Goal: Task Accomplishment & Management: Complete application form

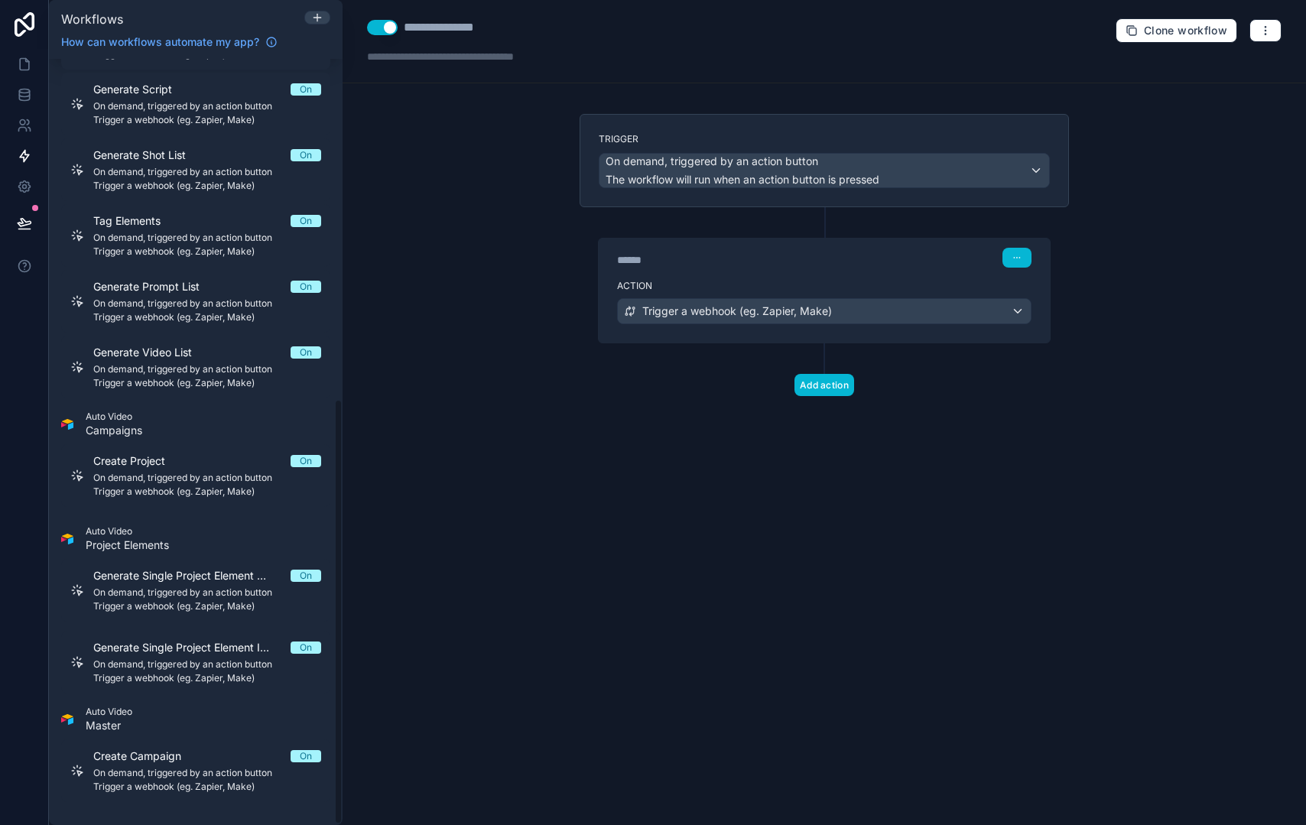
scroll to position [612, 0]
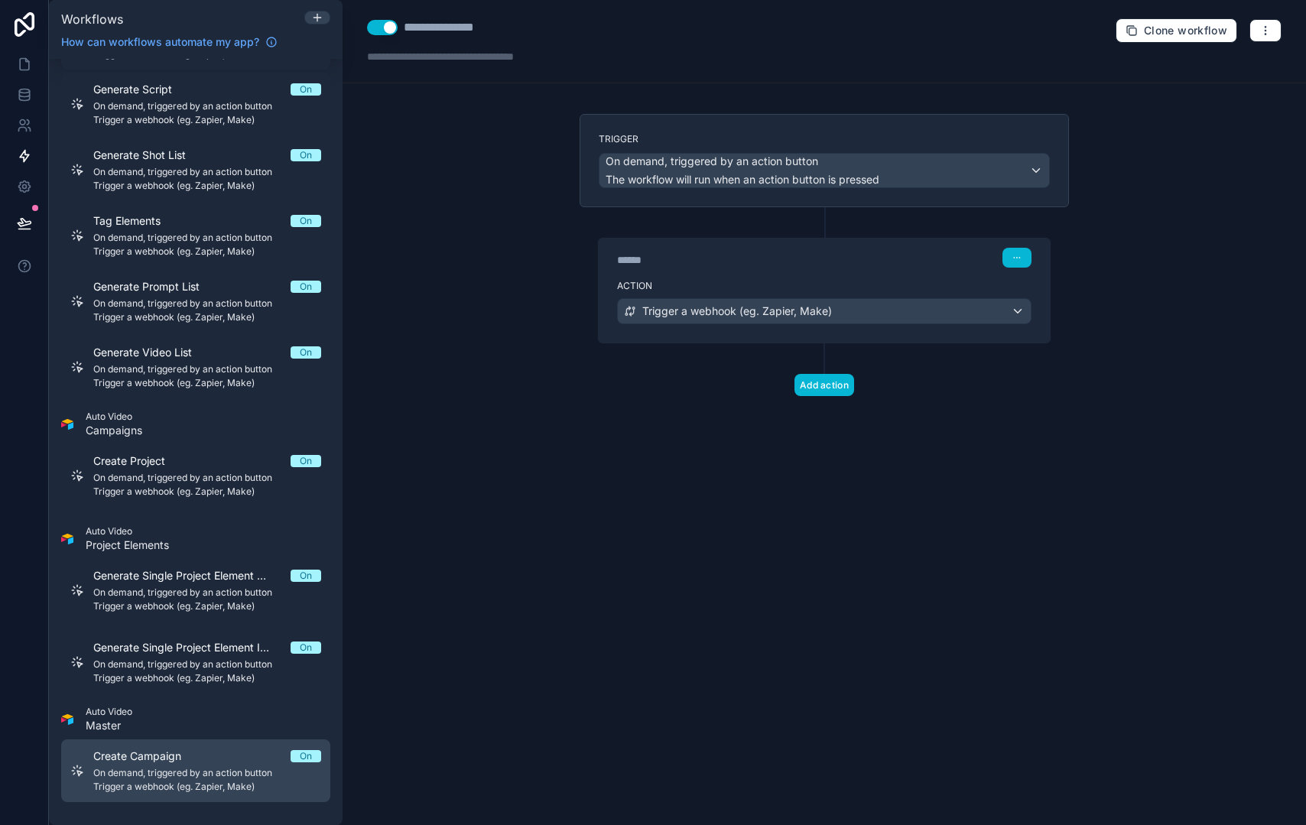
click at [207, 767] on span "On demand, triggered by an action button" at bounding box center [207, 773] width 228 height 12
click at [251, 772] on span "On demand, triggered by an action button" at bounding box center [207, 773] width 228 height 12
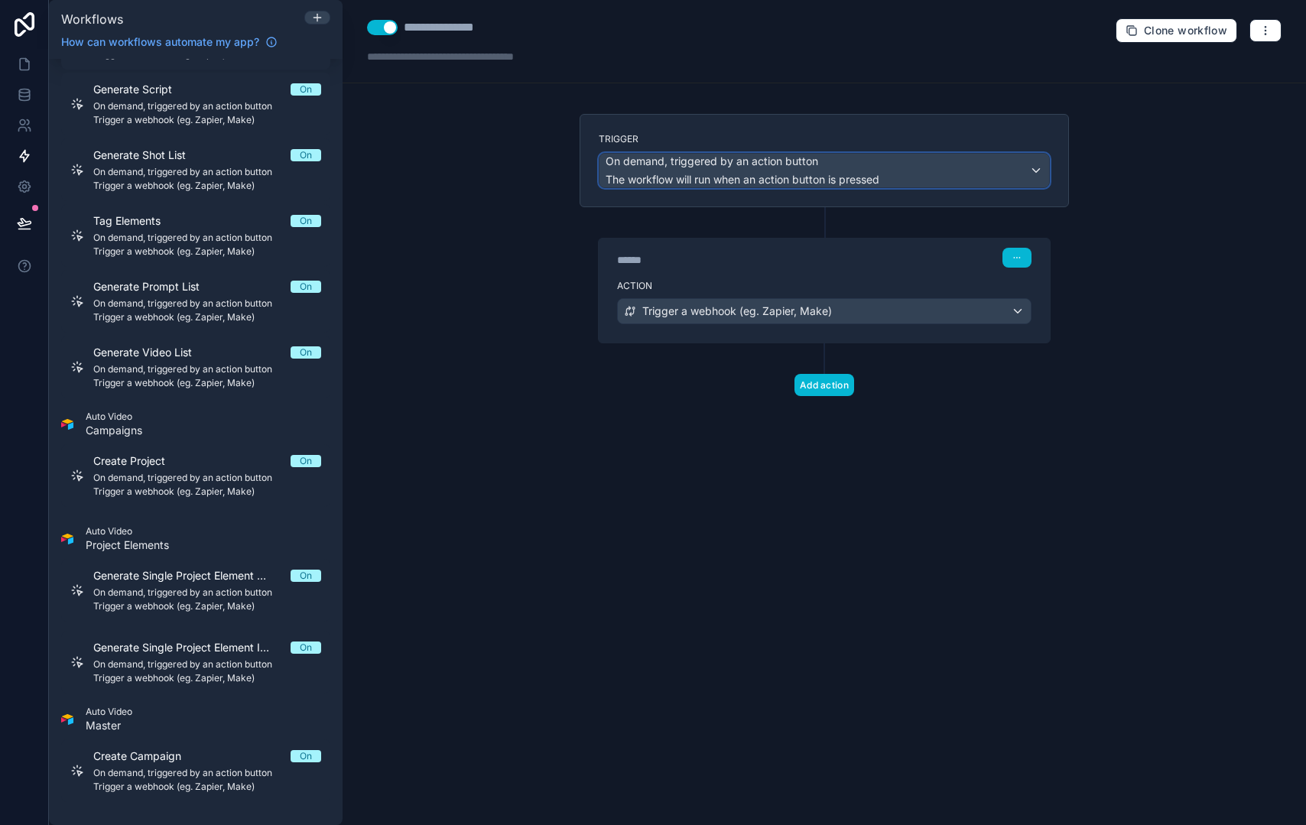
click at [783, 167] on span "On demand, triggered by an action button" at bounding box center [712, 161] width 213 height 15
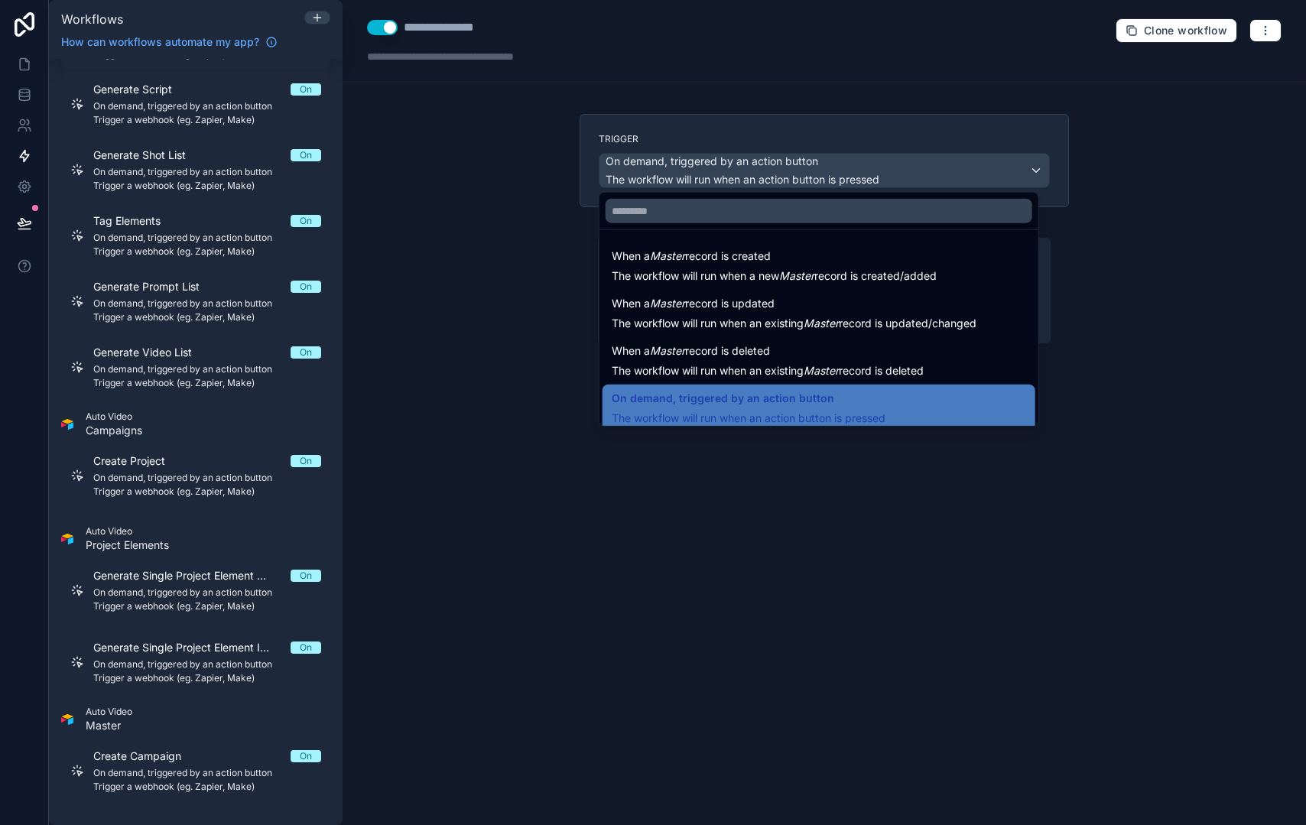
click at [225, 773] on div at bounding box center [653, 412] width 1306 height 825
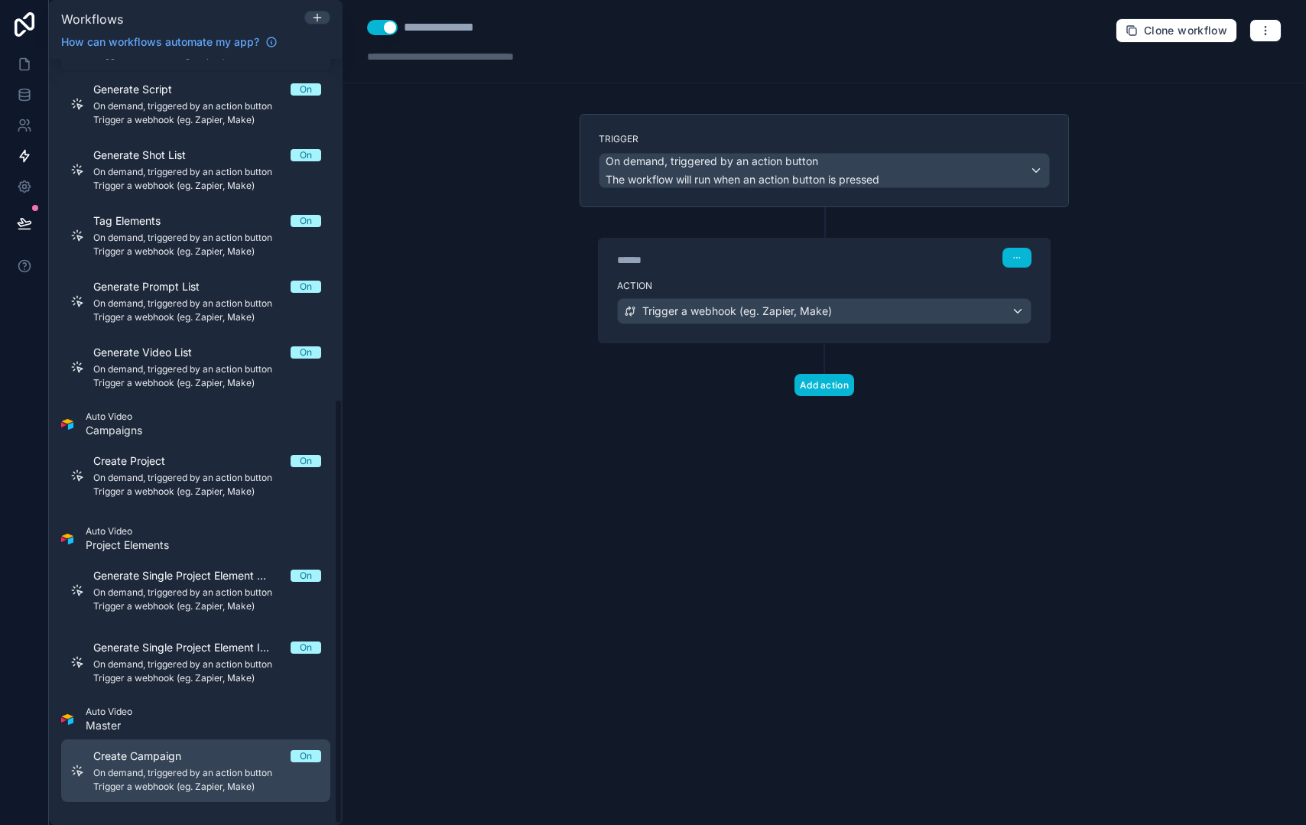
click at [189, 777] on span "On demand, triggered by an action button" at bounding box center [207, 773] width 228 height 12
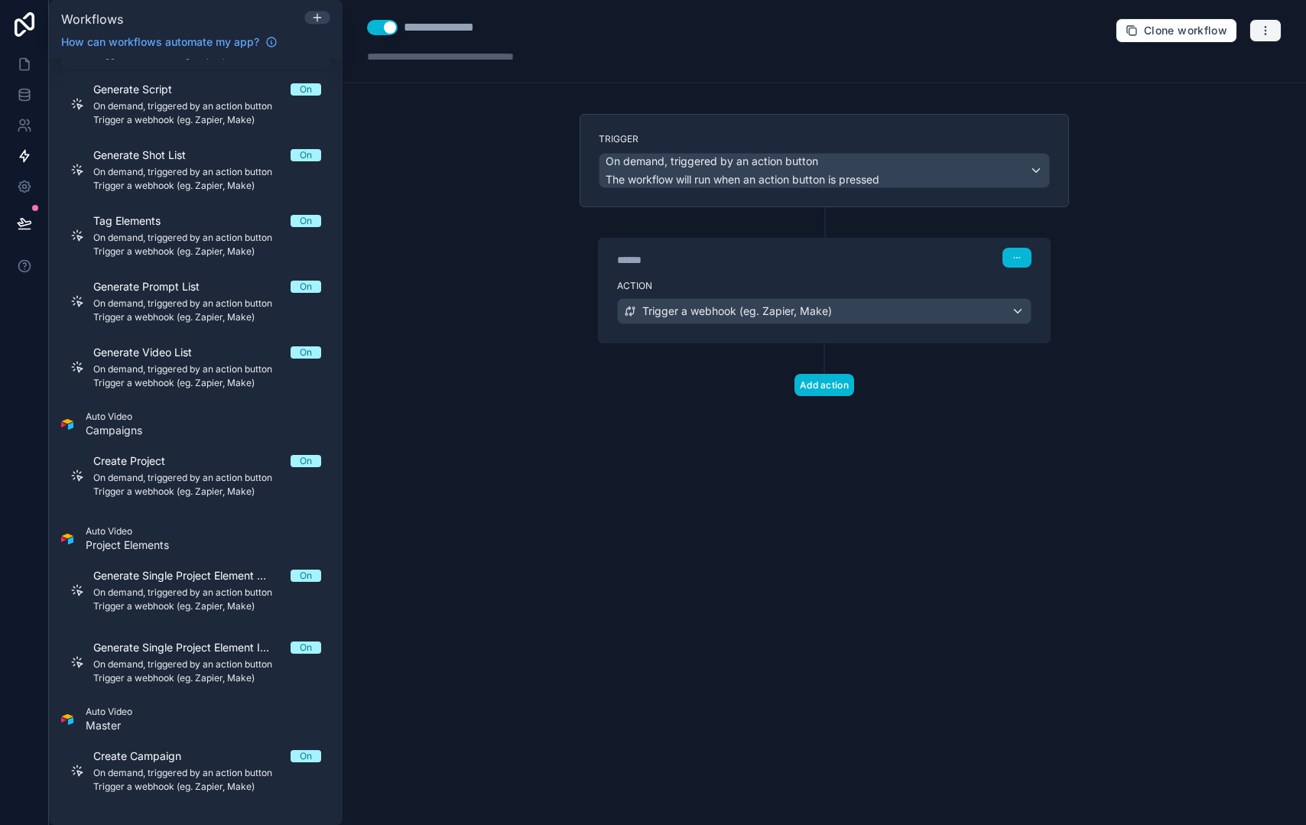
click at [1267, 28] on icon "button" at bounding box center [1266, 30] width 12 height 12
click at [1253, 120] on span "Delete workflow" at bounding box center [1225, 115] width 73 height 12
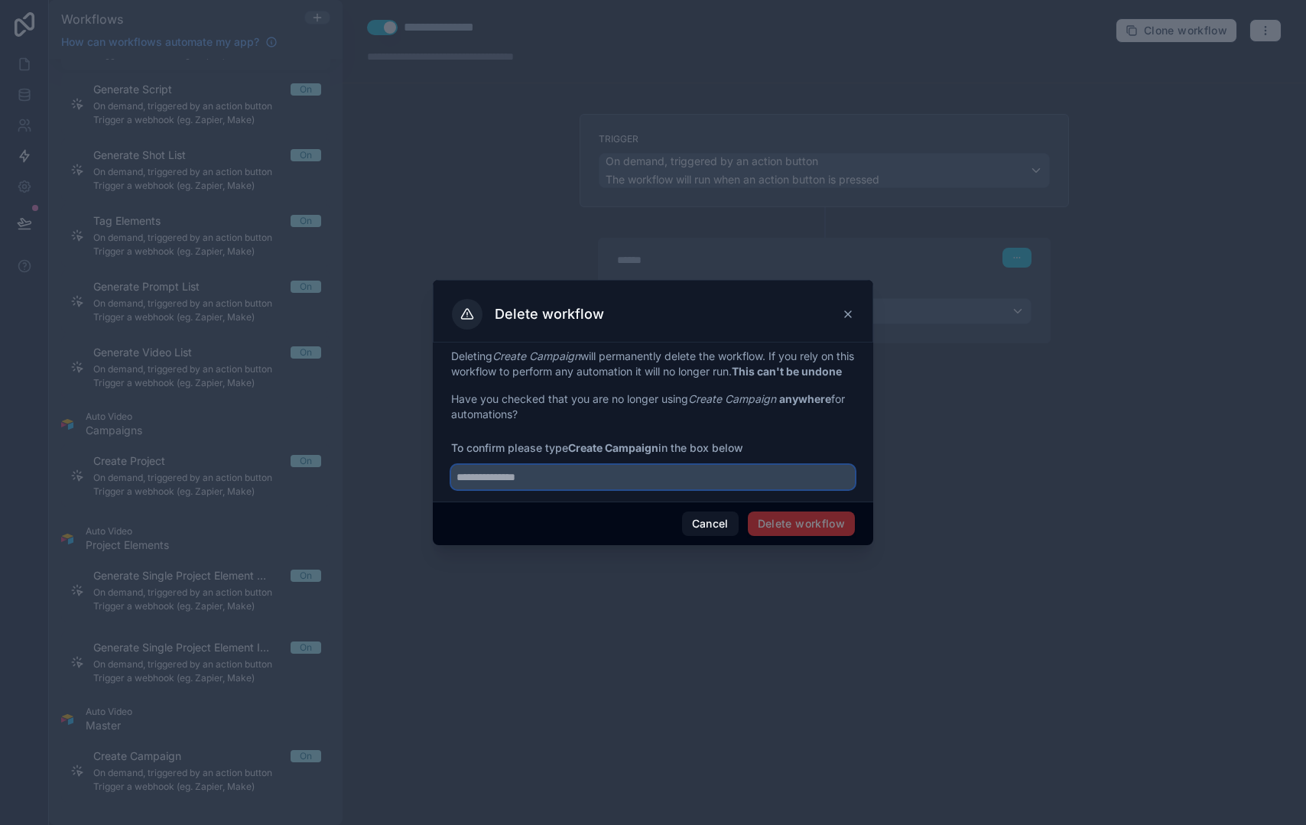
click at [639, 487] on input "text" at bounding box center [653, 477] width 404 height 24
type input "**********"
click at [785, 532] on button "Delete workflow" at bounding box center [801, 524] width 107 height 24
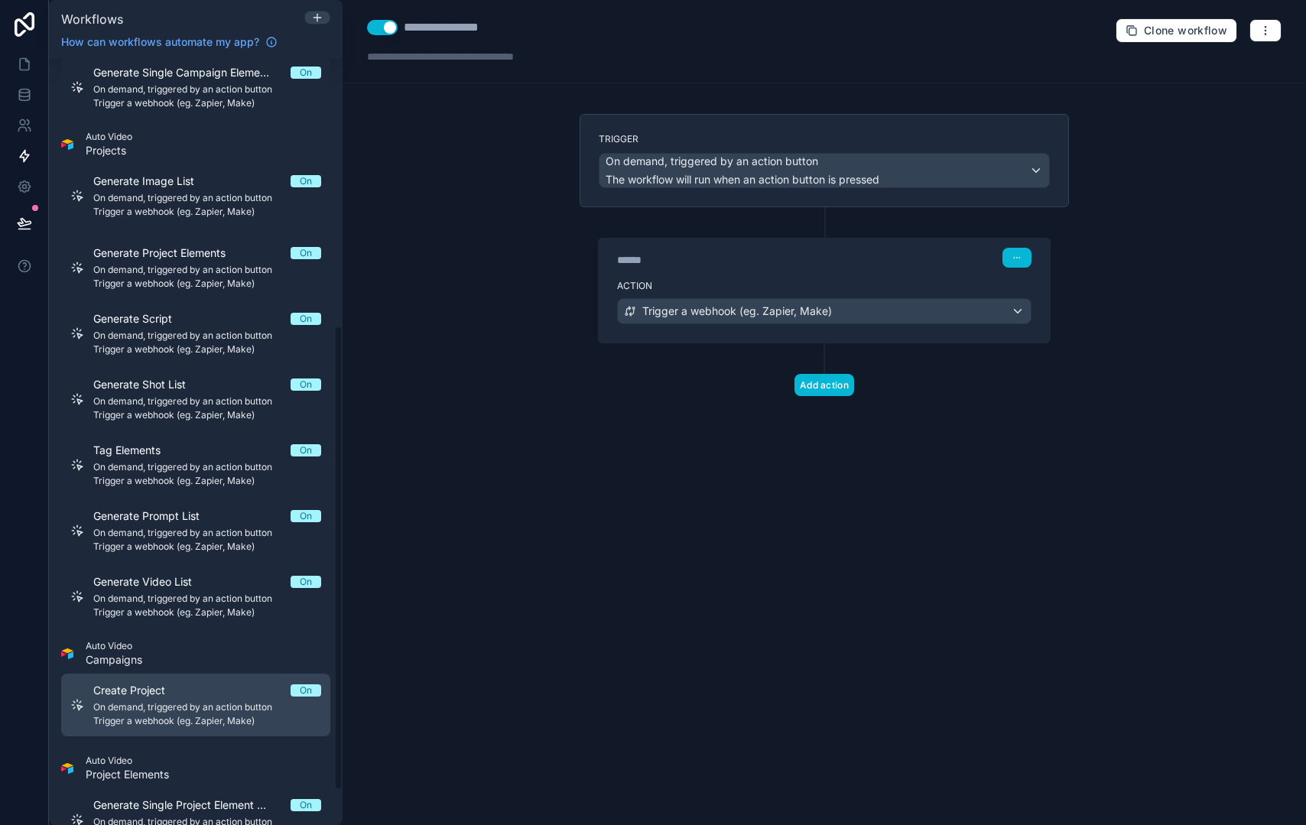
scroll to position [497, 0]
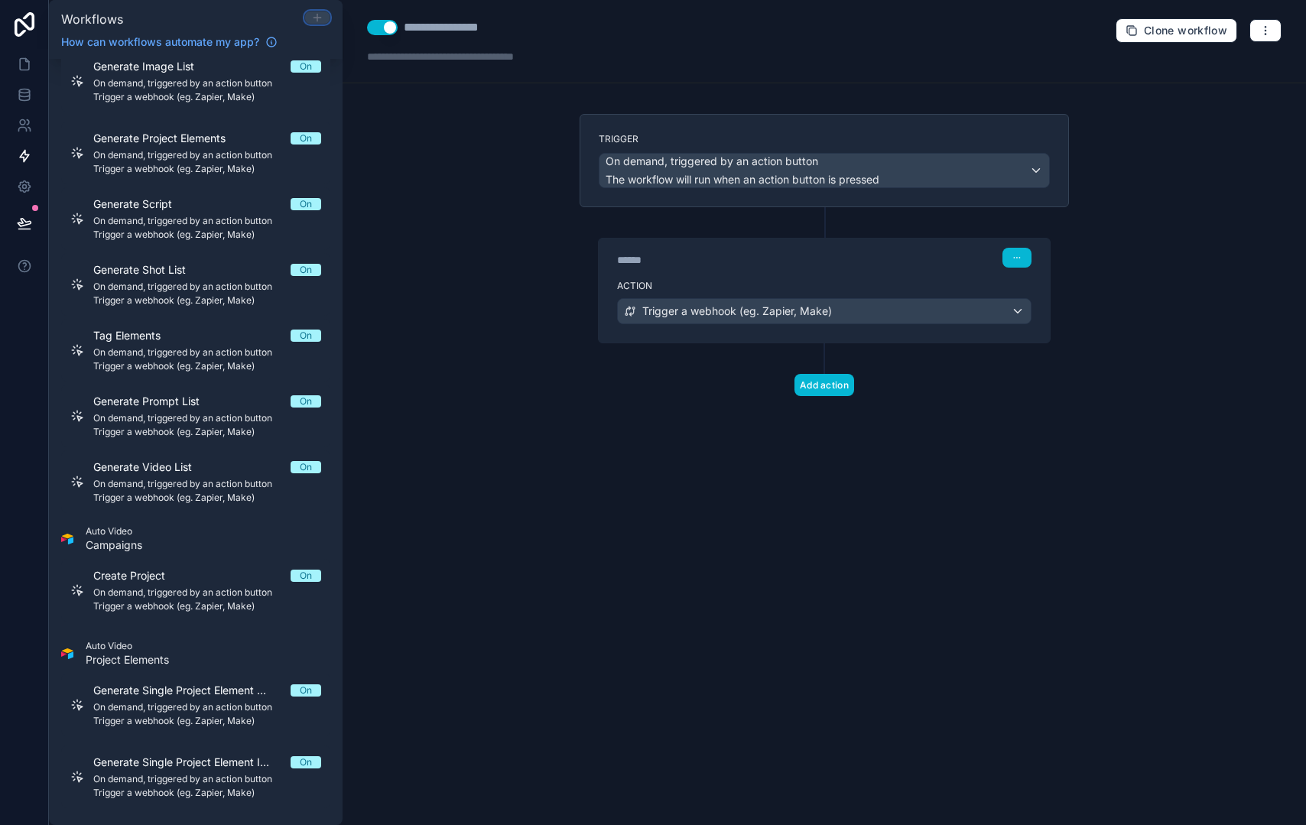
click at [317, 18] on icon at bounding box center [317, 17] width 0 height 7
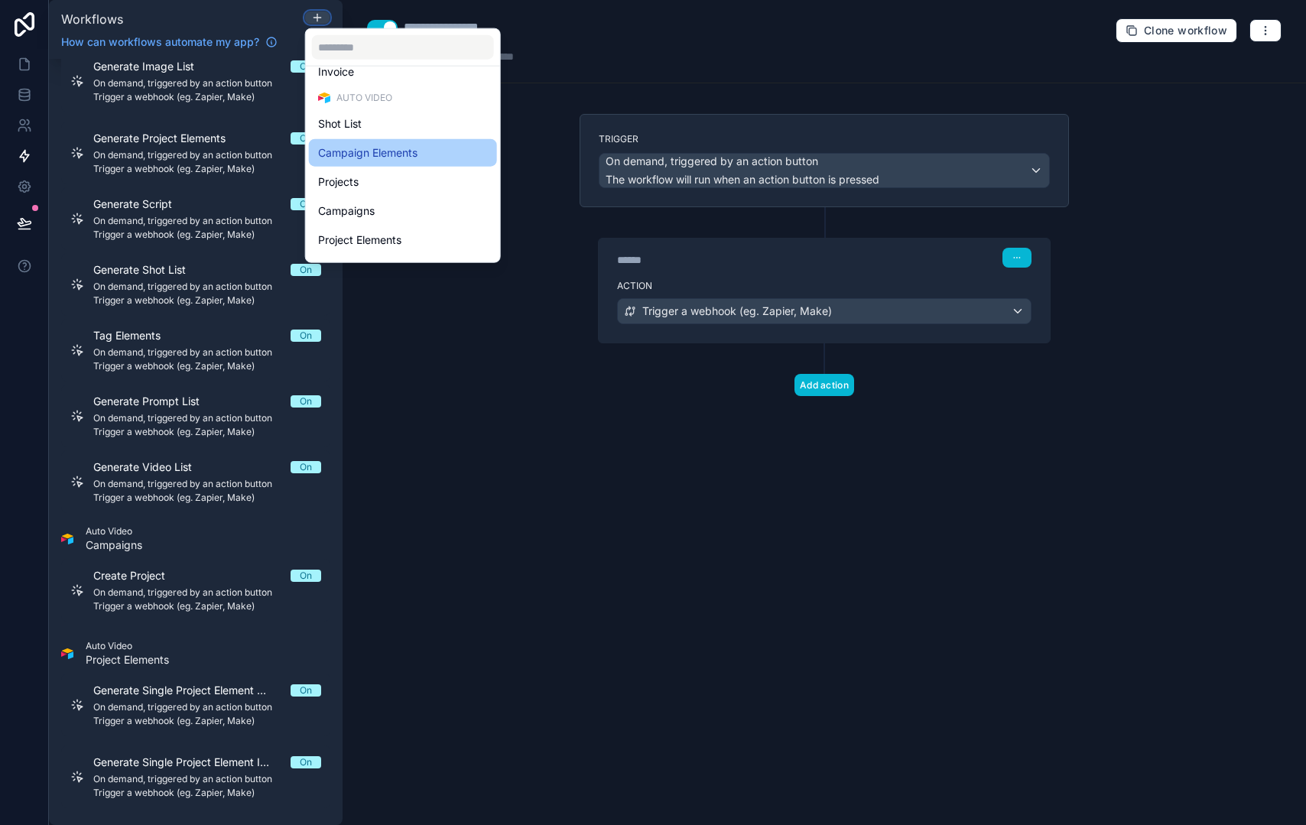
scroll to position [381, 0]
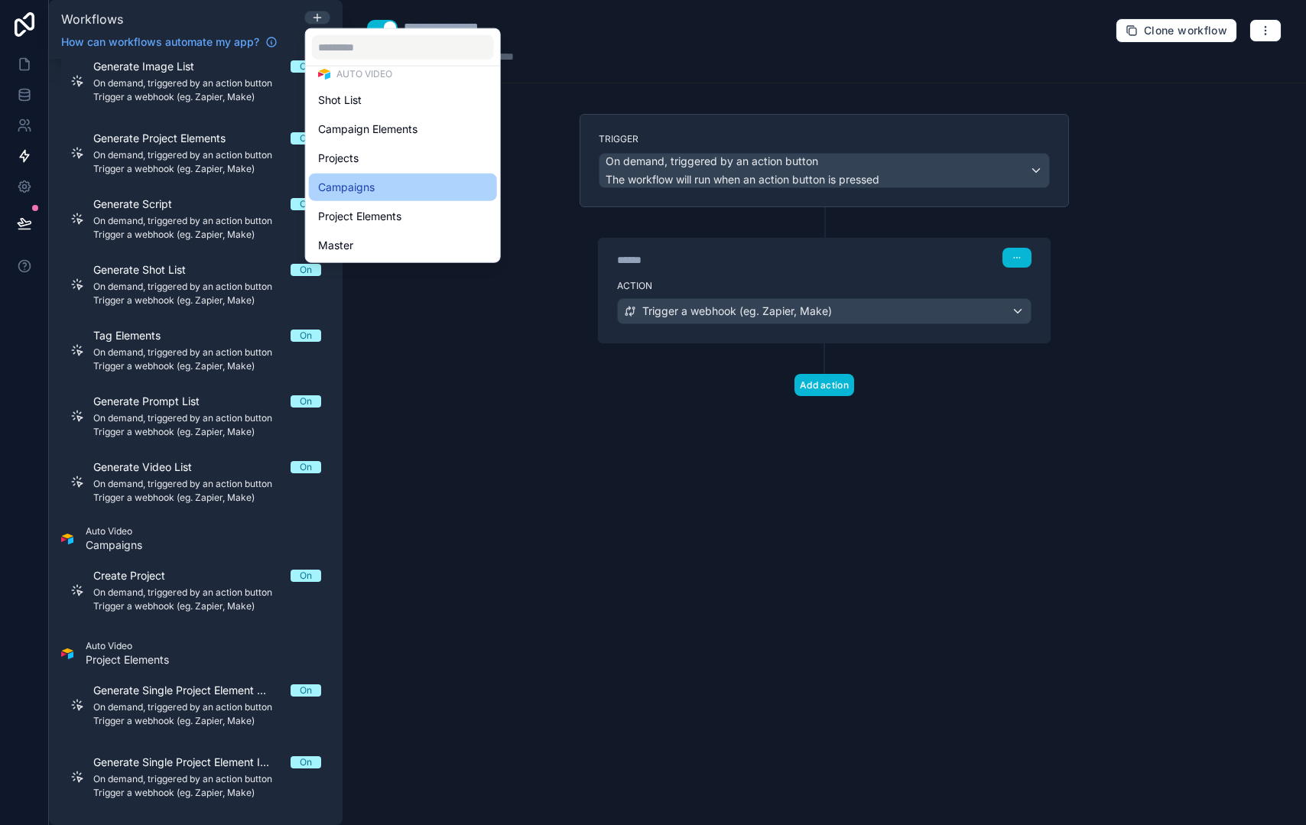
click at [435, 183] on div "Campaigns" at bounding box center [403, 187] width 170 height 18
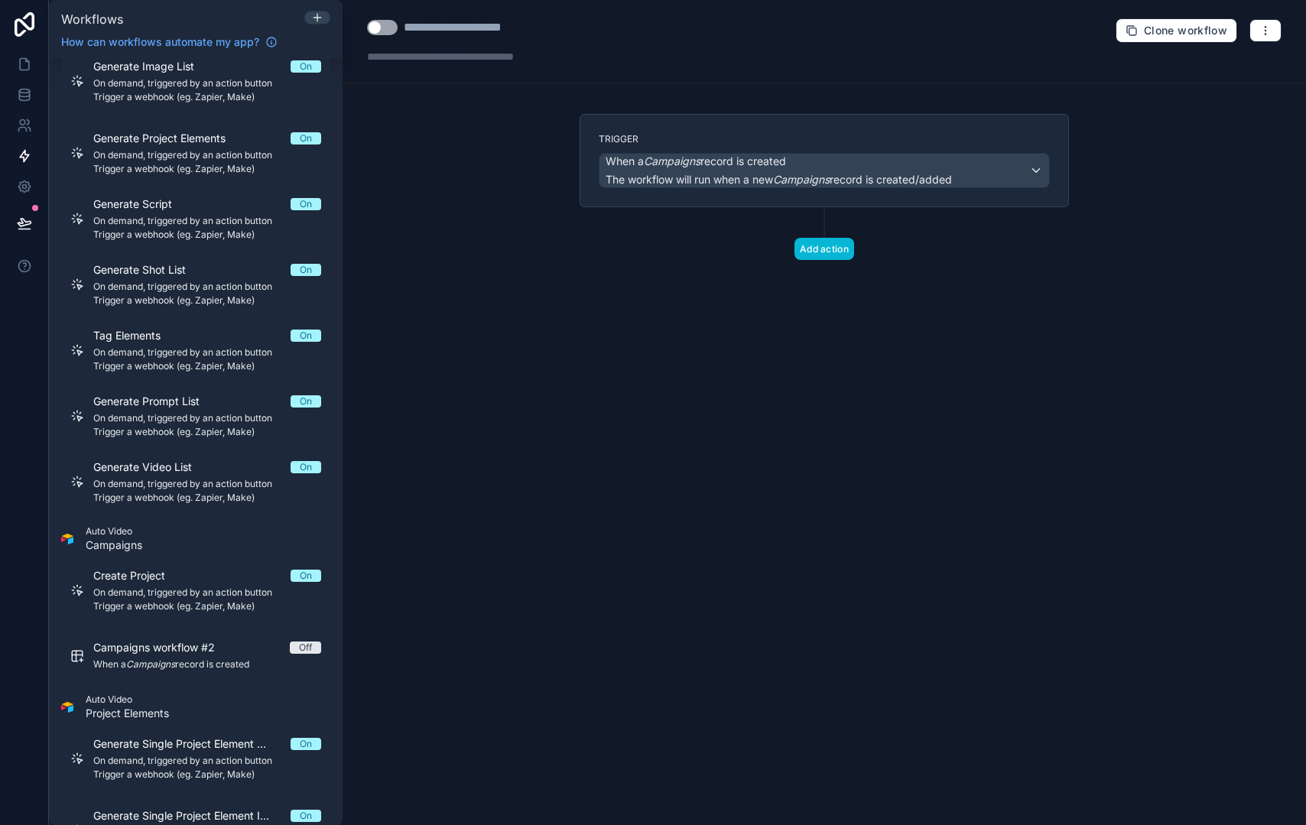
click at [393, 30] on button "Use setting" at bounding box center [382, 27] width 31 height 15
drag, startPoint x: 407, startPoint y: 29, endPoint x: 584, endPoint y: 34, distance: 176.8
click at [584, 34] on div "**********" at bounding box center [825, 41] width 964 height 83
type div "**********"
click at [750, 161] on span "When a Campaigns record is created" at bounding box center [696, 161] width 181 height 15
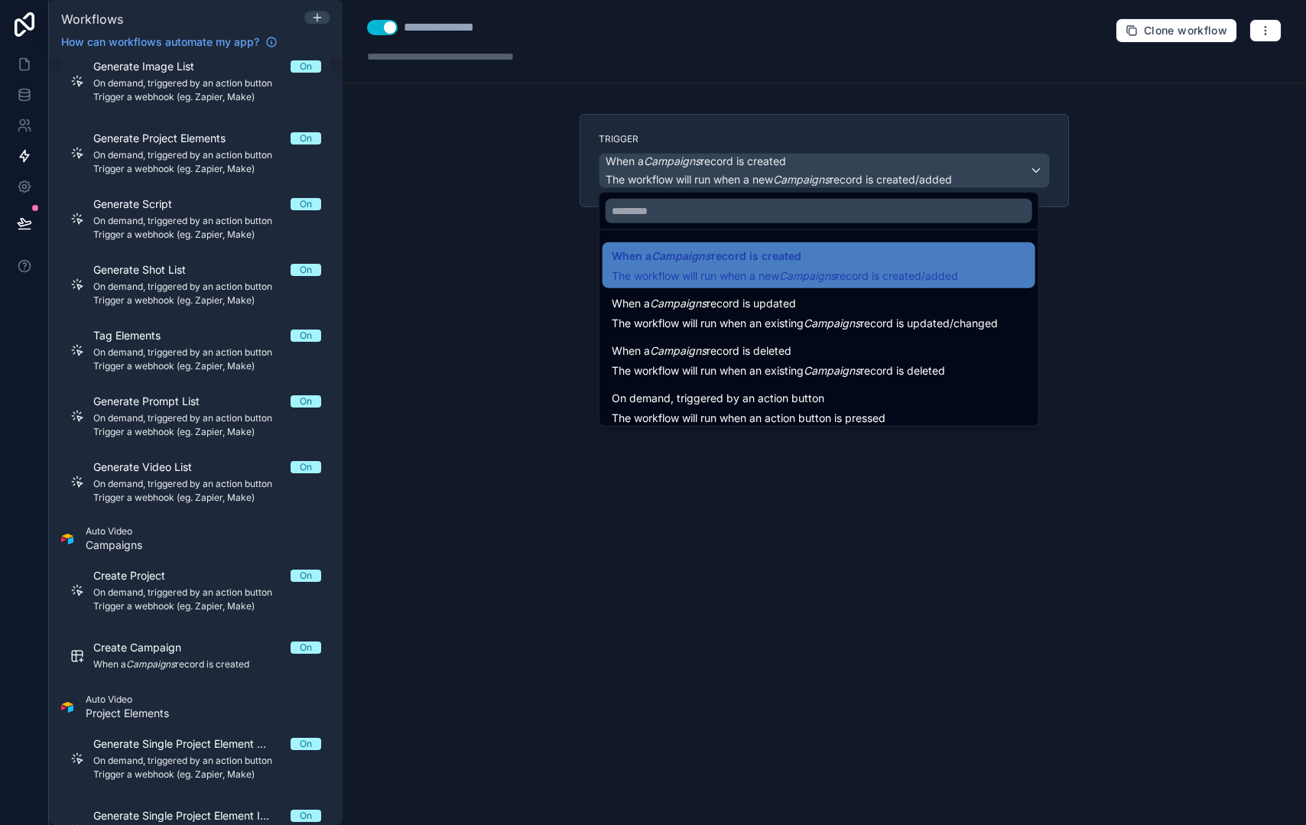
click at [923, 136] on div at bounding box center [653, 412] width 1306 height 825
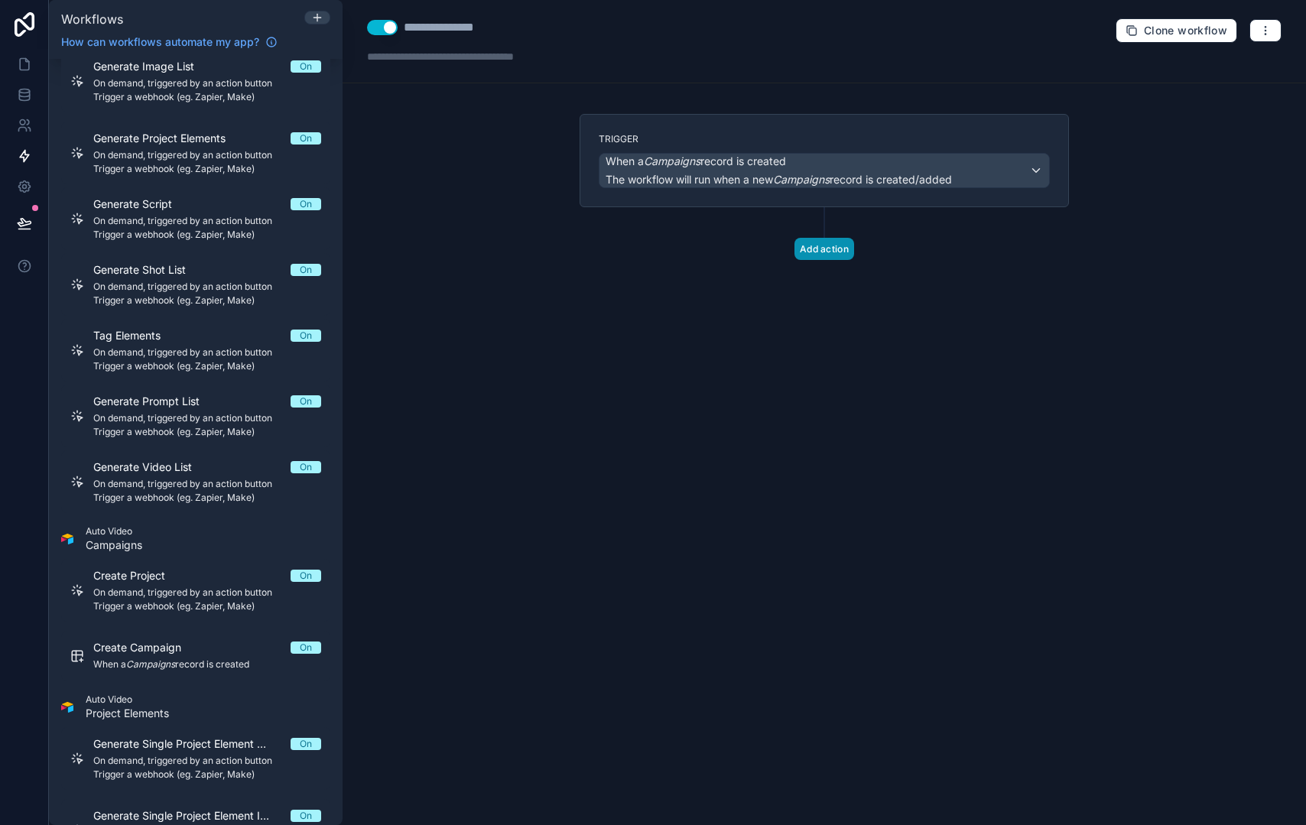
click at [830, 246] on button "Add action" at bounding box center [825, 249] width 60 height 22
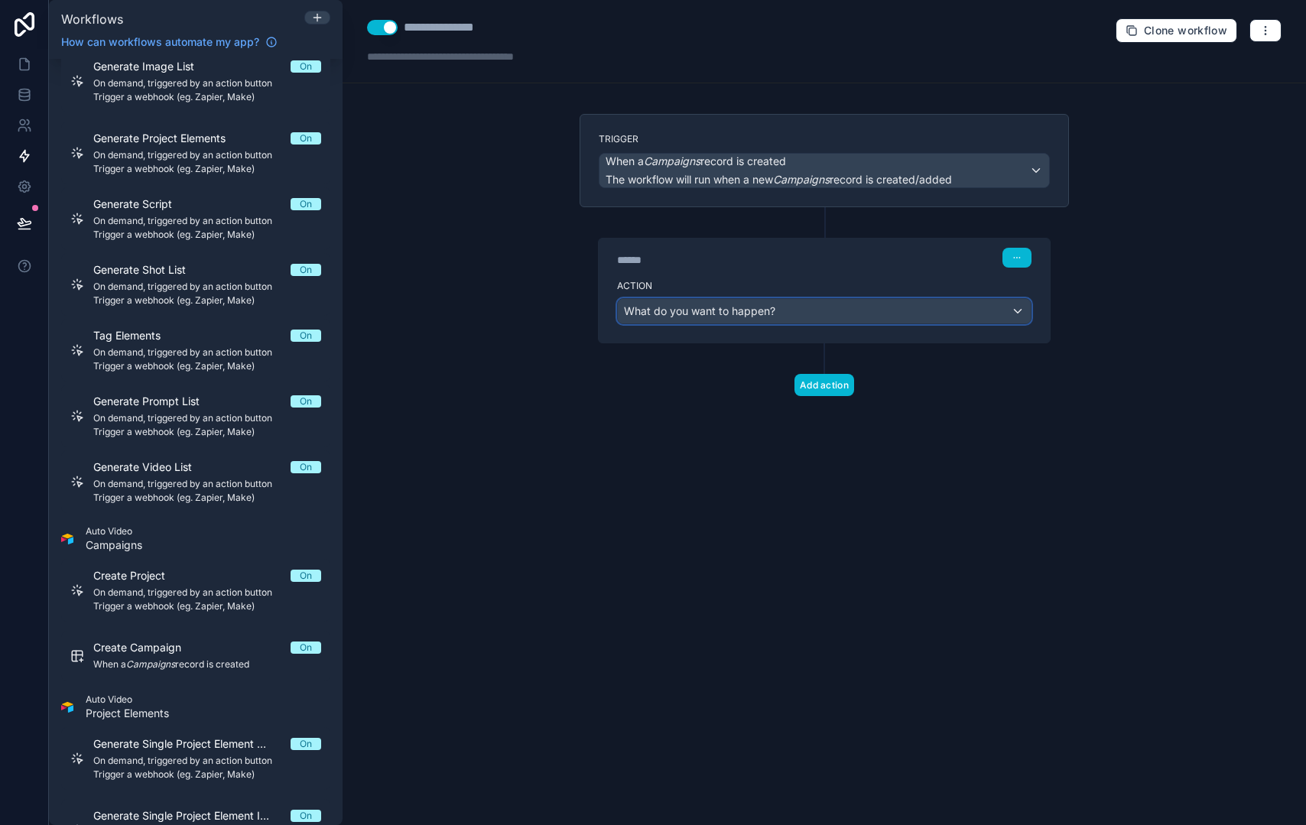
click at [792, 299] on div "What do you want to happen?" at bounding box center [824, 311] width 413 height 24
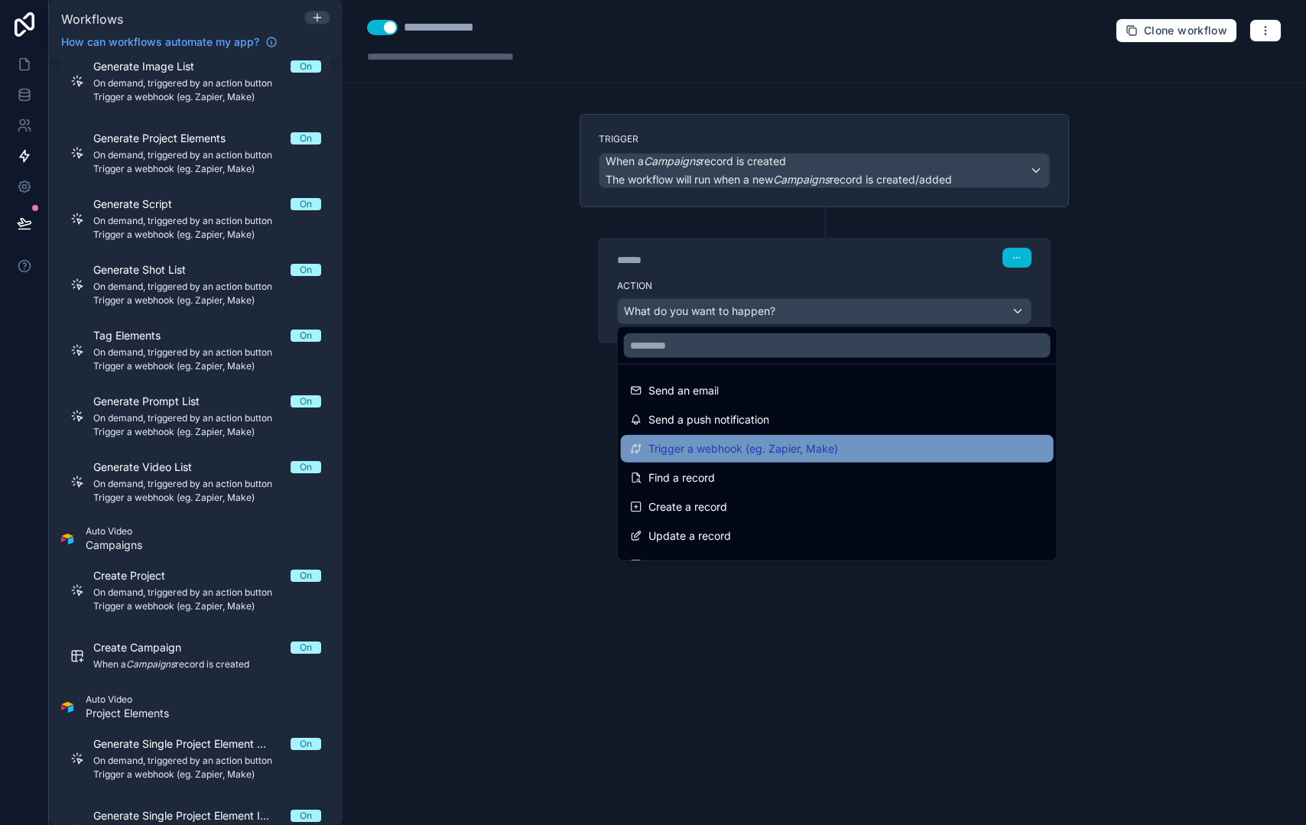
click at [832, 444] on span "Trigger a webhook (eg. Zapier, Make)" at bounding box center [744, 449] width 190 height 18
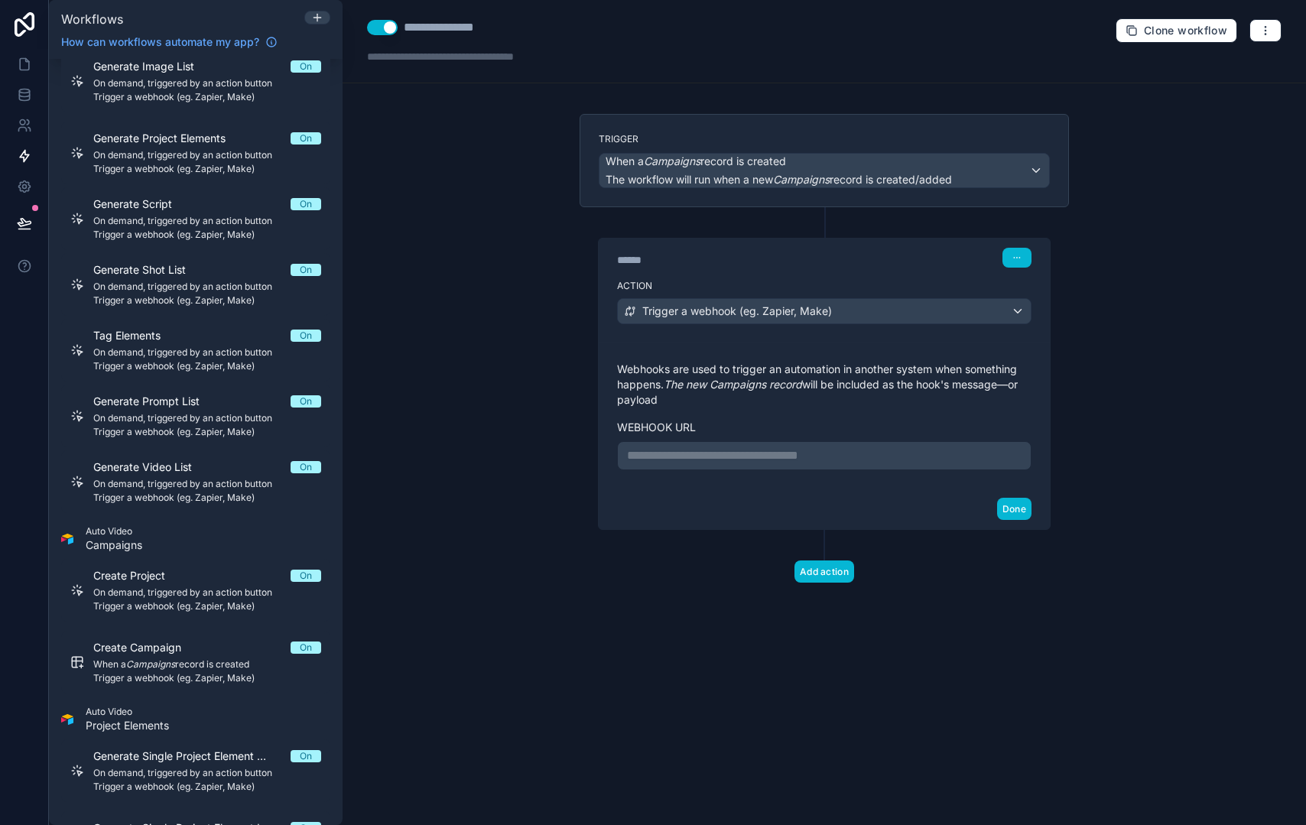
click at [753, 457] on p "**********" at bounding box center [824, 456] width 395 height 18
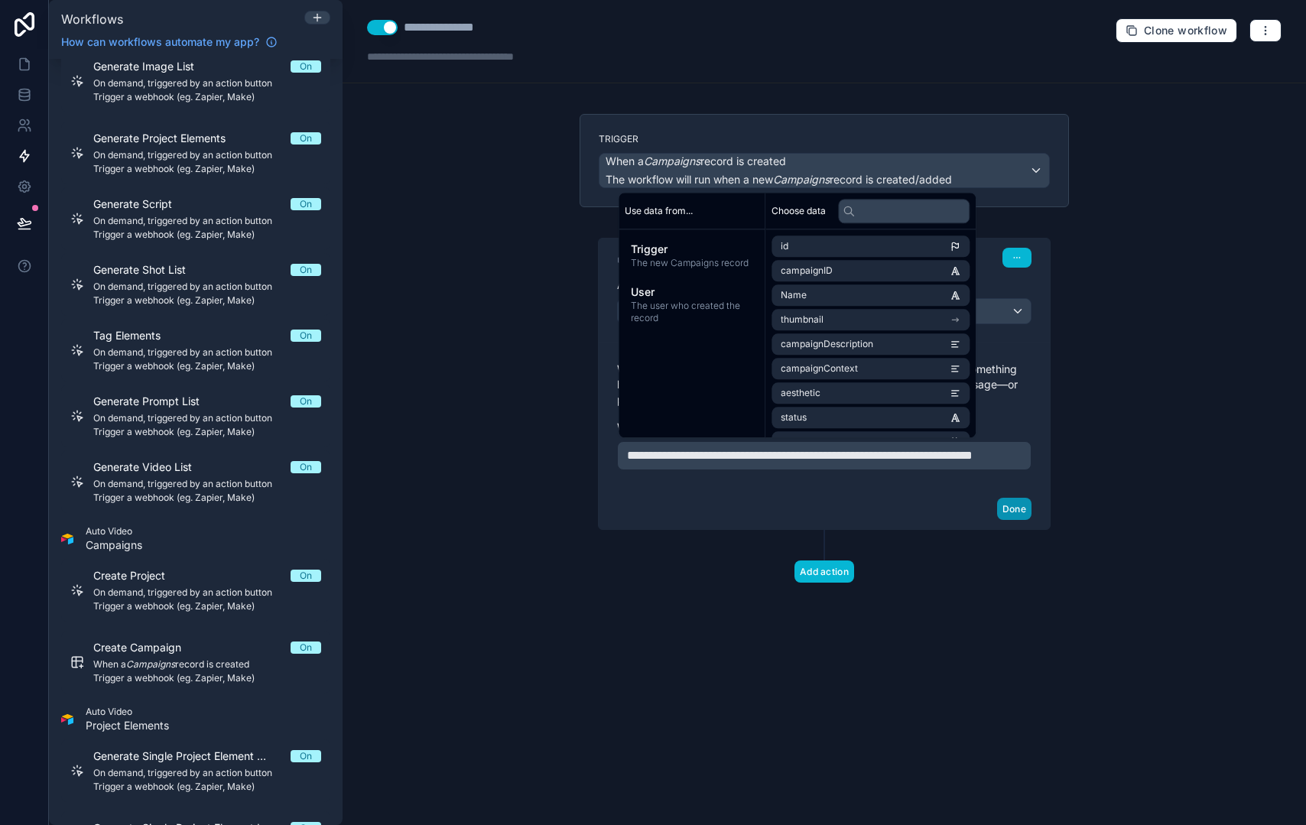
click at [1013, 520] on button "Done" at bounding box center [1014, 509] width 34 height 22
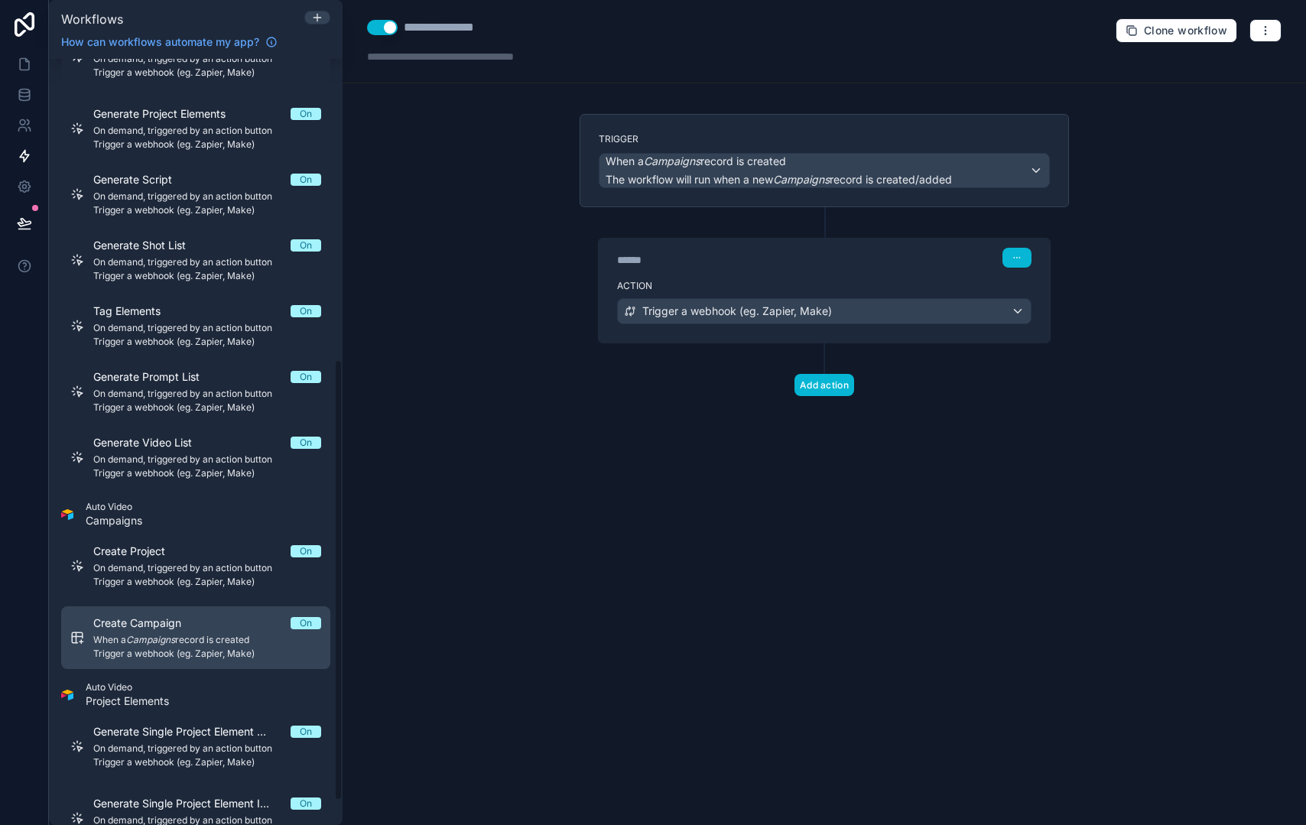
scroll to position [563, 0]
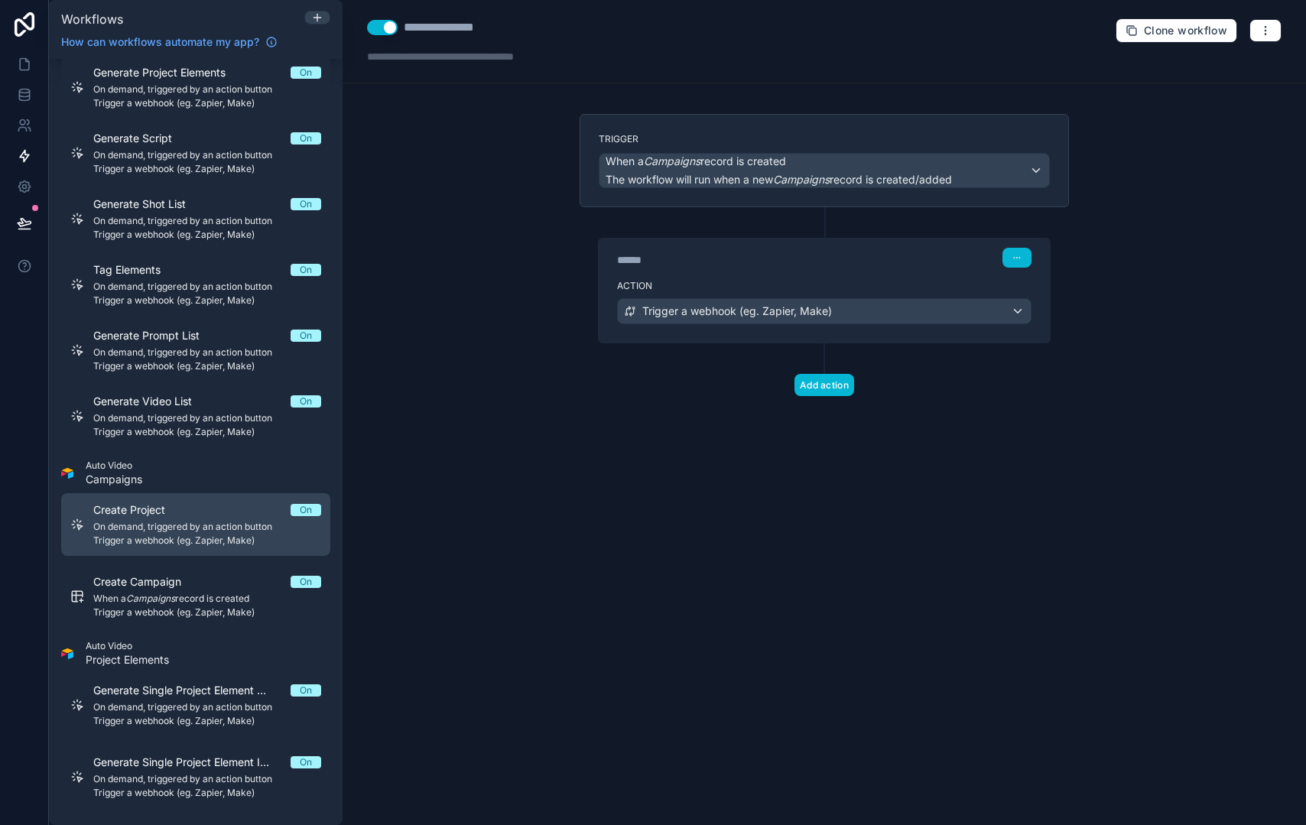
click at [203, 513] on div "Create Project On" at bounding box center [207, 510] width 228 height 15
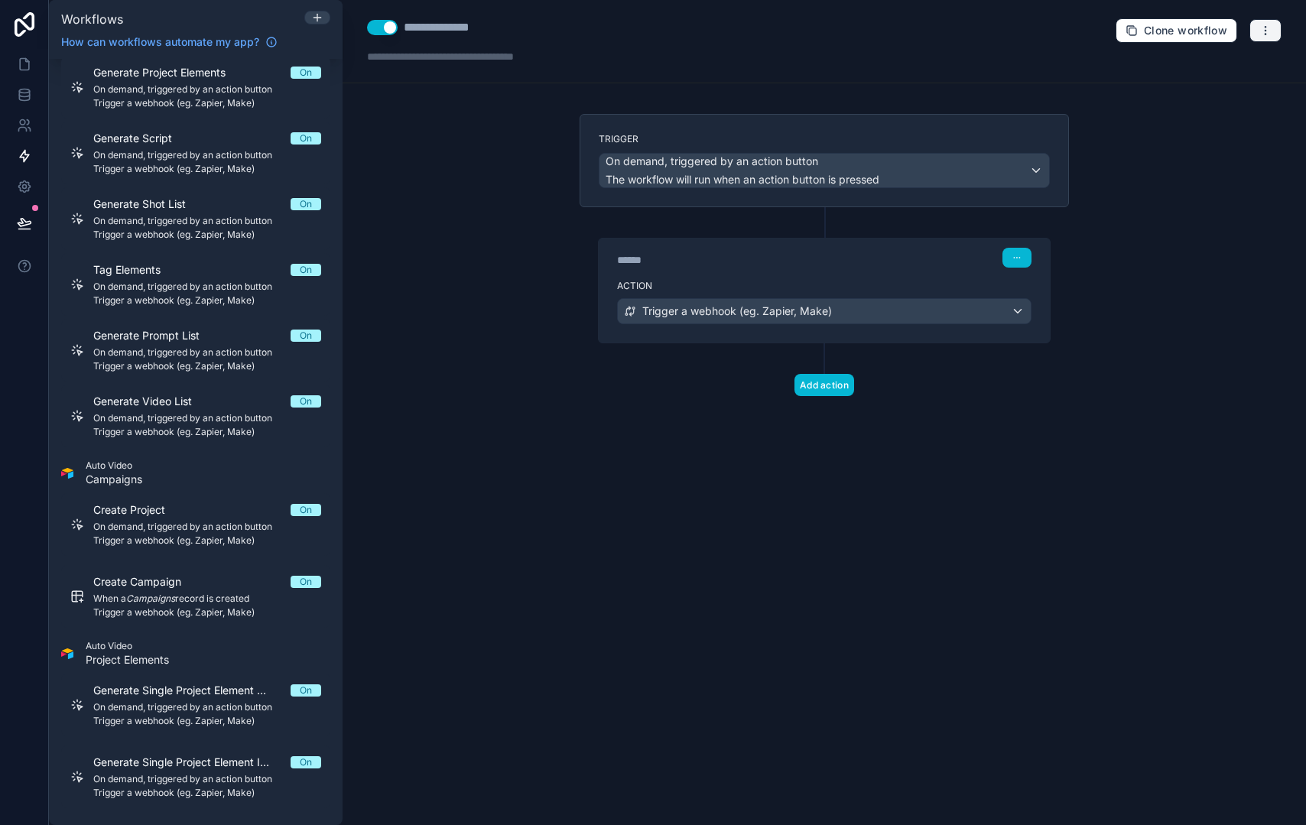
click at [1256, 34] on button "button" at bounding box center [1266, 30] width 32 height 23
click at [1244, 112] on span "Delete workflow" at bounding box center [1225, 115] width 73 height 12
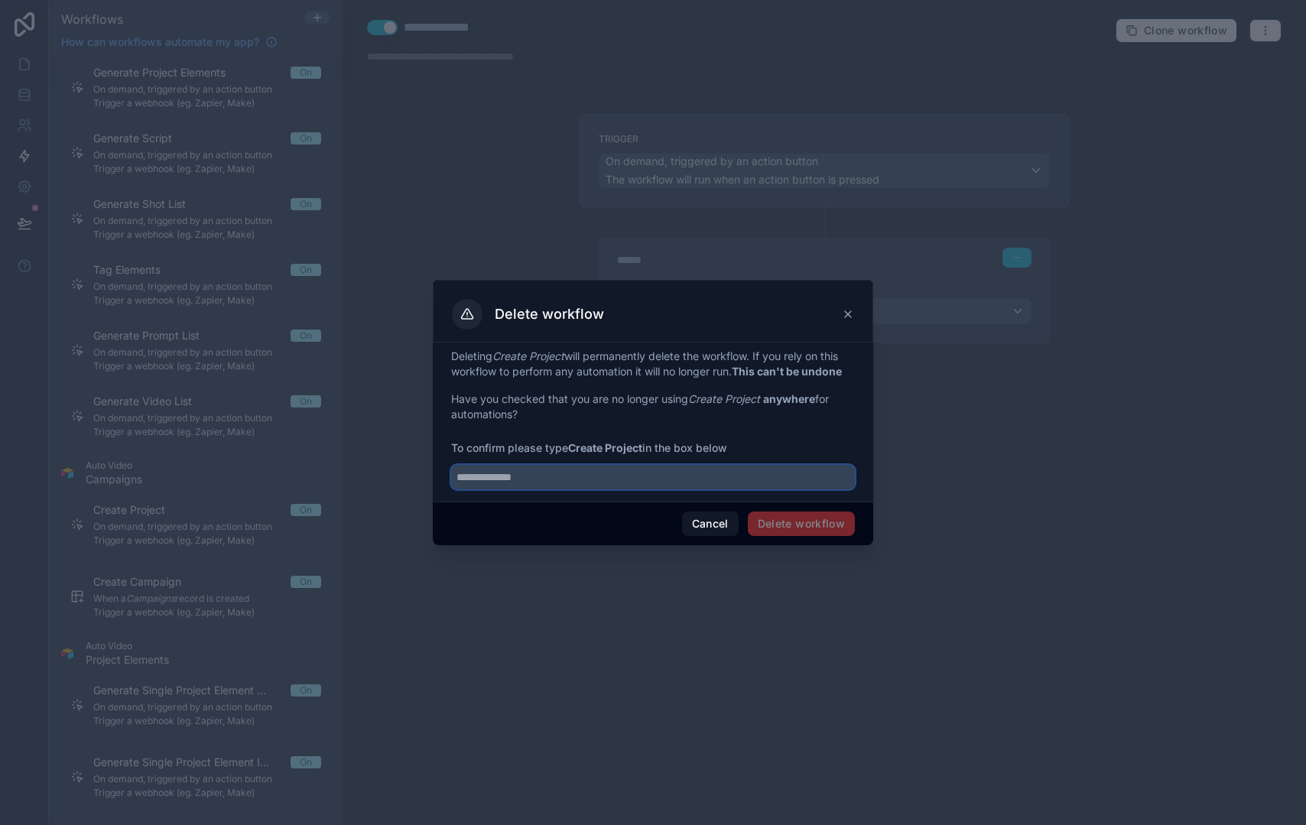
click at [574, 487] on input "text" at bounding box center [653, 477] width 404 height 24
type input "**********"
click at [792, 519] on button "Delete workflow" at bounding box center [801, 524] width 107 height 24
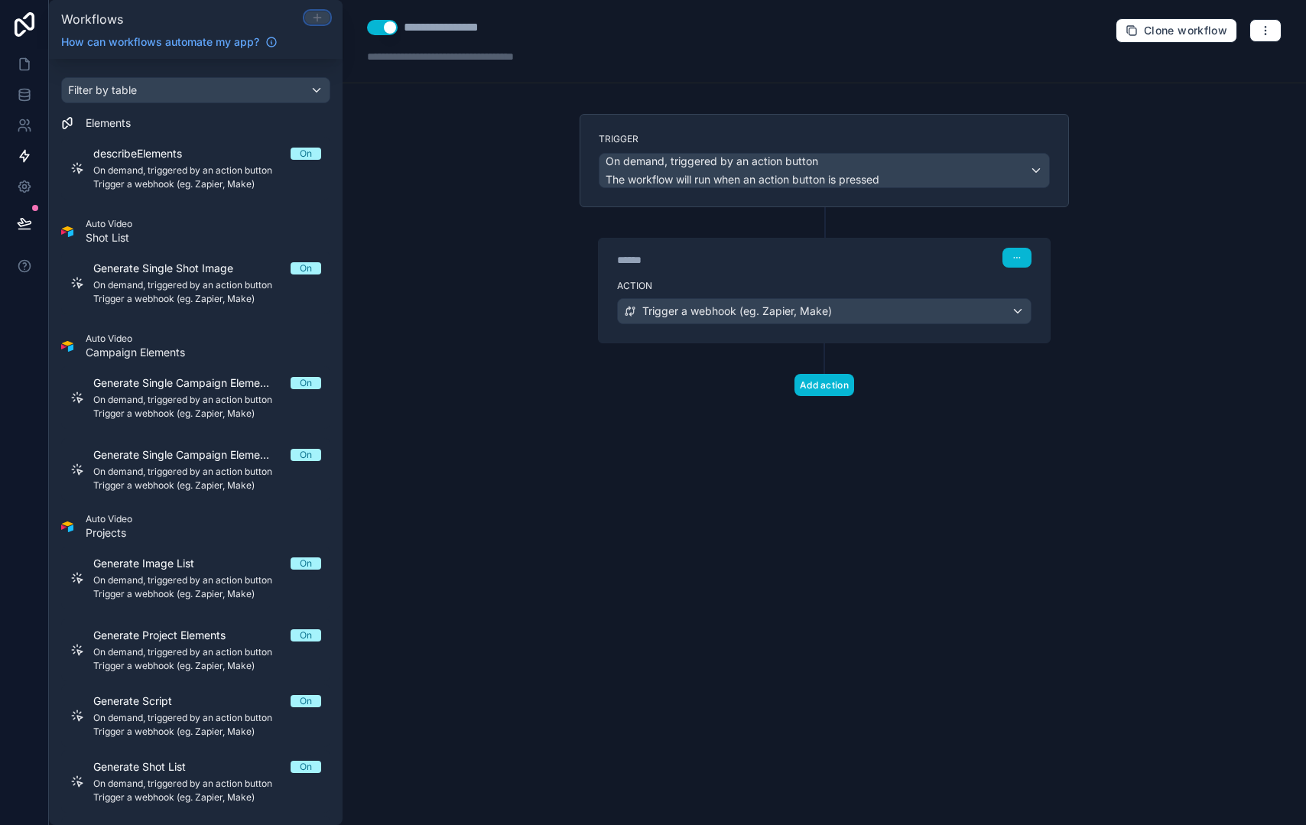
click at [320, 18] on icon at bounding box center [317, 18] width 7 height 0
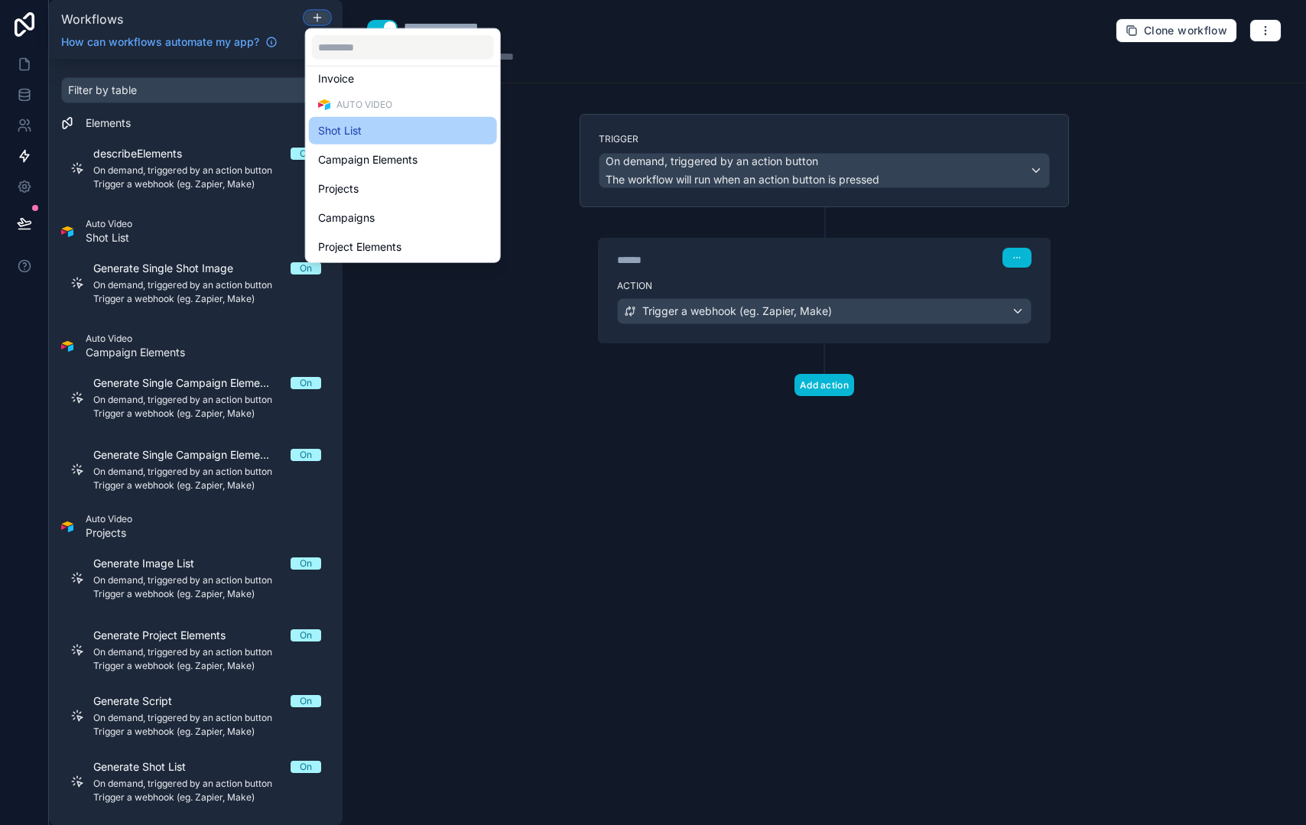
scroll to position [381, 0]
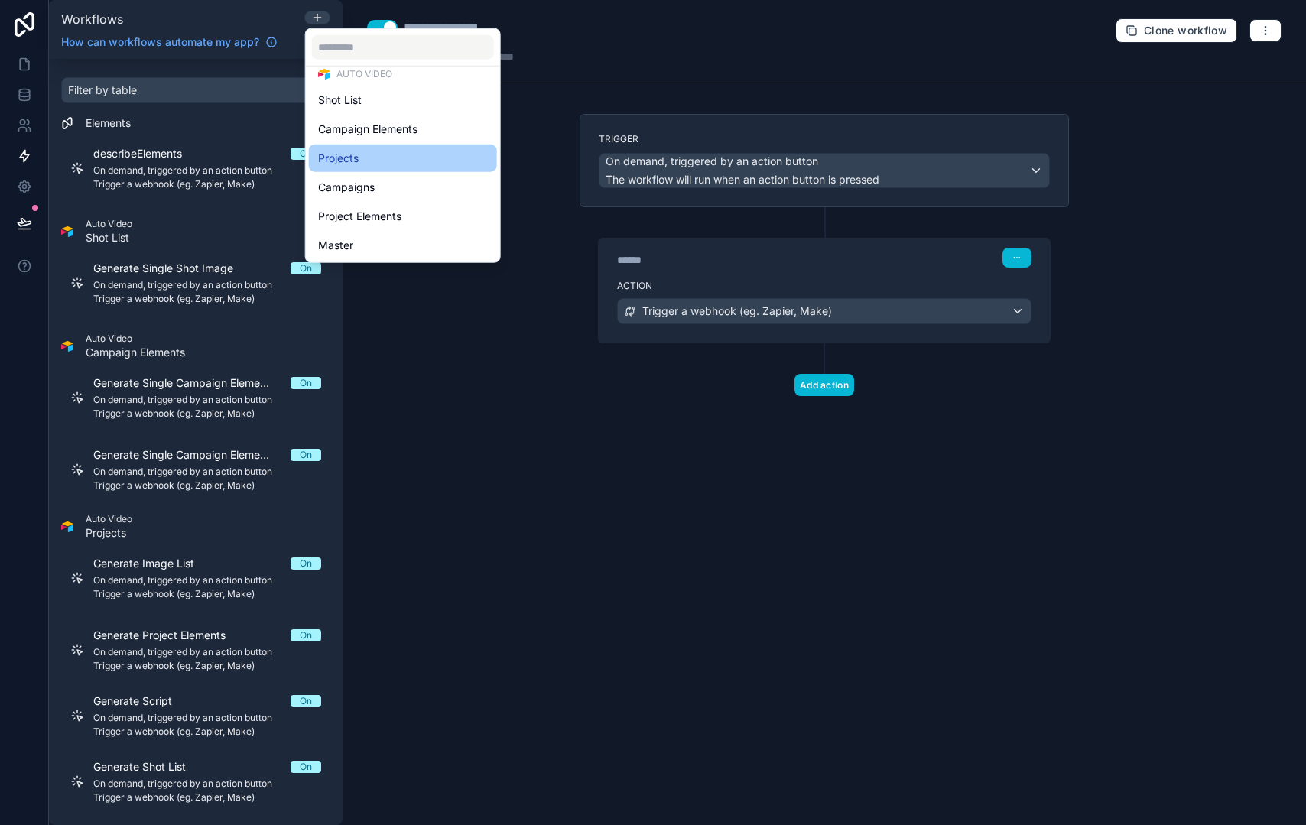
click at [402, 158] on div "Projects" at bounding box center [403, 158] width 170 height 18
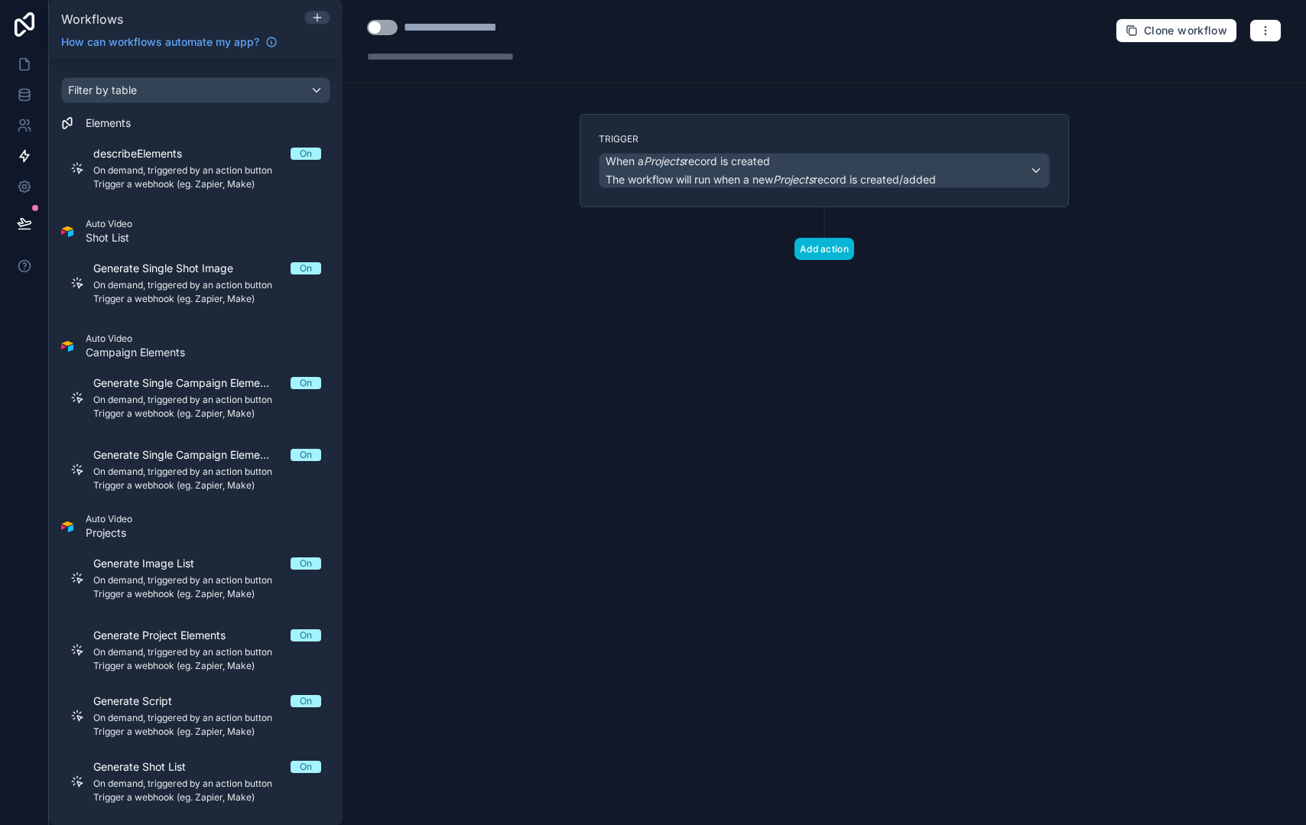
click at [387, 33] on button "Use setting" at bounding box center [382, 27] width 31 height 15
click at [428, 32] on div "**********" at bounding box center [471, 27] width 135 height 18
drag, startPoint x: 407, startPoint y: 28, endPoint x: 623, endPoint y: 41, distance: 216.9
click at [623, 41] on div "**********" at bounding box center [825, 41] width 964 height 83
type div "**********"
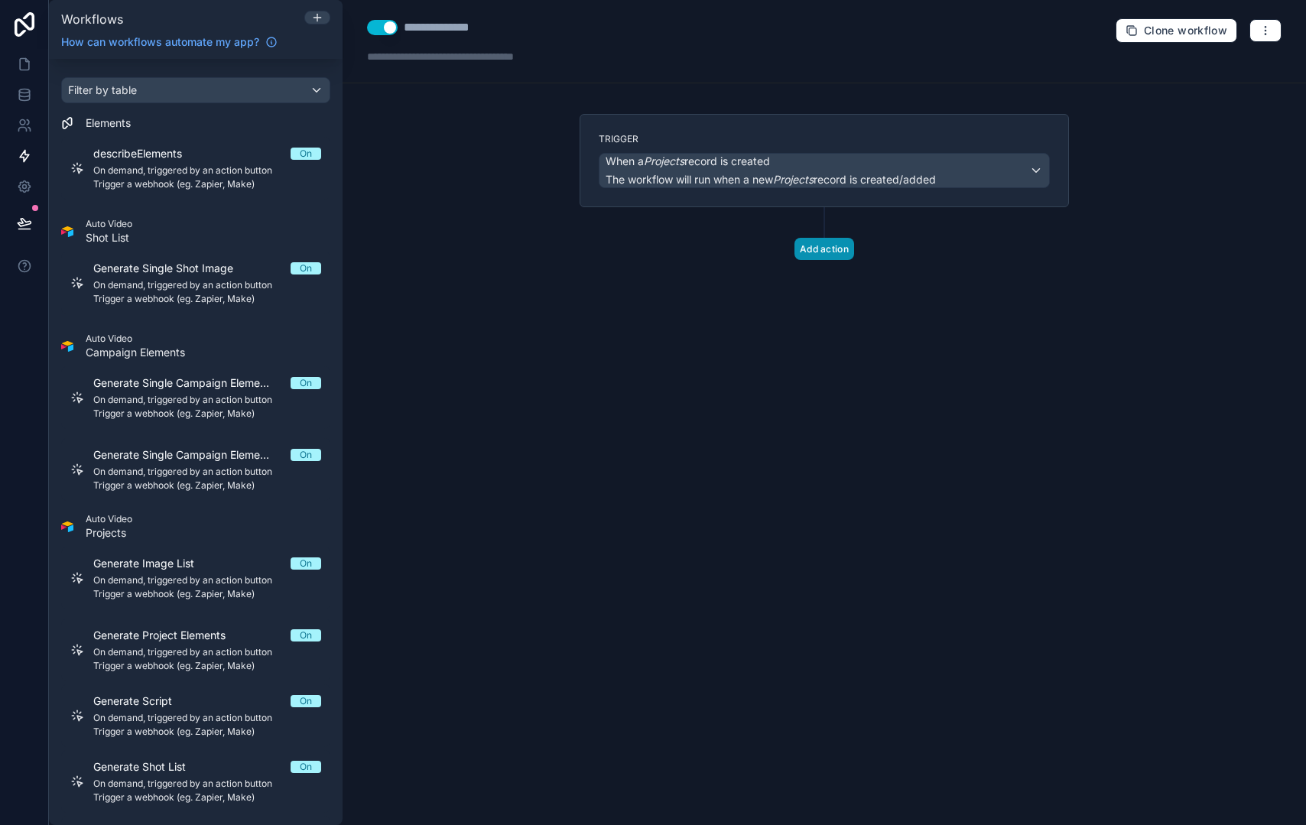
click at [812, 251] on button "Add action" at bounding box center [825, 249] width 60 height 22
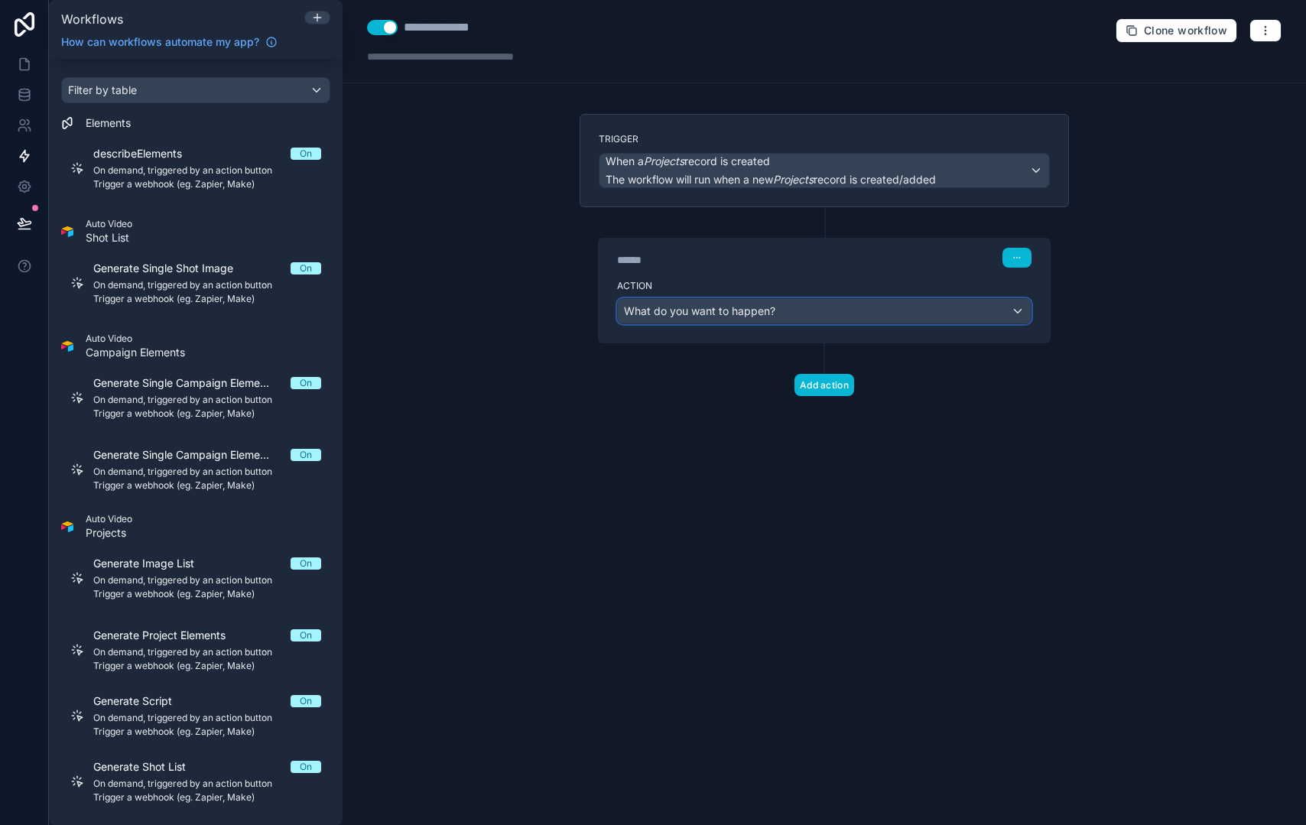
click at [704, 311] on span "What do you want to happen?" at bounding box center [699, 310] width 151 height 13
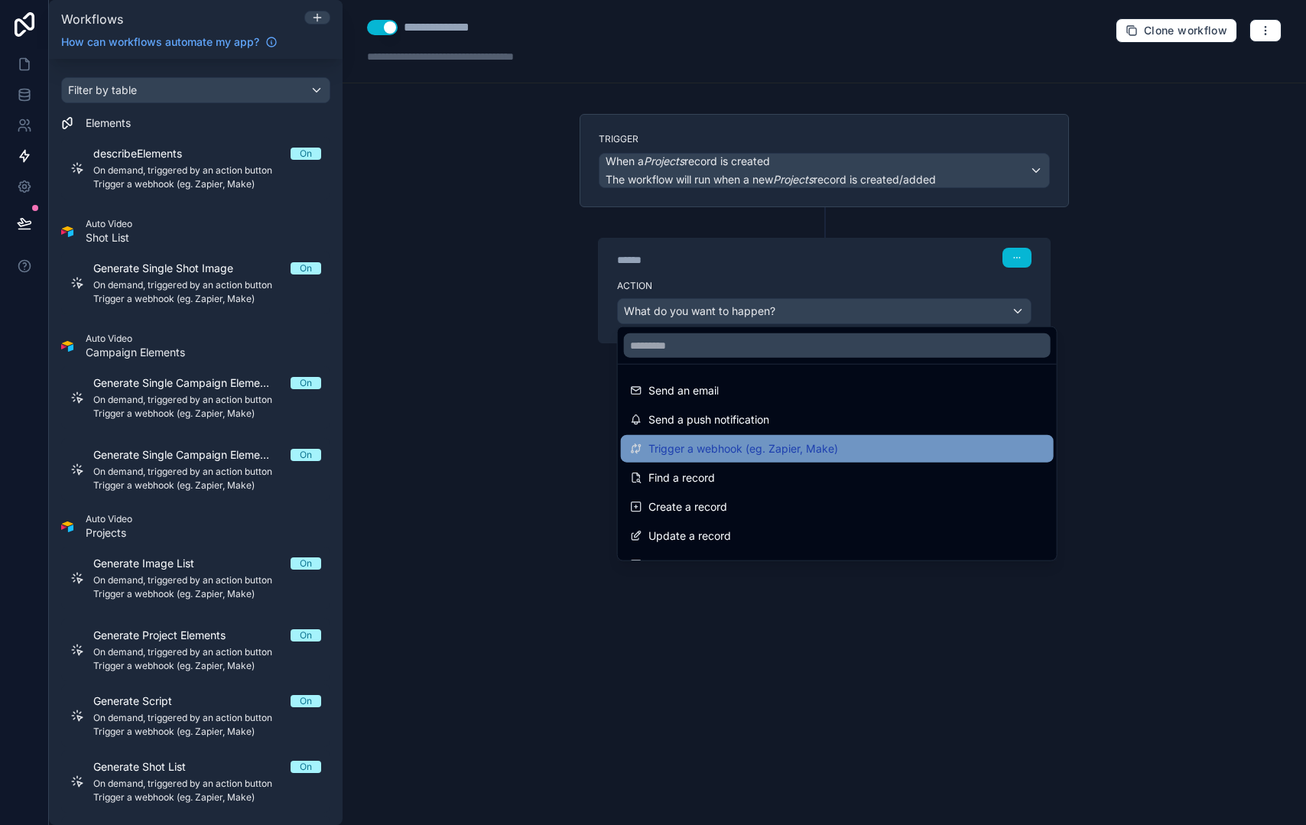
click at [748, 441] on span "Trigger a webhook (eg. Zapier, Make)" at bounding box center [744, 449] width 190 height 18
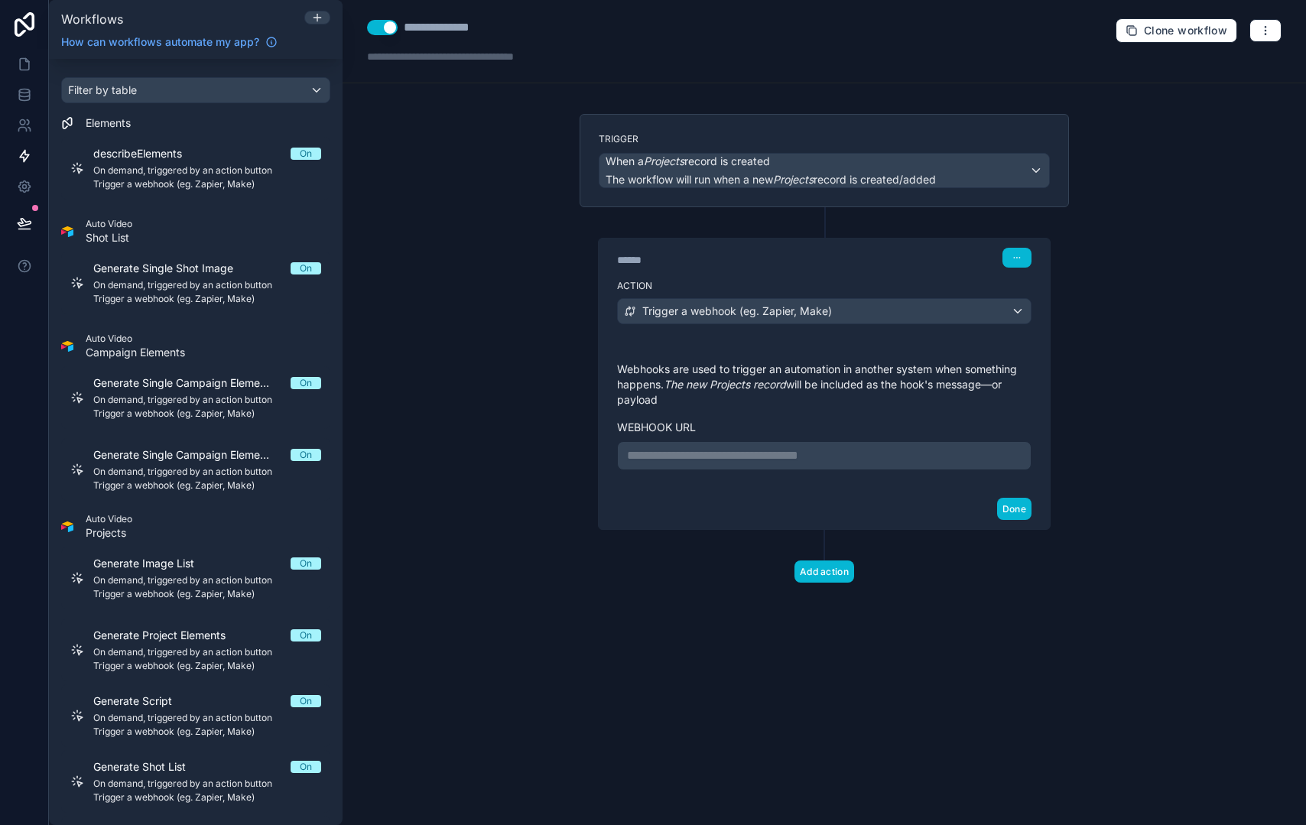
click at [724, 443] on div "**********" at bounding box center [824, 455] width 415 height 29
click at [724, 451] on p "**********" at bounding box center [824, 456] width 395 height 18
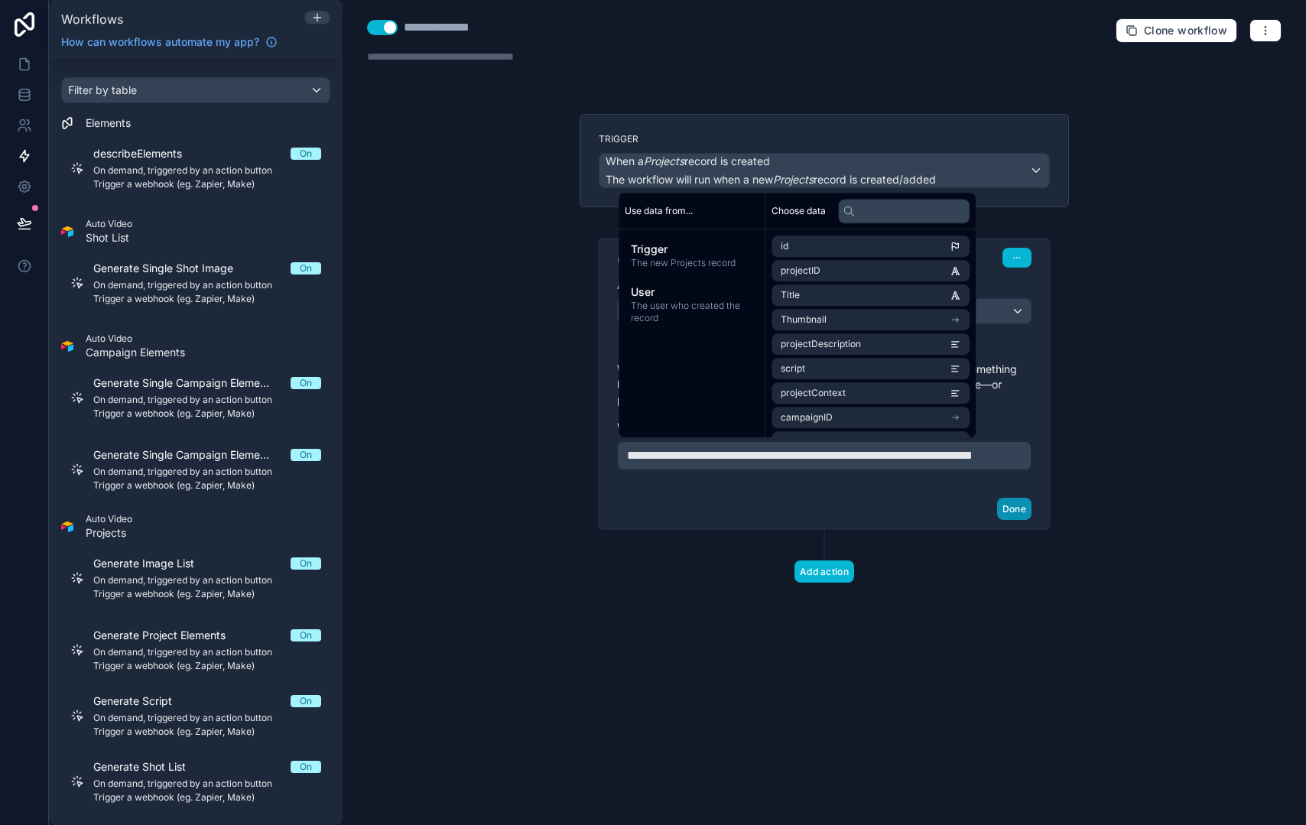
click at [1011, 520] on button "Done" at bounding box center [1014, 509] width 34 height 22
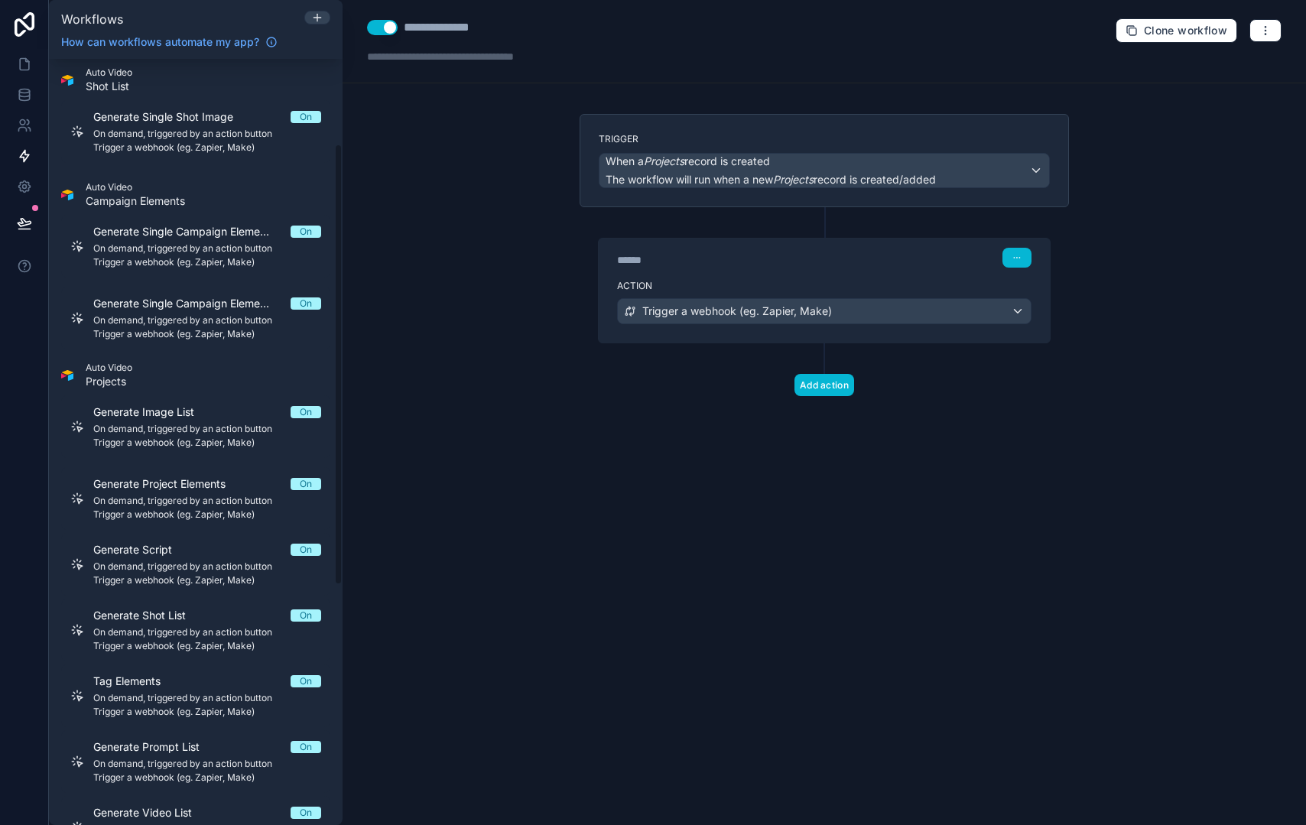
scroll to position [153, 0]
click at [1262, 32] on icon "button" at bounding box center [1266, 30] width 12 height 12
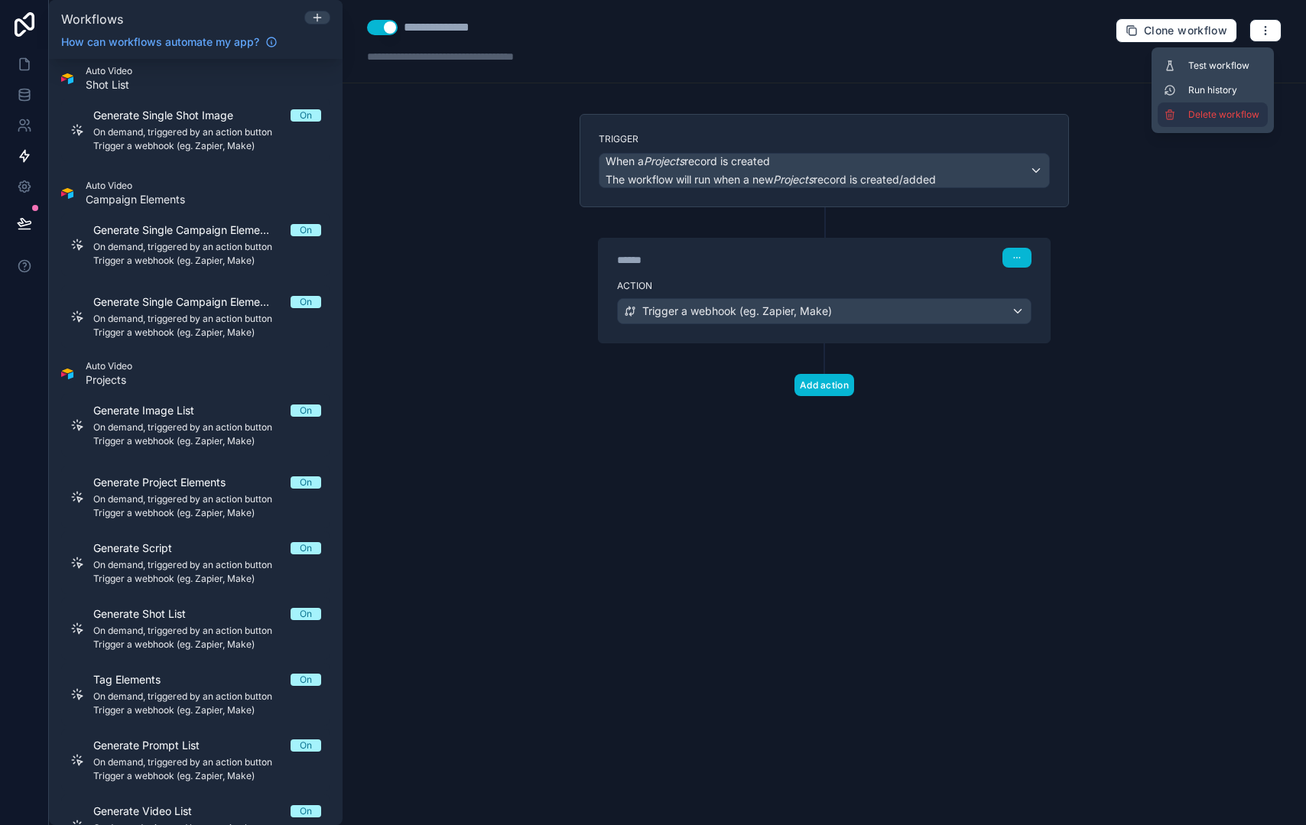
click at [1257, 108] on button "Delete workflow" at bounding box center [1213, 114] width 110 height 24
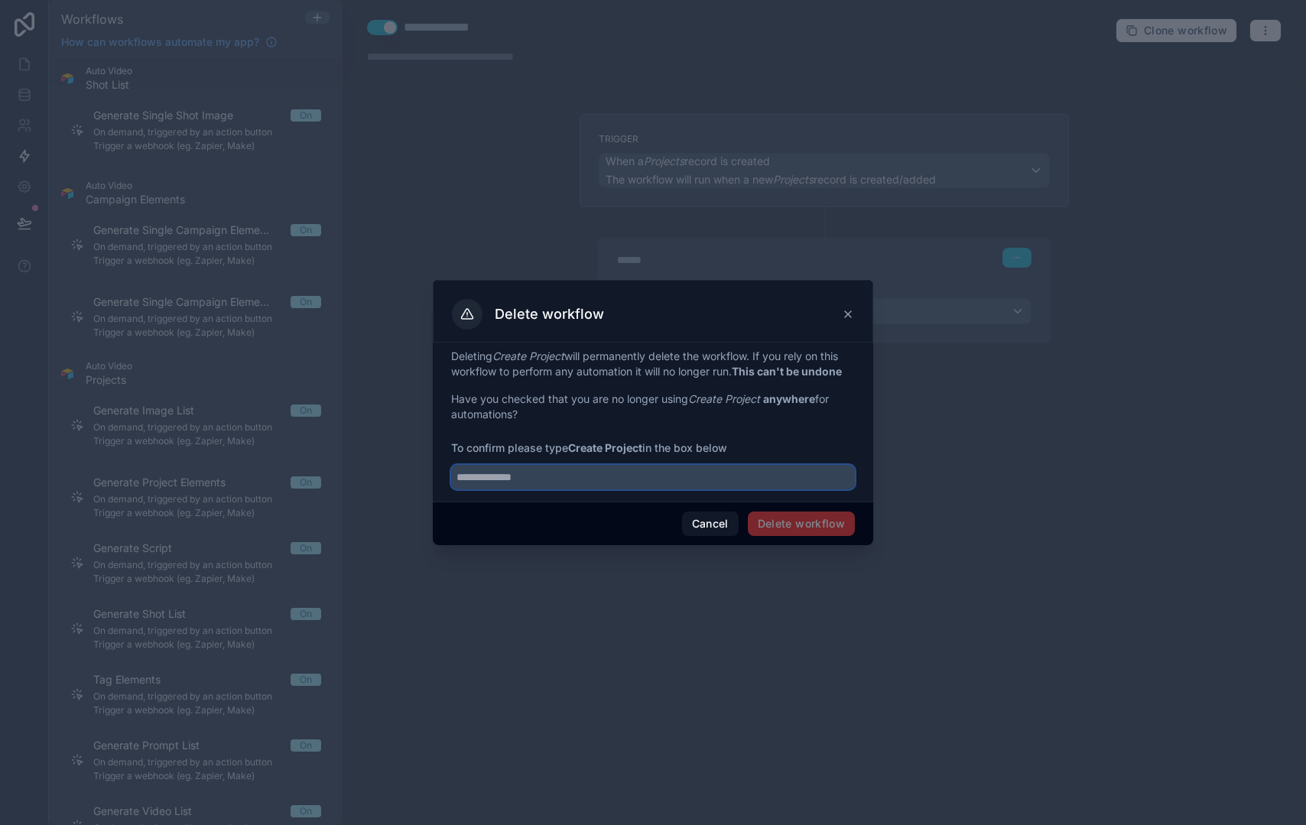
click at [648, 473] on input "text" at bounding box center [653, 477] width 404 height 24
type input "**********"
click at [768, 522] on button "Delete workflow" at bounding box center [801, 524] width 107 height 24
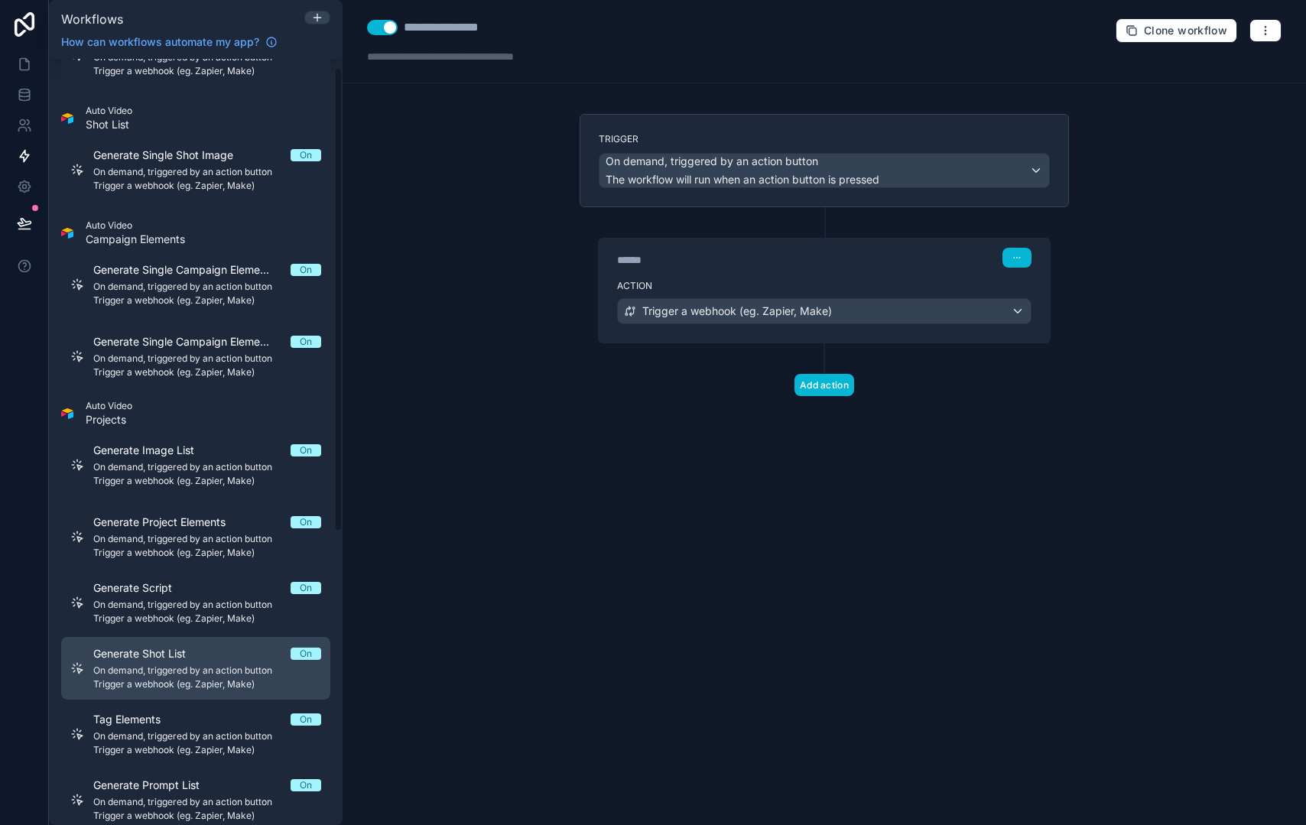
scroll to position [229, 0]
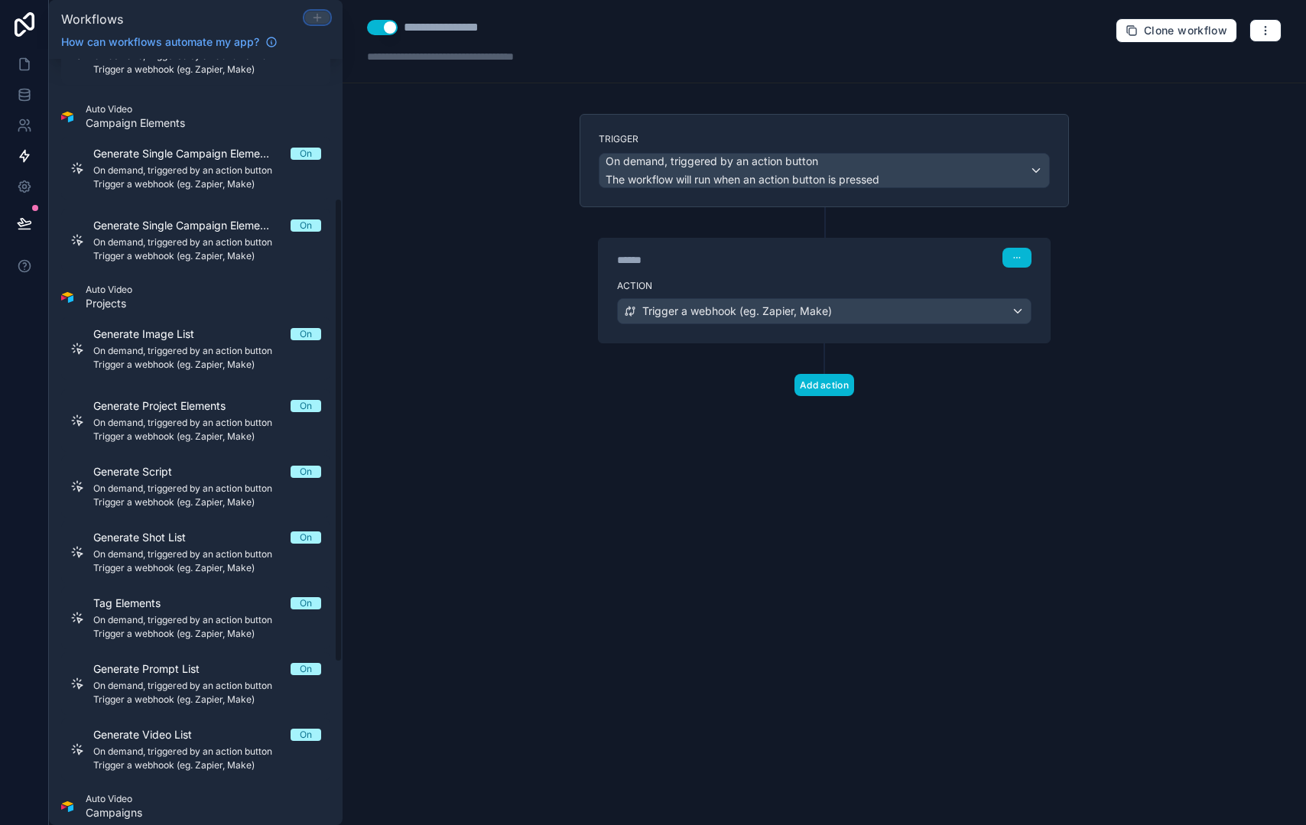
click at [318, 21] on icon at bounding box center [317, 17] width 12 height 12
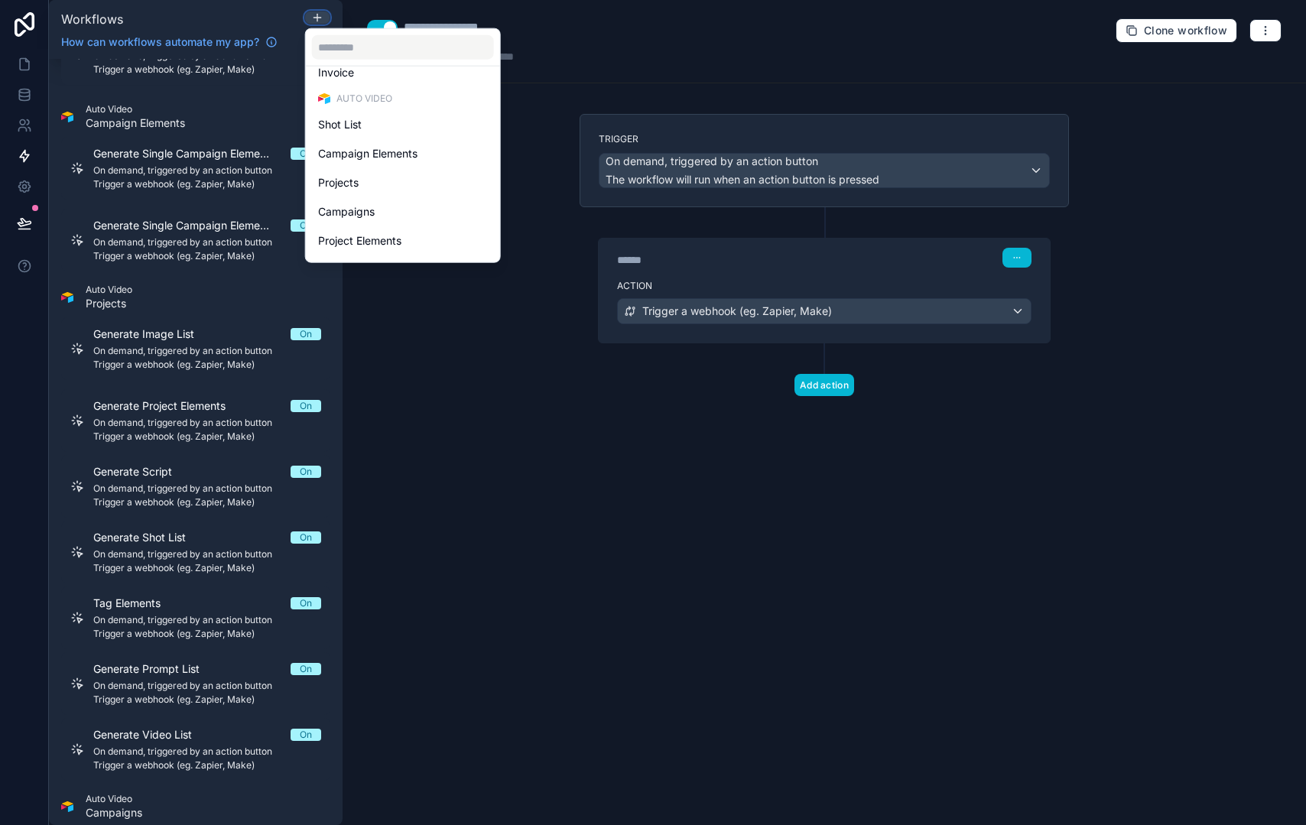
scroll to position [381, 0]
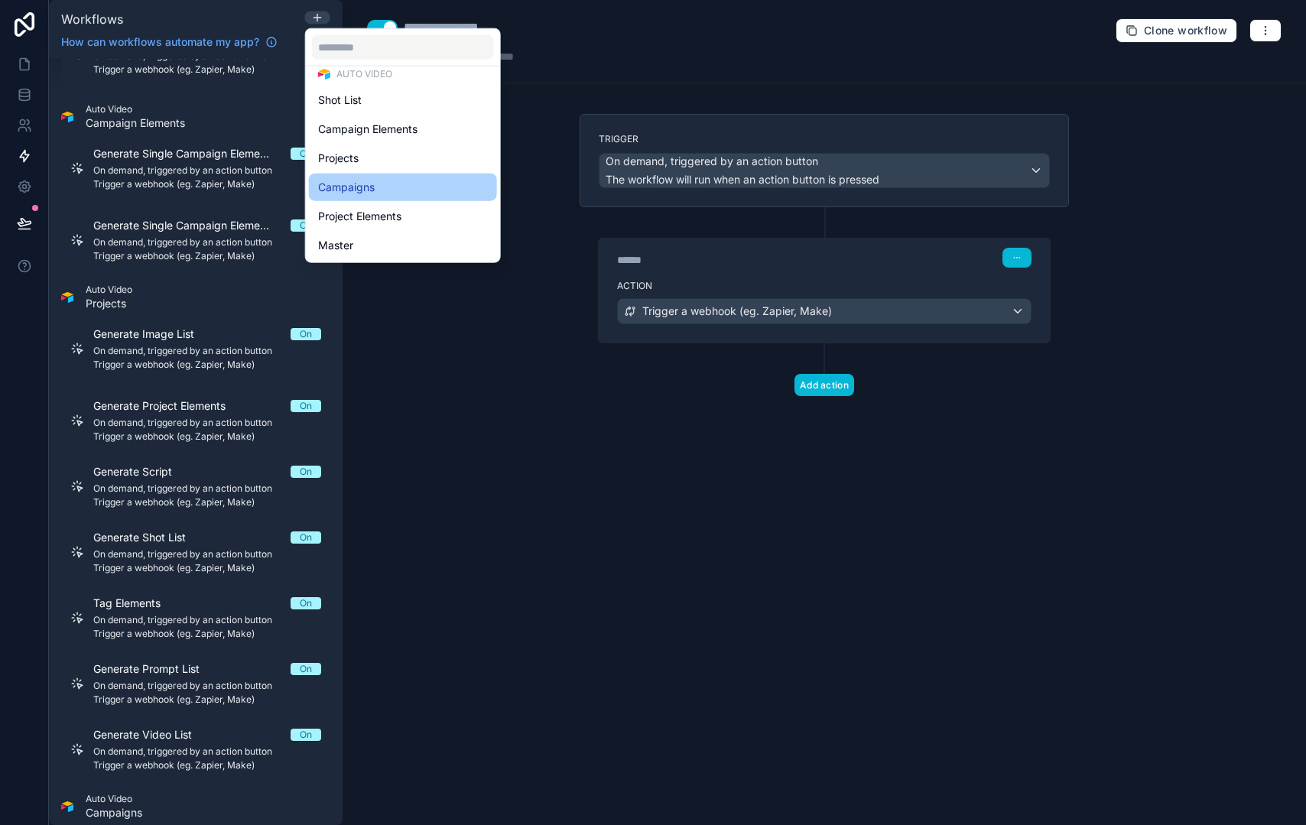
click at [401, 182] on div "Campaigns" at bounding box center [403, 187] width 170 height 18
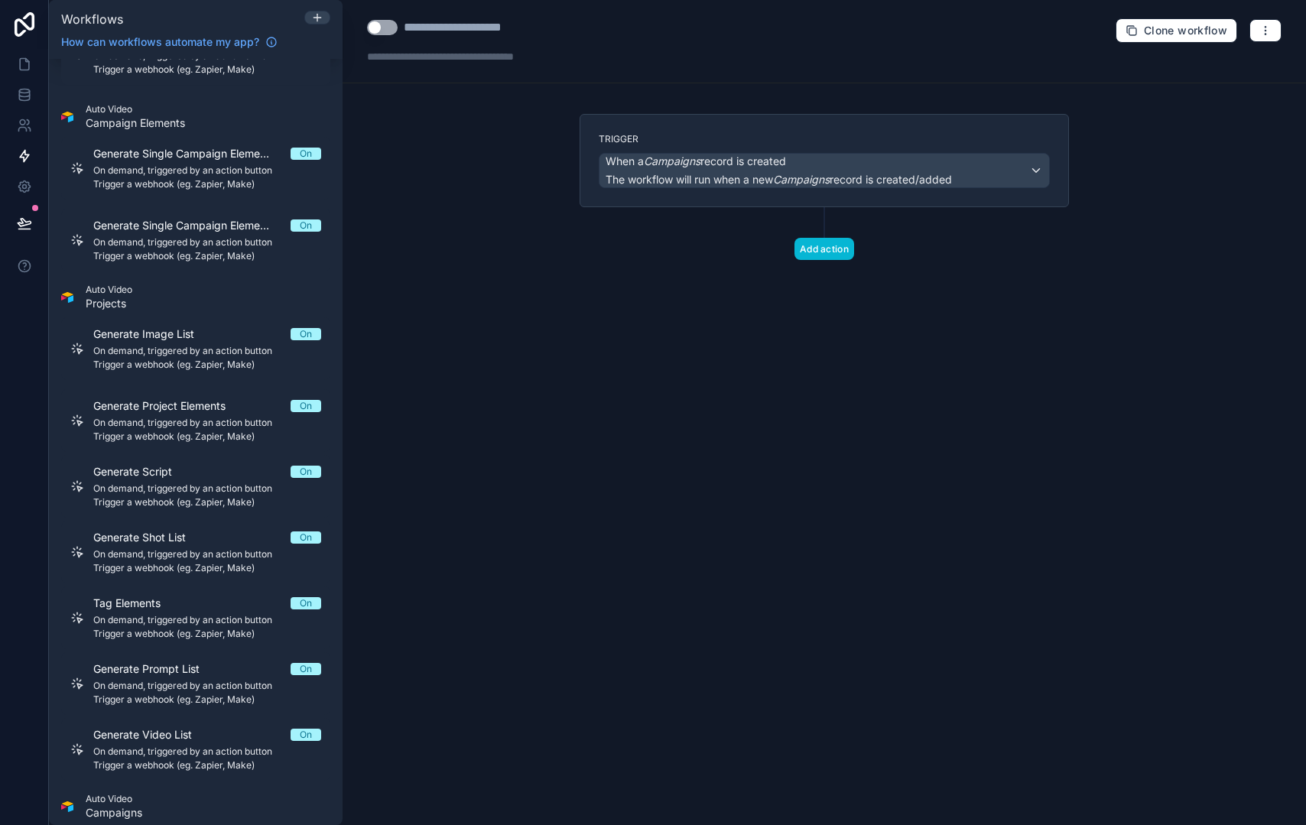
click at [387, 24] on button "Use setting" at bounding box center [382, 27] width 31 height 15
drag, startPoint x: 407, startPoint y: 24, endPoint x: 638, endPoint y: 42, distance: 231.7
click at [638, 42] on div "**********" at bounding box center [825, 41] width 964 height 83
type div "**********"
click at [696, 162] on em "Campaigns" at bounding box center [672, 161] width 57 height 13
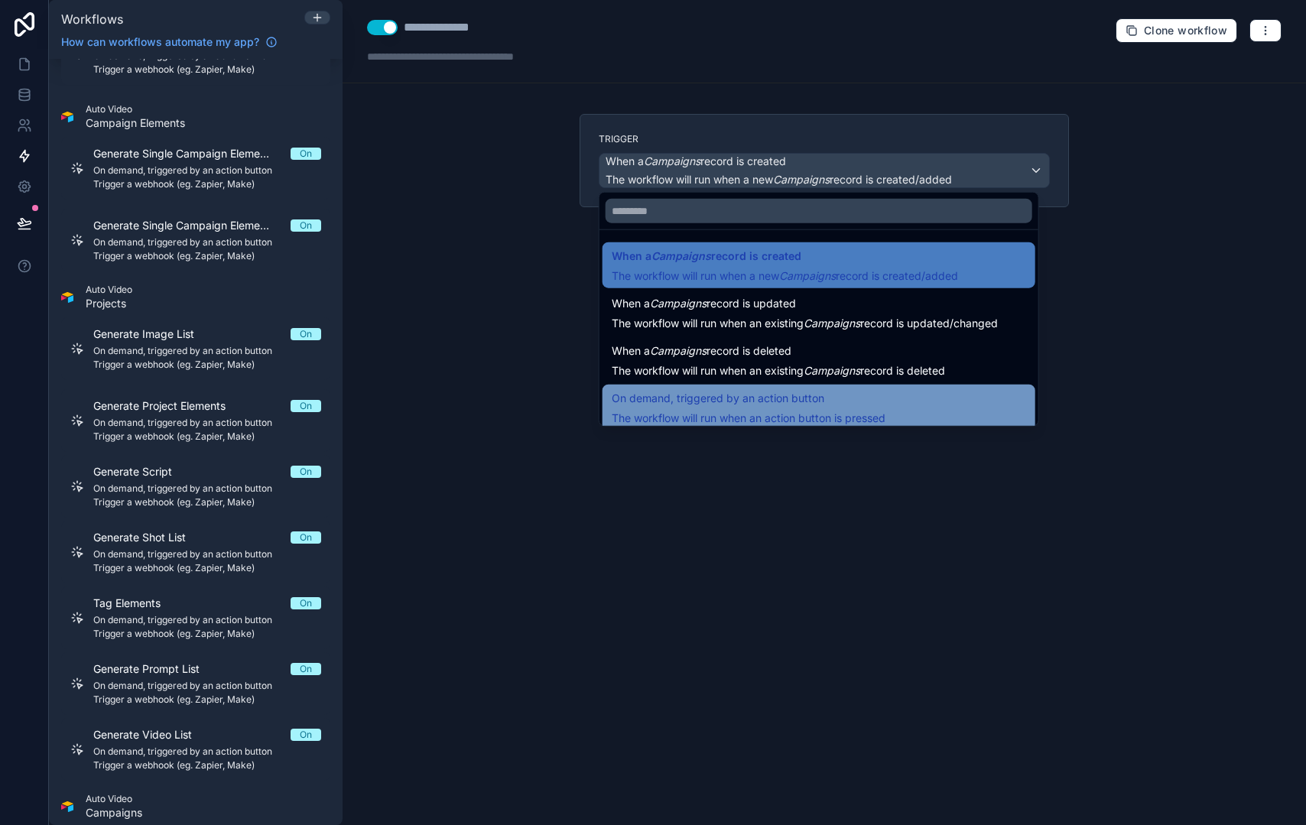
click at [695, 403] on span "On demand, triggered by an action button" at bounding box center [718, 398] width 213 height 18
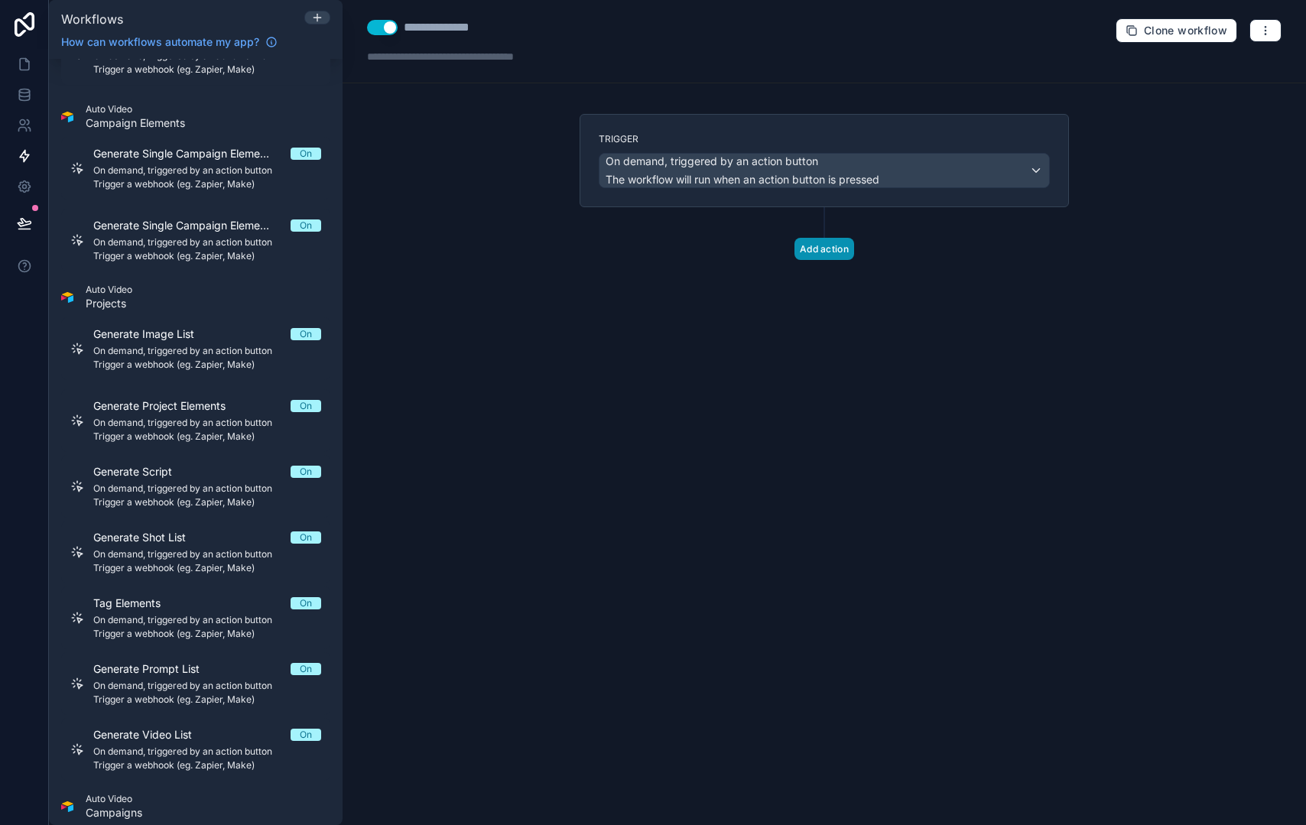
click at [815, 252] on button "Add action" at bounding box center [825, 249] width 60 height 22
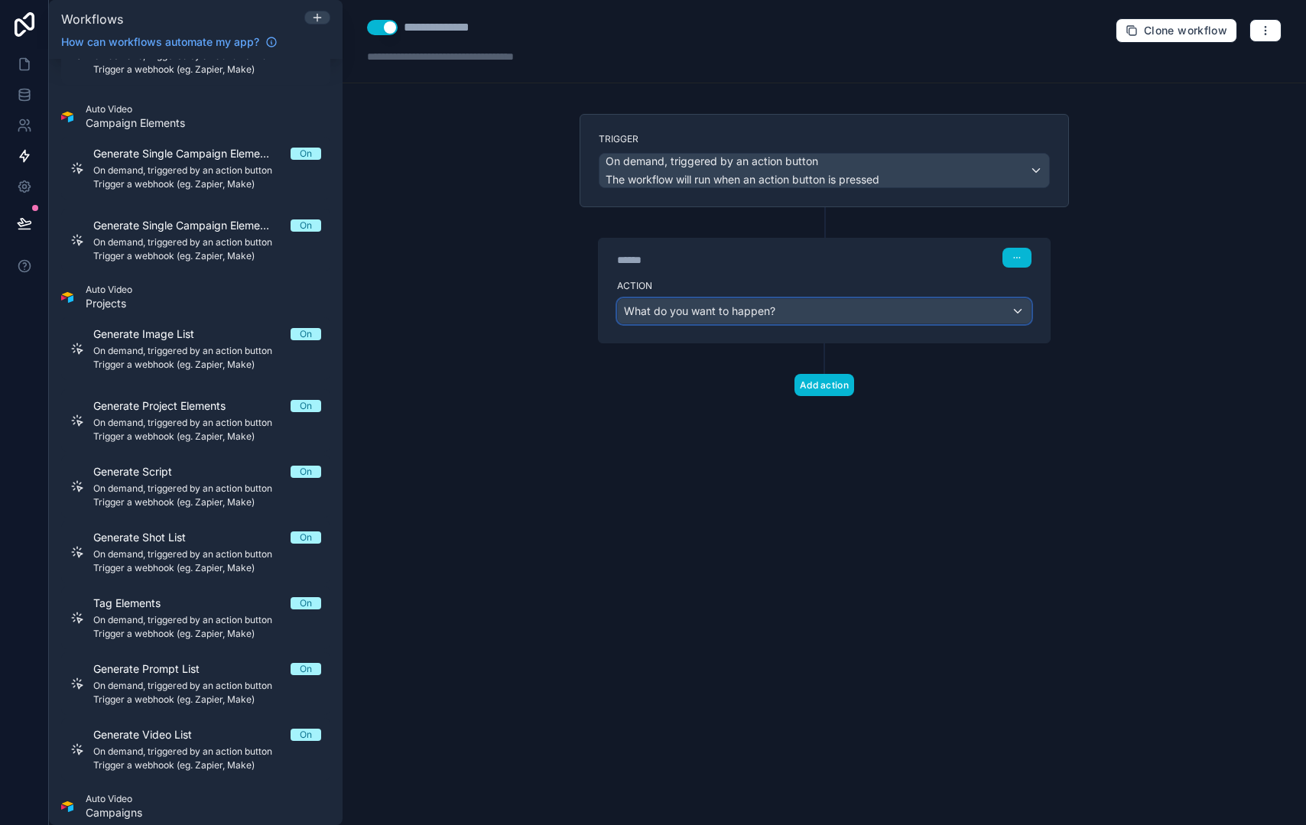
click at [795, 311] on div "What do you want to happen?" at bounding box center [824, 311] width 413 height 24
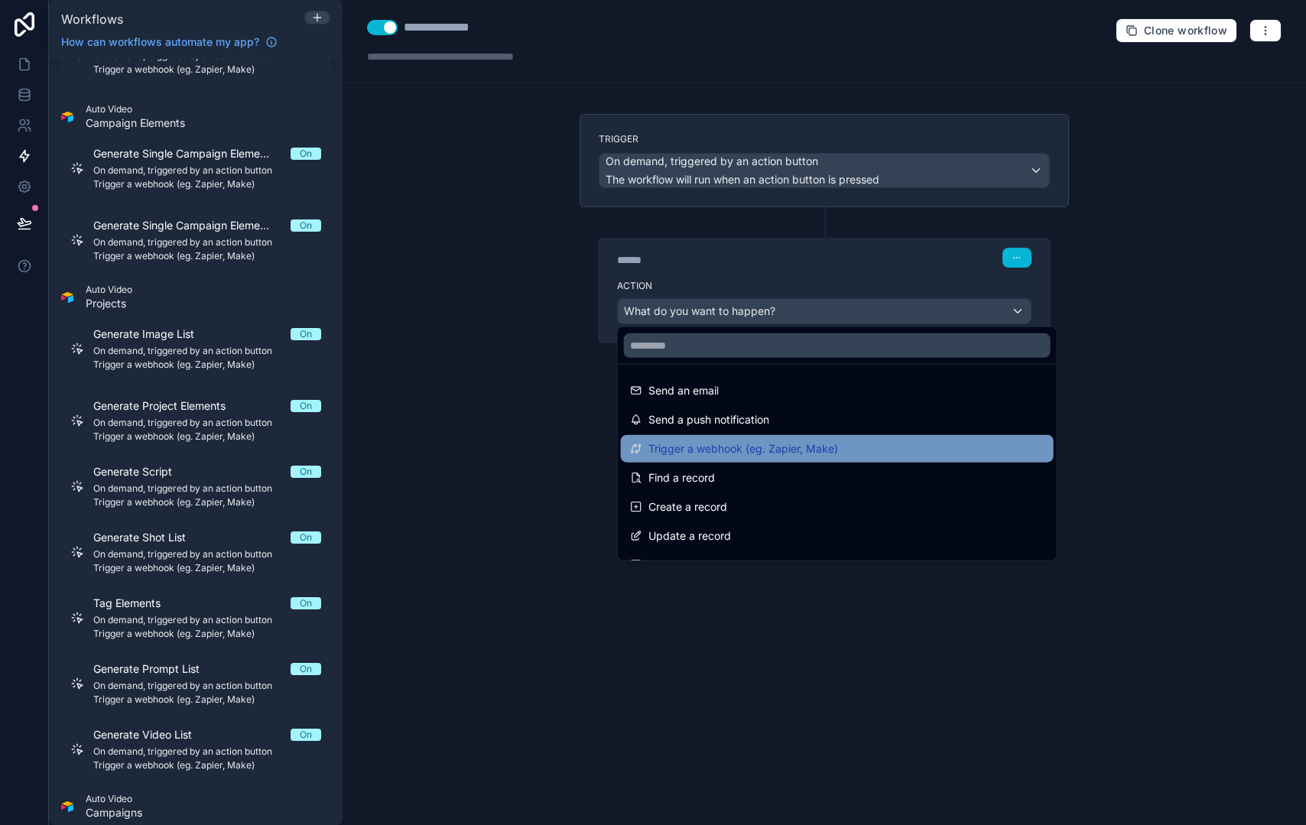
click at [766, 451] on span "Trigger a webhook (eg. Zapier, Make)" at bounding box center [744, 449] width 190 height 18
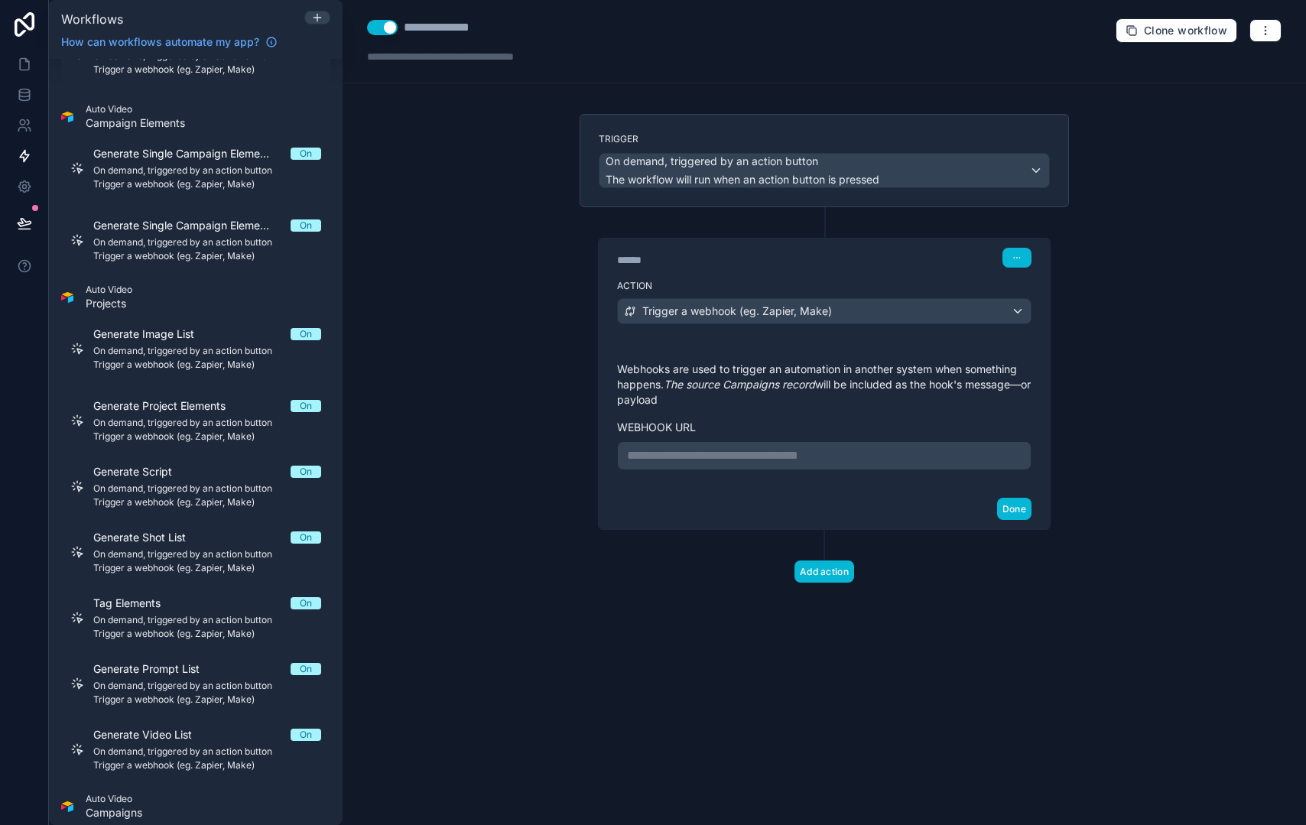
click at [722, 454] on p "**********" at bounding box center [824, 456] width 395 height 18
click at [1026, 516] on button "Done" at bounding box center [1014, 509] width 34 height 22
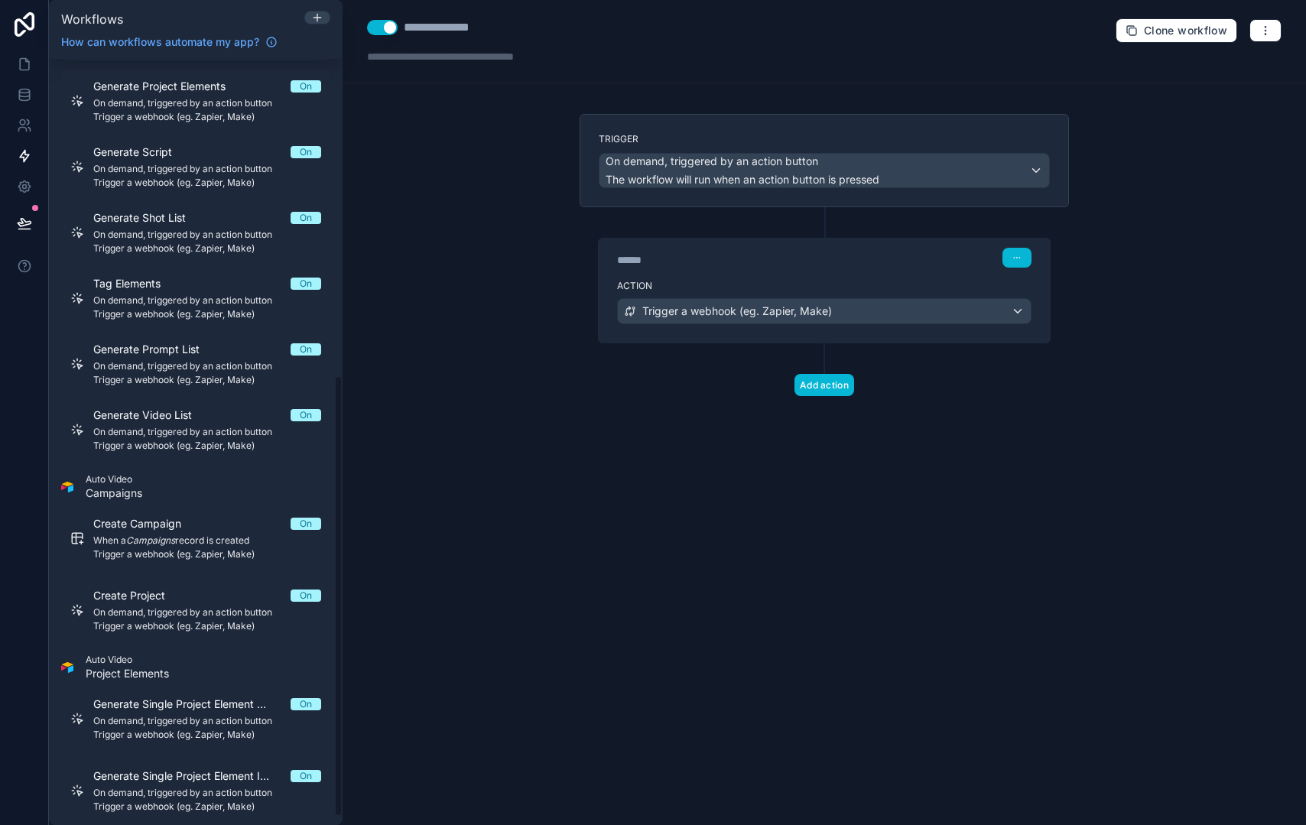
scroll to position [563, 0]
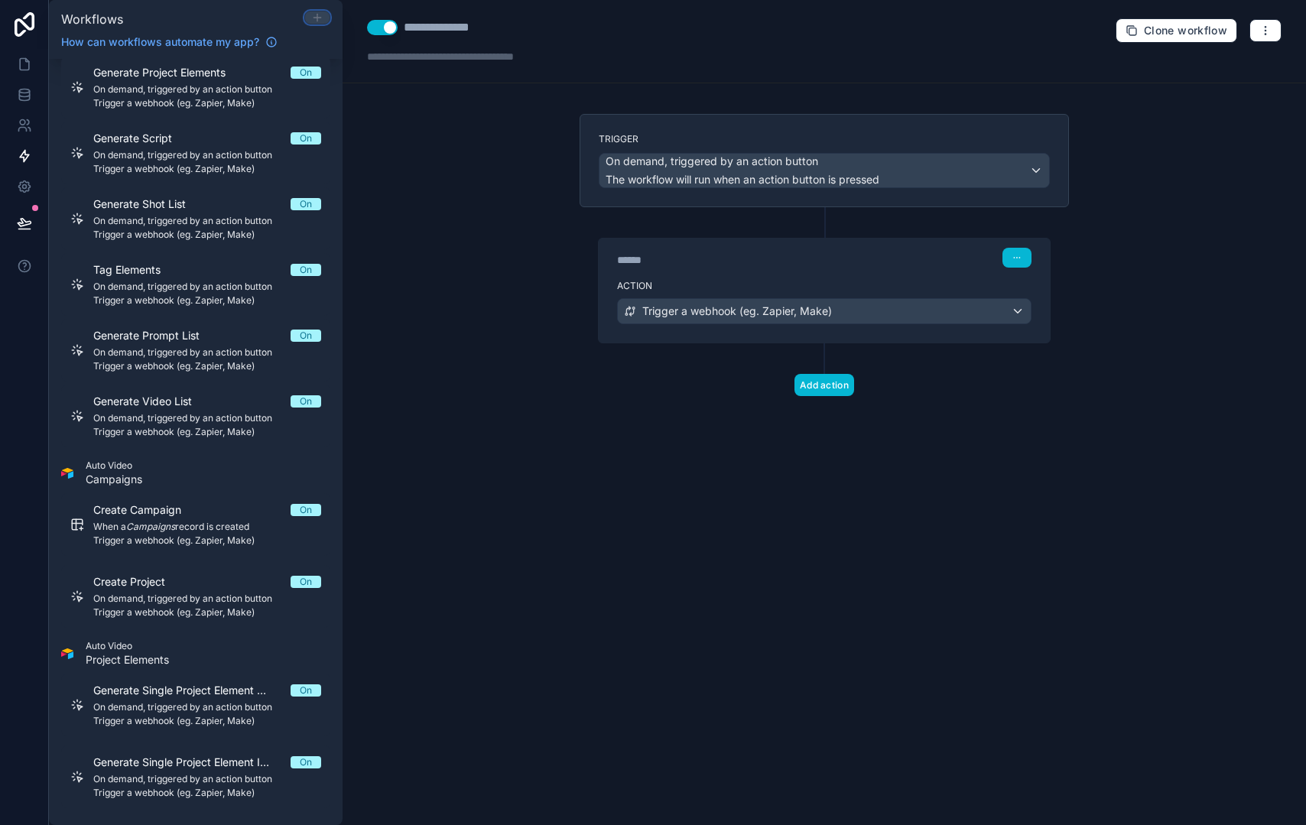
click at [318, 21] on icon at bounding box center [317, 17] width 12 height 12
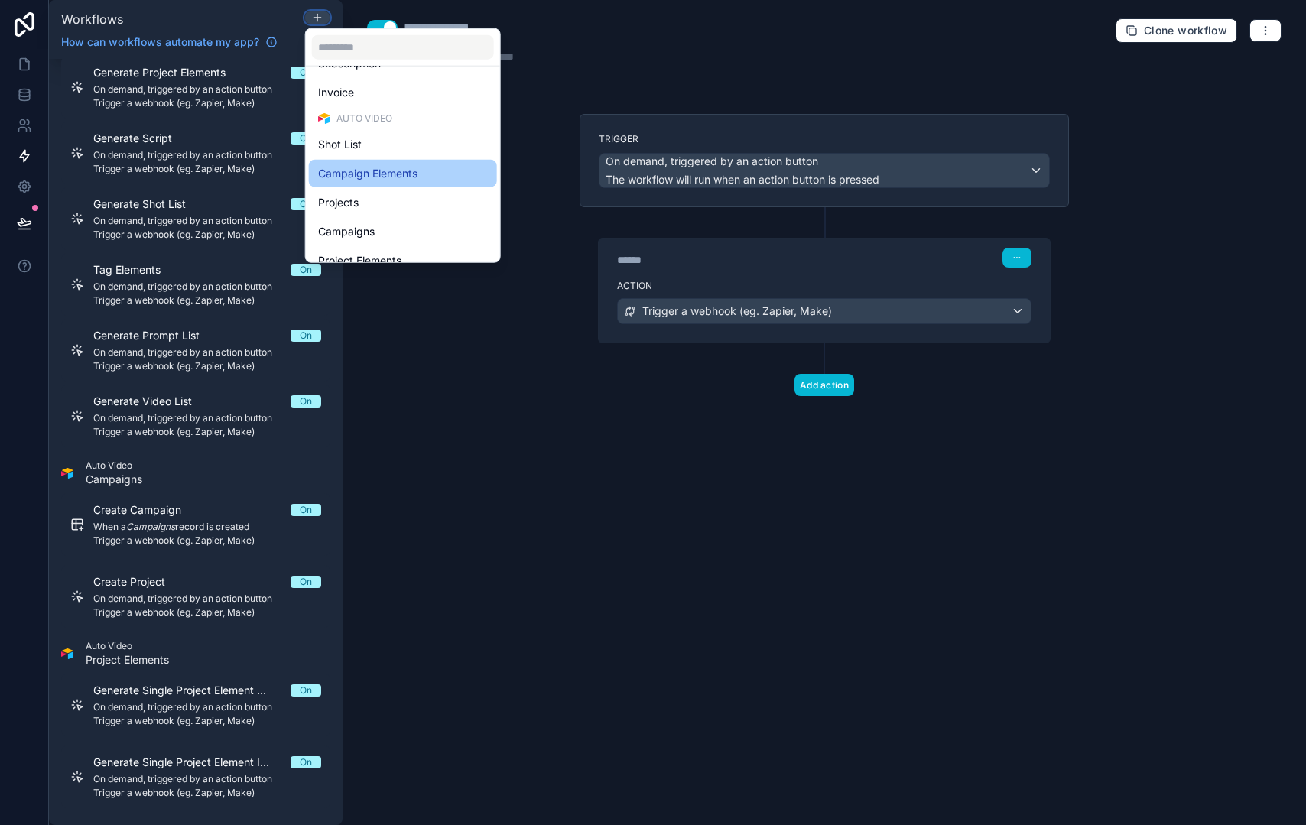
scroll to position [381, 0]
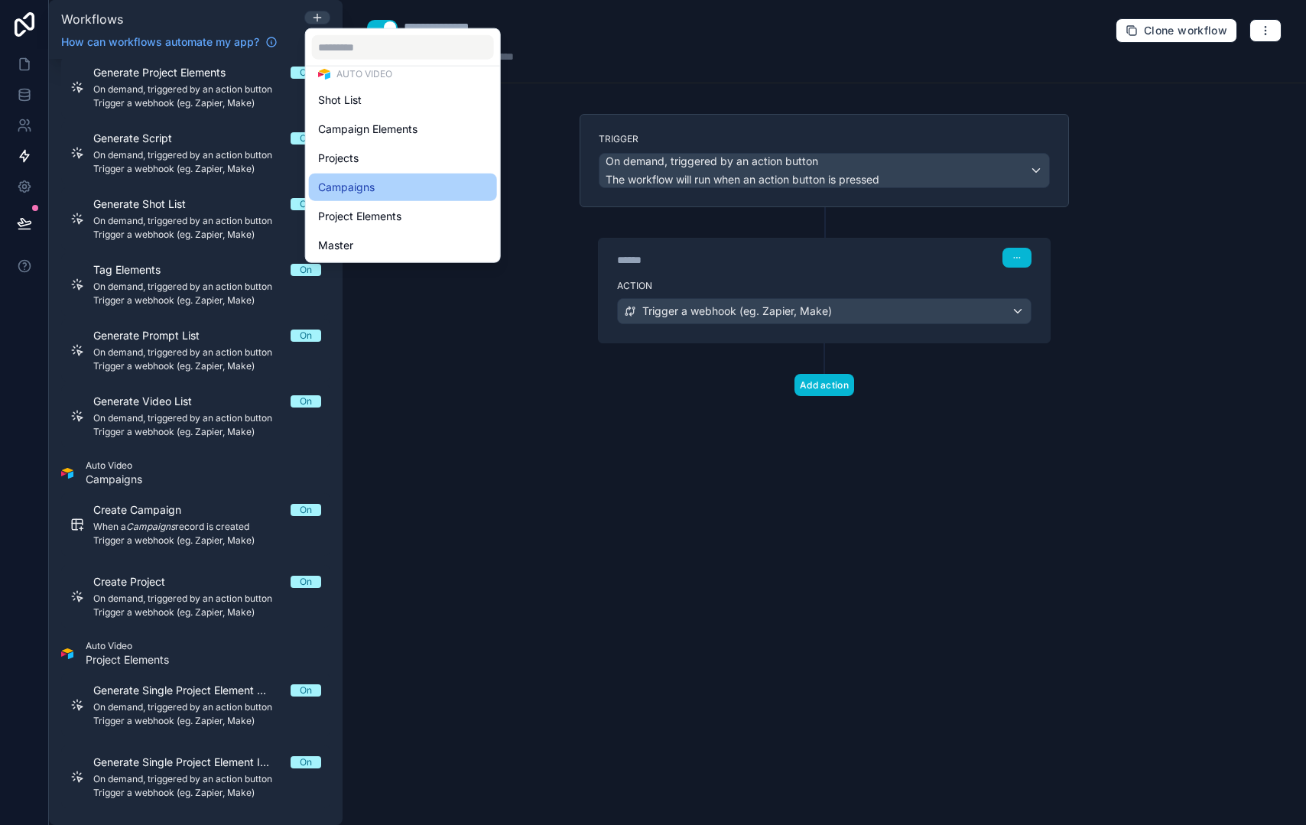
click at [409, 190] on div "Campaigns" at bounding box center [403, 187] width 170 height 18
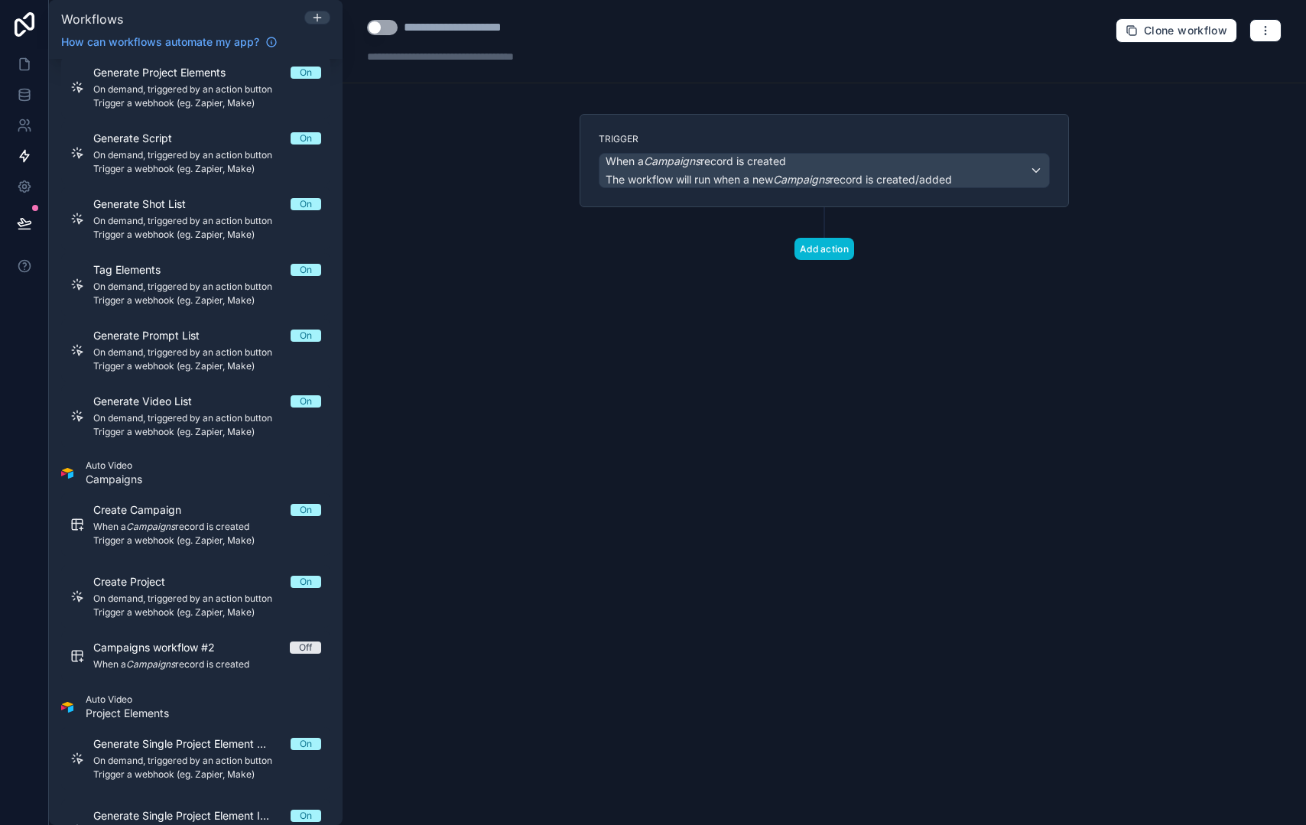
click at [390, 25] on button "Use setting" at bounding box center [382, 27] width 31 height 15
drag, startPoint x: 404, startPoint y: 30, endPoint x: 616, endPoint y: 48, distance: 213.4
click at [617, 48] on div "**********" at bounding box center [825, 41] width 964 height 83
click at [659, 173] on span "The workflow will run when a new Campaigns record is created/added" at bounding box center [779, 179] width 346 height 13
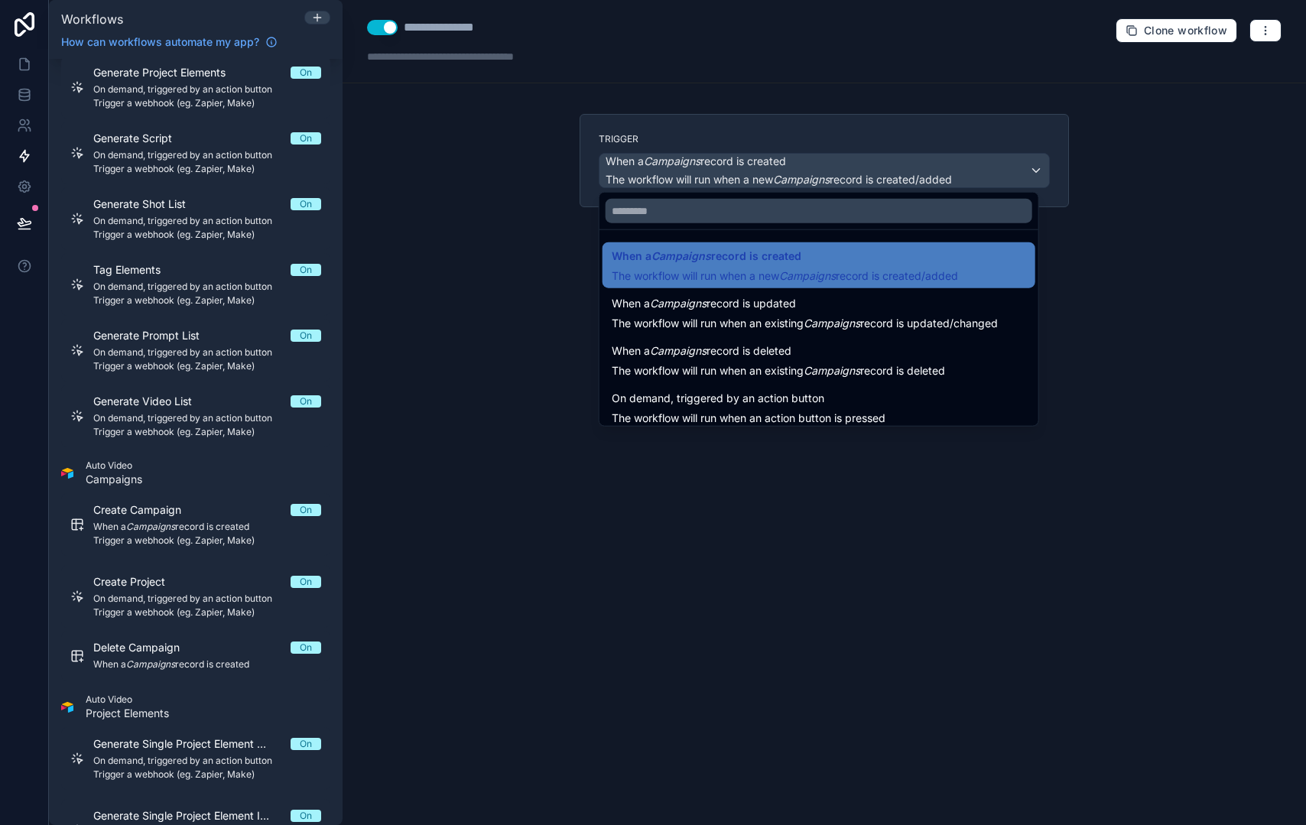
click at [532, 122] on div at bounding box center [653, 412] width 1306 height 825
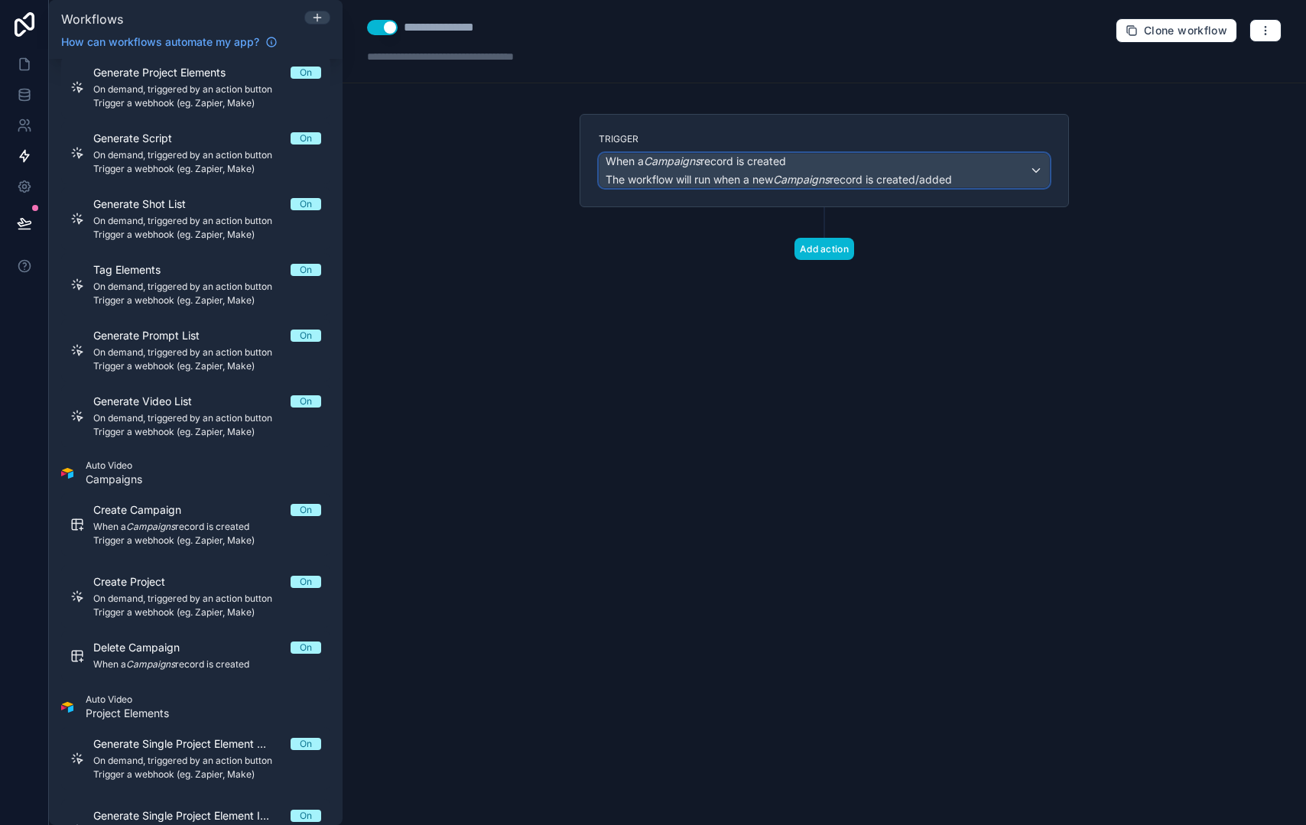
click at [730, 161] on span "When a Campaigns record is created" at bounding box center [696, 161] width 181 height 15
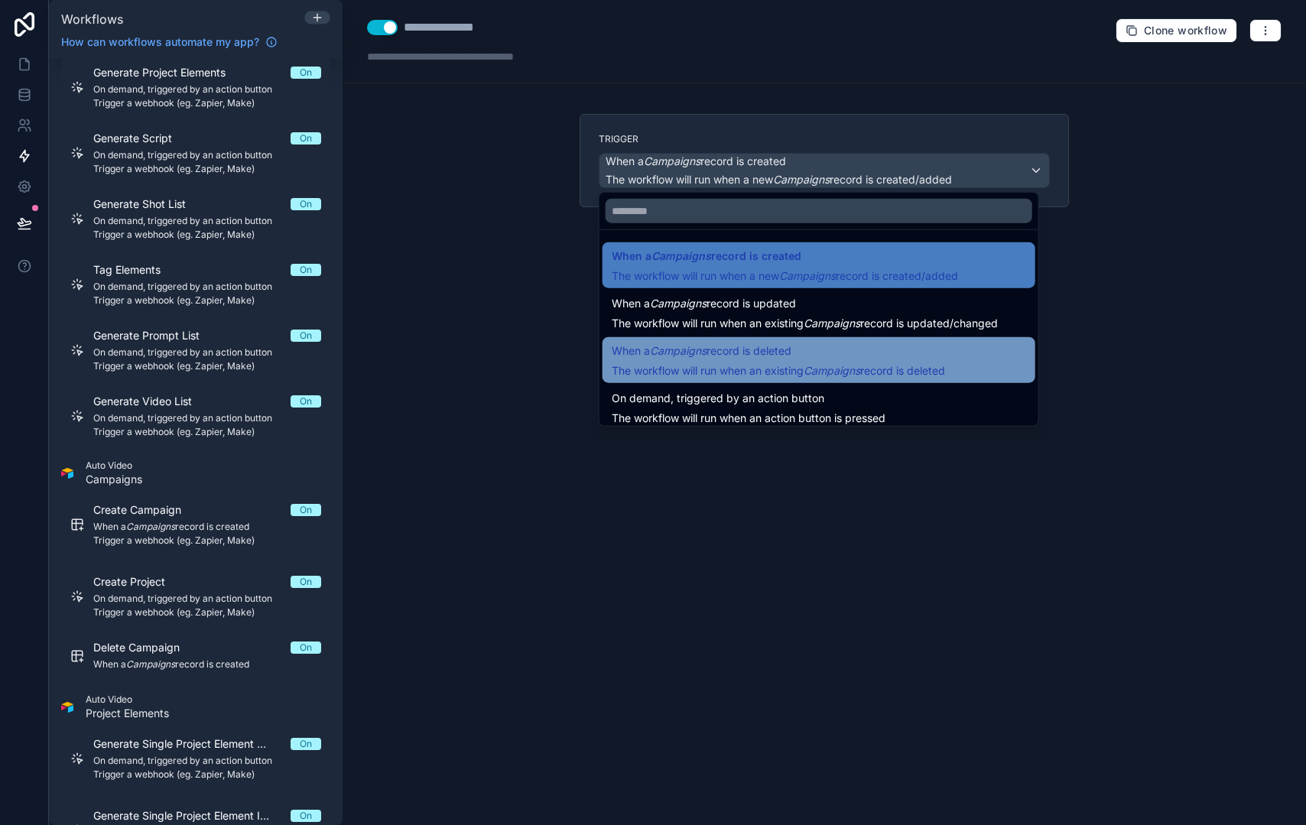
click at [835, 343] on span "When a Campaigns record is deleted" at bounding box center [778, 351] width 333 height 18
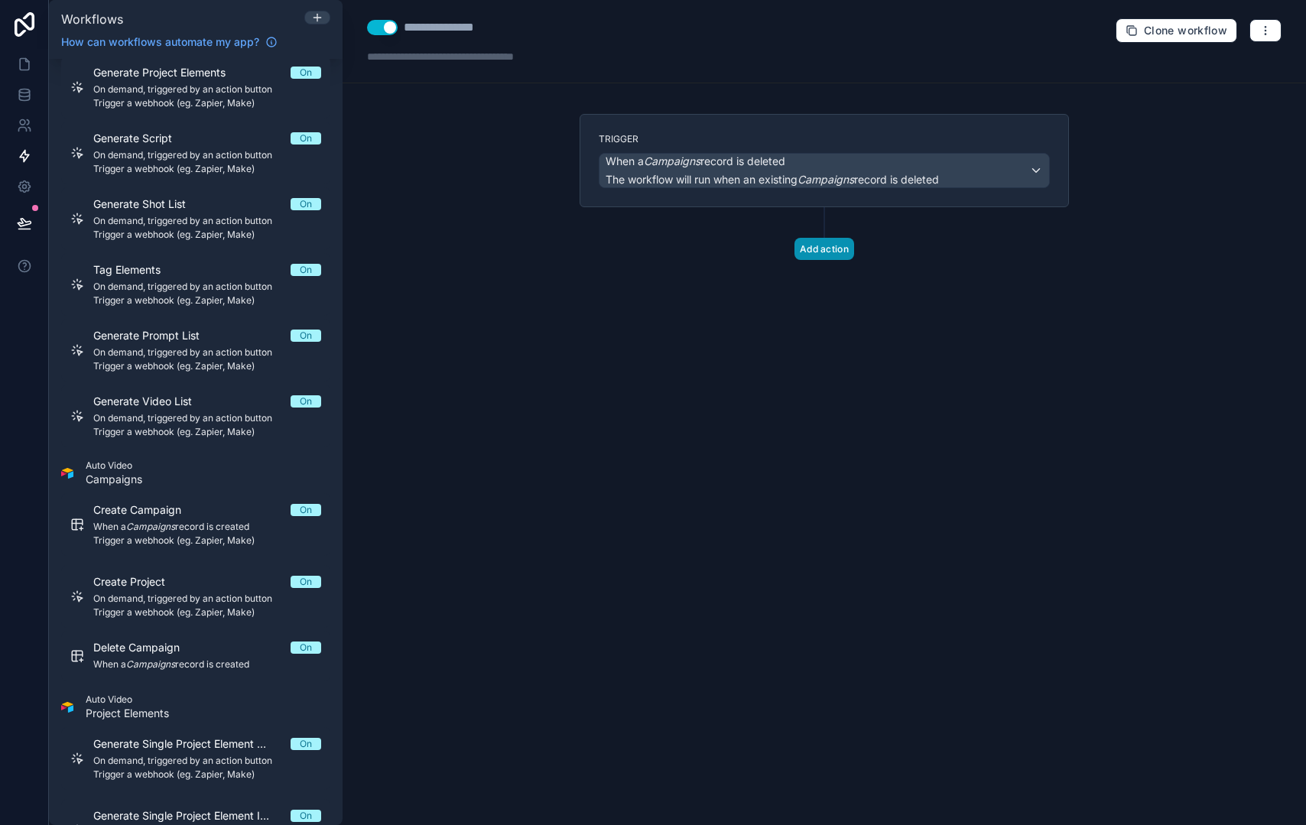
click at [838, 250] on button "Add action" at bounding box center [825, 249] width 60 height 22
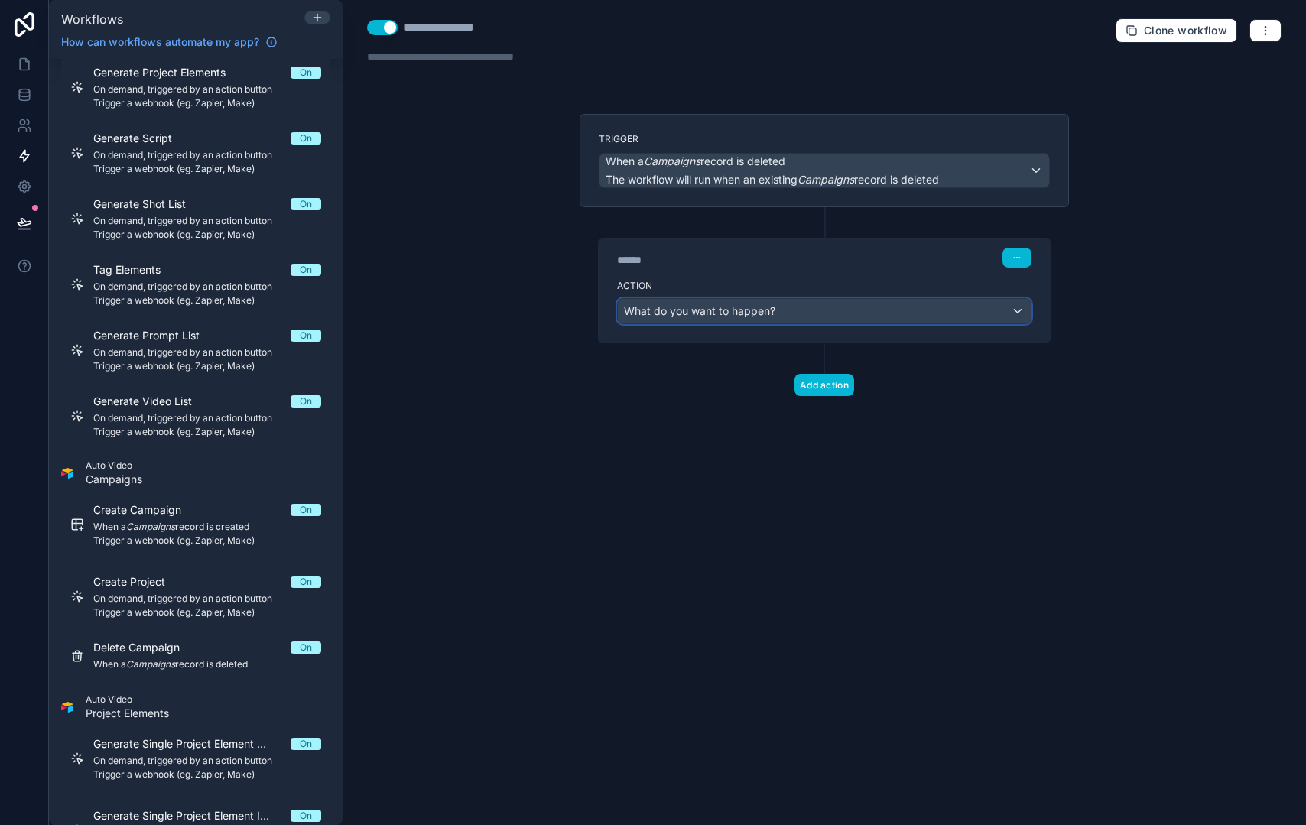
click at [777, 319] on div "What do you want to happen?" at bounding box center [824, 311] width 413 height 24
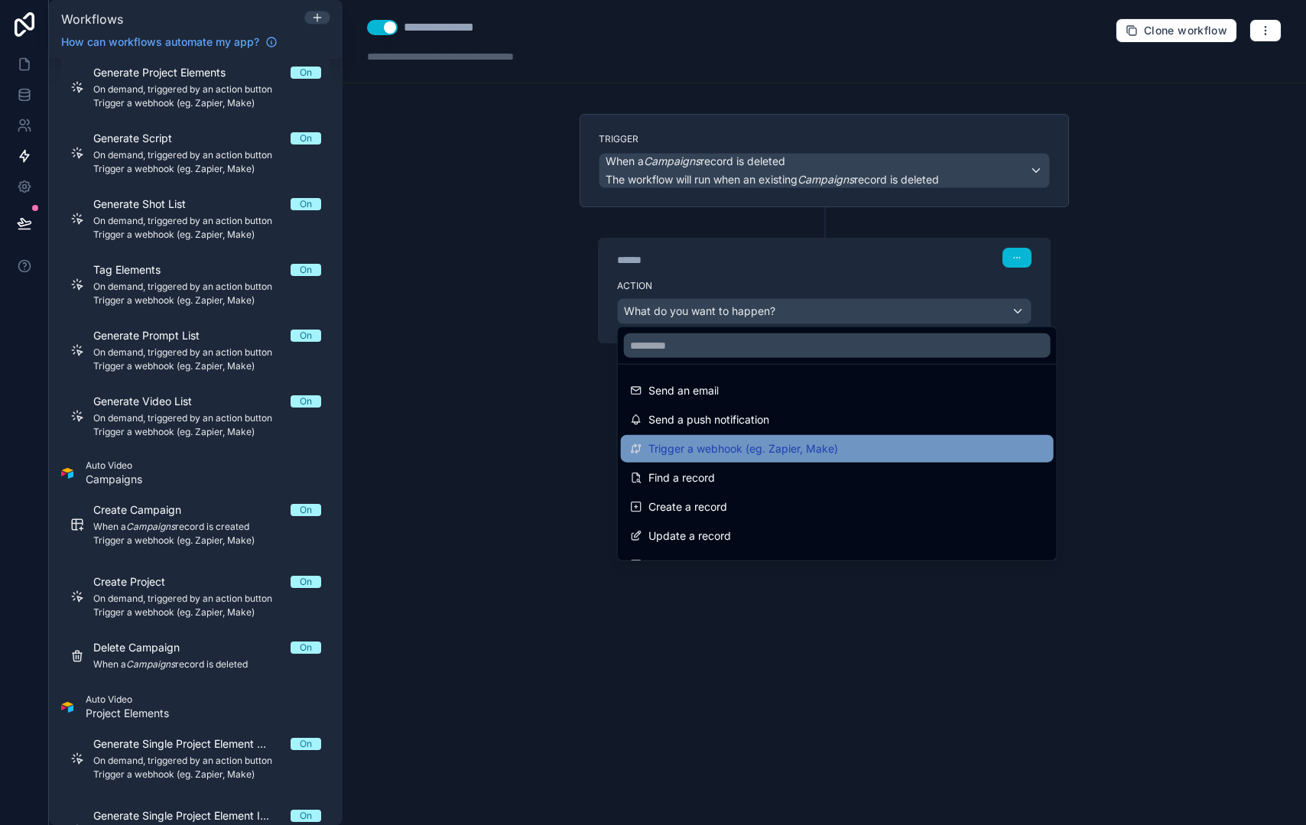
click at [782, 441] on span "Trigger a webhook (eg. Zapier, Make)" at bounding box center [744, 449] width 190 height 18
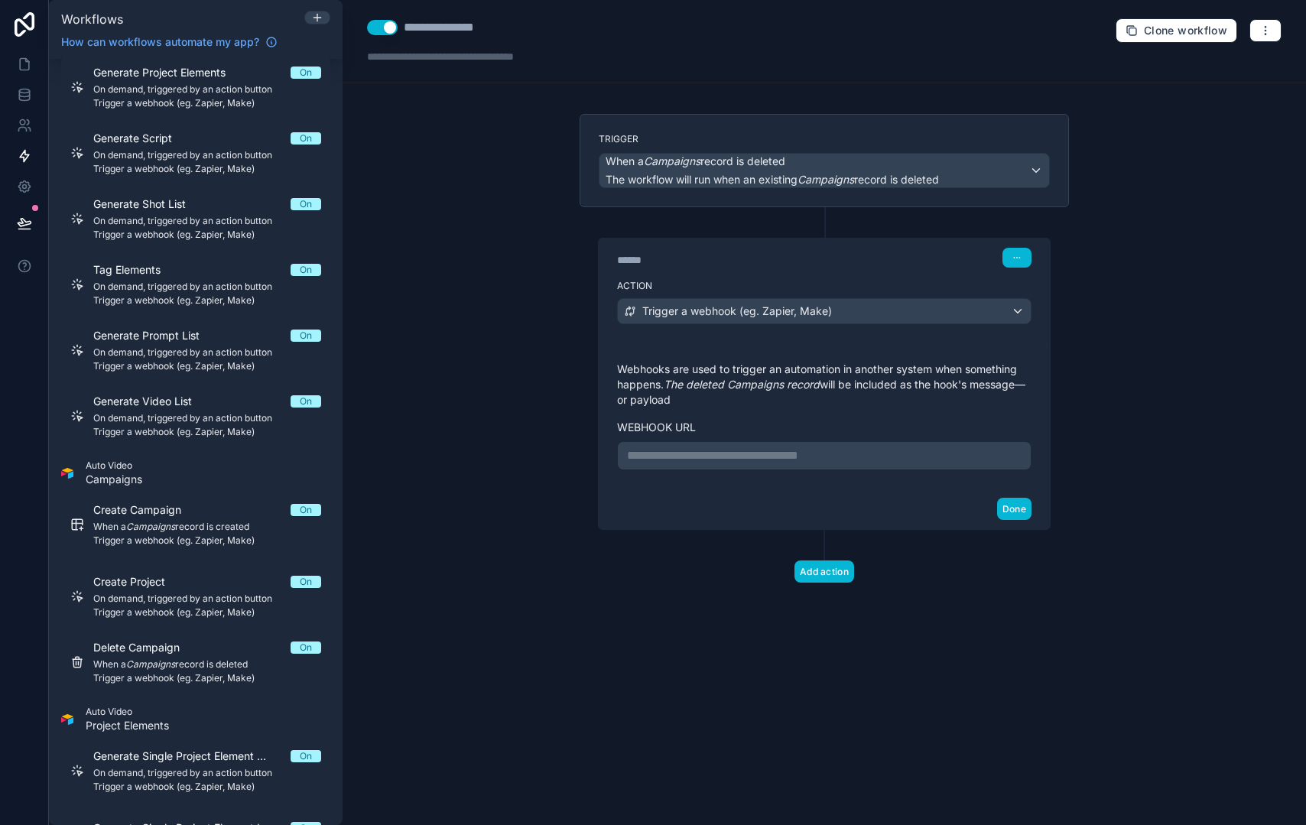
click at [773, 452] on p "**********" at bounding box center [824, 456] width 395 height 18
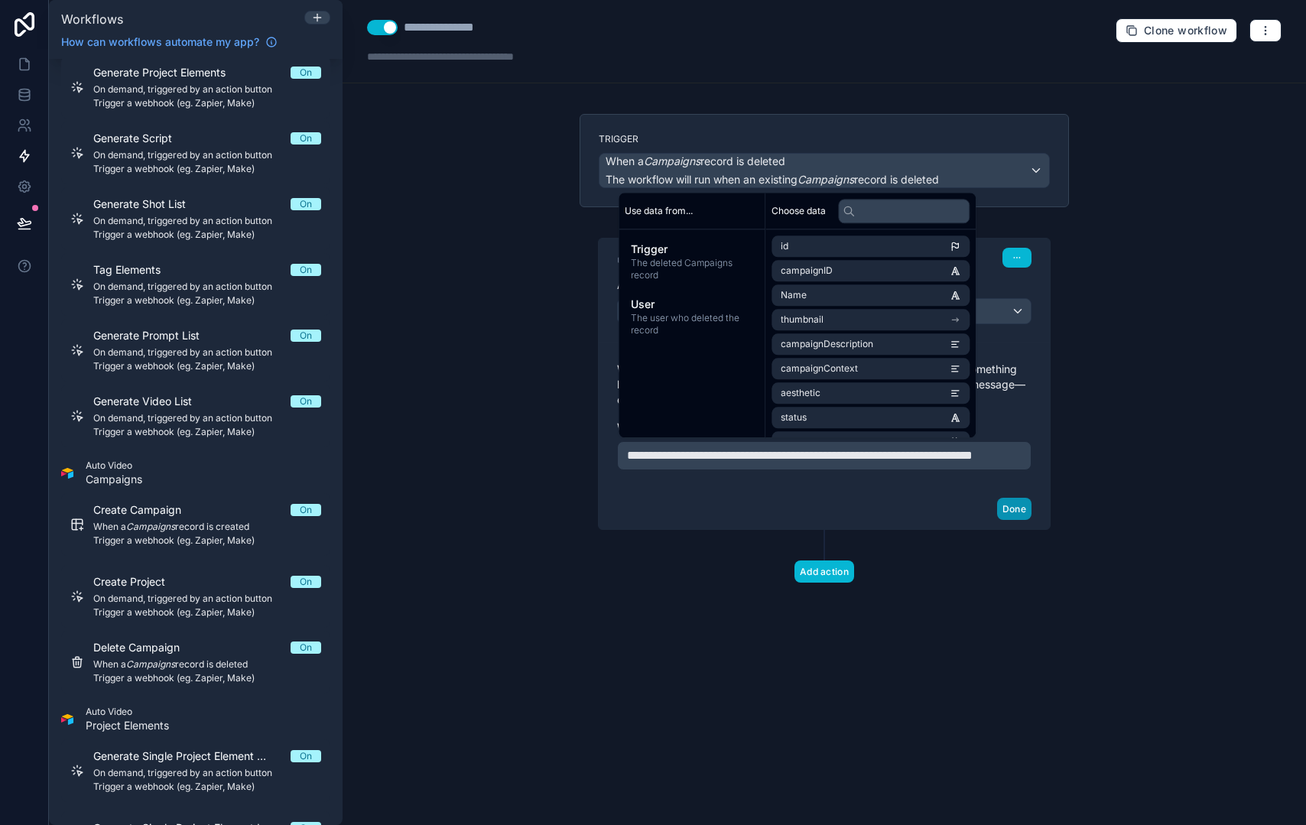
click at [1010, 516] on button "Done" at bounding box center [1014, 509] width 34 height 22
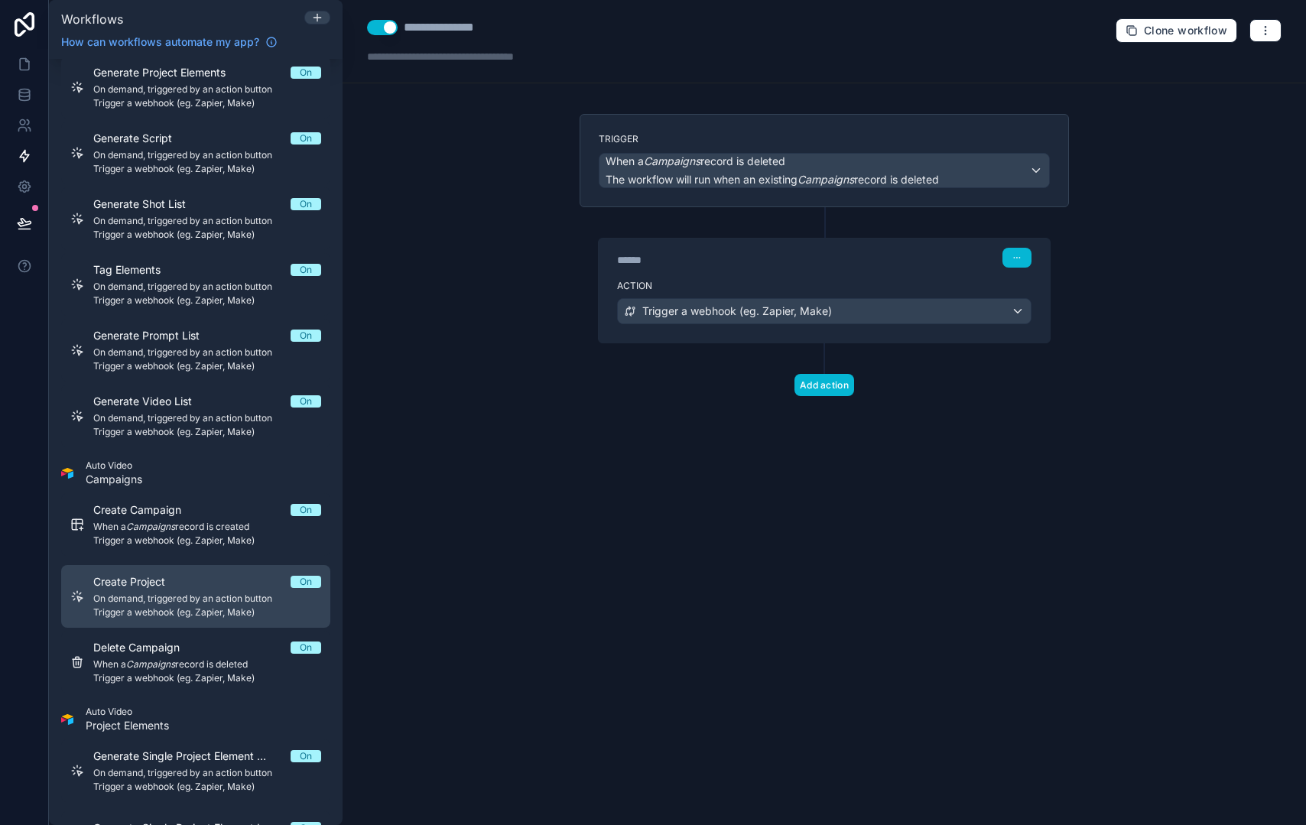
click at [199, 579] on div "Create Project On" at bounding box center [207, 581] width 228 height 15
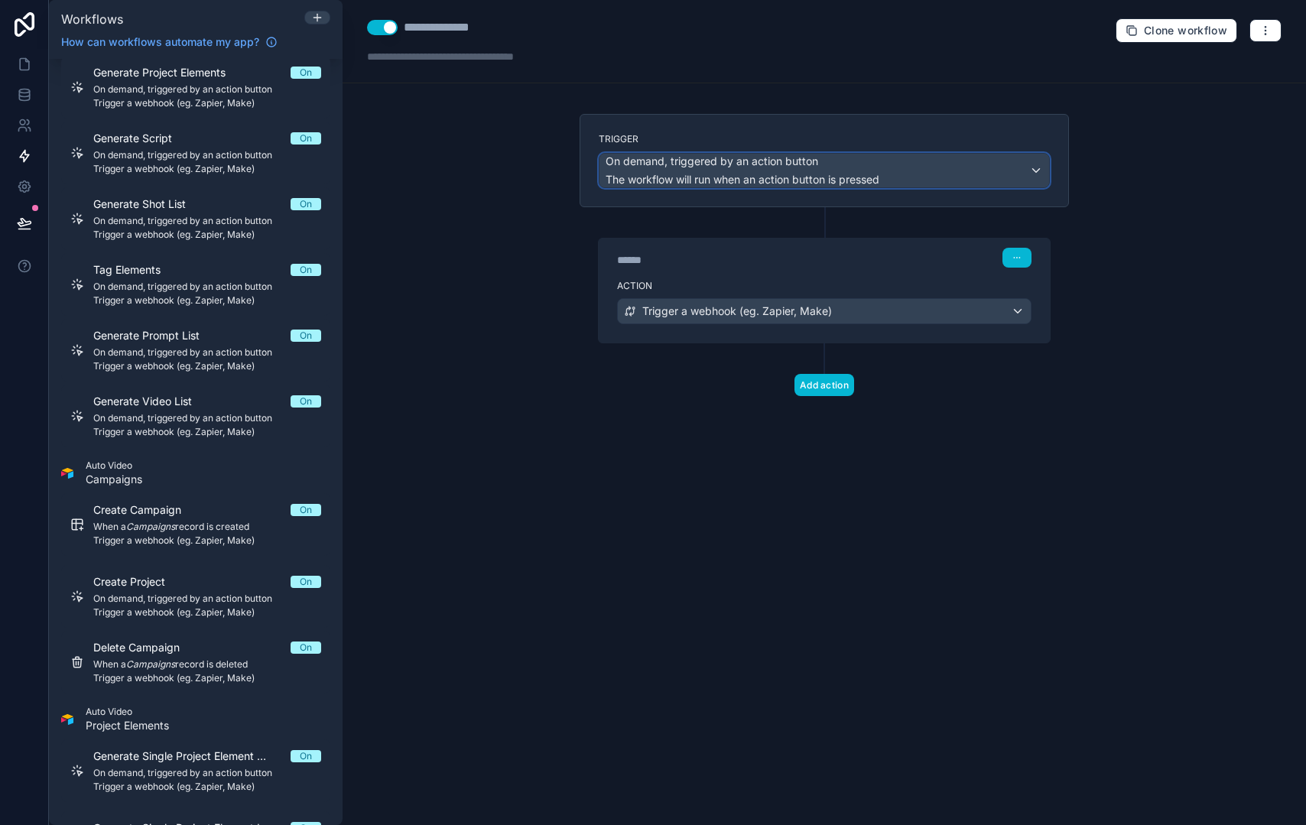
click at [717, 174] on span "The workflow will run when an action button is pressed" at bounding box center [743, 179] width 274 height 13
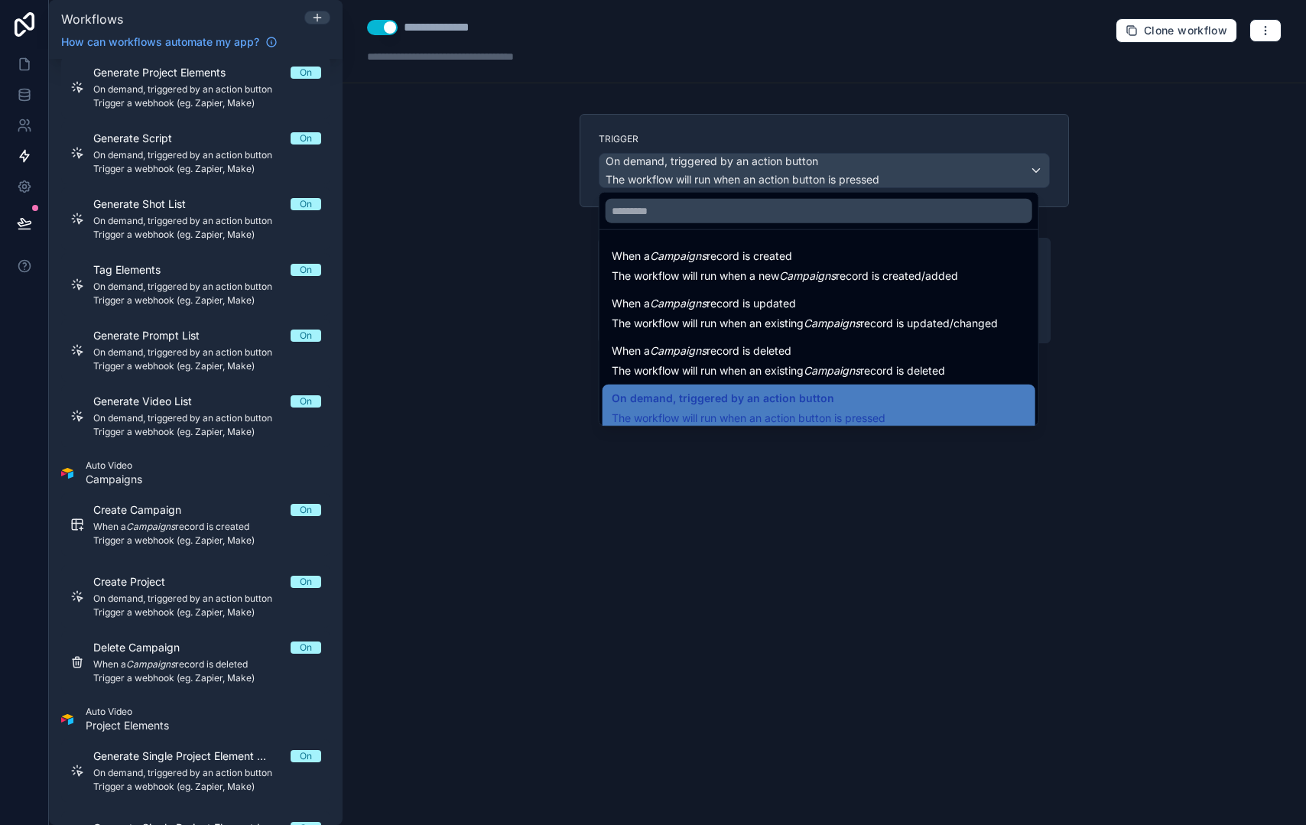
click at [236, 600] on div at bounding box center [653, 412] width 1306 height 825
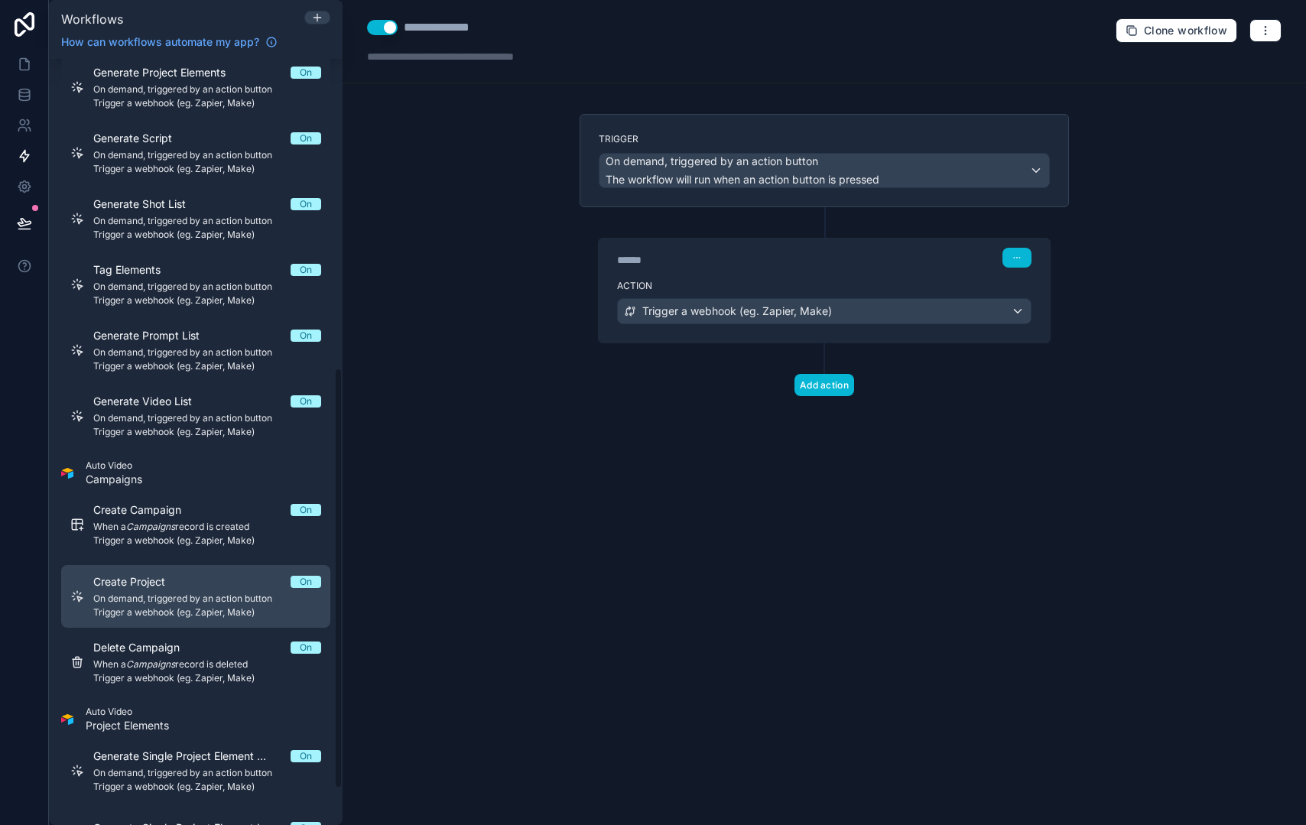
click at [220, 594] on span "On demand, triggered by an action button" at bounding box center [207, 599] width 228 height 12
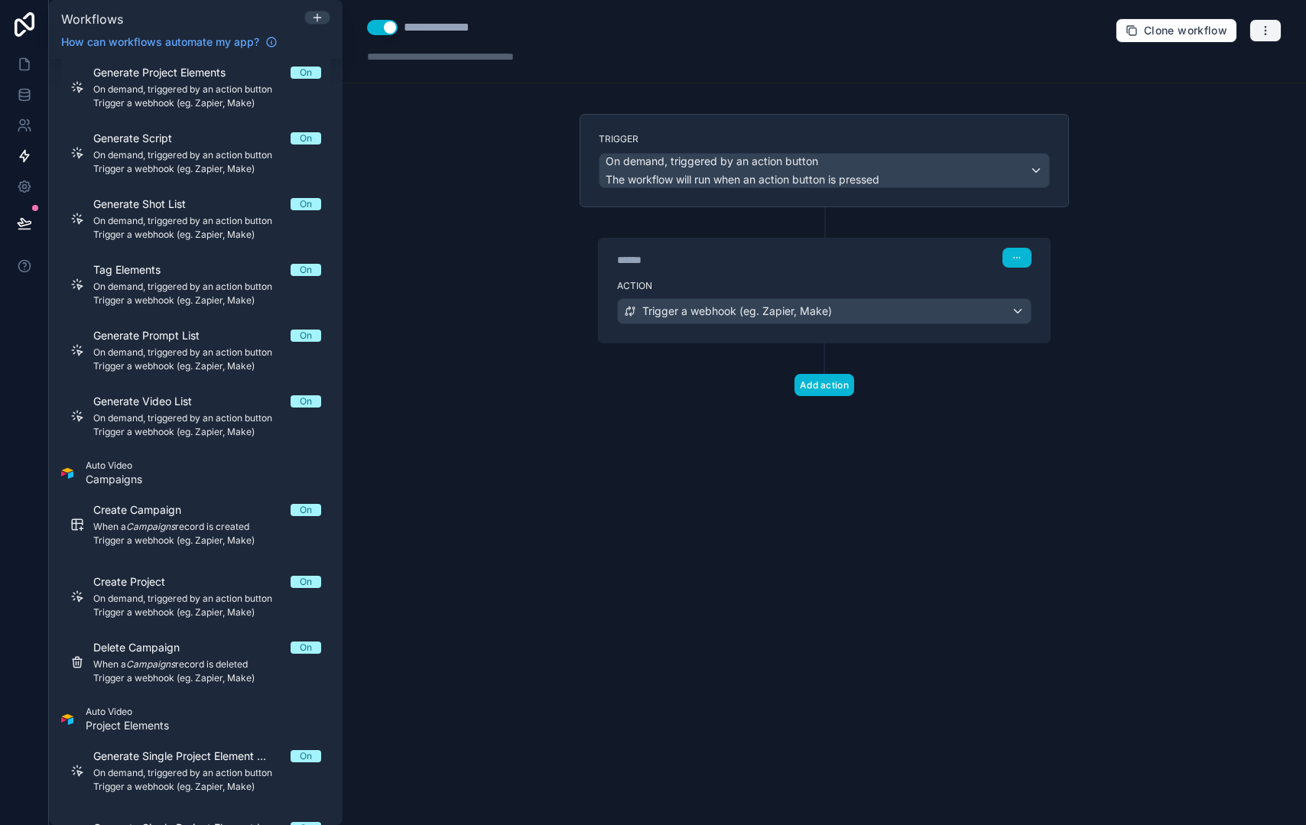
click at [1261, 29] on icon "button" at bounding box center [1266, 30] width 12 height 12
click at [1225, 112] on span "Delete workflow" at bounding box center [1225, 115] width 73 height 12
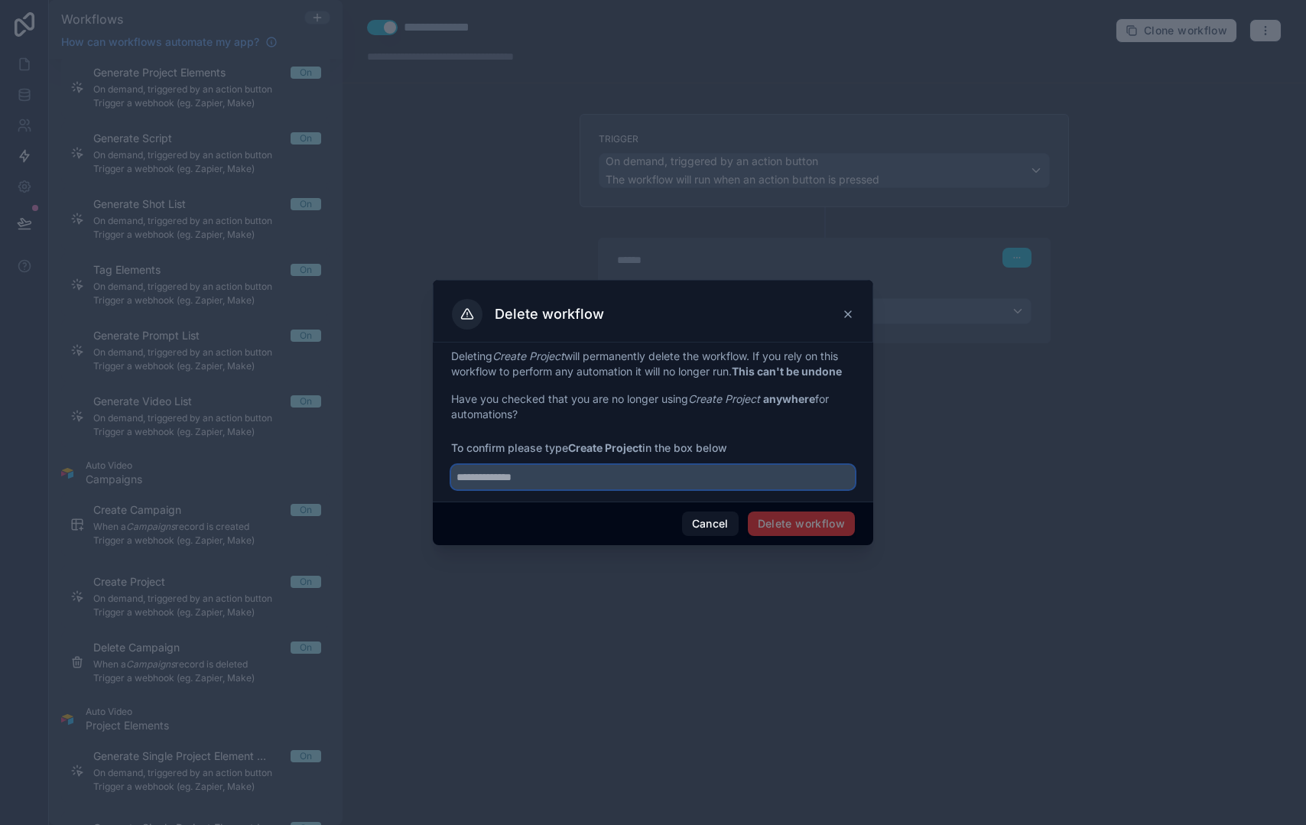
click at [680, 473] on input "text" at bounding box center [653, 477] width 404 height 24
type input "**********"
click at [776, 520] on button "Delete workflow" at bounding box center [801, 524] width 107 height 24
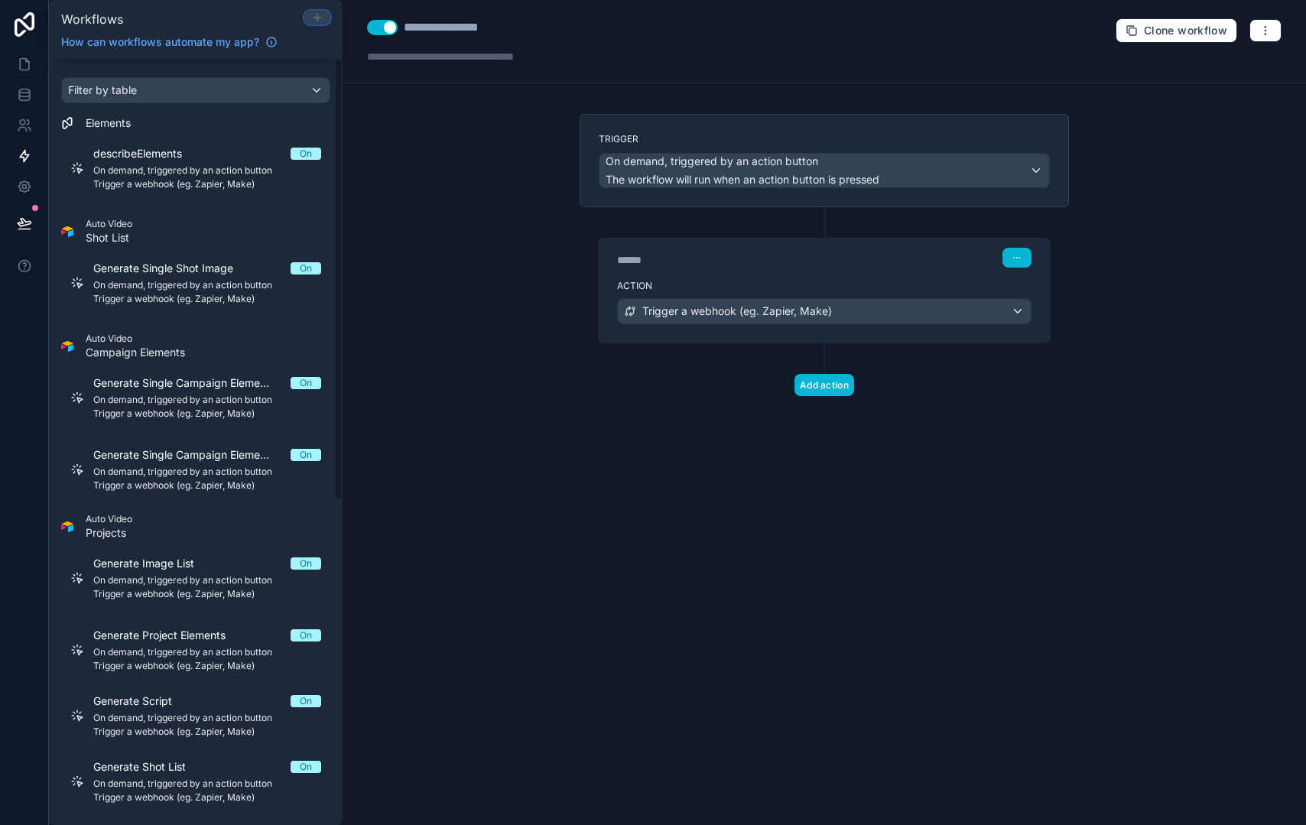
click at [322, 15] on icon at bounding box center [317, 17] width 12 height 12
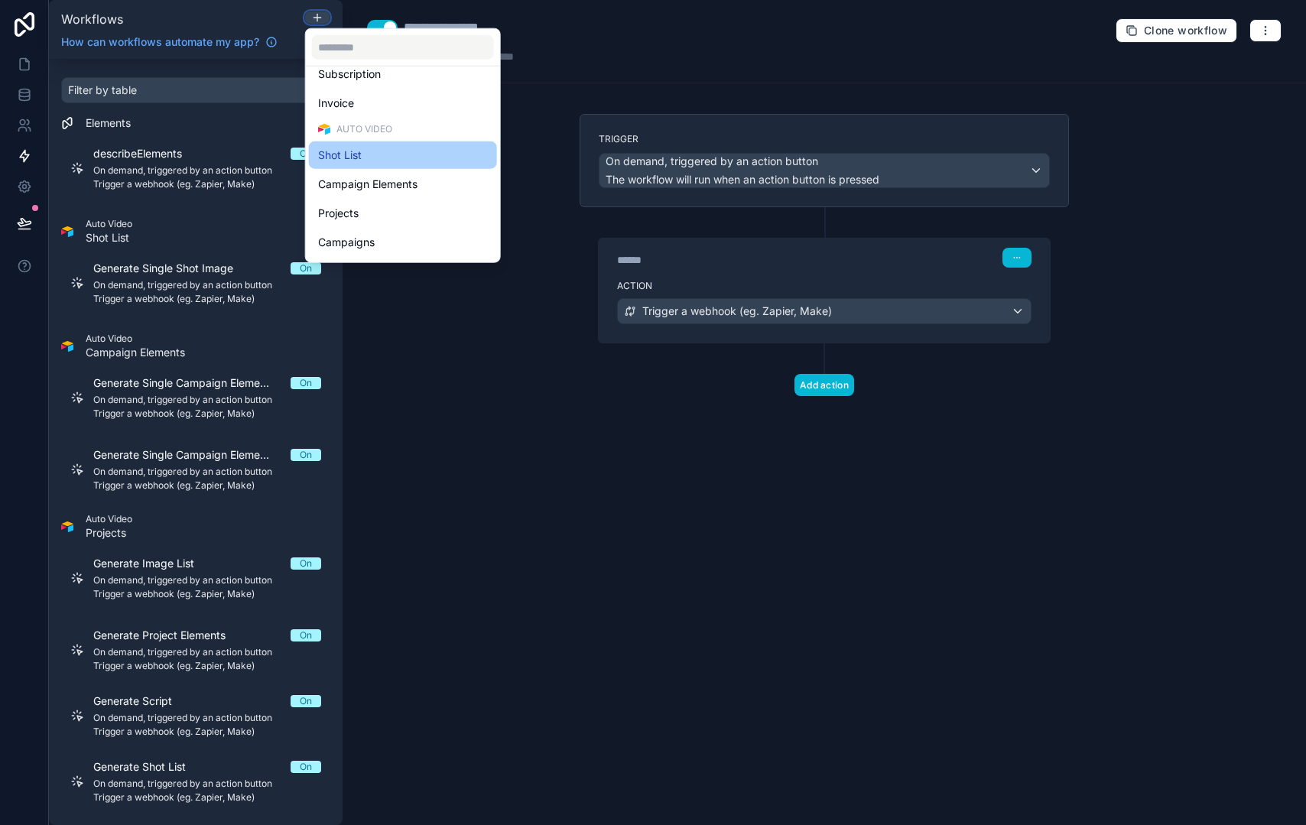
scroll to position [381, 0]
click at [417, 158] on div "Projects" at bounding box center [403, 158] width 170 height 18
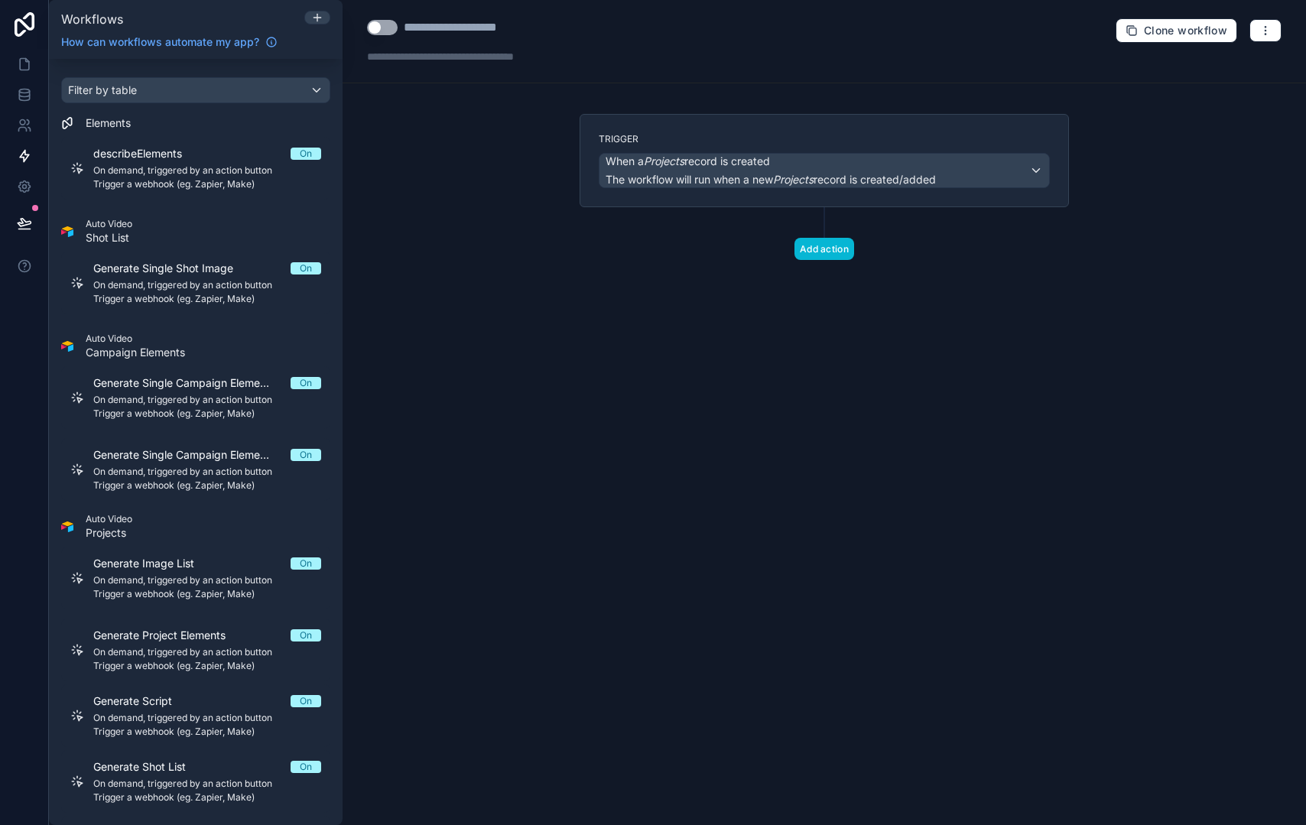
click at [389, 26] on button "Use setting" at bounding box center [382, 27] width 31 height 15
drag, startPoint x: 405, startPoint y: 26, endPoint x: 619, endPoint y: 37, distance: 213.7
click at [619, 37] on div "**********" at bounding box center [825, 41] width 964 height 83
type div "**********"
click at [820, 245] on button "Add action" at bounding box center [825, 249] width 60 height 22
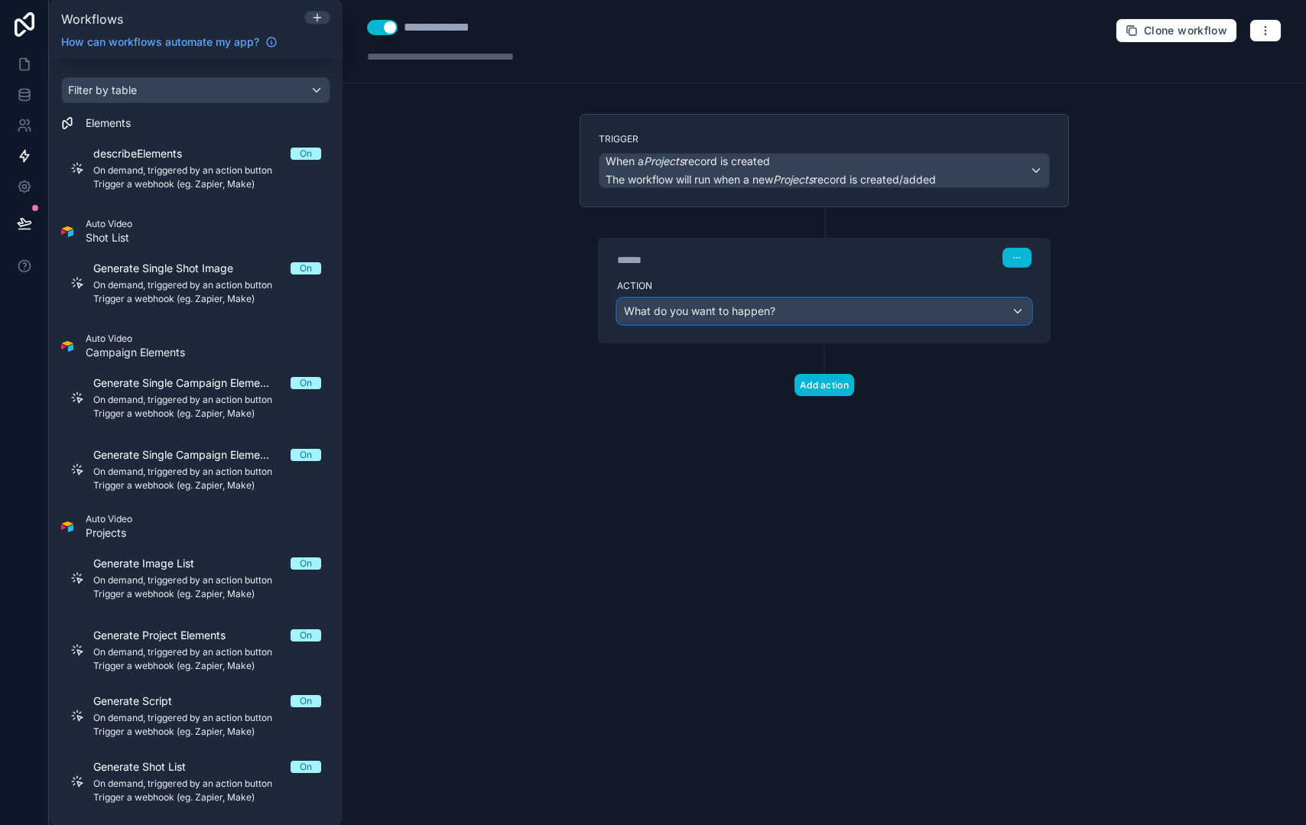
click at [768, 320] on div "What do you want to happen?" at bounding box center [824, 311] width 413 height 24
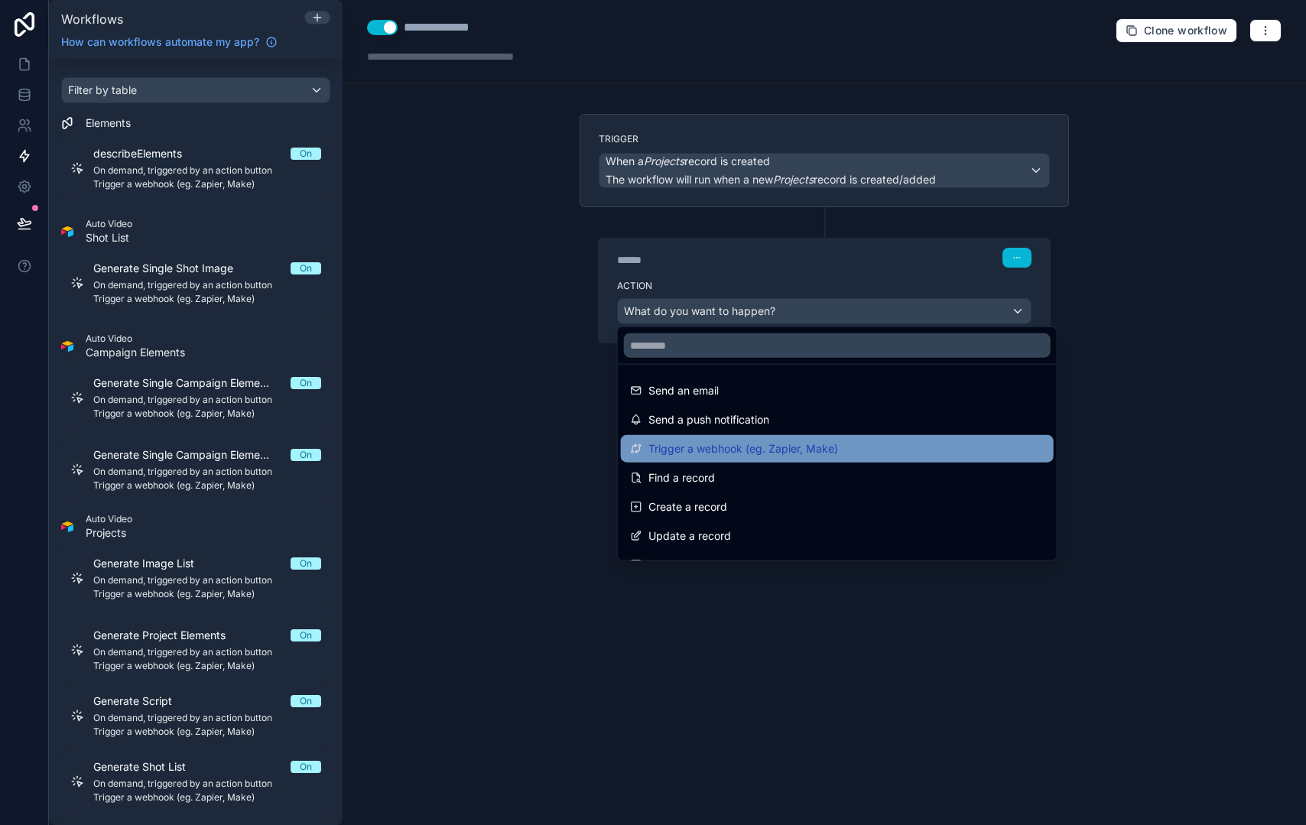
click at [756, 460] on div "Trigger a webhook (eg. Zapier, Make)" at bounding box center [837, 449] width 433 height 28
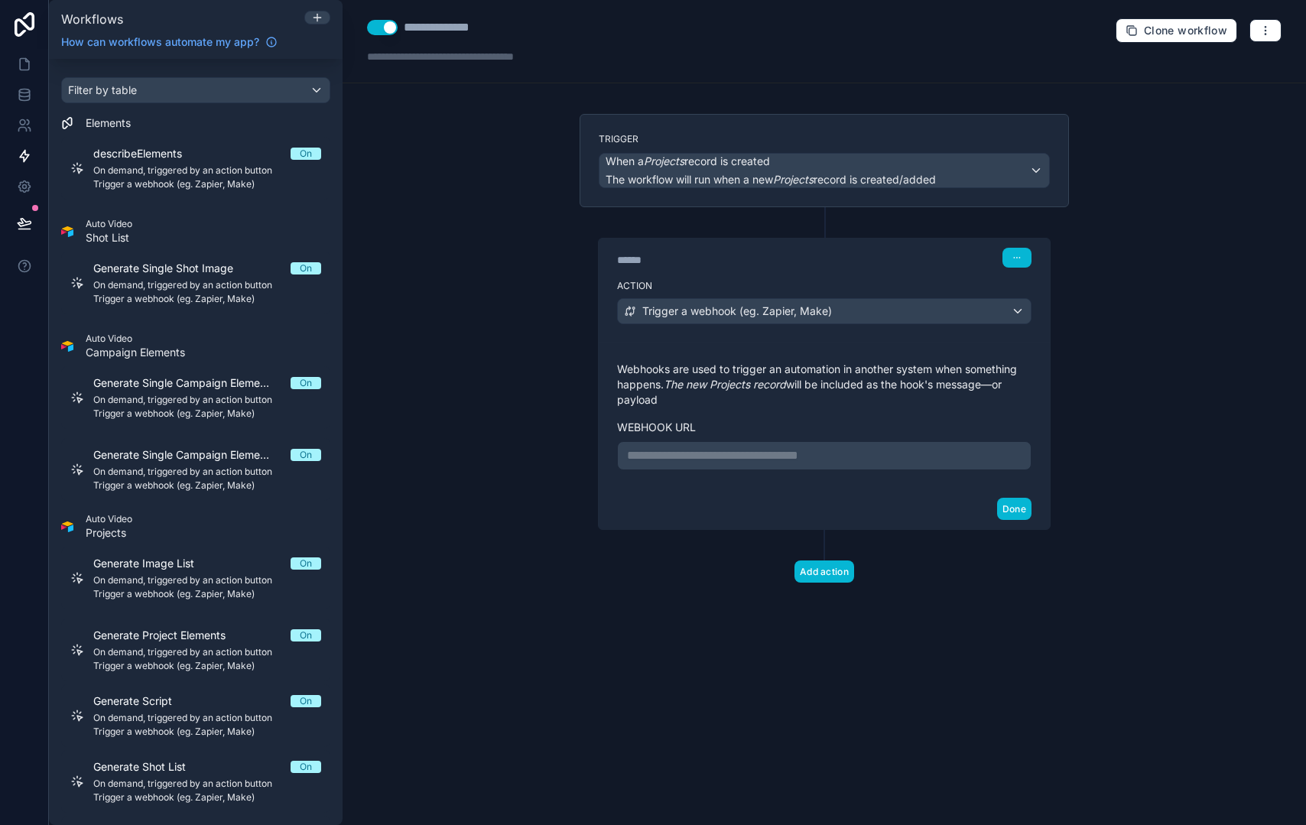
click at [744, 447] on p "**********" at bounding box center [824, 456] width 395 height 18
click at [1007, 520] on button "Done" at bounding box center [1014, 509] width 34 height 22
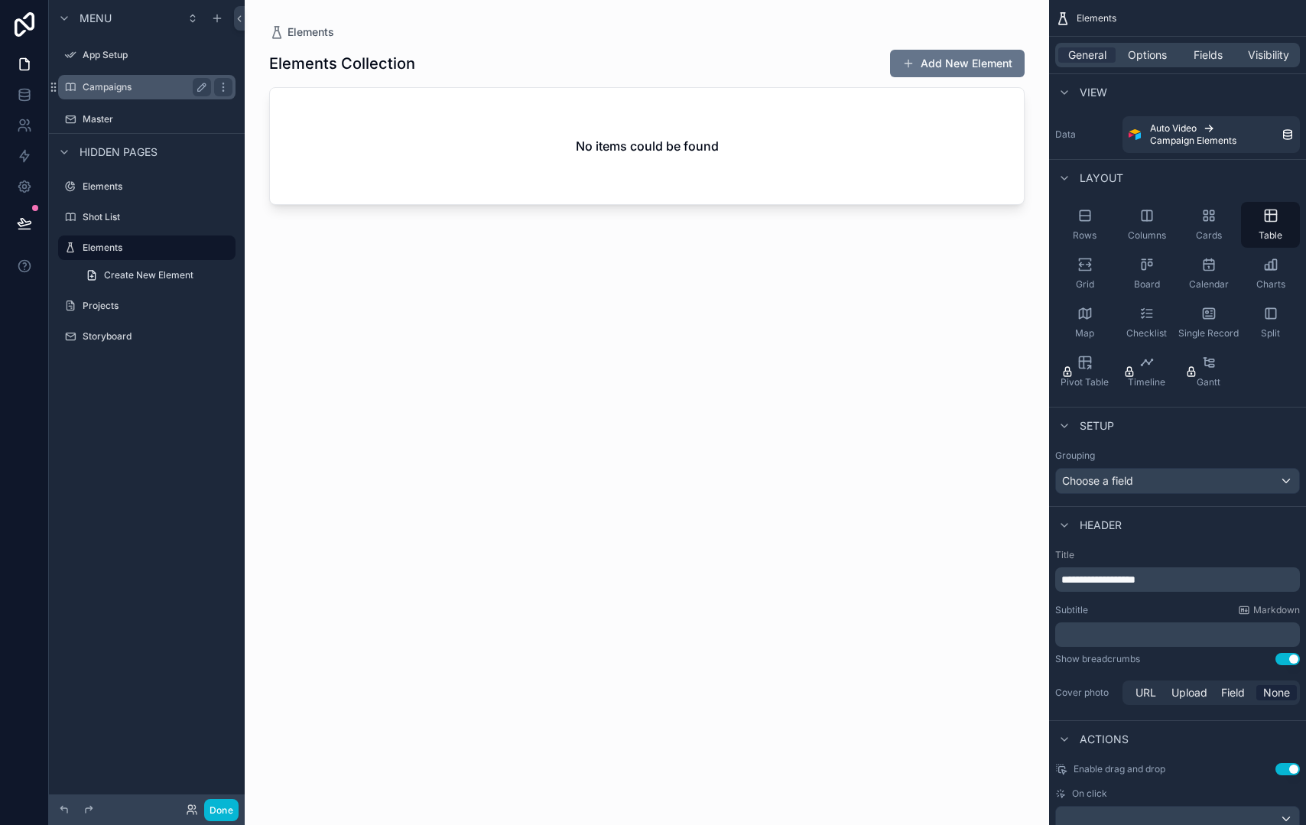
click at [142, 86] on label "Campaigns" at bounding box center [144, 87] width 122 height 12
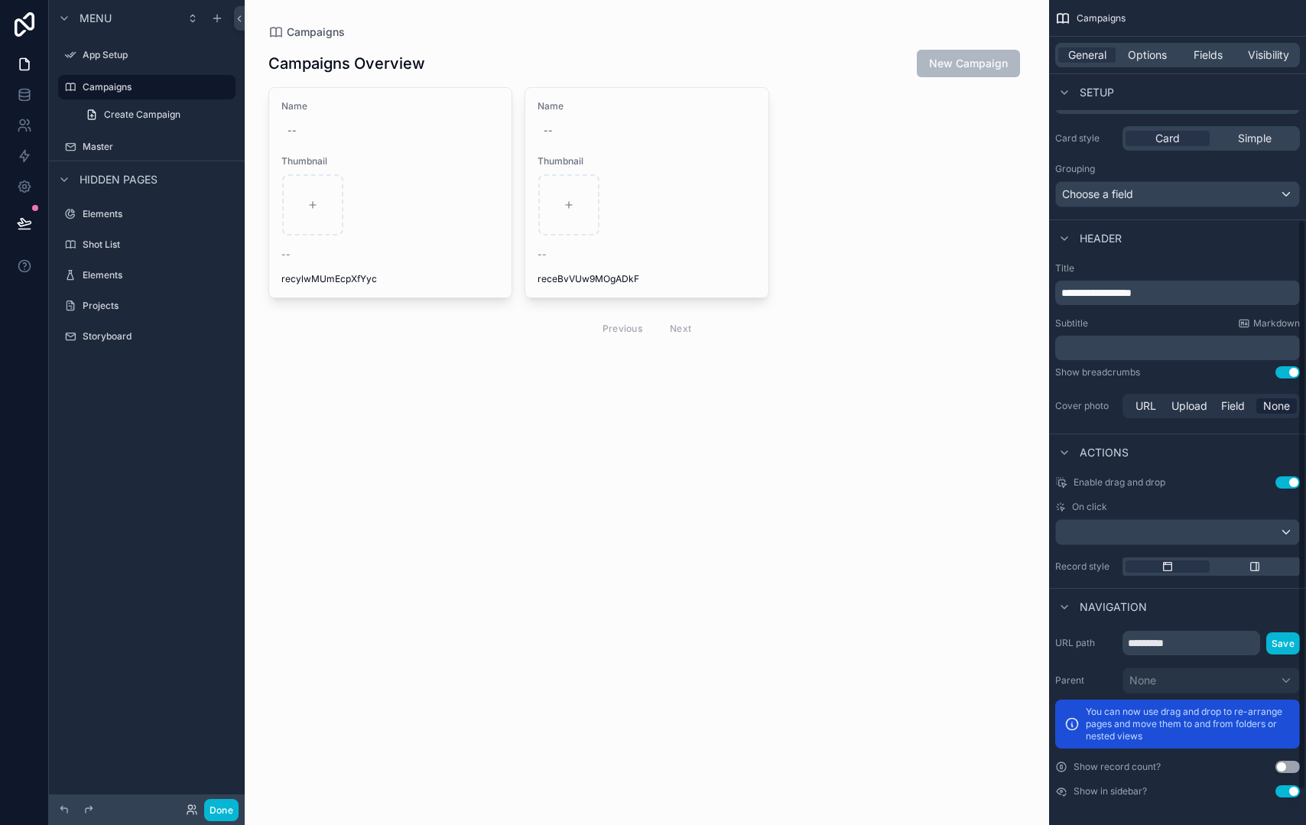
scroll to position [367, 0]
click at [981, 70] on div "scrollable content" at bounding box center [647, 197] width 782 height 395
click at [1153, 55] on span "Options" at bounding box center [1147, 54] width 39 height 15
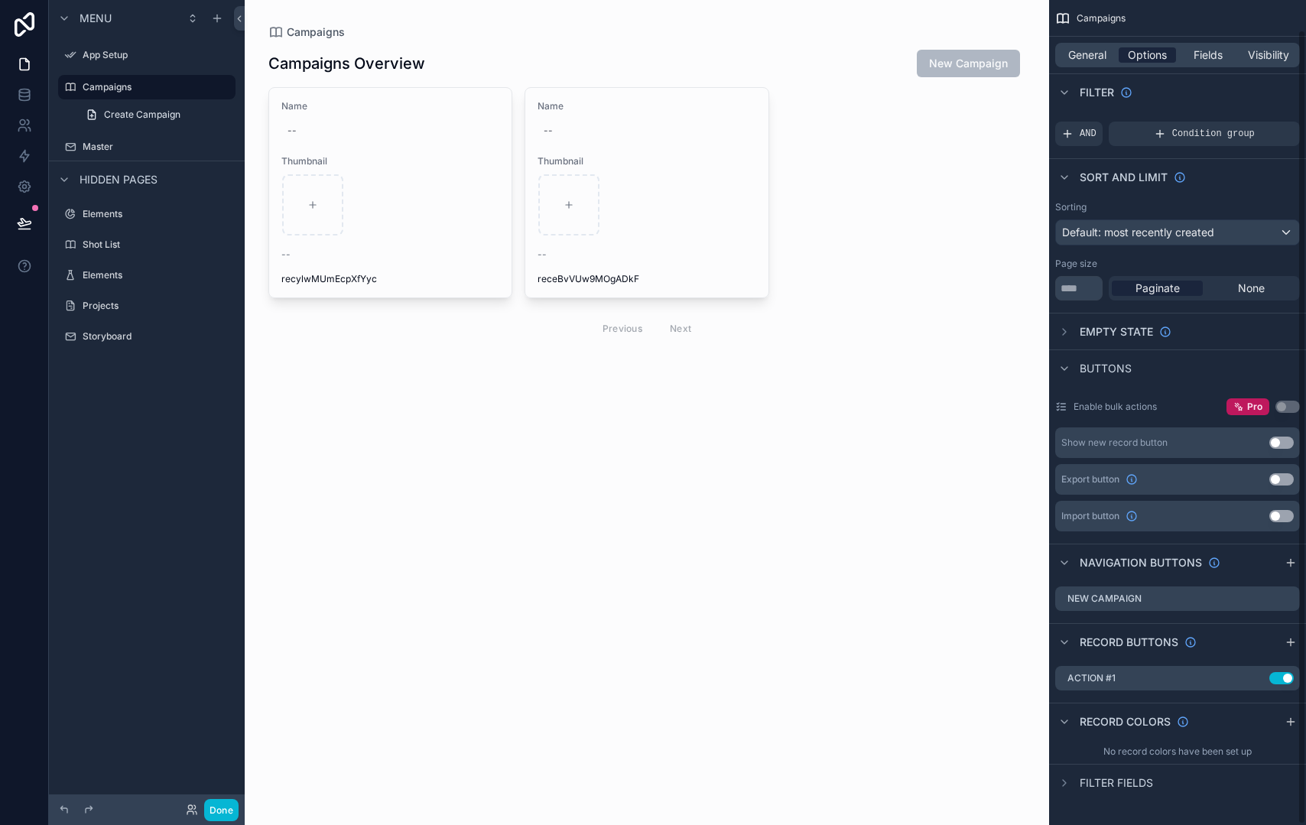
scroll to position [31, 0]
click at [1244, 680] on icon "scrollable content" at bounding box center [1239, 681] width 12 height 12
click at [1267, 656] on icon at bounding box center [1263, 655] width 7 height 7
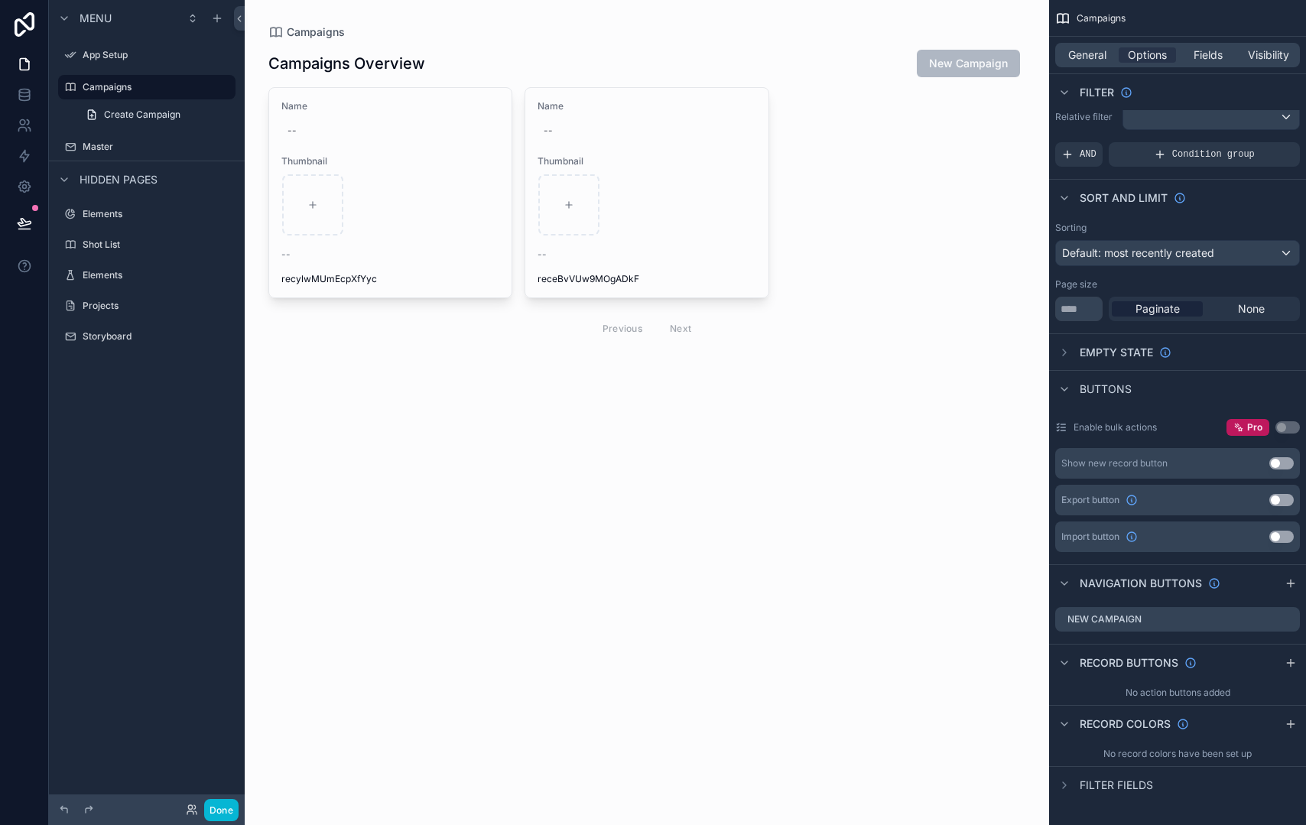
click at [1288, 458] on button "Use setting" at bounding box center [1282, 463] width 24 height 12
click at [1269, 619] on icon "scrollable content" at bounding box center [1269, 620] width 0 height 3
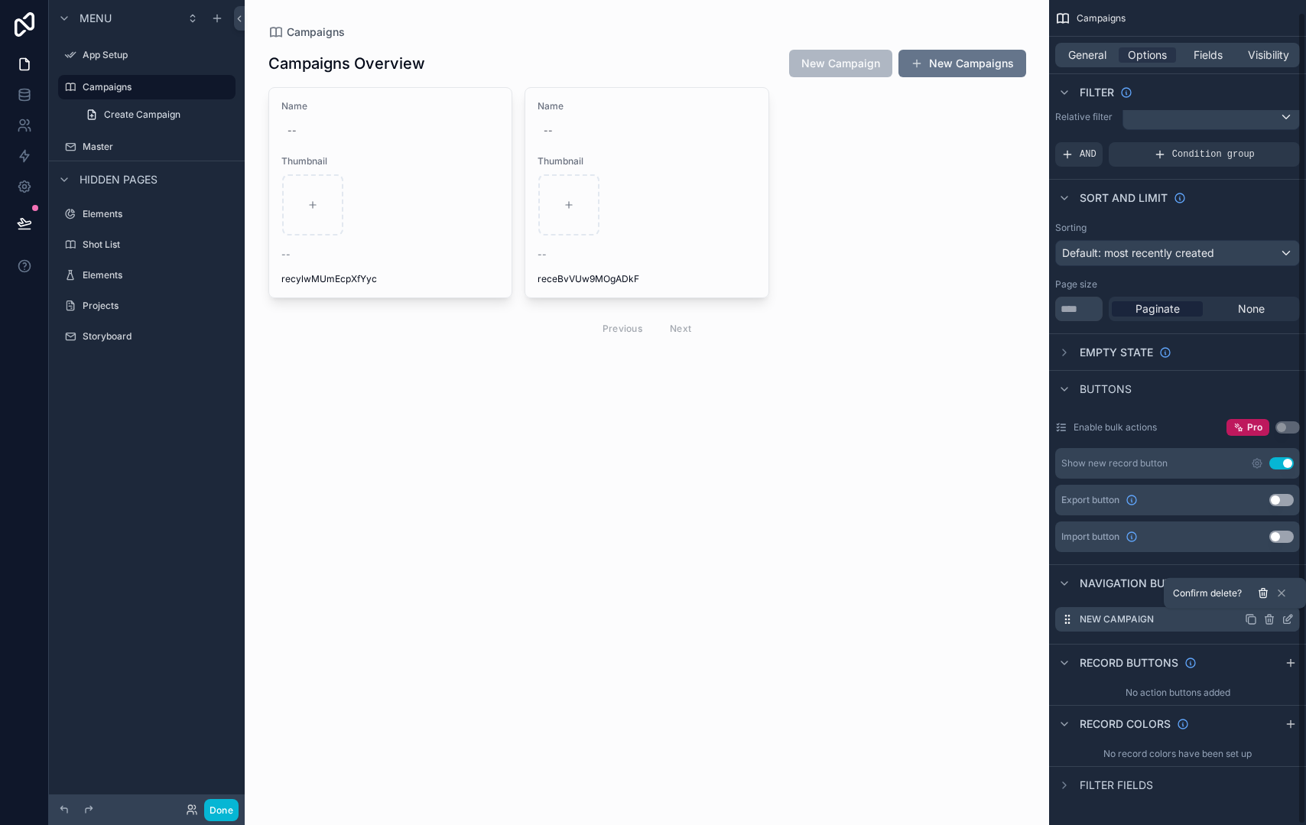
click at [1267, 596] on icon at bounding box center [1263, 593] width 12 height 12
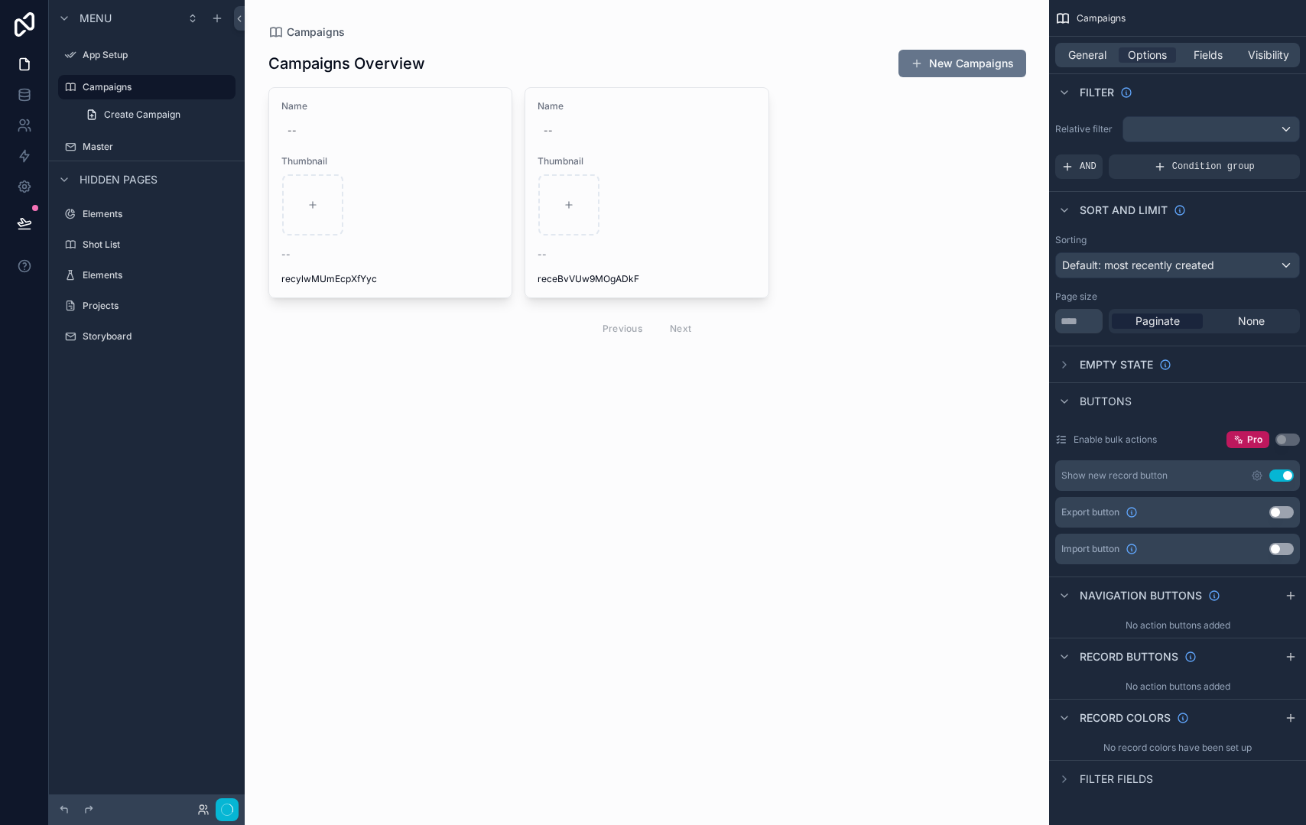
scroll to position [0, 0]
click at [1291, 653] on icon "scrollable content" at bounding box center [1291, 656] width 0 height 7
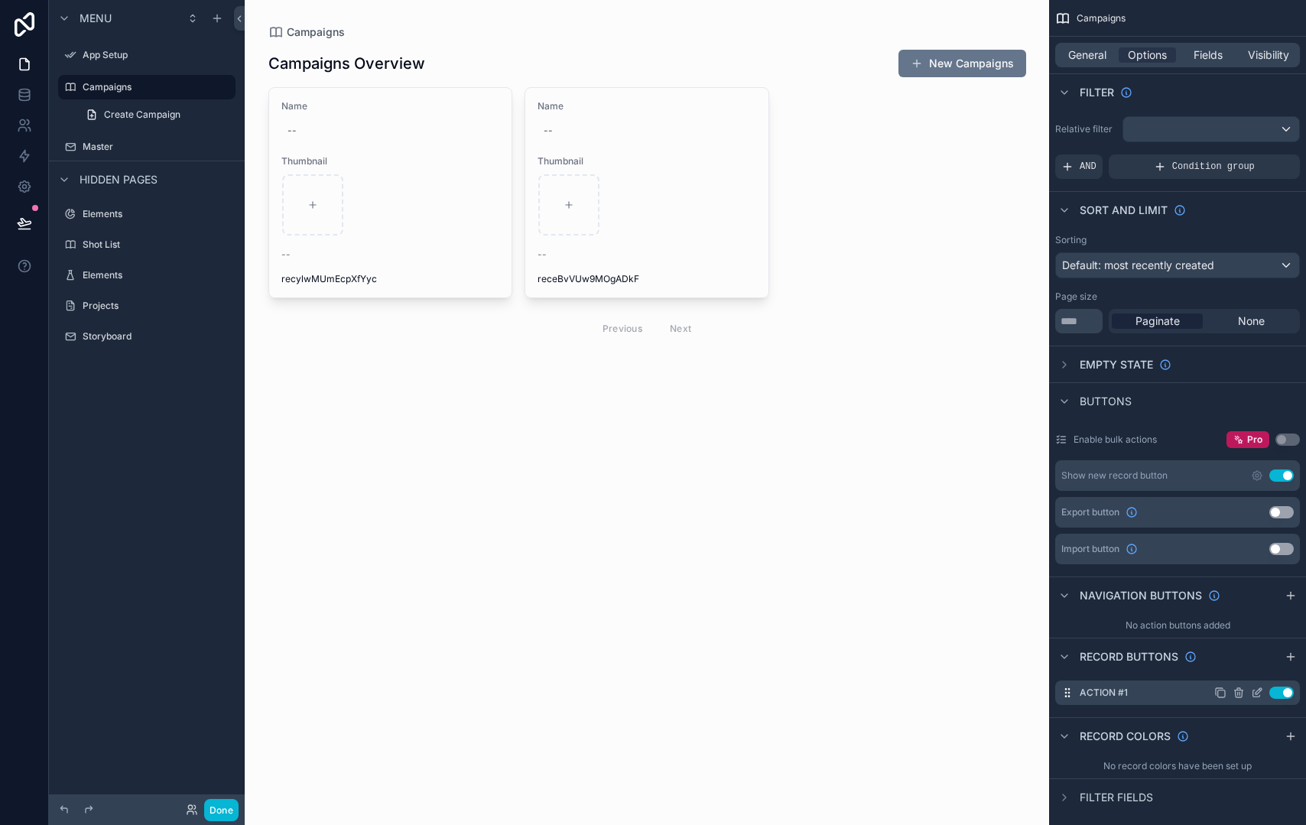
click at [1254, 694] on icon "scrollable content" at bounding box center [1257, 693] width 12 height 12
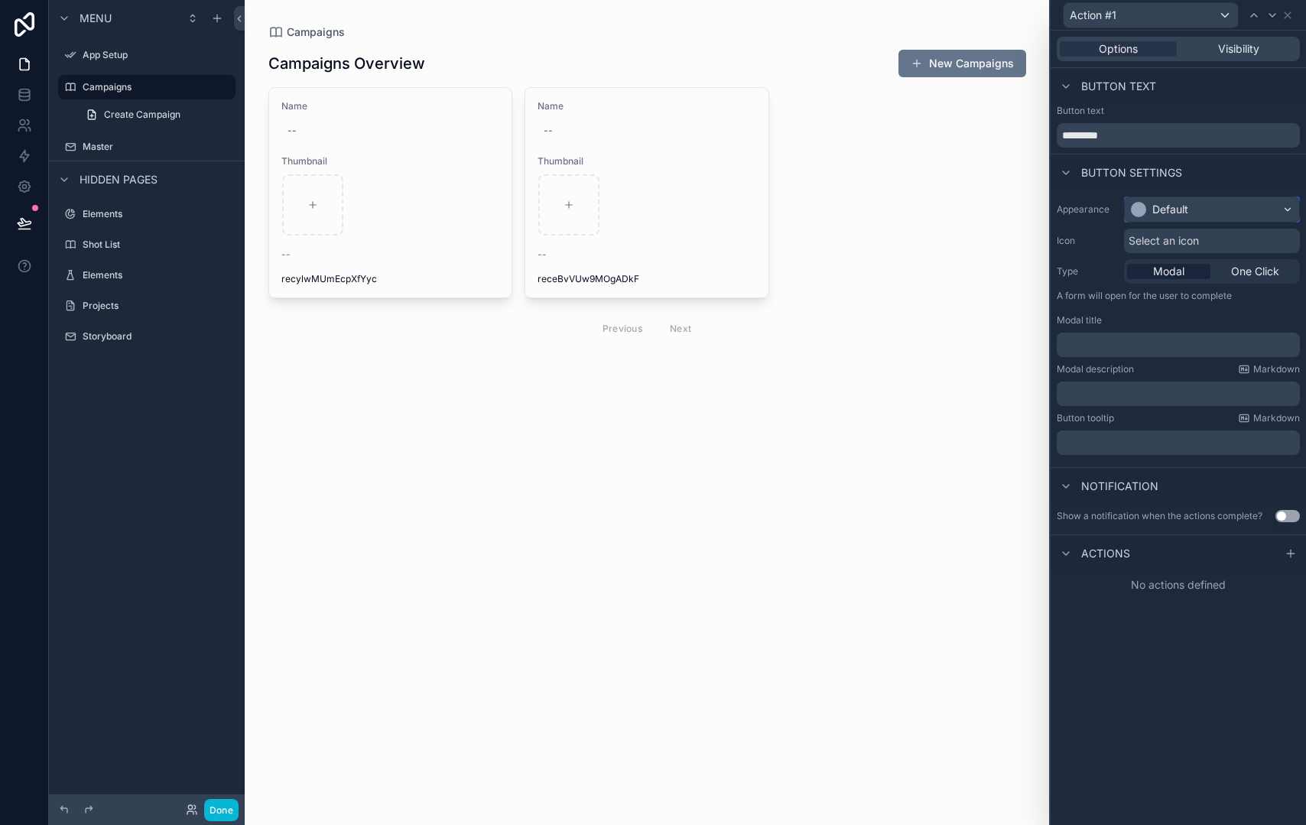
click at [1187, 210] on div "Default" at bounding box center [1171, 209] width 36 height 15
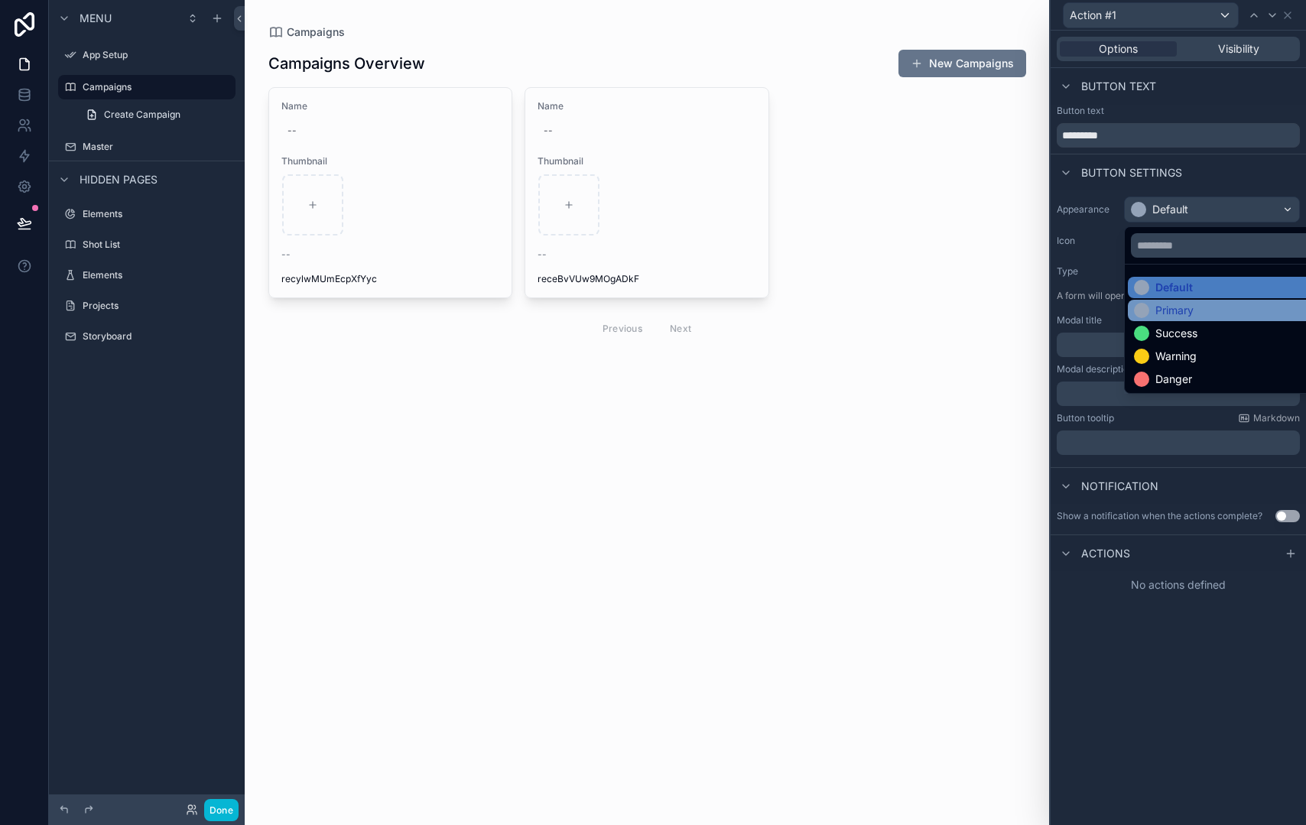
click at [1165, 315] on div "Primary" at bounding box center [1175, 310] width 38 height 15
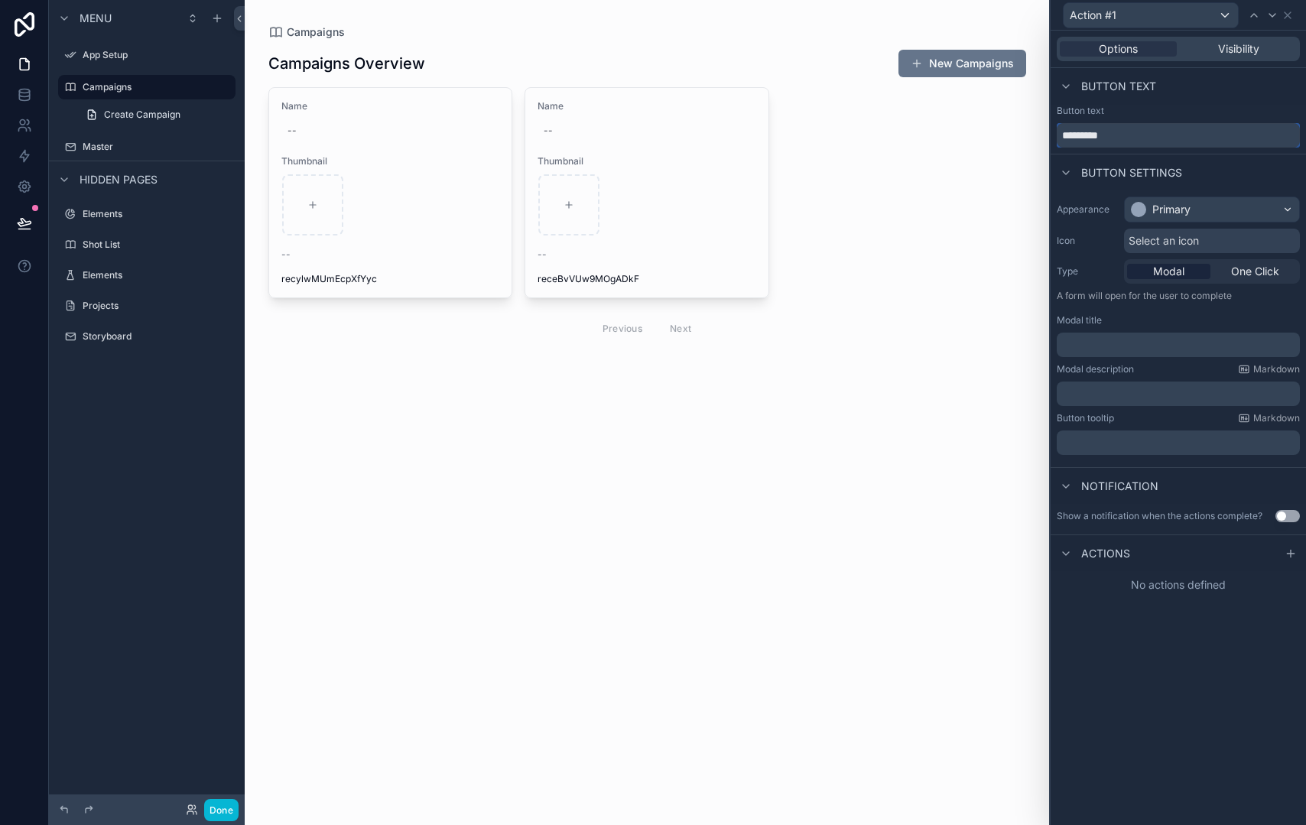
drag, startPoint x: 1137, startPoint y: 139, endPoint x: 959, endPoint y: 137, distance: 177.5
click at [959, 137] on div "Action #1 Options Visibility Button text Button text ********* Button settings …" at bounding box center [653, 412] width 1306 height 825
type input "******"
click at [1227, 105] on div "Button text" at bounding box center [1178, 111] width 243 height 12
click at [1240, 270] on span "One Click" at bounding box center [1255, 271] width 48 height 15
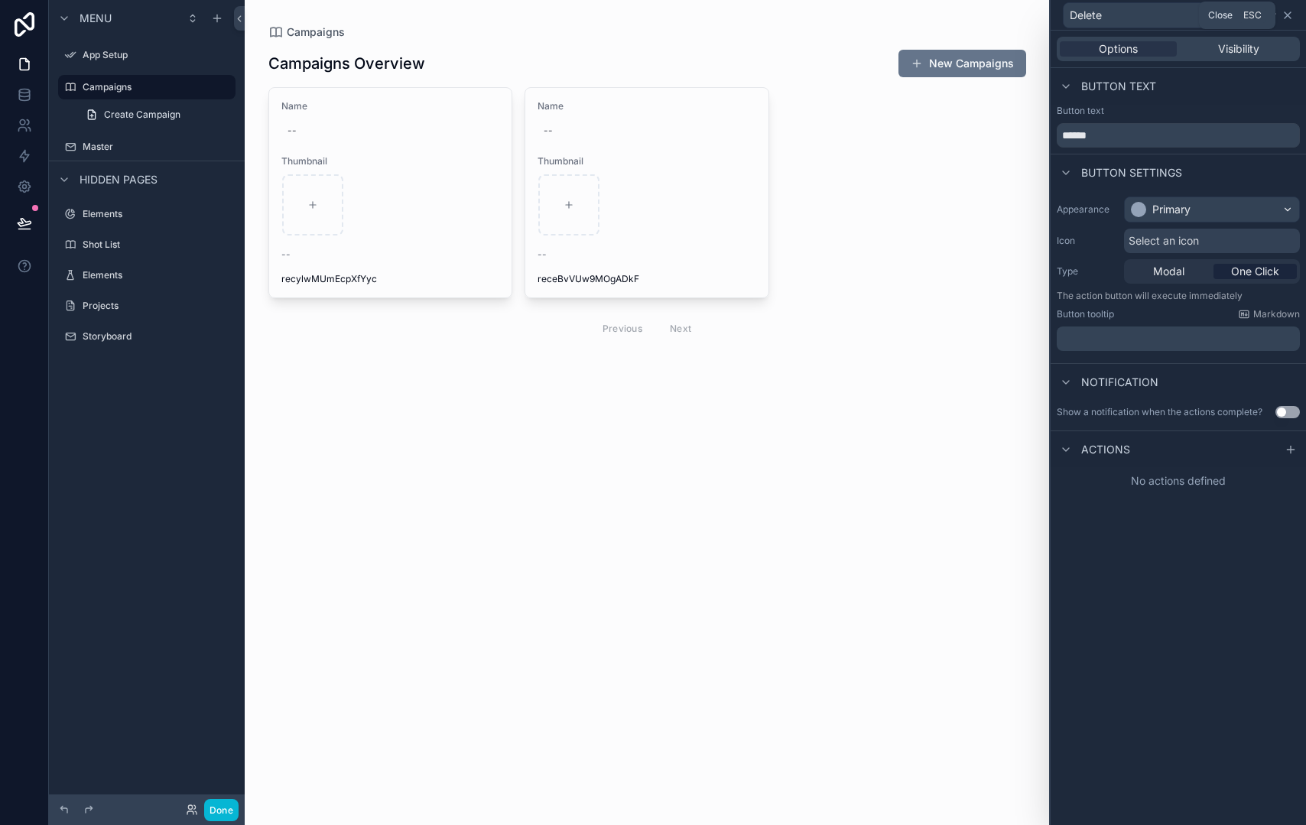
click at [1289, 10] on icon at bounding box center [1288, 15] width 12 height 12
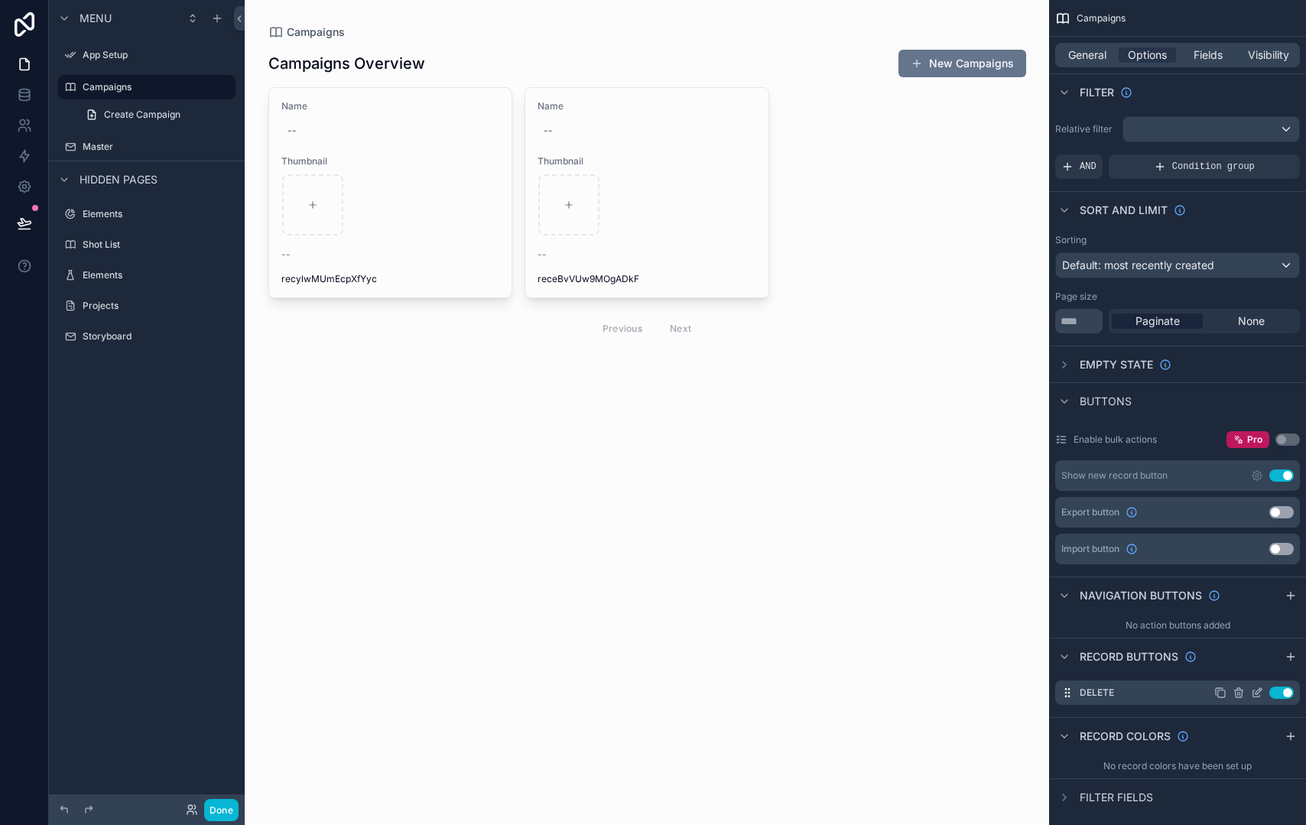
click at [1251, 692] on icon "scrollable content" at bounding box center [1257, 693] width 12 height 12
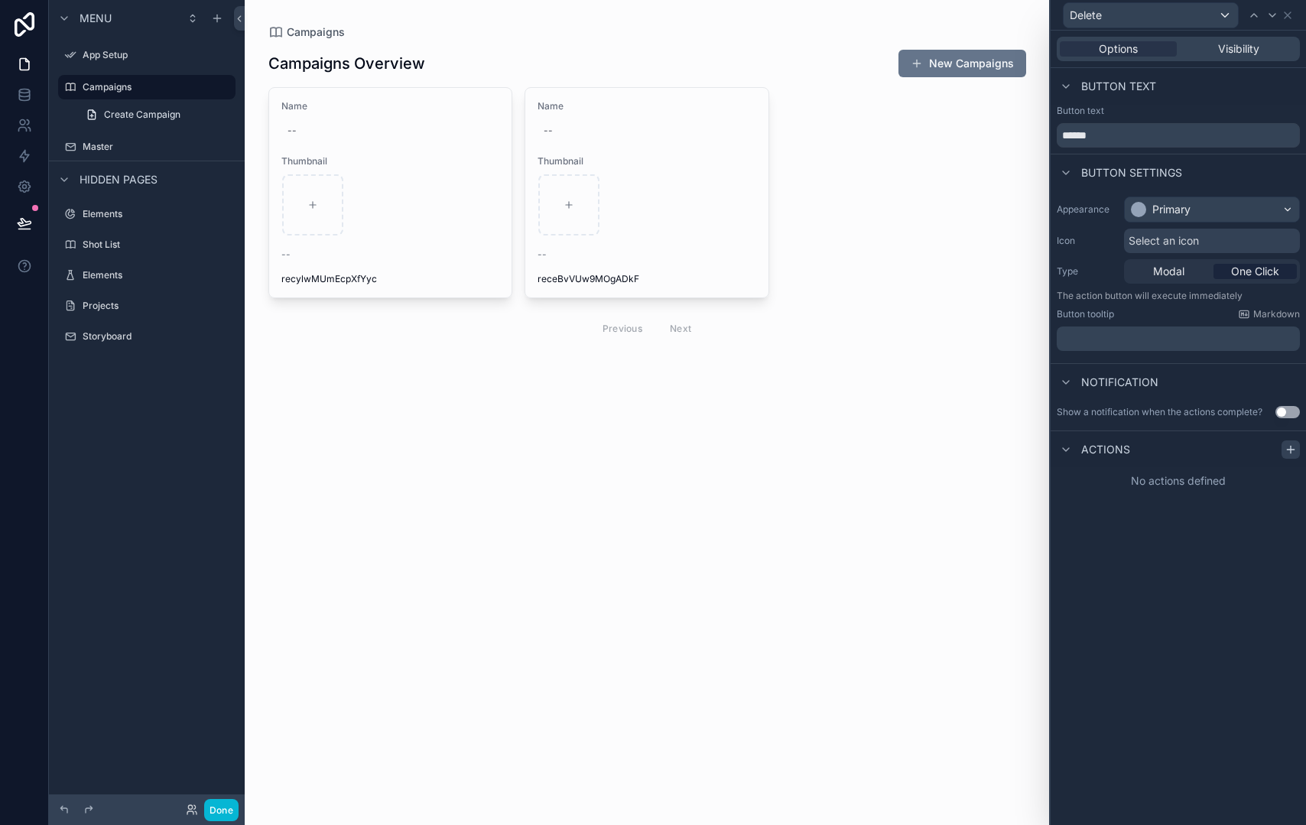
click at [1289, 452] on icon at bounding box center [1291, 450] width 12 height 12
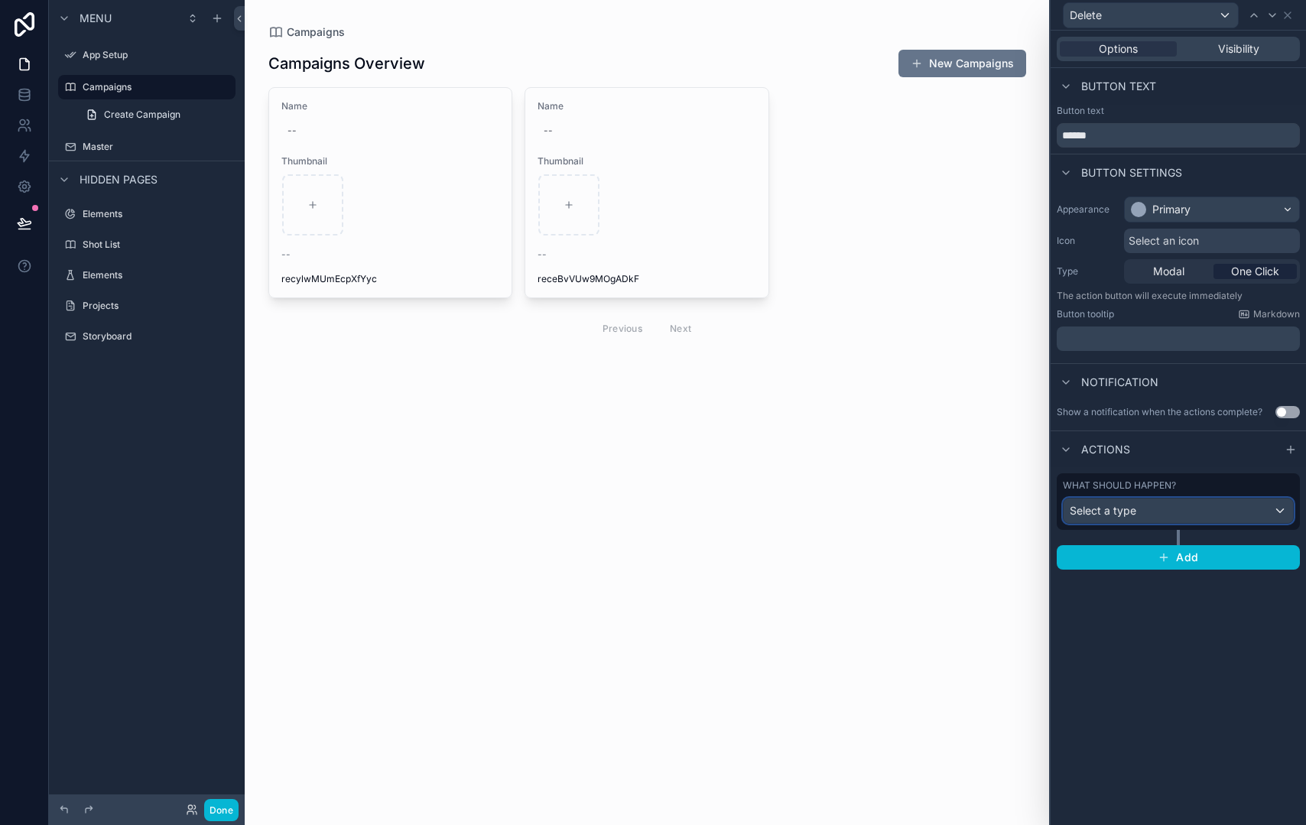
click at [1257, 509] on div "Select a type" at bounding box center [1178, 511] width 229 height 24
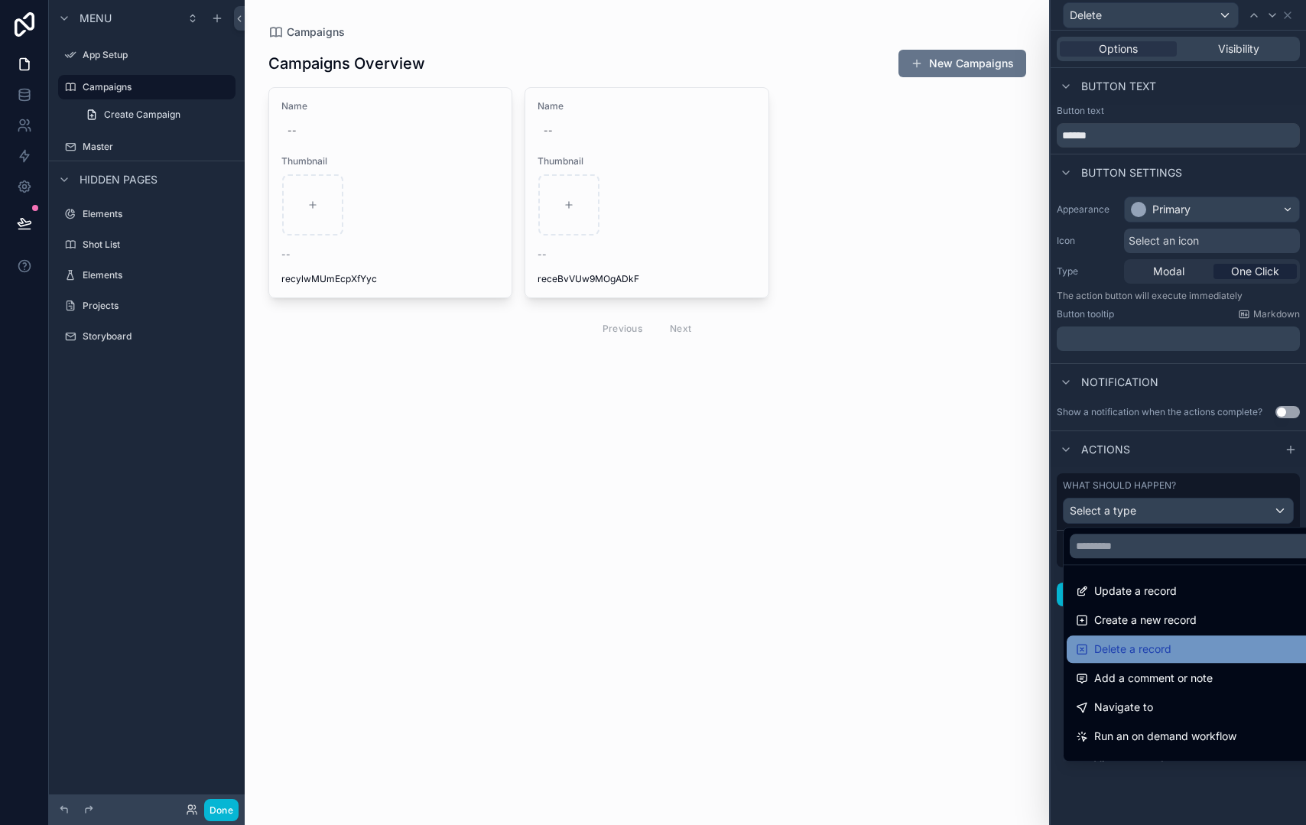
click at [1187, 642] on div "Delete a record" at bounding box center [1196, 649] width 241 height 18
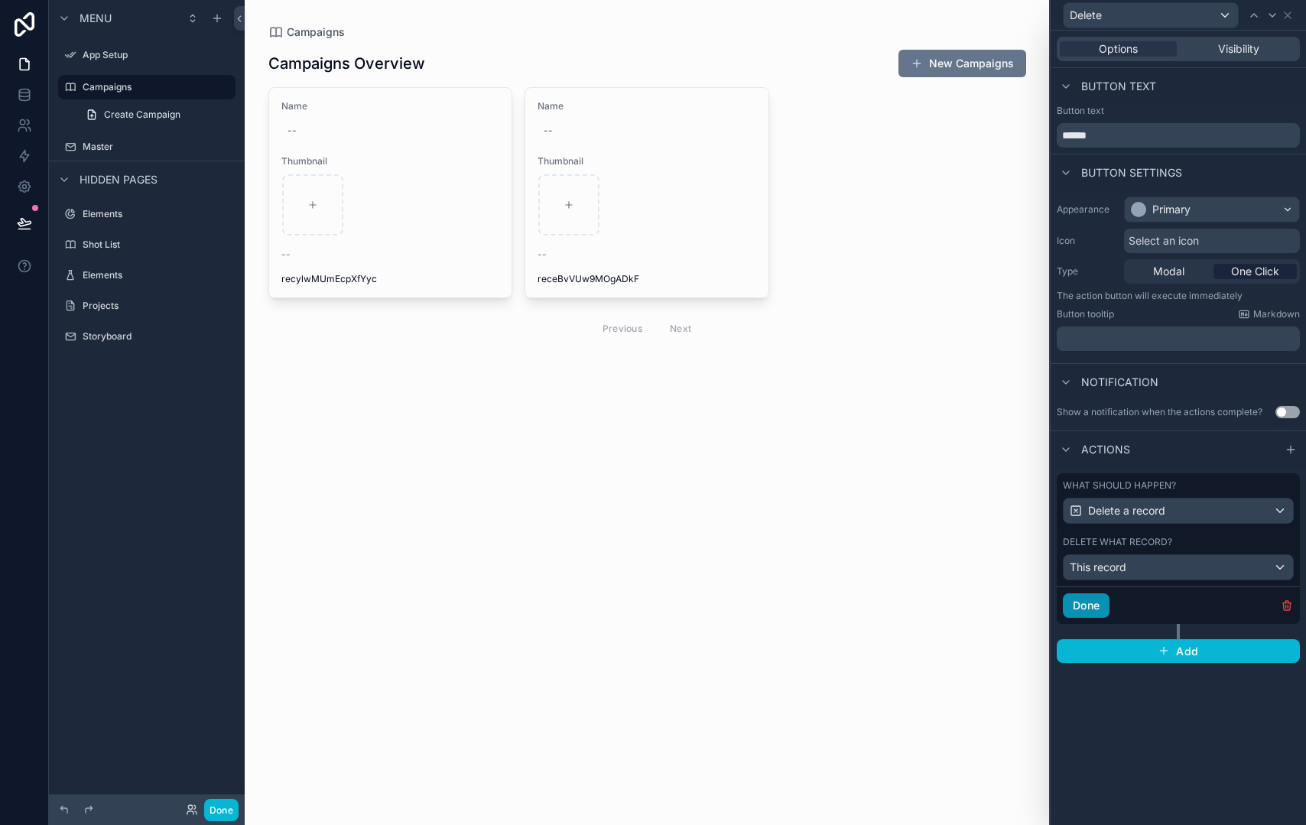
click at [1104, 604] on button "Done" at bounding box center [1086, 606] width 47 height 24
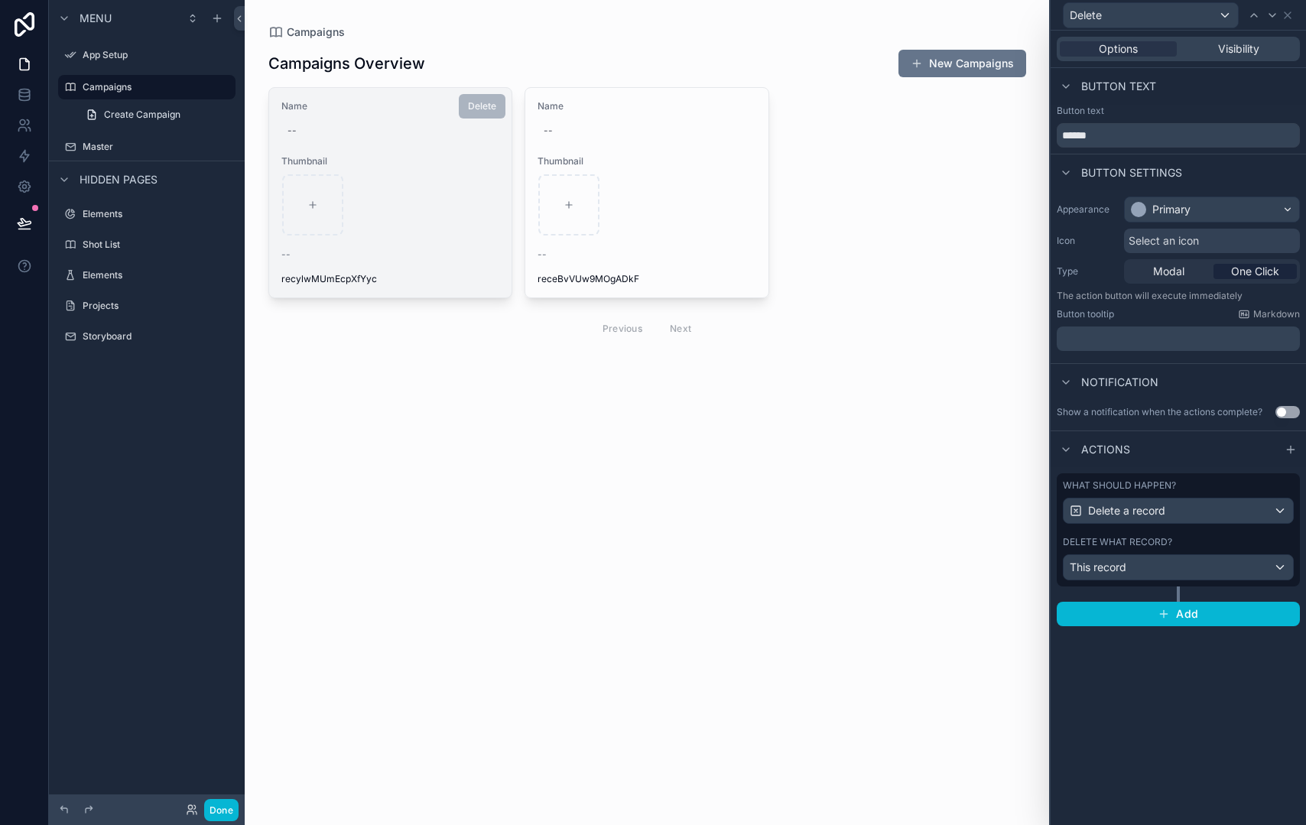
click at [474, 262] on div "Name -- Thumbnail -- recylwMUmEcpXfYyc" at bounding box center [390, 193] width 243 height 210
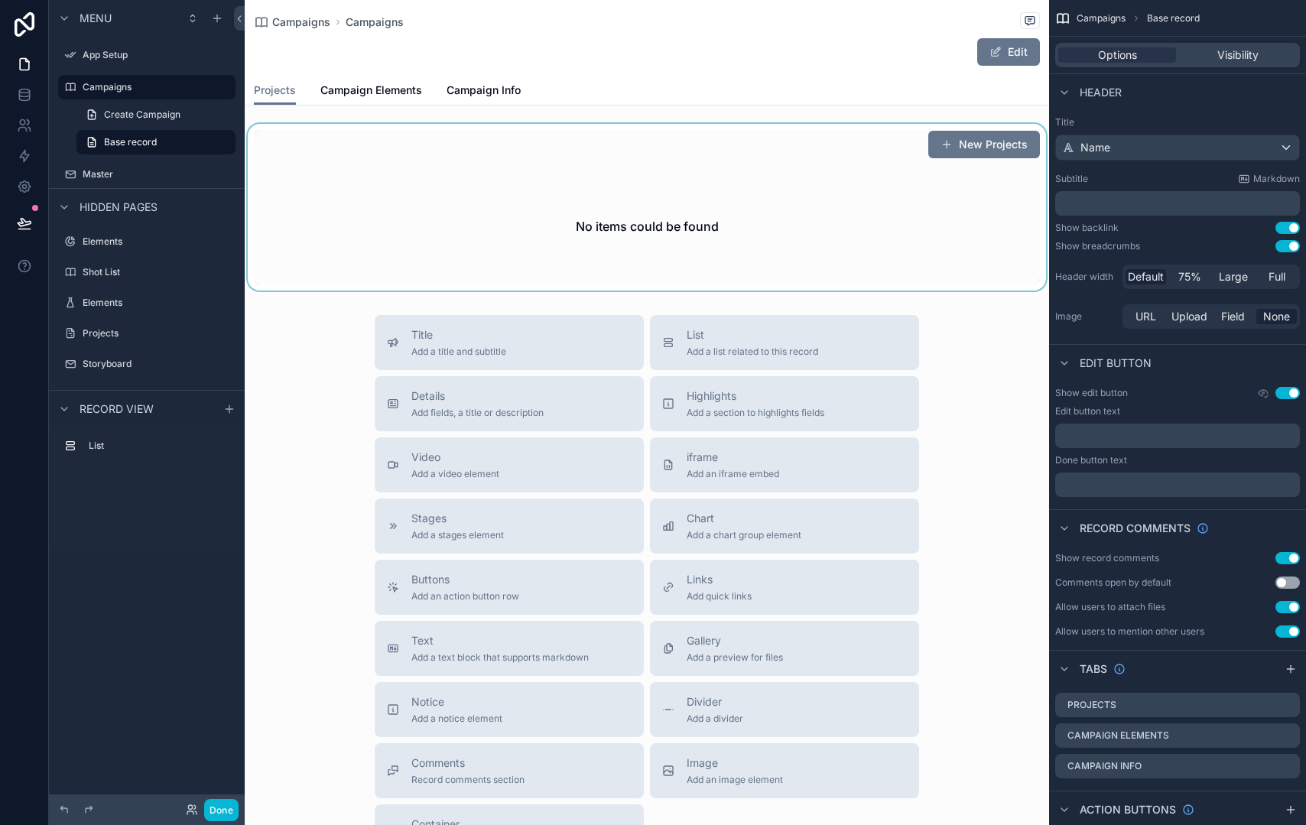
click at [919, 190] on div "scrollable content" at bounding box center [647, 207] width 805 height 167
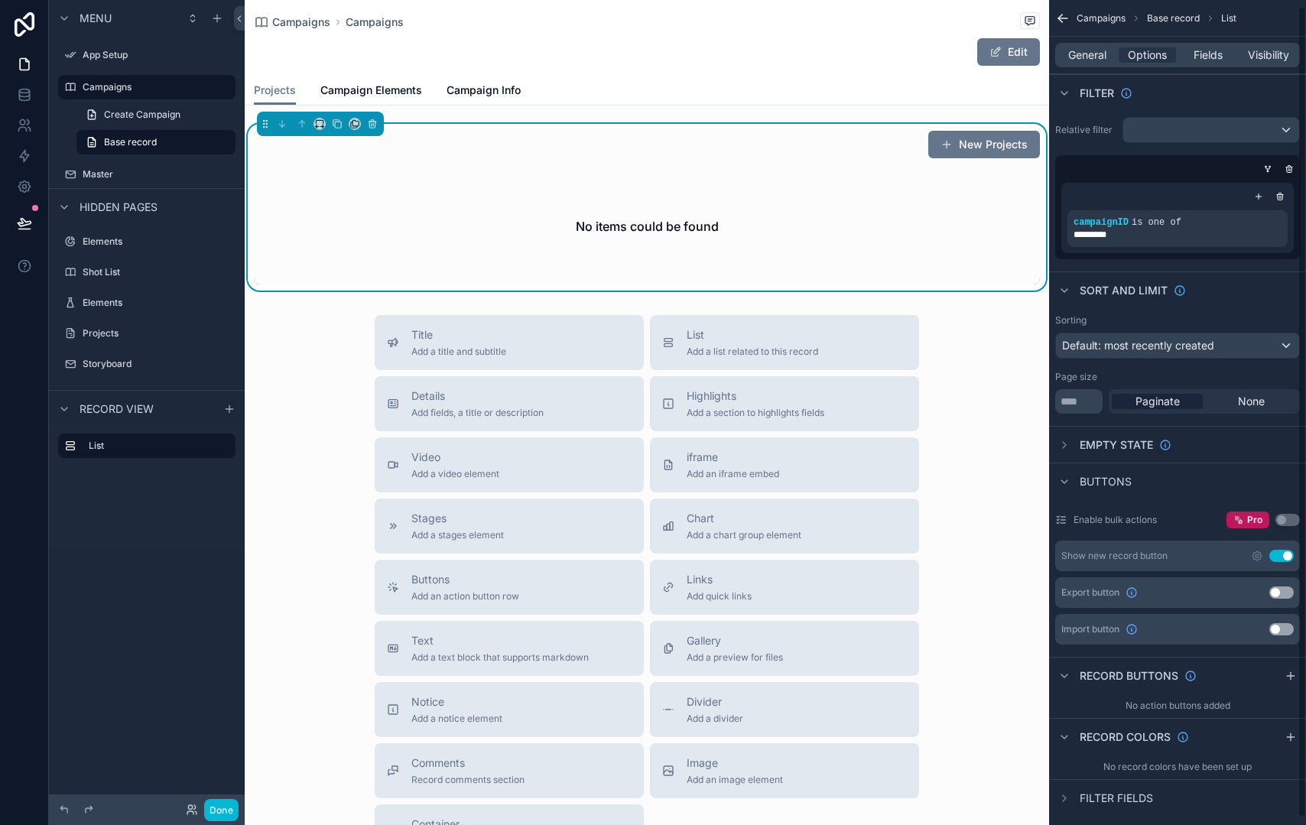
scroll to position [13, 0]
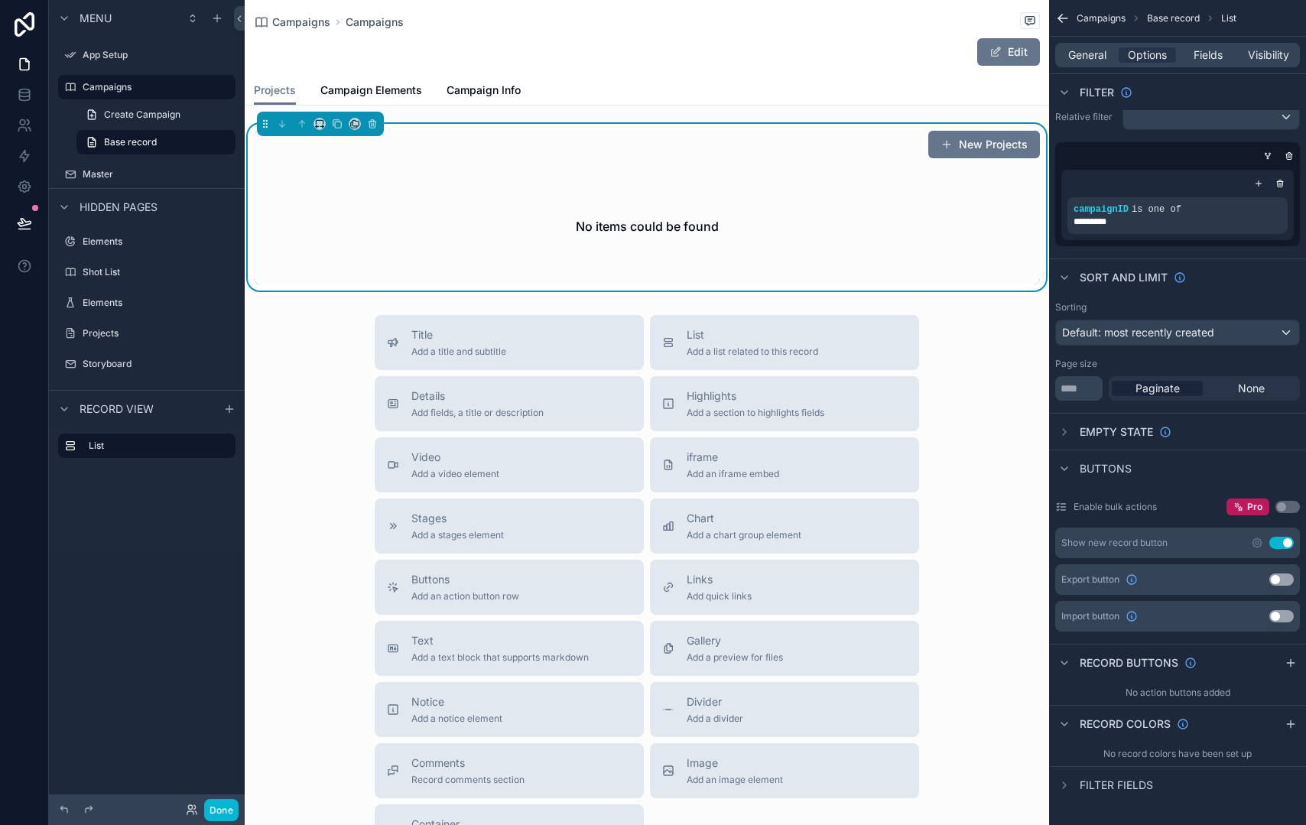
click at [1099, 65] on div "General Options Fields Visibility" at bounding box center [1178, 55] width 245 height 24
click at [1099, 56] on span "General" at bounding box center [1088, 54] width 38 height 15
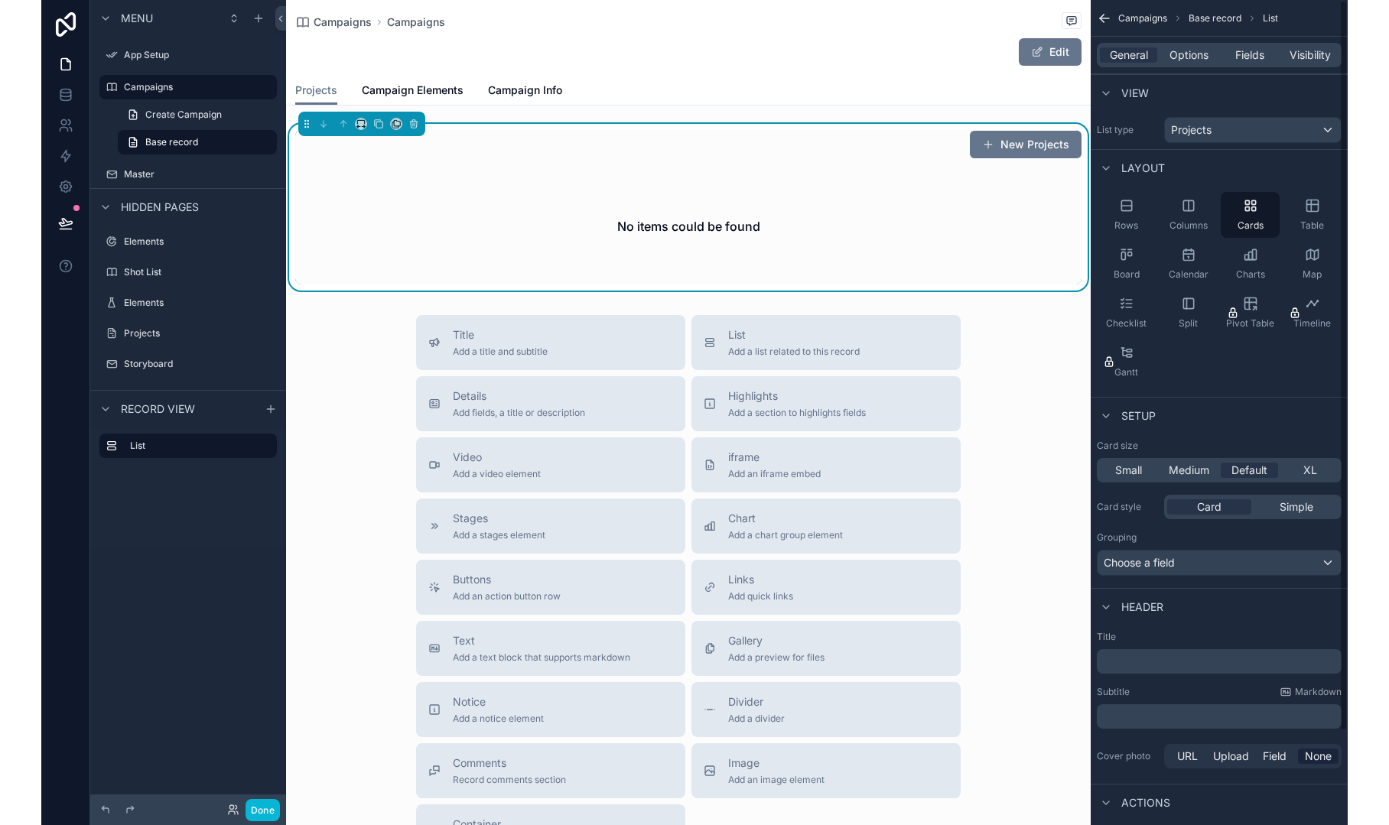
scroll to position [0, 0]
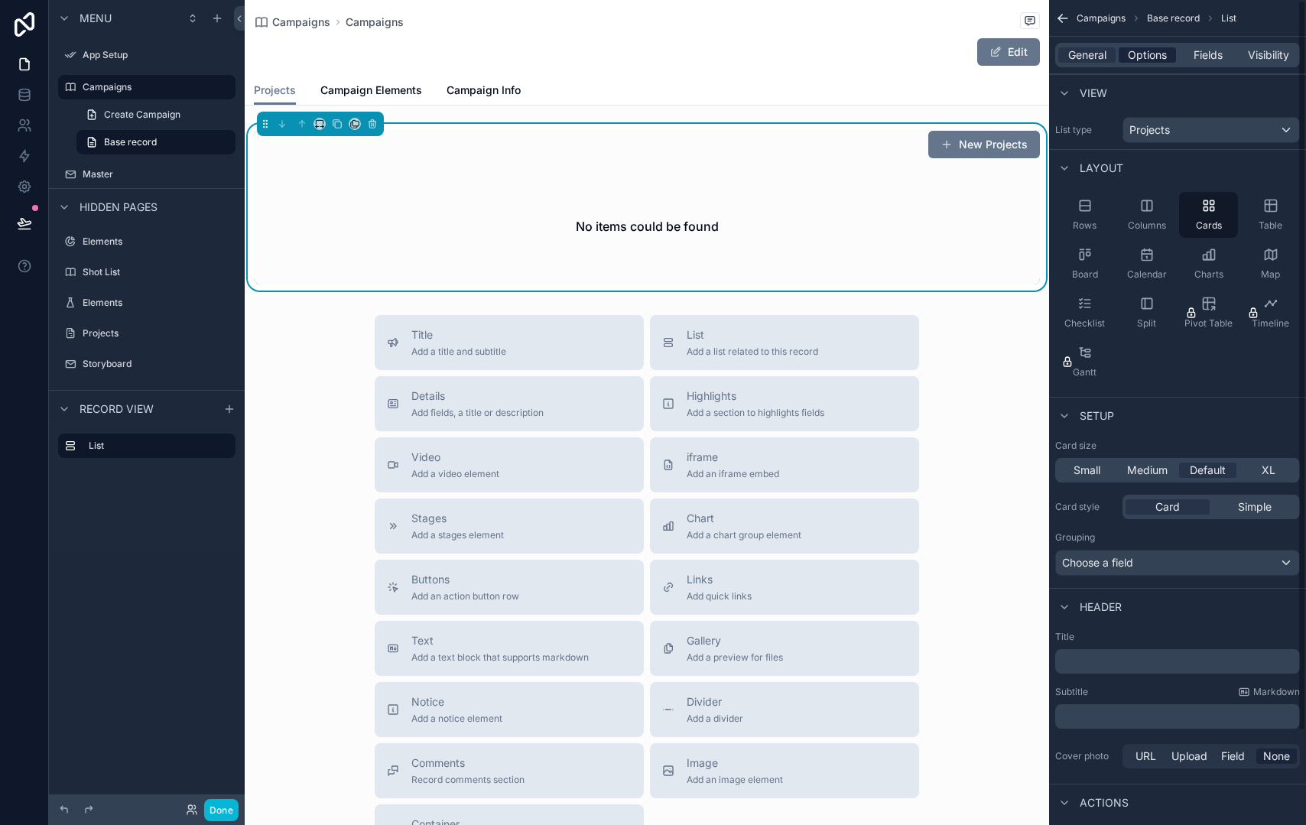
click at [1155, 50] on span "Options" at bounding box center [1147, 54] width 39 height 15
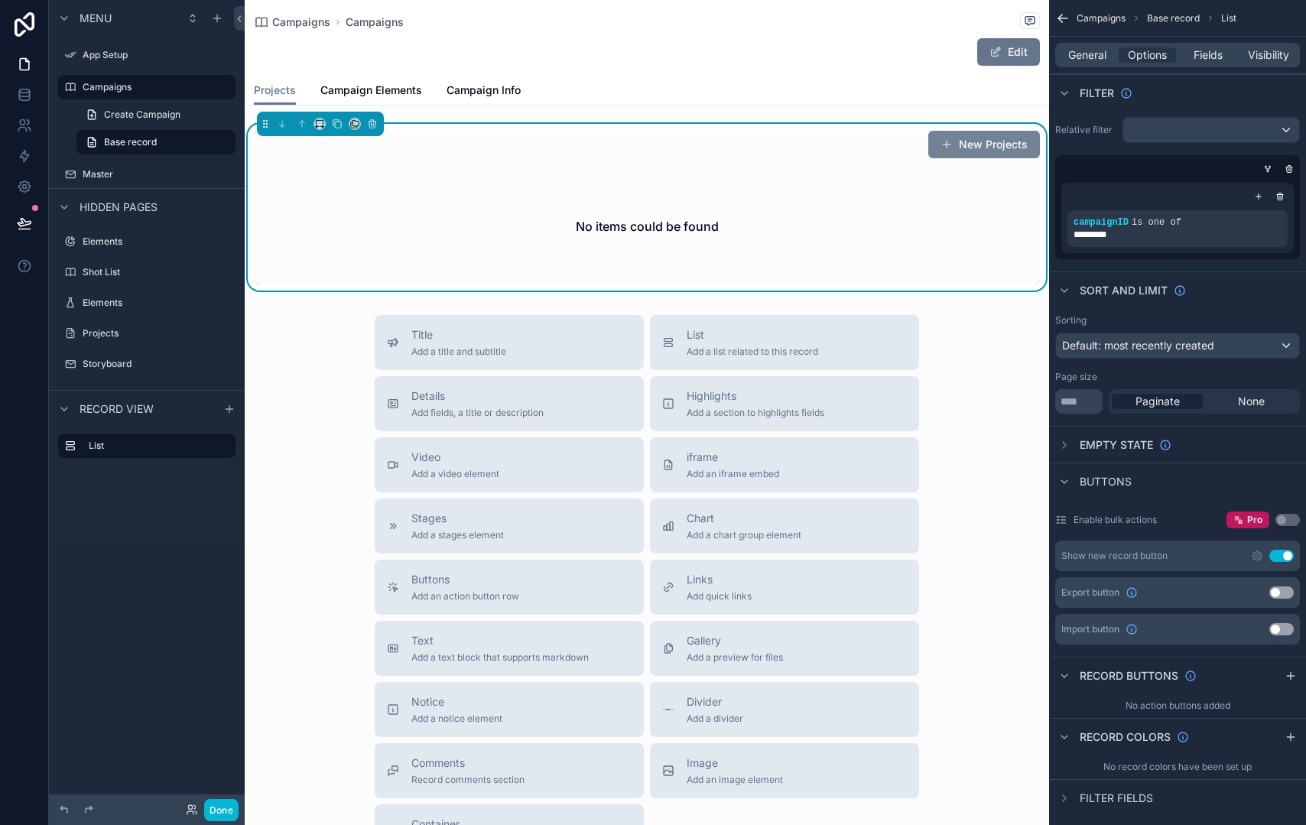
click at [945, 151] on button "New Projects" at bounding box center [985, 145] width 112 height 28
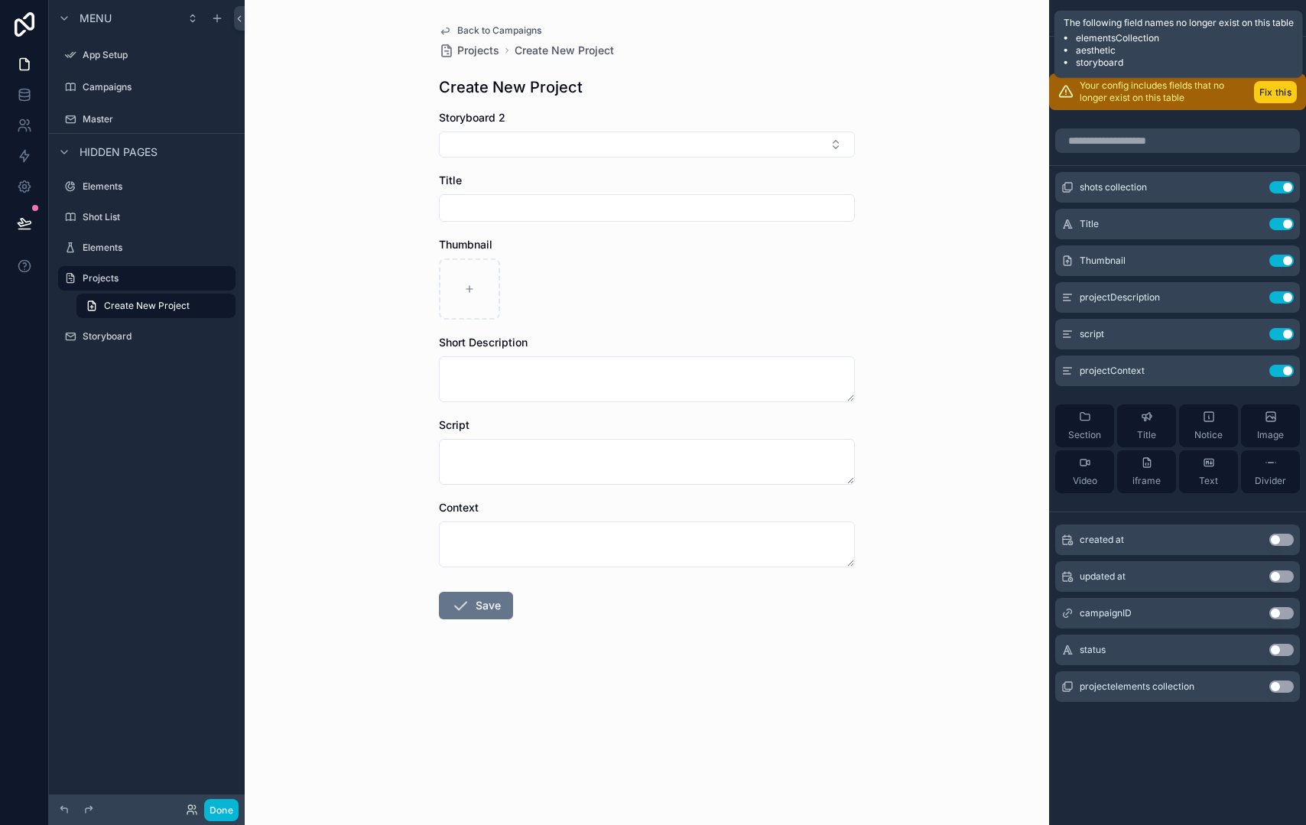
click at [1274, 93] on button "Fix this" at bounding box center [1275, 92] width 43 height 22
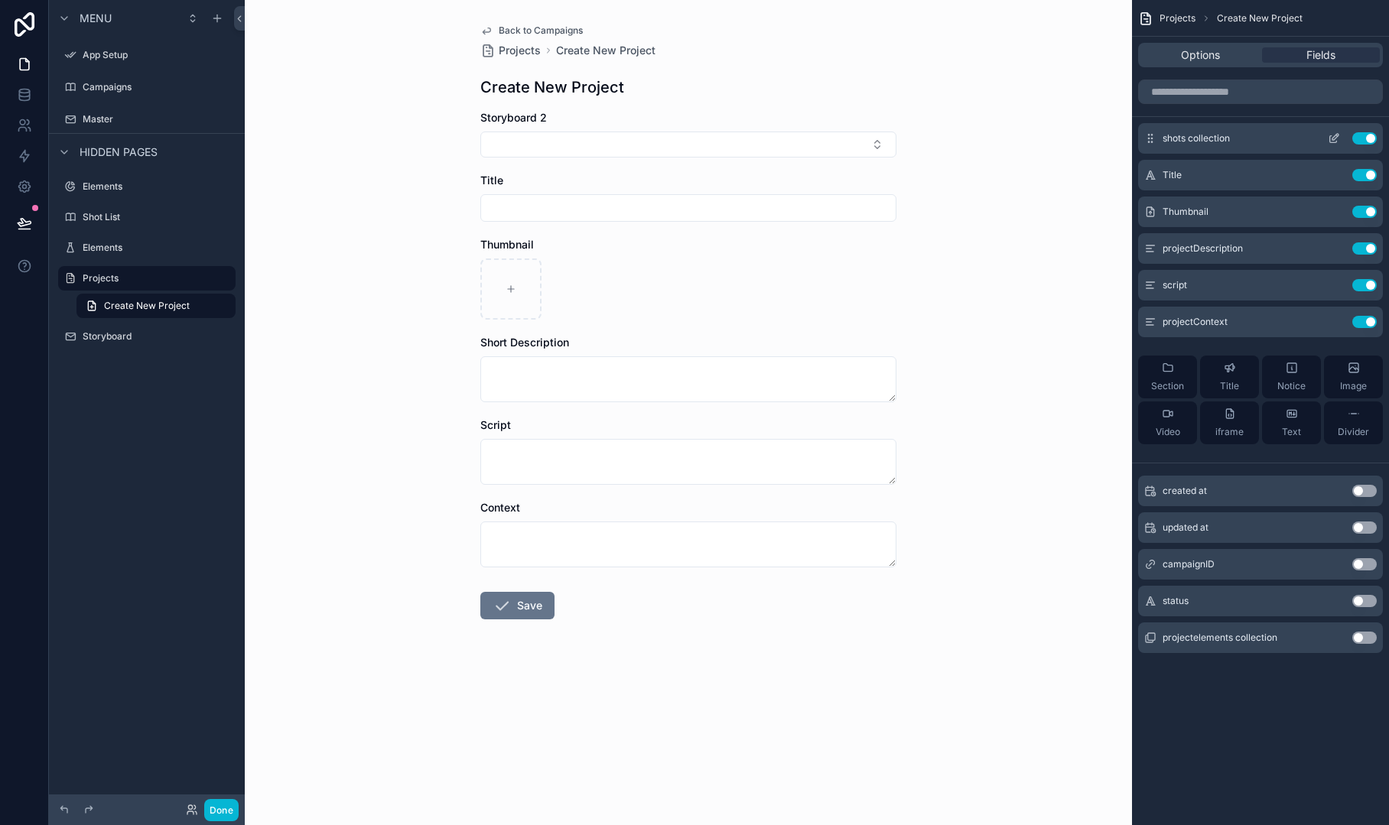
click at [1306, 137] on button "Use setting" at bounding box center [1364, 138] width 24 height 12
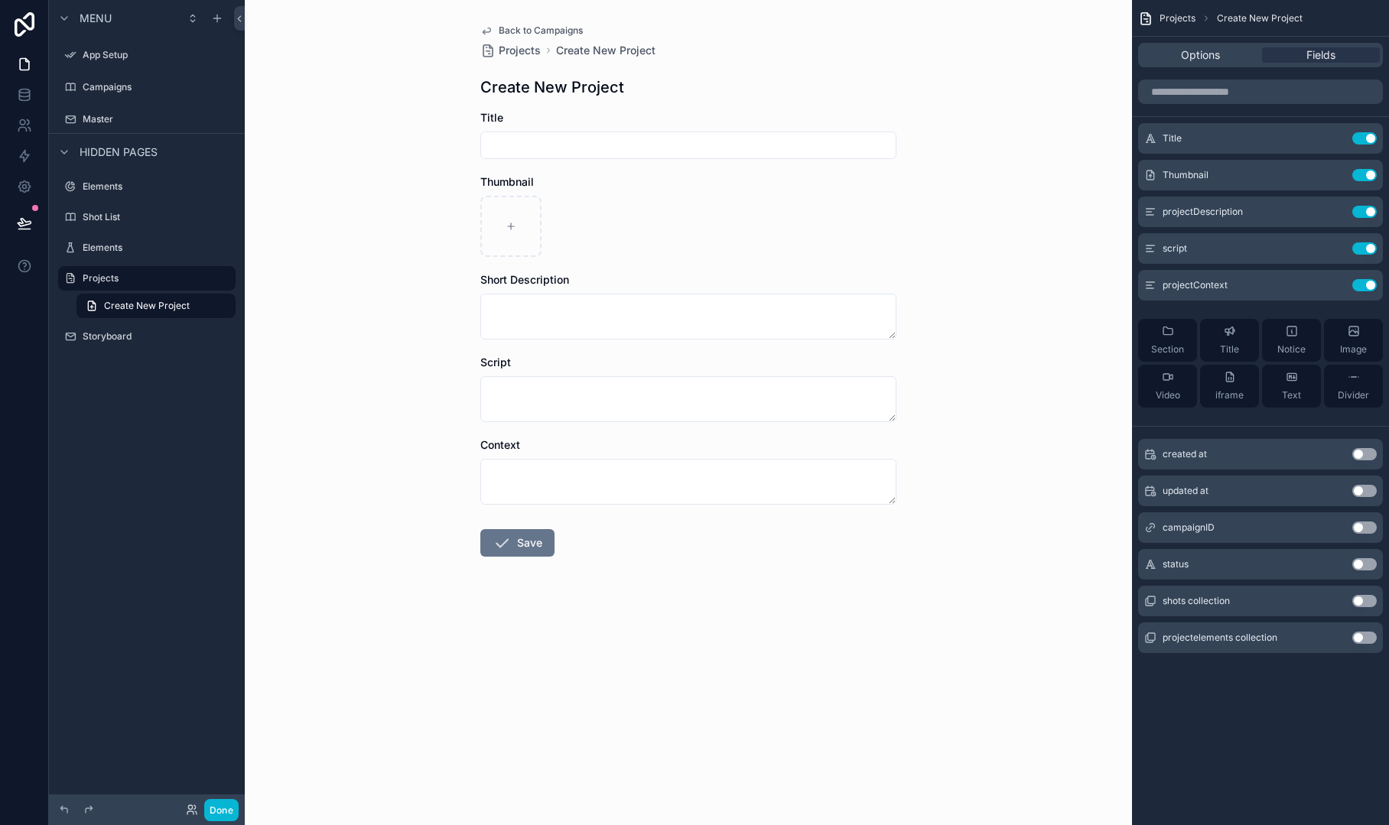
click at [538, 141] on input "scrollable content" at bounding box center [688, 145] width 415 height 21
click at [534, 138] on input "scrollable content" at bounding box center [688, 145] width 415 height 21
type input "**********"
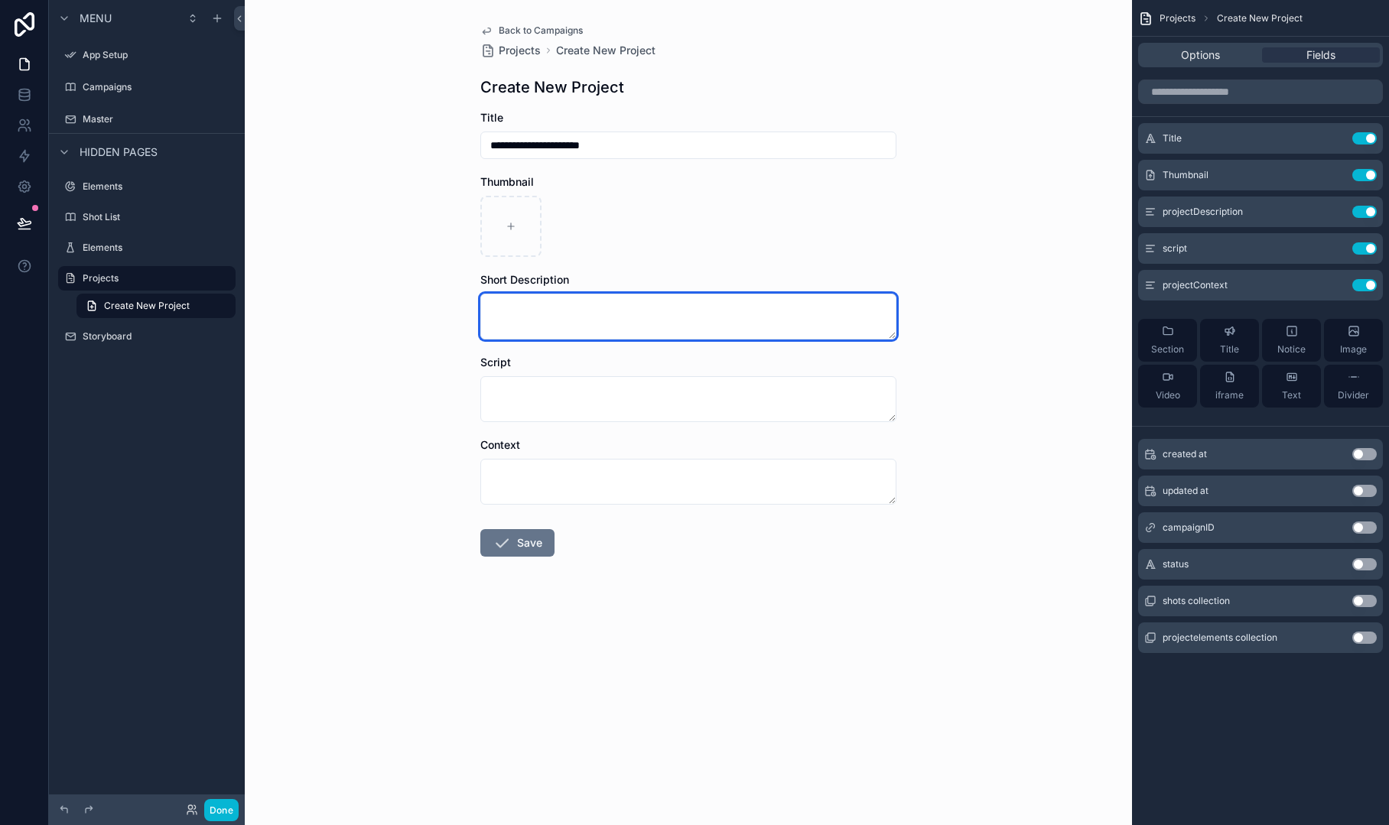
click at [566, 311] on textarea "scrollable content" at bounding box center [688, 317] width 416 height 46
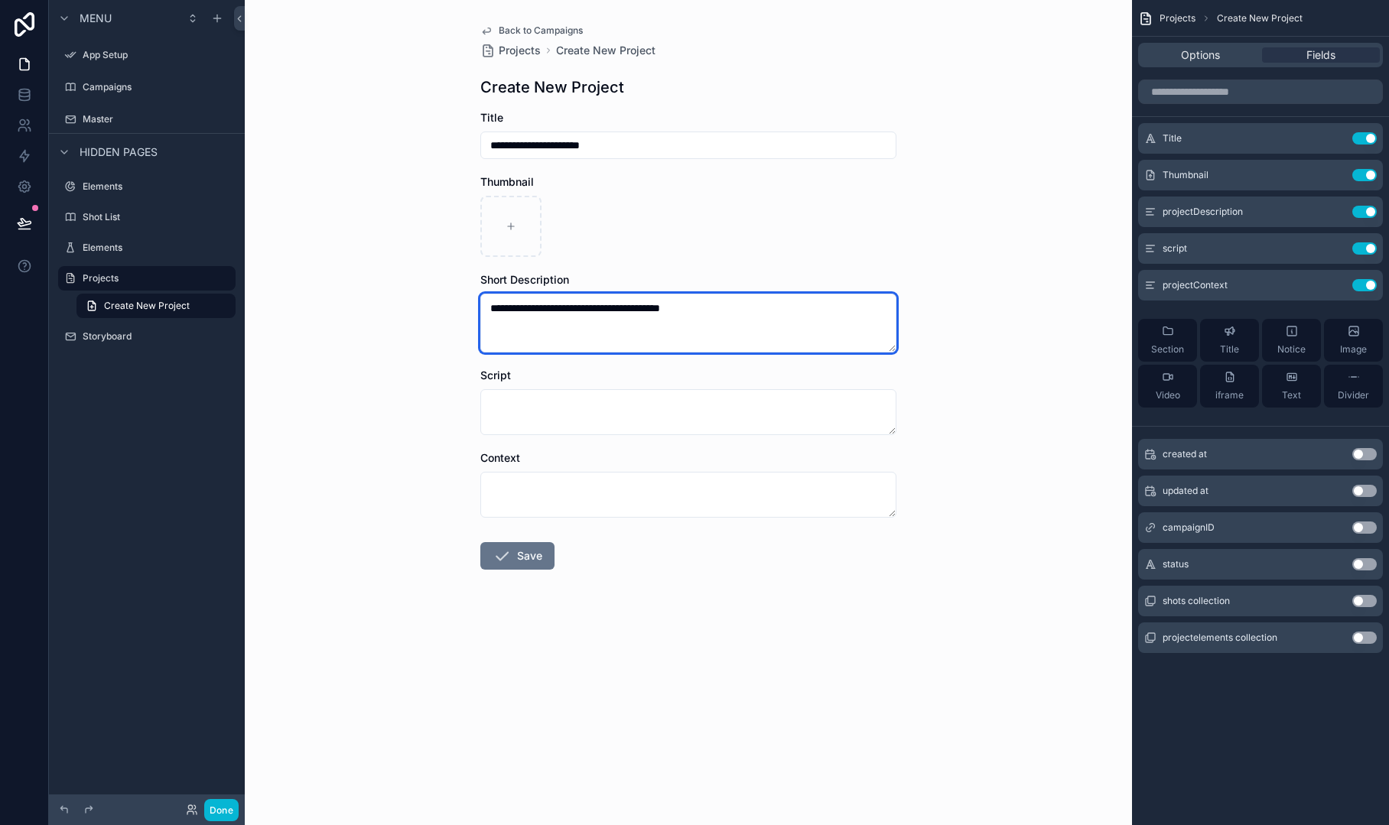
type textarea "**********"
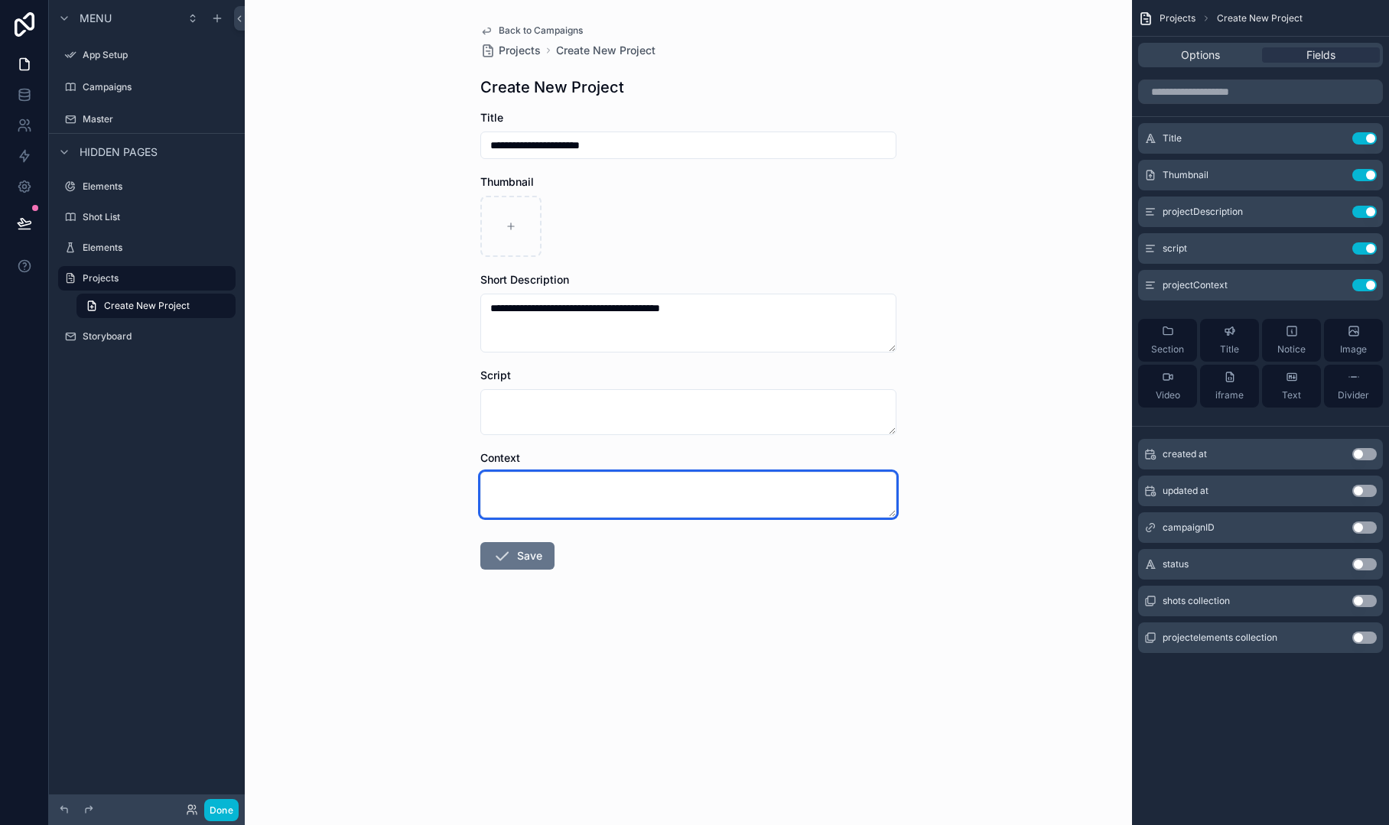
click at [529, 486] on textarea "scrollable content" at bounding box center [688, 495] width 416 height 46
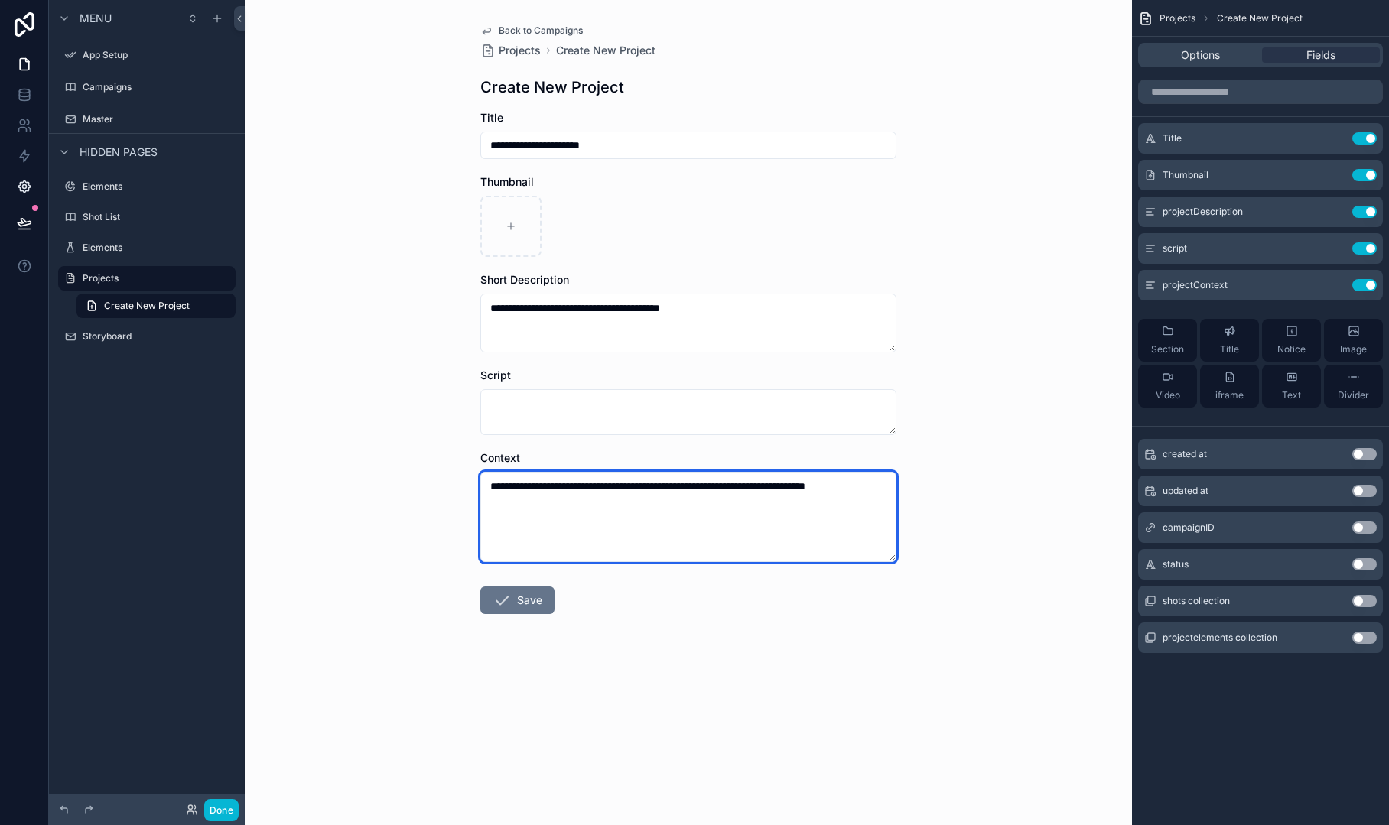
type textarea "**********"
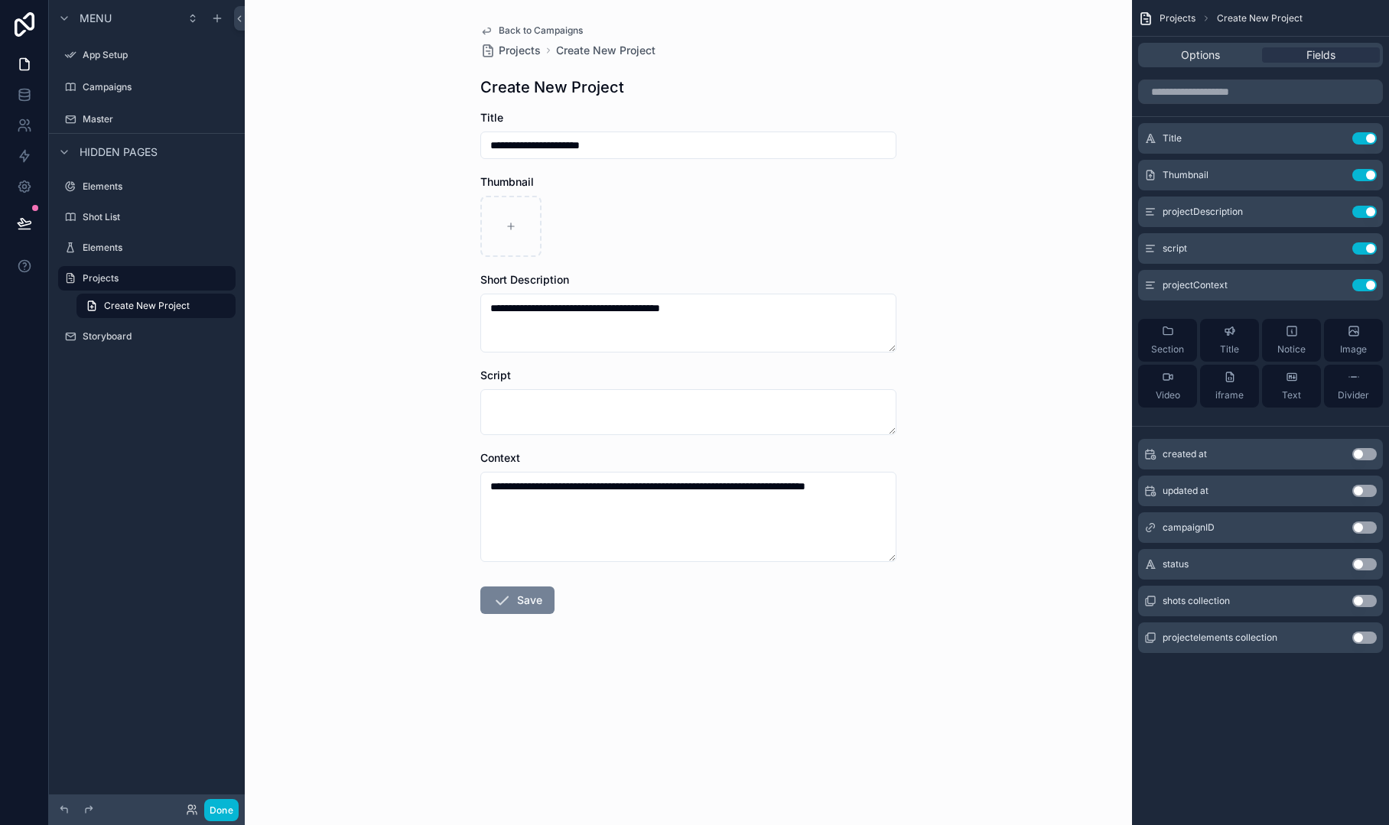
click at [517, 601] on button "Save" at bounding box center [517, 601] width 74 height 28
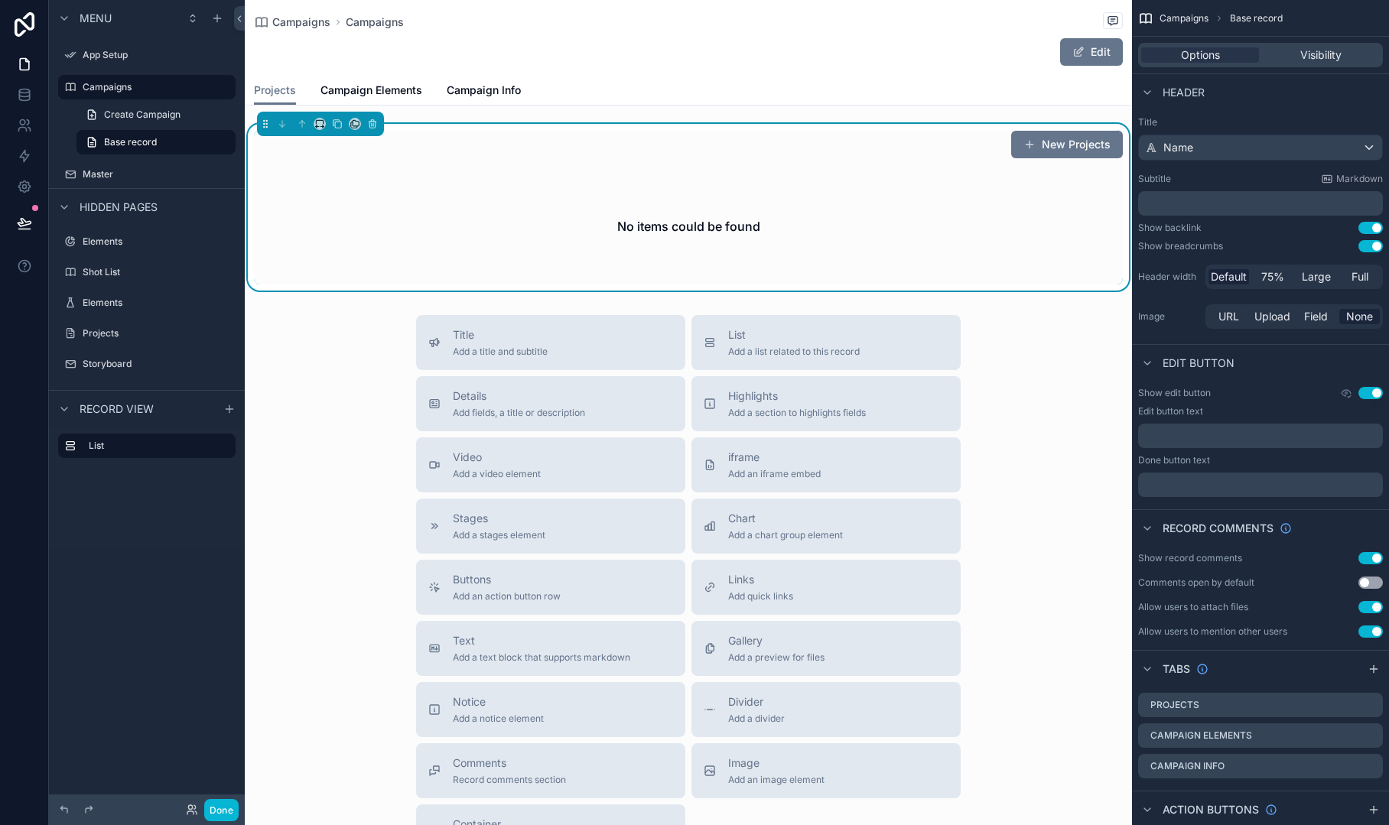
click at [361, 458] on div "Title Add a title and subtitle List Add a list related to this record Details A…" at bounding box center [688, 587] width 887 height 545
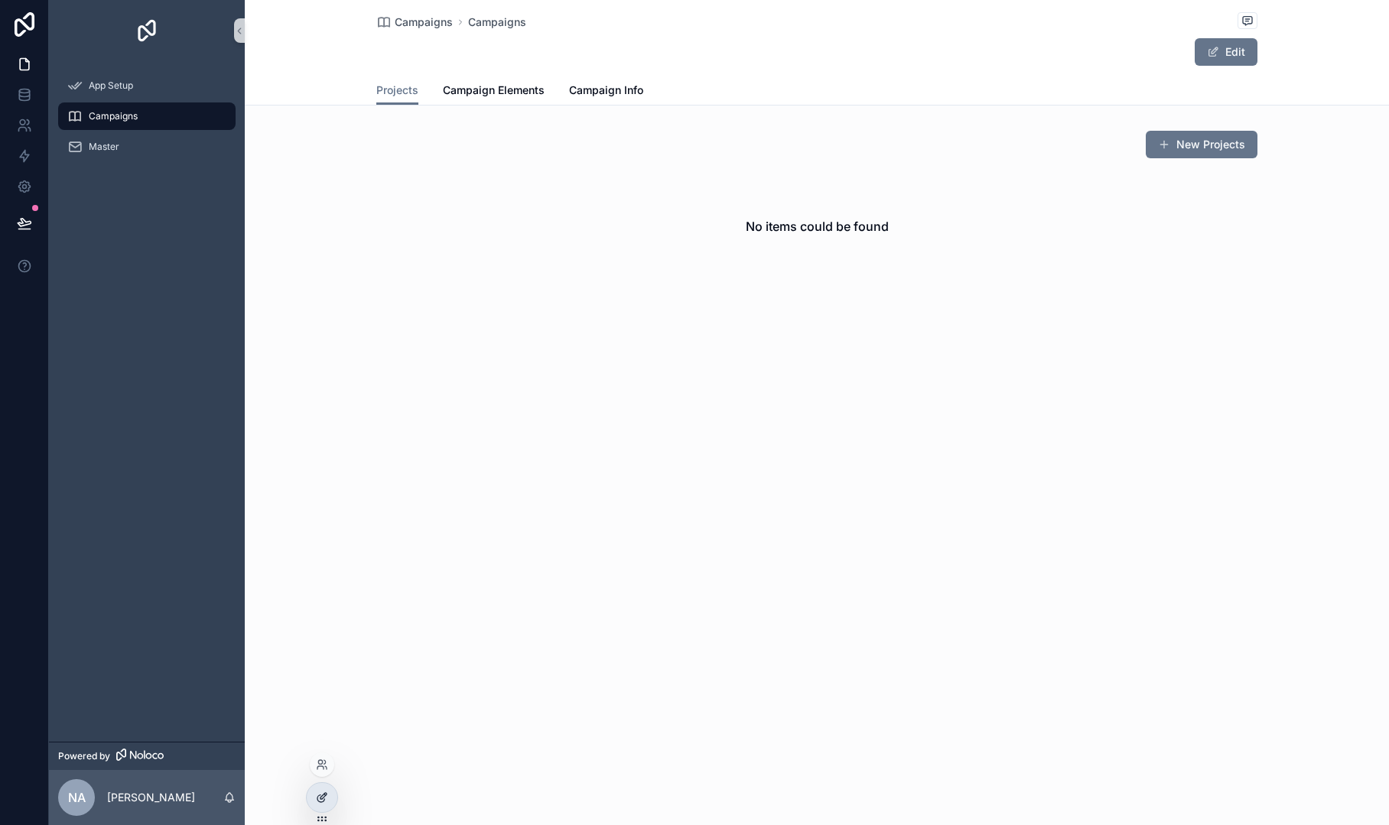
click at [323, 796] on icon at bounding box center [322, 798] width 12 height 12
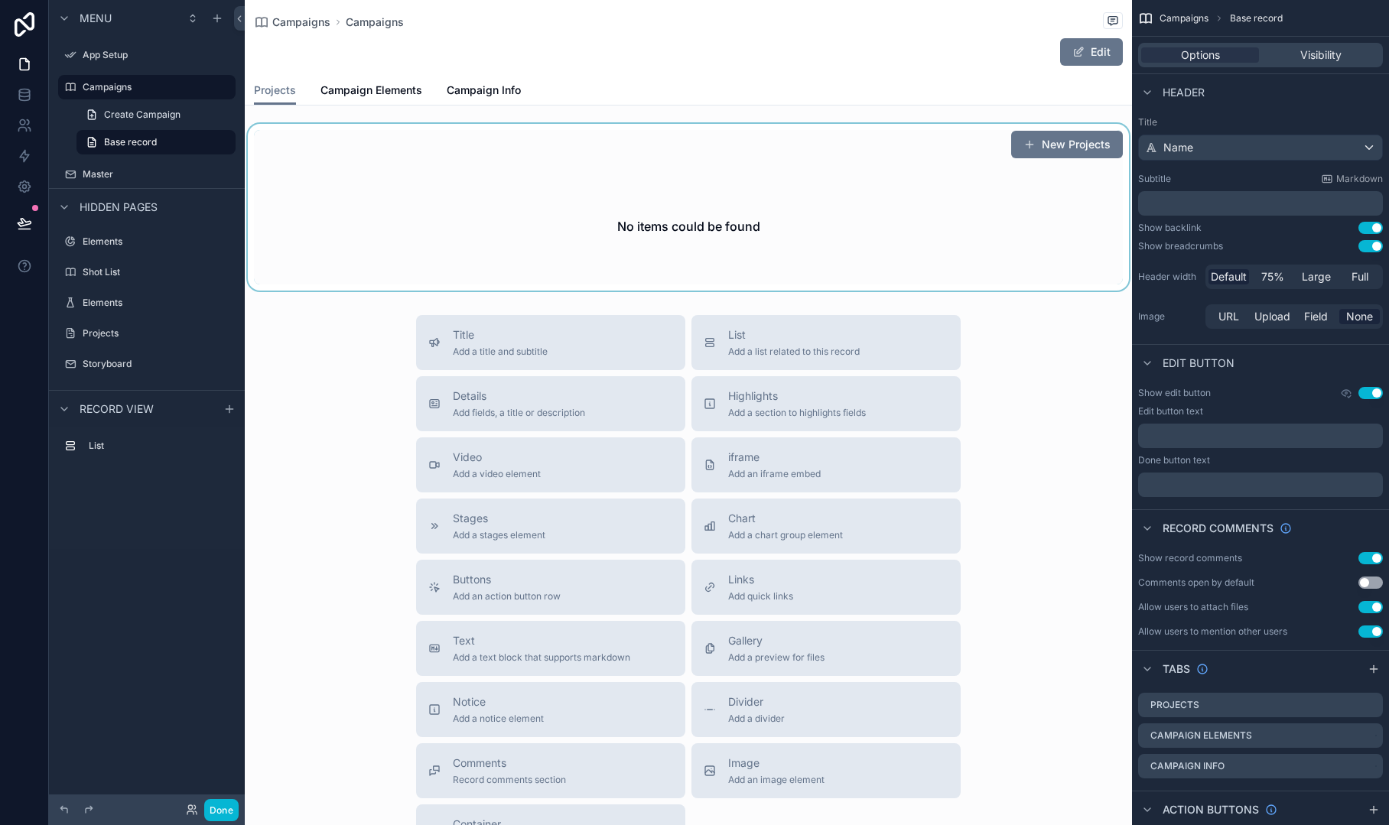
click at [1056, 177] on div "scrollable content" at bounding box center [688, 207] width 887 height 167
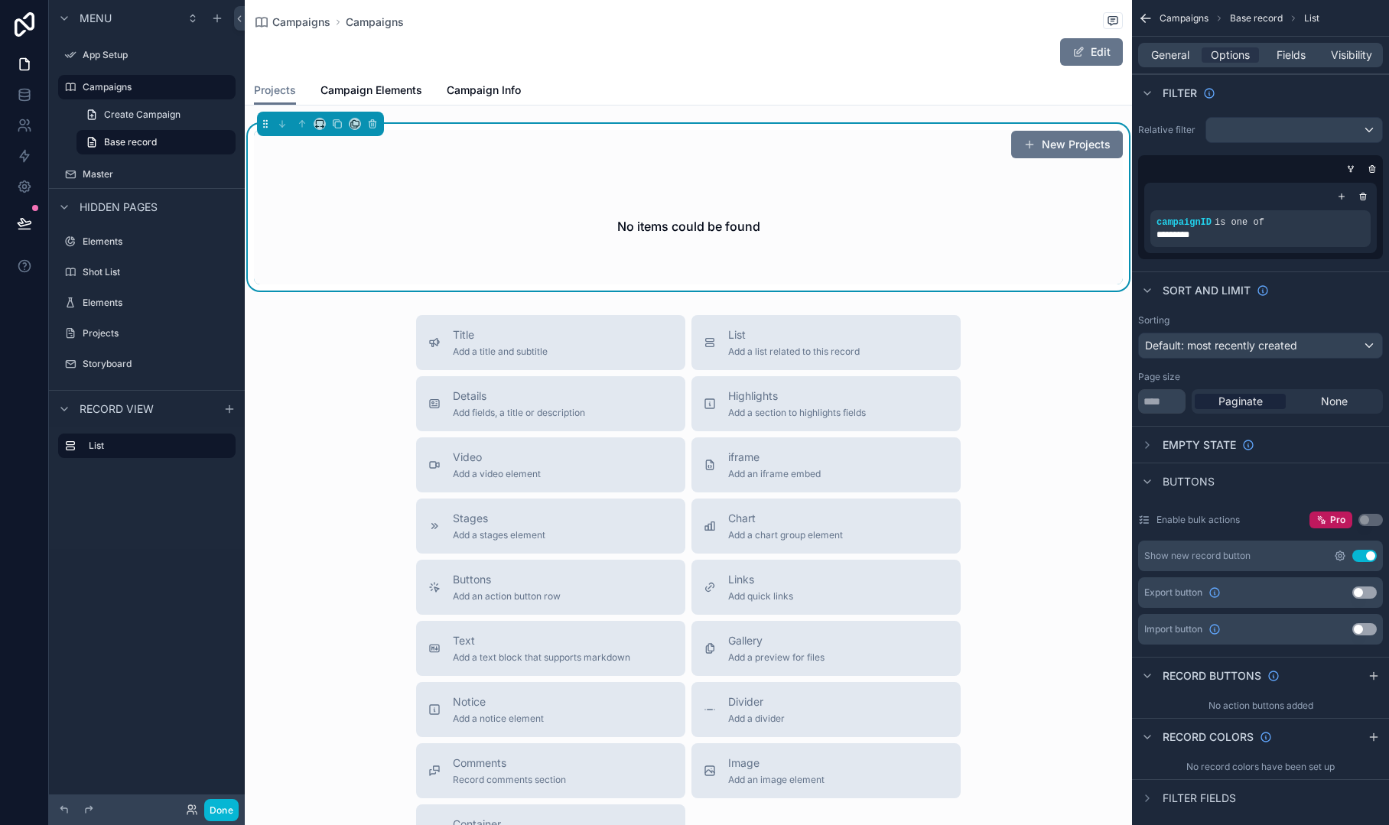
click at [1340, 554] on icon "scrollable content" at bounding box center [1340, 556] width 12 height 12
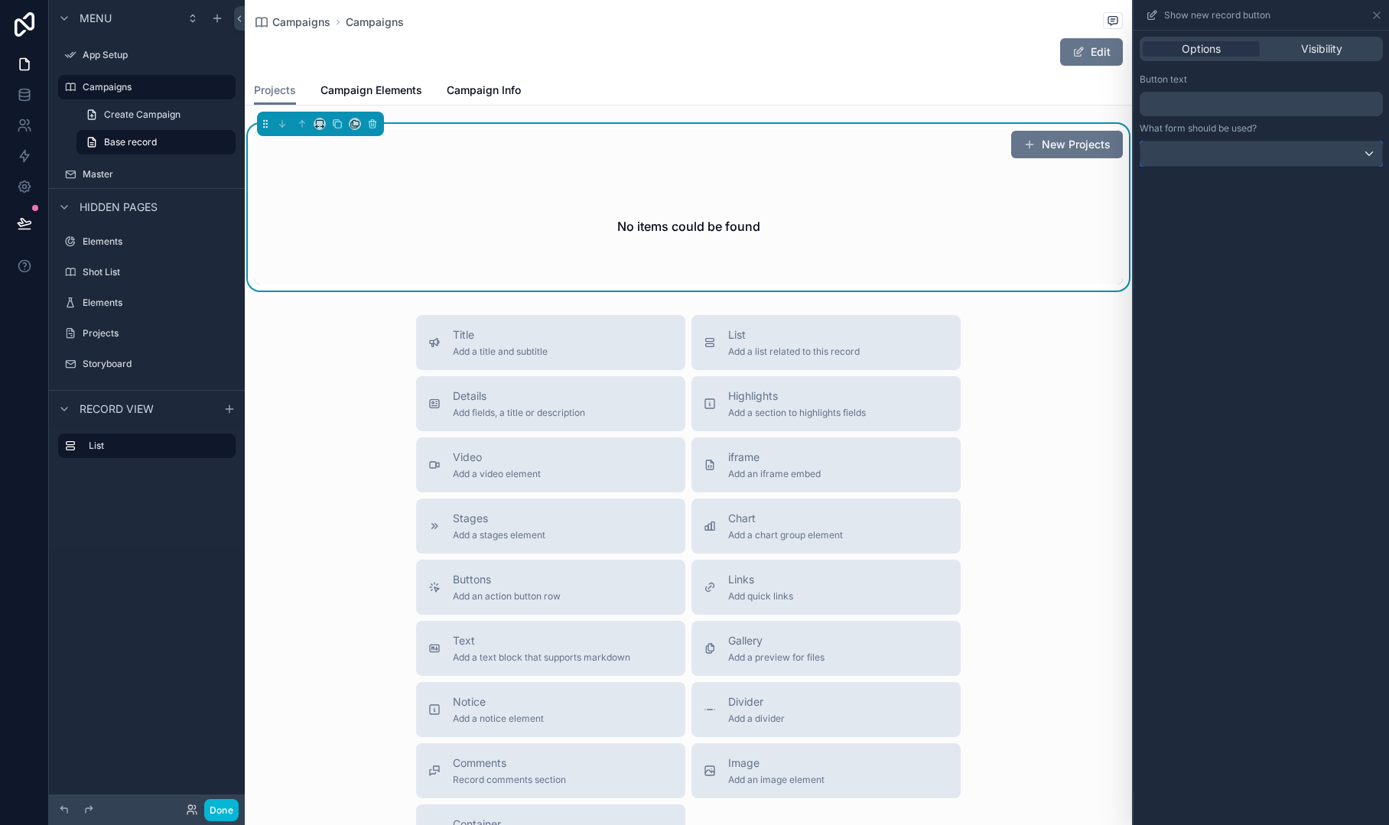
click at [1357, 160] on div at bounding box center [1261, 154] width 242 height 24
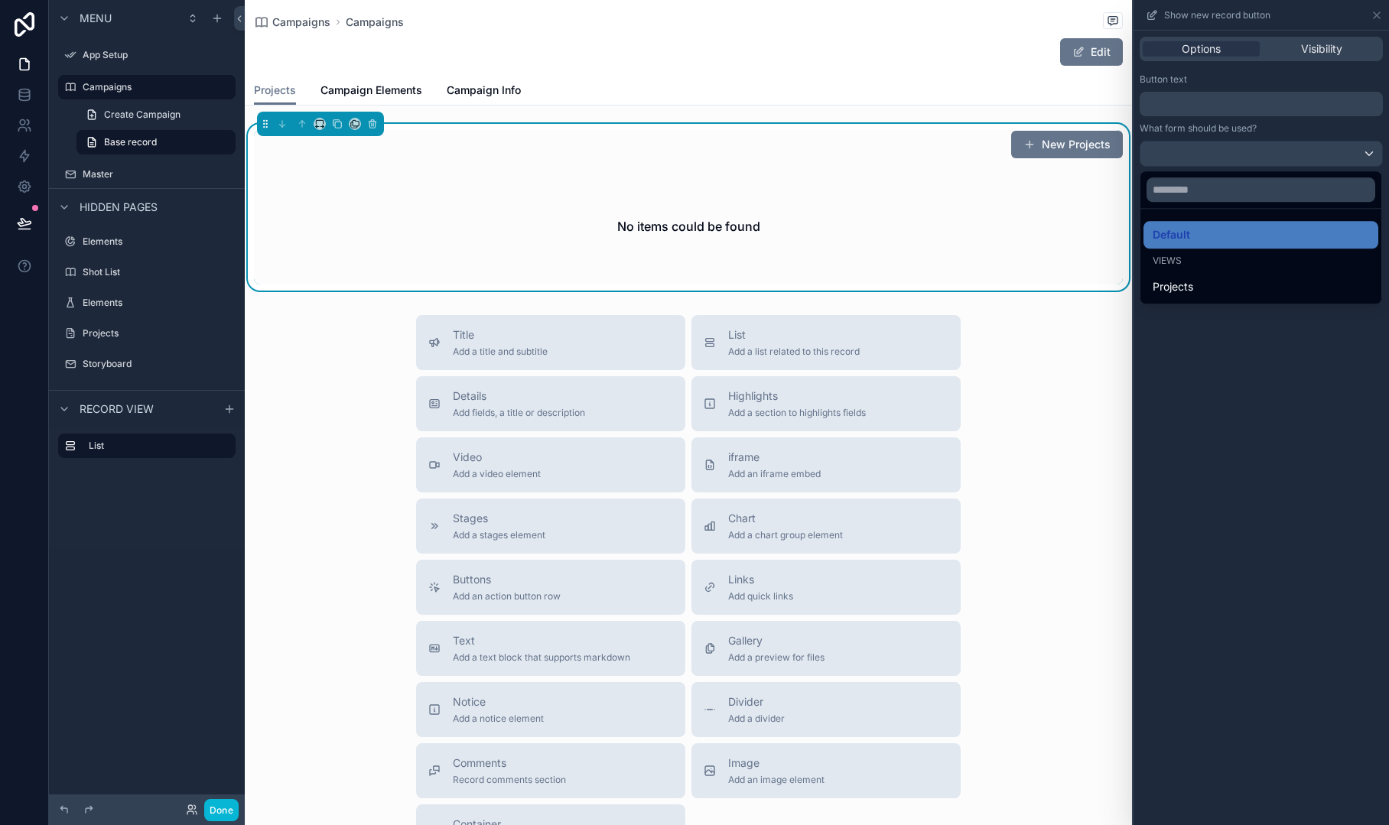
click at [1358, 156] on div at bounding box center [1261, 412] width 255 height 825
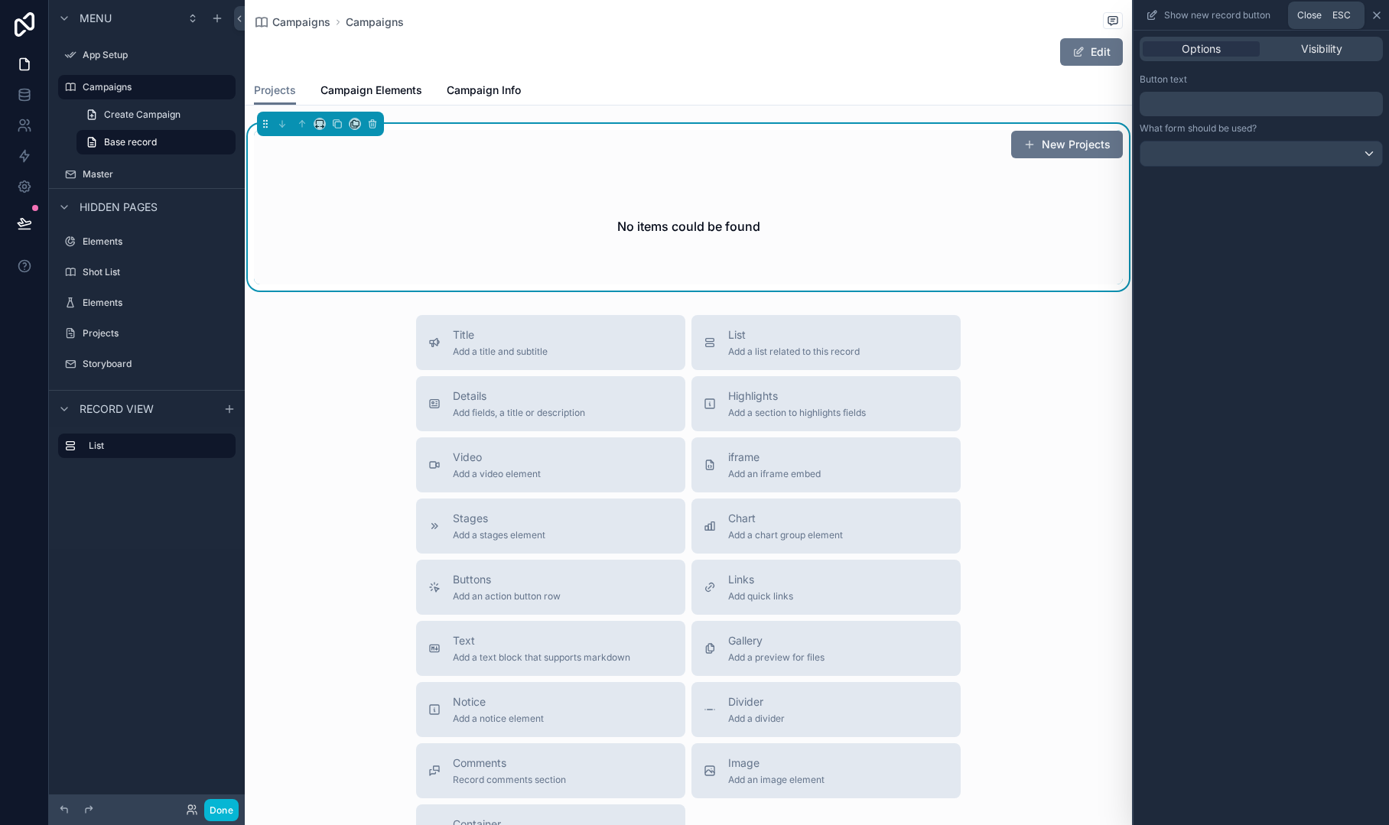
click at [1372, 16] on icon at bounding box center [1377, 15] width 12 height 12
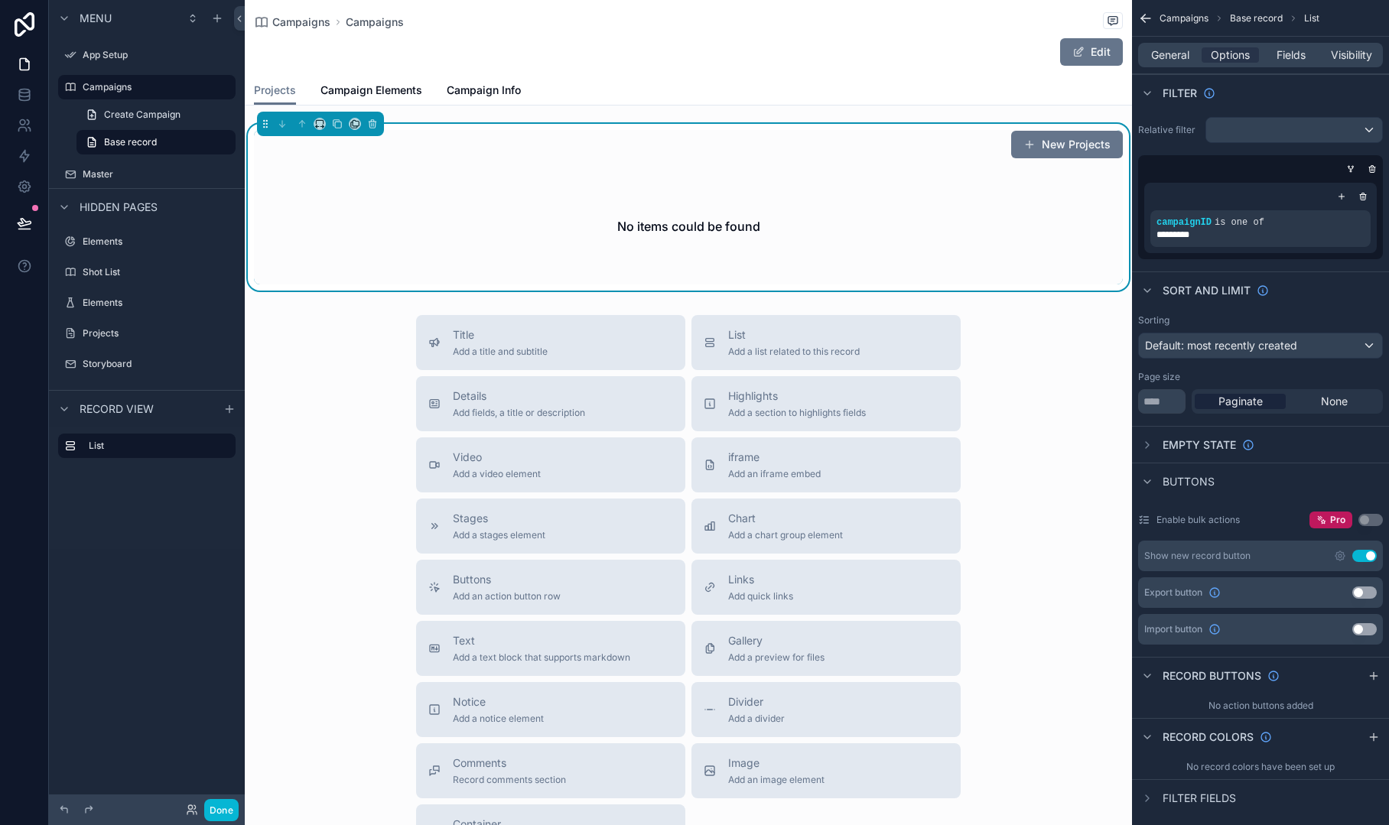
click at [320, 337] on div "Title Add a title and subtitle List Add a list related to this record Details A…" at bounding box center [688, 587] width 887 height 545
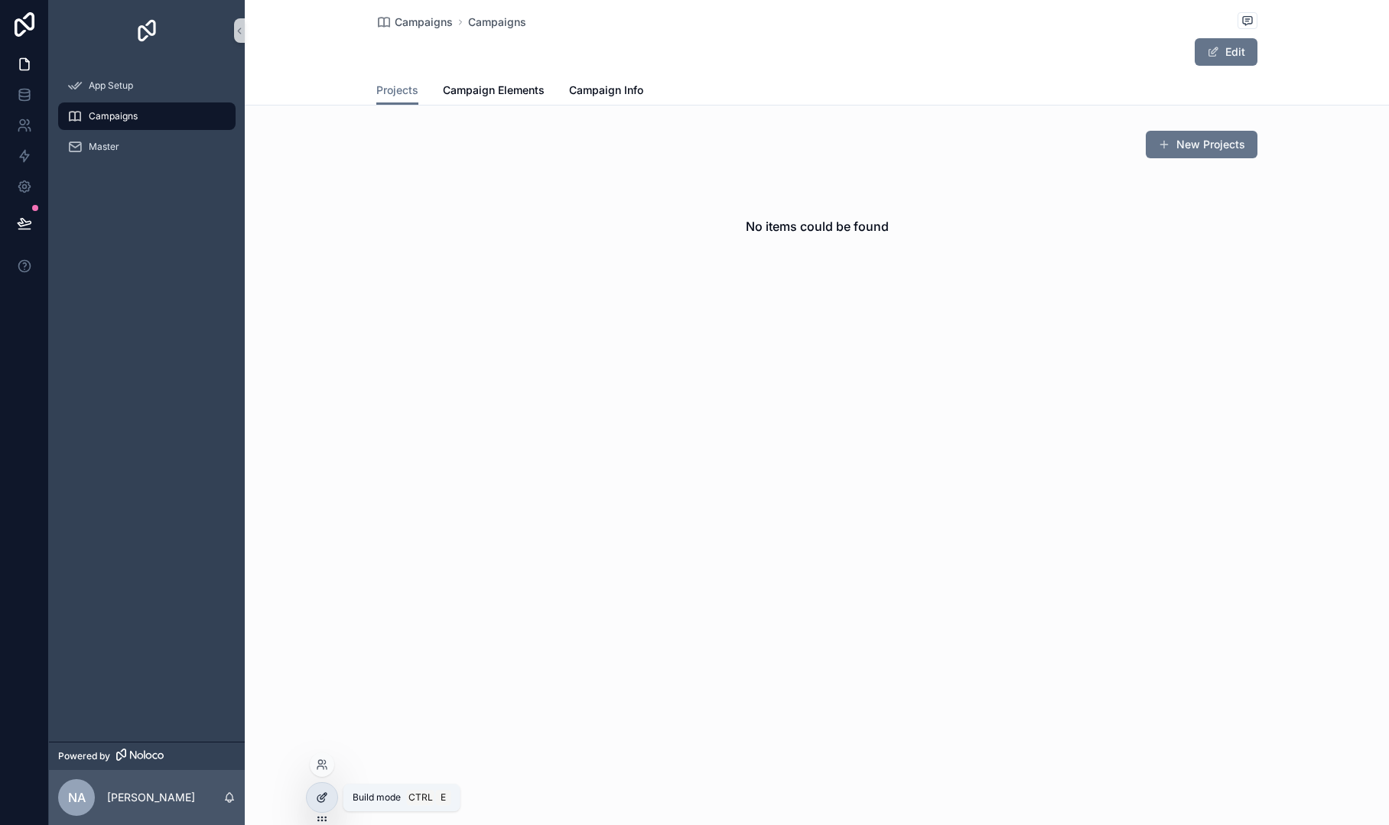
click at [314, 799] on div at bounding box center [322, 797] width 31 height 29
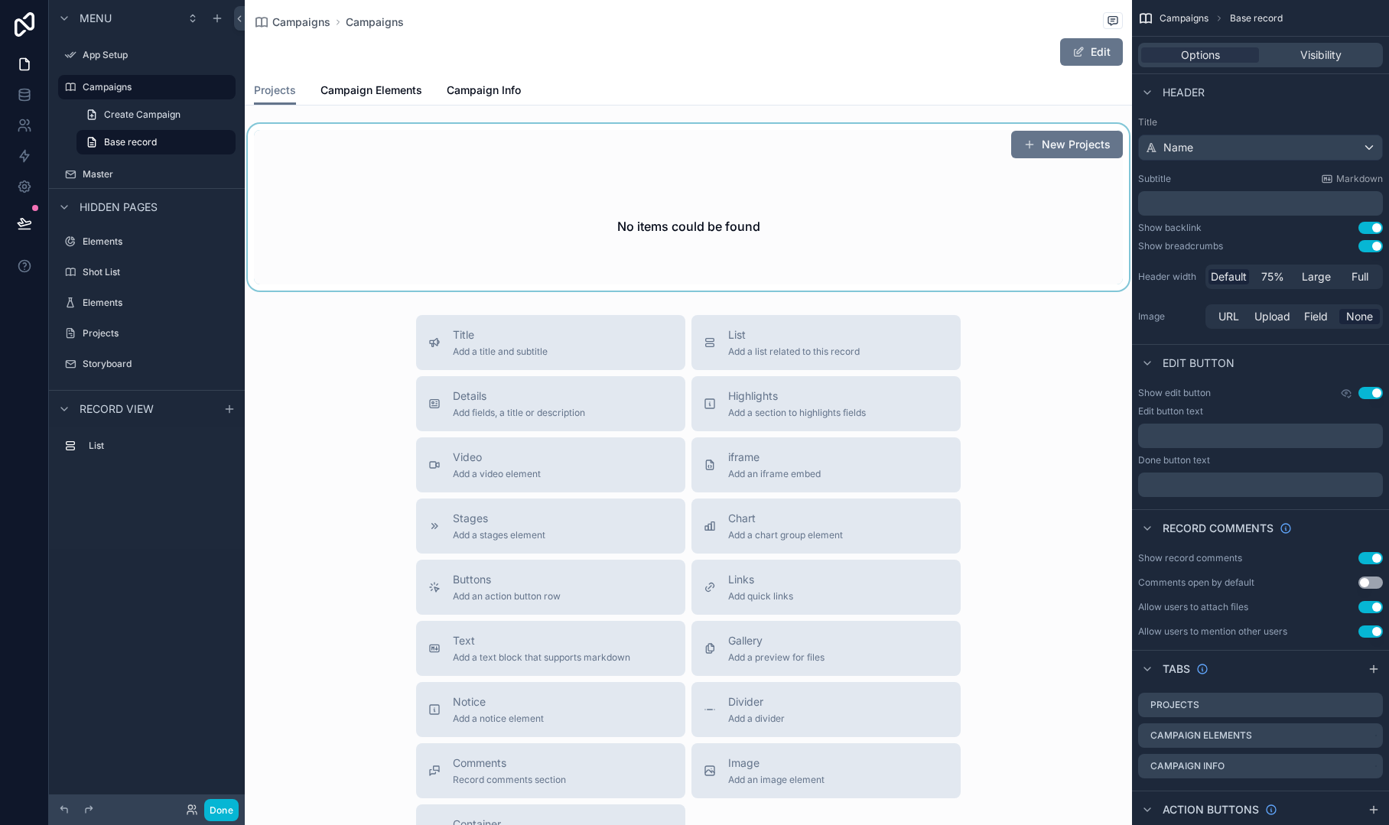
click at [525, 216] on div "scrollable content" at bounding box center [688, 207] width 887 height 167
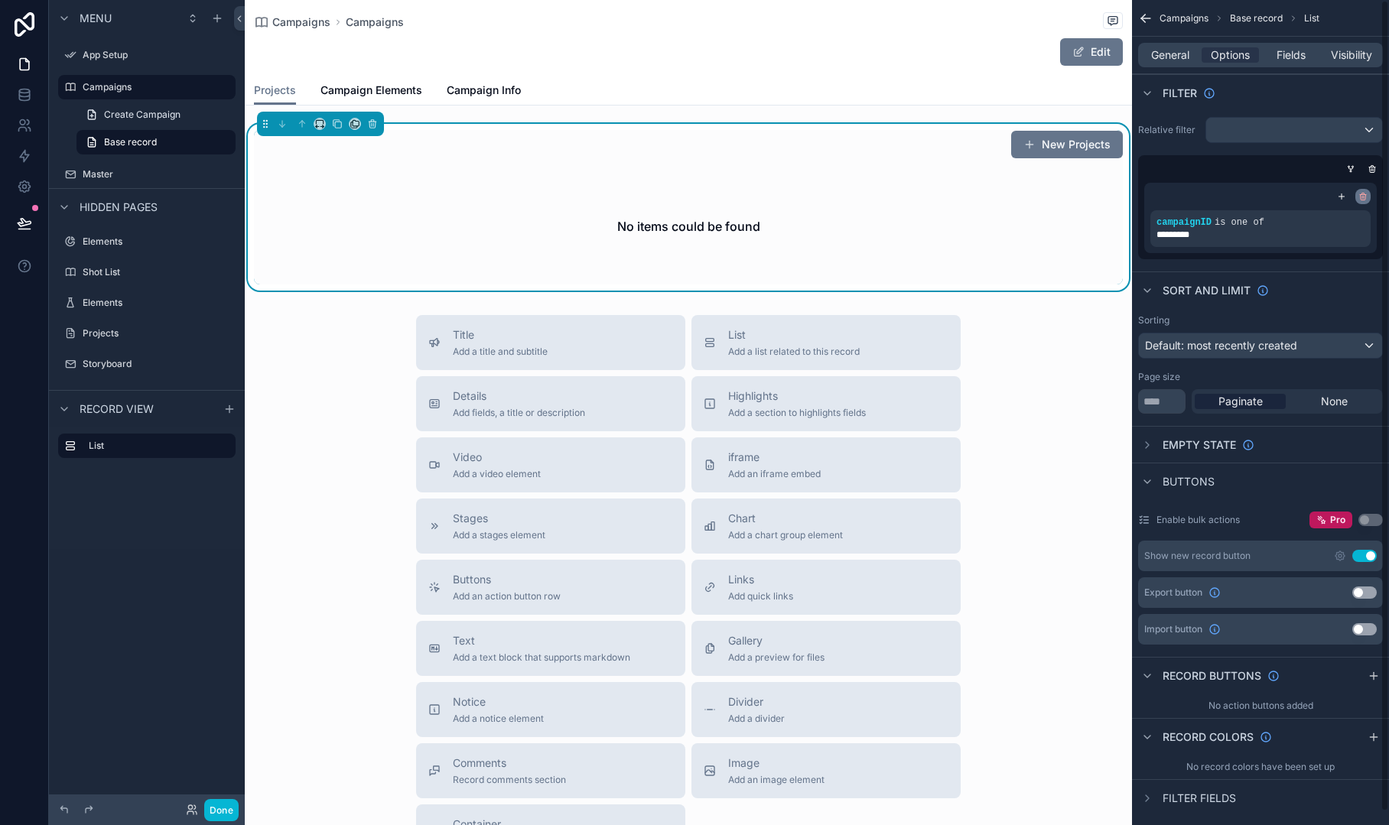
click at [1366, 197] on icon "scrollable content" at bounding box center [1362, 196] width 9 height 9
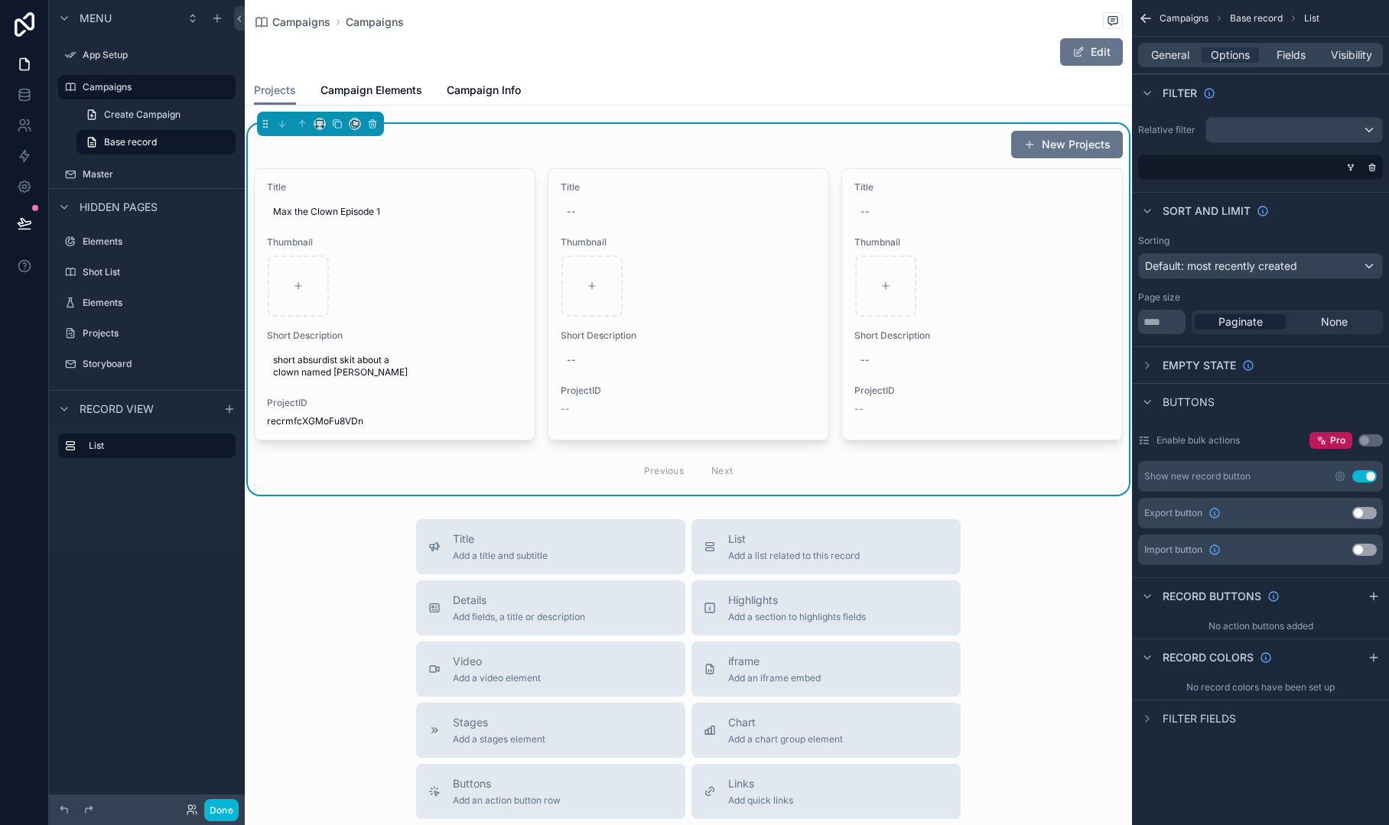
click at [1222, 168] on div "scrollable content" at bounding box center [1257, 167] width 245 height 24
click at [1348, 168] on icon "scrollable content" at bounding box center [1350, 167] width 9 height 9
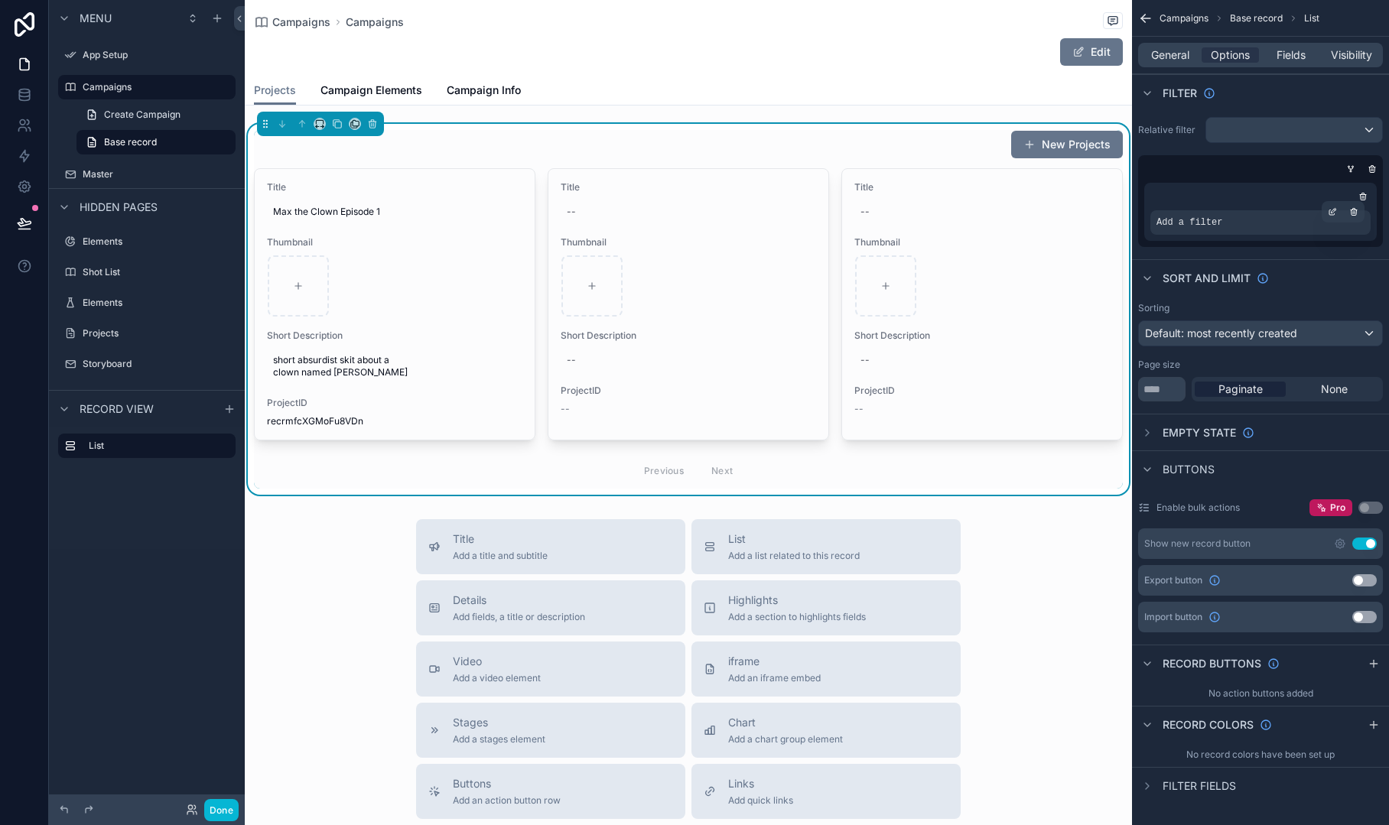
click at [1262, 229] on div "Add a filter" at bounding box center [1260, 222] width 220 height 24
click at [1331, 213] on icon "scrollable content" at bounding box center [1332, 211] width 9 height 9
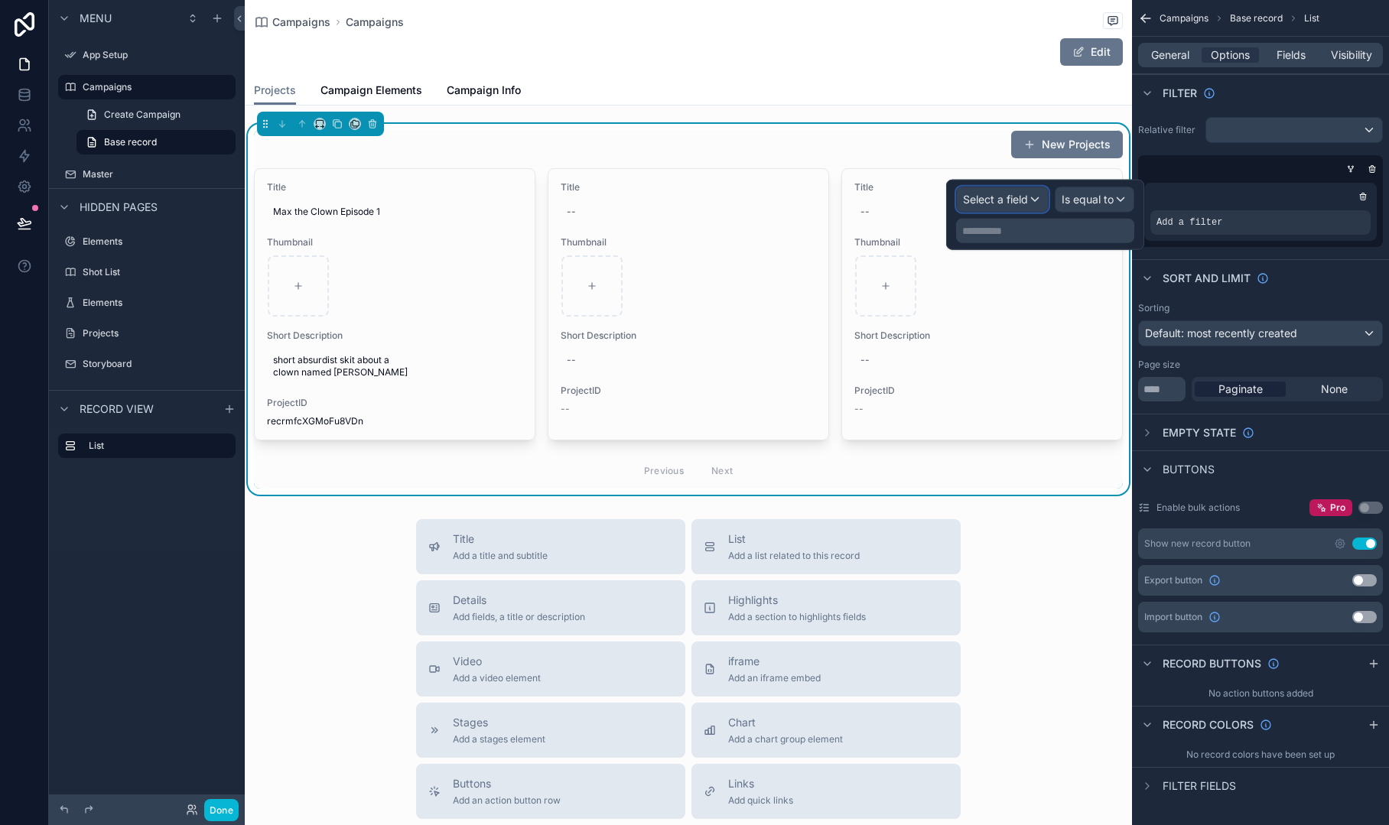
click at [1020, 197] on span "Select a field" at bounding box center [995, 199] width 65 height 13
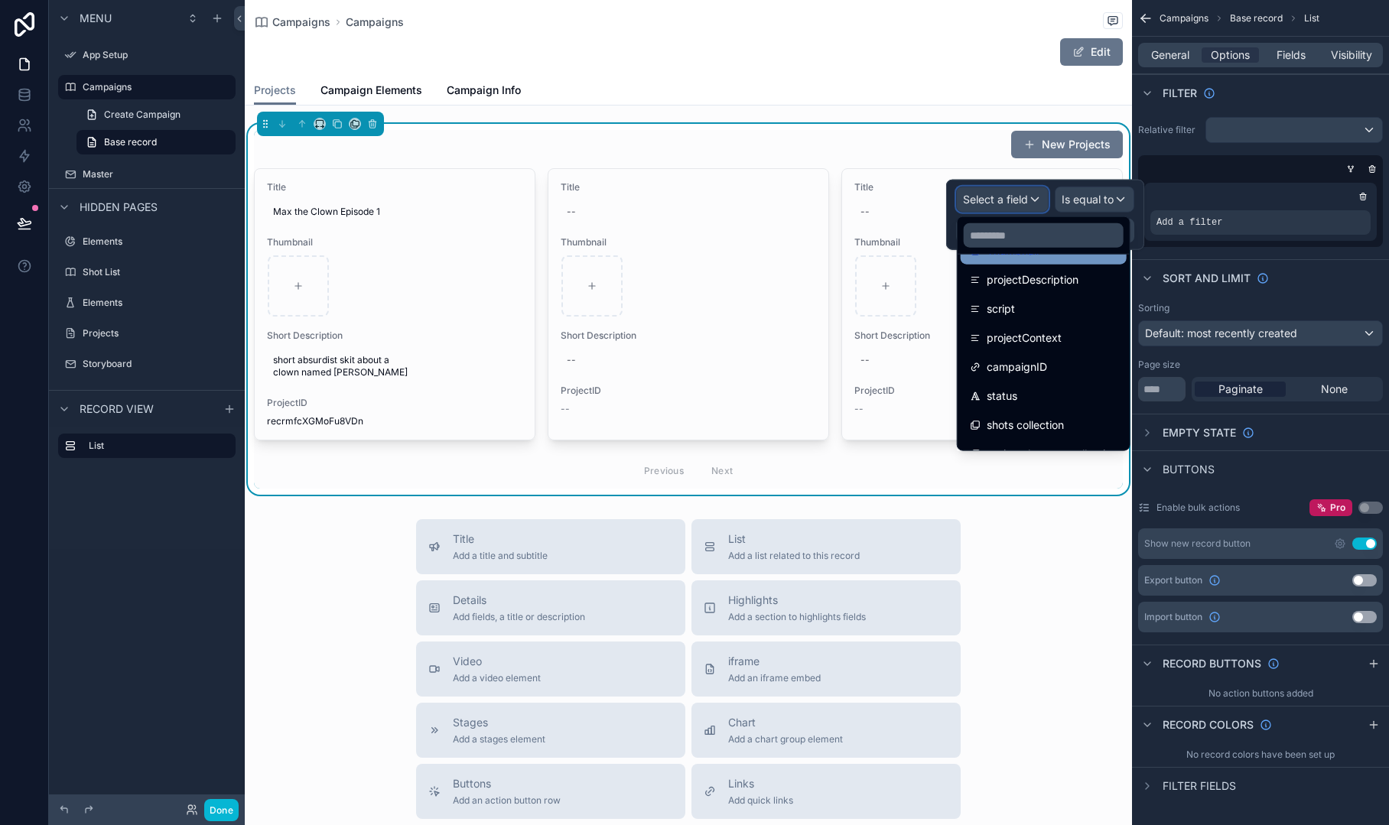
scroll to position [225, 0]
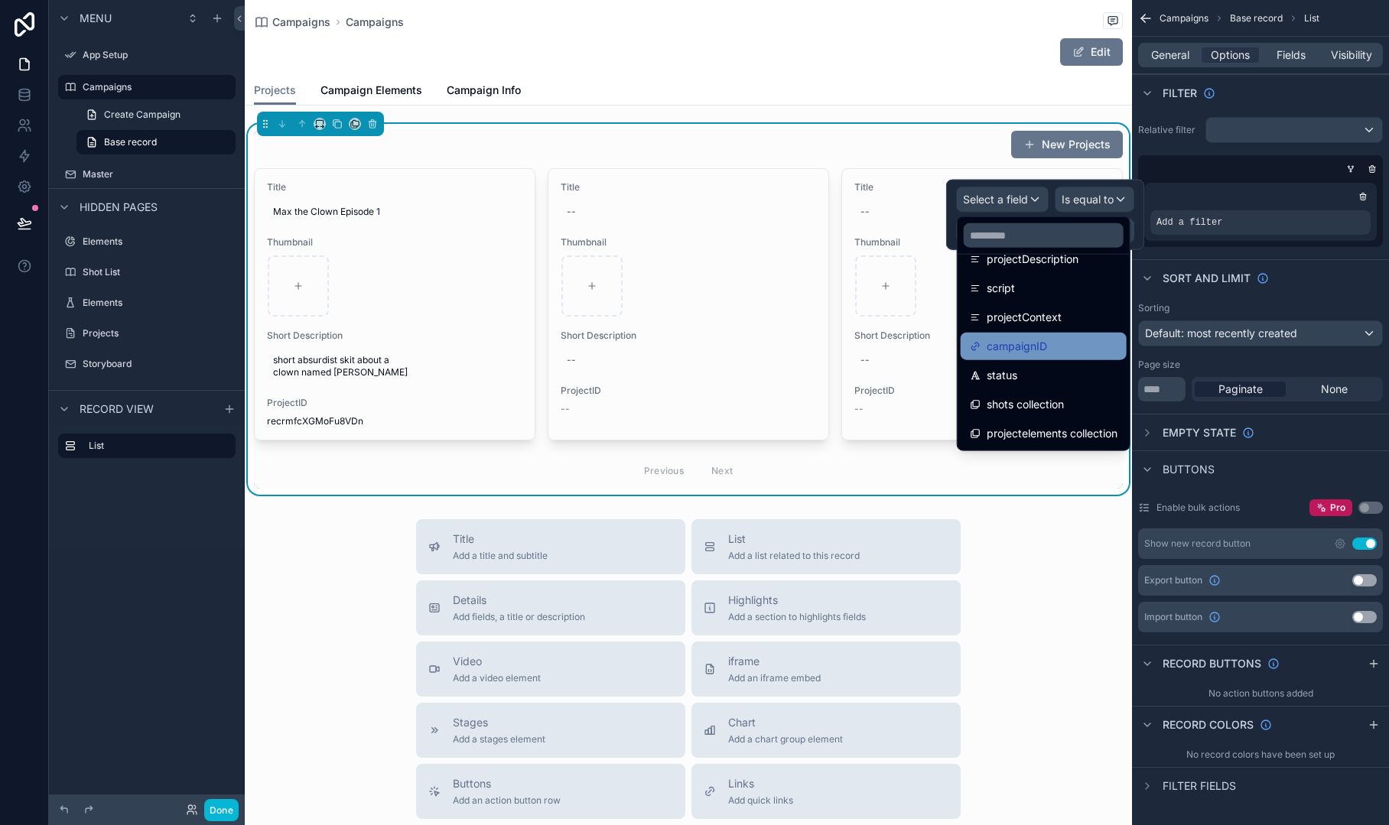
click at [1046, 338] on span "campaignID" at bounding box center [1017, 346] width 60 height 18
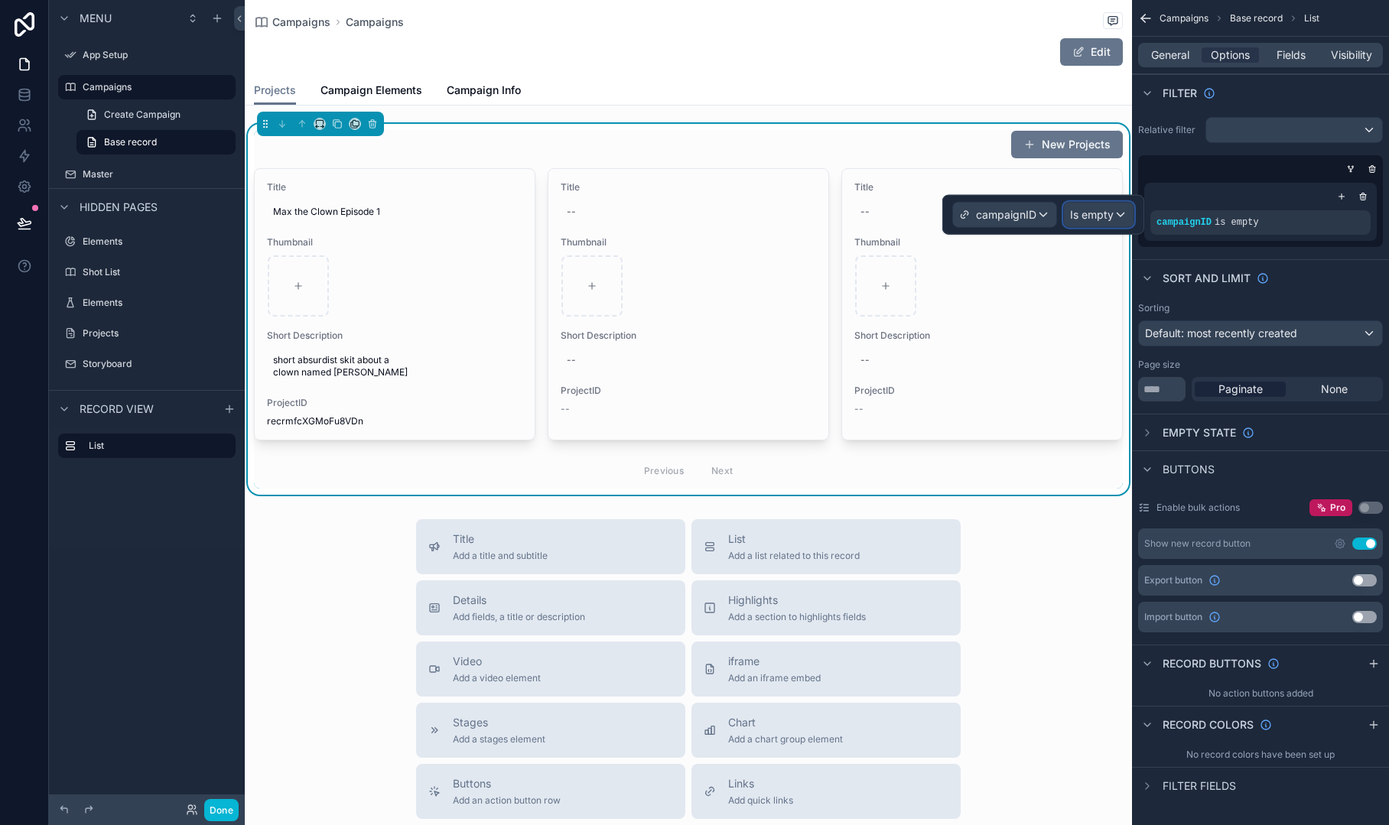
click at [1108, 219] on span "Is empty" at bounding box center [1092, 214] width 44 height 15
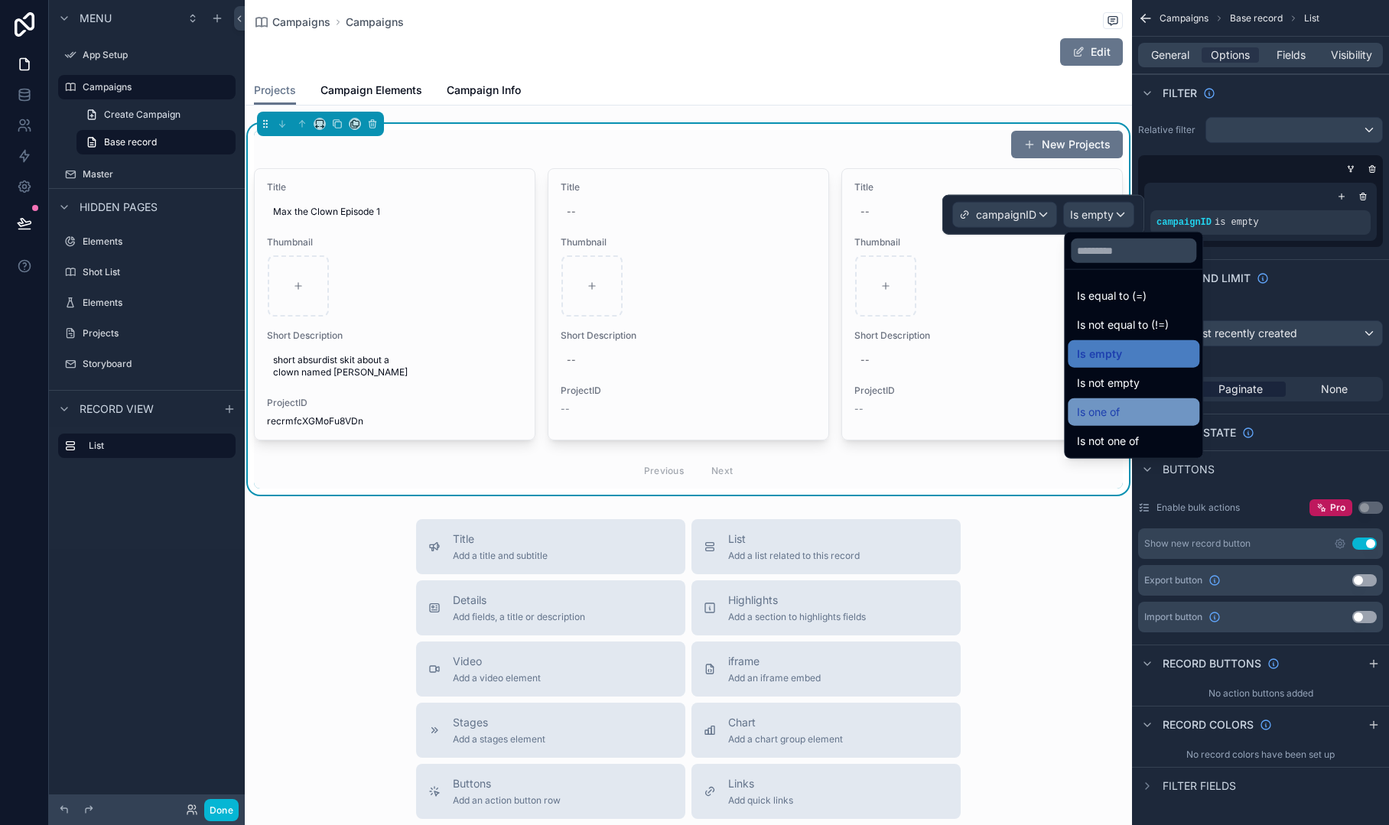
click at [1134, 411] on div "Is one of" at bounding box center [1133, 412] width 113 height 18
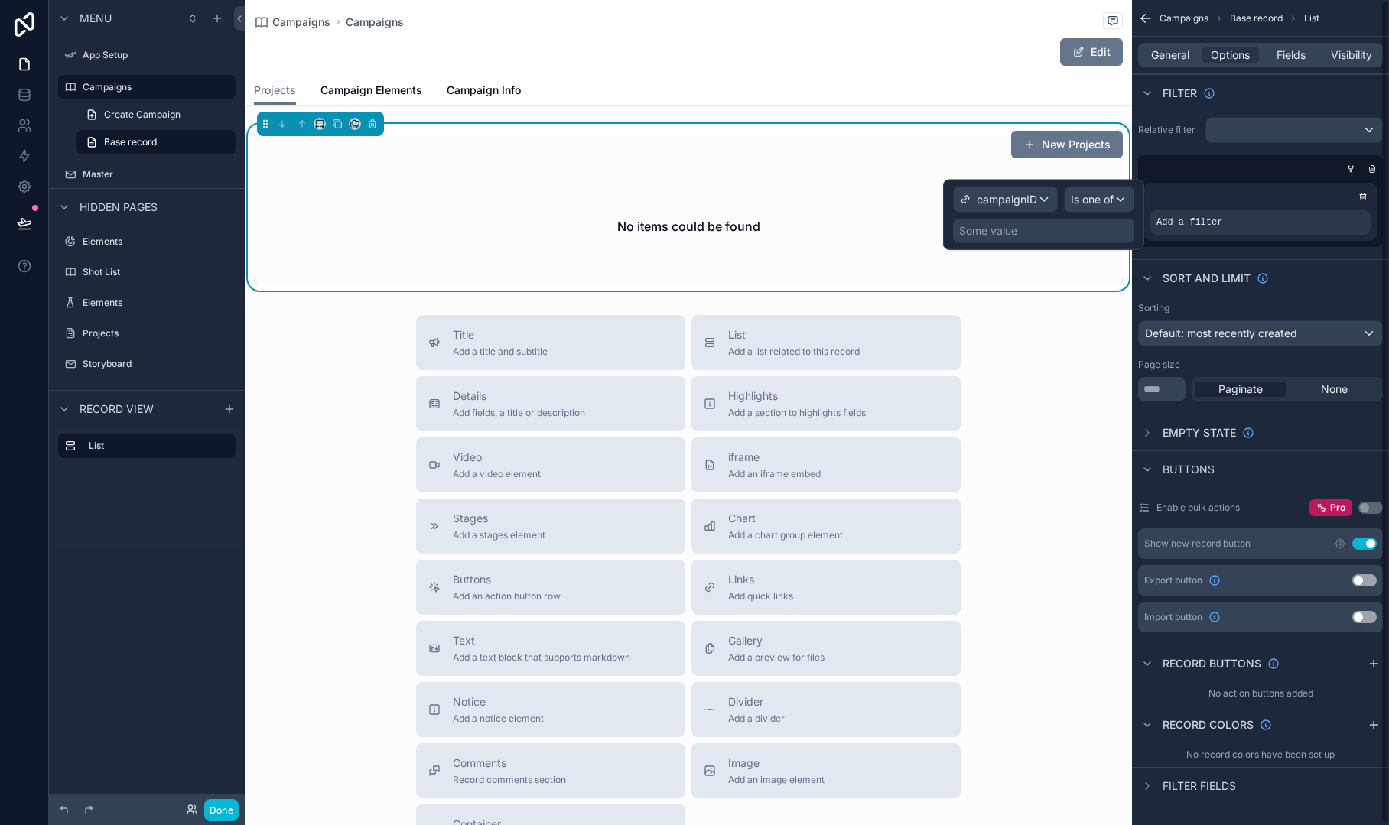
click at [1059, 224] on div "Some value" at bounding box center [1043, 231] width 181 height 24
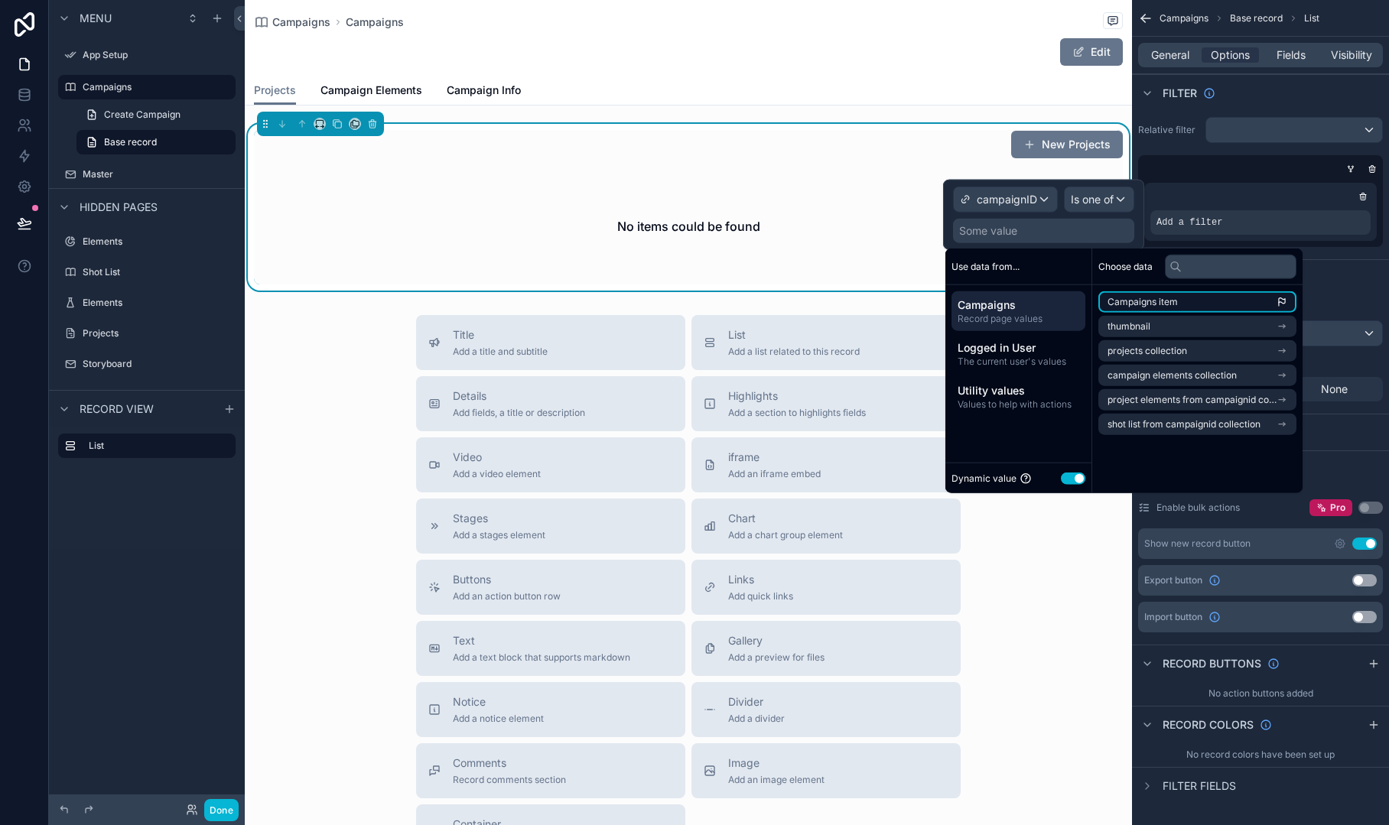
click at [1143, 306] on span "Campaigns item" at bounding box center [1143, 302] width 70 height 12
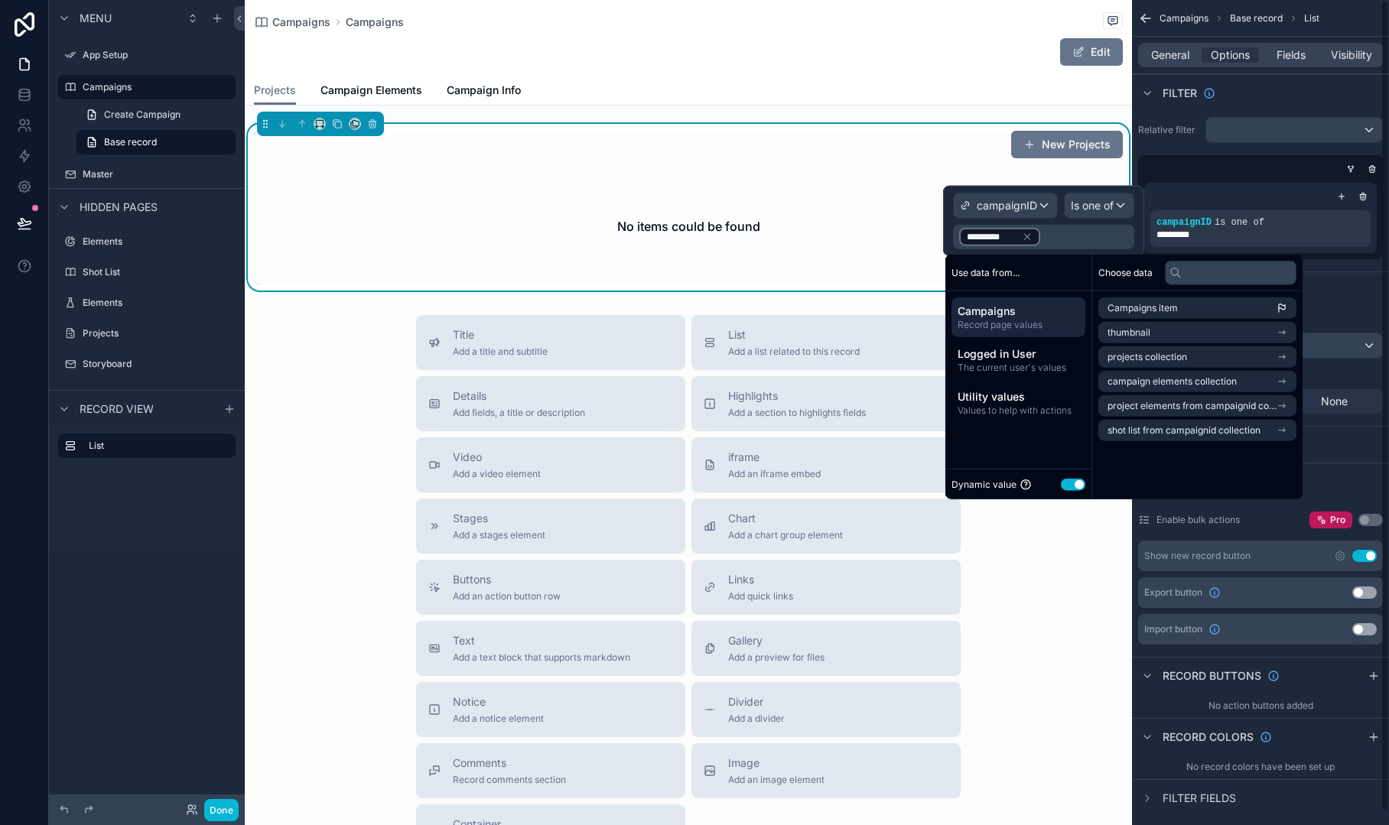
click at [1359, 275] on div "Sort And Limit" at bounding box center [1260, 290] width 257 height 37
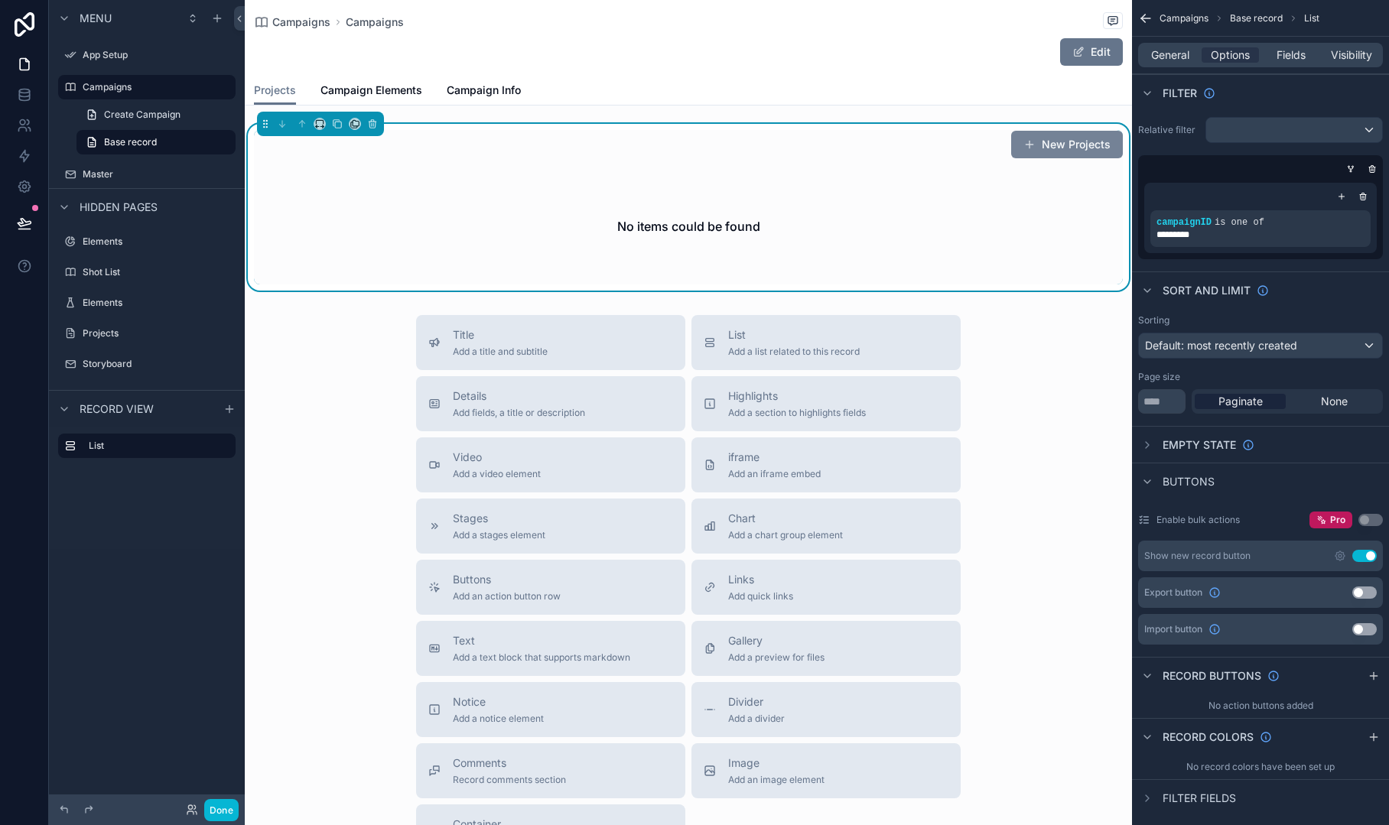
click at [1046, 143] on button "New Projects" at bounding box center [1067, 145] width 112 height 28
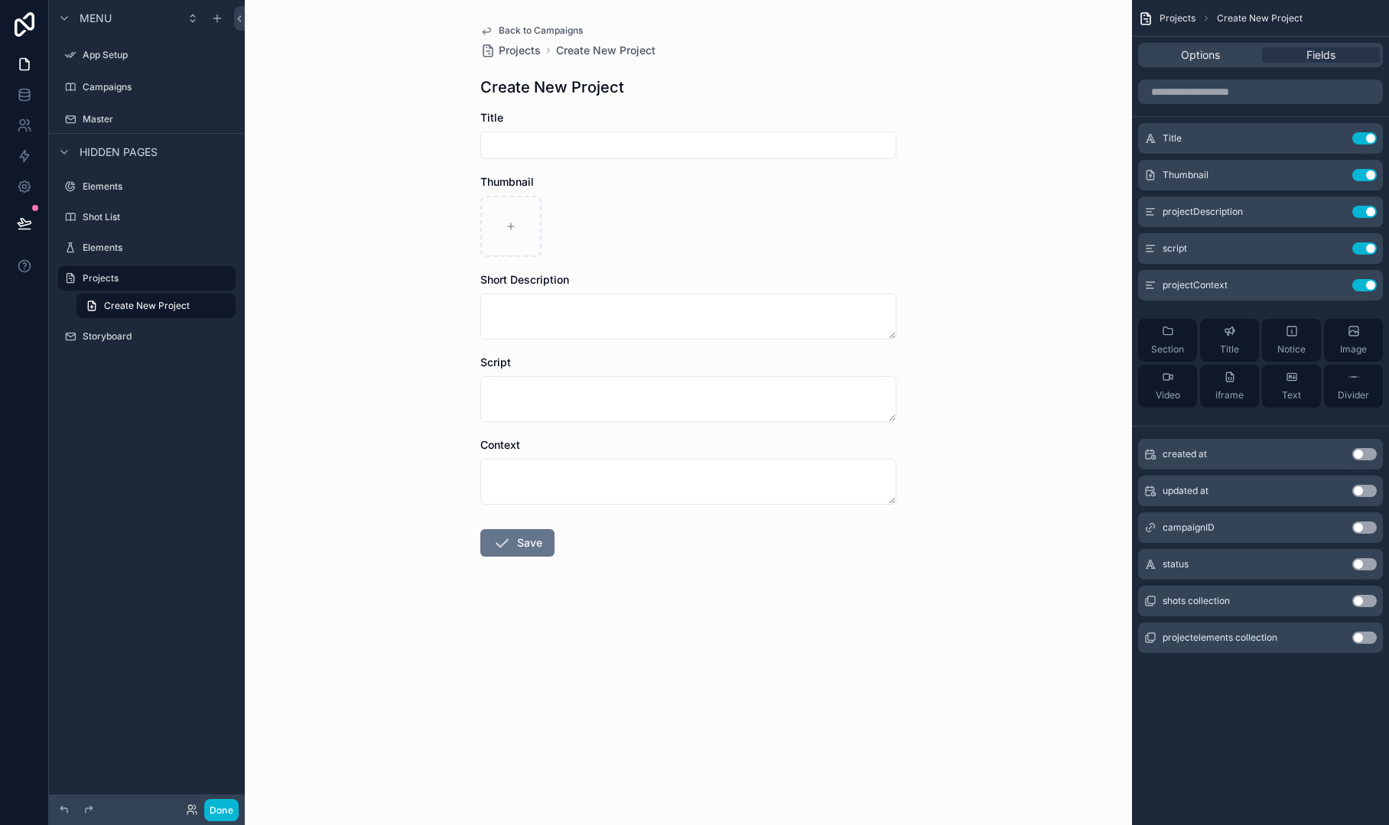
click at [1364, 526] on button "Use setting" at bounding box center [1364, 528] width 24 height 12
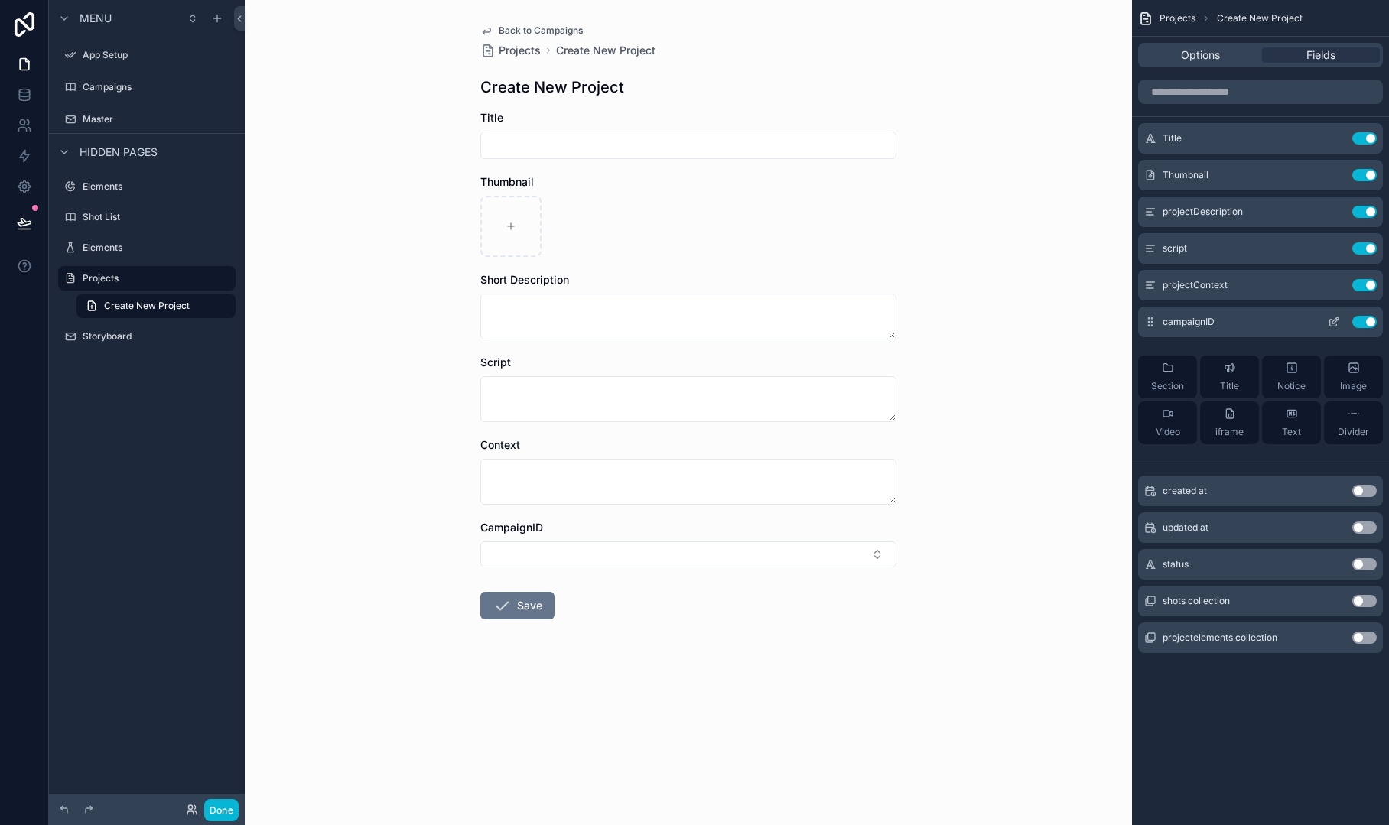
click at [1333, 320] on icon "scrollable content" at bounding box center [1335, 320] width 6 height 6
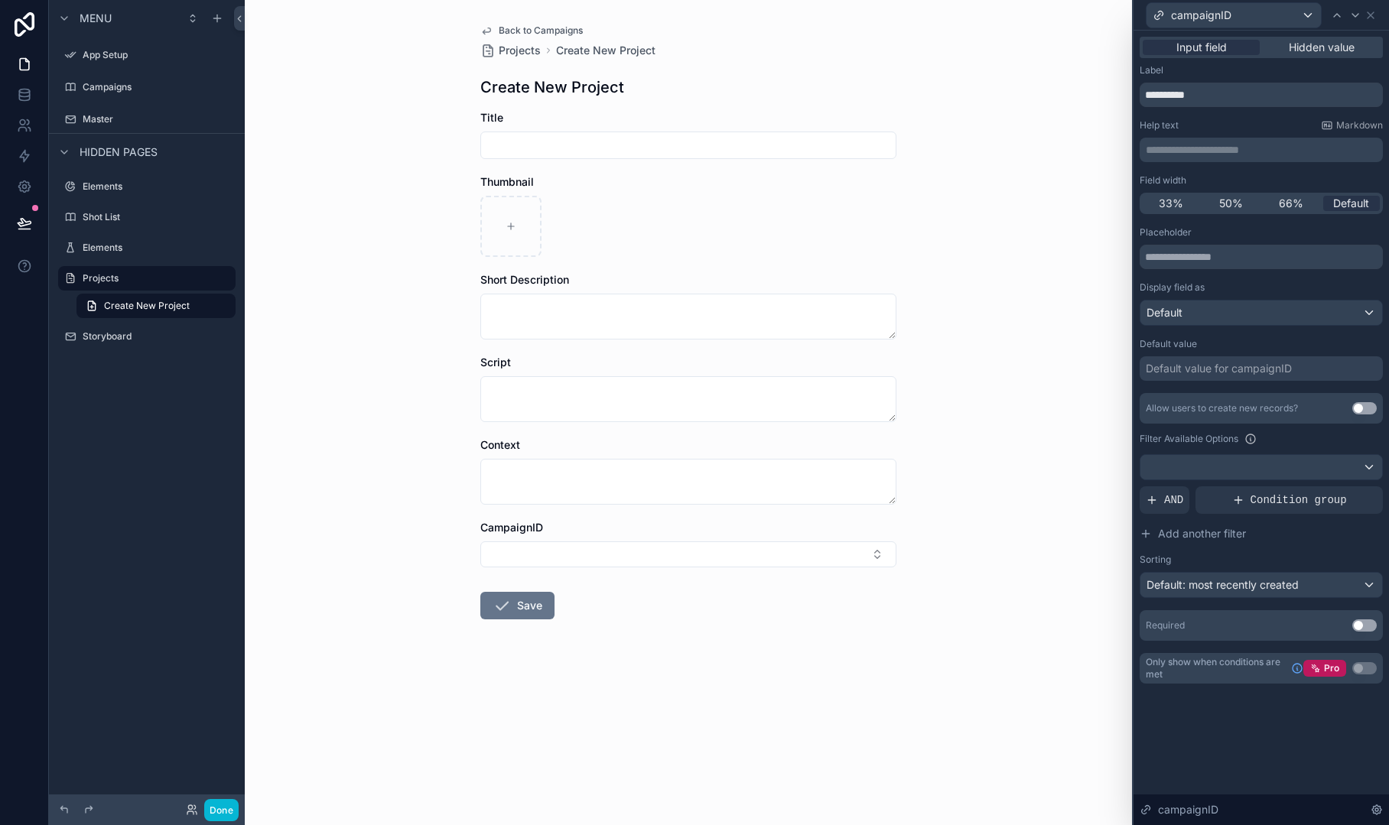
click at [1270, 365] on div "Default value for campaignID" at bounding box center [1219, 368] width 146 height 15
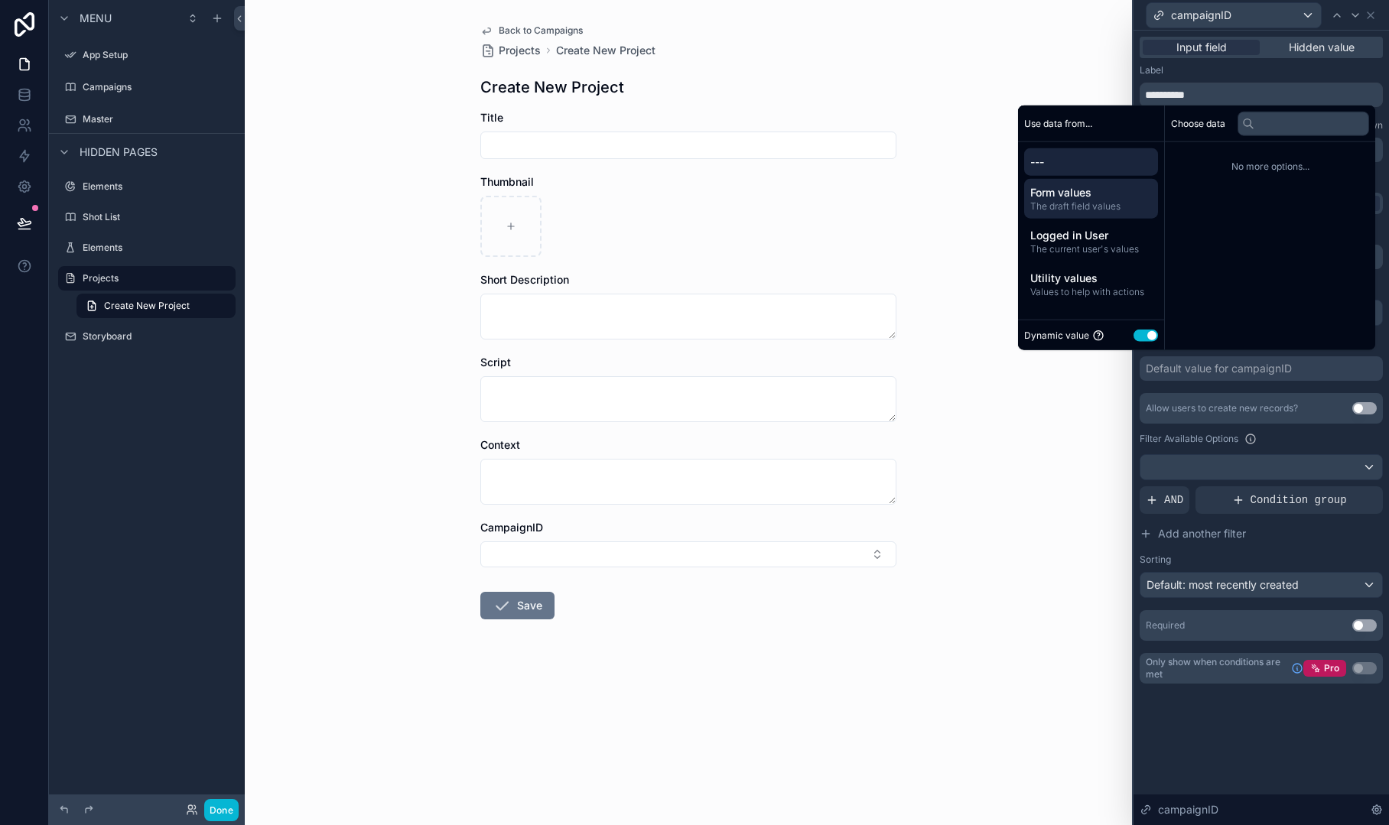
click at [1108, 203] on span "The draft field values" at bounding box center [1091, 206] width 122 height 12
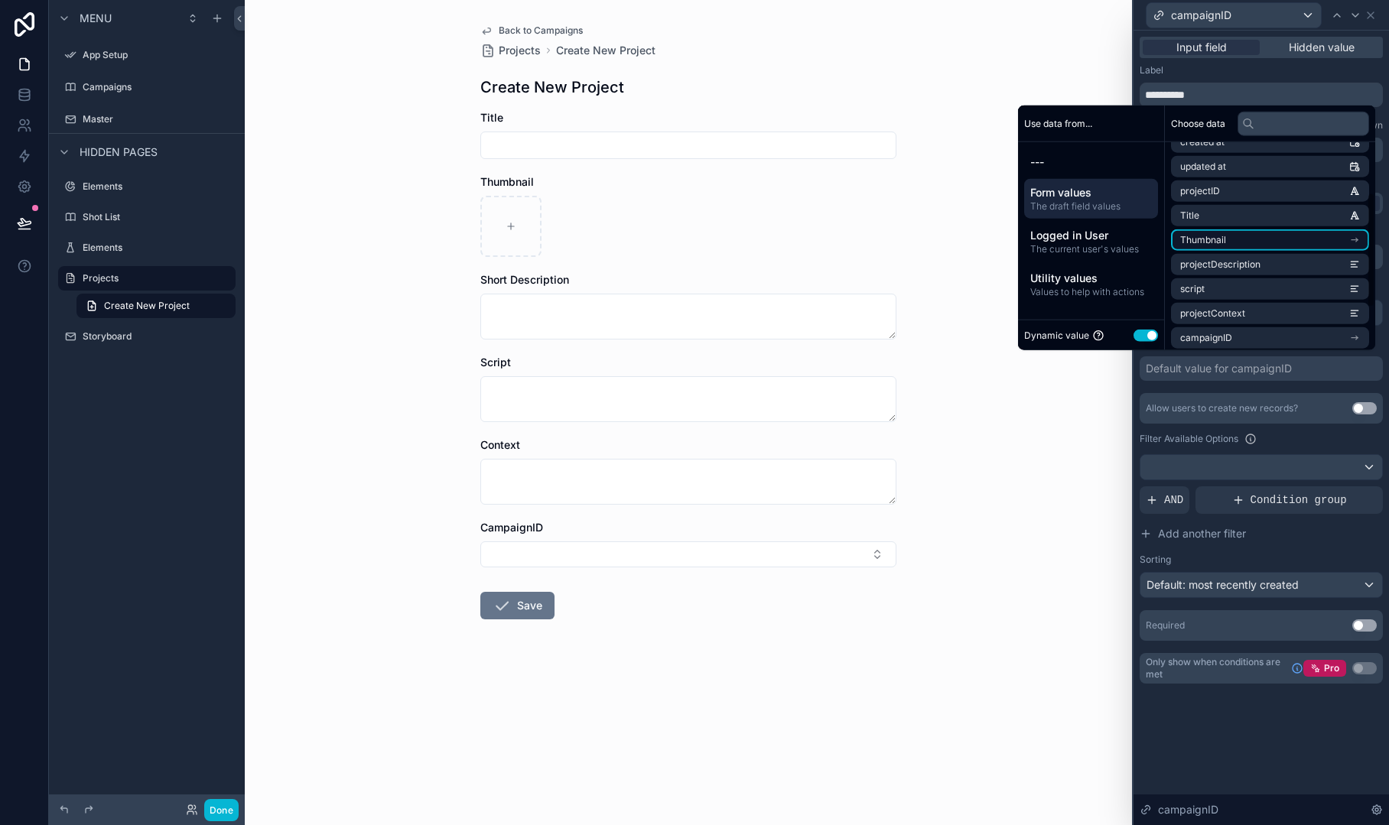
scroll to position [153, 0]
click at [1273, 252] on li "campaignID" at bounding box center [1270, 250] width 198 height 21
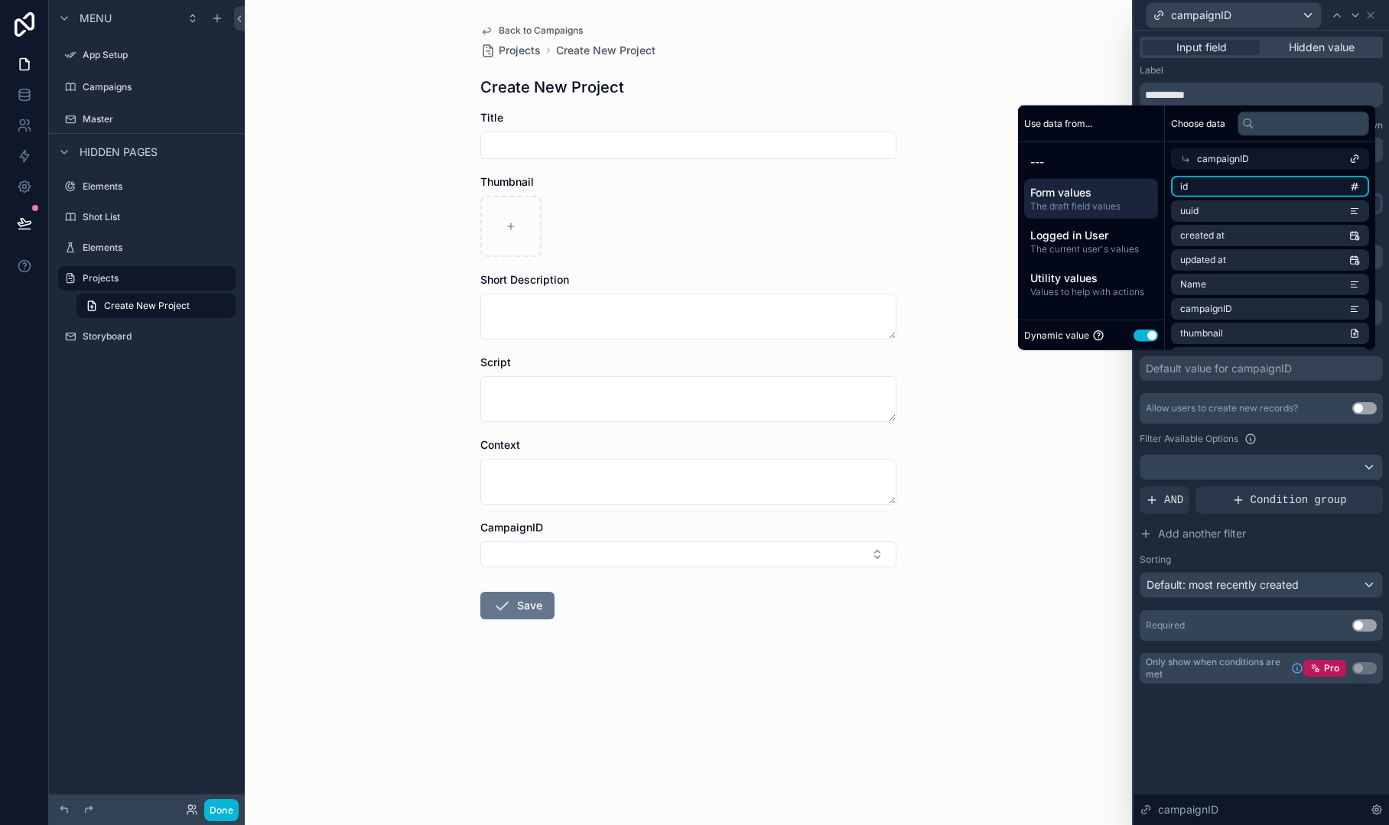
click at [1270, 187] on li "id" at bounding box center [1270, 186] width 198 height 21
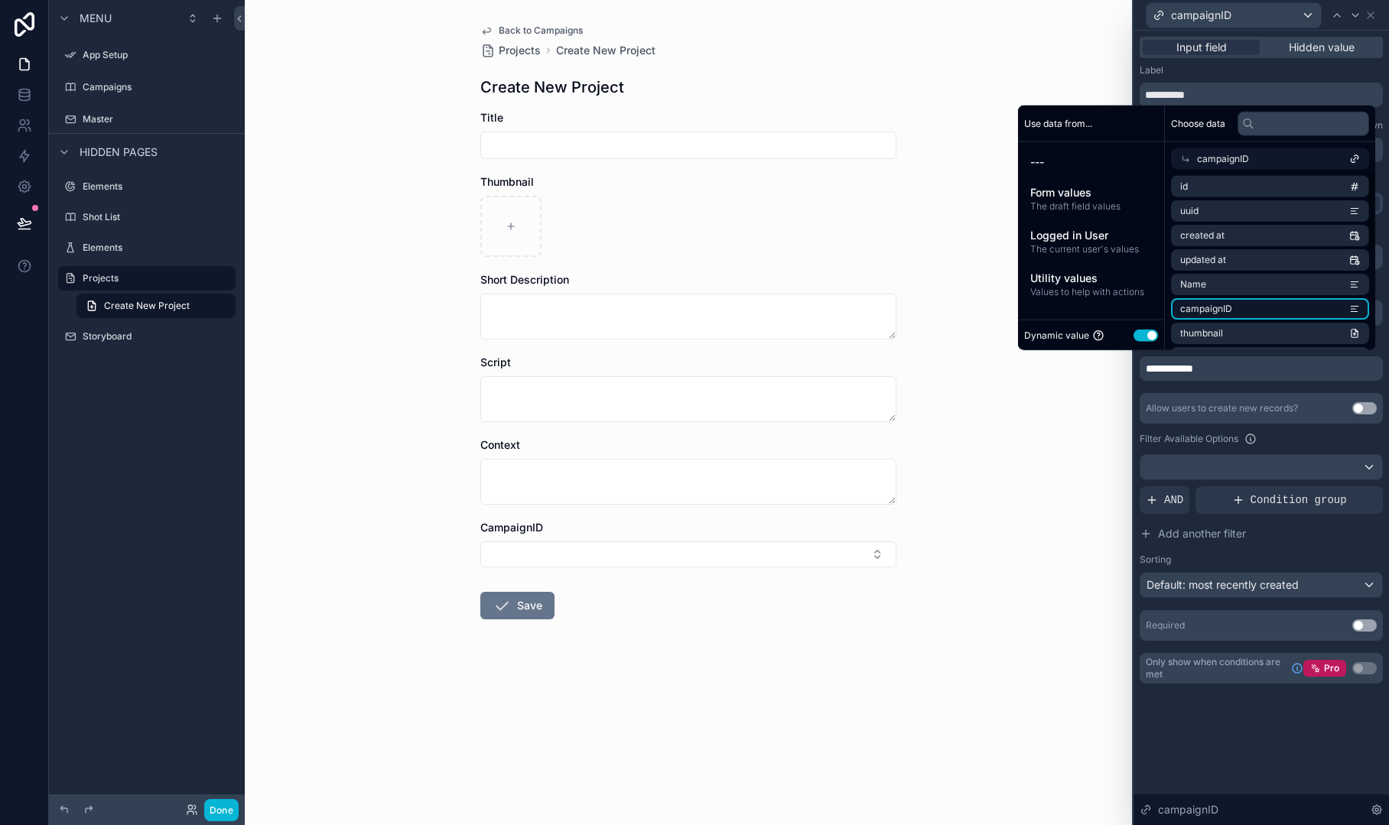
click at [1213, 314] on span "campaignID" at bounding box center [1206, 309] width 52 height 12
click at [1175, 69] on div "Label" at bounding box center [1261, 70] width 243 height 12
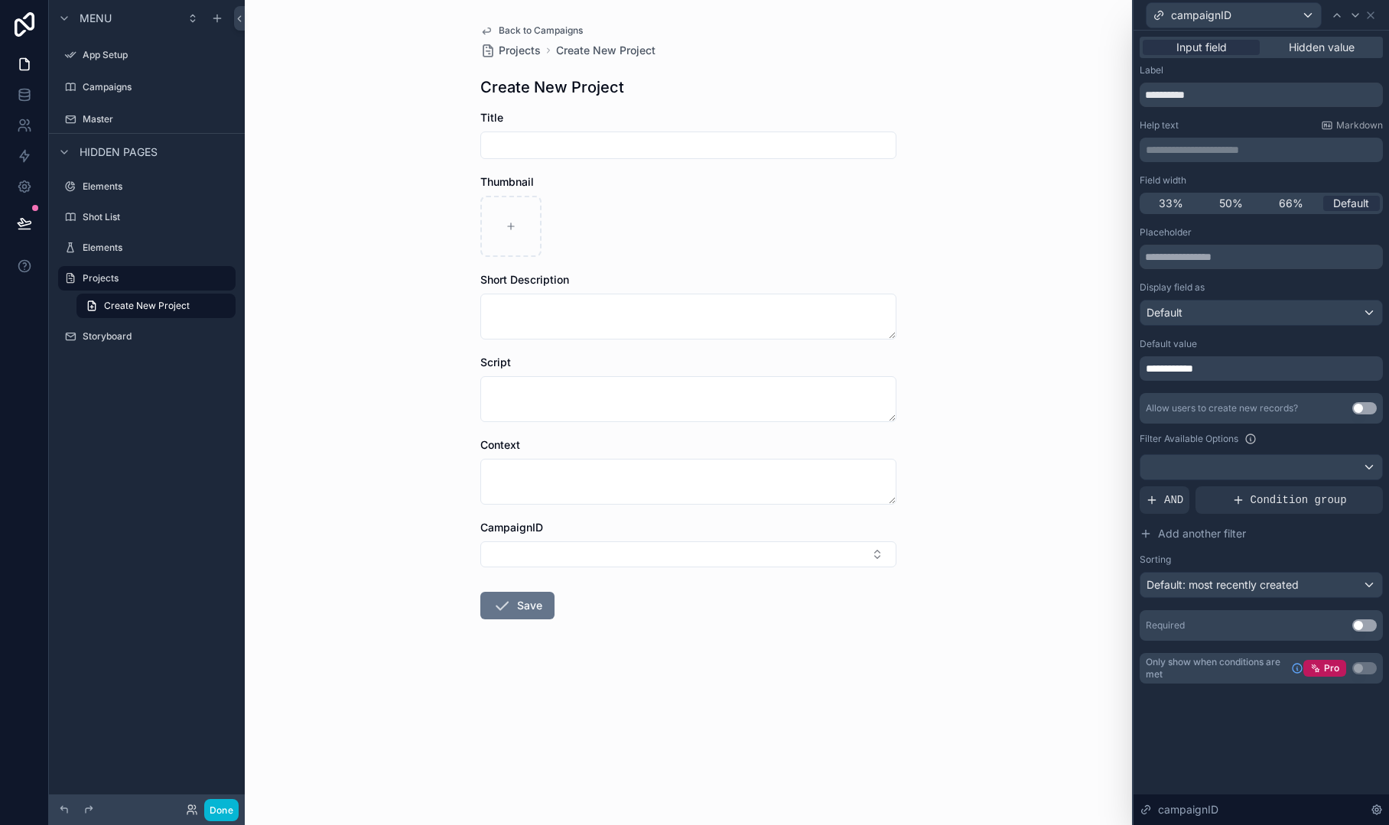
click at [1244, 372] on div "**********" at bounding box center [1261, 368] width 243 height 24
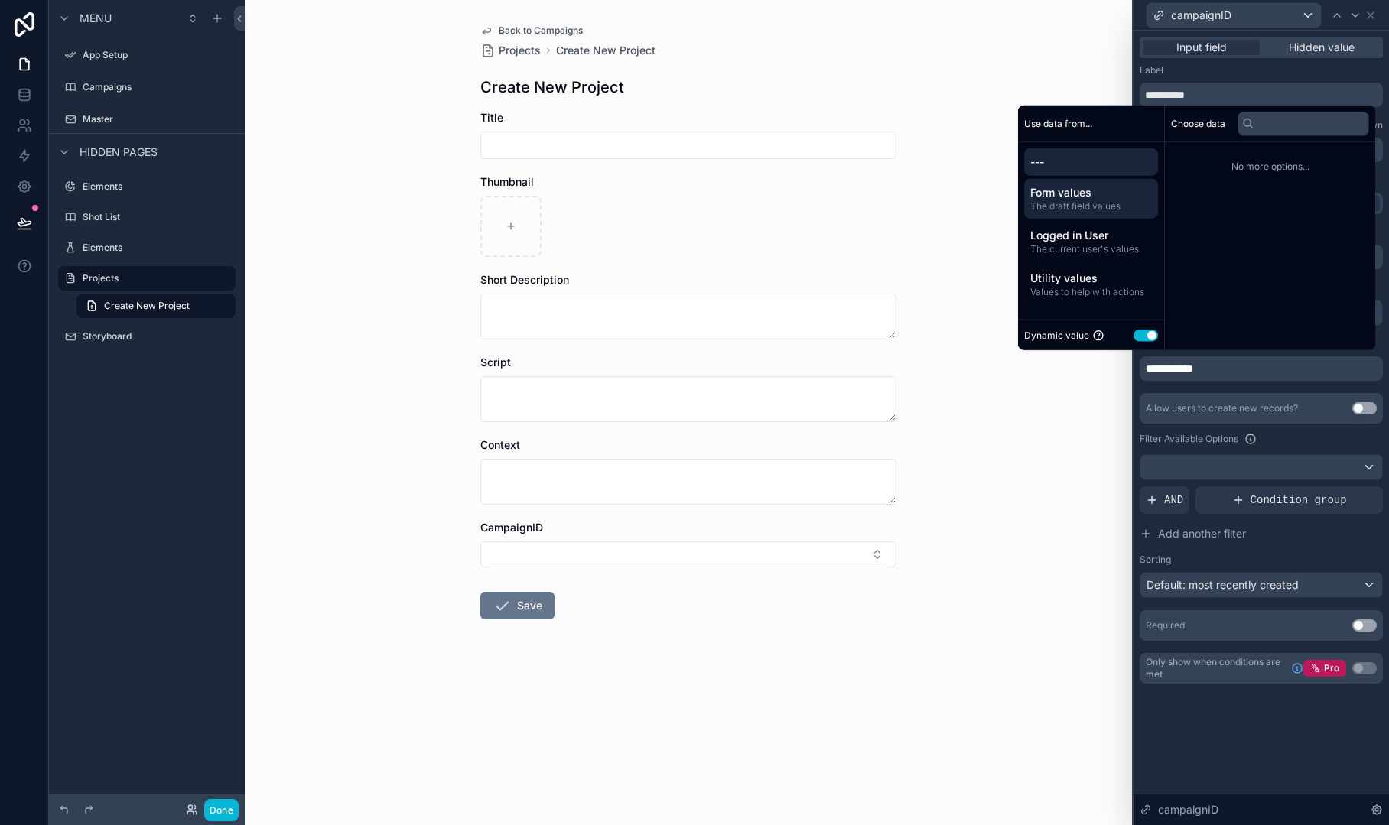
click at [1072, 196] on span "Form values" at bounding box center [1091, 192] width 122 height 15
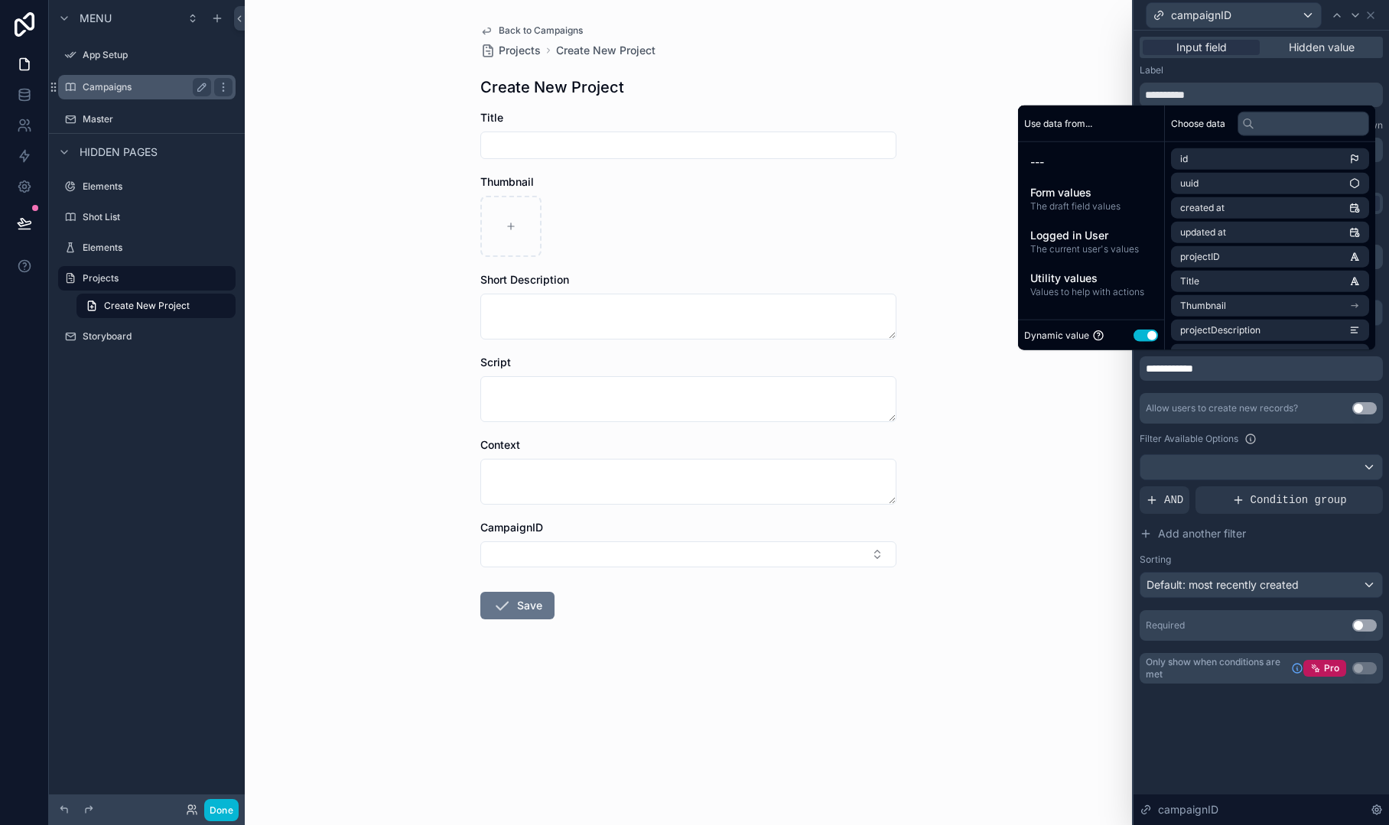
click at [122, 93] on div "Campaigns" at bounding box center [147, 87] width 128 height 18
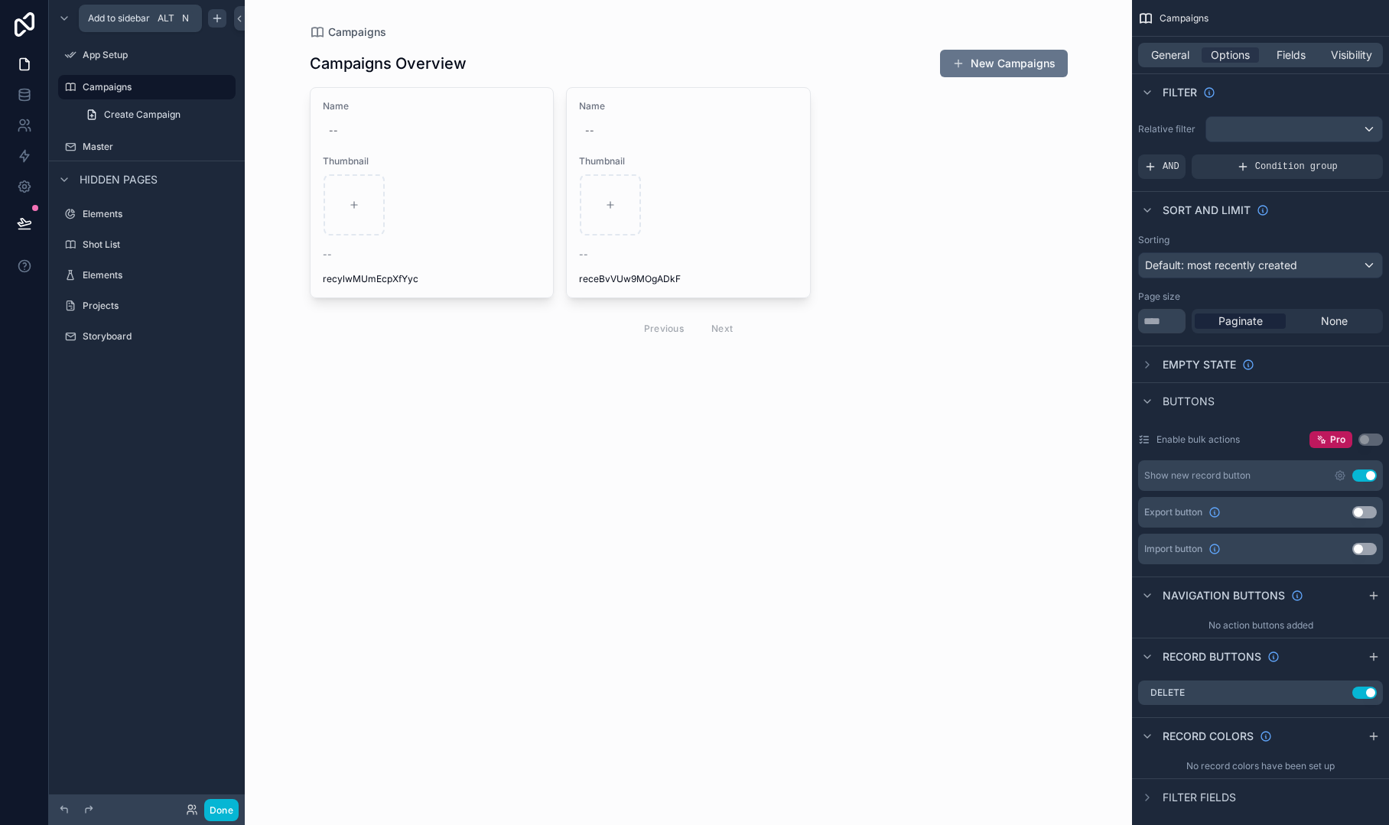
click at [211, 16] on icon "scrollable content" at bounding box center [217, 18] width 12 height 12
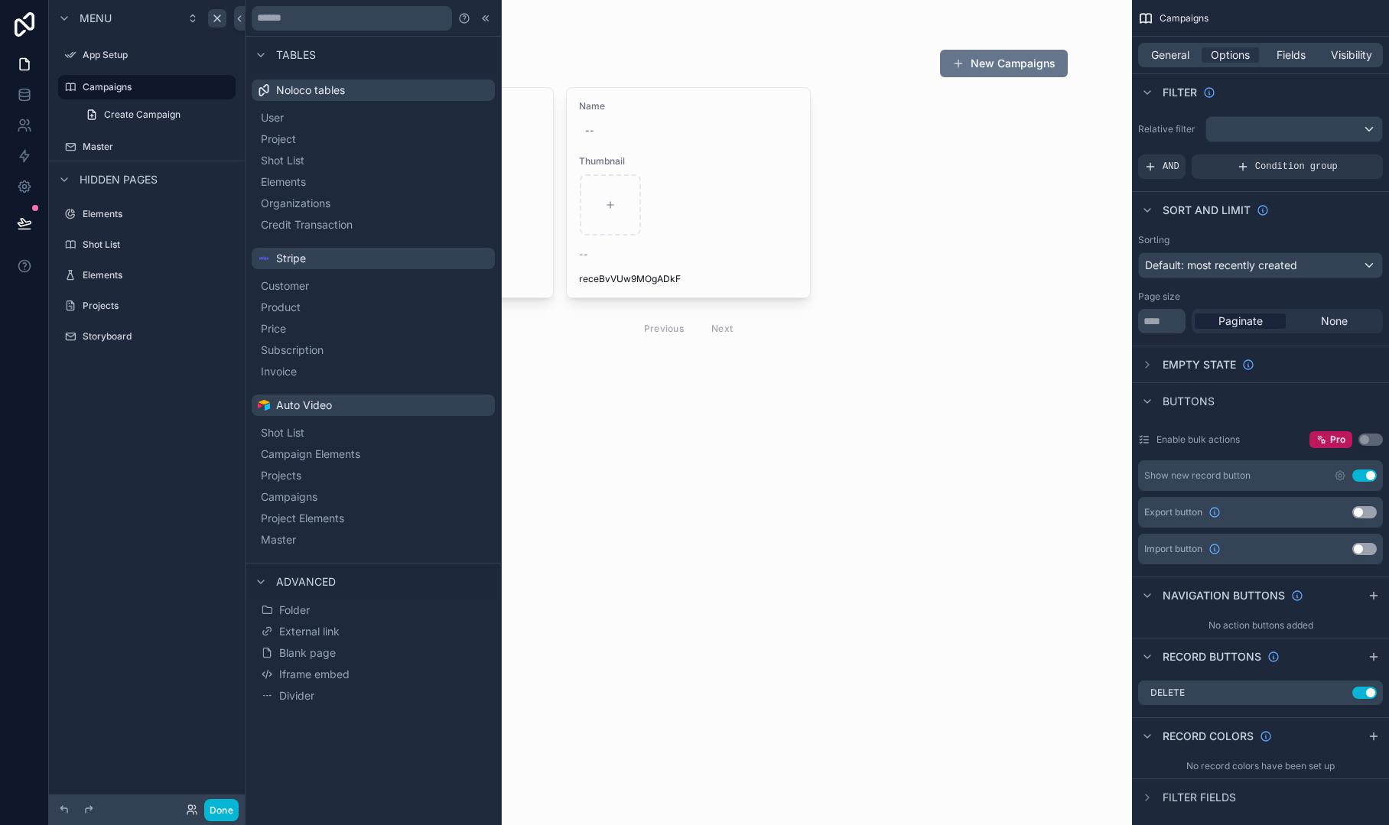
click at [689, 432] on div "Campaigns Campaigns Overview New Campaigns Name -- Thumbnail -- recylwMUmEcpXfY…" at bounding box center [688, 412] width 887 height 825
click at [158, 85] on label "Campaigns" at bounding box center [144, 87] width 122 height 12
click at [239, 21] on icon at bounding box center [239, 18] width 11 height 11
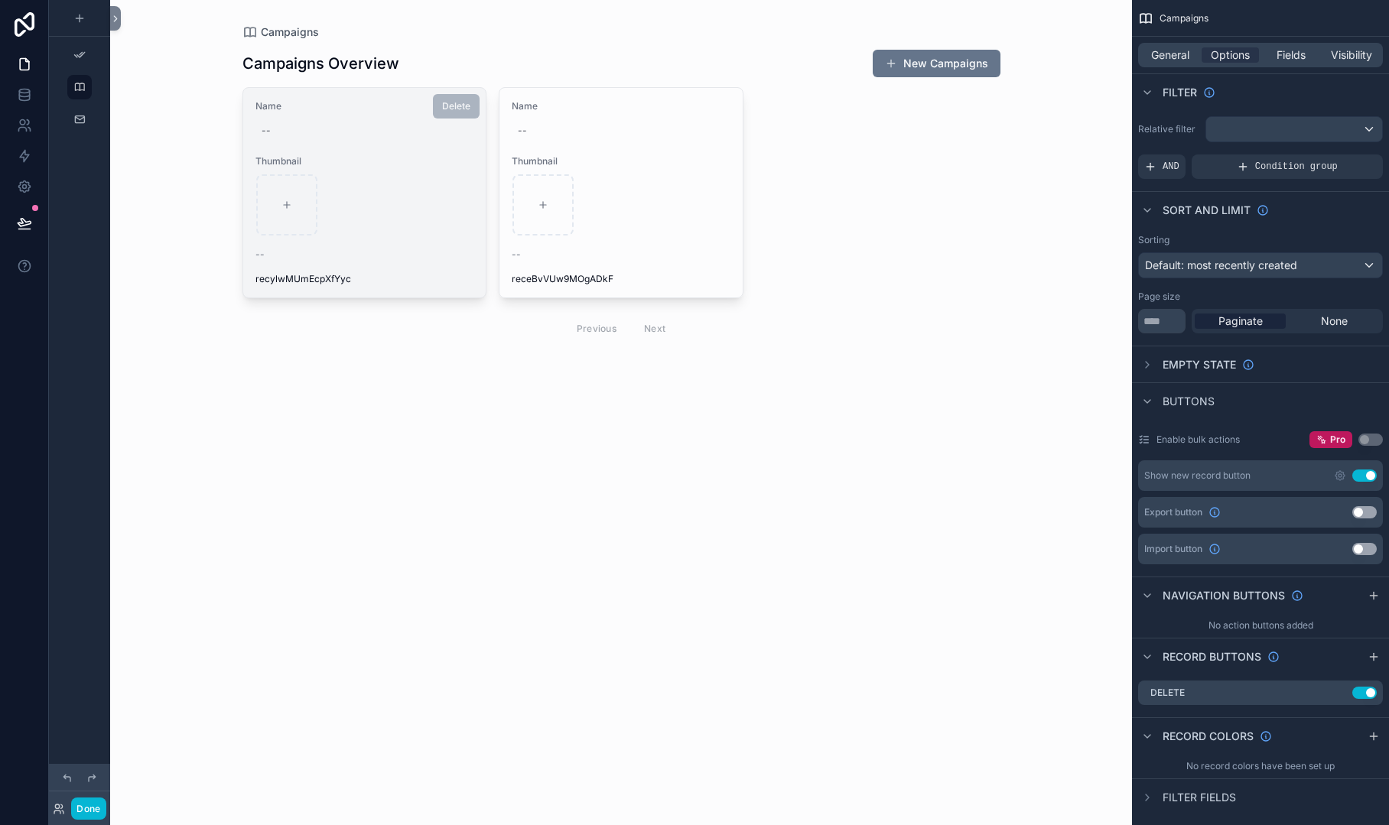
click at [460, 266] on div "Name -- Thumbnail -- recylwMUmEcpXfYyc" at bounding box center [364, 193] width 243 height 210
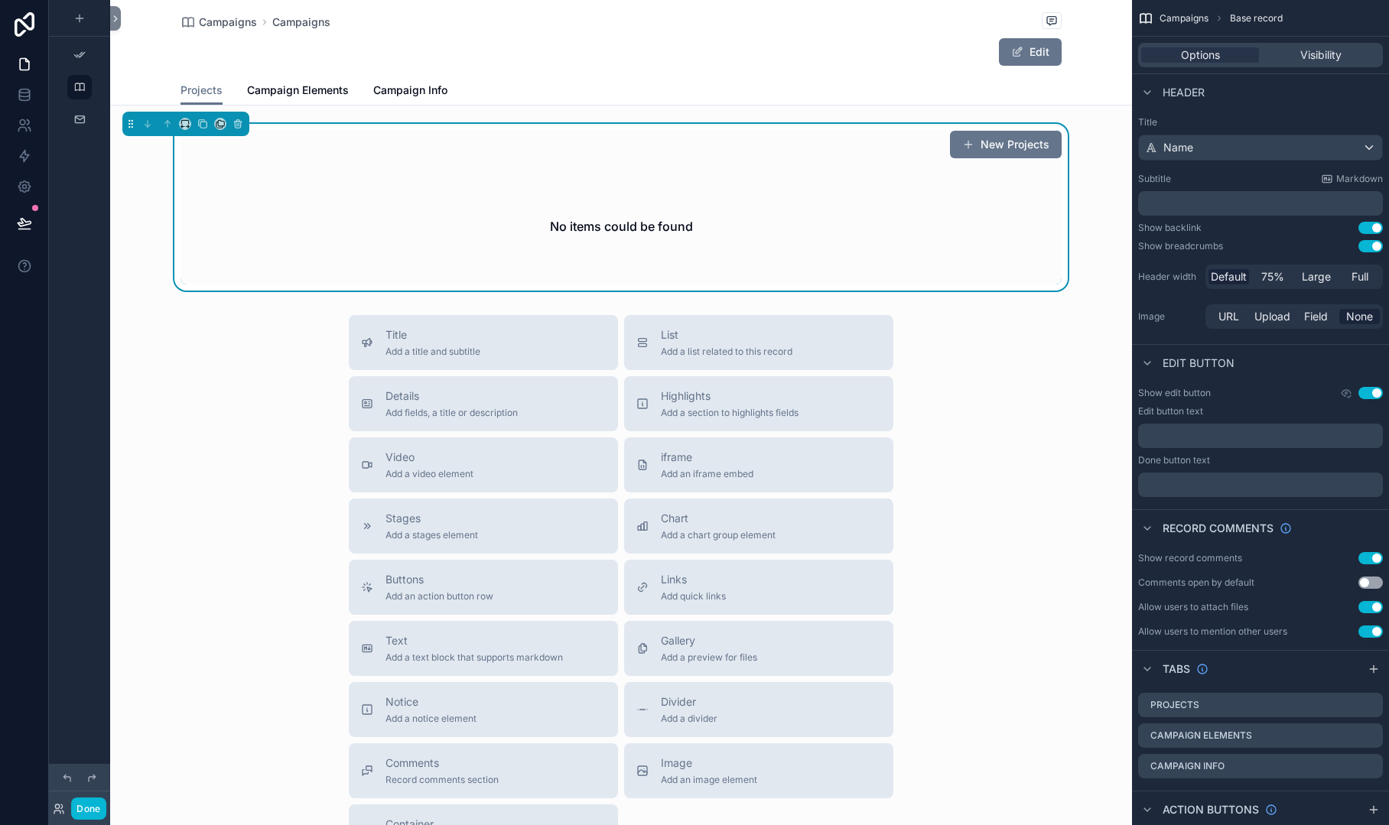
click at [522, 164] on div "New Projects No items could be found" at bounding box center [621, 207] width 881 height 155
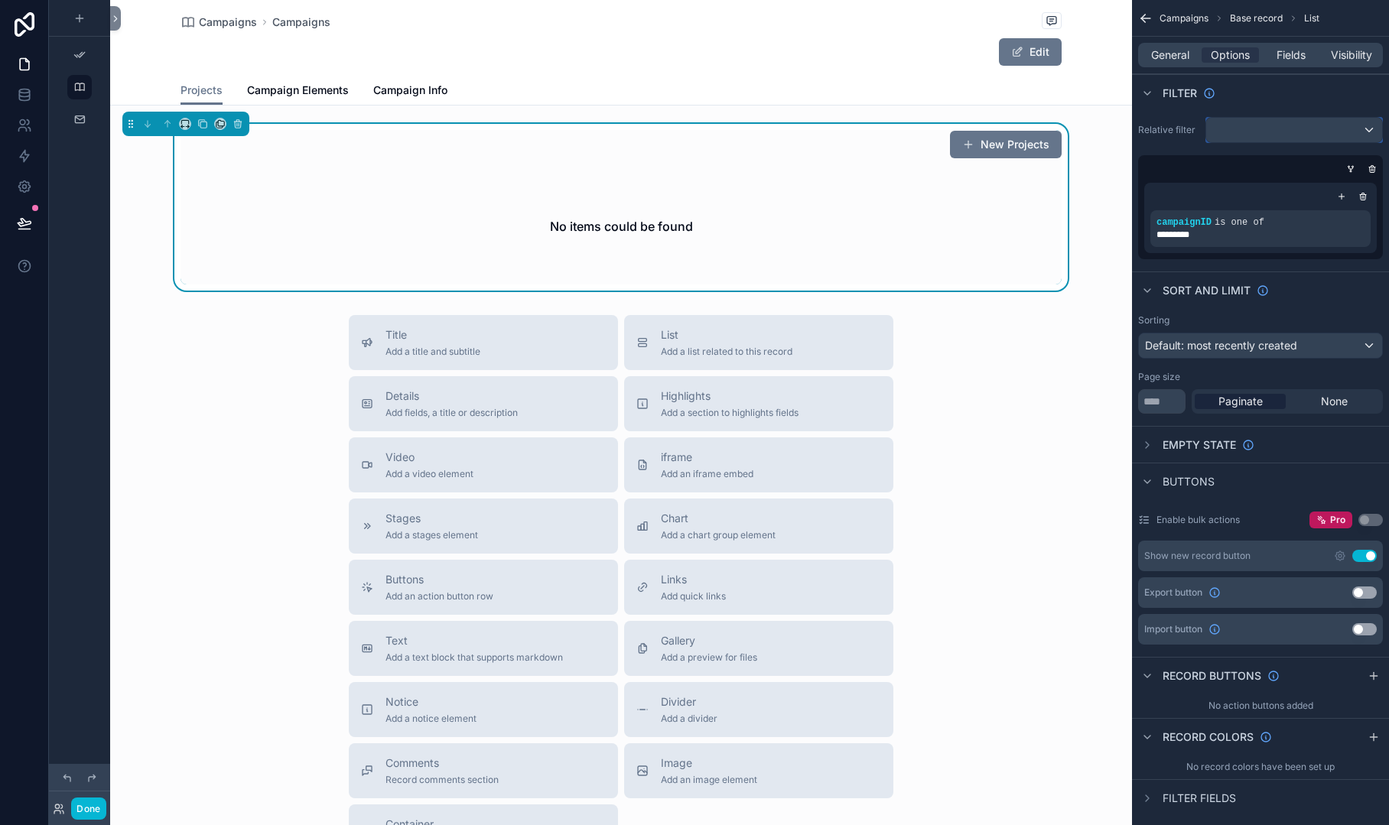
click at [1358, 134] on div "scrollable content" at bounding box center [1294, 130] width 176 height 24
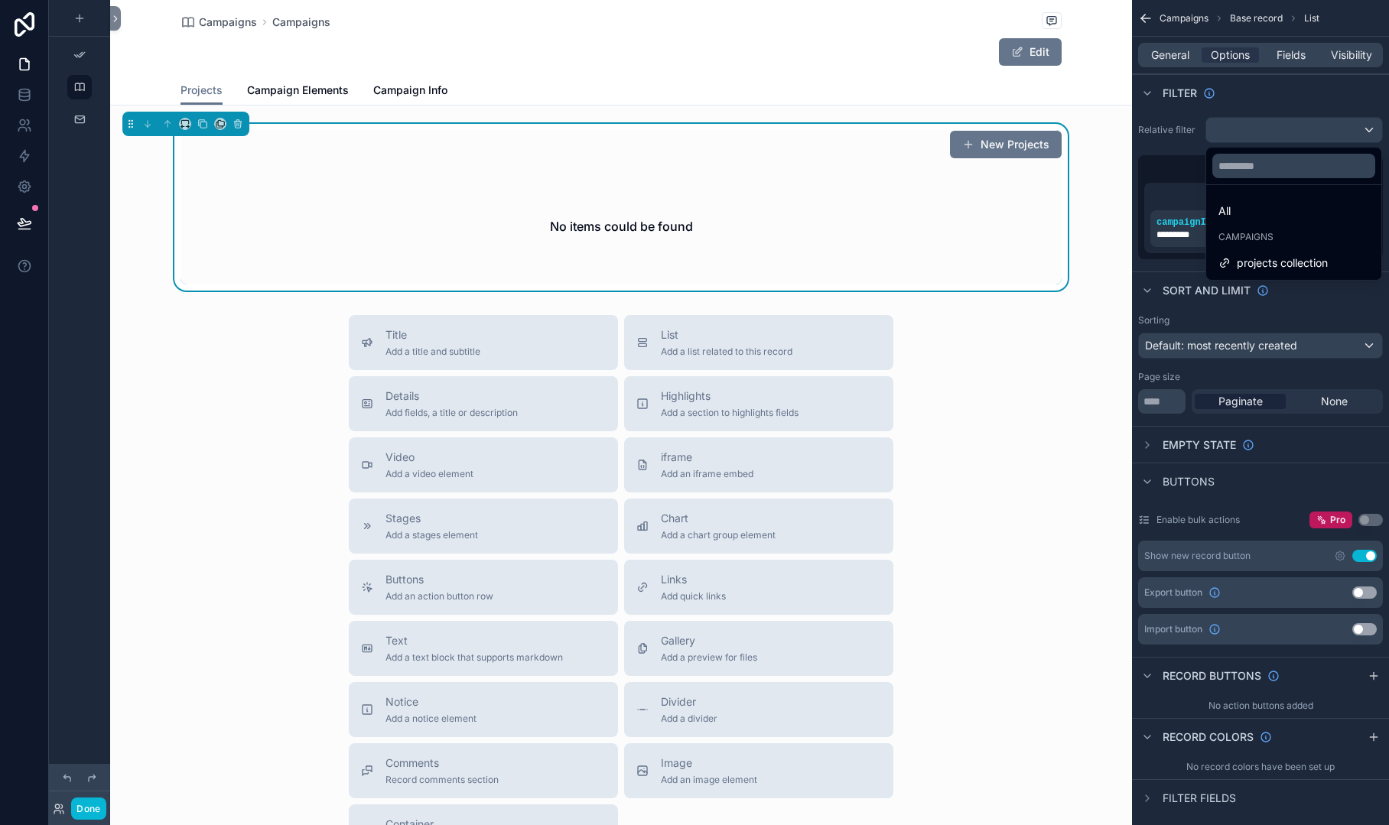
click at [1358, 133] on div "scrollable content" at bounding box center [694, 412] width 1389 height 825
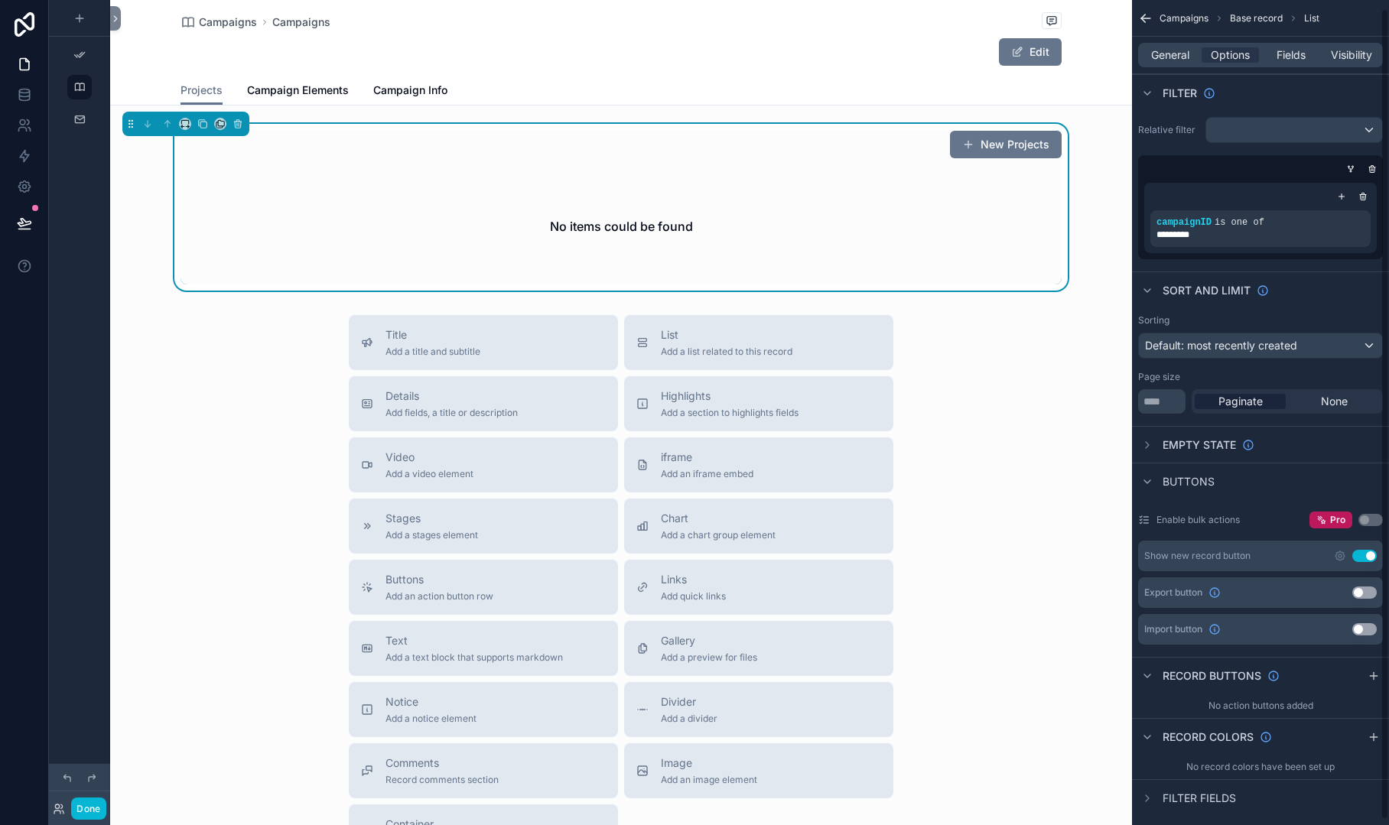
scroll to position [13, 0]
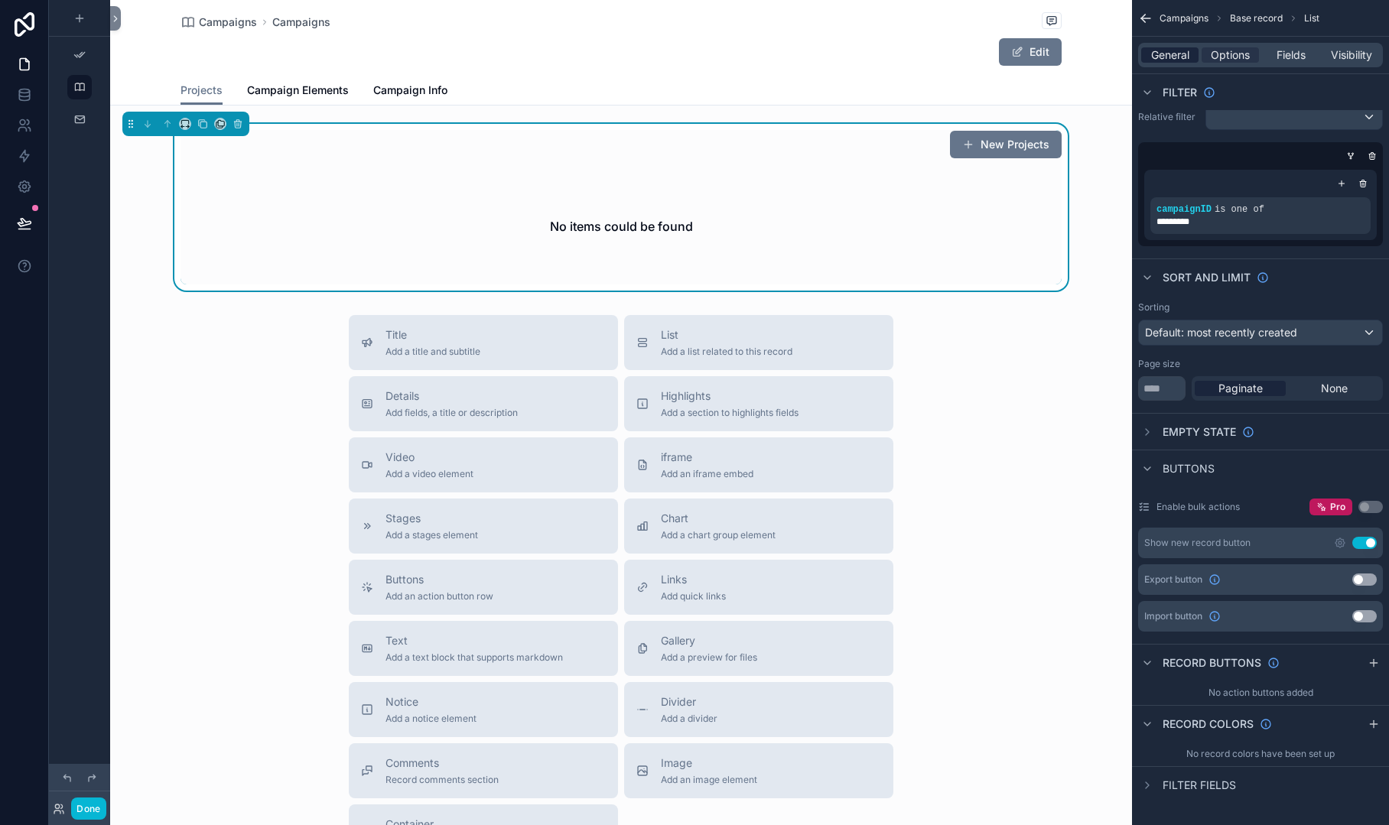
click at [1173, 60] on span "General" at bounding box center [1170, 54] width 38 height 15
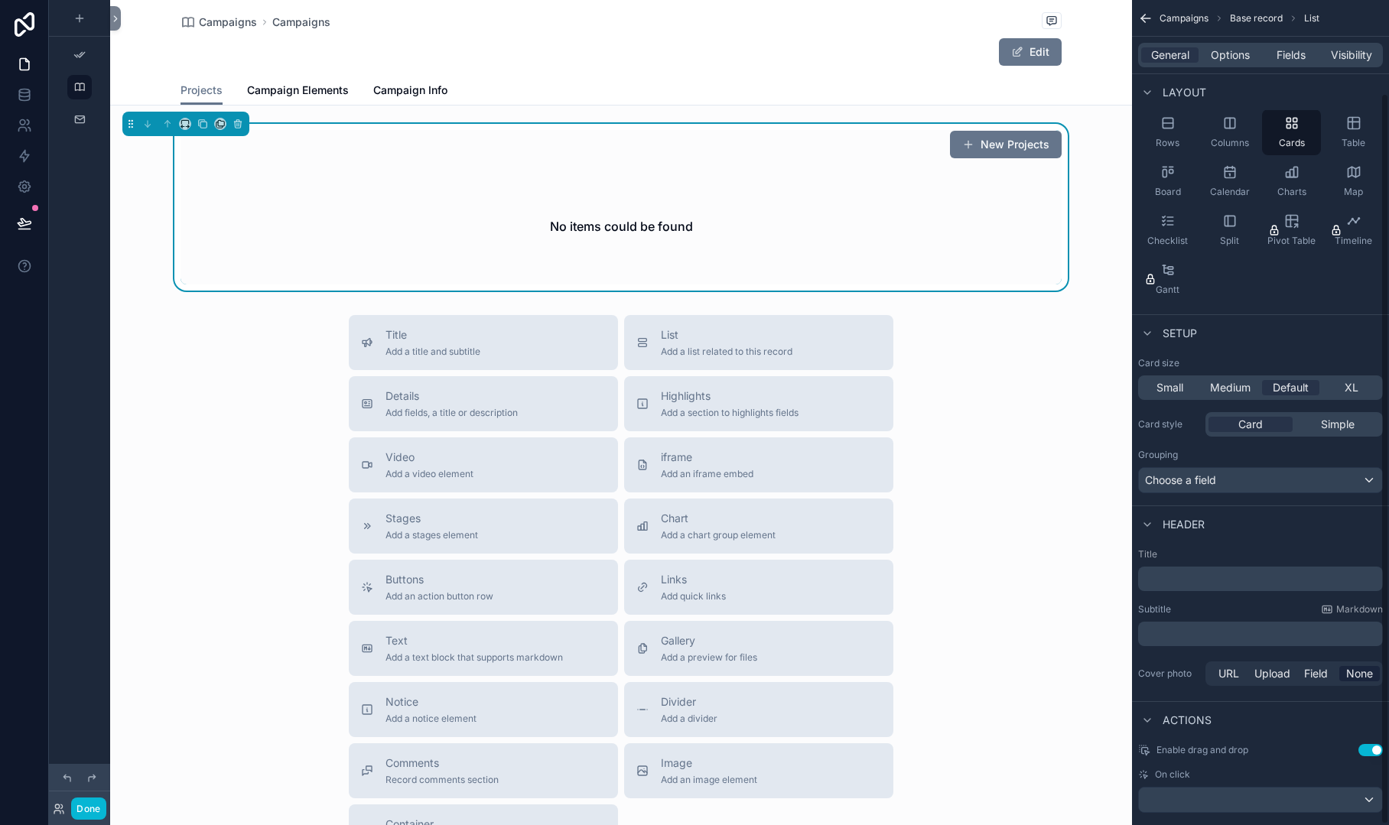
scroll to position [105, 0]
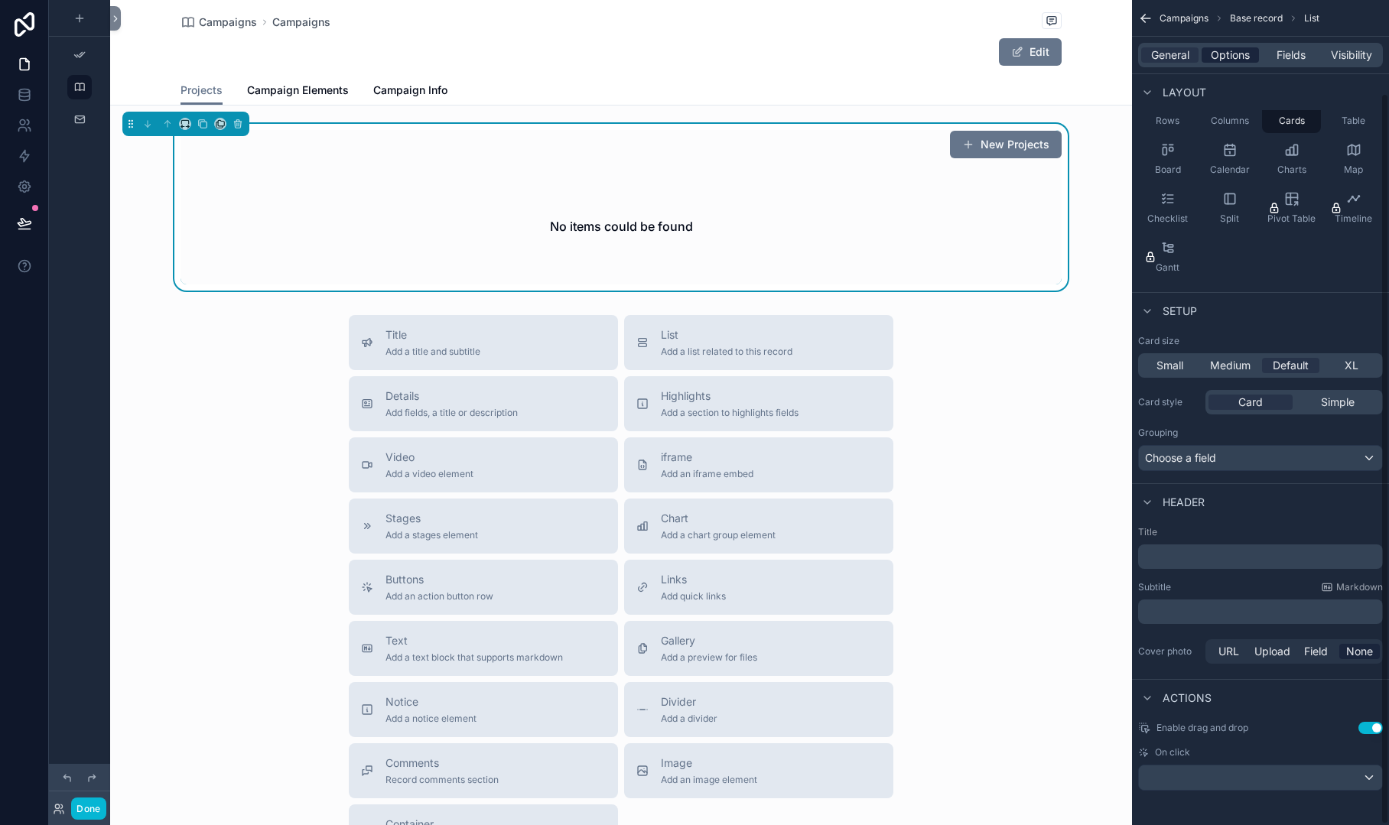
click at [1228, 54] on span "Options" at bounding box center [1230, 54] width 39 height 15
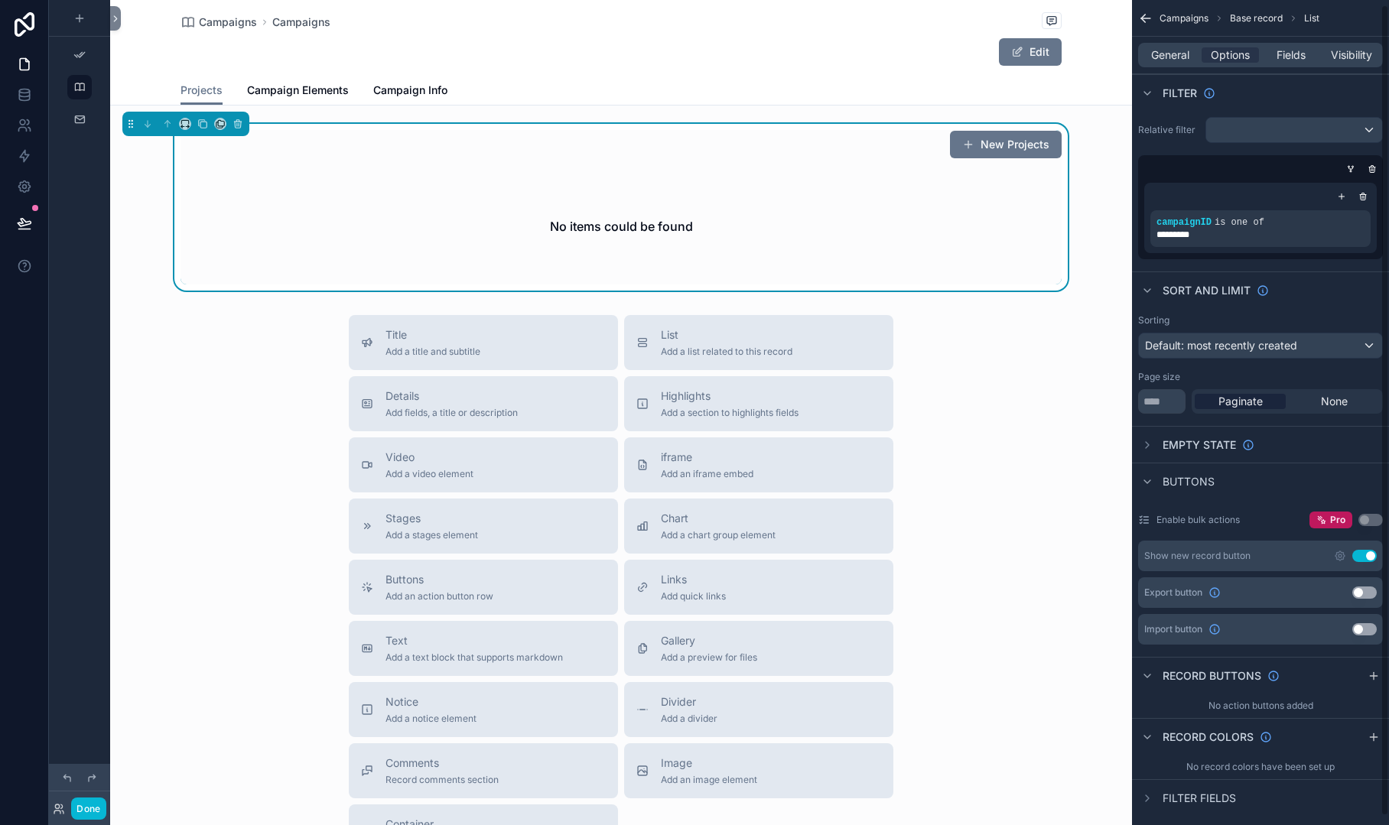
scroll to position [13, 0]
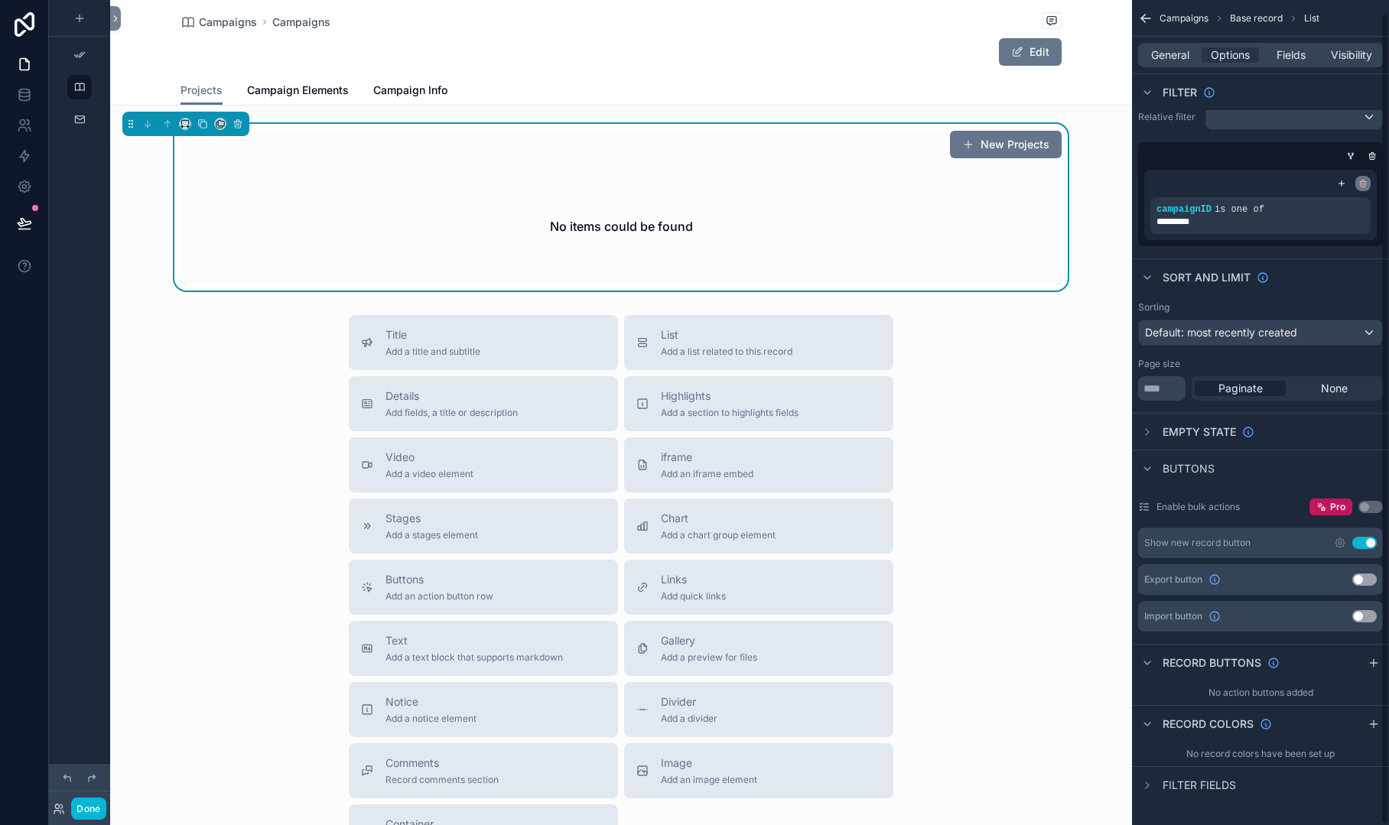
click at [1367, 182] on icon "scrollable content" at bounding box center [1362, 183] width 9 height 9
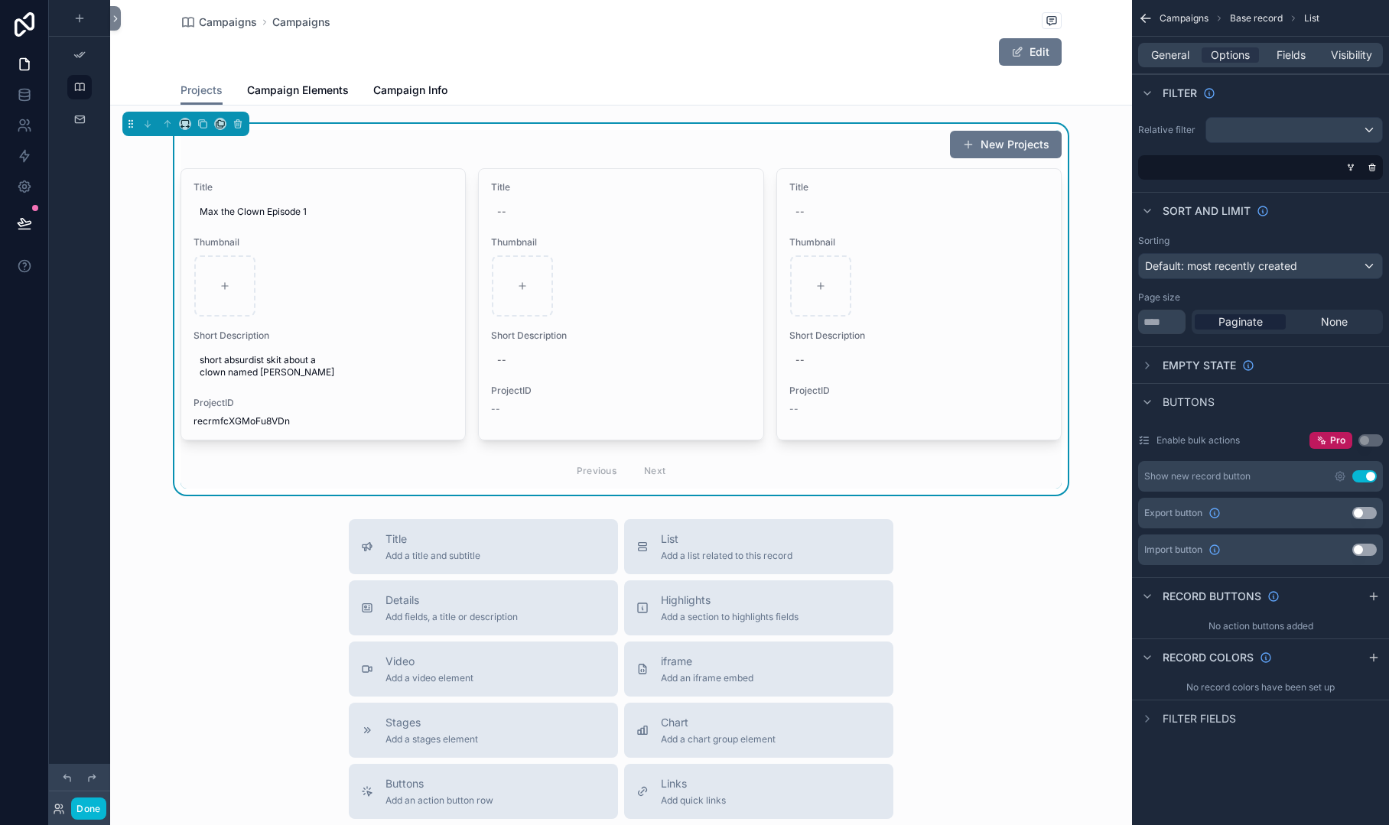
click at [1257, 168] on div "scrollable content" at bounding box center [1257, 167] width 245 height 24
click at [1350, 168] on icon "scrollable content" at bounding box center [1350, 167] width 9 height 9
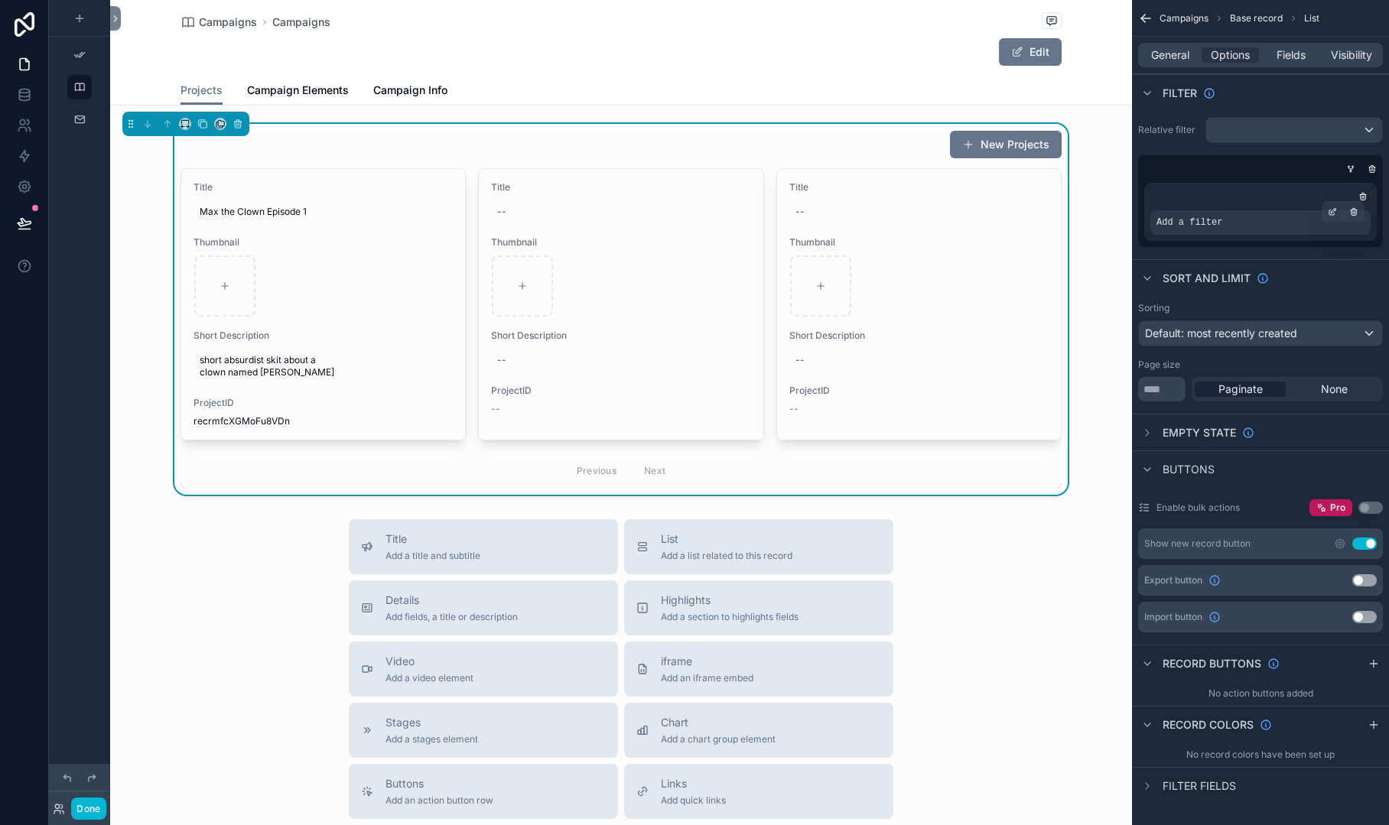
click at [1268, 223] on div "Add a filter" at bounding box center [1260, 222] width 220 height 24
click at [1339, 207] on div "scrollable content" at bounding box center [1332, 211] width 21 height 21
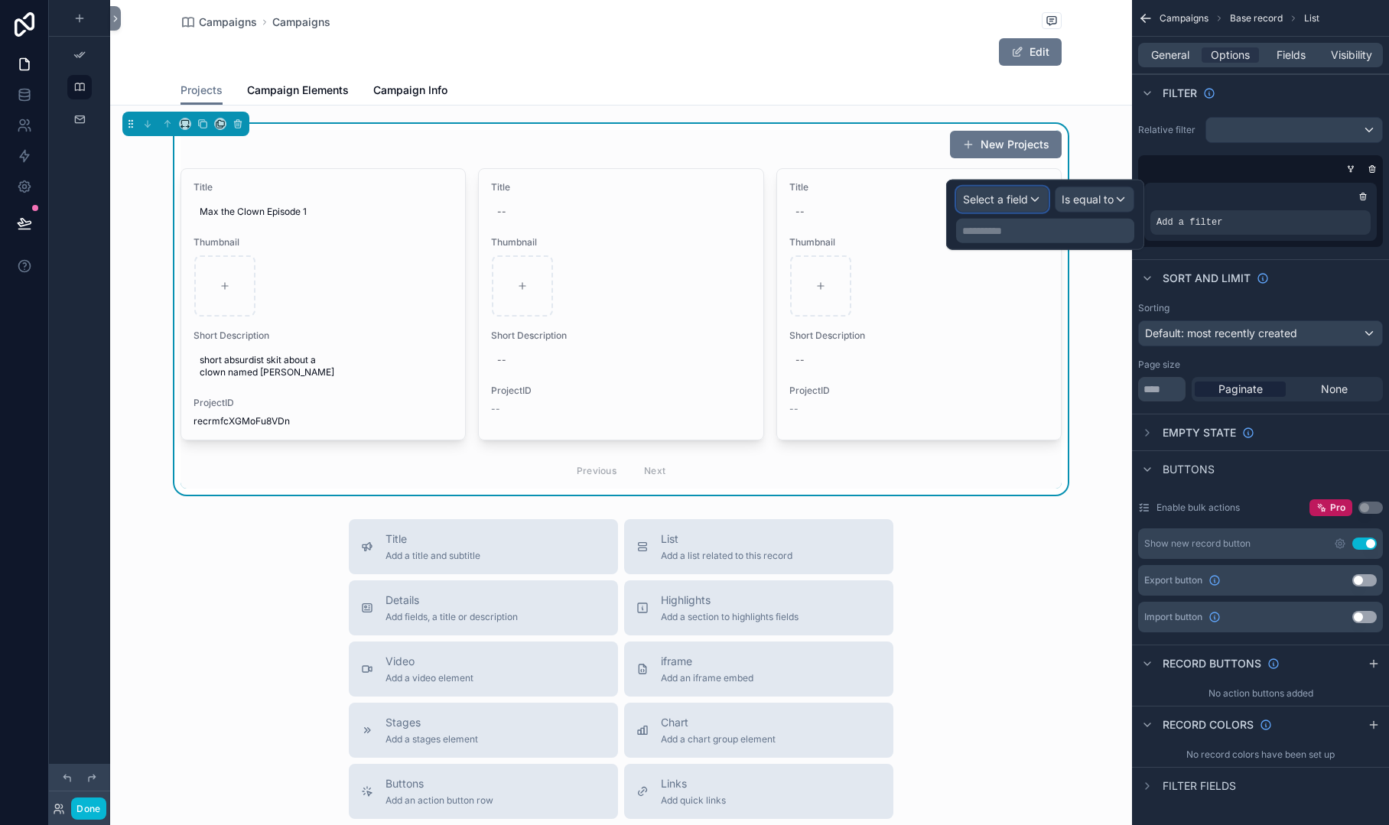
click at [1008, 197] on span "Select a field" at bounding box center [995, 199] width 65 height 13
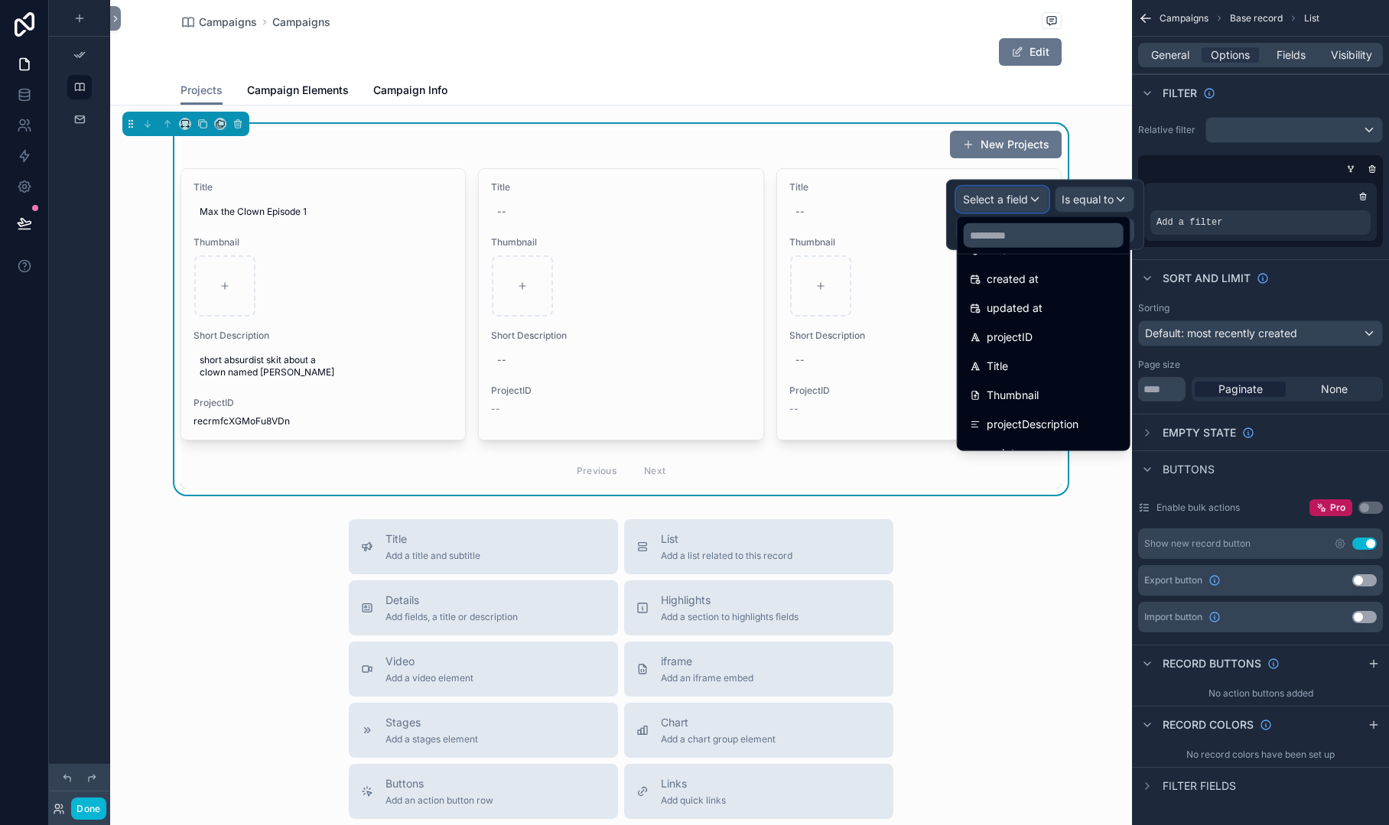
scroll to position [153, 0]
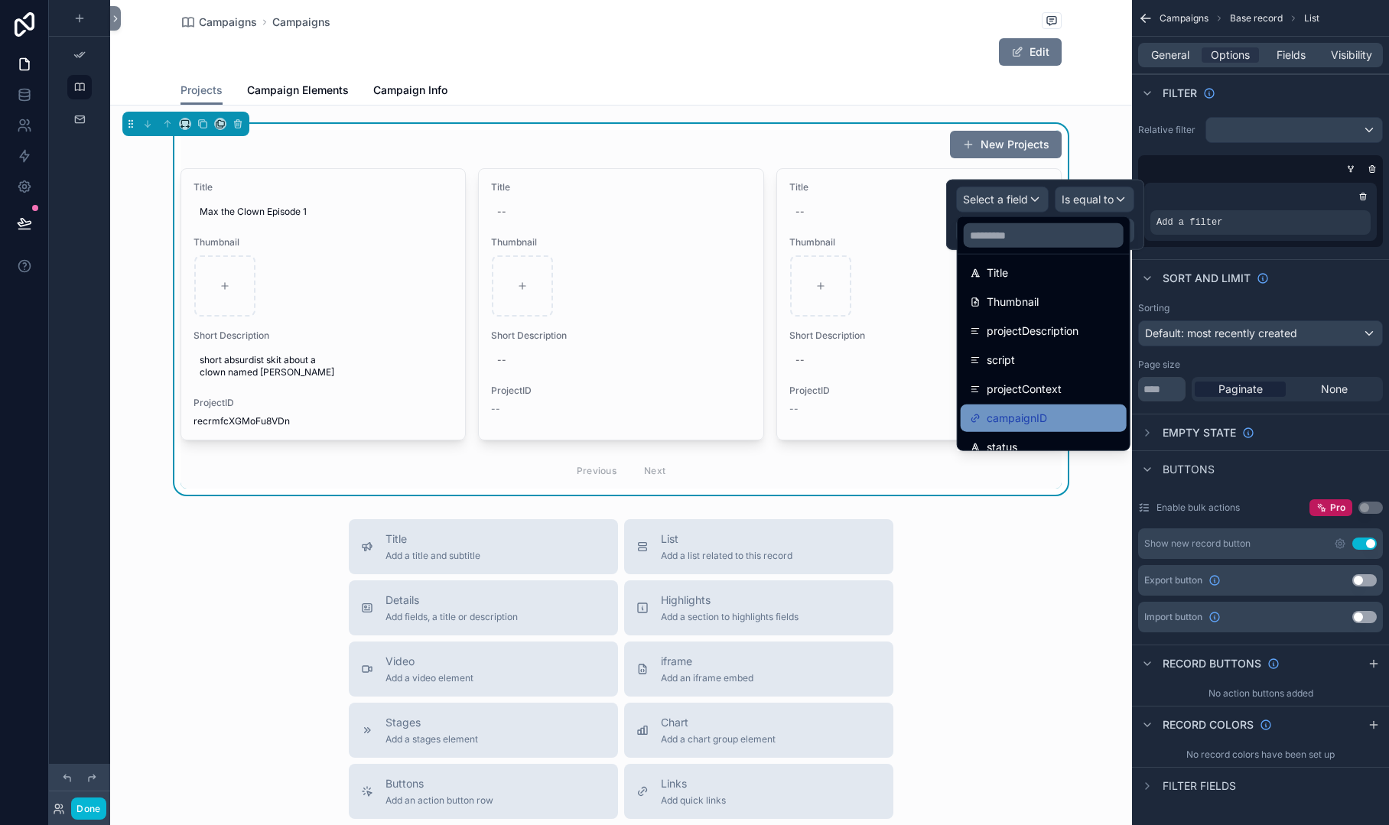
click at [1046, 408] on div "campaignID" at bounding box center [1044, 419] width 166 height 28
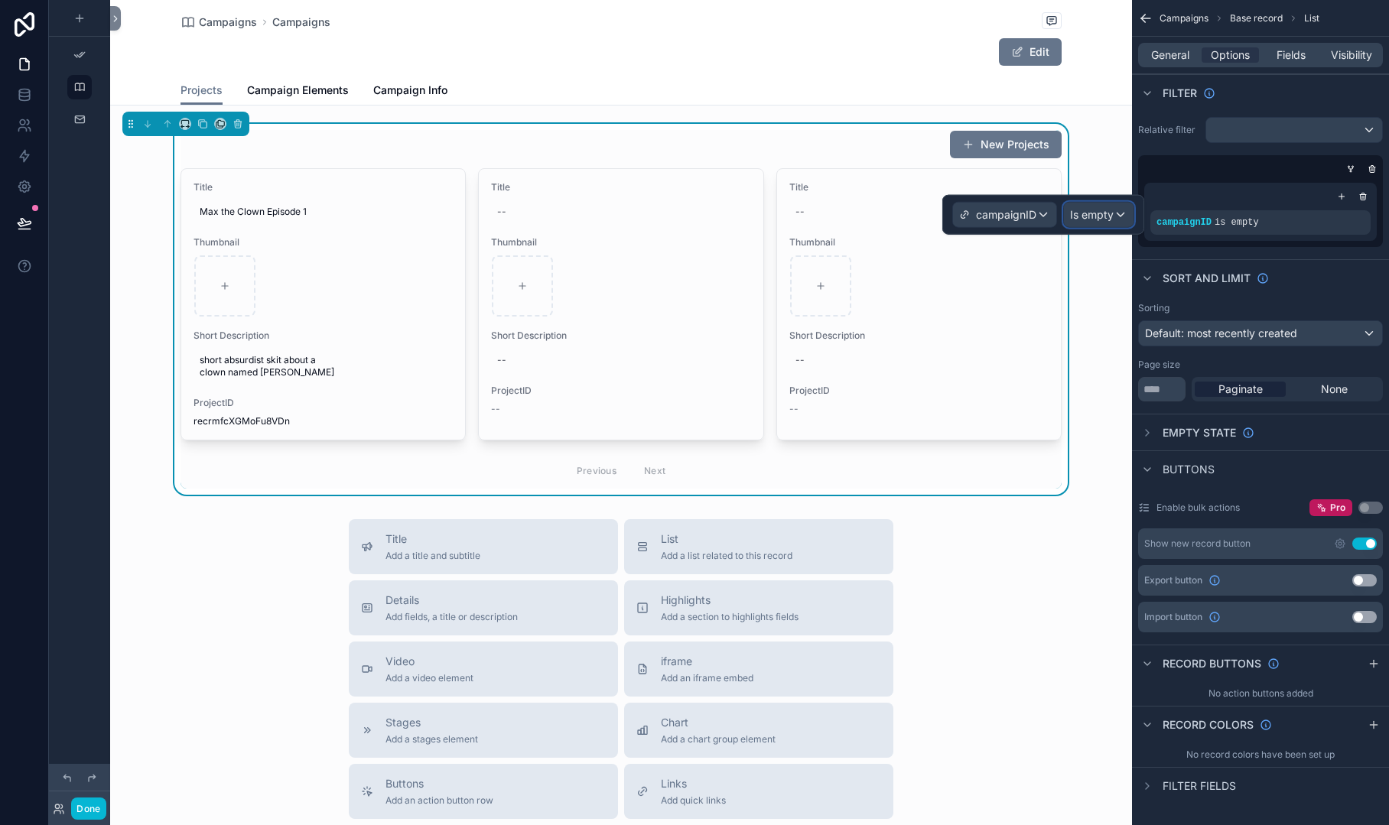
click at [1109, 219] on span "Is empty" at bounding box center [1092, 214] width 44 height 15
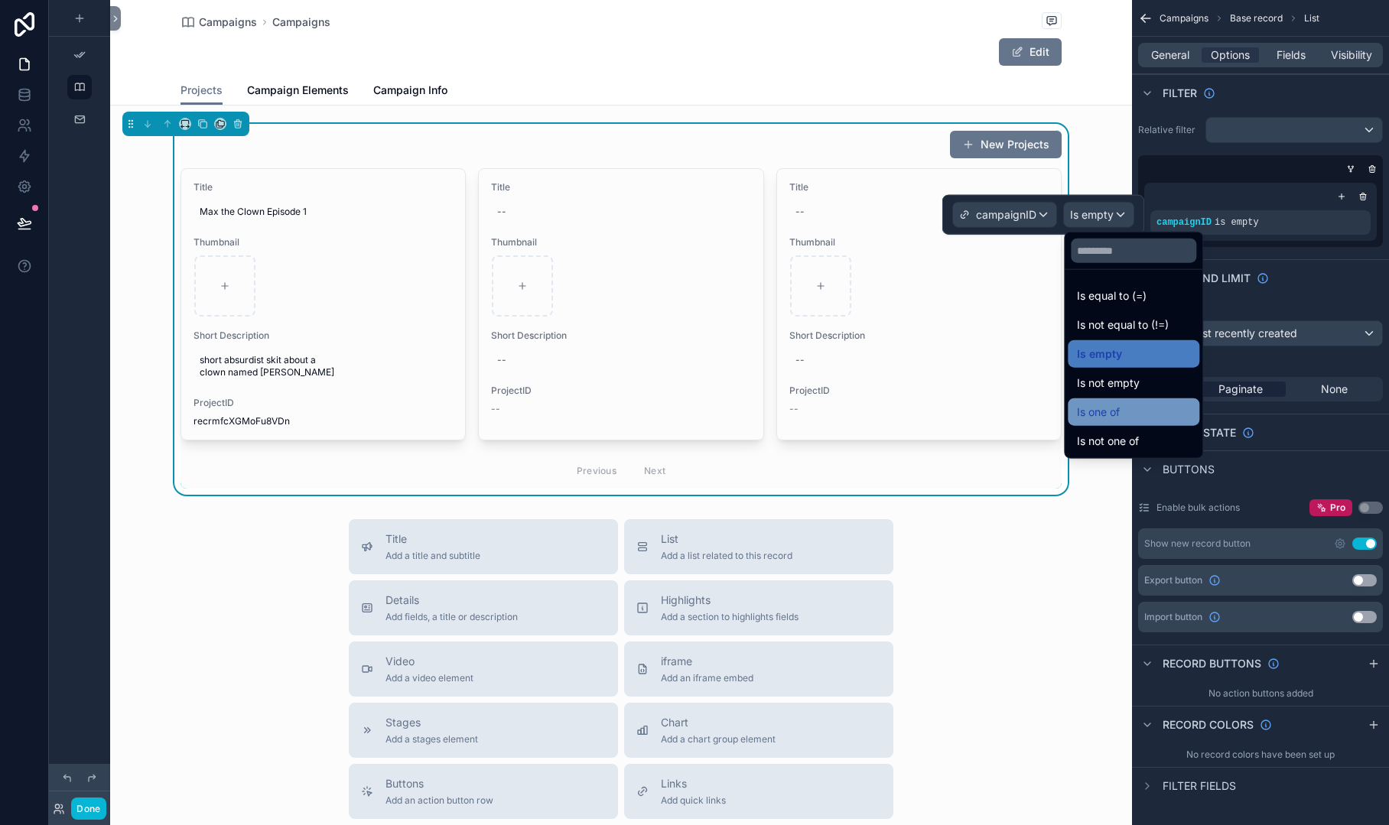
click at [1120, 406] on span "Is one of" at bounding box center [1098, 412] width 43 height 18
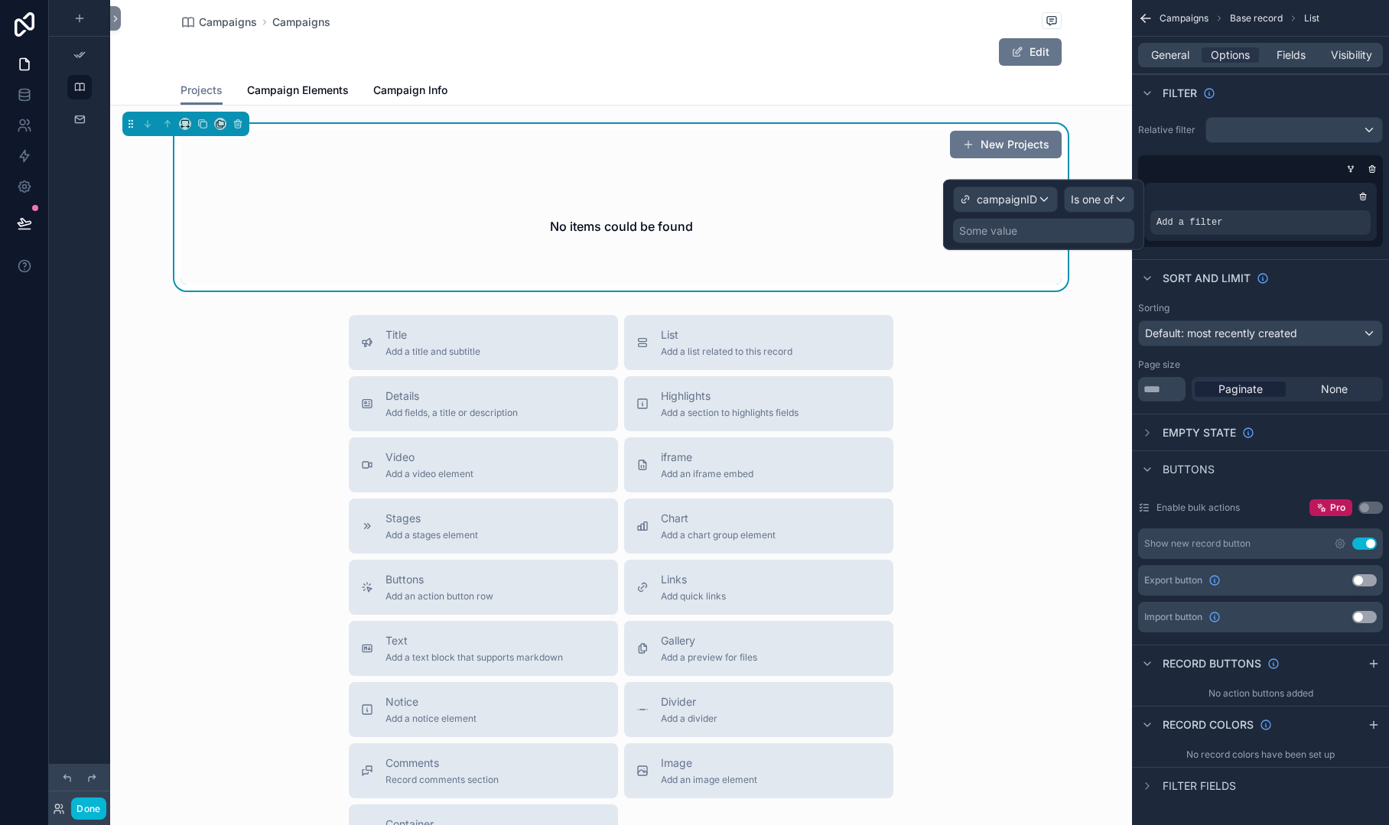
click at [1035, 227] on div "Some value" at bounding box center [1043, 231] width 181 height 24
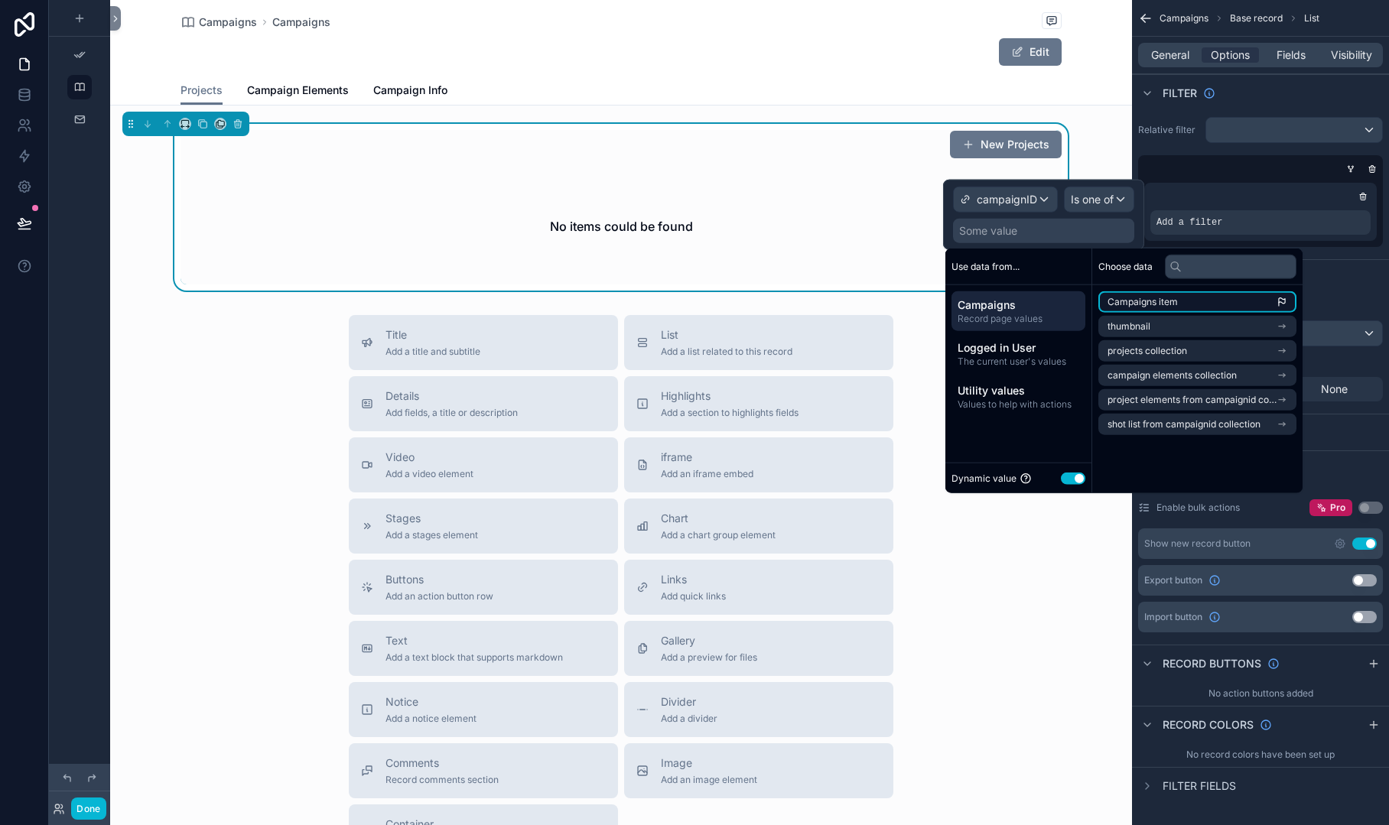
click at [1156, 305] on span "Campaigns item" at bounding box center [1143, 302] width 70 height 12
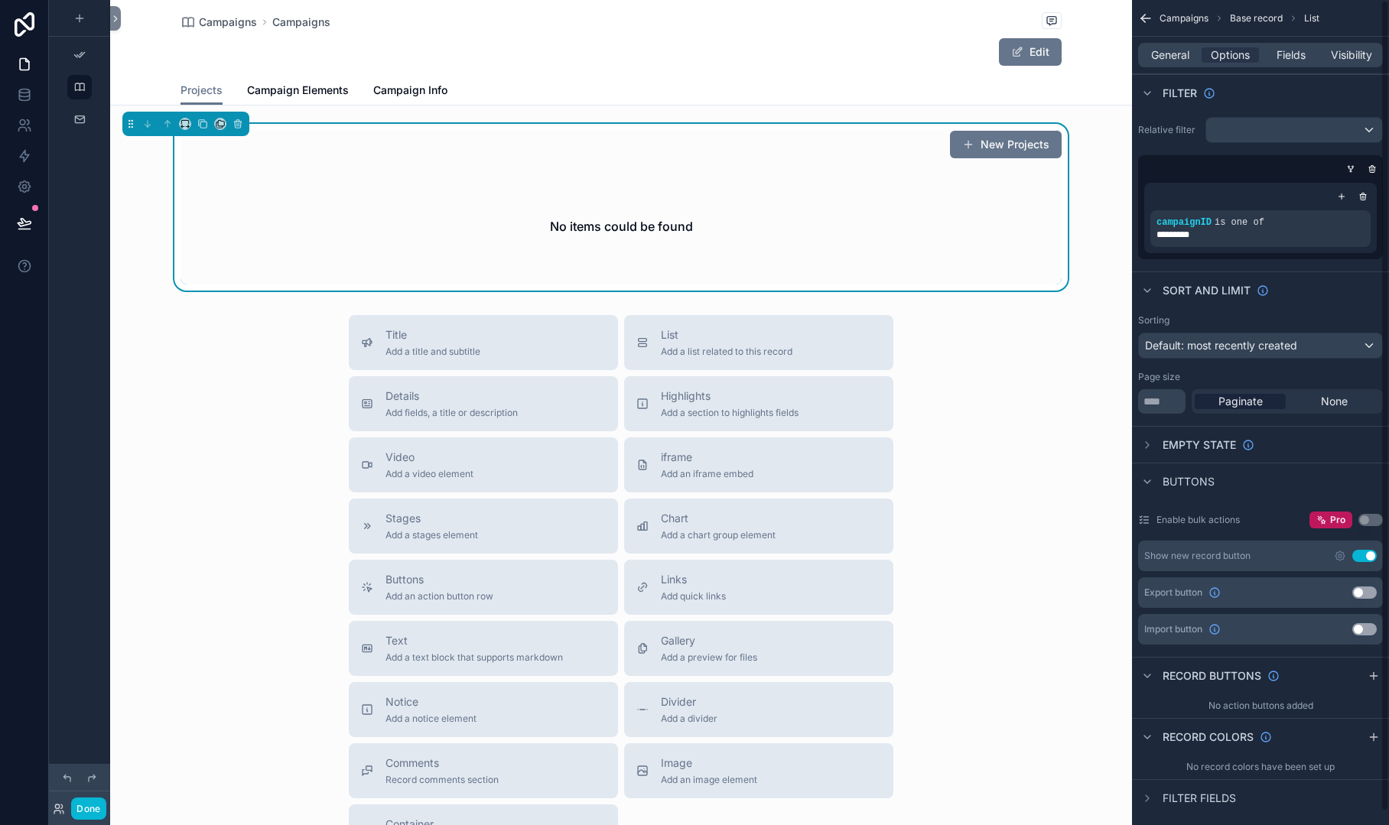
click at [1250, 155] on div "campaignID is one of *********" at bounding box center [1260, 207] width 245 height 104
click at [1329, 216] on div "scrollable content" at bounding box center [1332, 211] width 21 height 21
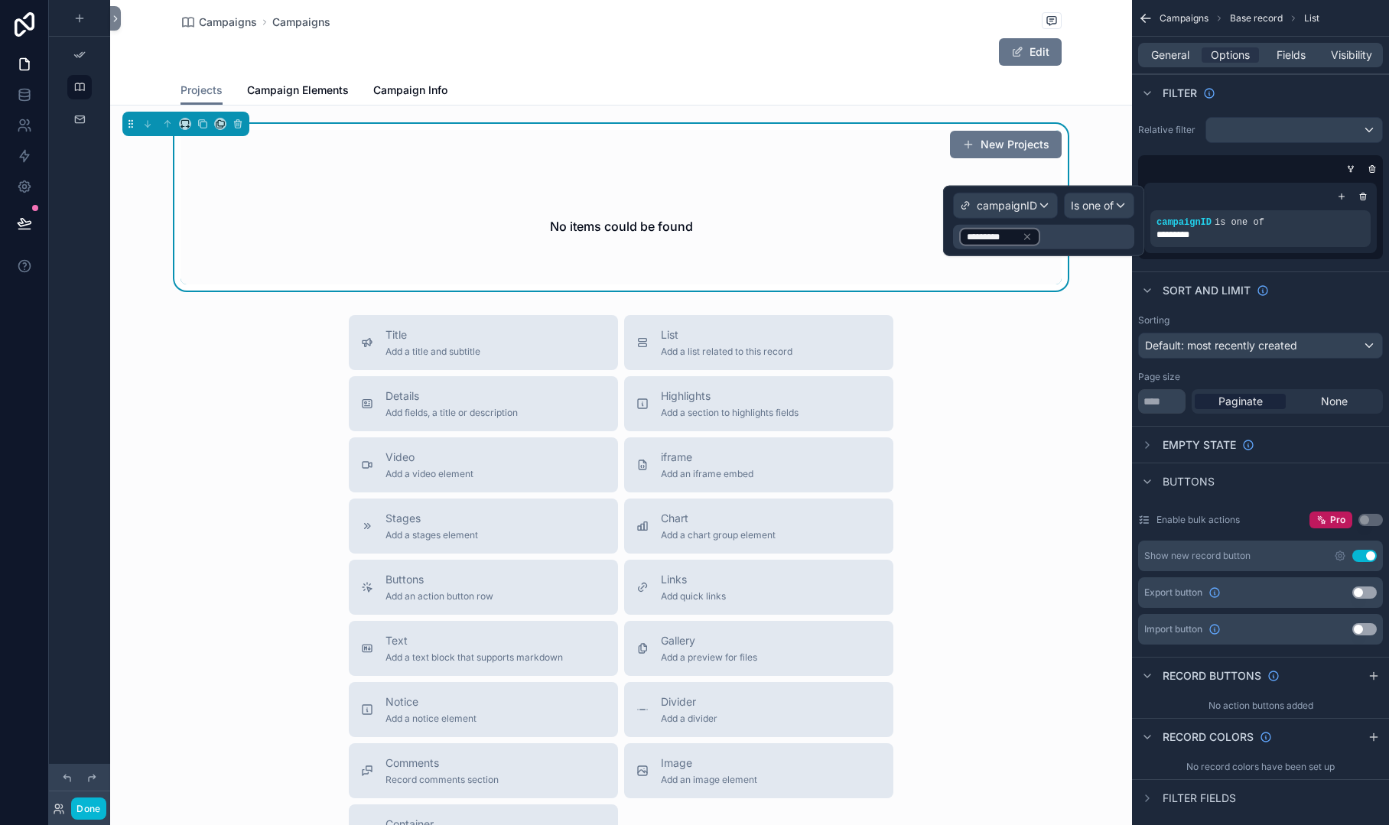
click at [1086, 229] on div "*********" at bounding box center [1043, 237] width 181 height 24
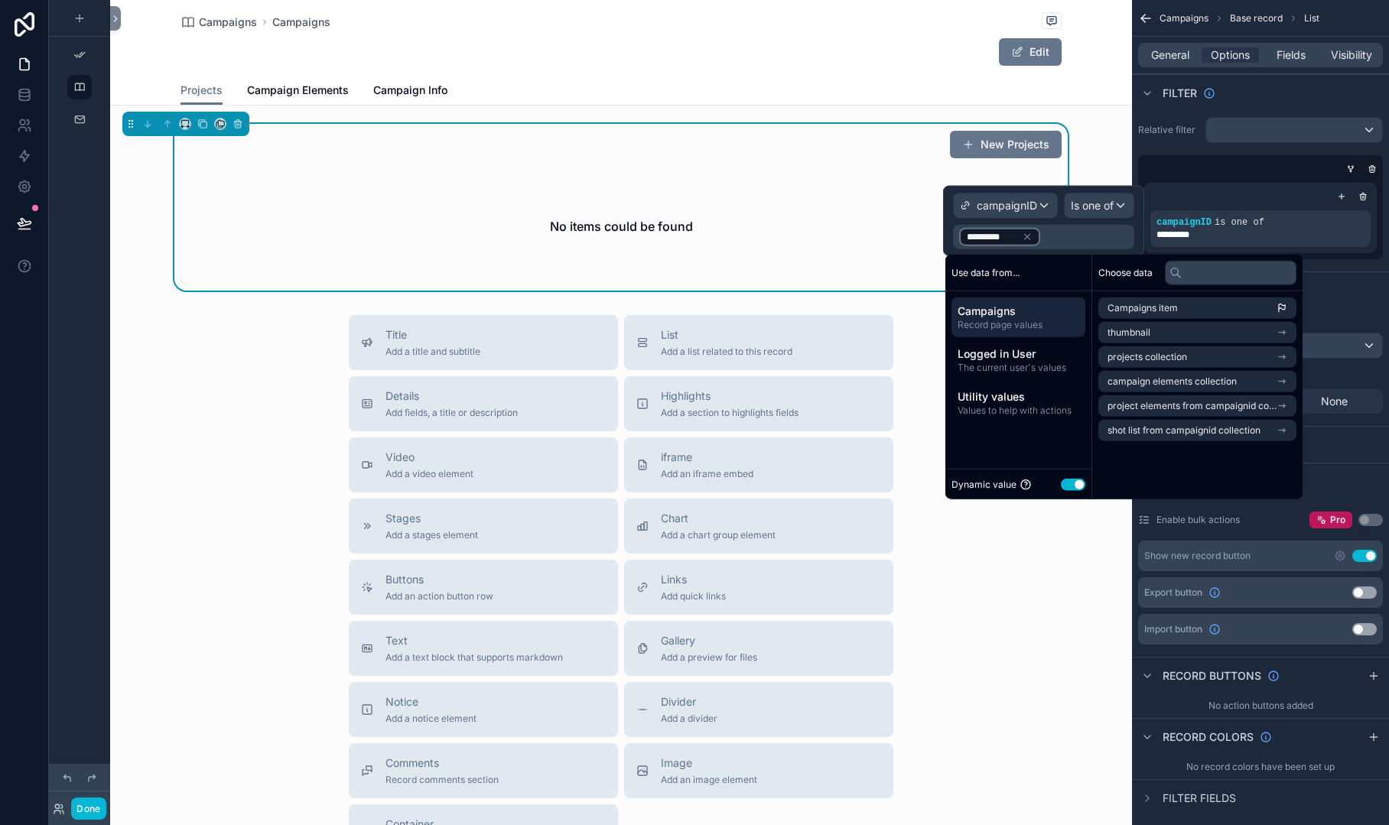
click at [1157, 177] on div "campaignID is one of *********" at bounding box center [1260, 218] width 245 height 83
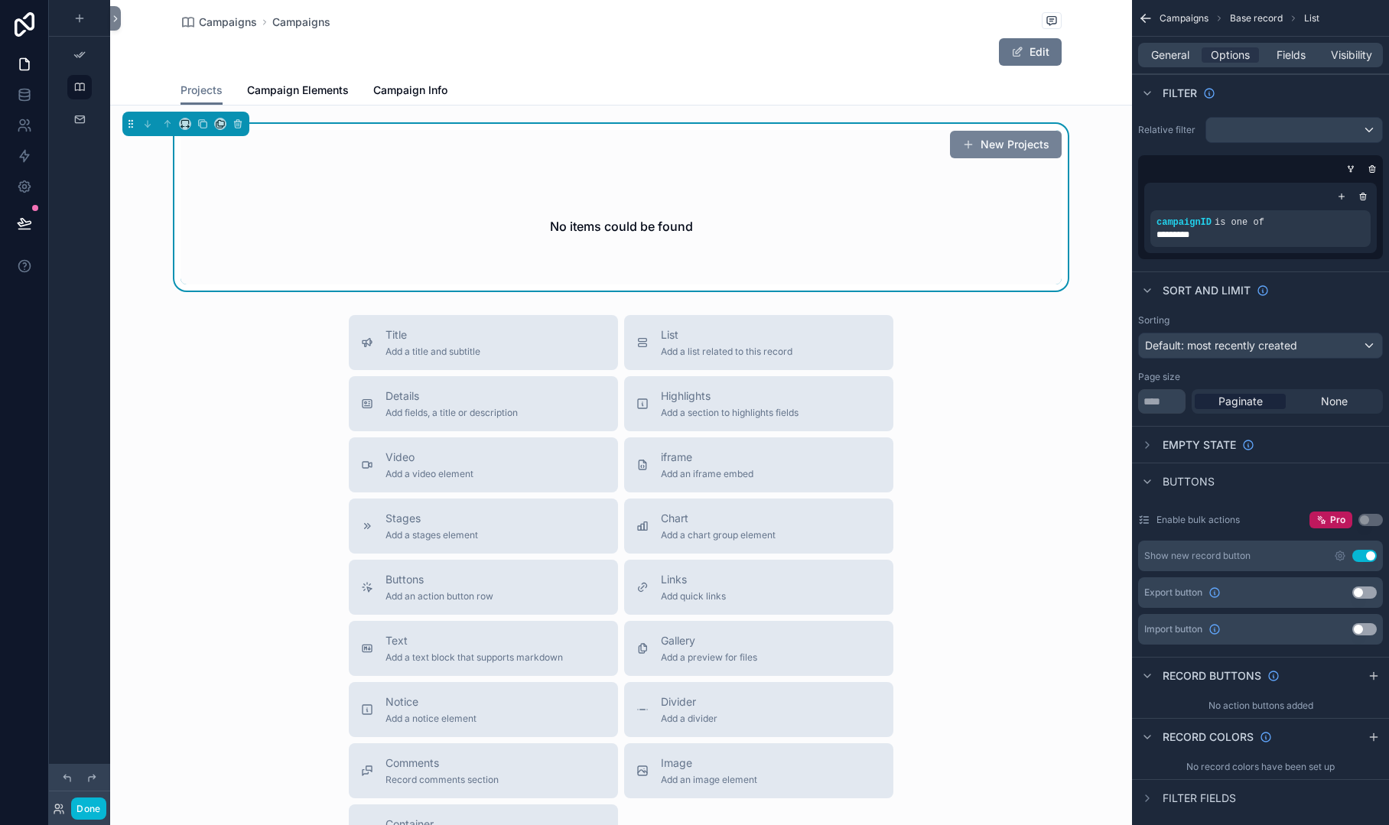
click at [988, 152] on button "New Projects" at bounding box center [1006, 145] width 112 height 28
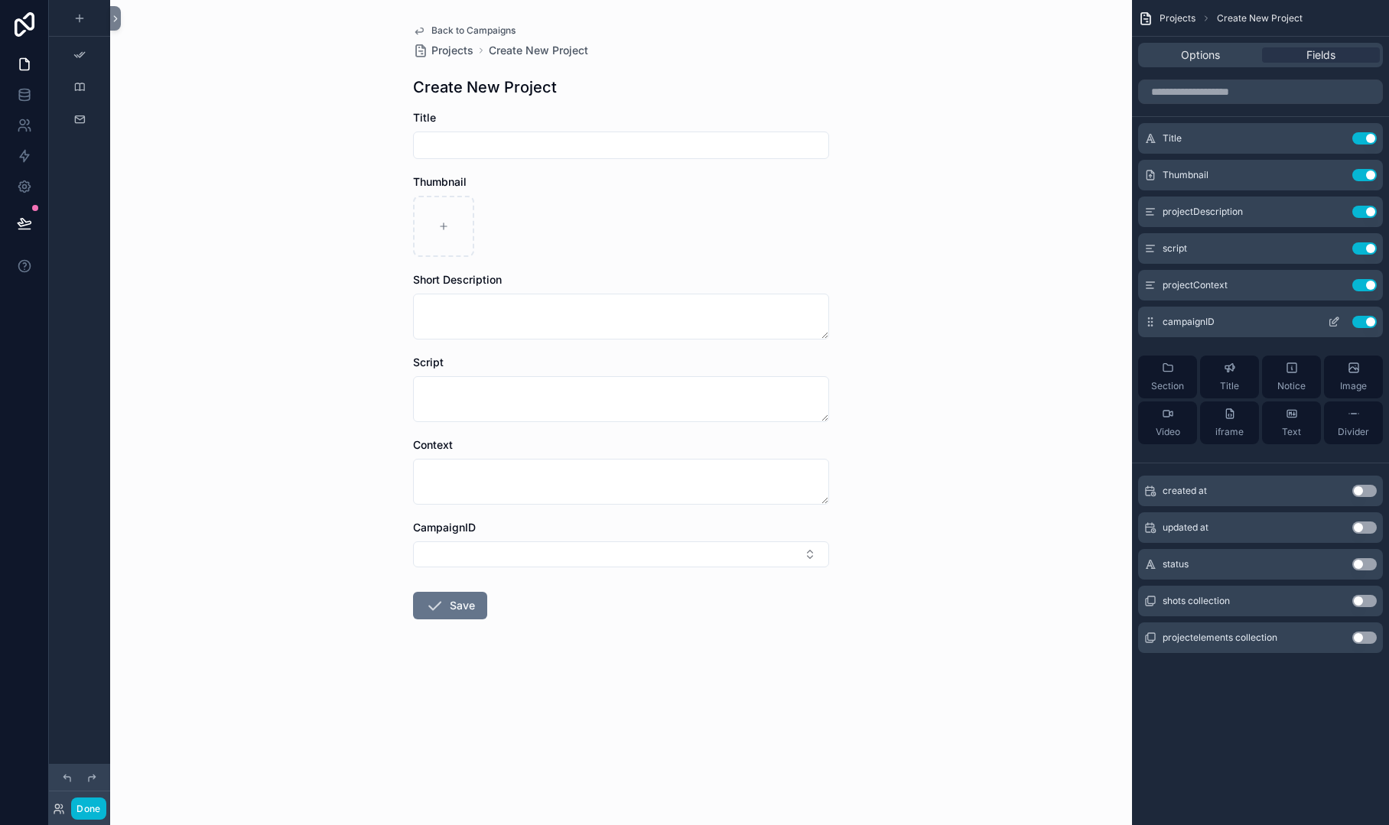
click at [1334, 322] on icon "scrollable content" at bounding box center [1334, 322] width 12 height 12
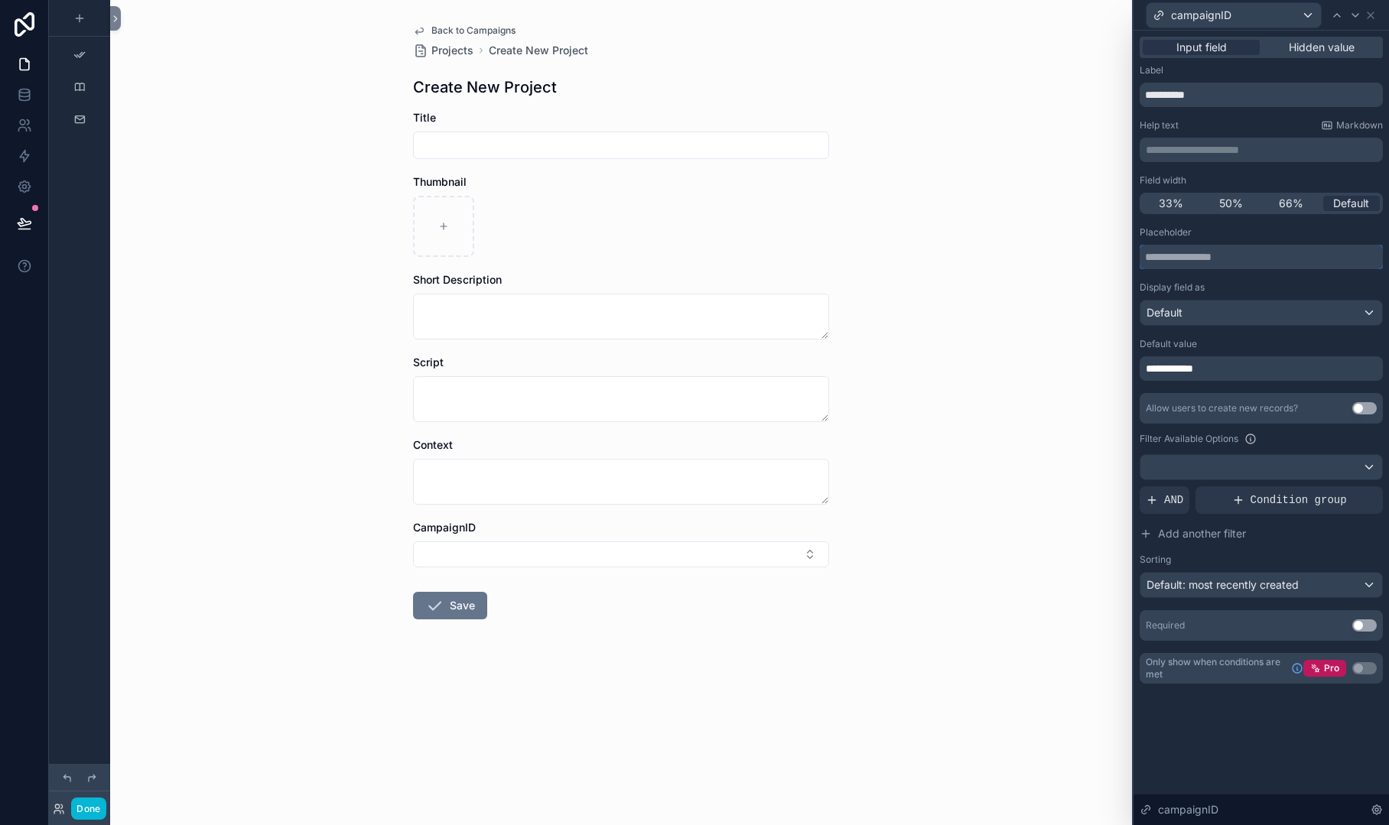
click at [1294, 250] on input "text" at bounding box center [1261, 257] width 243 height 24
click at [1283, 252] on input "text" at bounding box center [1261, 257] width 243 height 24
click at [1249, 470] on div at bounding box center [1261, 467] width 242 height 24
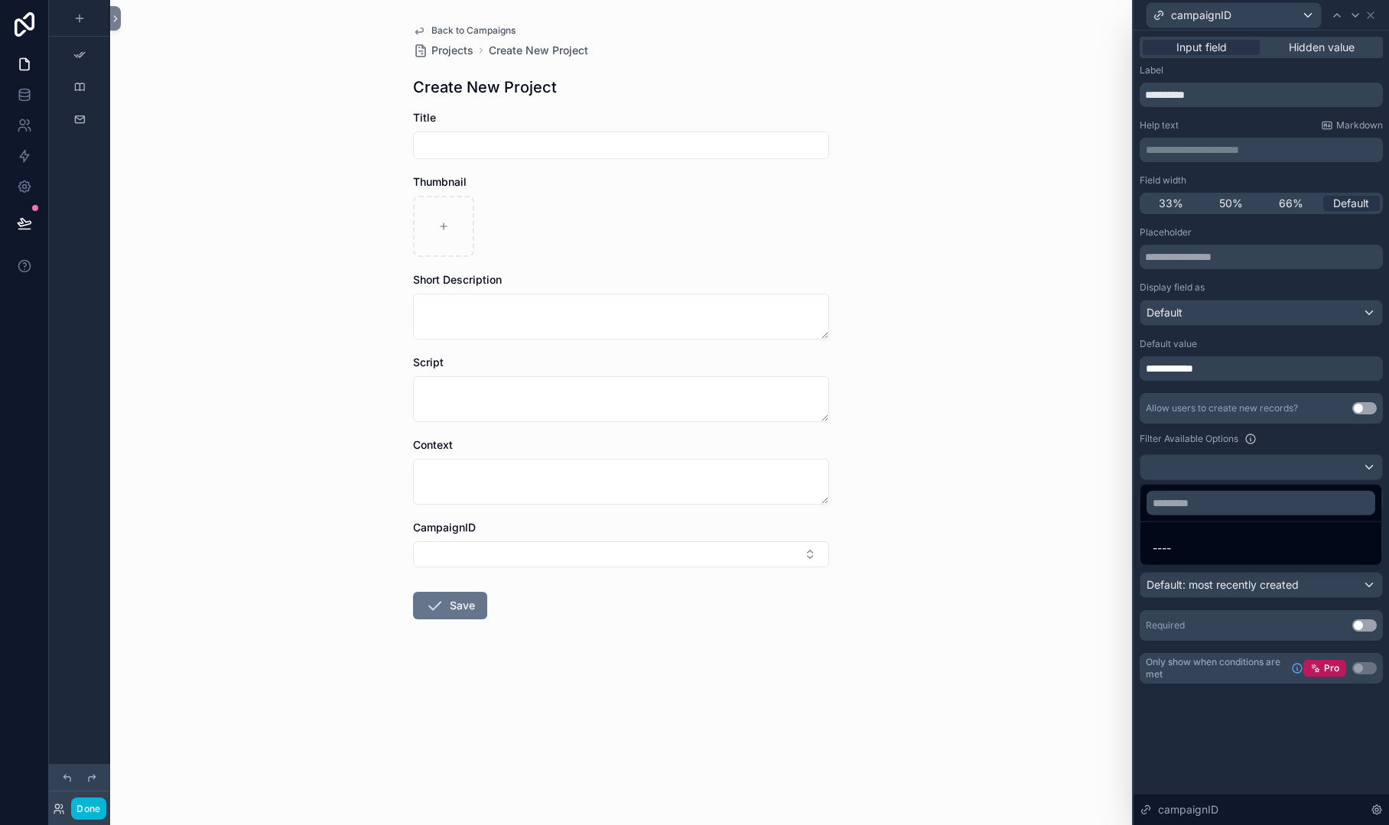
click at [1203, 438] on div at bounding box center [1261, 412] width 255 height 825
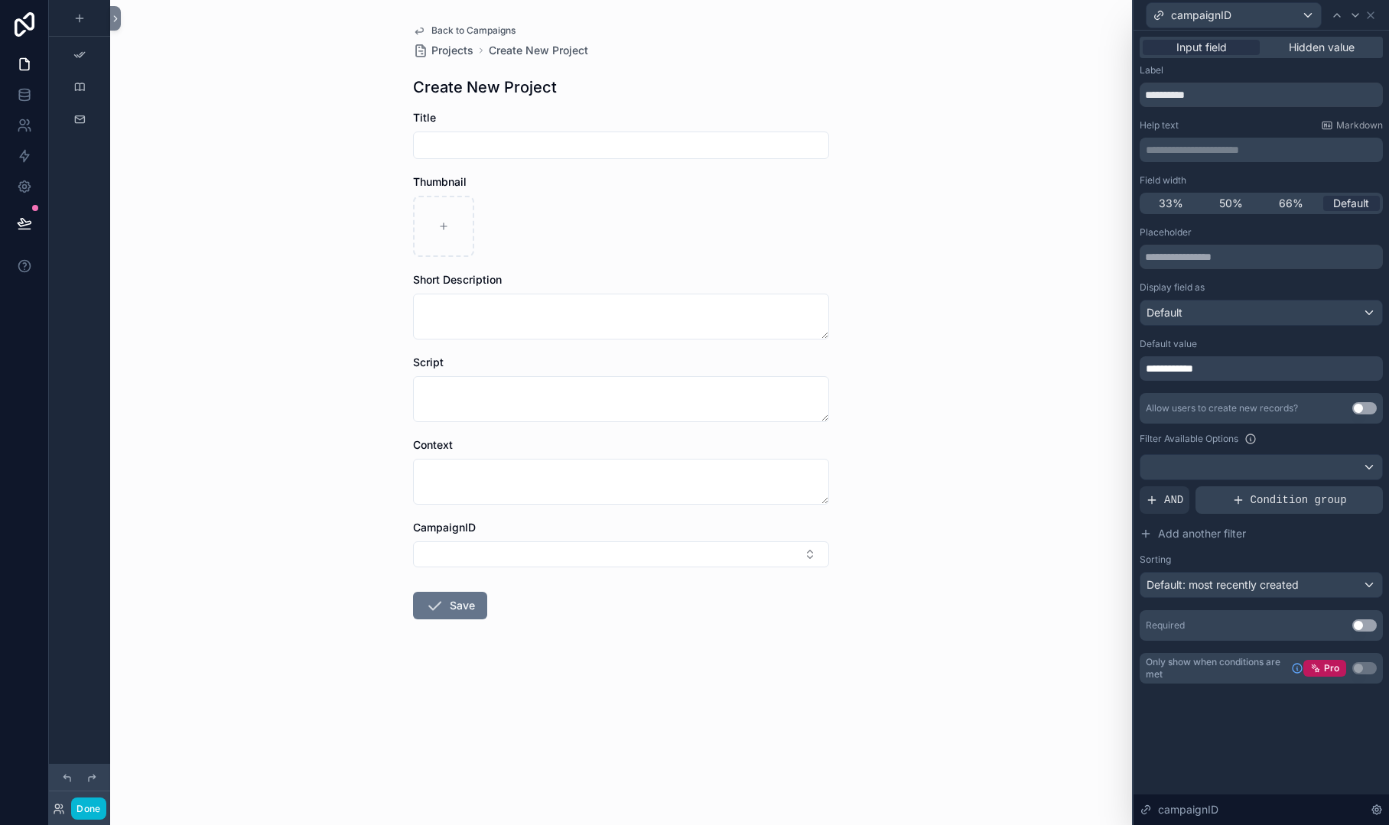
click at [1231, 497] on div "Condition group" at bounding box center [1289, 500] width 187 height 28
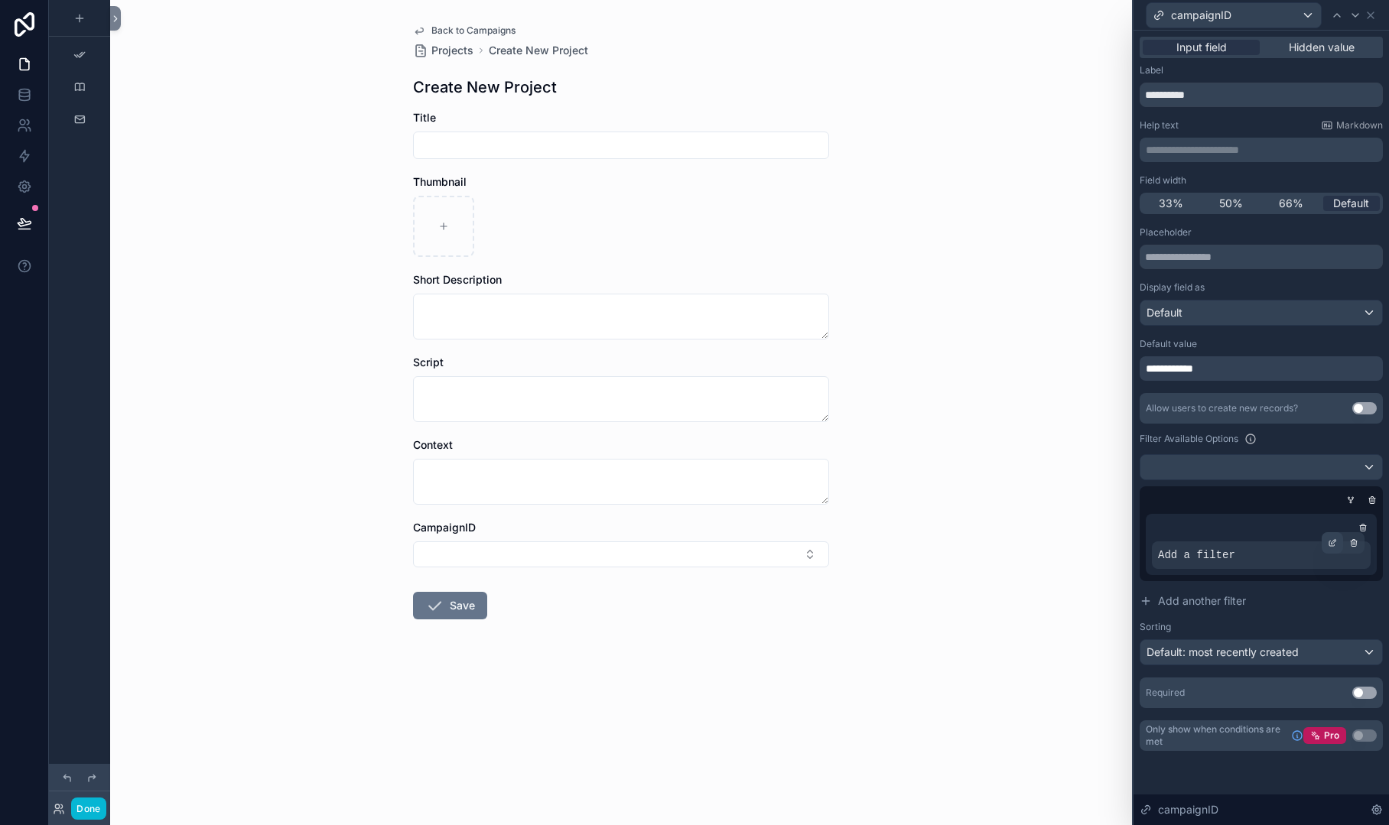
click at [1329, 539] on icon at bounding box center [1332, 542] width 9 height 9
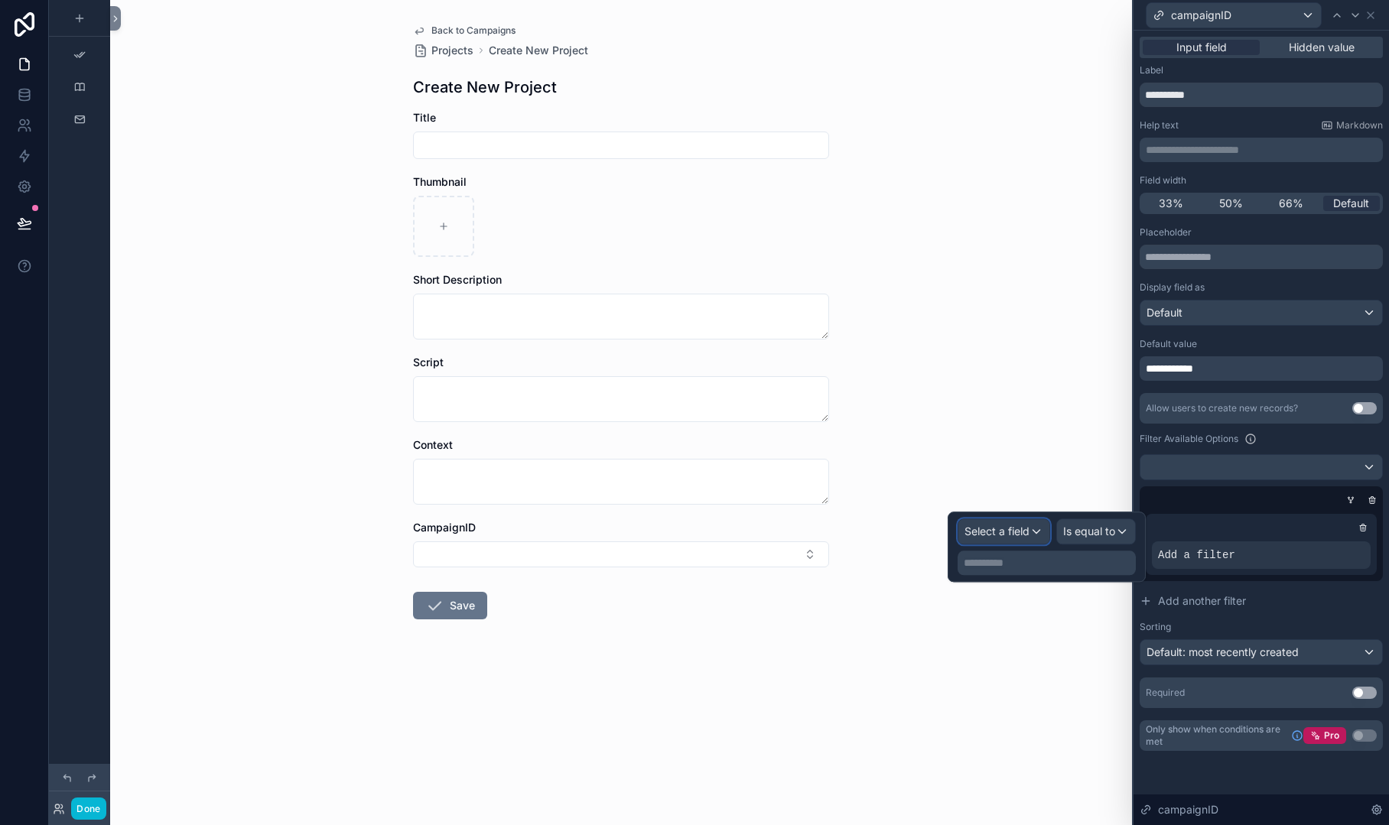
click at [1019, 535] on span "Select a field" at bounding box center [997, 531] width 65 height 13
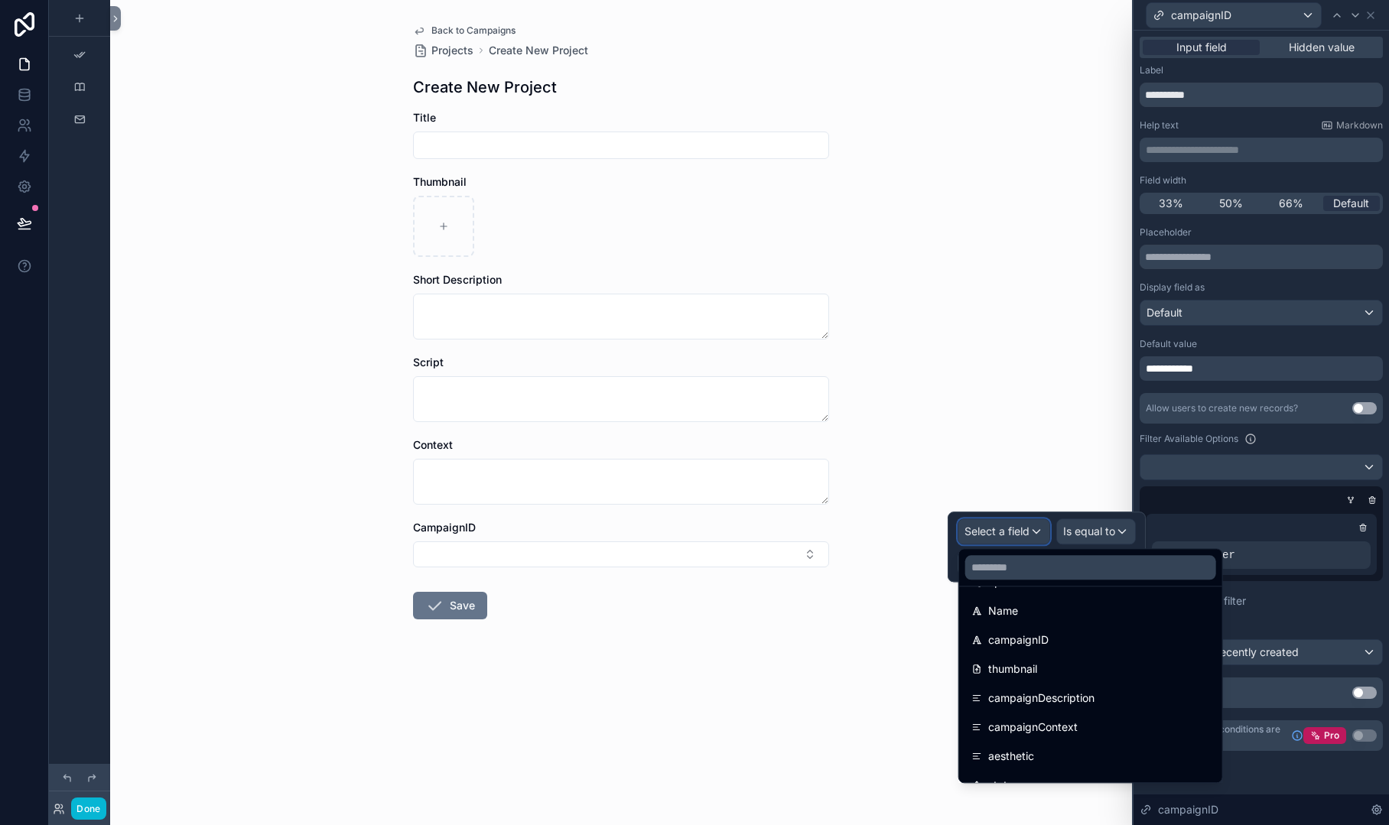
scroll to position [153, 0]
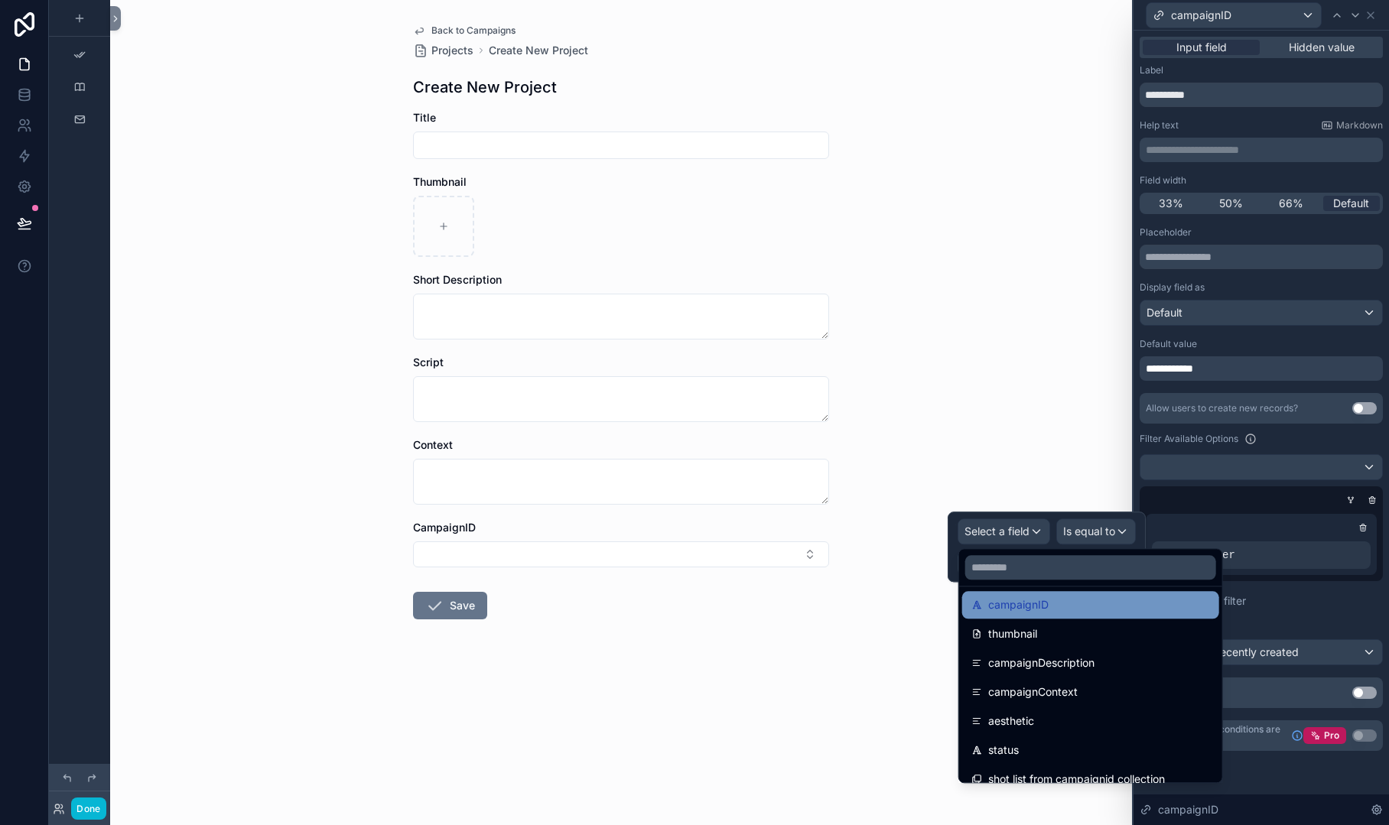
click at [1078, 610] on div "campaignID" at bounding box center [1090, 605] width 239 height 18
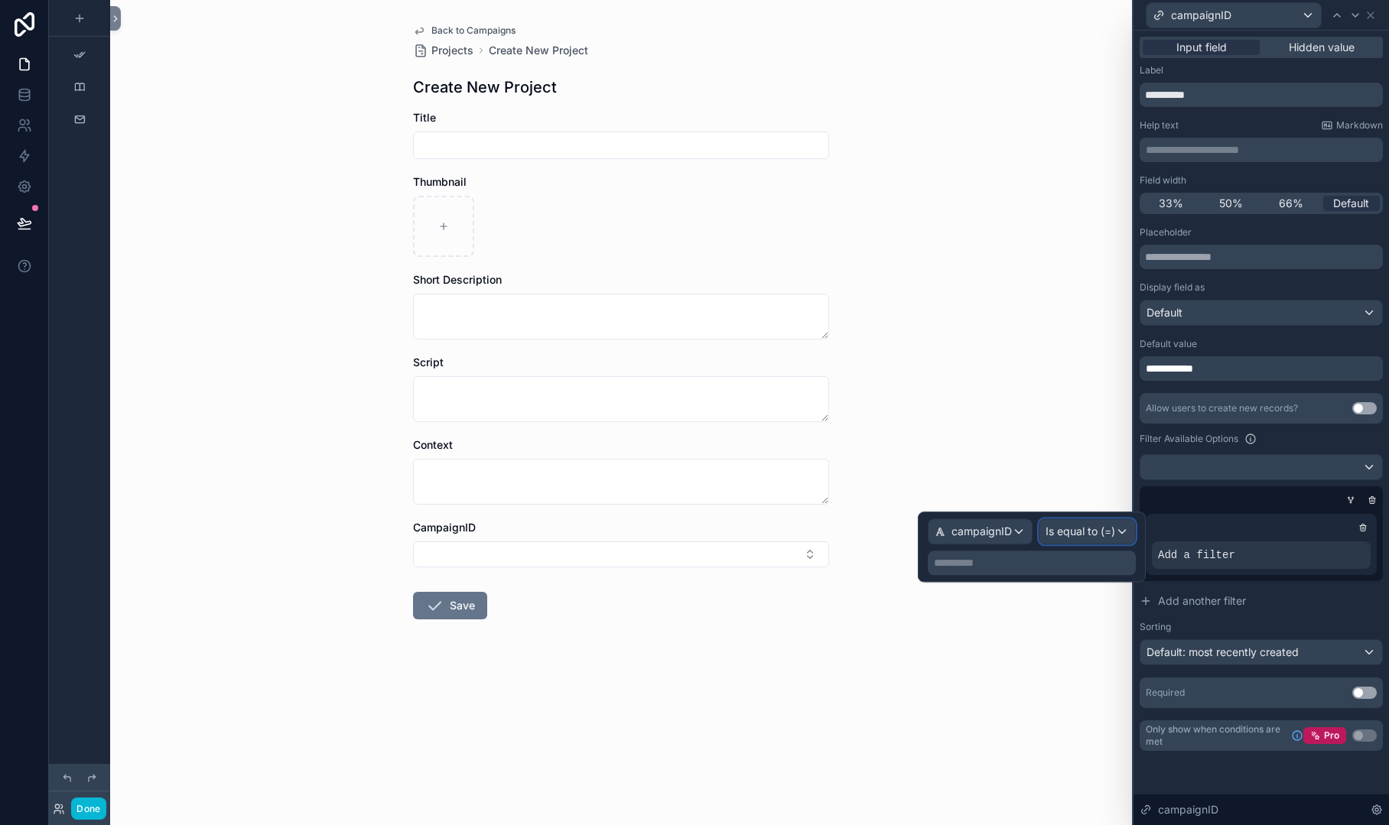
click at [1089, 528] on span "Is equal to (=)" at bounding box center [1081, 531] width 70 height 15
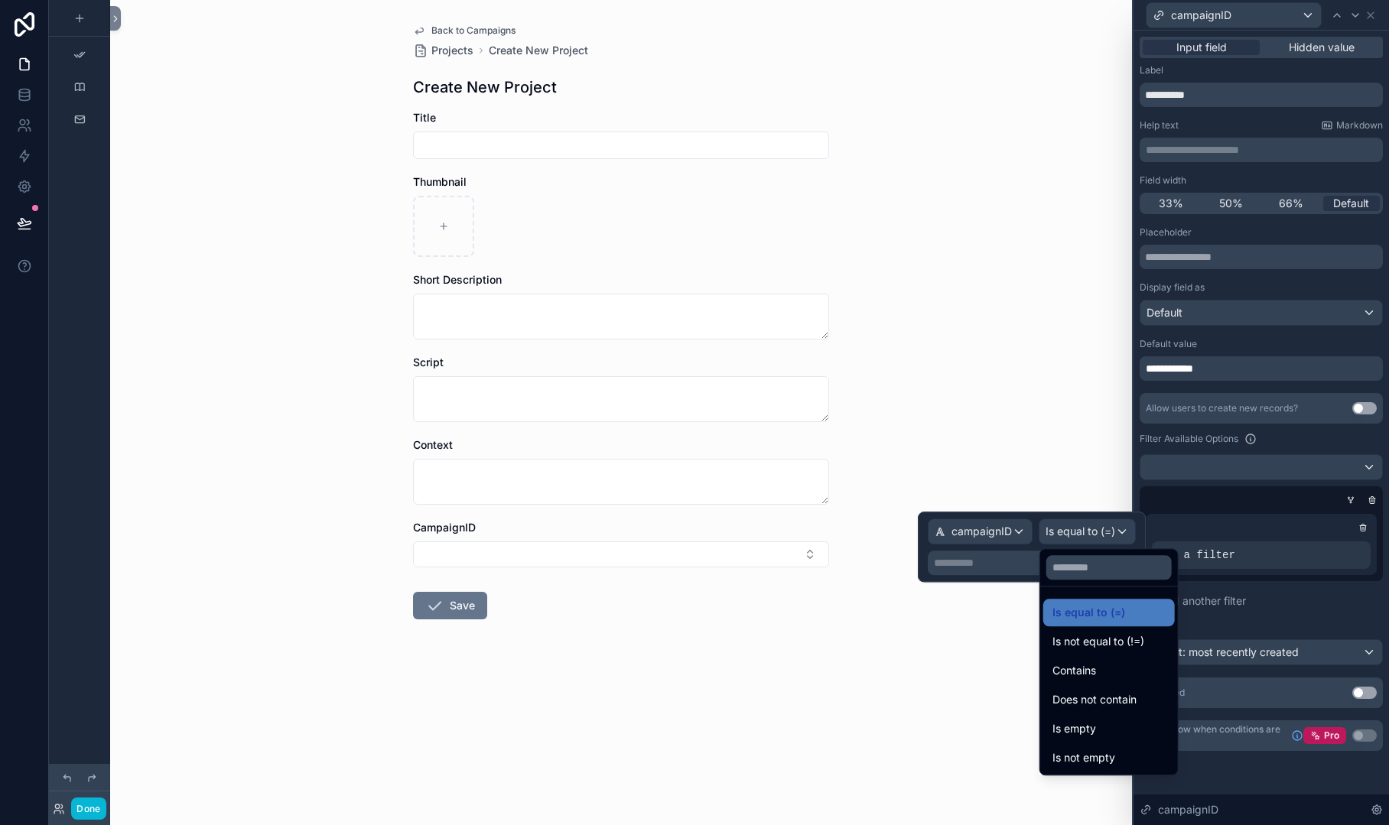
click at [1009, 561] on div at bounding box center [1032, 547] width 228 height 70
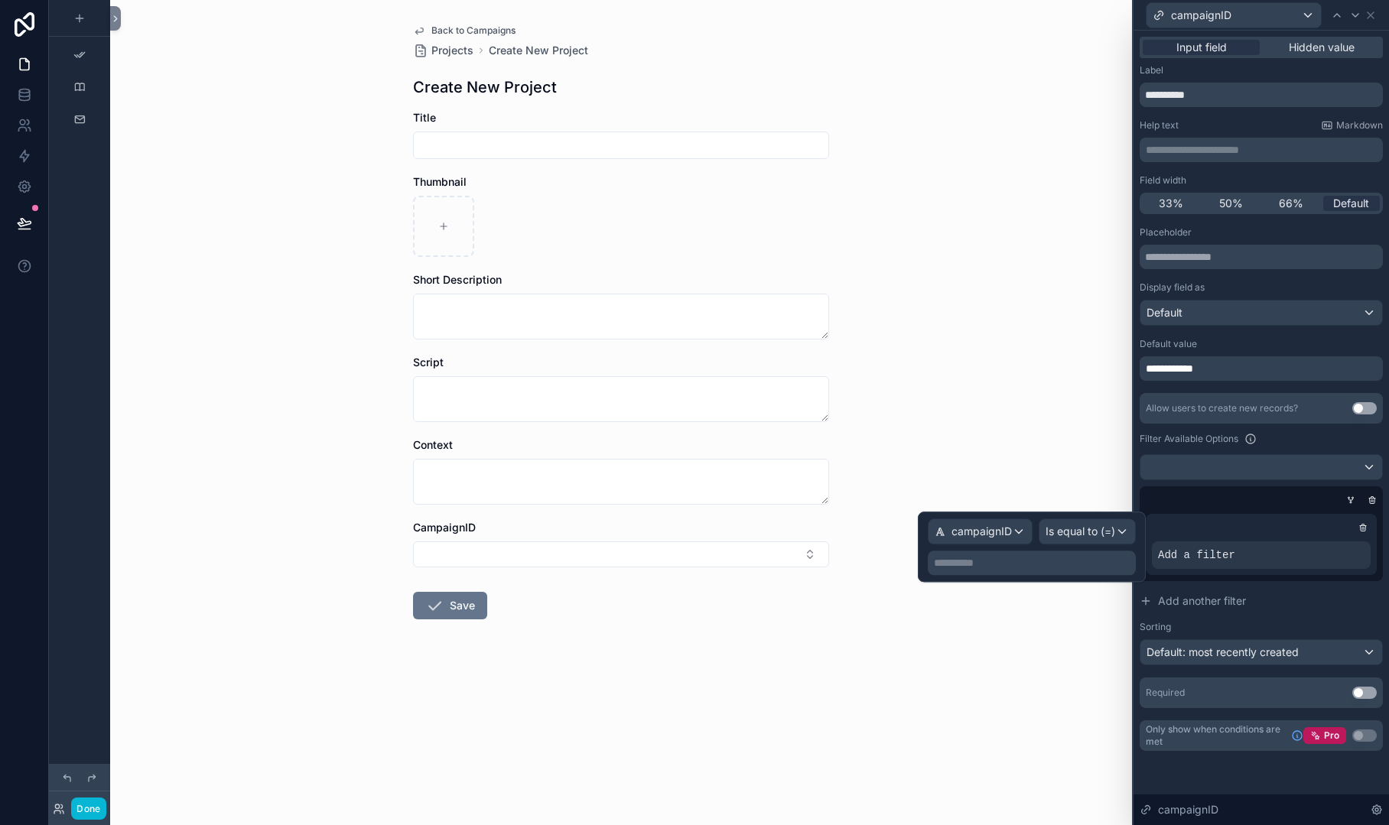
click at [980, 564] on p "**********" at bounding box center [1033, 562] width 199 height 15
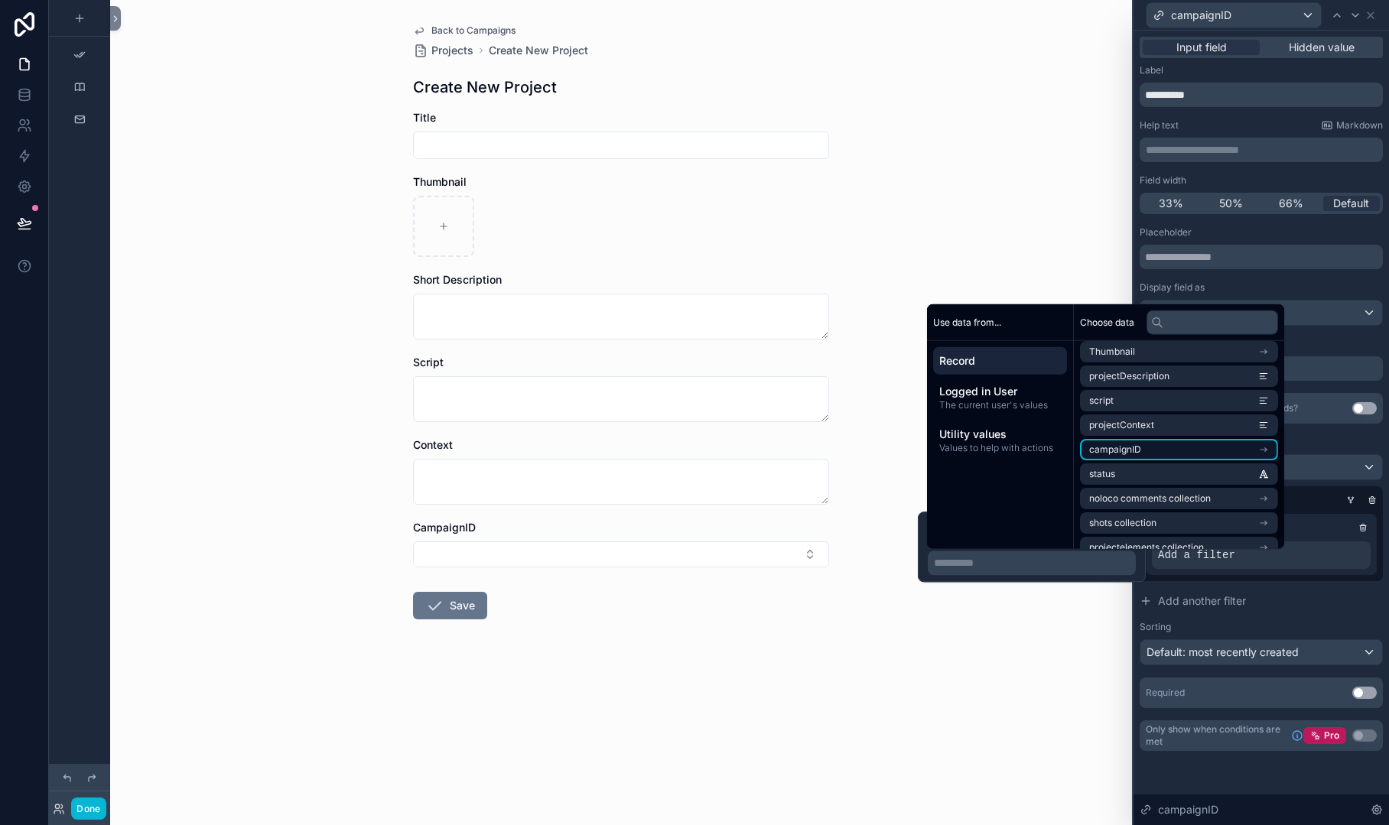
click at [1143, 453] on li "campaignID" at bounding box center [1179, 449] width 198 height 21
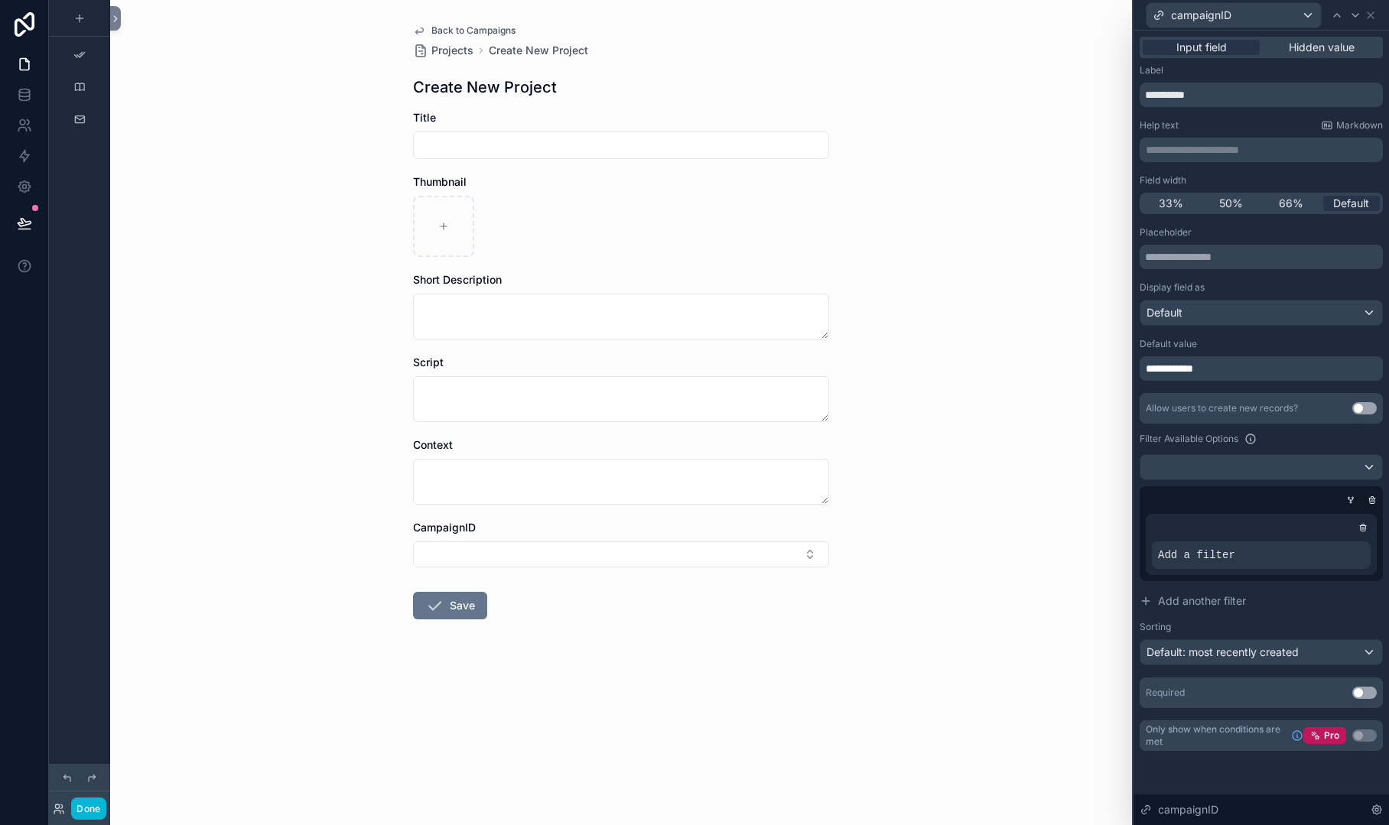
click at [1247, 281] on div "Display field as" at bounding box center [1261, 287] width 243 height 12
click at [1332, 541] on icon at bounding box center [1332, 542] width 9 height 9
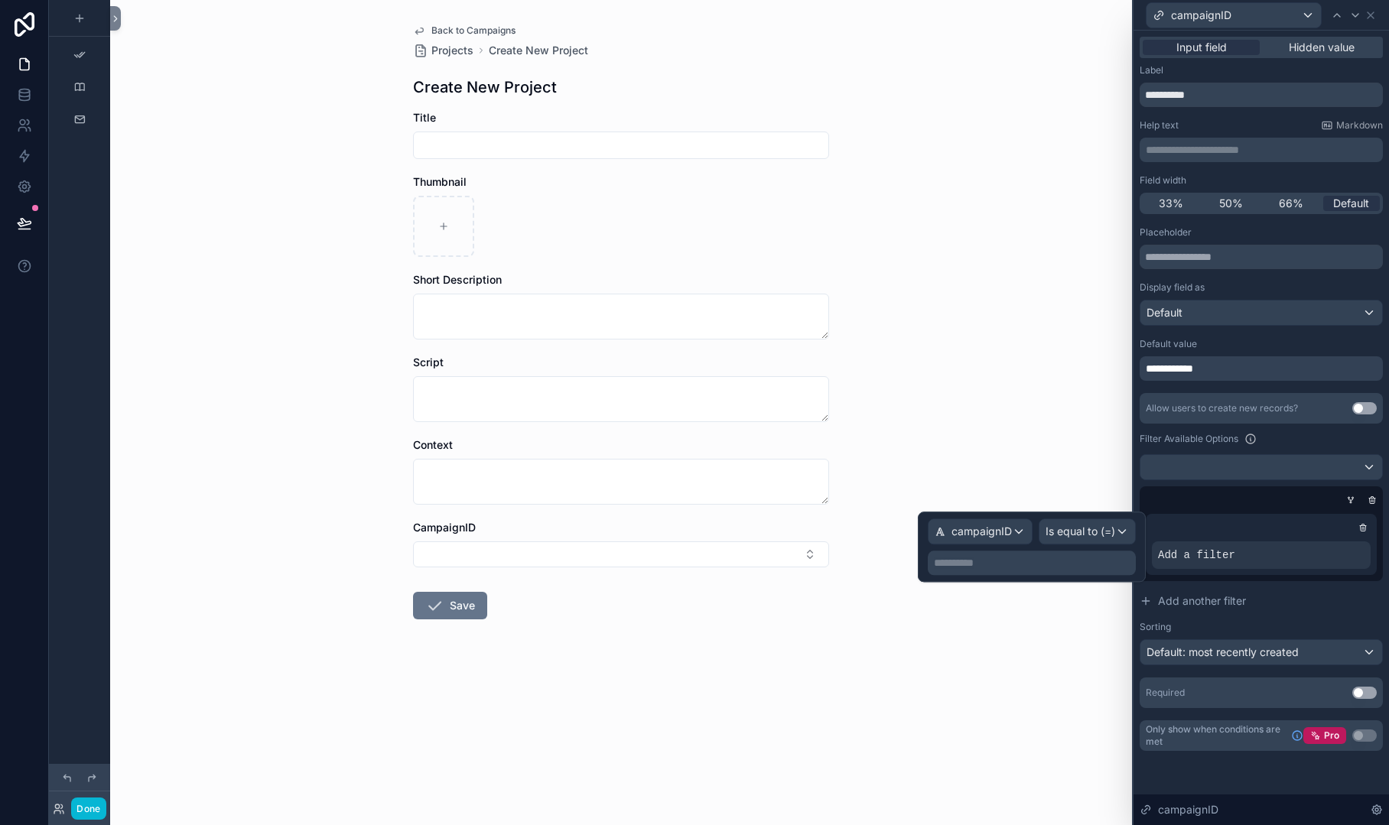
click at [1031, 561] on p "**********" at bounding box center [1033, 562] width 199 height 15
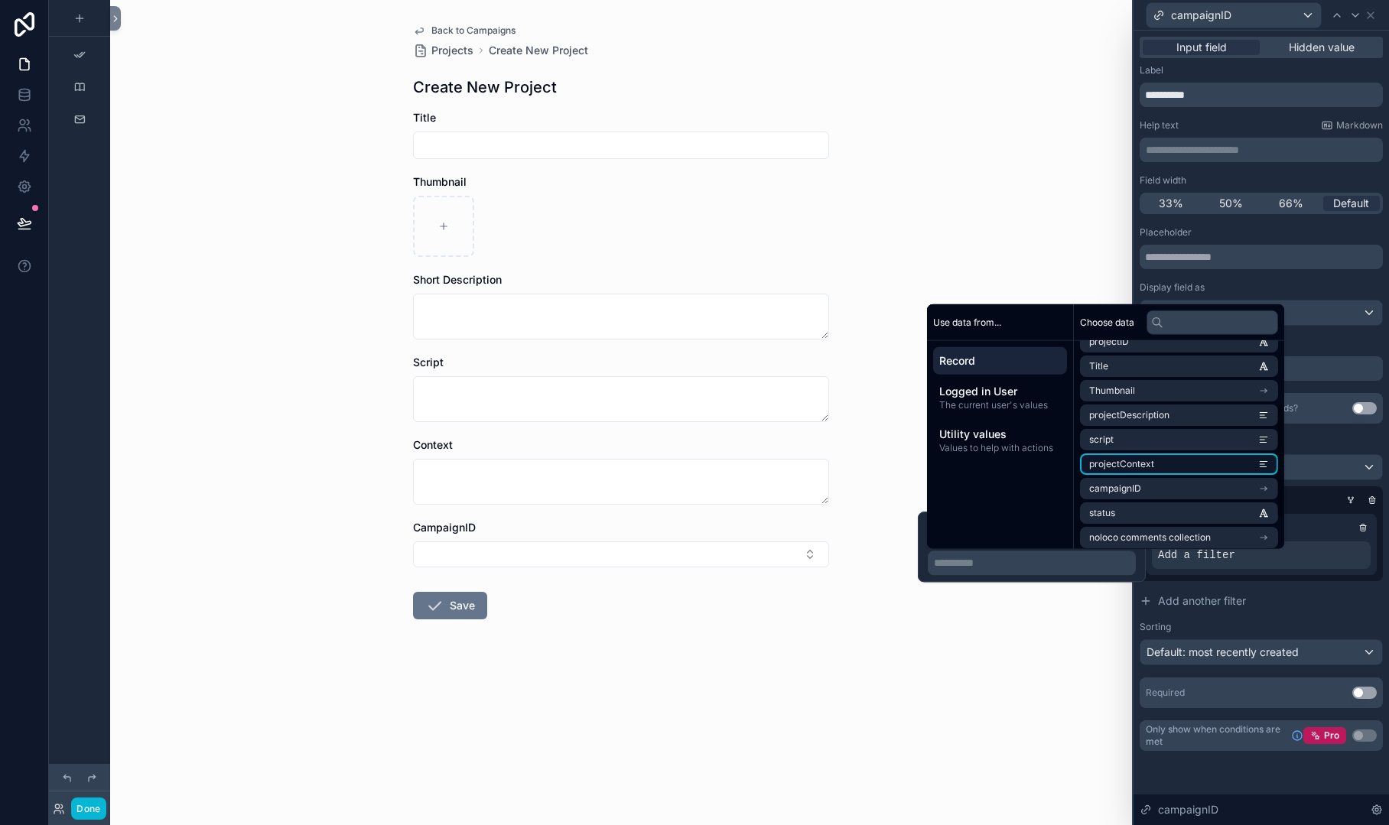
scroll to position [168, 0]
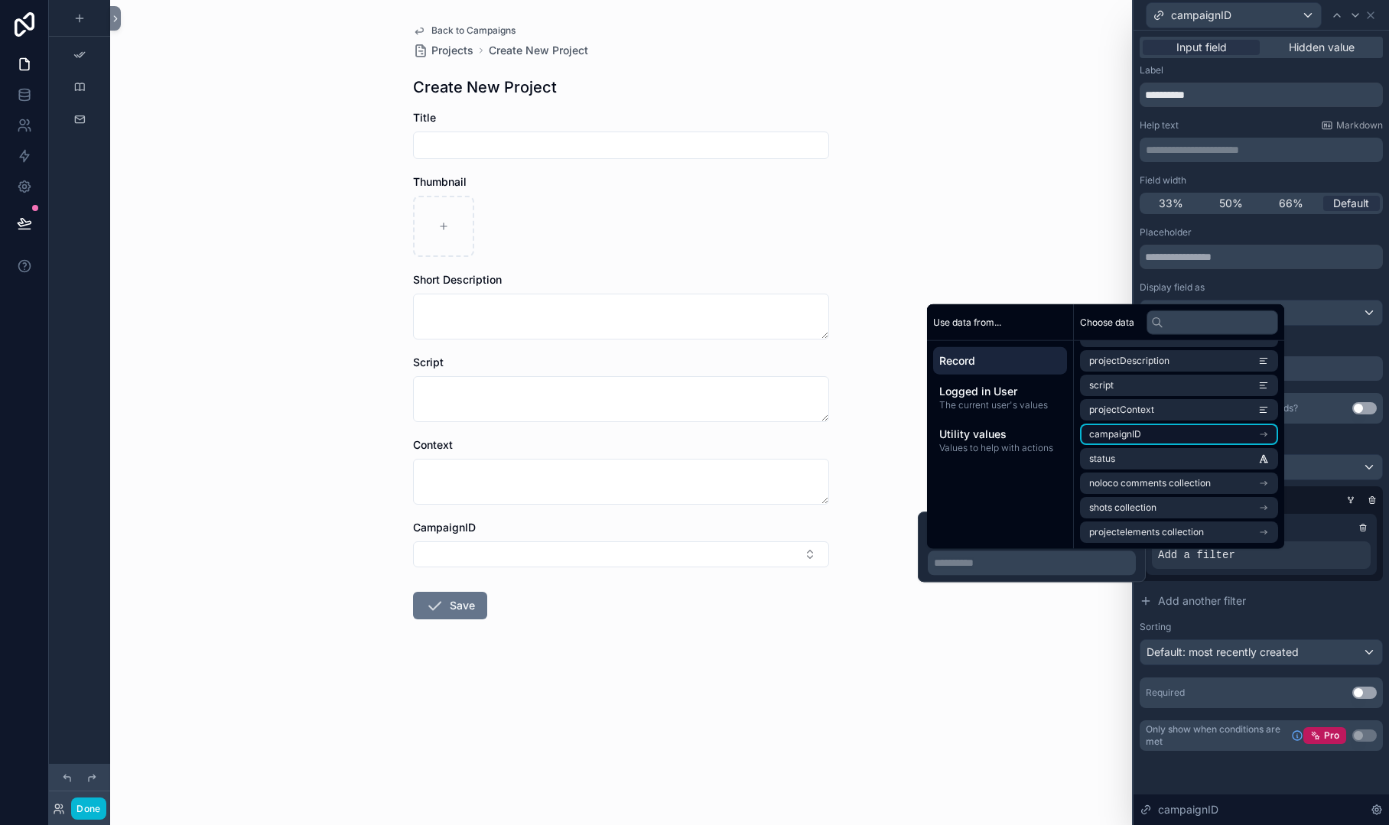
click at [1159, 436] on li "campaignID" at bounding box center [1179, 434] width 198 height 21
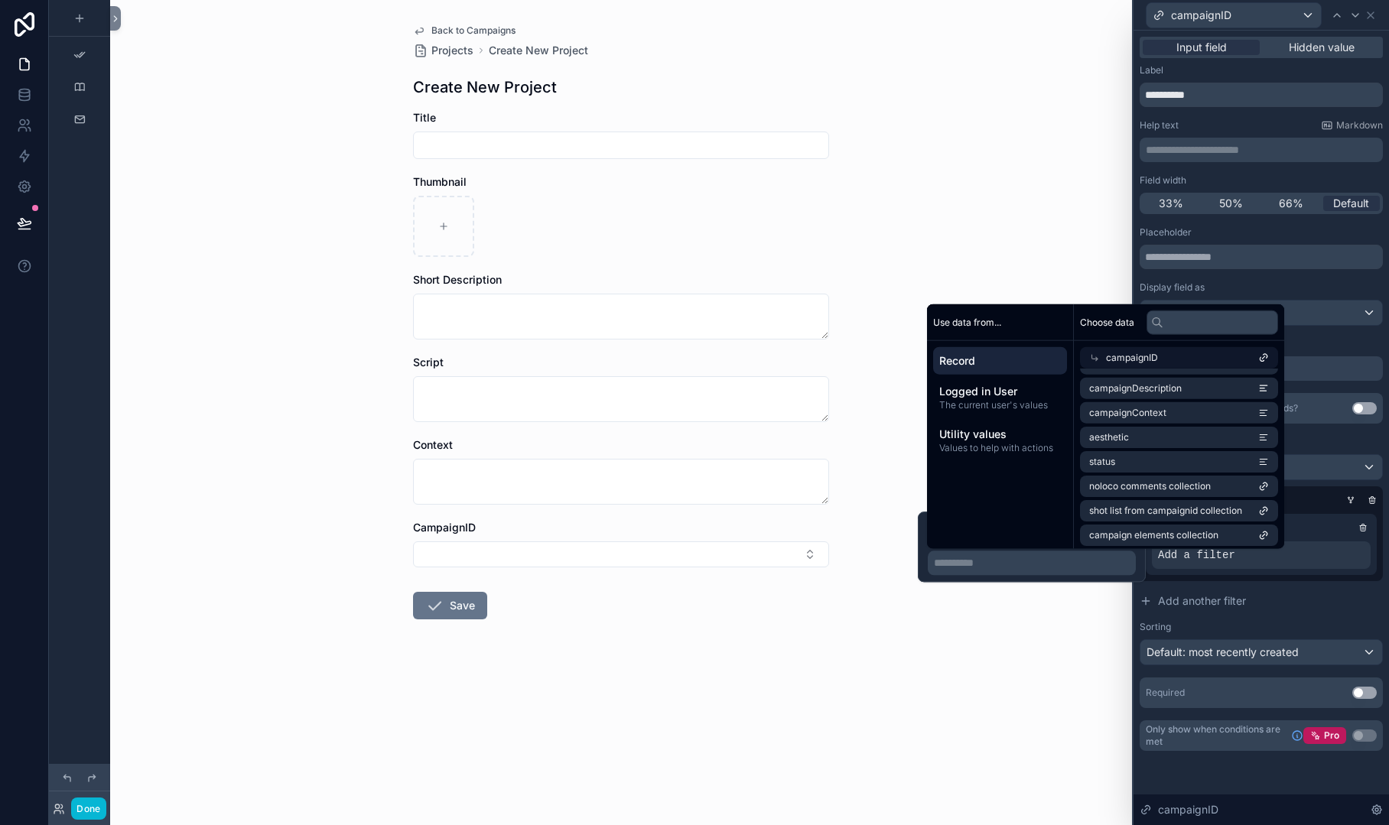
click at [1148, 357] on span "campaignID" at bounding box center [1132, 358] width 52 height 12
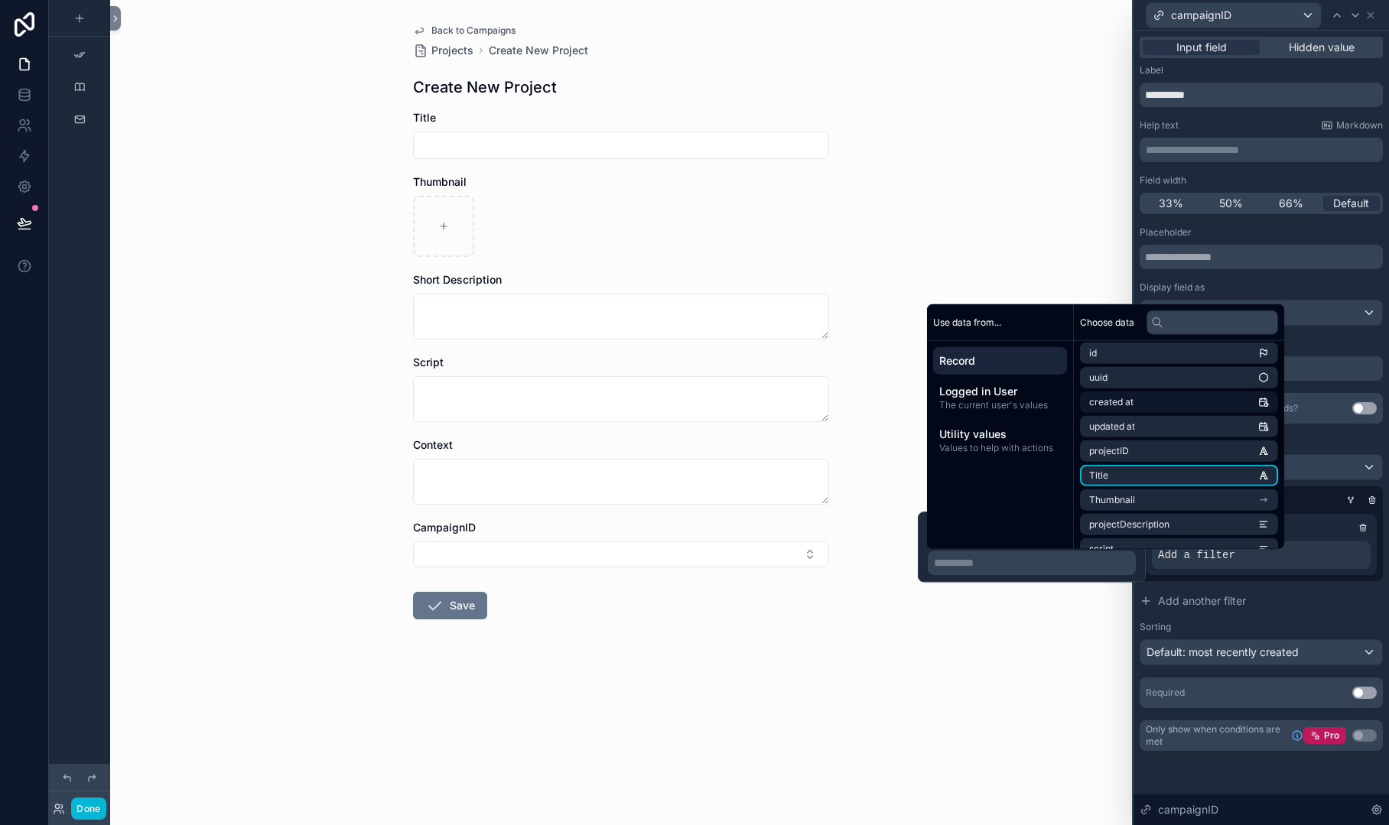
scroll to position [0, 0]
click at [1108, 357] on li "id" at bounding box center [1179, 357] width 198 height 21
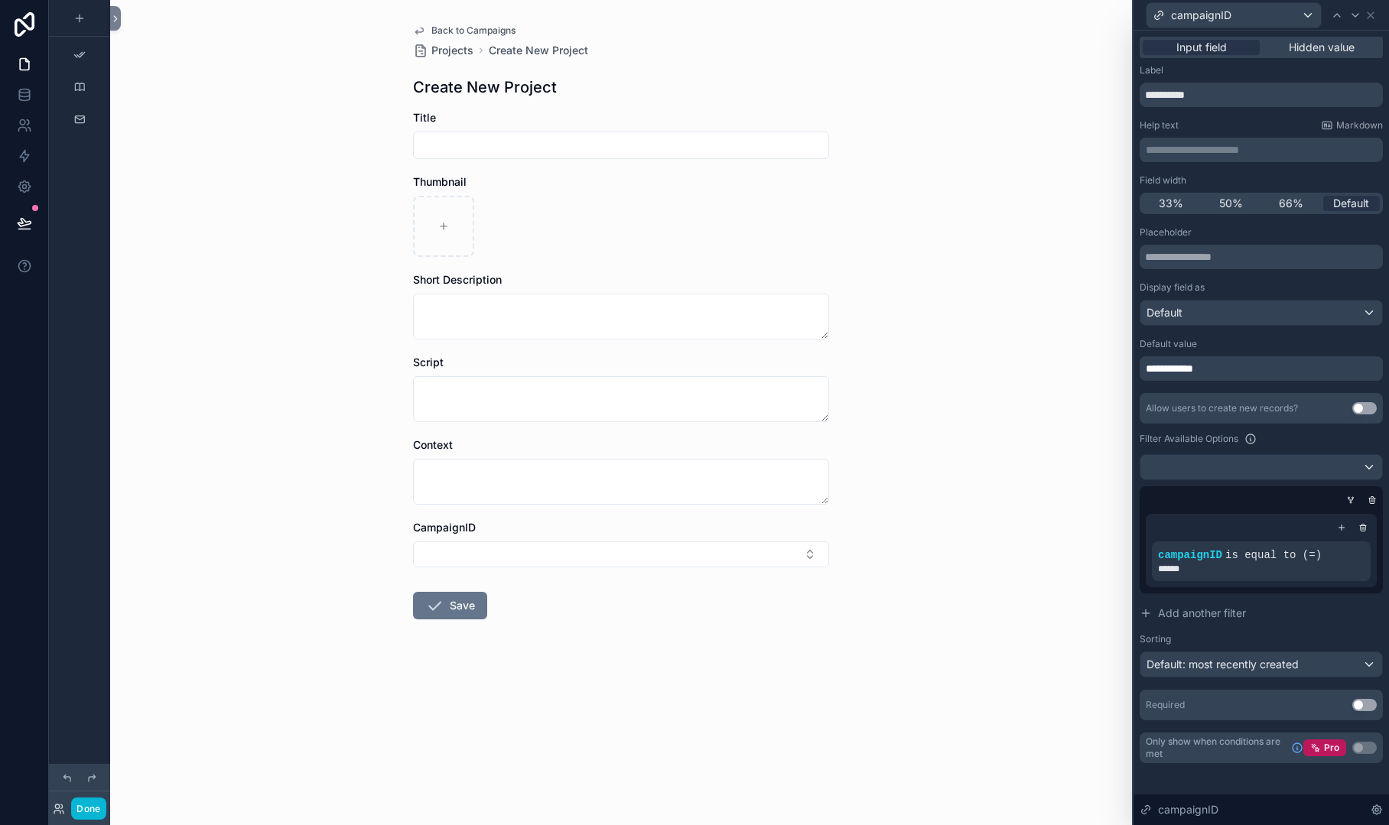
click at [1325, 442] on div "Filter Available Options" at bounding box center [1261, 439] width 243 height 18
click at [768, 551] on button "Select Button" at bounding box center [621, 555] width 416 height 26
click at [1190, 493] on div at bounding box center [1258, 500] width 243 height 15
click at [796, 555] on button "Select Button" at bounding box center [621, 555] width 416 height 26
click at [844, 537] on div "Back to Campaigns Projects Create New Project Create New Project Title Thumbnai…" at bounding box center [621, 412] width 1022 height 825
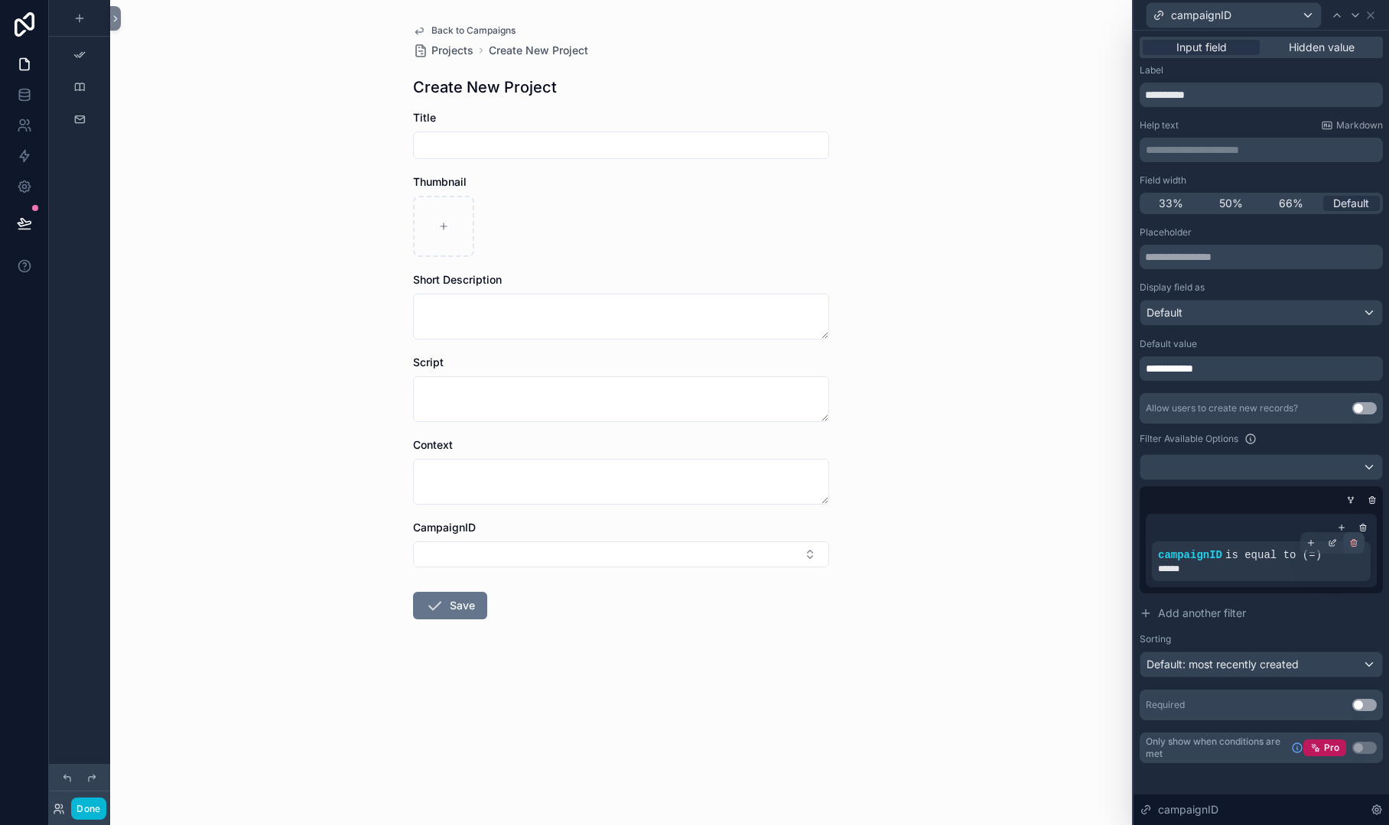
click at [1354, 545] on icon at bounding box center [1353, 542] width 9 height 9
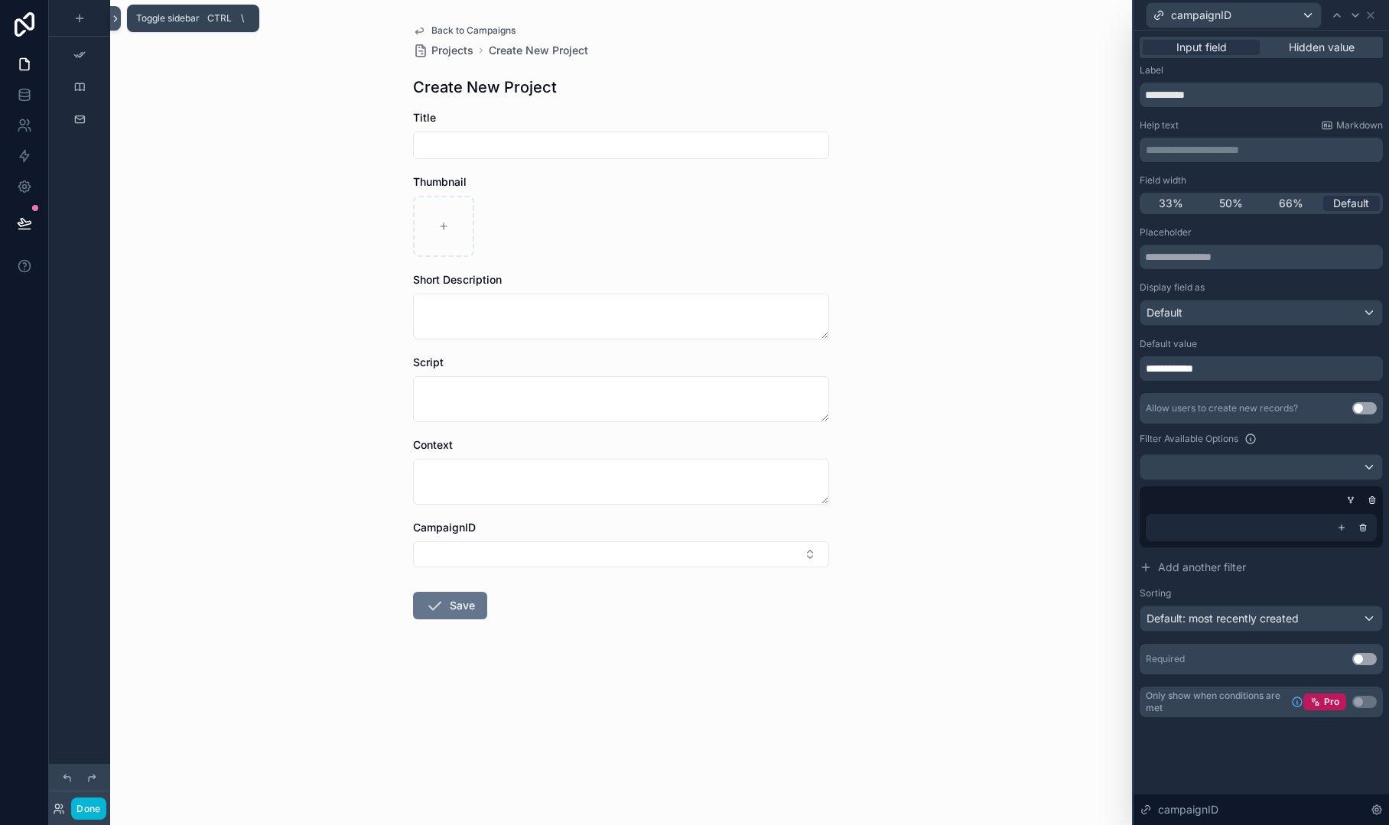
click at [116, 18] on icon at bounding box center [115, 18] width 3 height 5
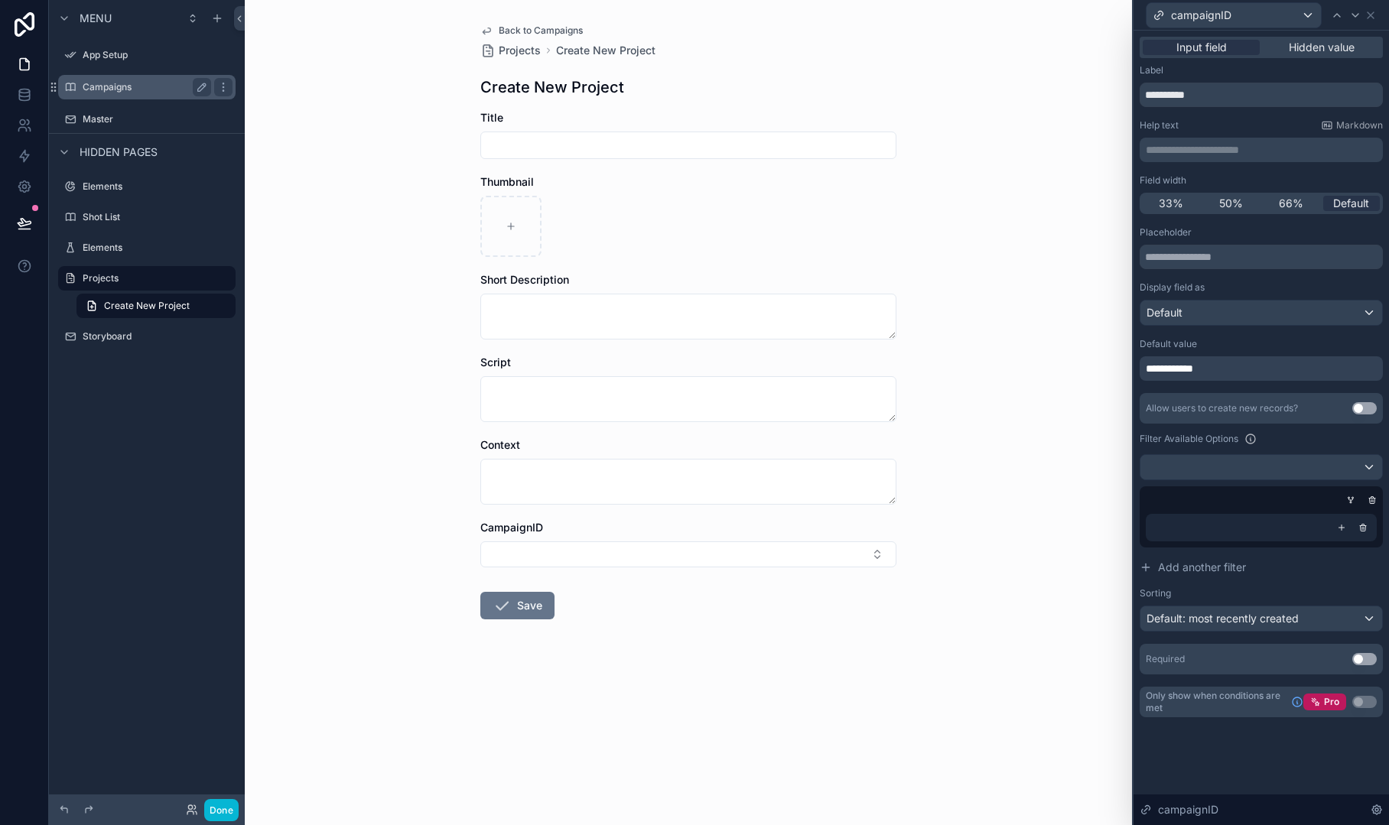
click at [115, 86] on label "Campaigns" at bounding box center [144, 87] width 122 height 12
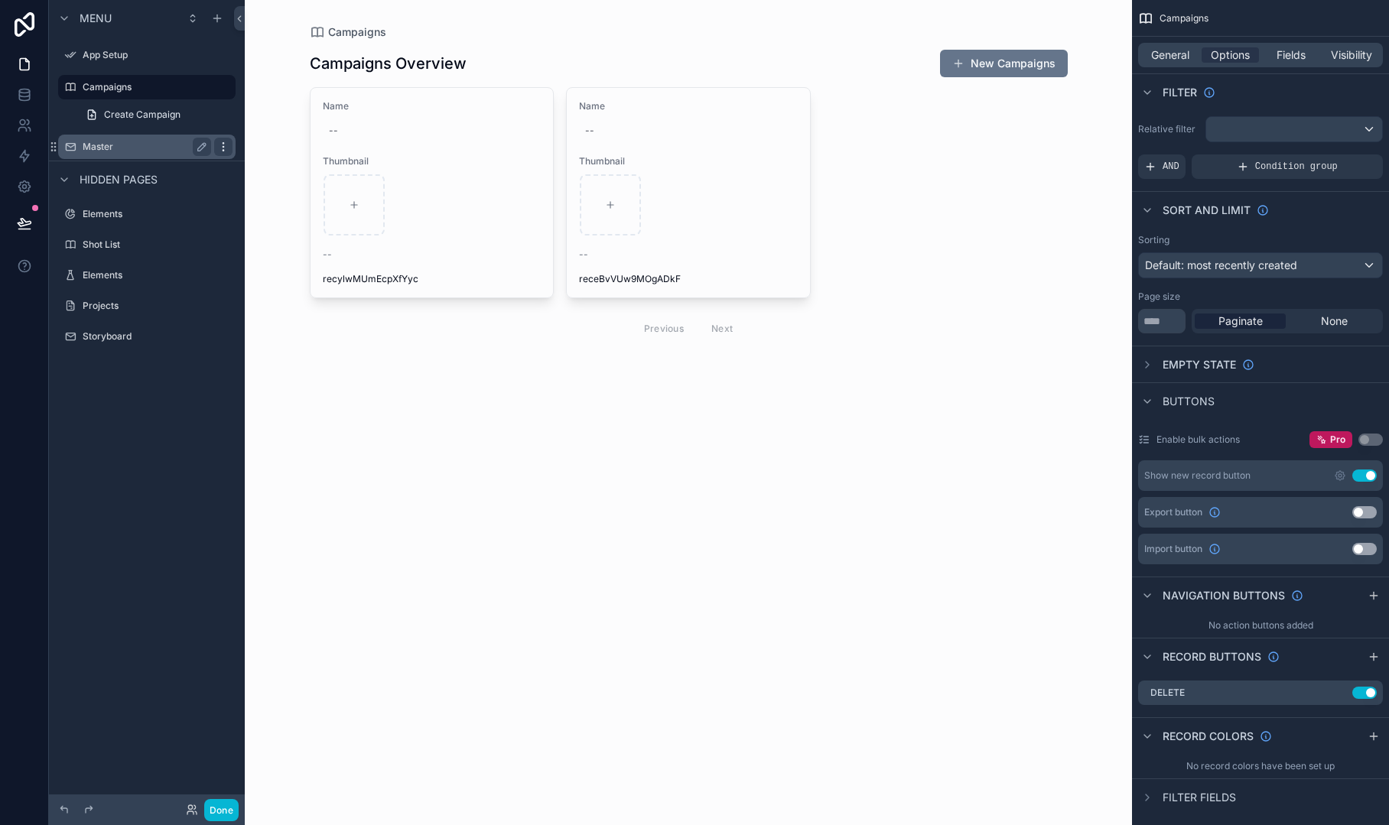
click at [220, 144] on icon "scrollable content" at bounding box center [223, 147] width 12 height 12
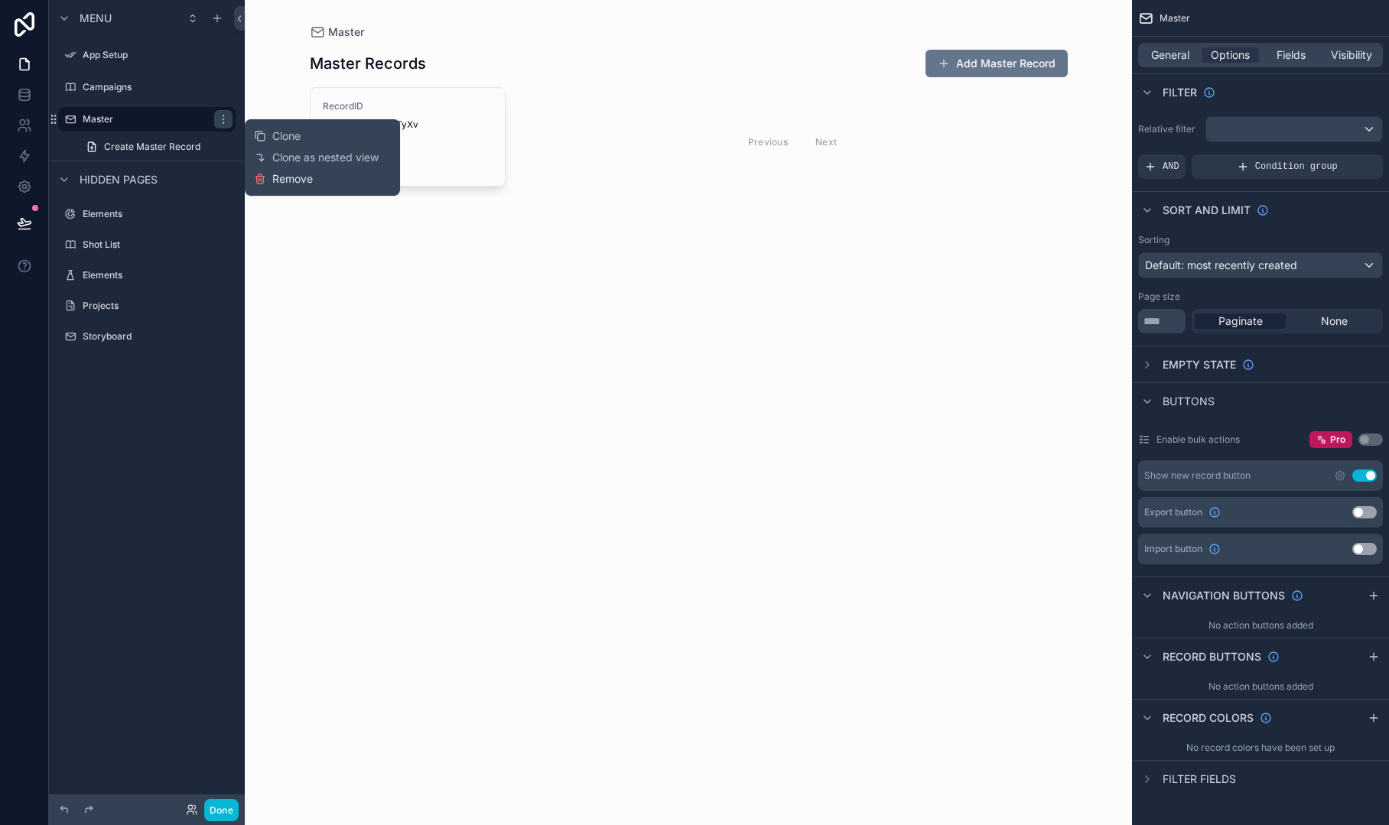
click at [294, 181] on span "Remove" at bounding box center [292, 178] width 41 height 15
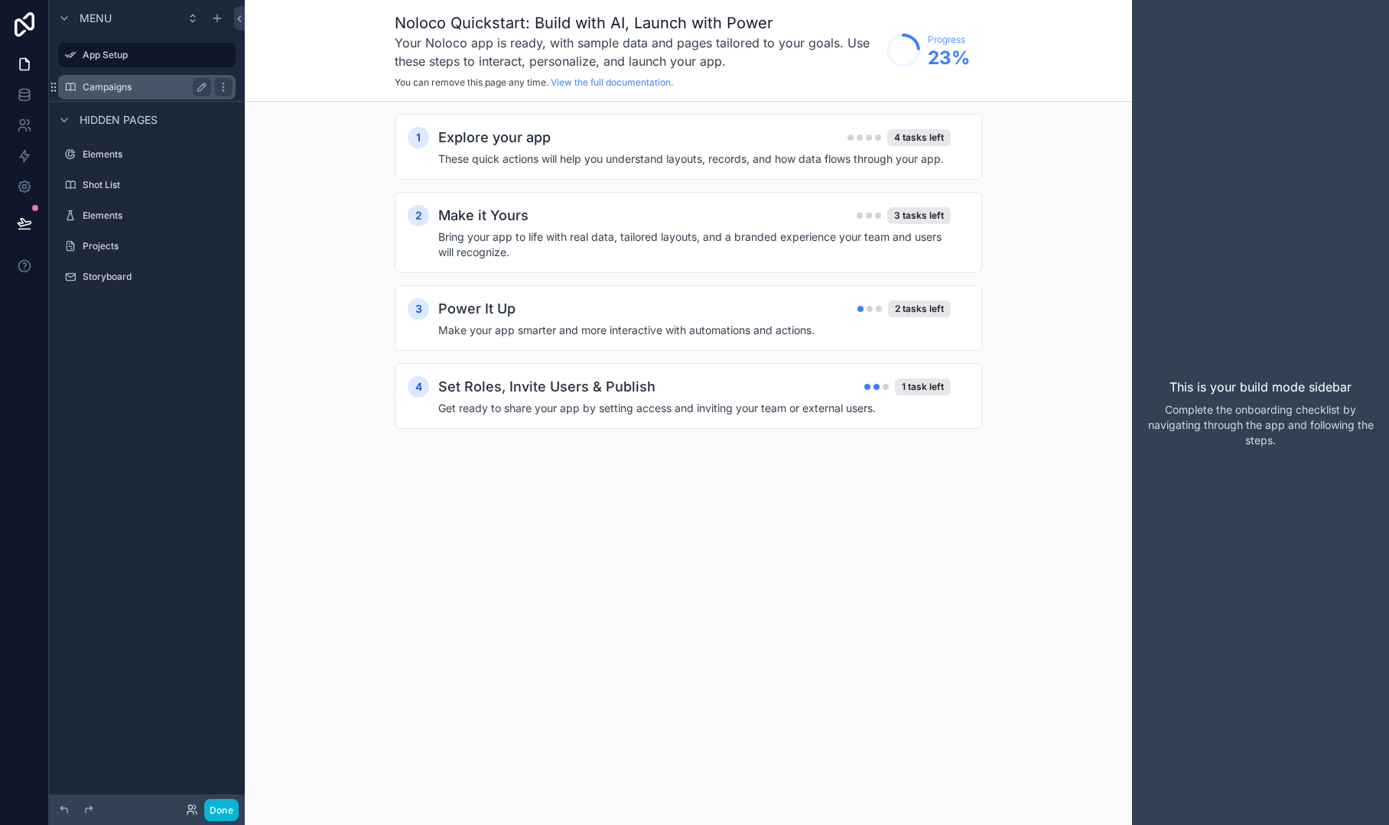
click at [117, 88] on label "Campaigns" at bounding box center [144, 87] width 122 height 12
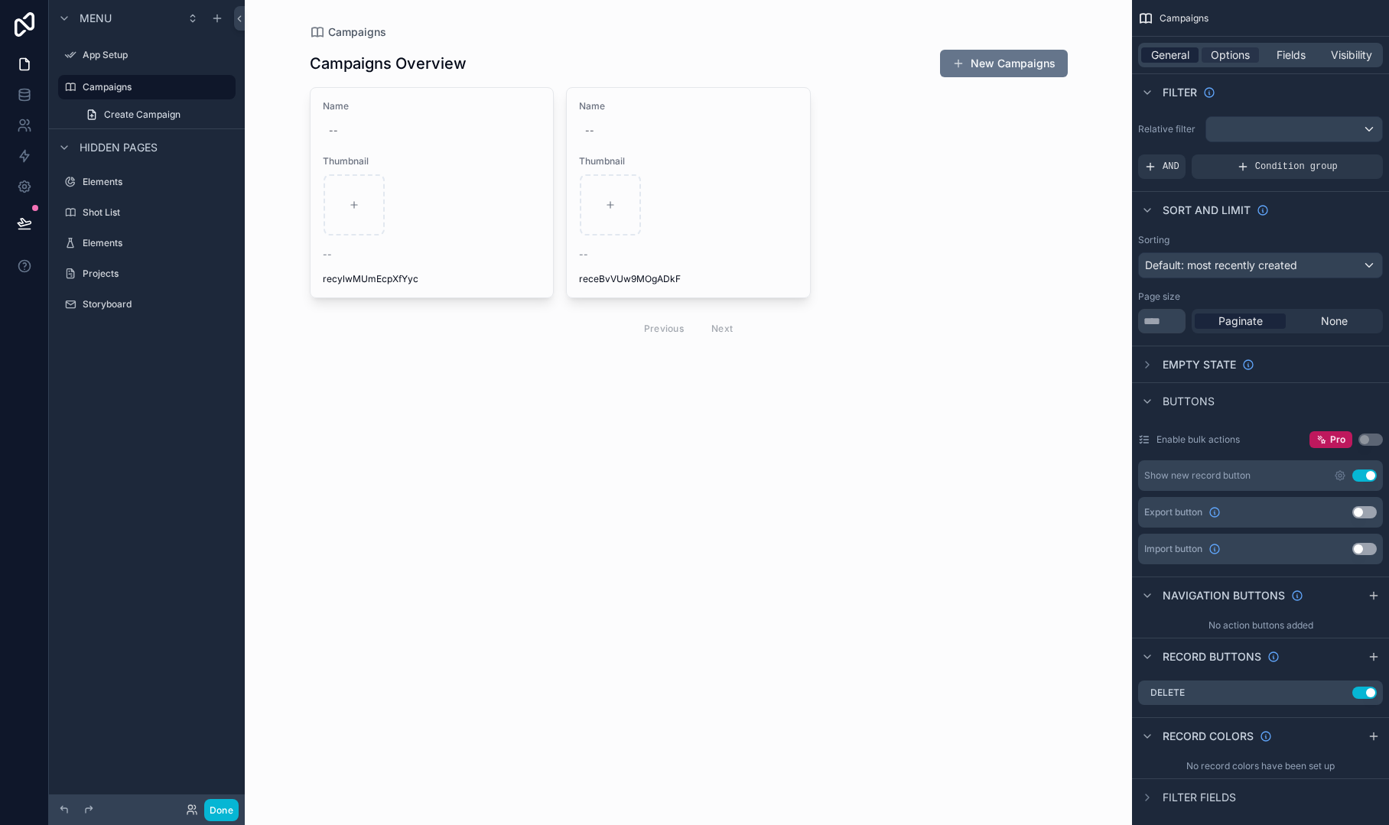
click at [1174, 50] on span "General" at bounding box center [1170, 54] width 38 height 15
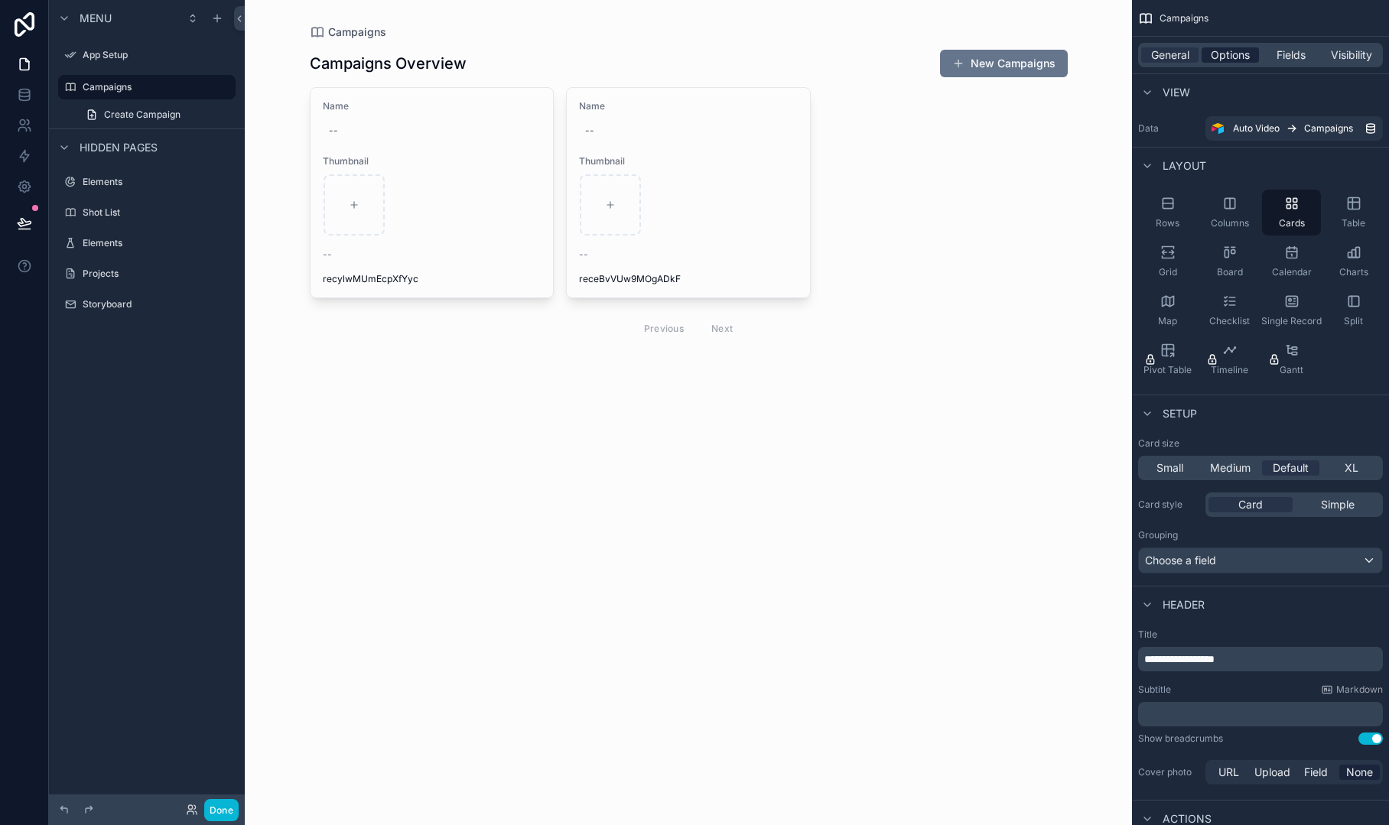
click at [1225, 52] on span "Options" at bounding box center [1230, 54] width 39 height 15
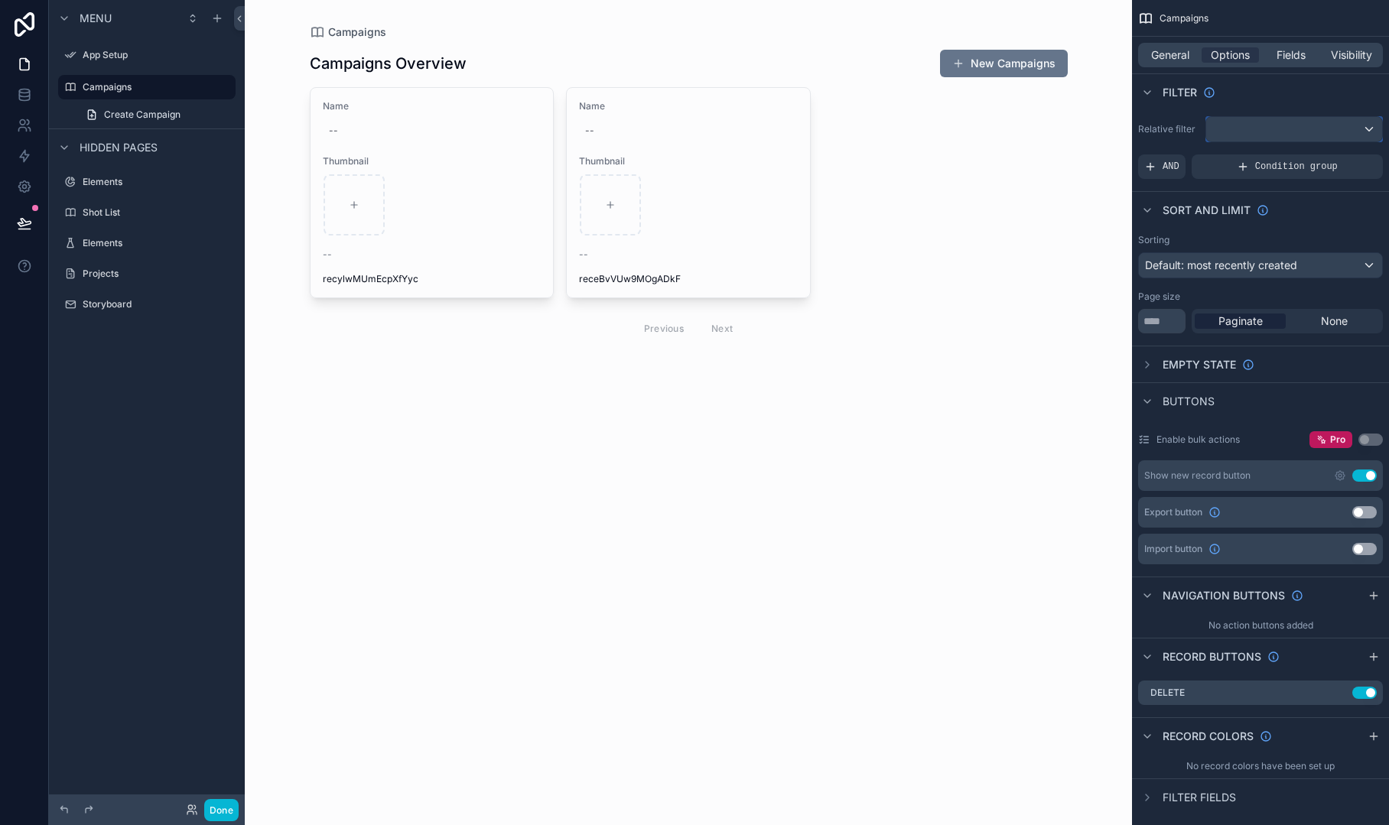
click at [1274, 133] on div "scrollable content" at bounding box center [1294, 129] width 176 height 24
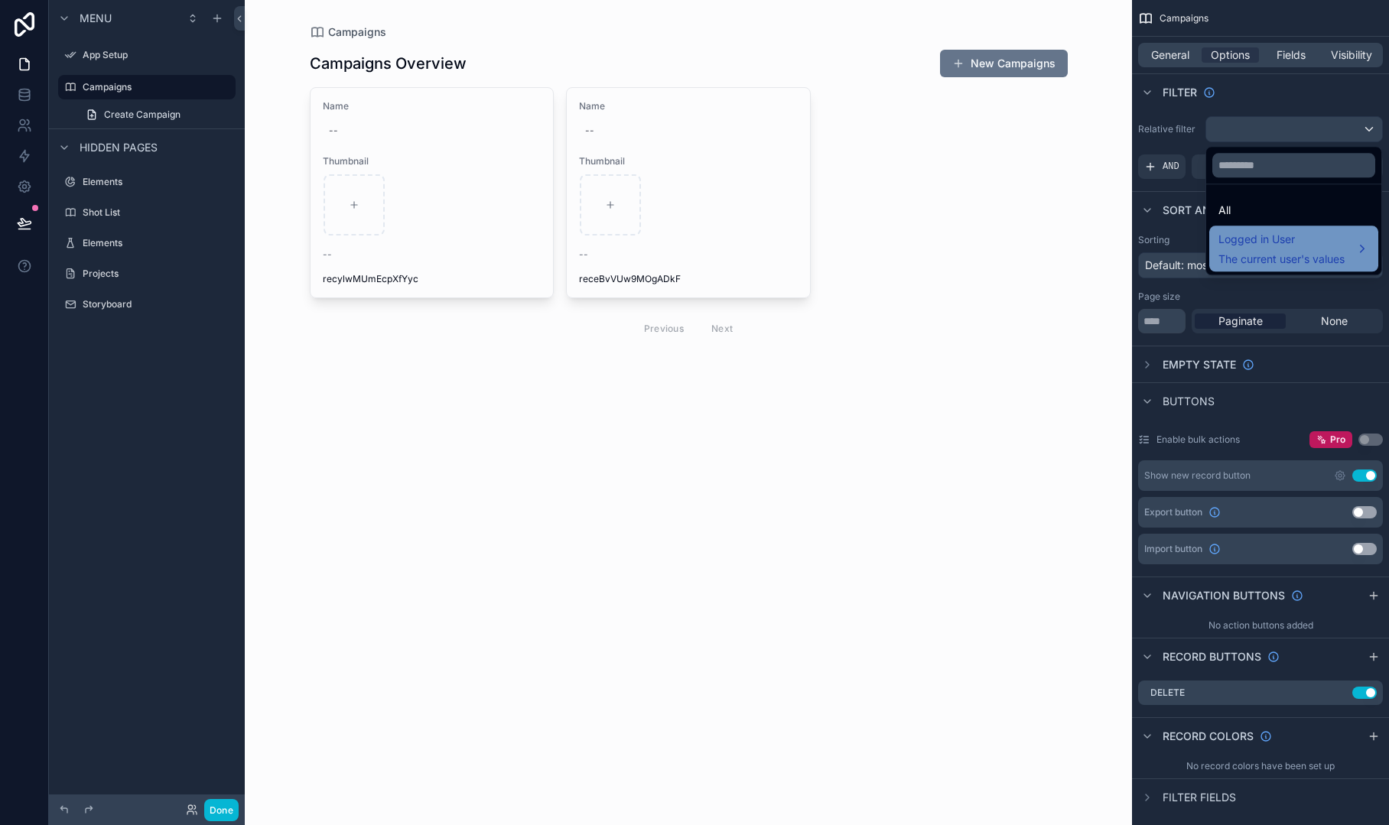
click at [1310, 242] on span "Logged in User" at bounding box center [1281, 239] width 126 height 18
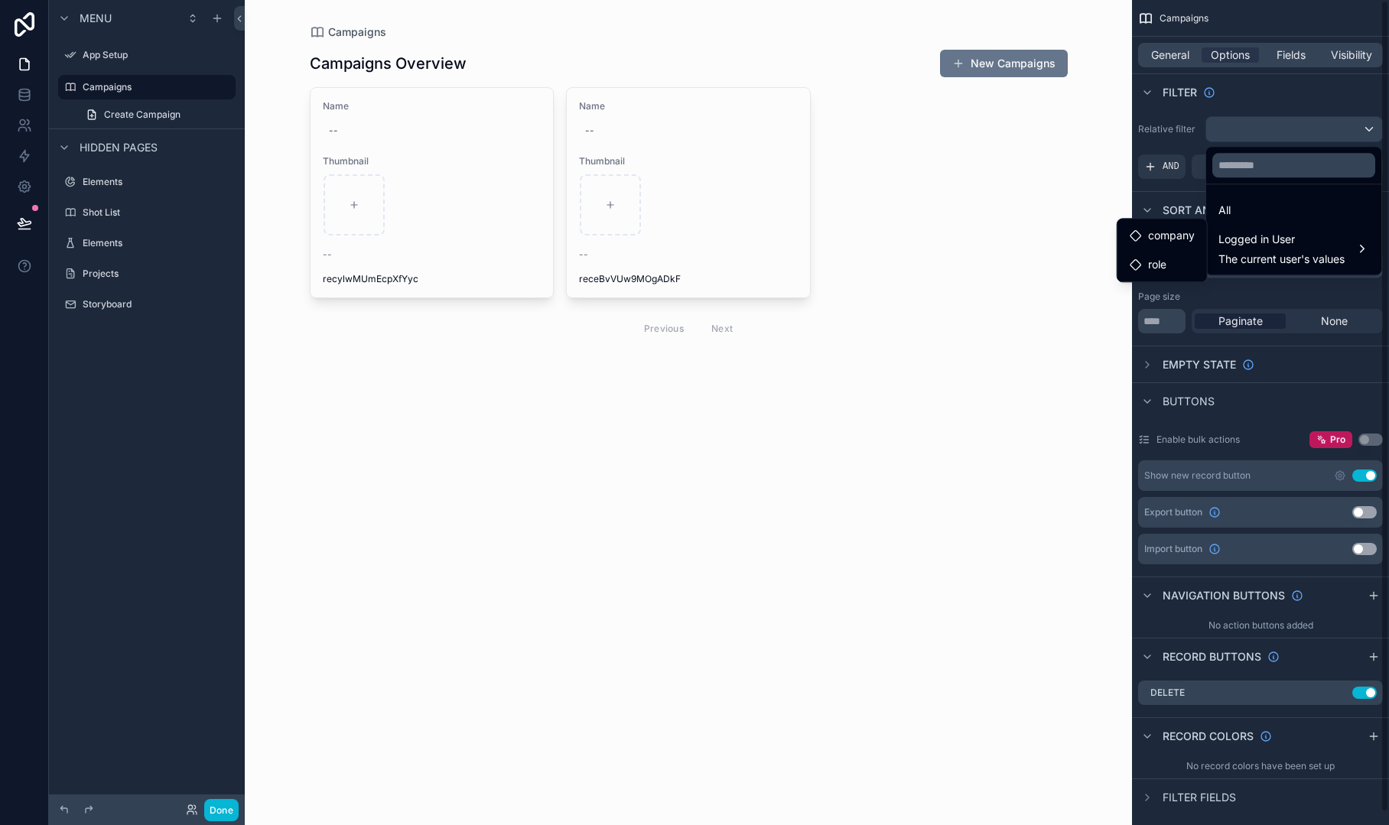
click at [1249, 88] on div "scrollable content" at bounding box center [694, 412] width 1389 height 825
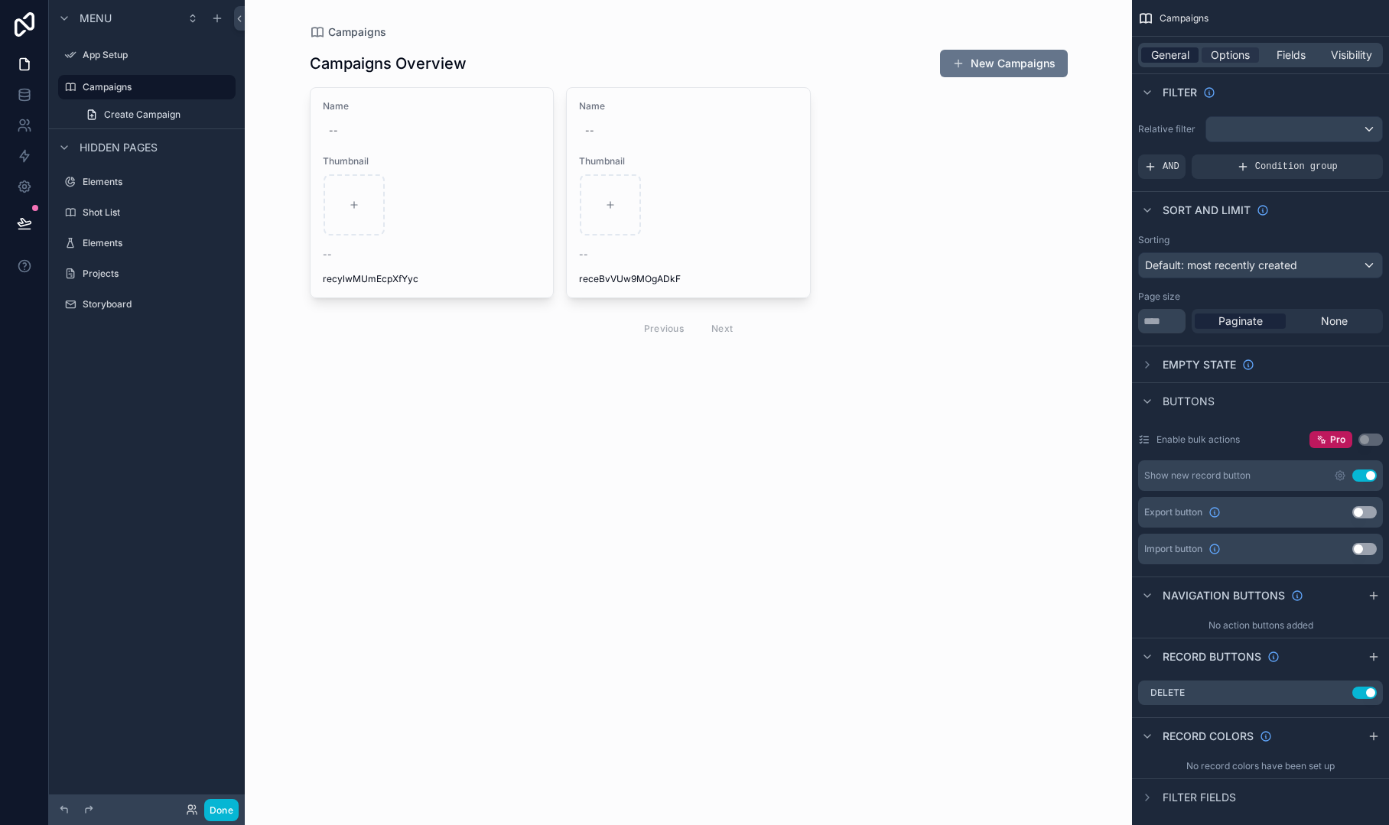
click at [1160, 49] on span "General" at bounding box center [1170, 54] width 38 height 15
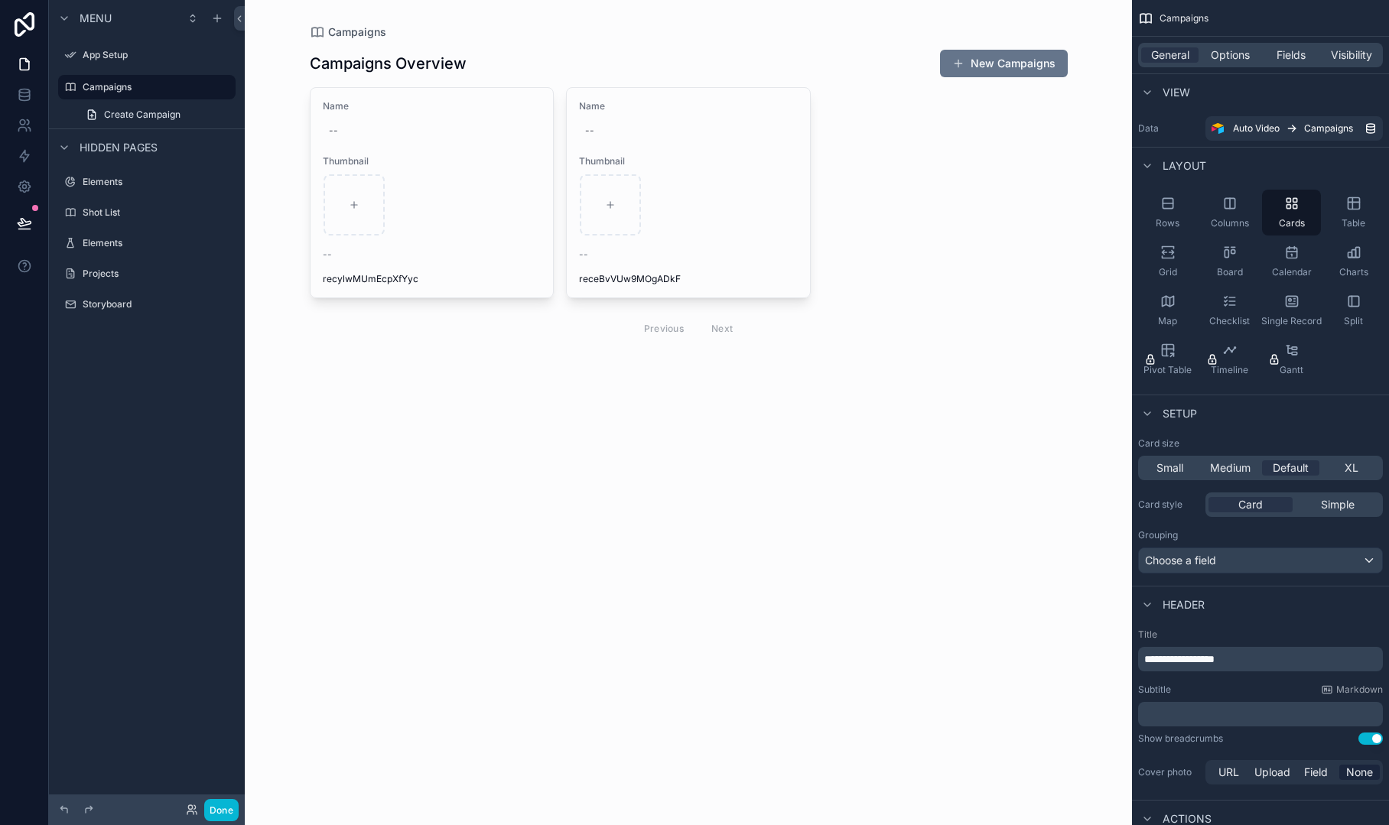
click at [490, 250] on div "scrollable content" at bounding box center [689, 197] width 782 height 395
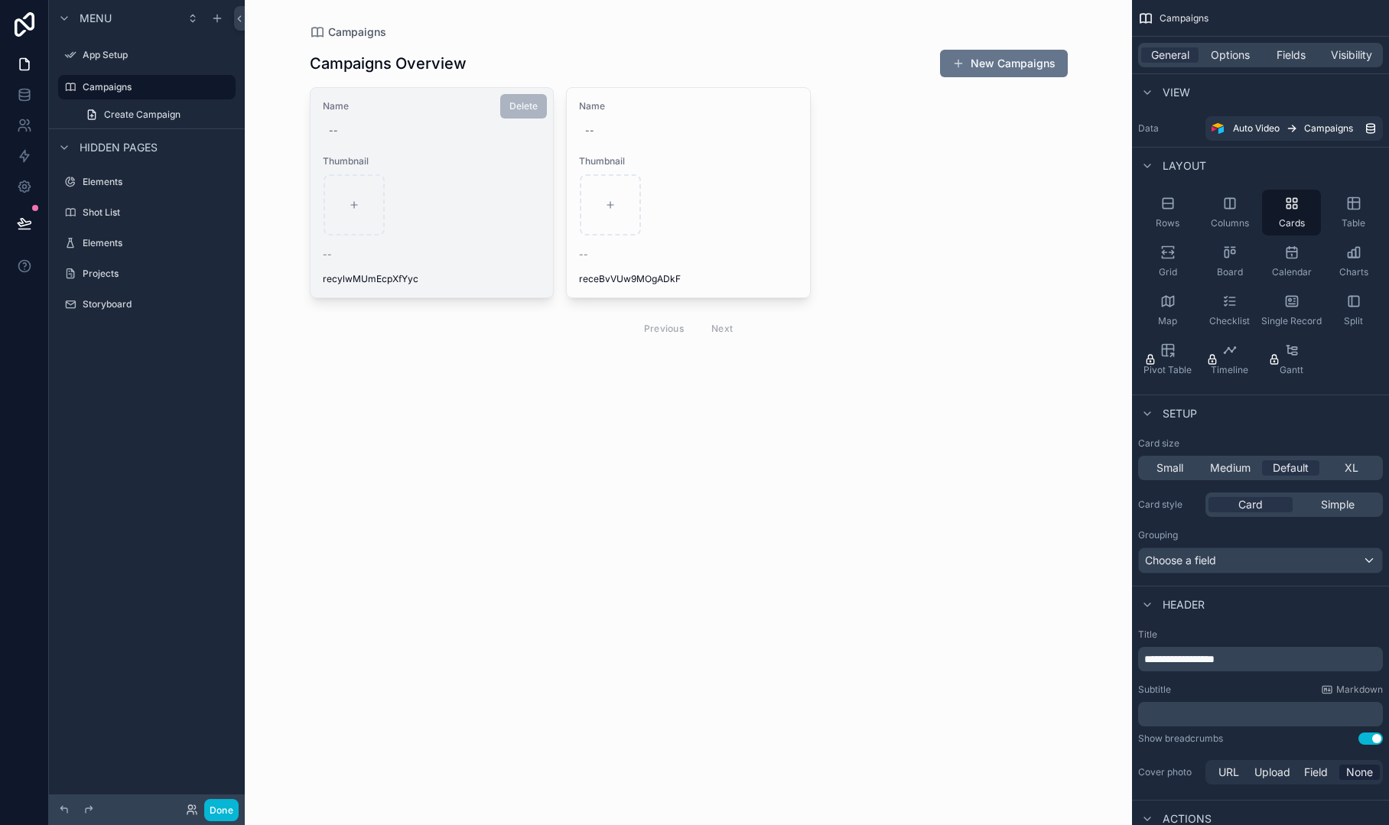
click at [507, 262] on div "Name -- Thumbnail -- recylwMUmEcpXfYyc" at bounding box center [432, 193] width 243 height 210
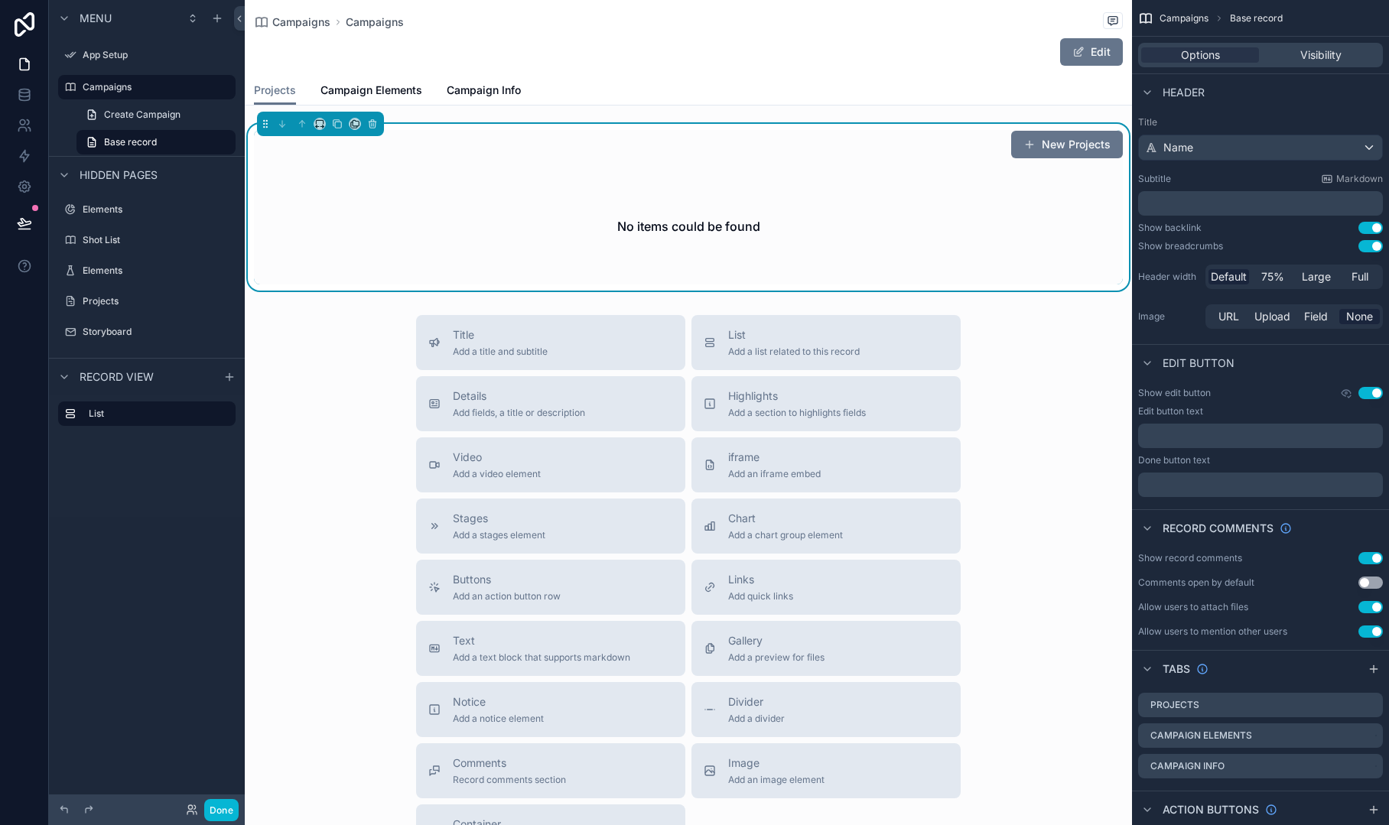
click at [568, 250] on div "No items could be found" at bounding box center [688, 226] width 869 height 116
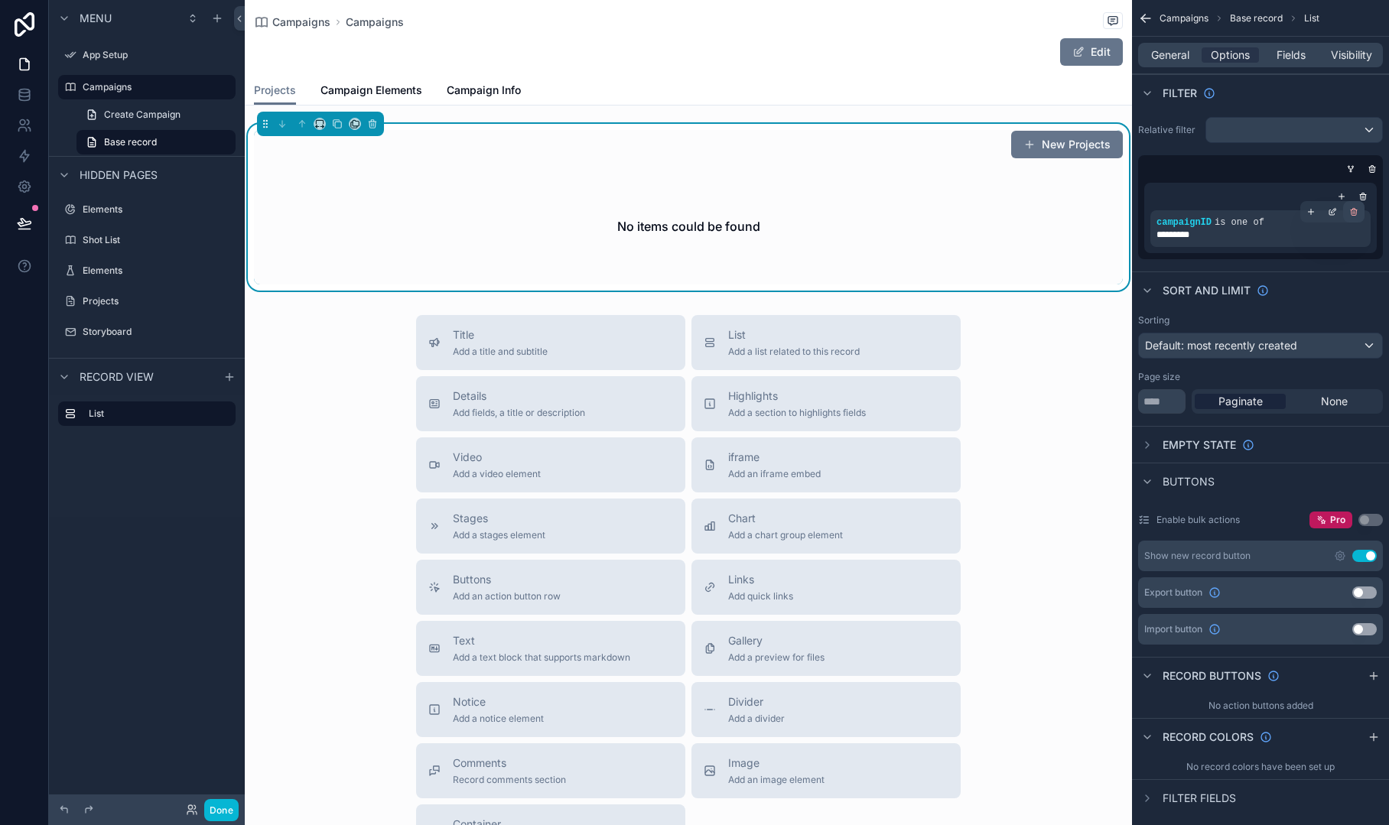
click at [1353, 212] on icon "scrollable content" at bounding box center [1353, 213] width 0 height 2
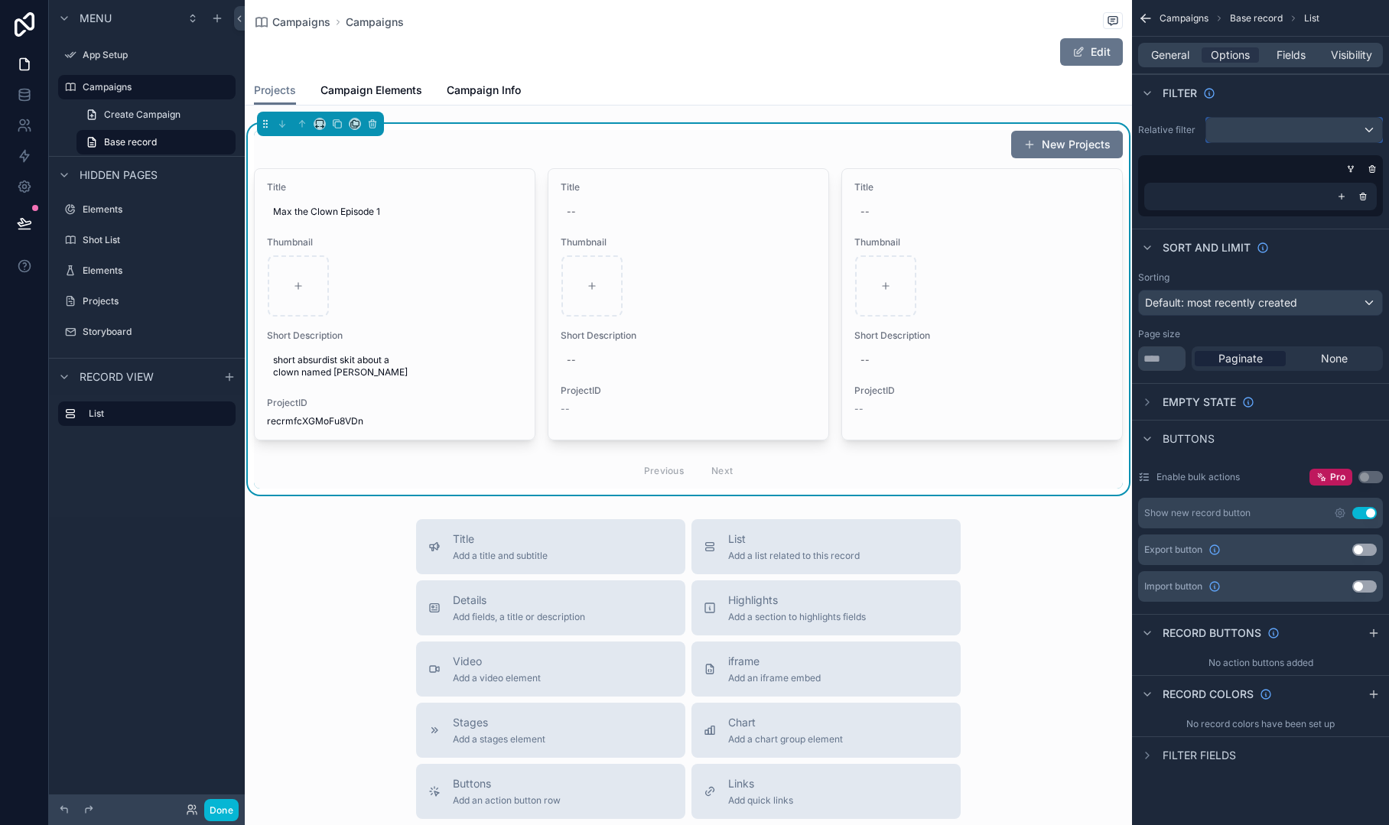
click at [1357, 135] on div "scrollable content" at bounding box center [1294, 130] width 176 height 24
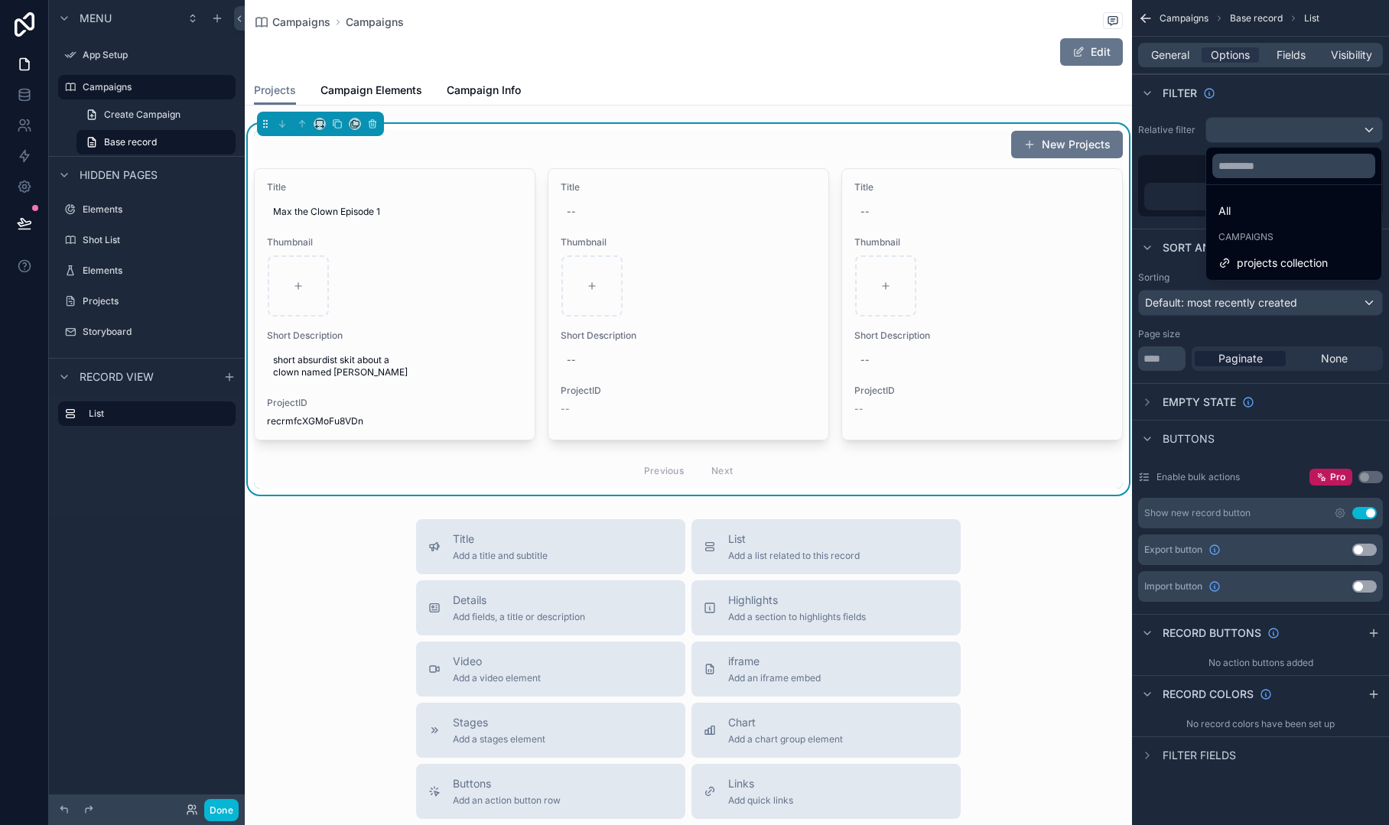
click at [1331, 98] on div "scrollable content" at bounding box center [694, 412] width 1389 height 825
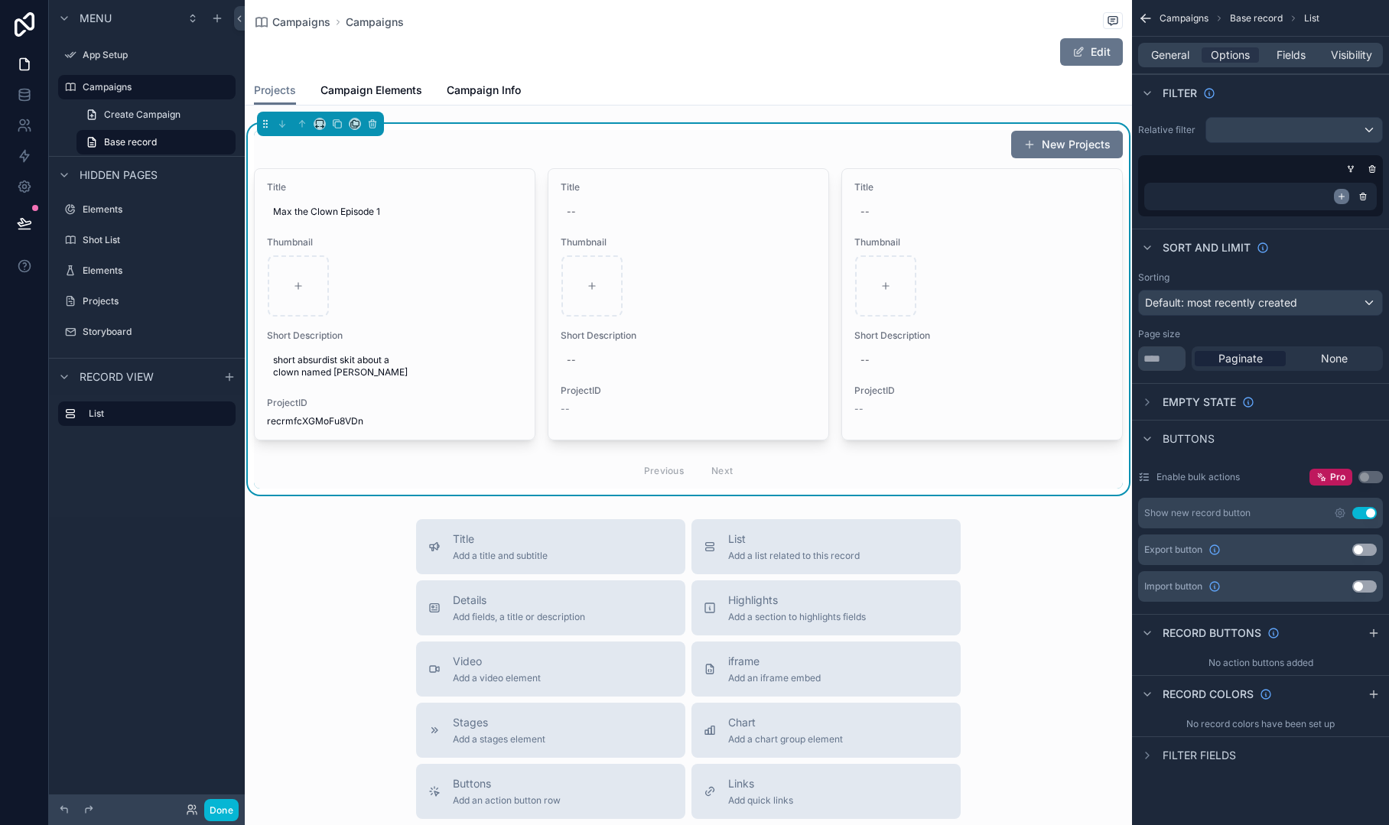
click at [1341, 192] on icon "scrollable content" at bounding box center [1341, 196] width 9 height 9
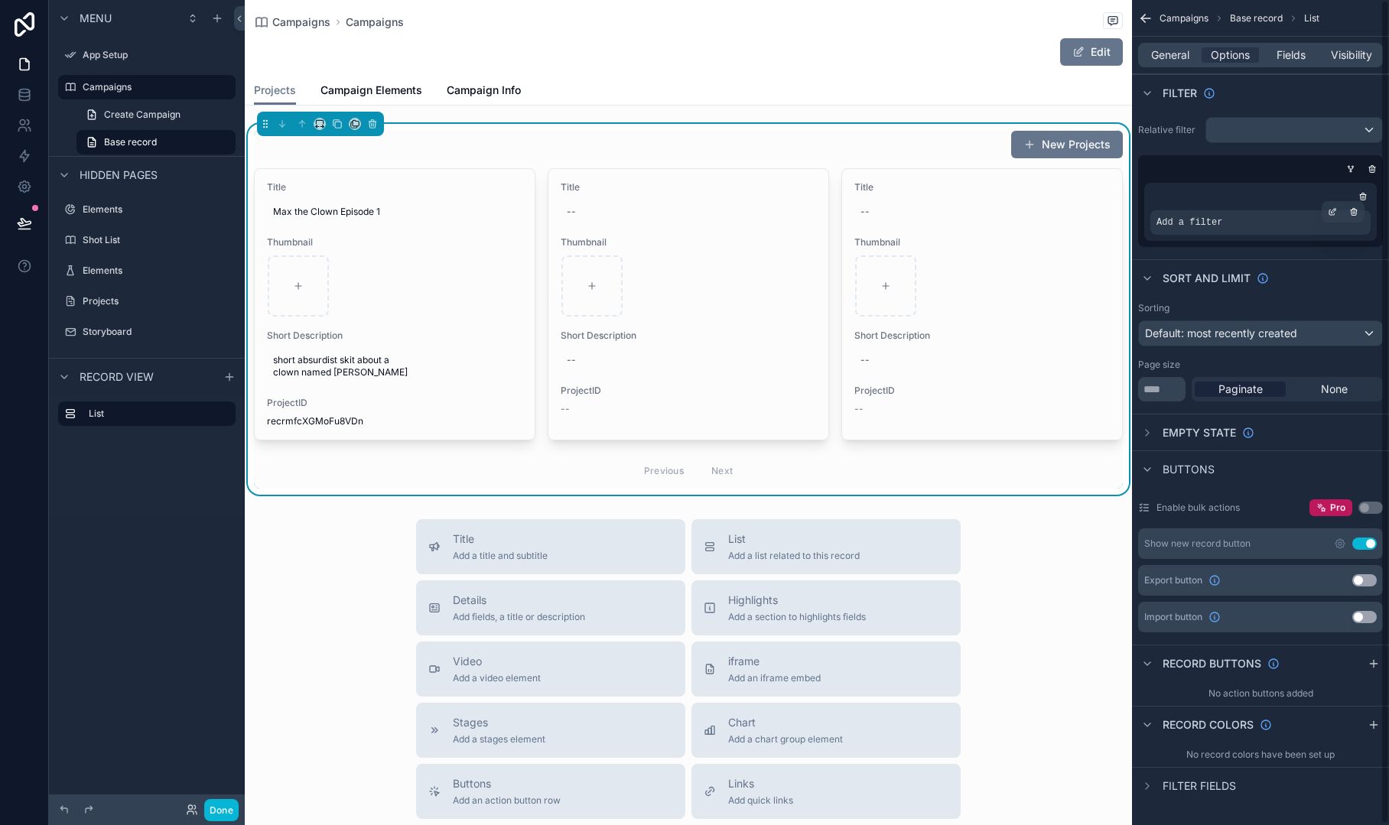
click at [1293, 225] on div "Add a filter" at bounding box center [1260, 222] width 220 height 24
click at [1328, 209] on icon "scrollable content" at bounding box center [1332, 211] width 9 height 9
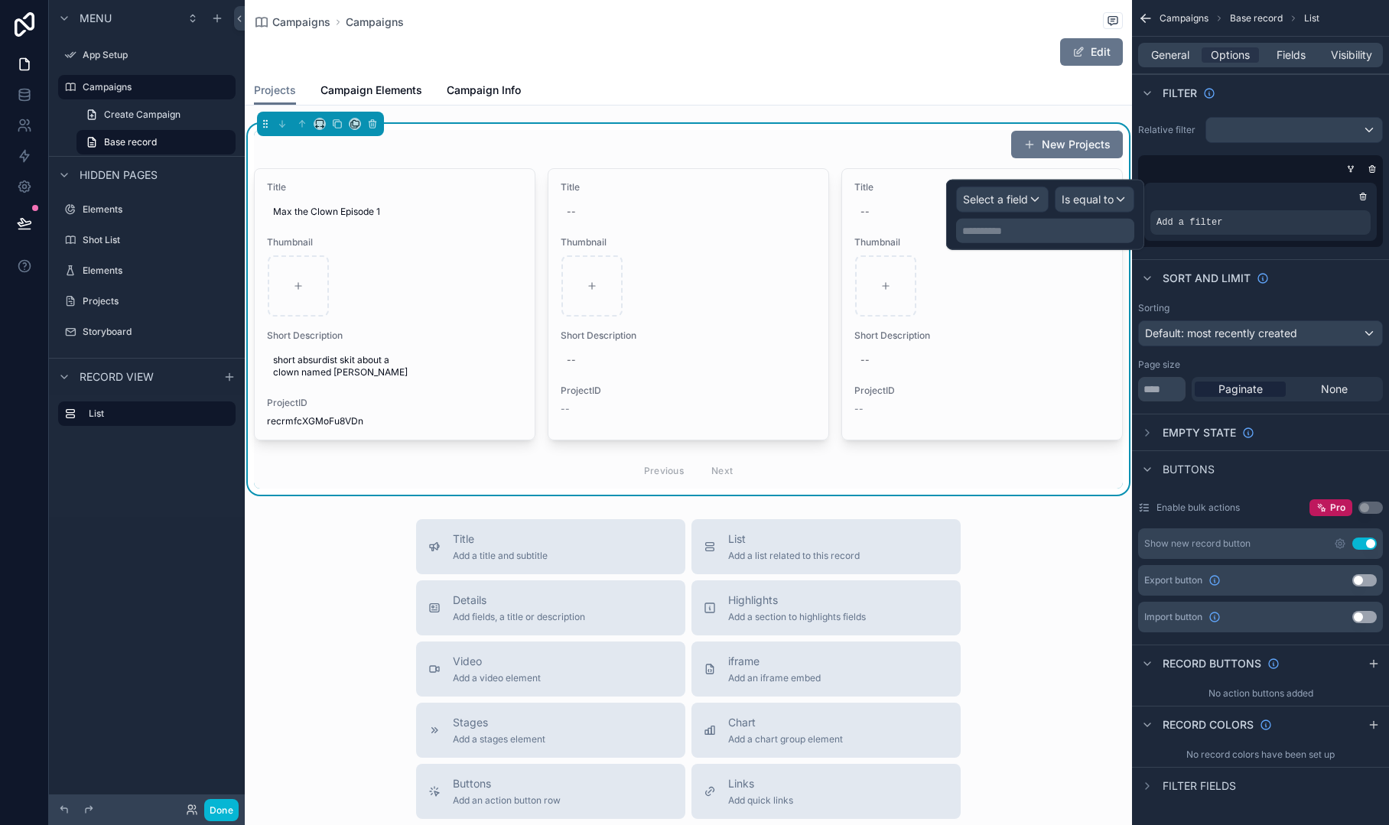
click at [1049, 229] on p "**********" at bounding box center [1046, 230] width 169 height 15
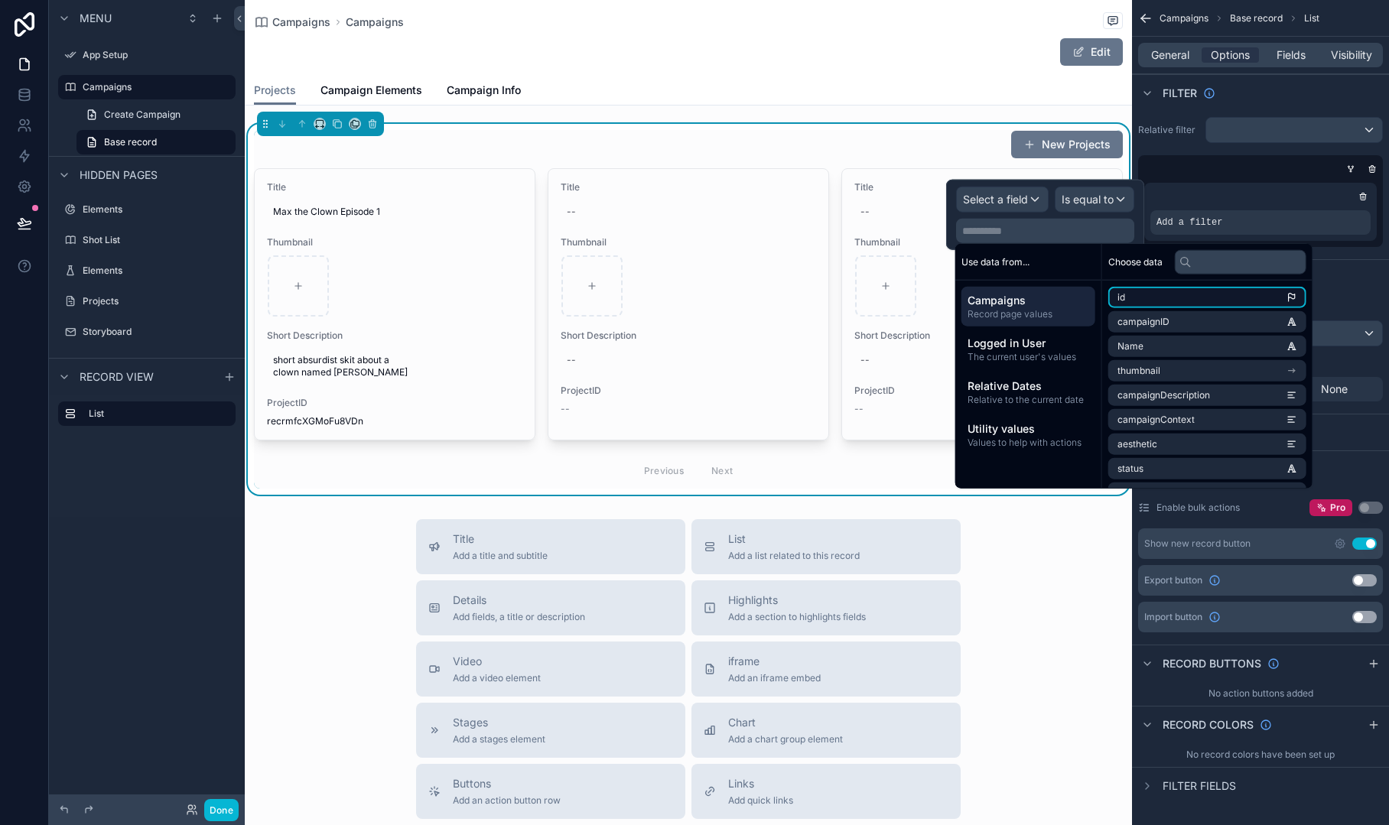
click at [1155, 291] on li "id" at bounding box center [1207, 297] width 198 height 21
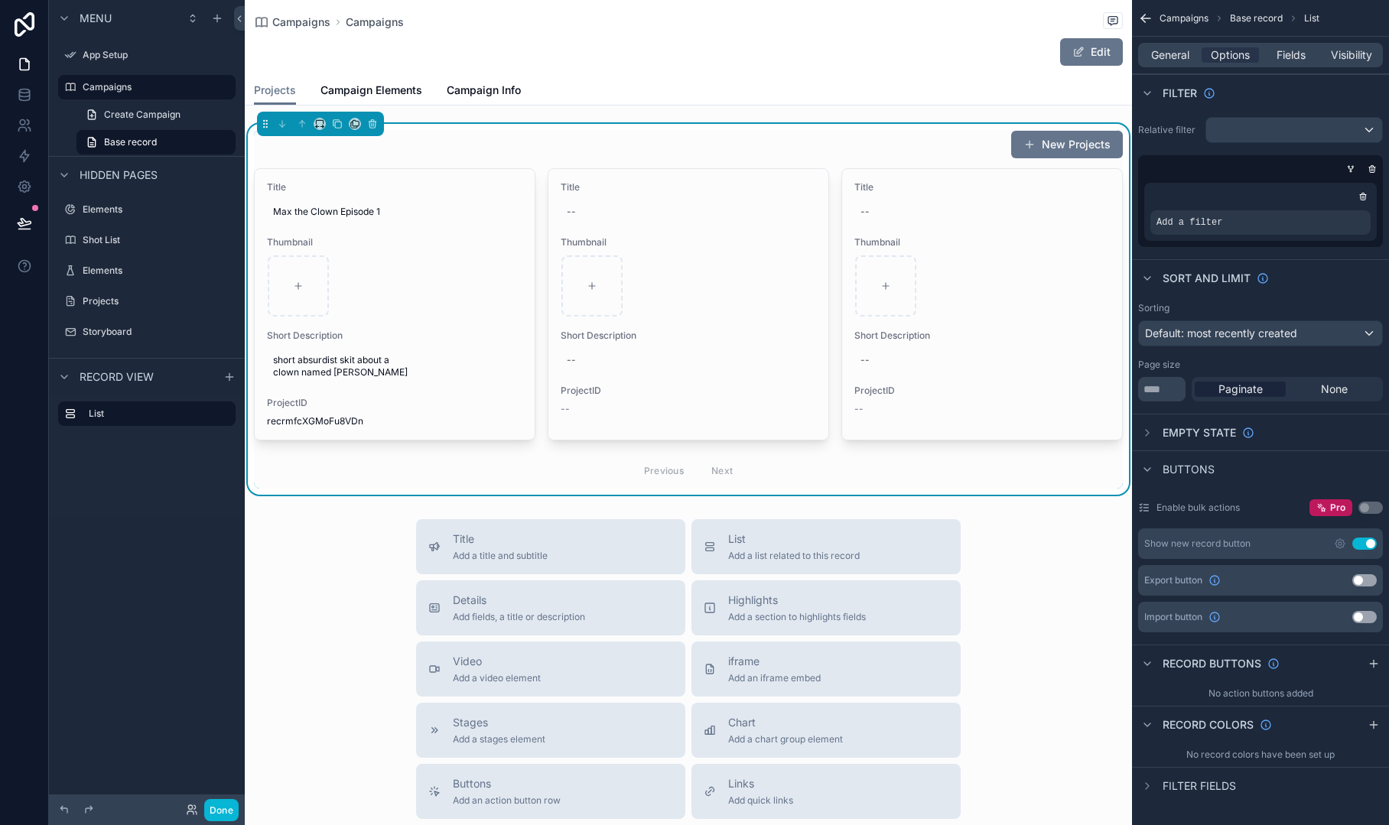
click at [1179, 154] on div "Relative filter Add a filter" at bounding box center [1260, 182] width 257 height 142
click at [1332, 206] on div "scrollable content" at bounding box center [1332, 211] width 21 height 21
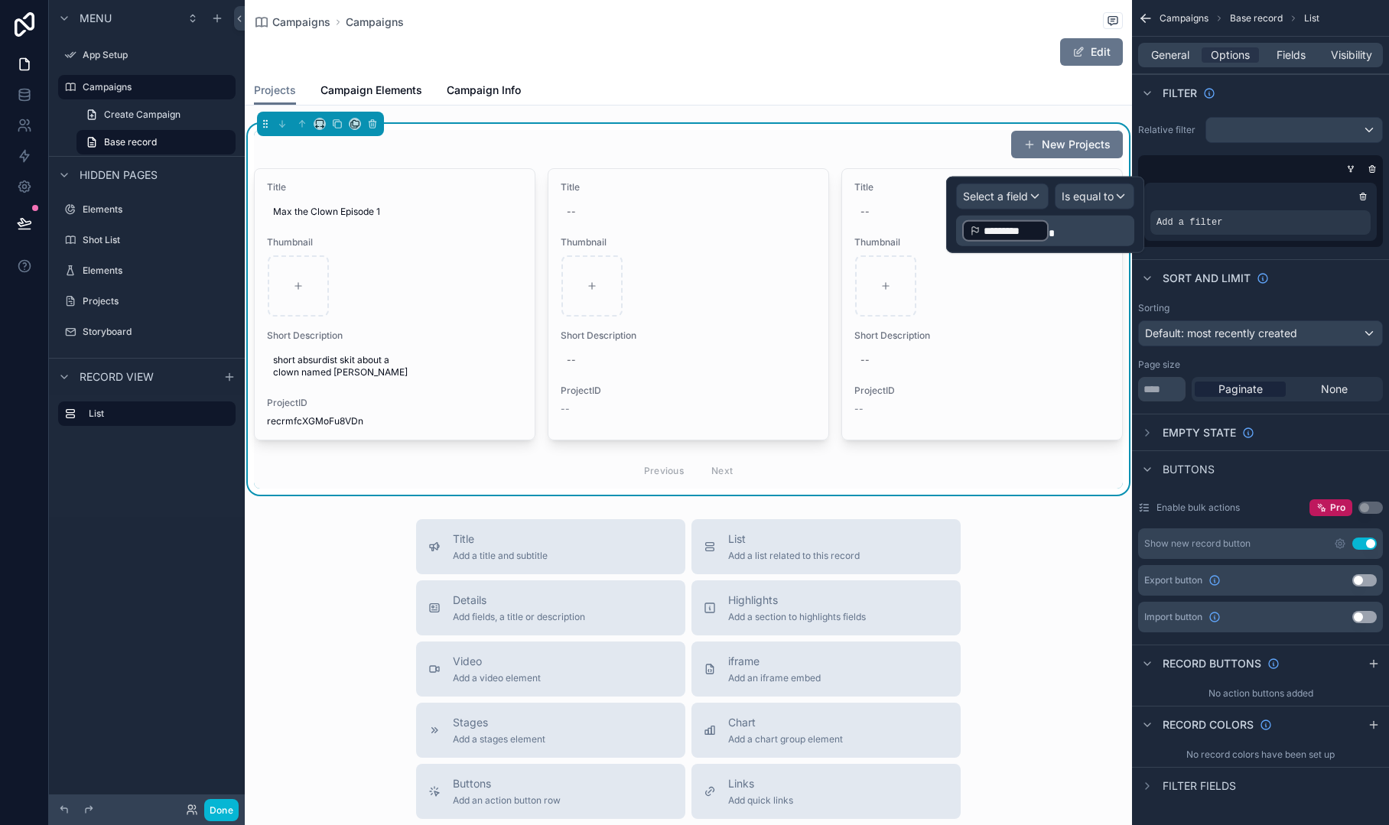
click at [1059, 230] on p "﻿ ********* ﻿" at bounding box center [1046, 231] width 169 height 24
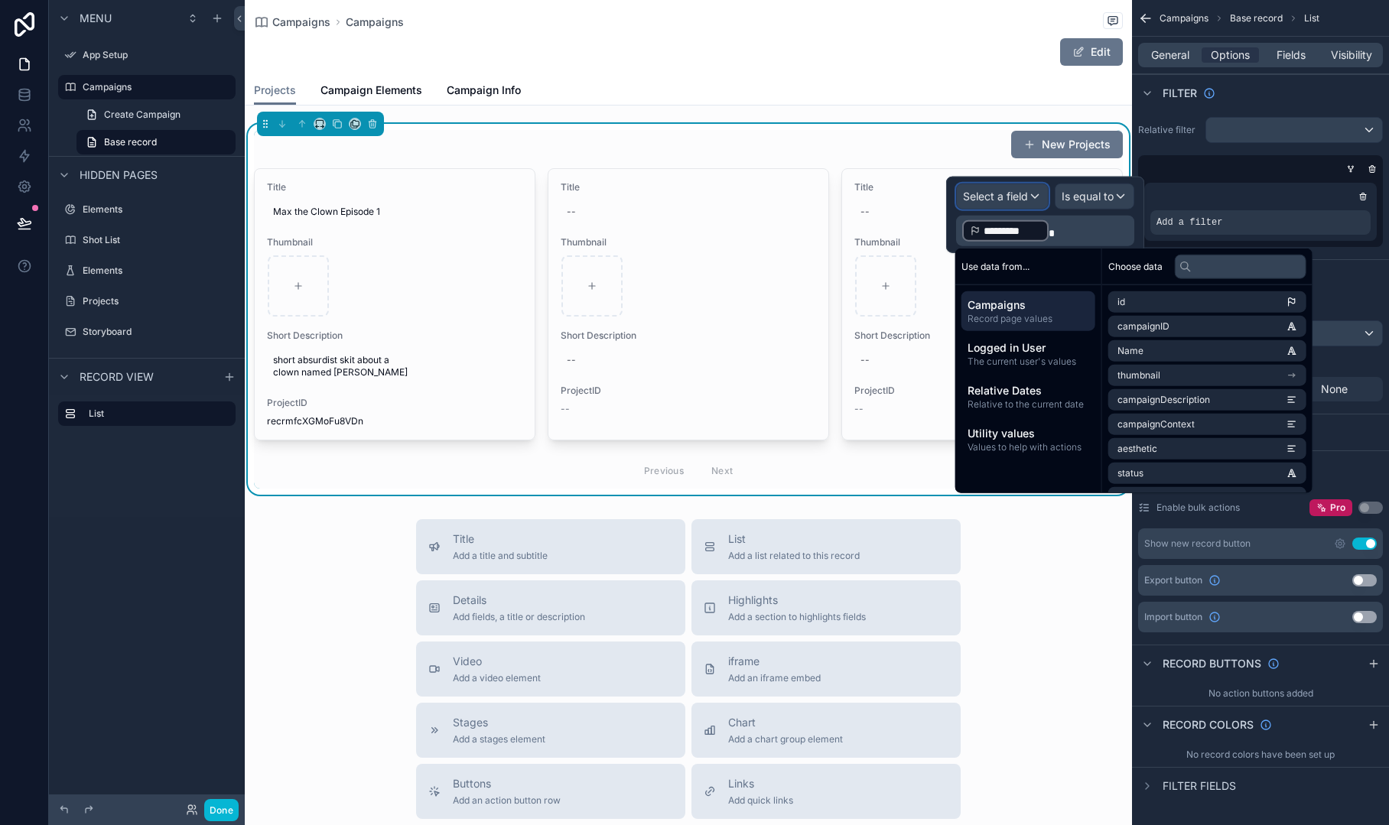
click at [1026, 195] on span "Select a field" at bounding box center [995, 196] width 65 height 13
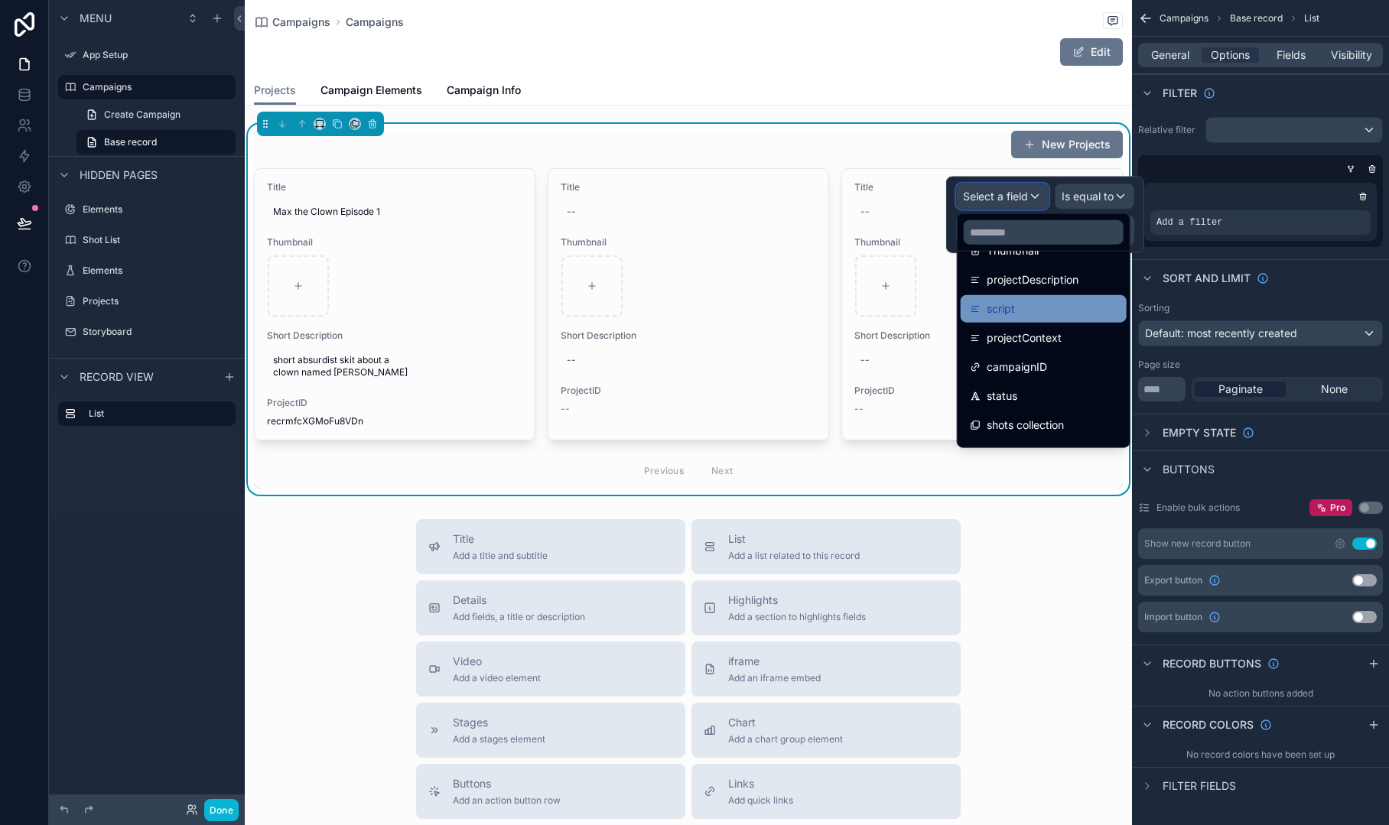
scroll to position [225, 0]
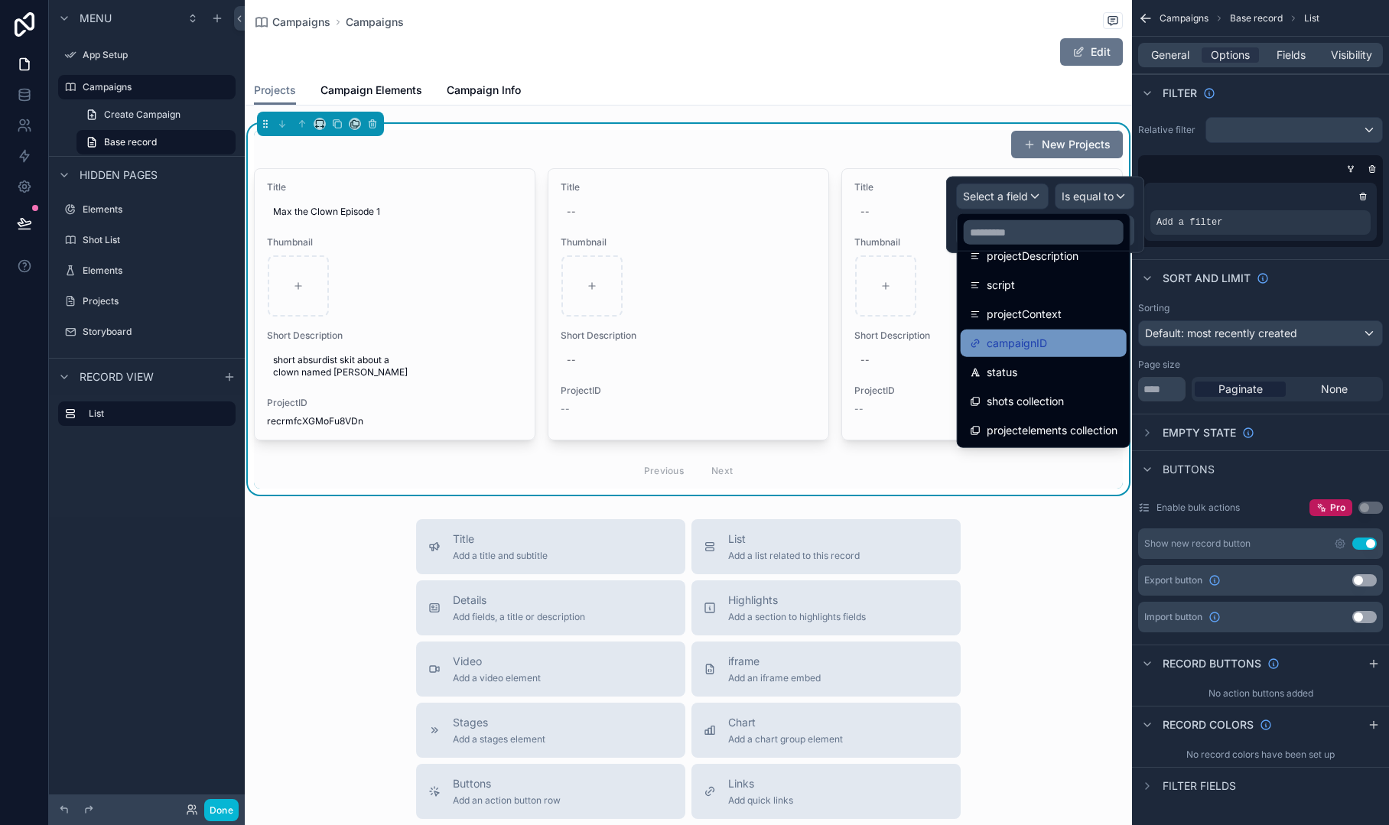
click at [1066, 346] on div "campaignID" at bounding box center [1044, 343] width 148 height 18
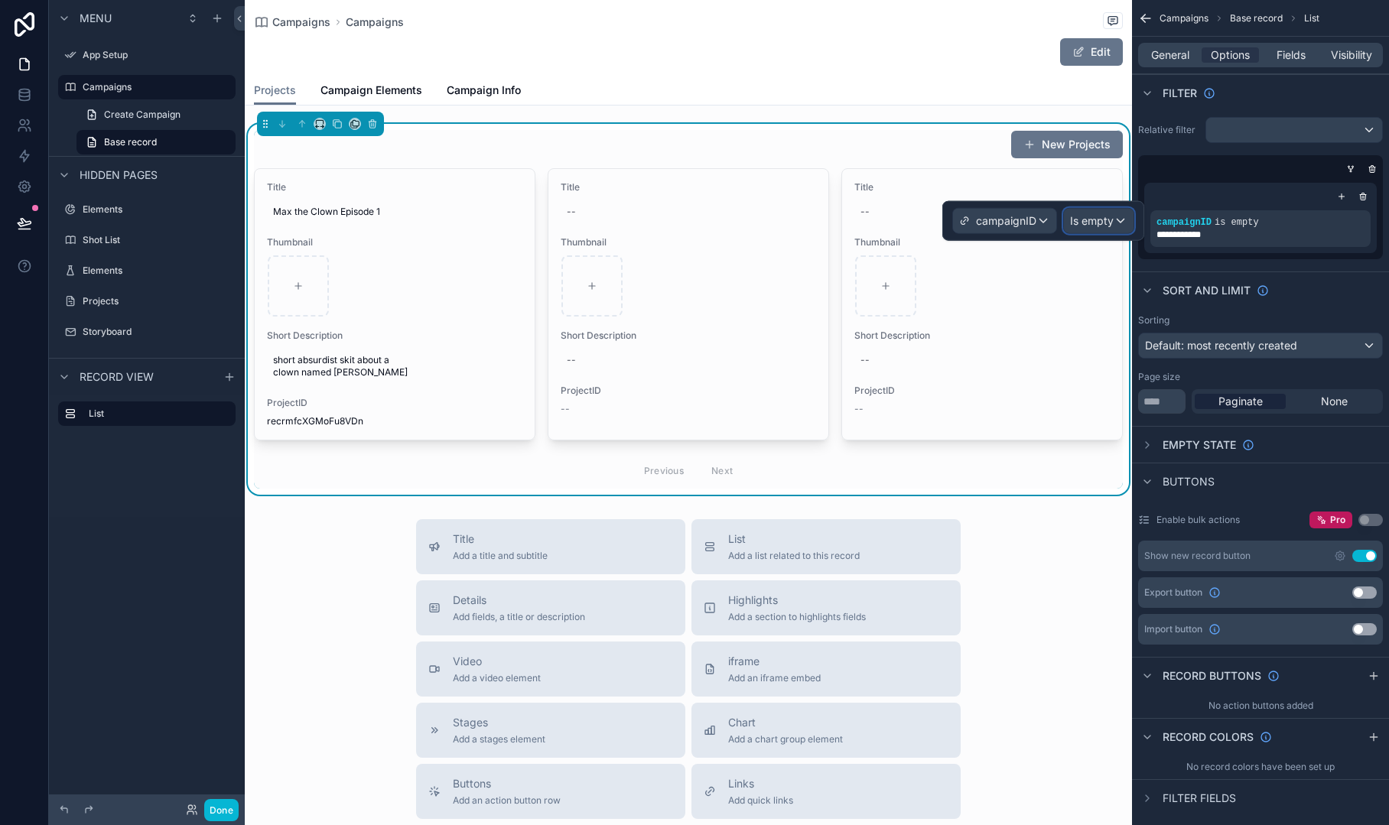
click at [1124, 217] on div "Is empty" at bounding box center [1099, 221] width 70 height 24
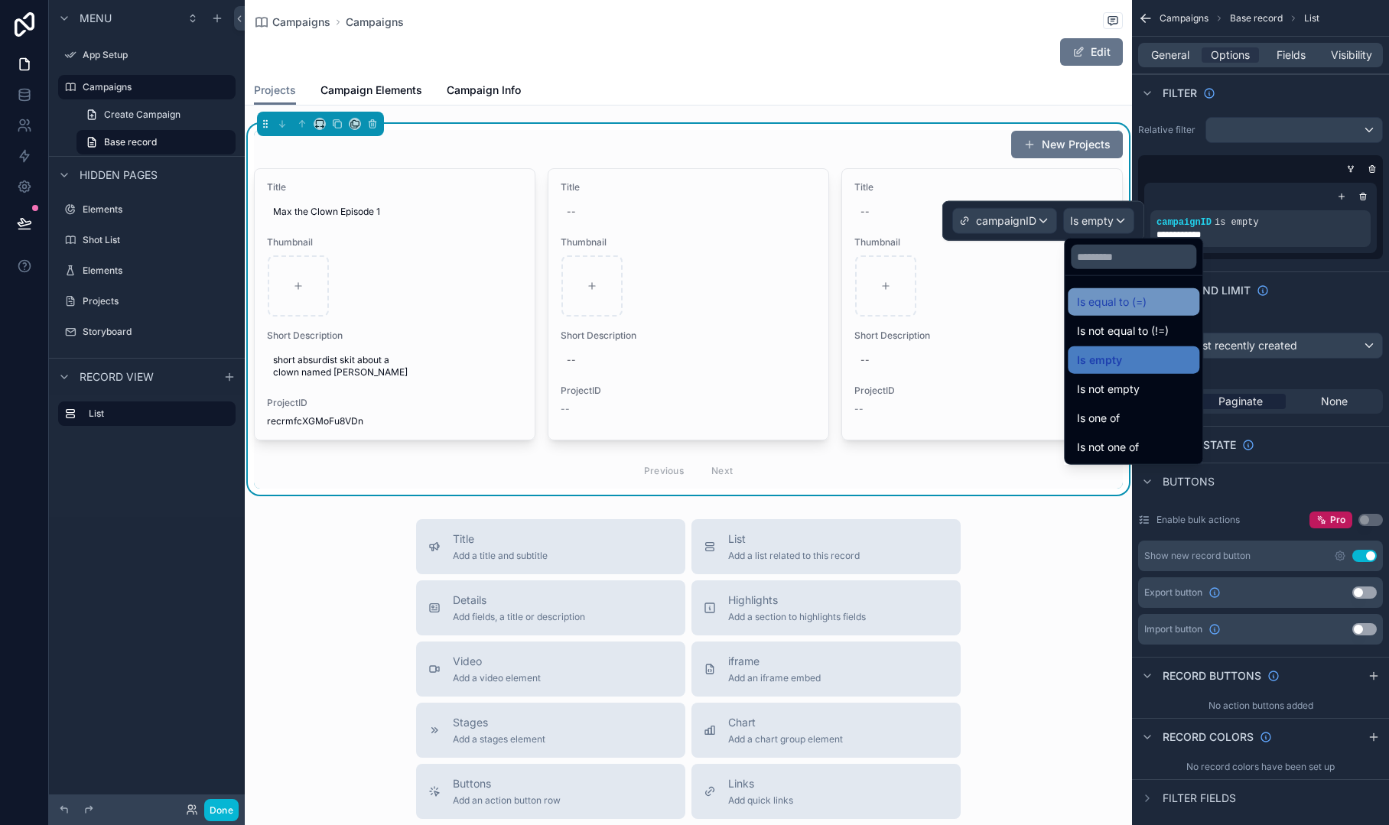
click at [1144, 304] on span "Is equal to (=)" at bounding box center [1112, 302] width 70 height 18
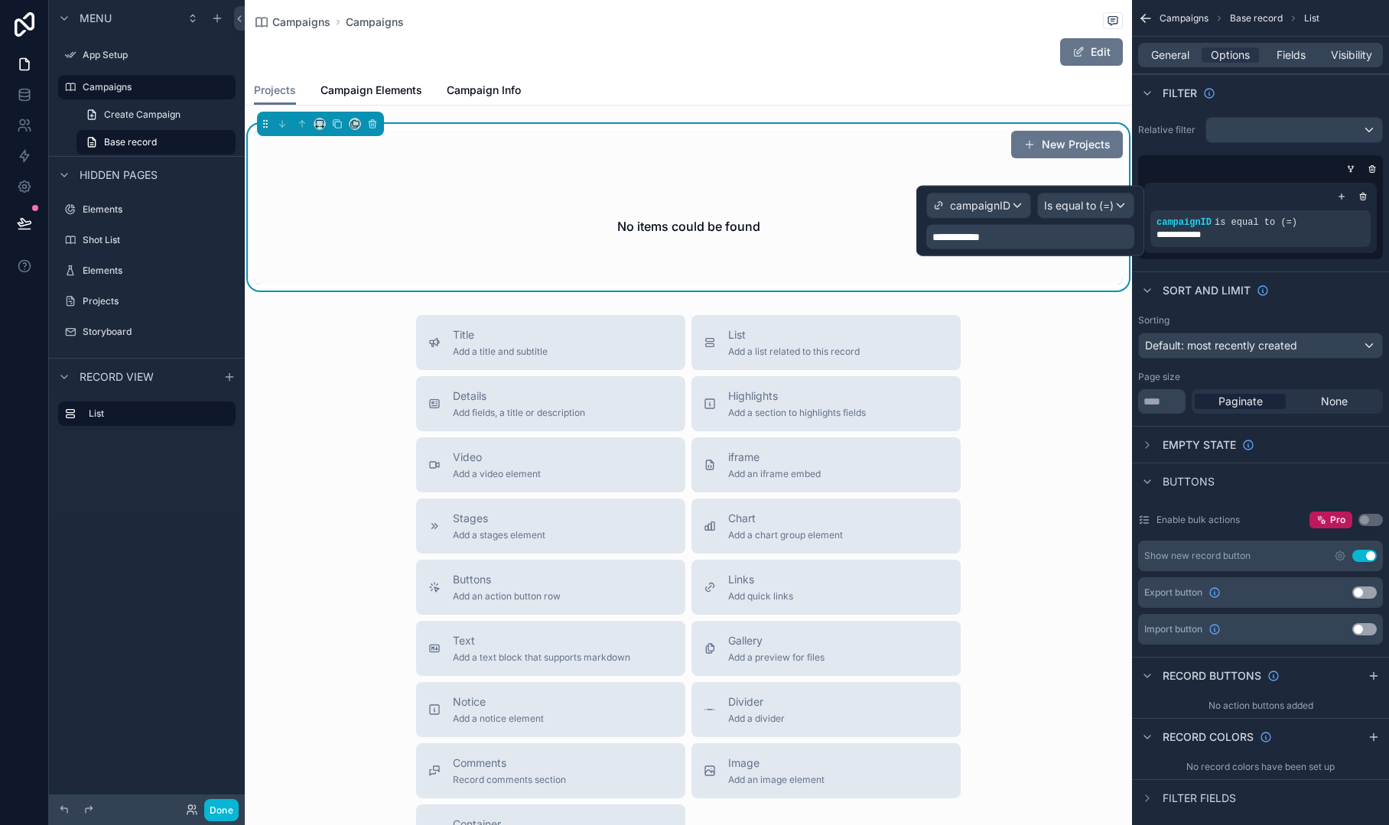
click at [1000, 239] on div "**********" at bounding box center [1030, 237] width 208 height 24
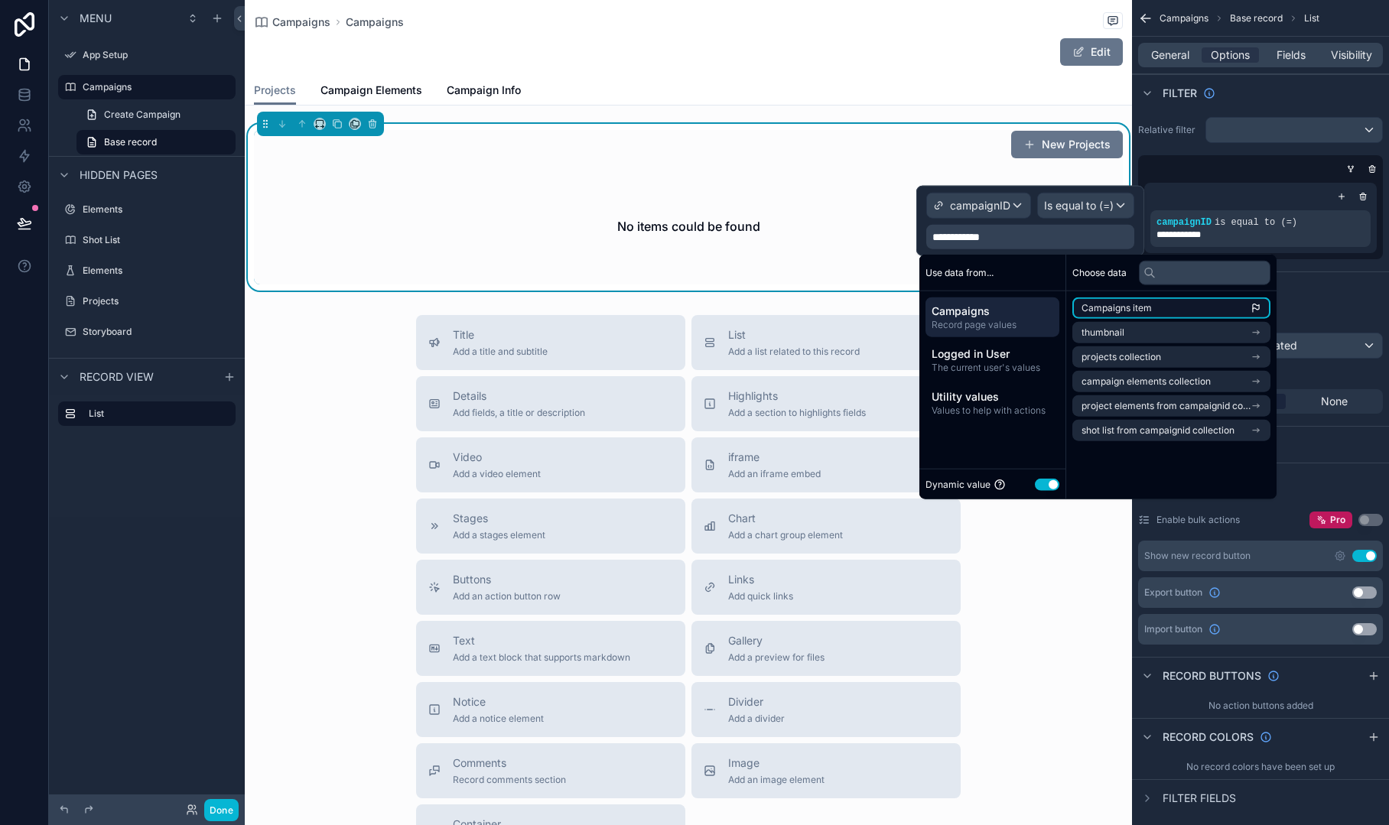
click at [1106, 310] on span "Campaigns item" at bounding box center [1117, 308] width 70 height 12
click at [898, 185] on div "No items could be found" at bounding box center [688, 226] width 869 height 116
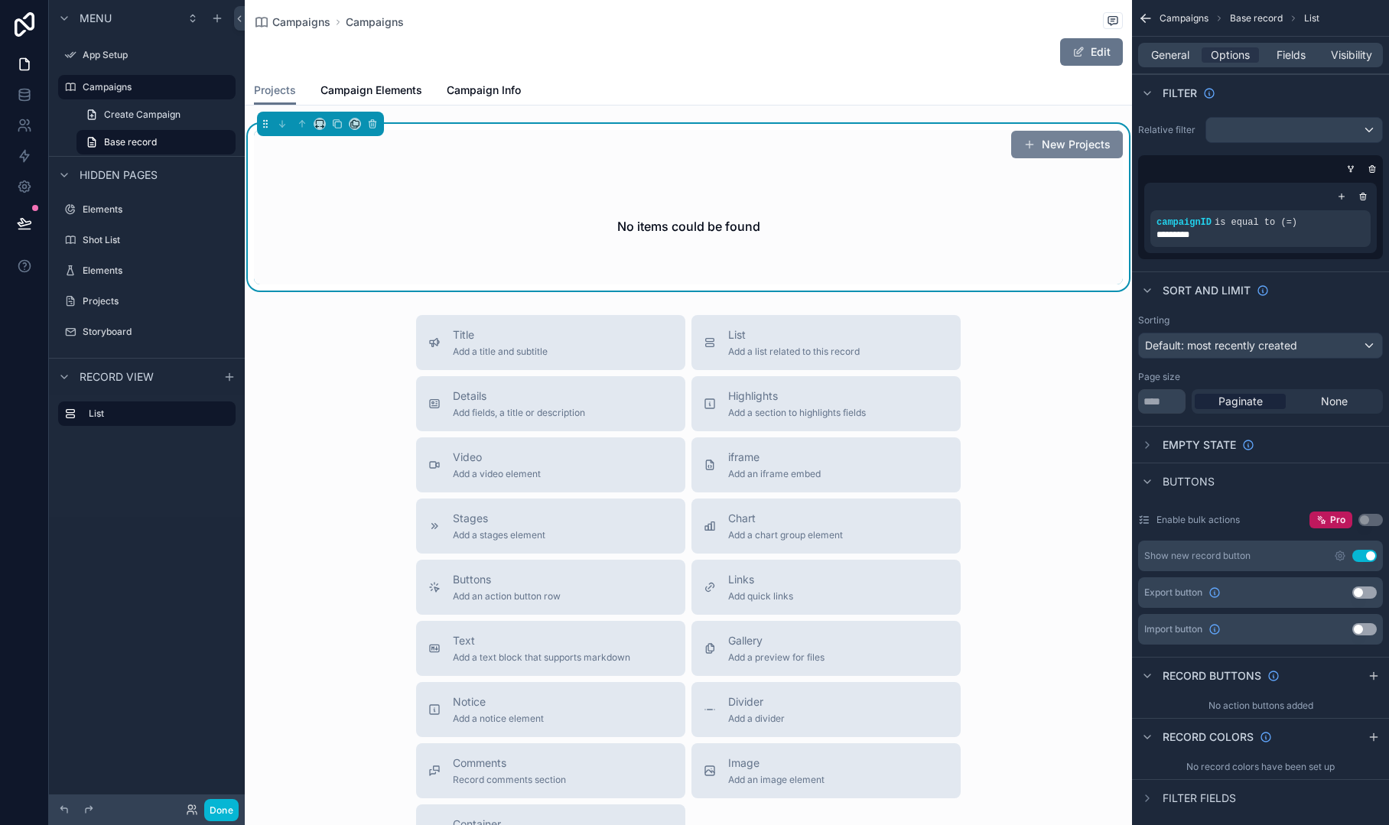
click at [1052, 145] on button "New Projects" at bounding box center [1067, 145] width 112 height 28
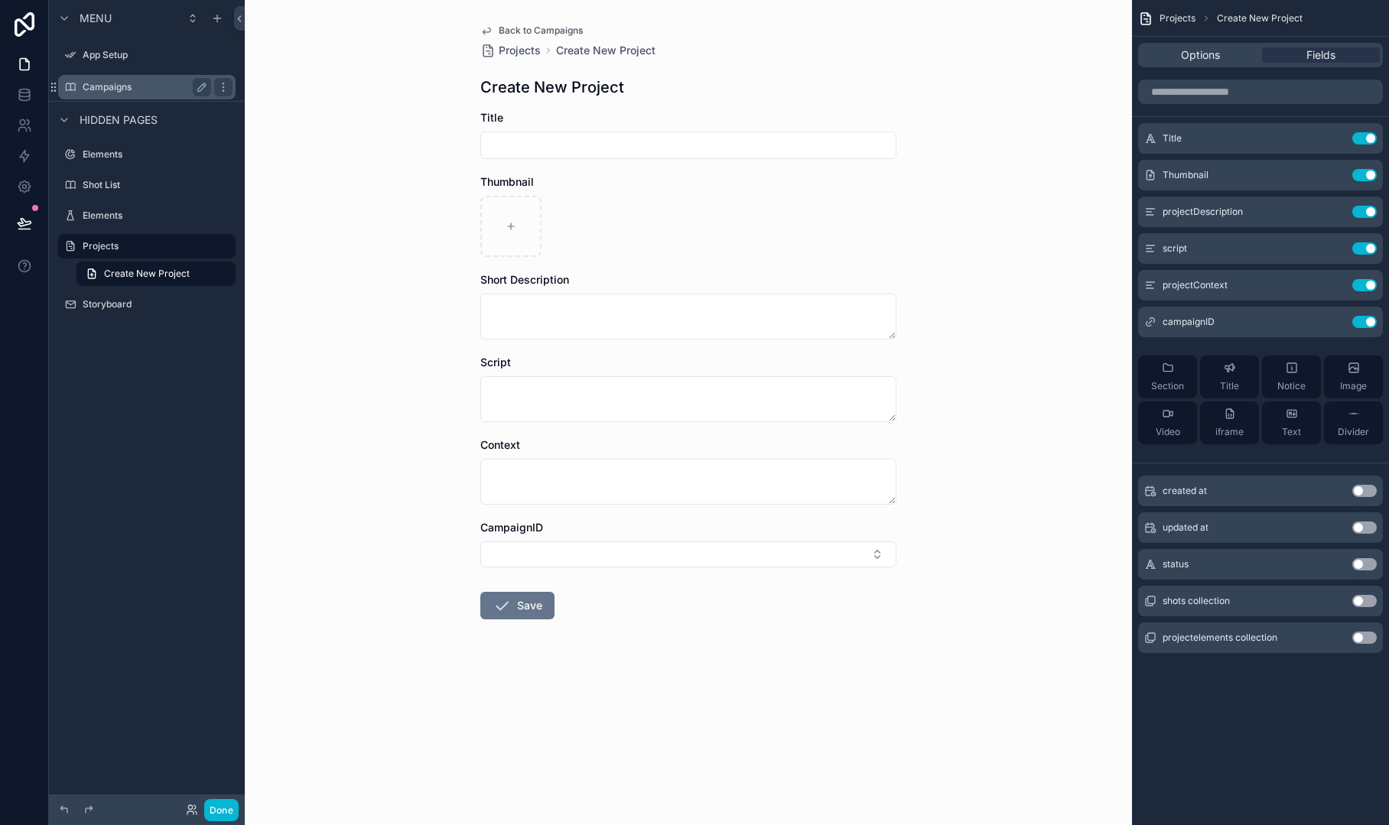
click at [153, 92] on label "Campaigns" at bounding box center [144, 87] width 122 height 12
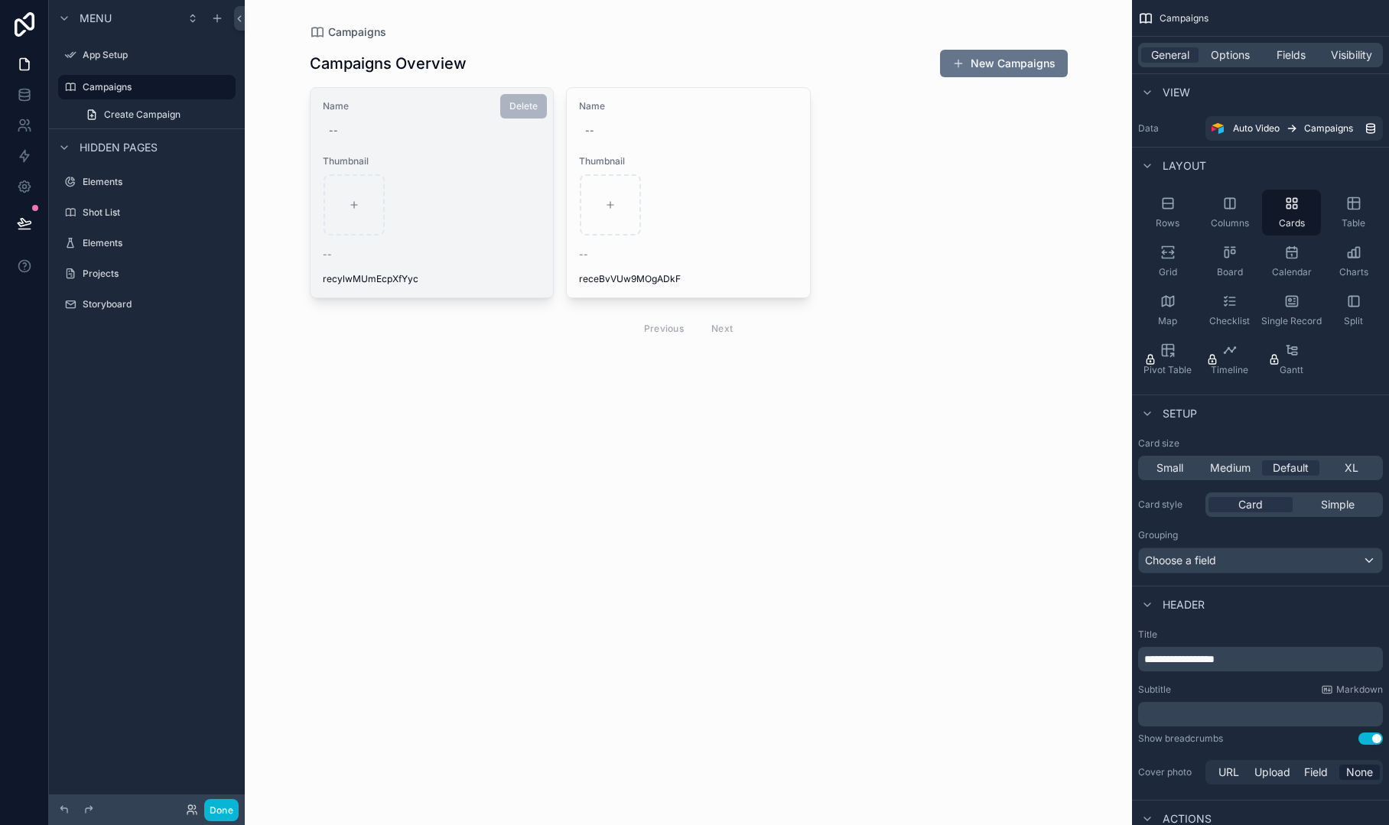
click at [475, 235] on div "scrollable content" at bounding box center [432, 204] width 217 height 61
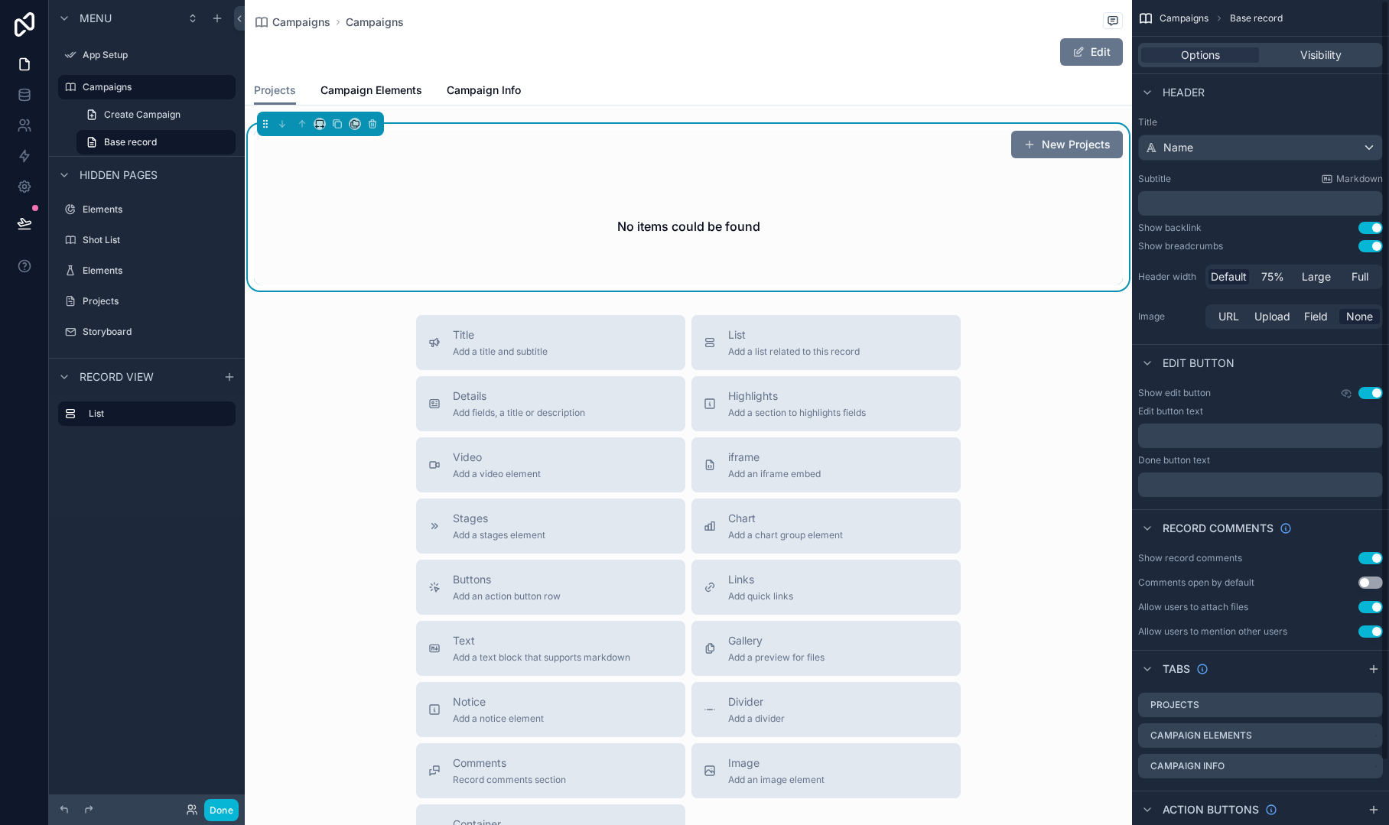
click at [881, 259] on div "No items could be found" at bounding box center [688, 226] width 869 height 116
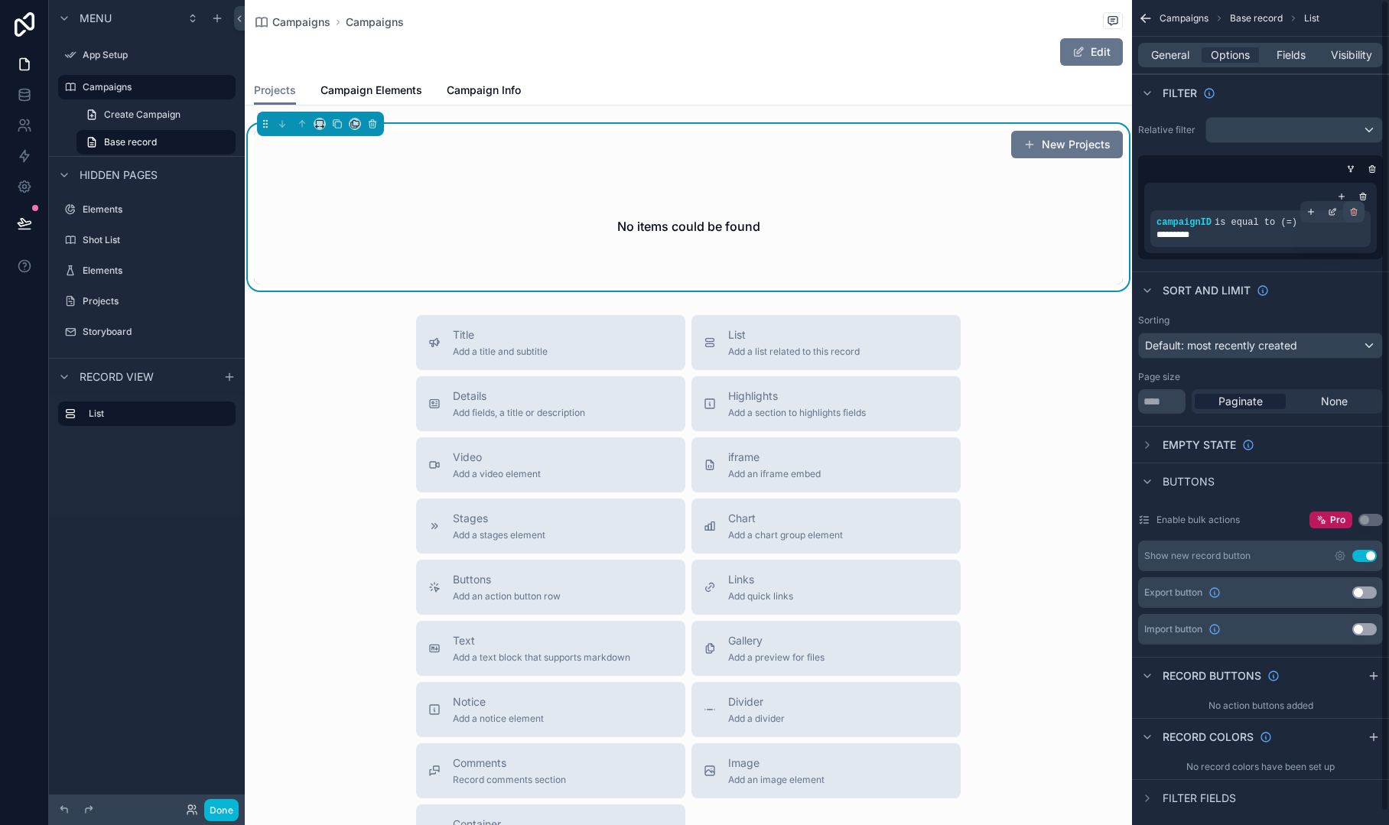
click at [1352, 210] on icon "scrollable content" at bounding box center [1354, 212] width 5 height 5
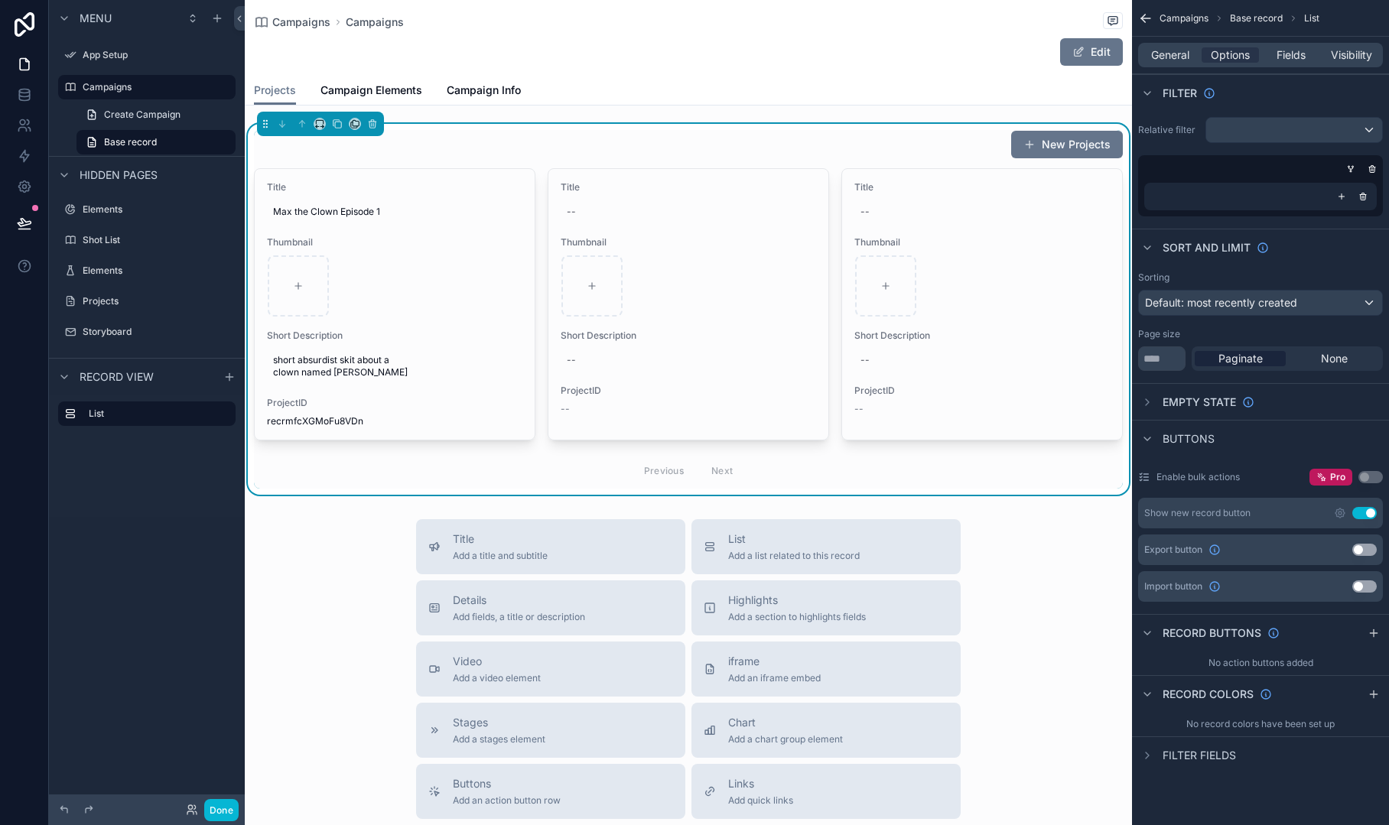
click at [1289, 203] on div "scrollable content" at bounding box center [1260, 196] width 220 height 15
click at [1337, 198] on icon "scrollable content" at bounding box center [1341, 196] width 9 height 9
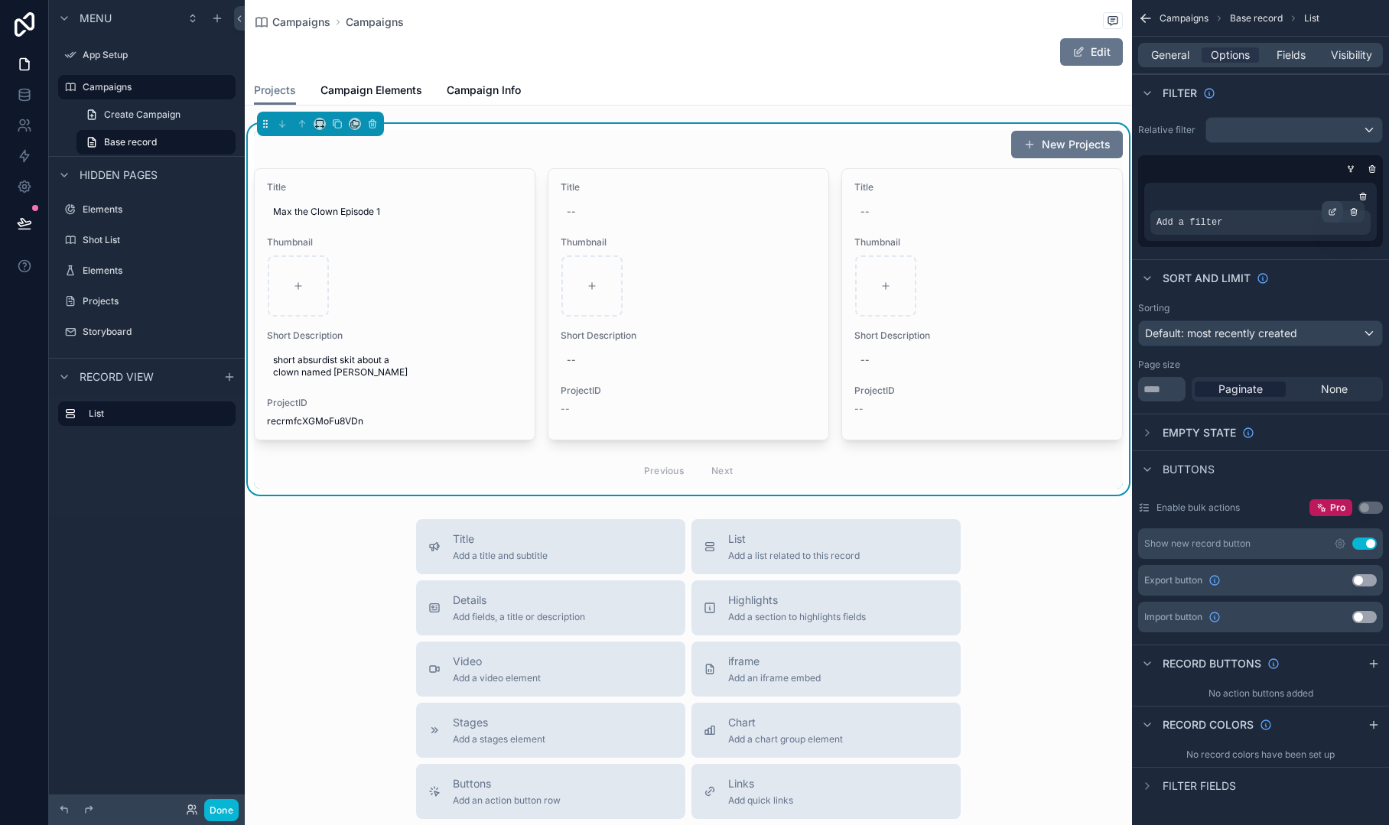
click at [1337, 212] on div "scrollable content" at bounding box center [1332, 211] width 21 height 21
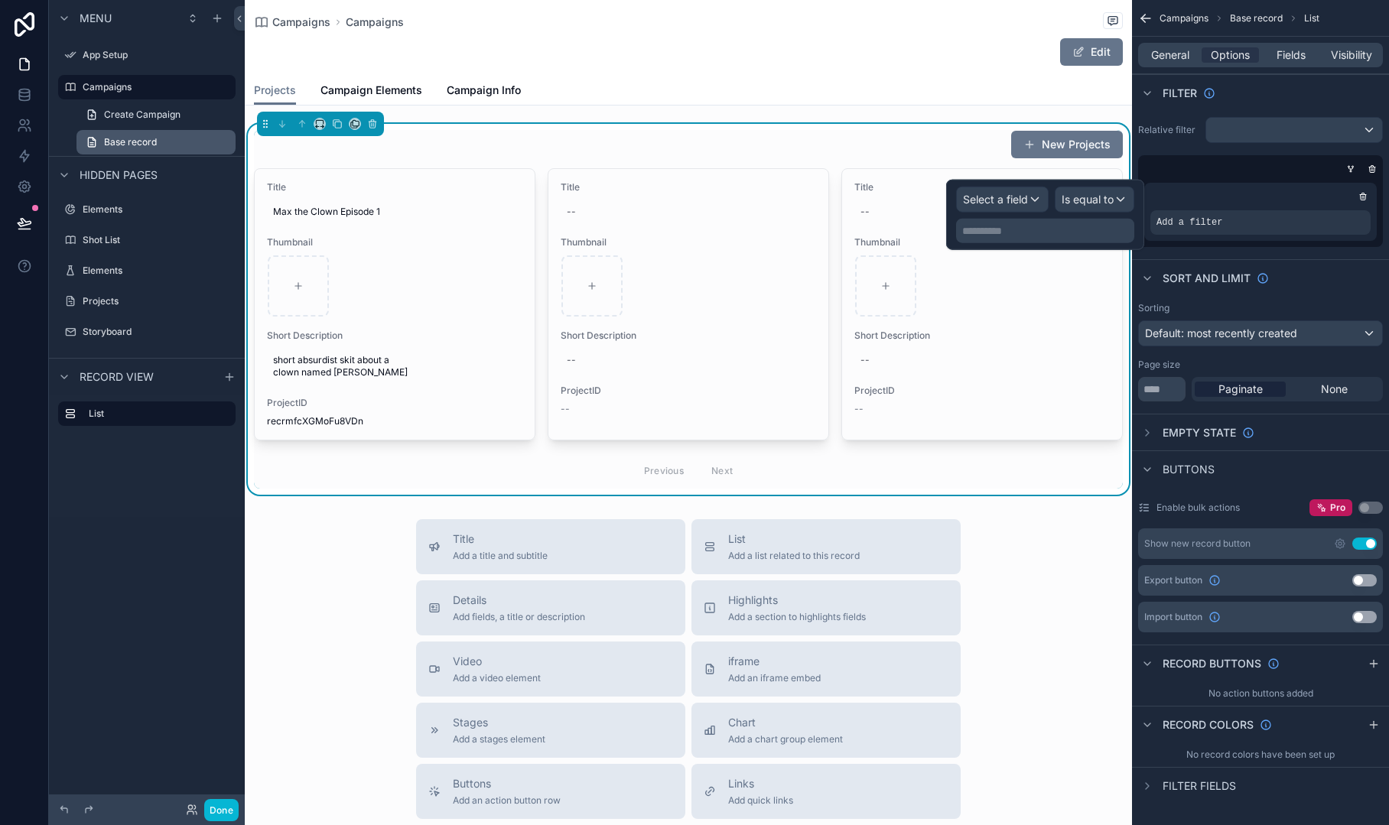
click at [139, 139] on span "Base record" at bounding box center [130, 142] width 53 height 12
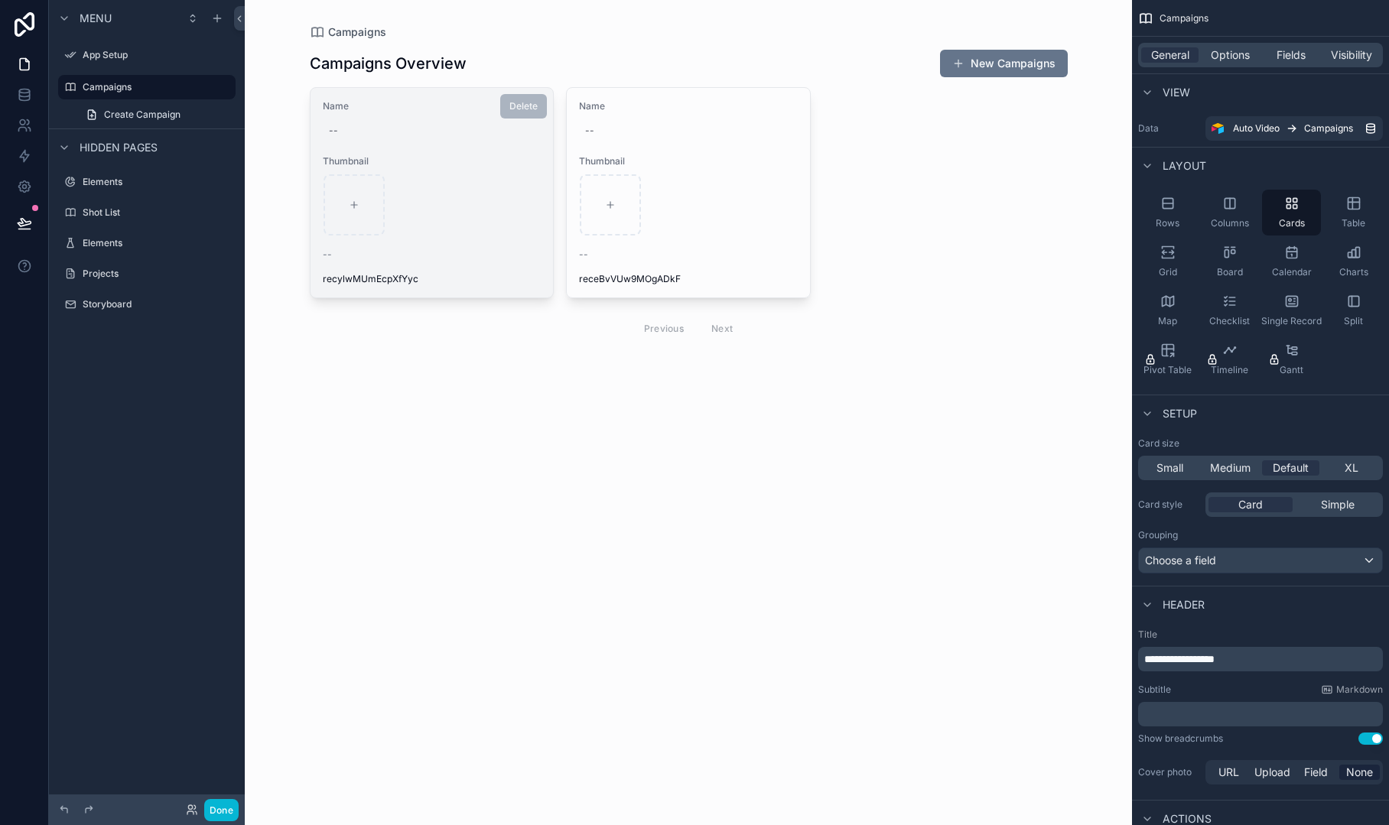
click at [517, 195] on div "scrollable content" at bounding box center [432, 204] width 217 height 61
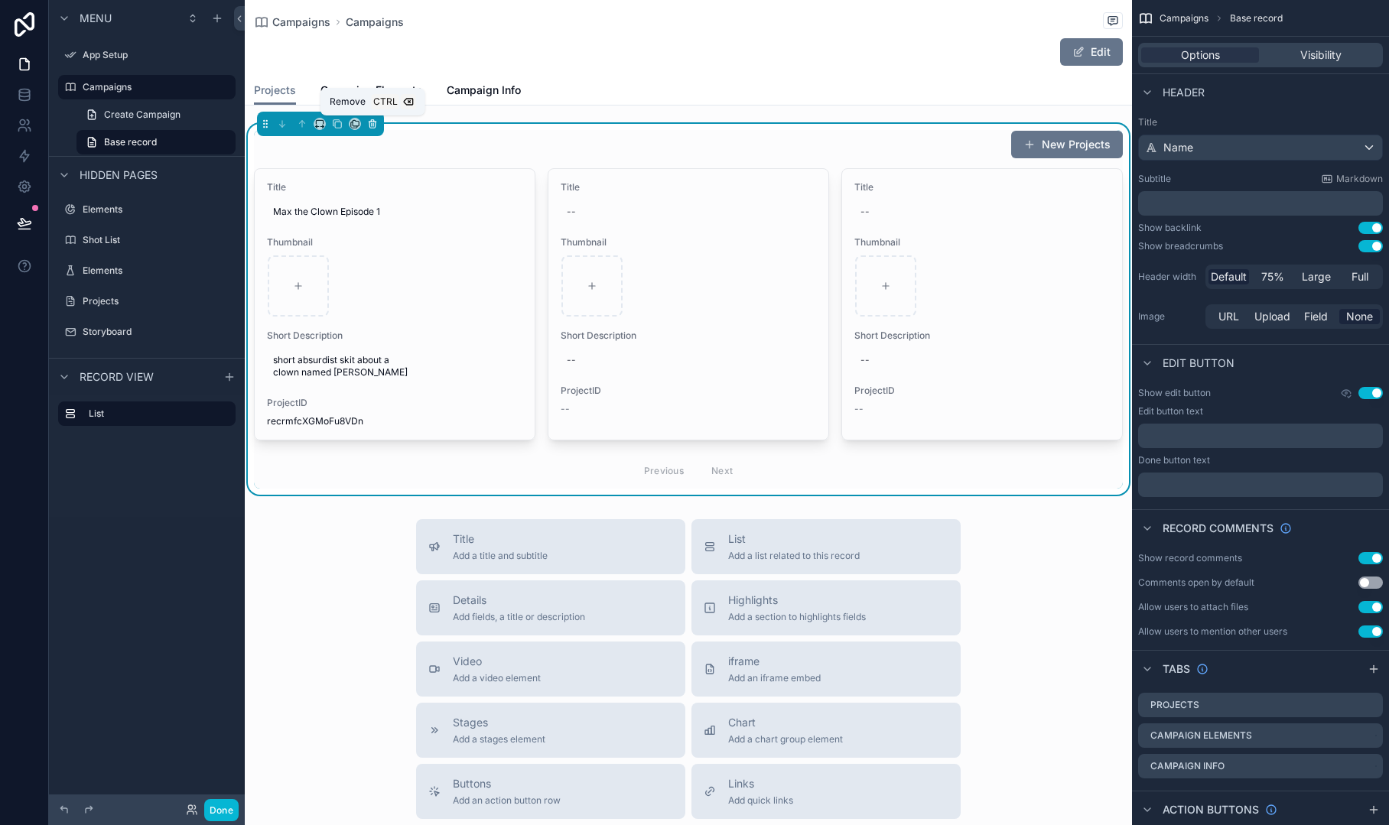
click at [370, 126] on icon "scrollable content" at bounding box center [372, 124] width 11 height 11
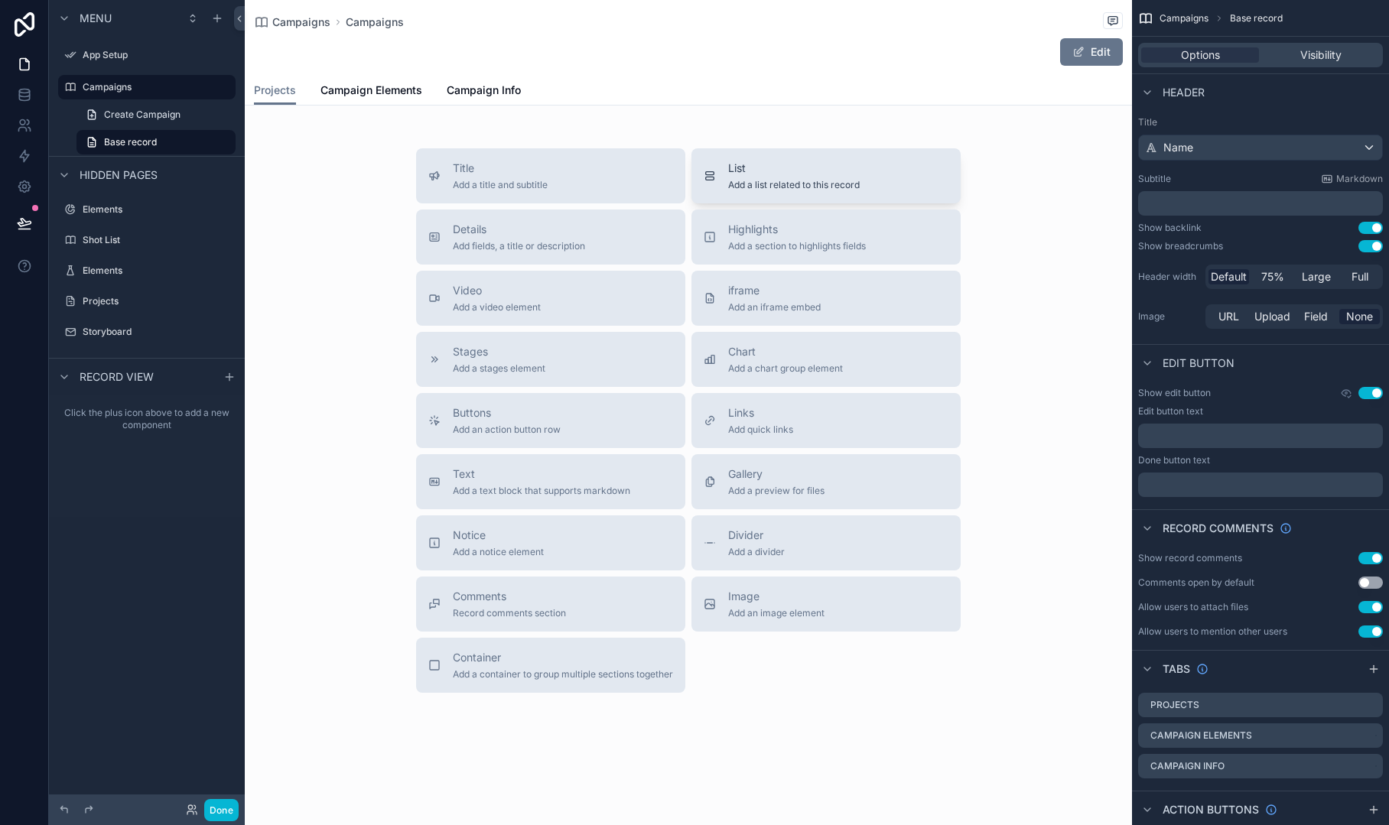
click at [816, 184] on span "Add a list related to this record" at bounding box center [794, 185] width 132 height 12
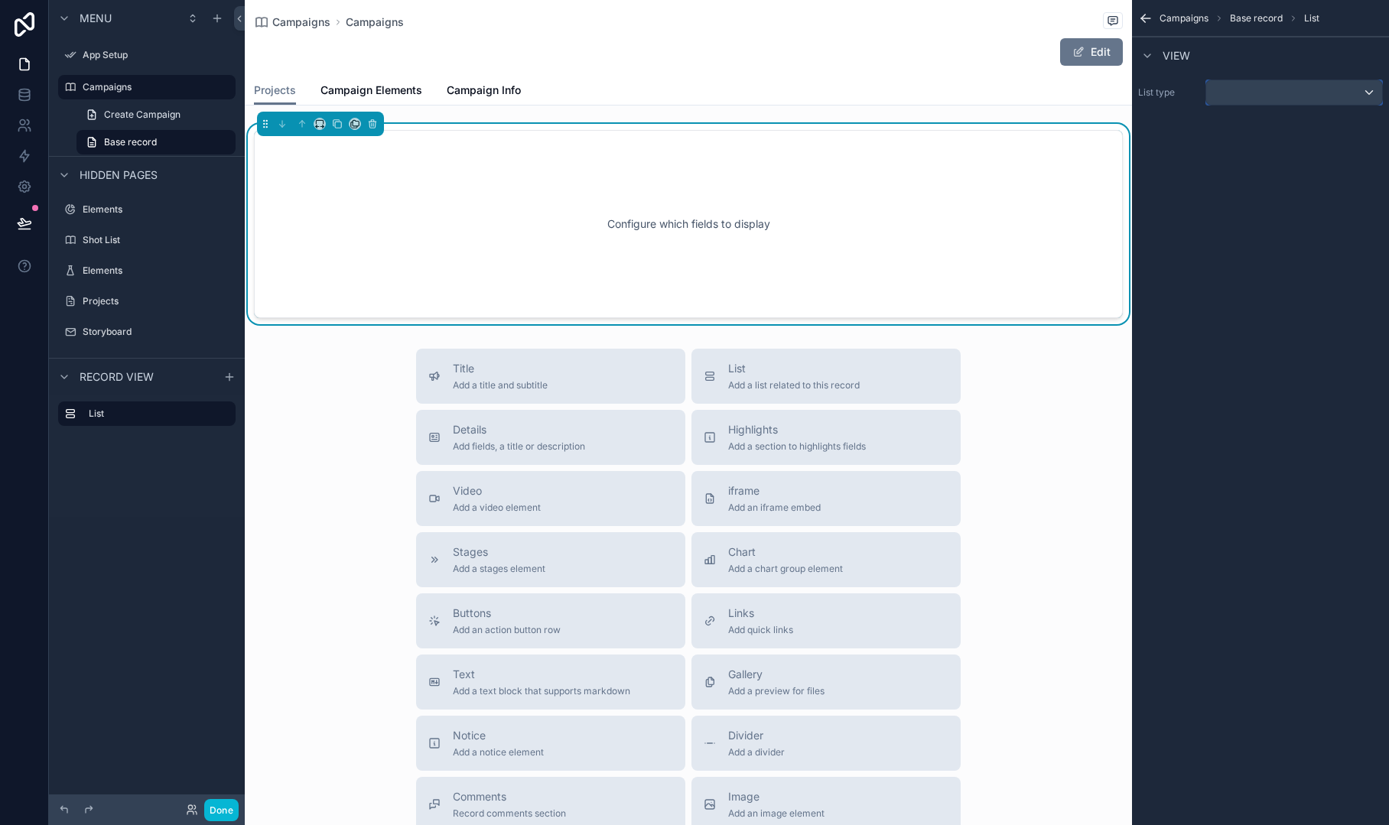
click at [1261, 89] on div "scrollable content" at bounding box center [1294, 92] width 176 height 24
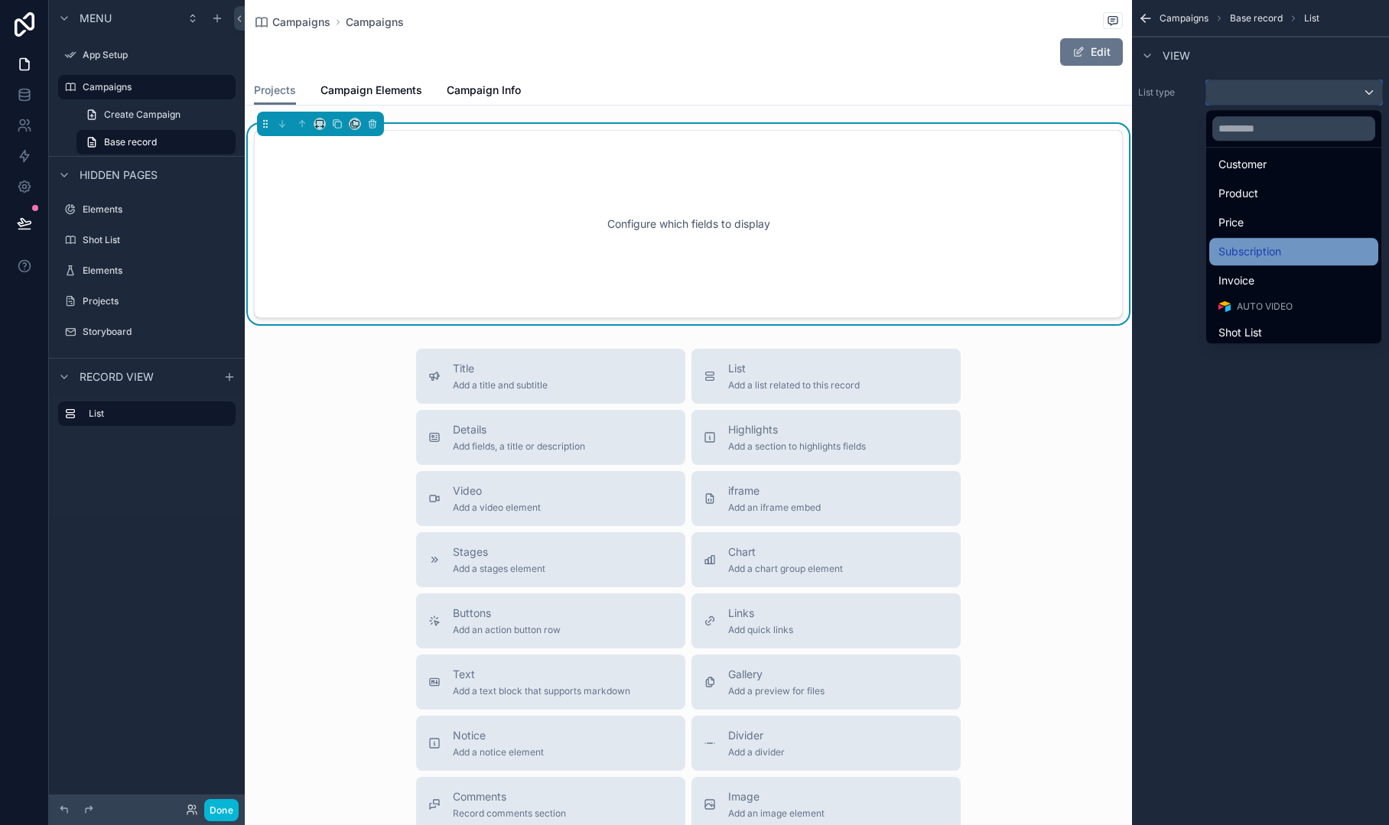
scroll to position [381, 0]
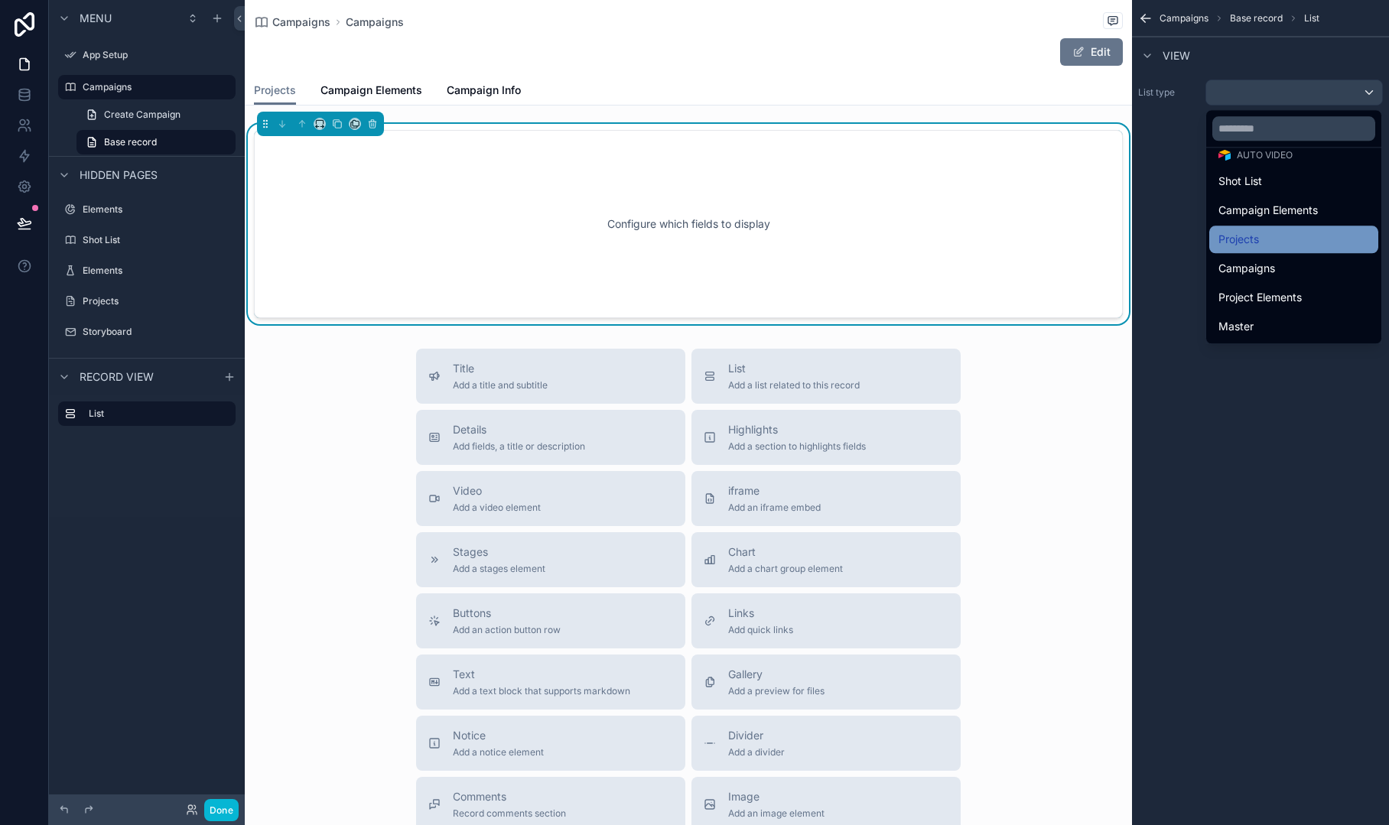
click at [1241, 237] on span "Projects" at bounding box center [1238, 239] width 41 height 18
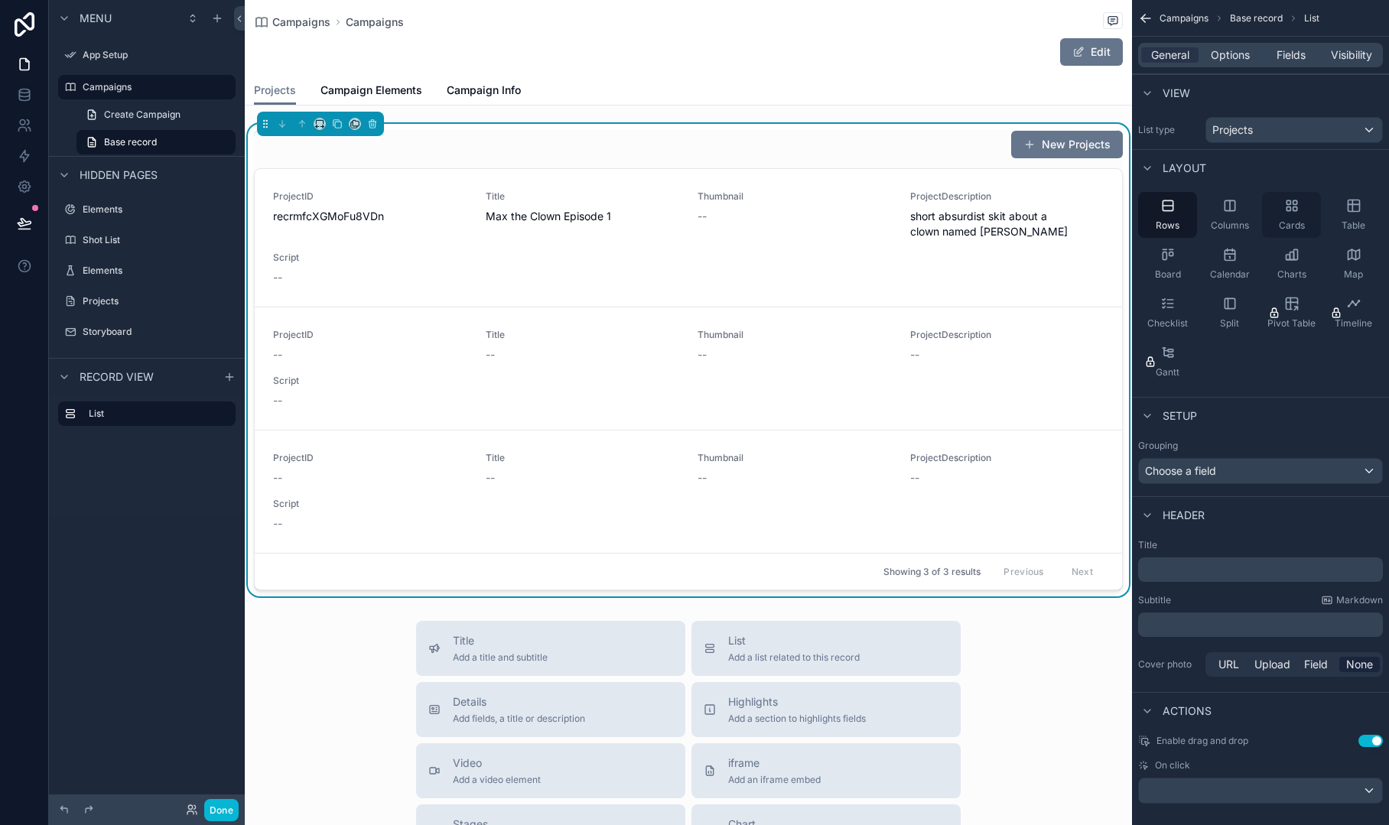
click at [1284, 205] on icon "scrollable content" at bounding box center [1291, 205] width 15 height 15
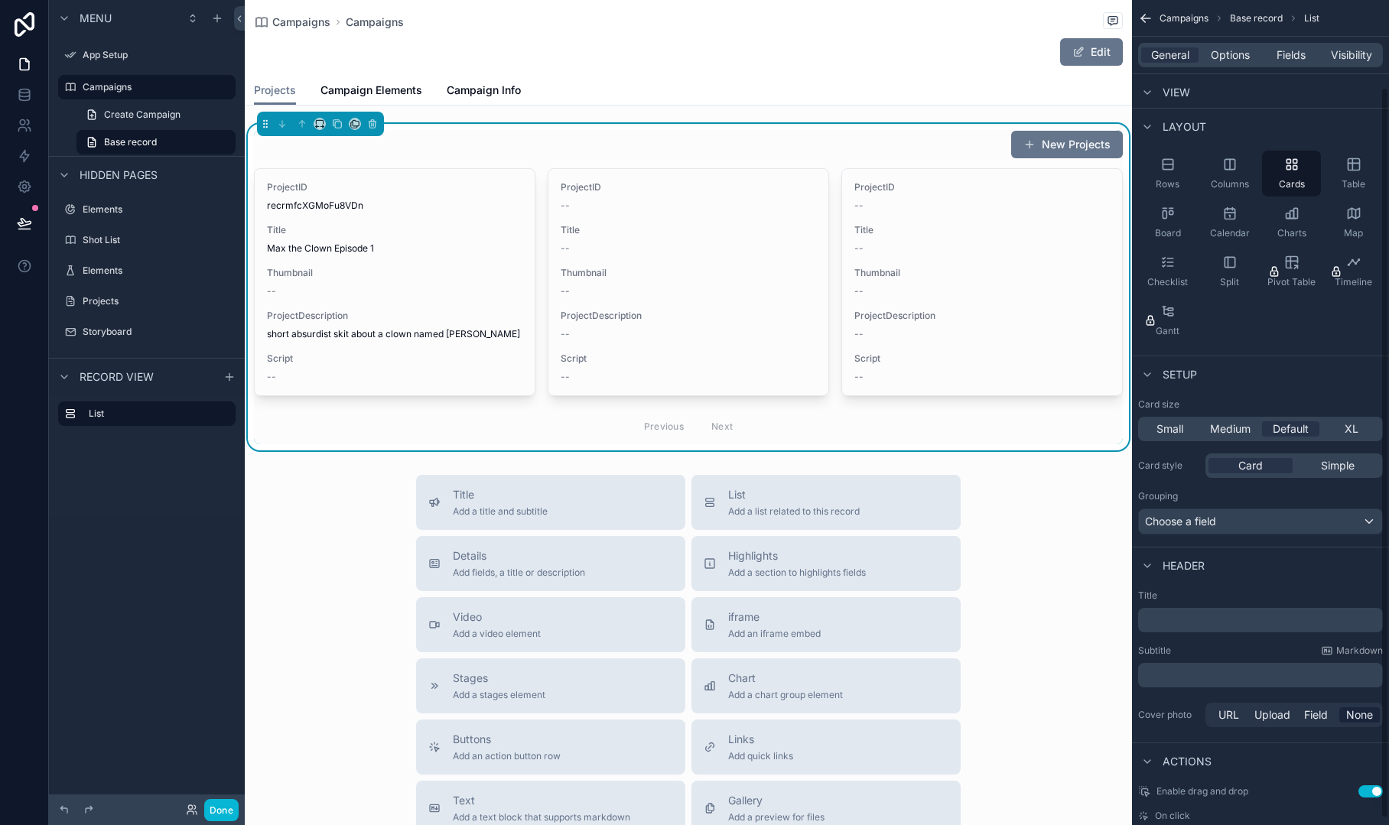
scroll to position [105, 0]
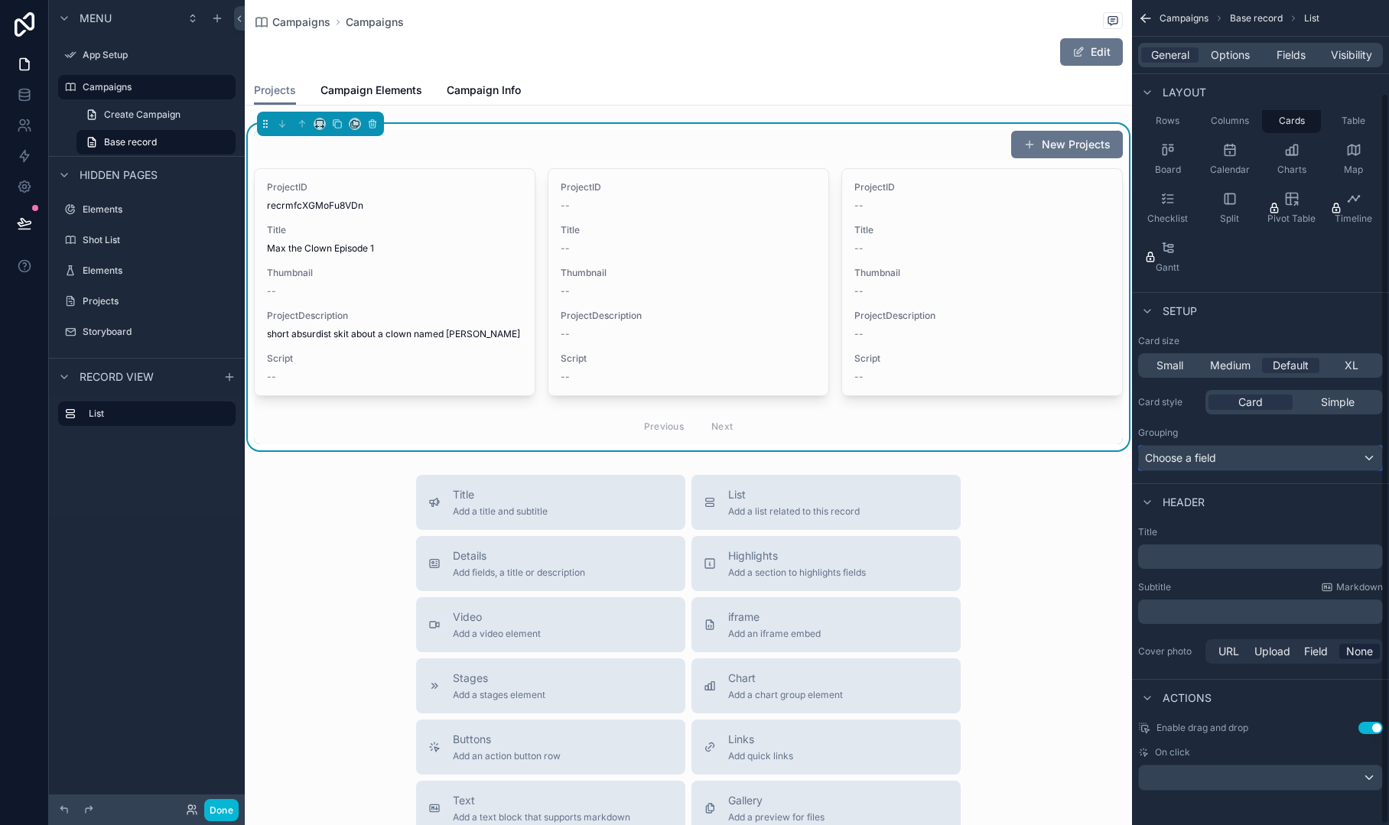
click at [1345, 450] on div "Choose a field" at bounding box center [1260, 458] width 243 height 24
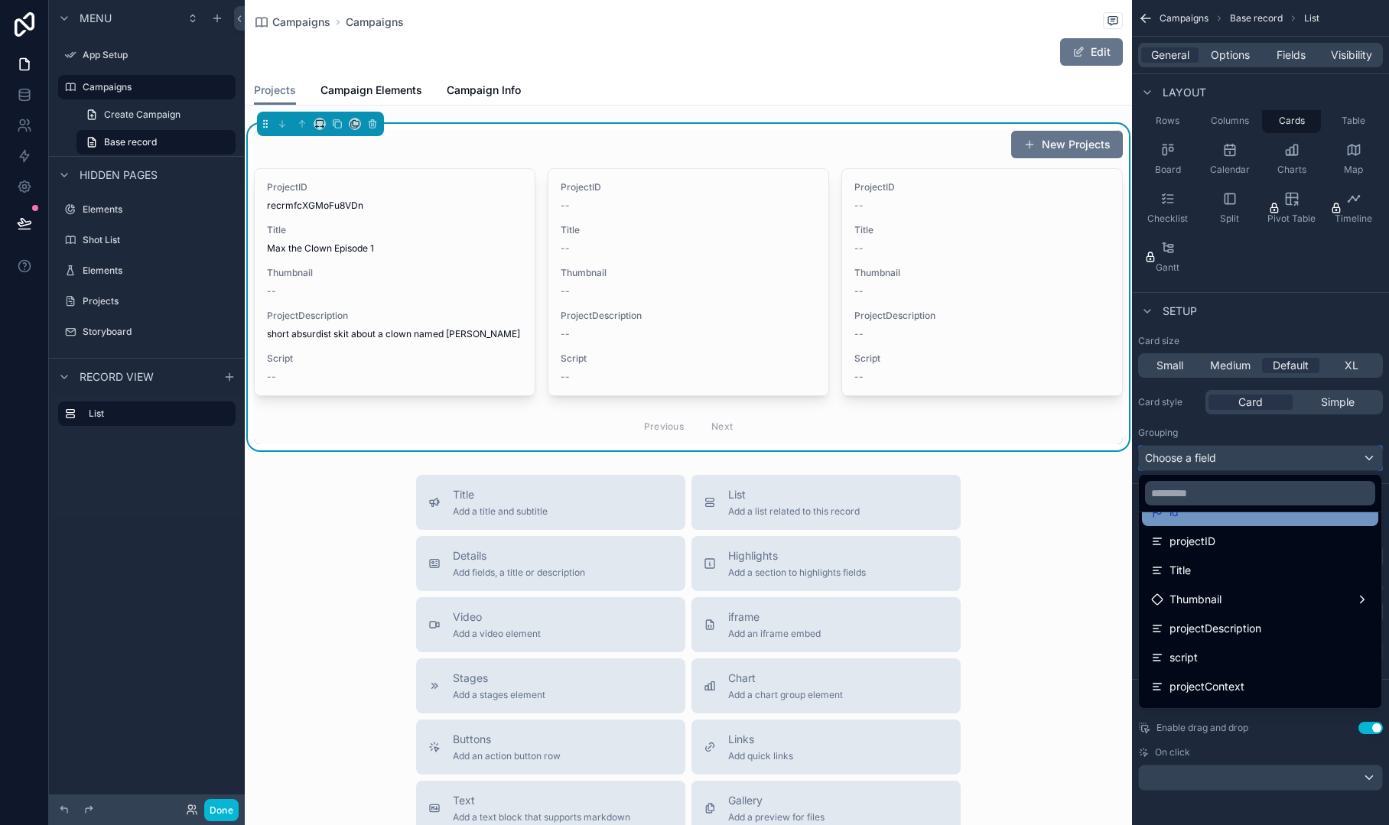
scroll to position [153, 0]
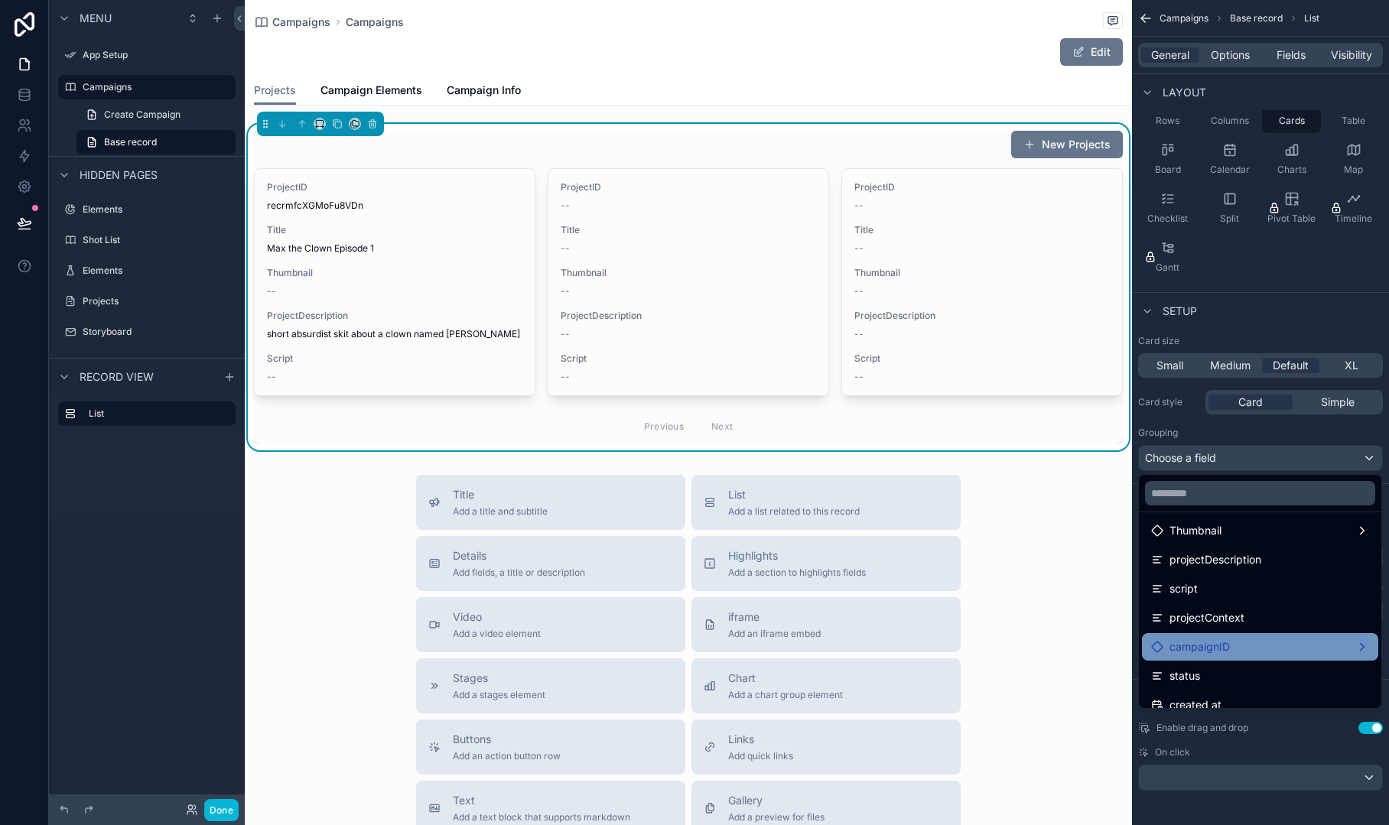
click at [1271, 644] on div "campaignID" at bounding box center [1260, 647] width 218 height 18
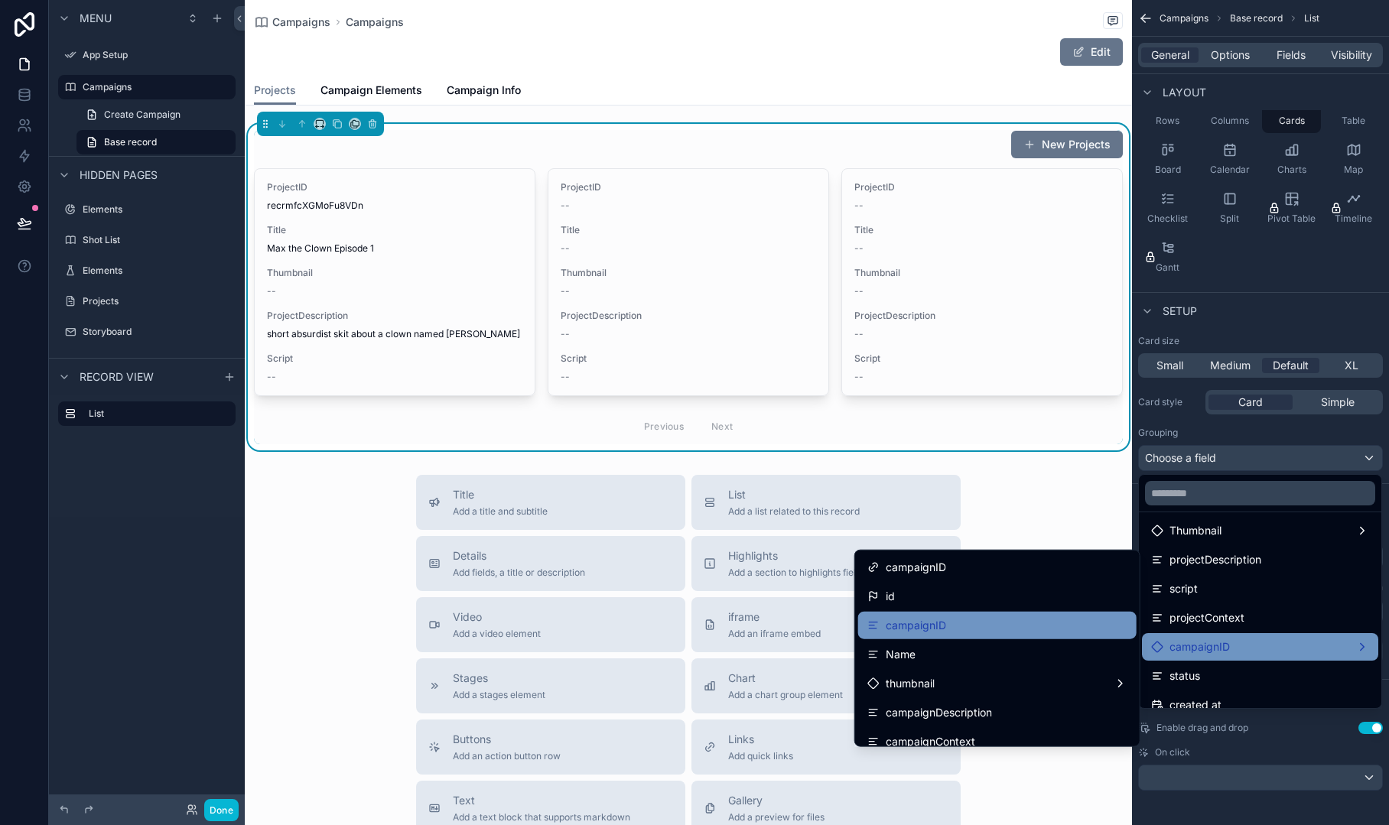
click at [1082, 625] on div "campaignID" at bounding box center [997, 625] width 260 height 18
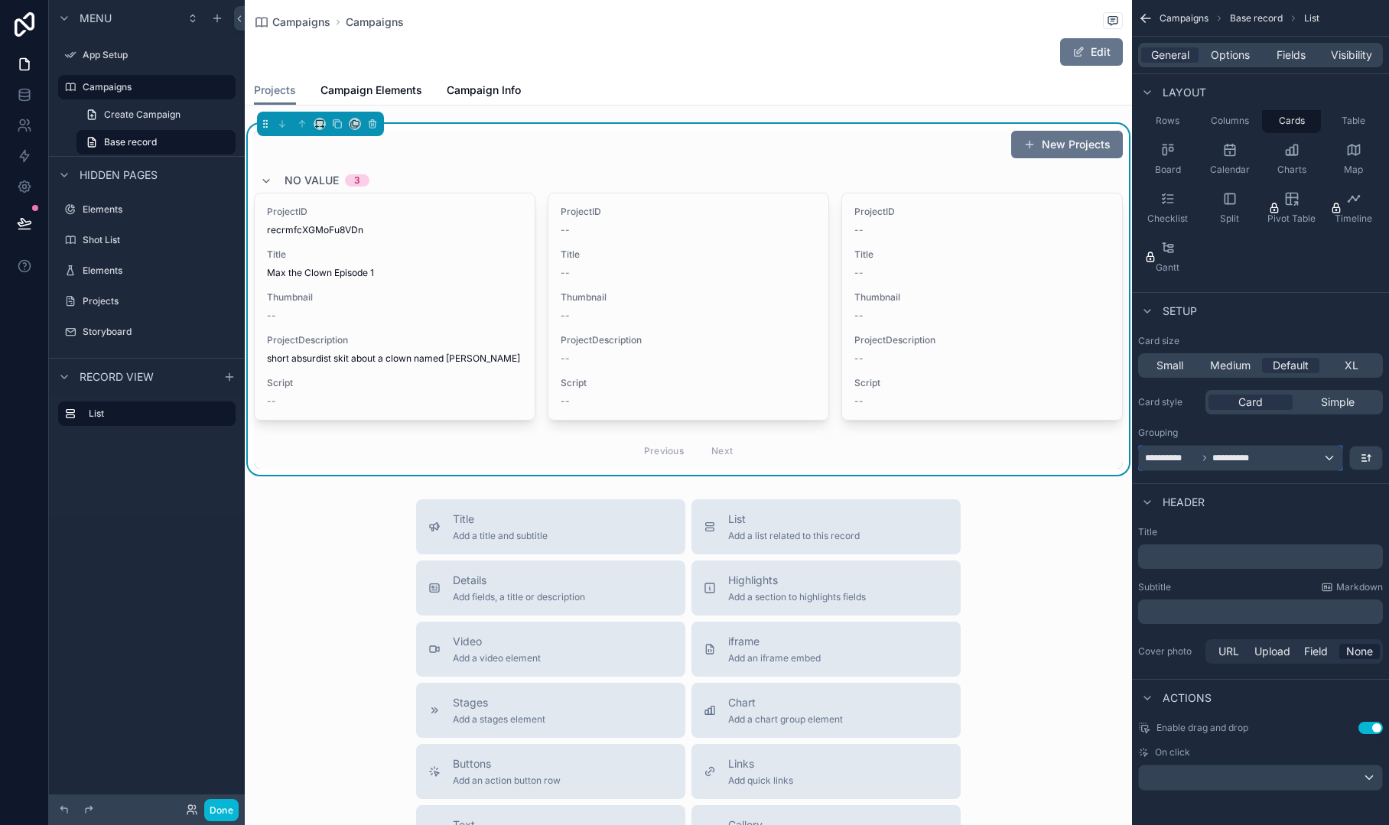
click at [1332, 454] on div "**********" at bounding box center [1240, 458] width 203 height 24
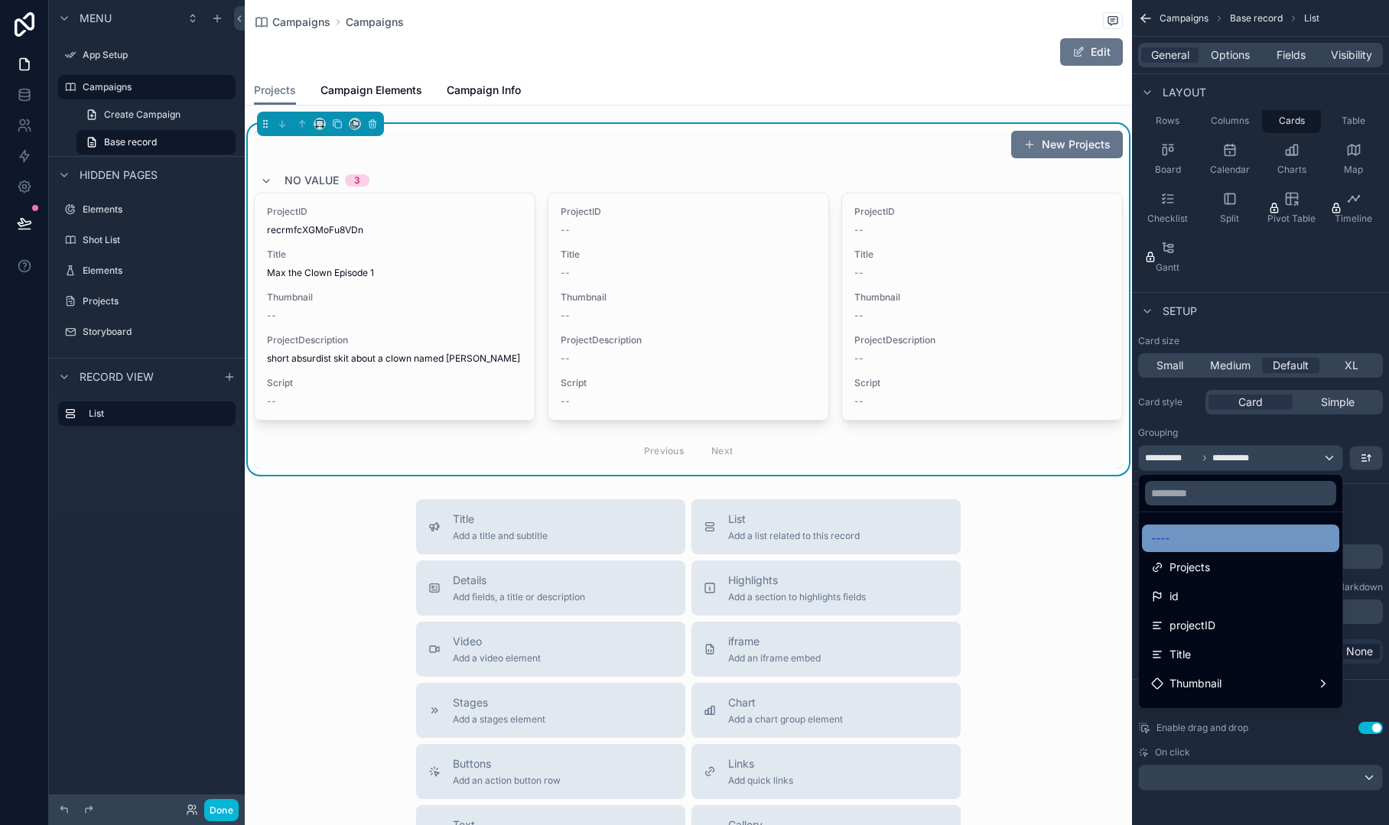
click at [1257, 535] on div "----" at bounding box center [1240, 538] width 179 height 18
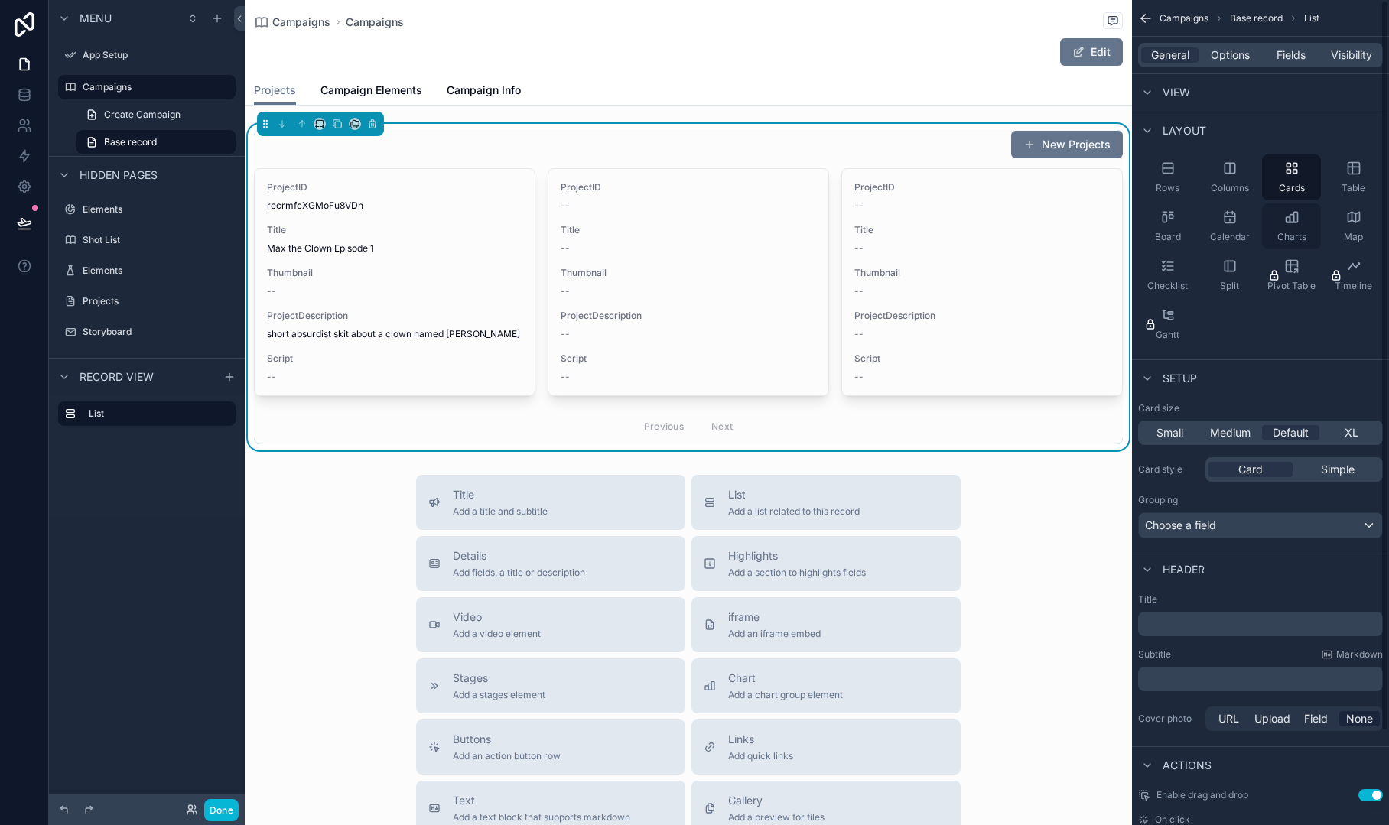
scroll to position [0, 0]
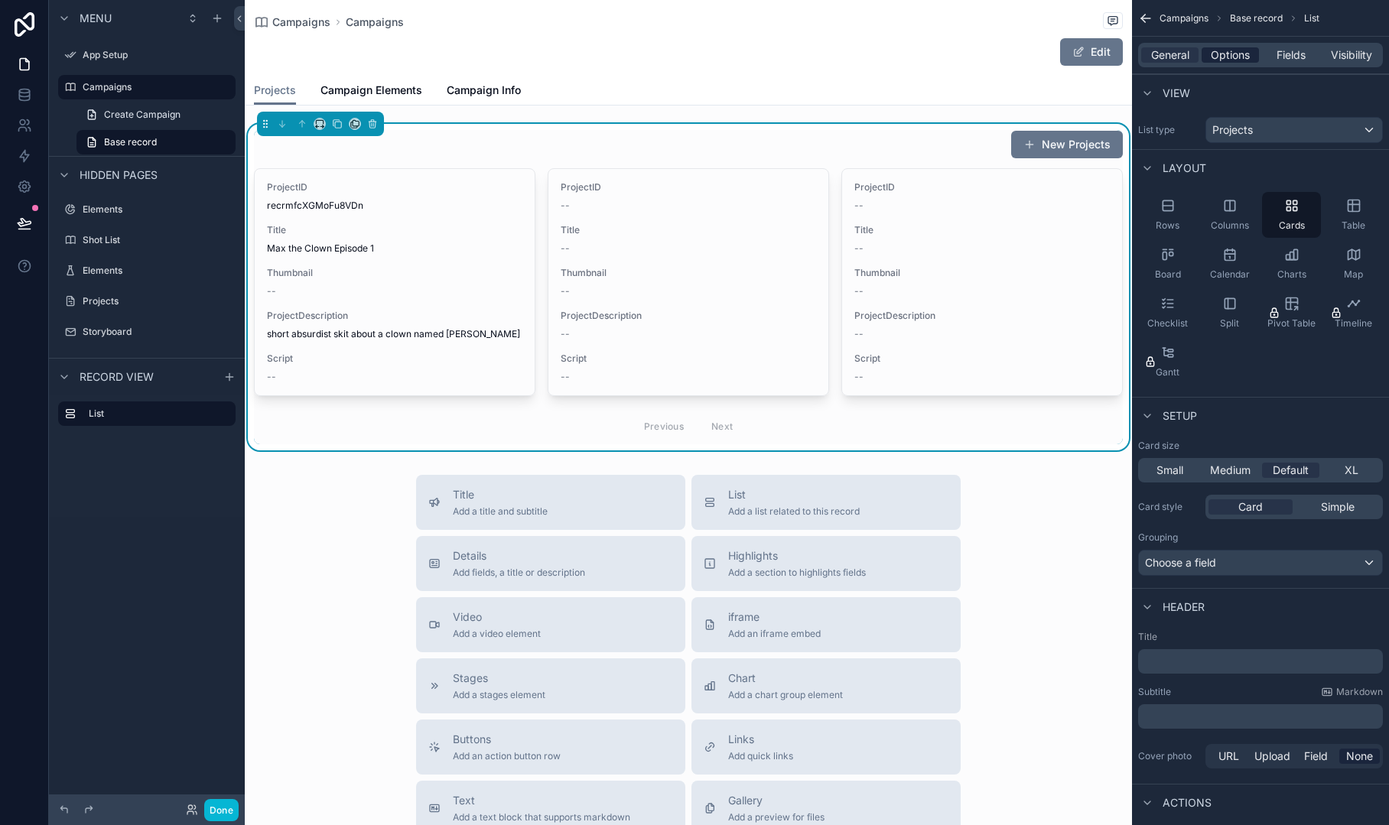
click at [1222, 54] on span "Options" at bounding box center [1230, 54] width 39 height 15
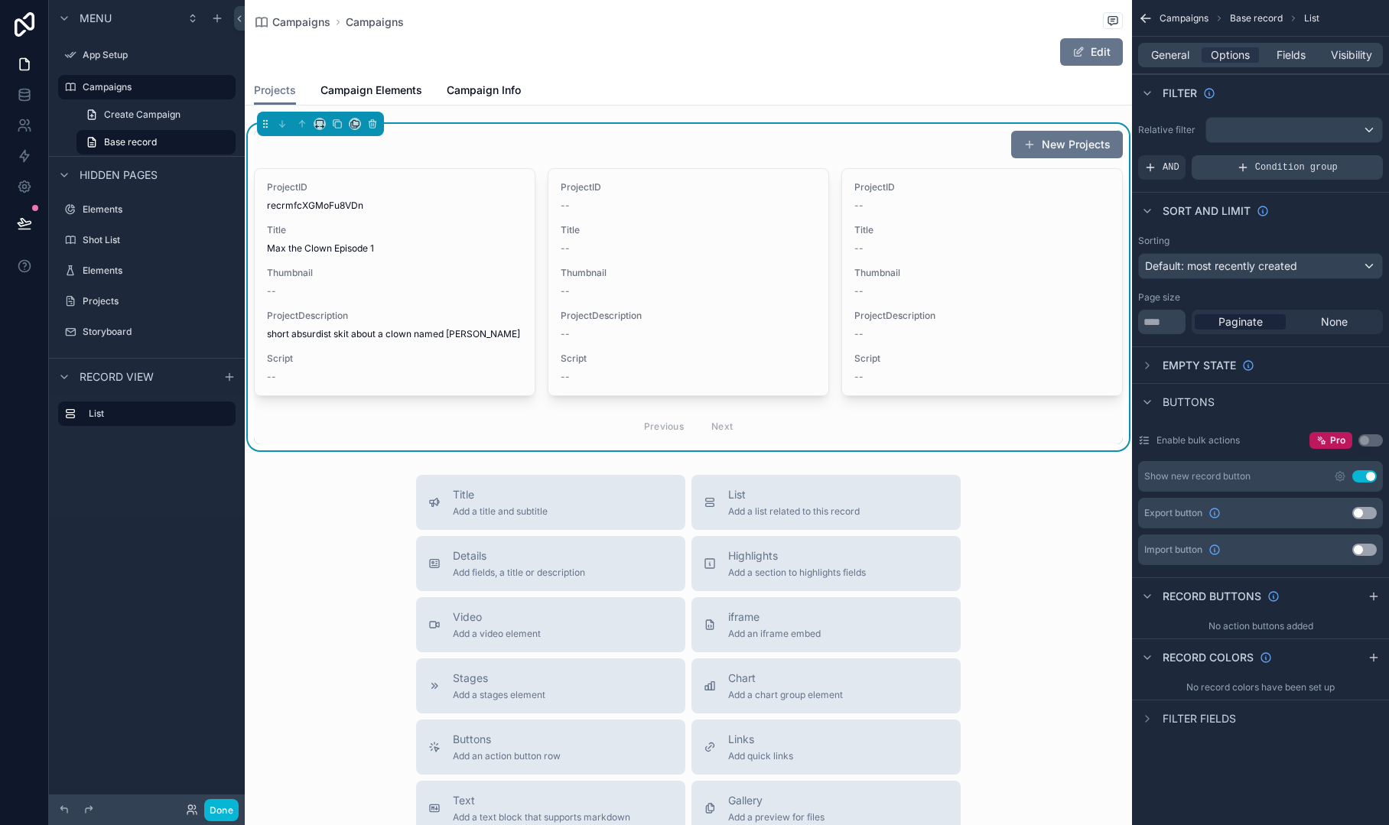
click at [1228, 164] on div "Condition group" at bounding box center [1287, 167] width 191 height 24
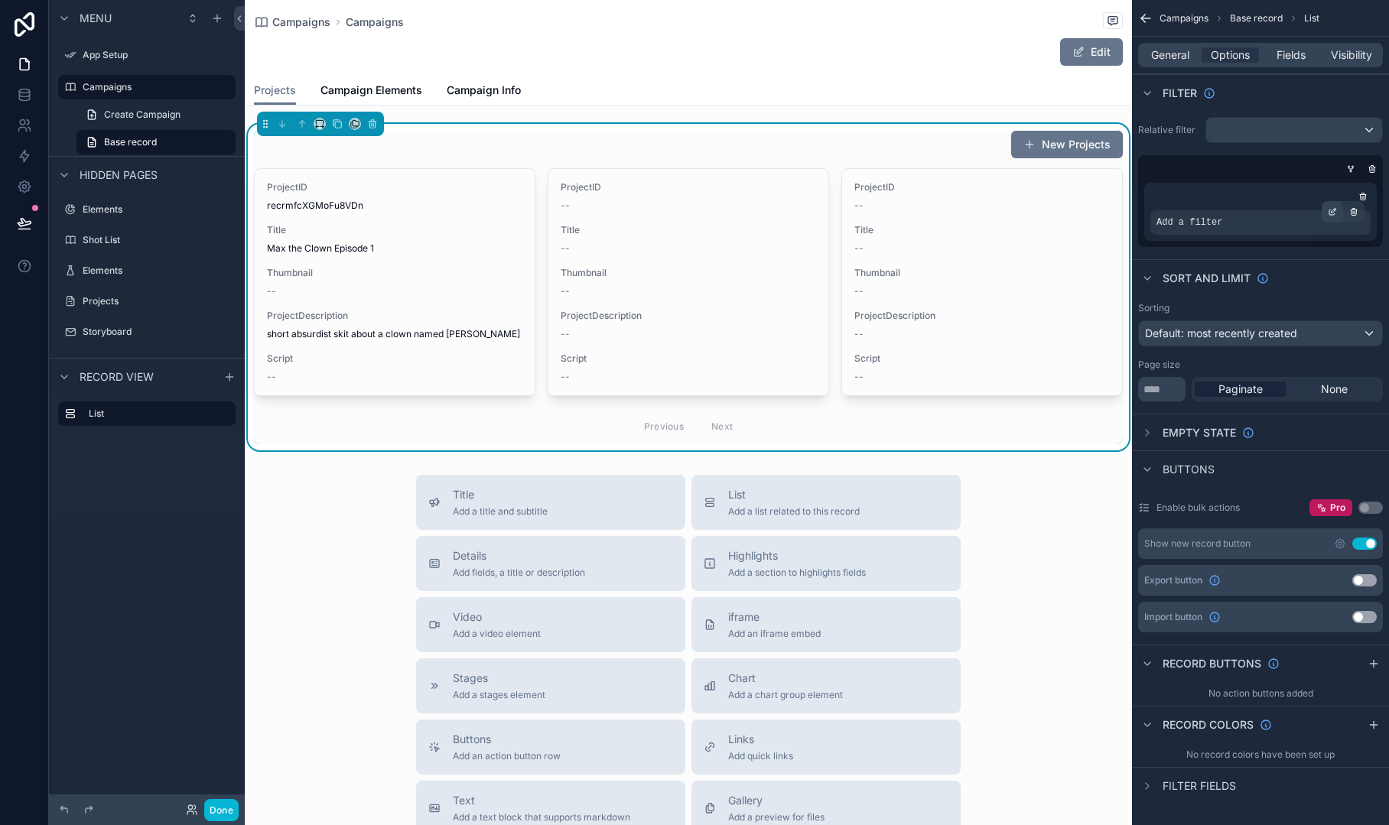
click at [1331, 204] on div "scrollable content" at bounding box center [1332, 211] width 21 height 21
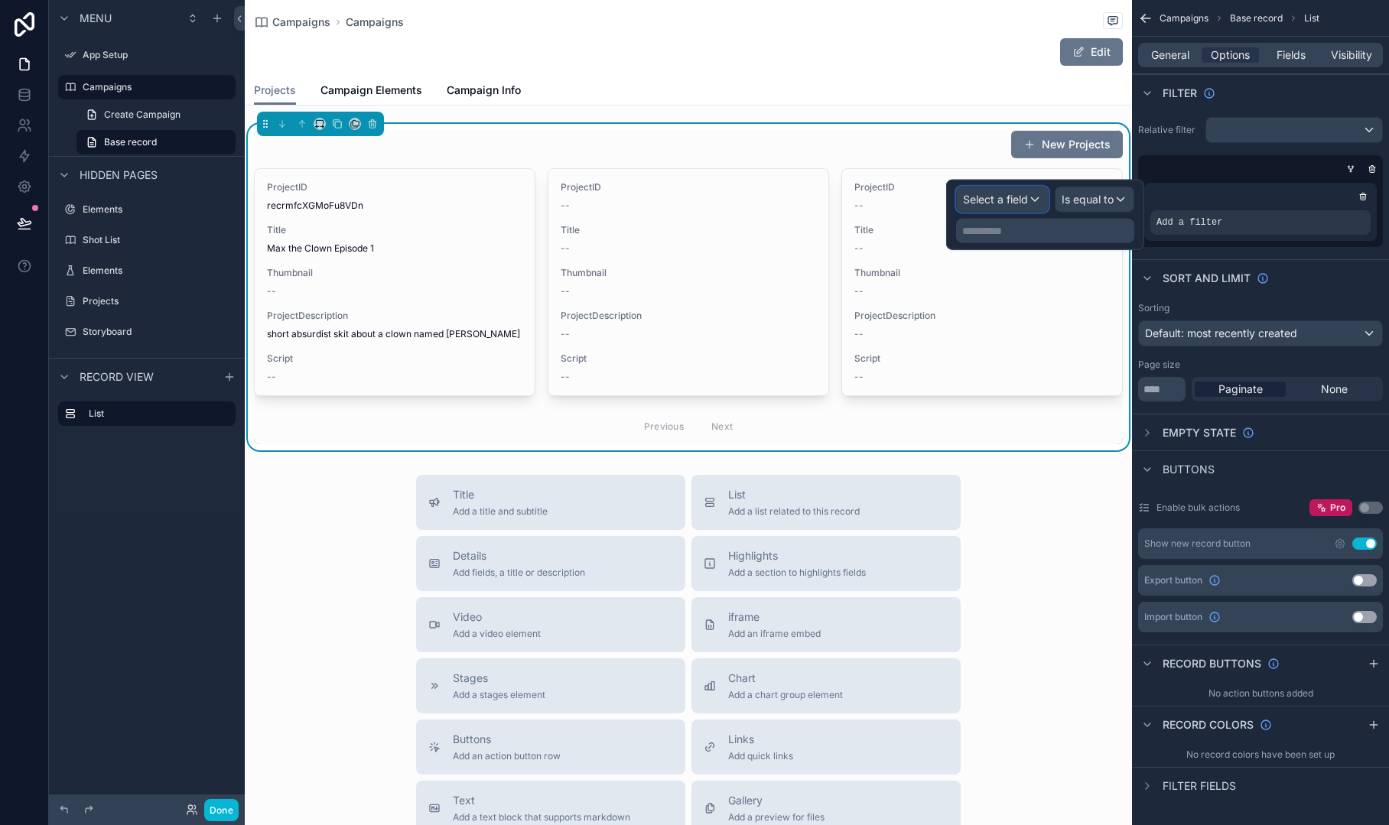
click at [1015, 200] on span "Select a field" at bounding box center [995, 199] width 65 height 13
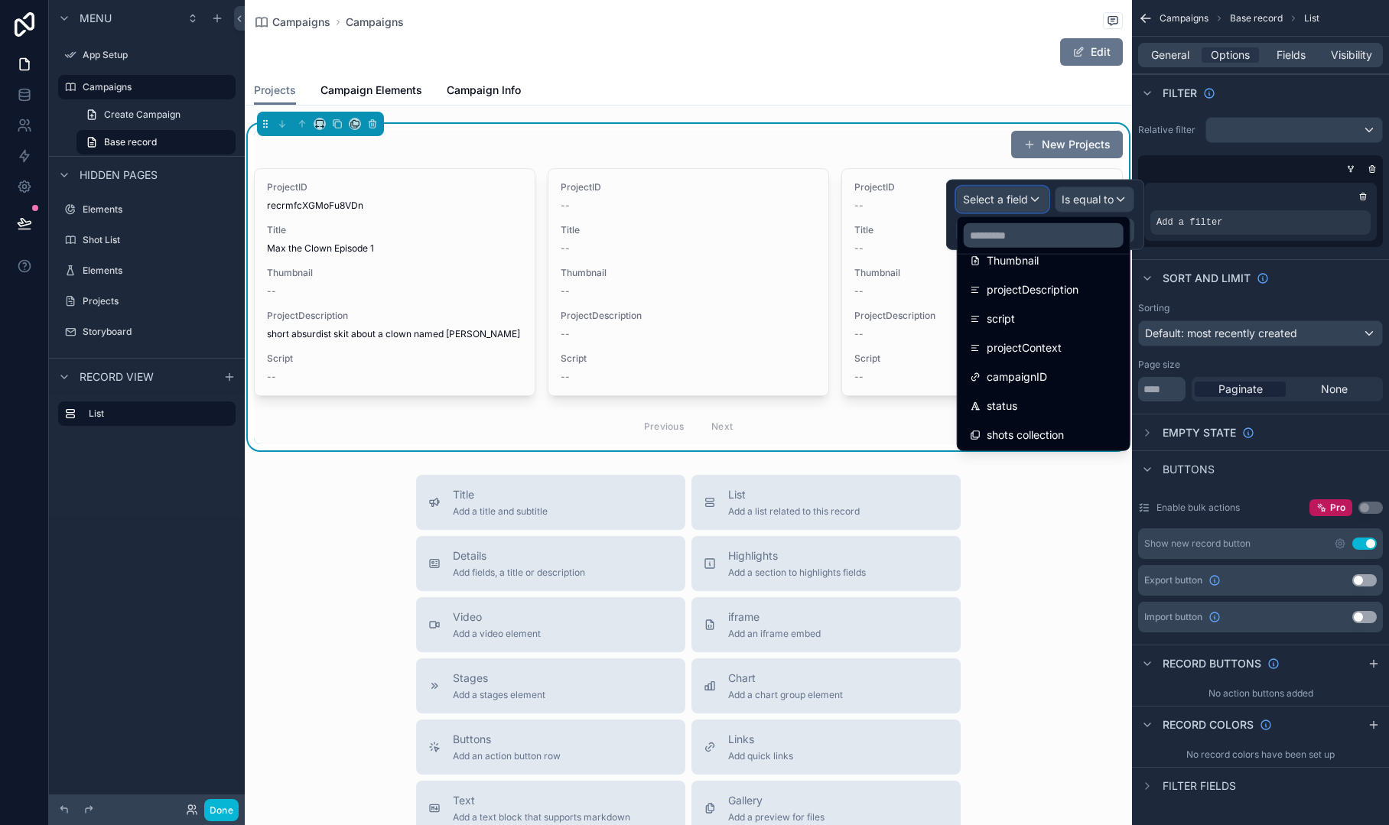
scroll to position [225, 0]
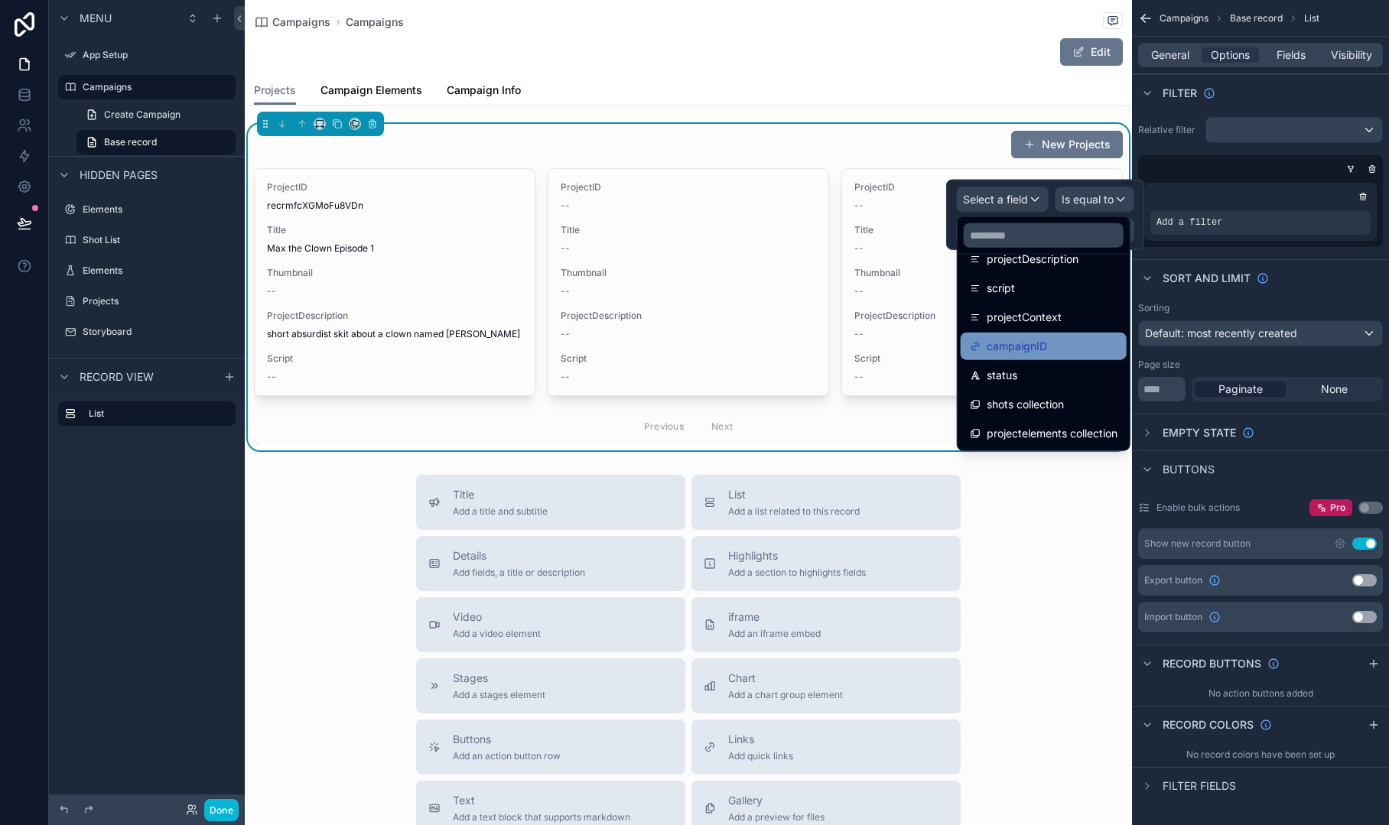
click at [1052, 346] on div "campaignID" at bounding box center [1044, 346] width 148 height 18
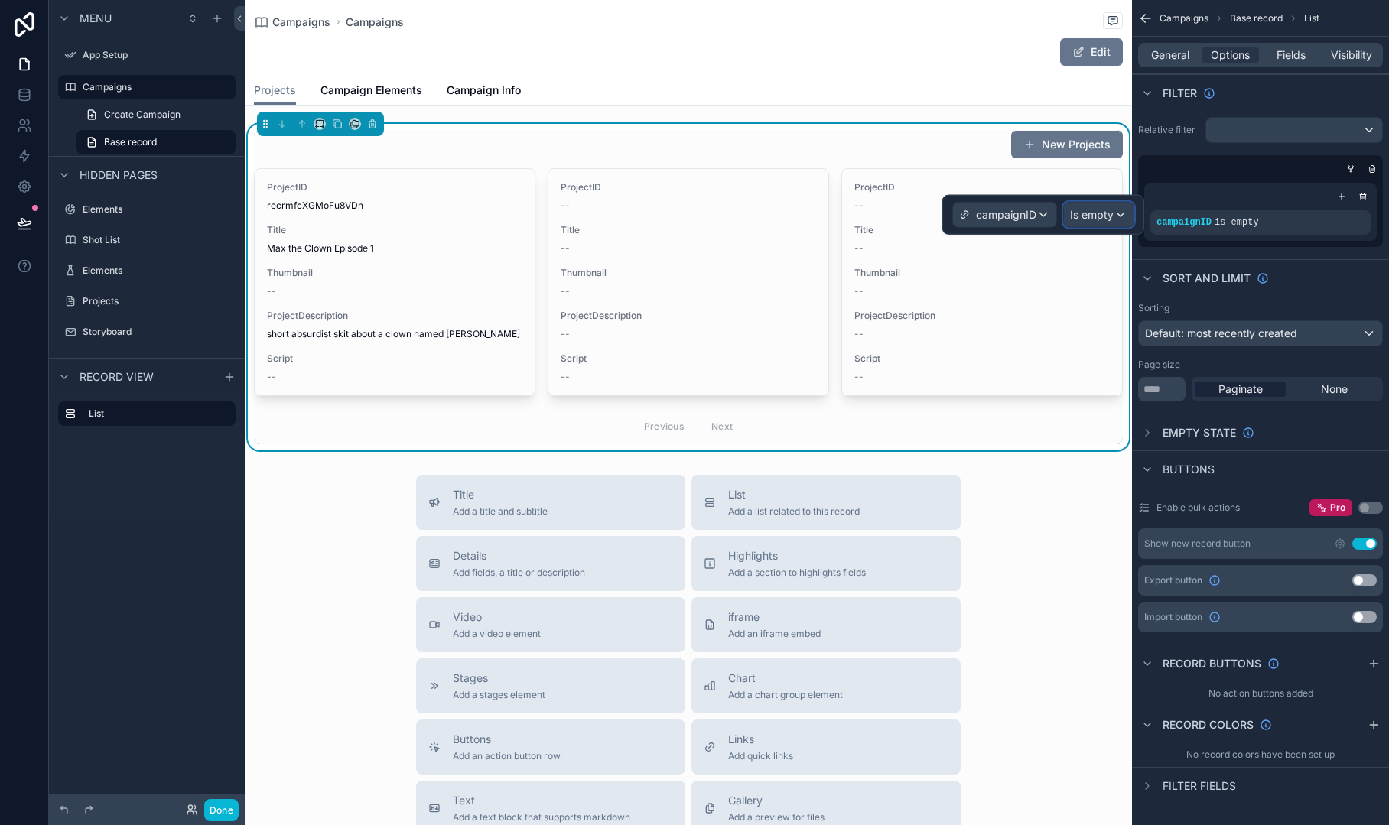
click at [1122, 213] on div "Is empty" at bounding box center [1099, 215] width 70 height 24
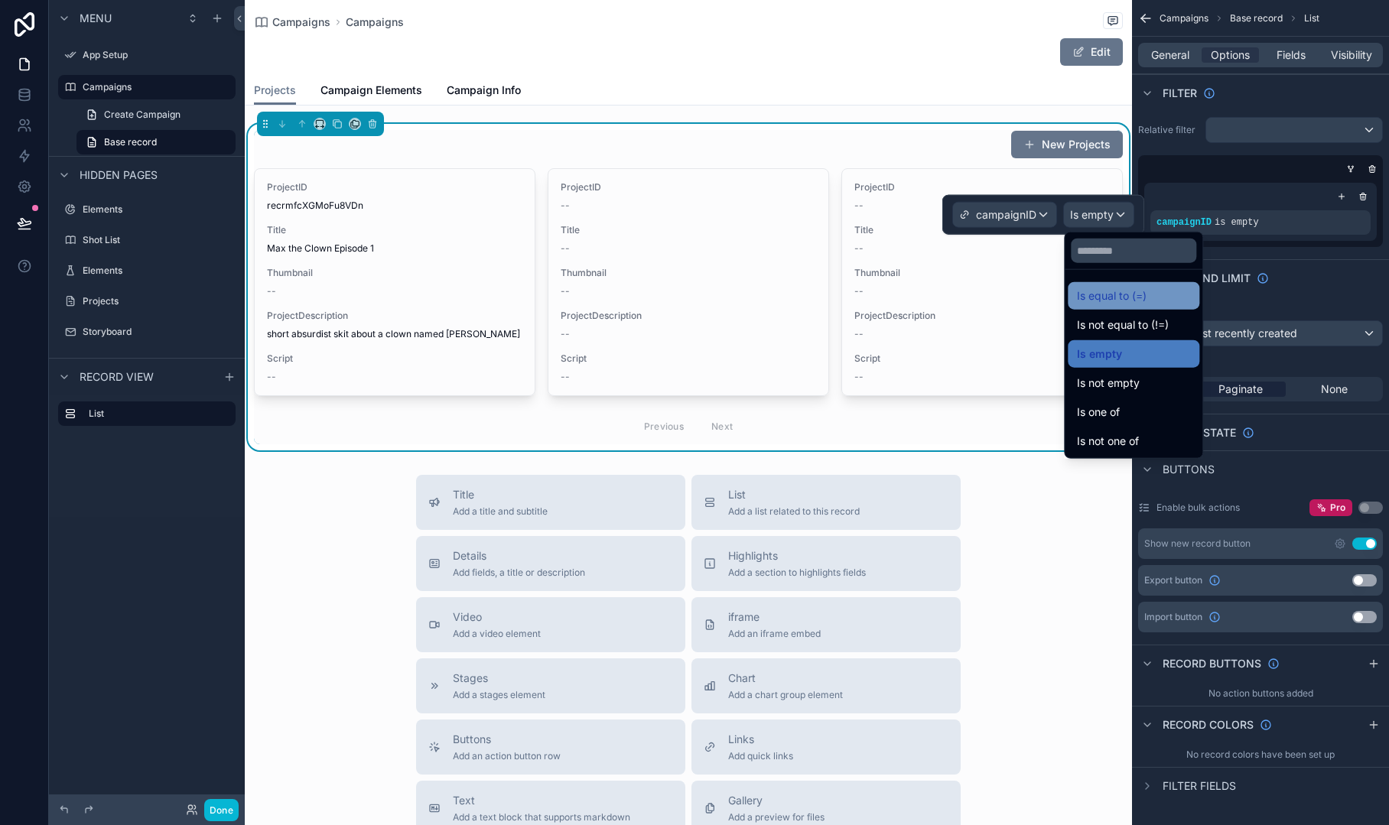
click at [1114, 295] on span "Is equal to (=)" at bounding box center [1112, 296] width 70 height 18
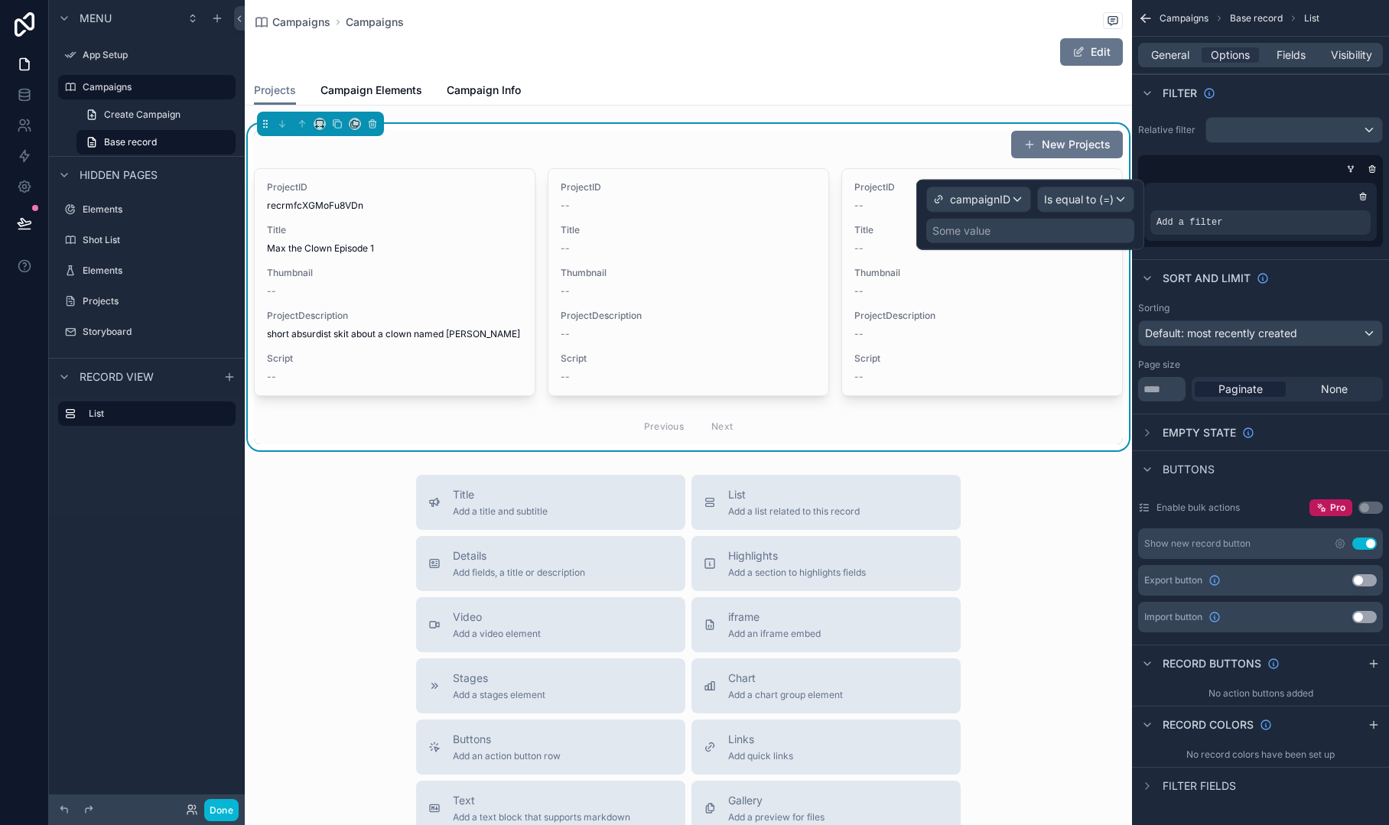
click at [1030, 232] on div "Some value" at bounding box center [1030, 231] width 208 height 24
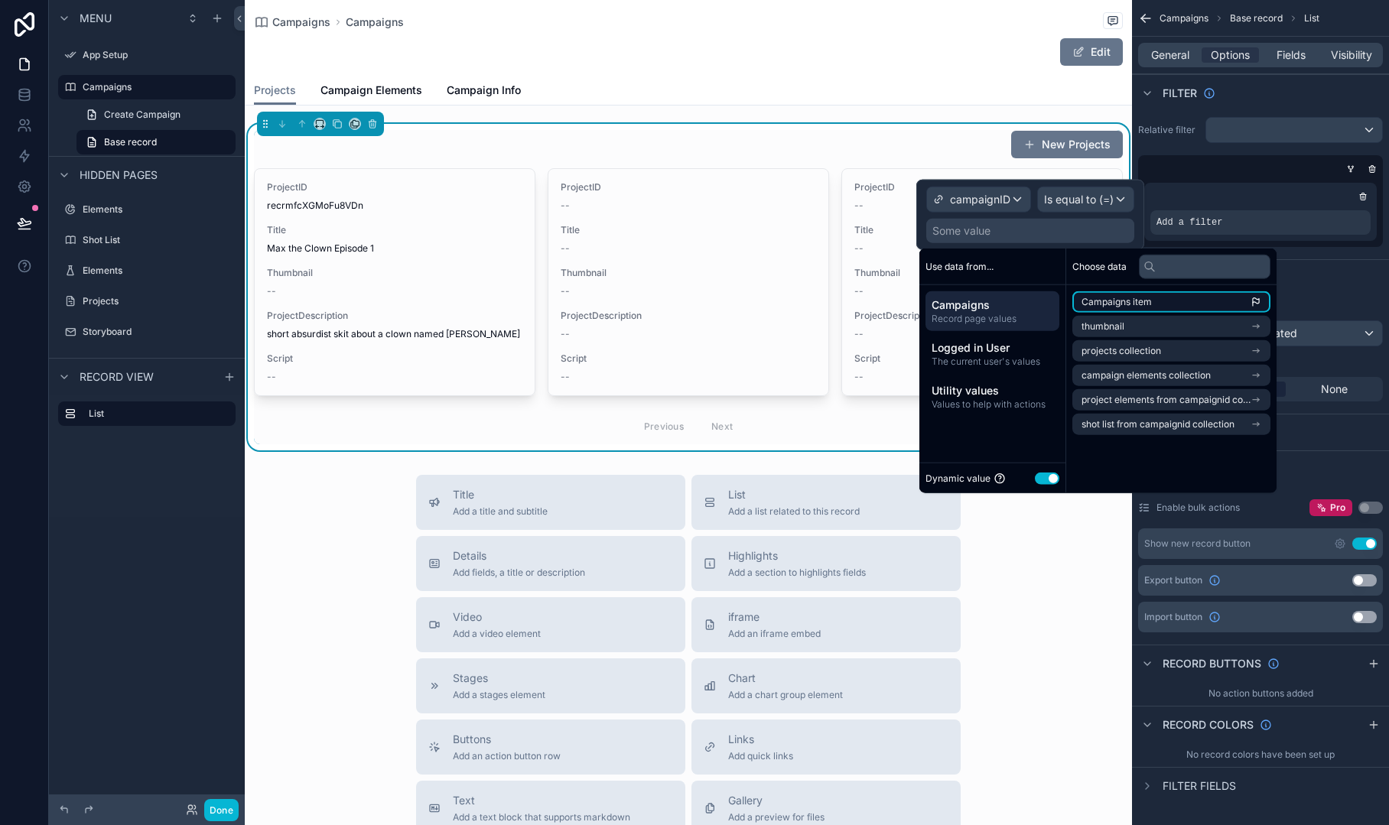
click at [1179, 301] on li "Campaigns item" at bounding box center [1171, 301] width 198 height 21
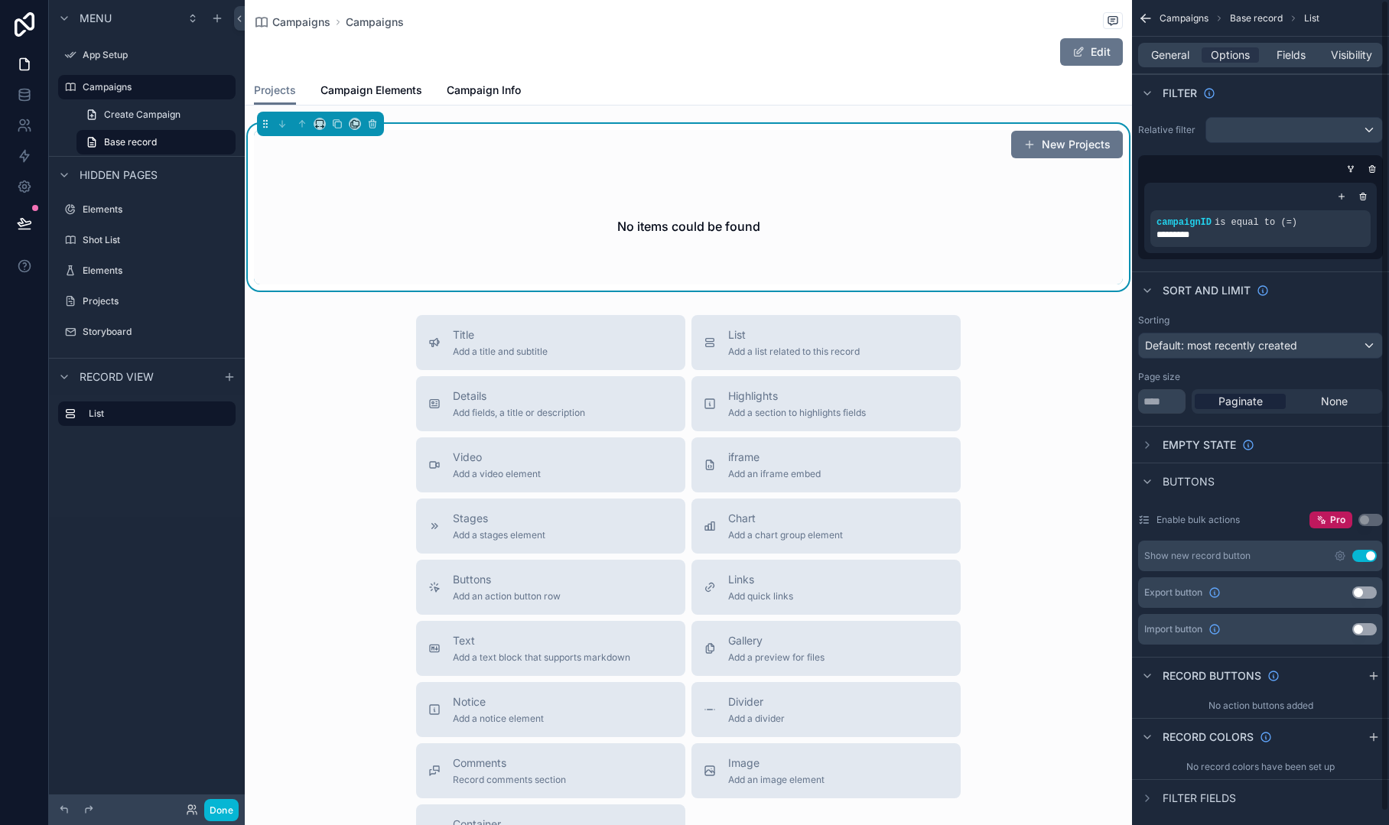
click at [1153, 154] on div "Relative filter campaignID is equal to (=) *********" at bounding box center [1260, 188] width 257 height 155
click at [1064, 145] on button "New Projects" at bounding box center [1067, 145] width 112 height 28
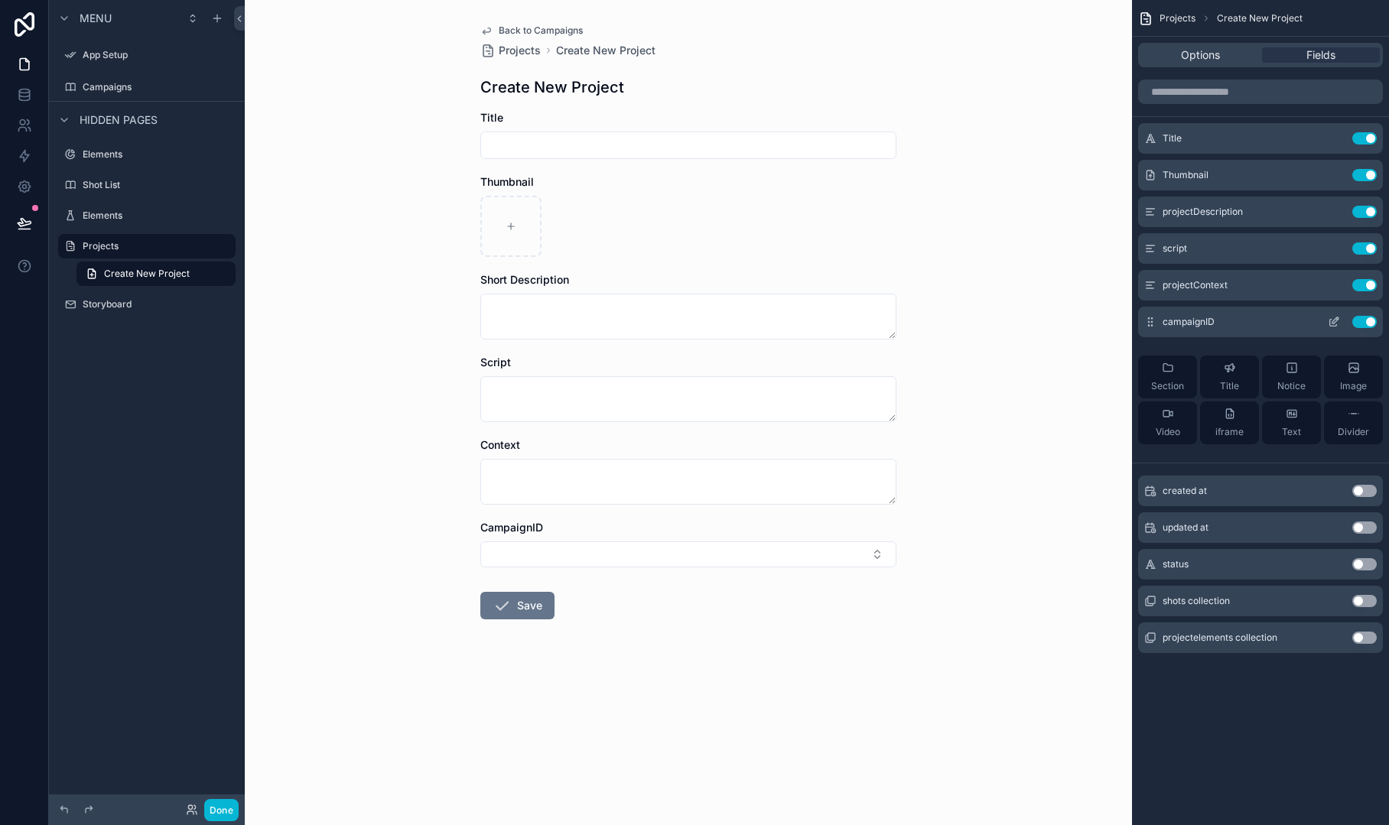
click at [1334, 322] on icon "scrollable content" at bounding box center [1334, 322] width 12 height 12
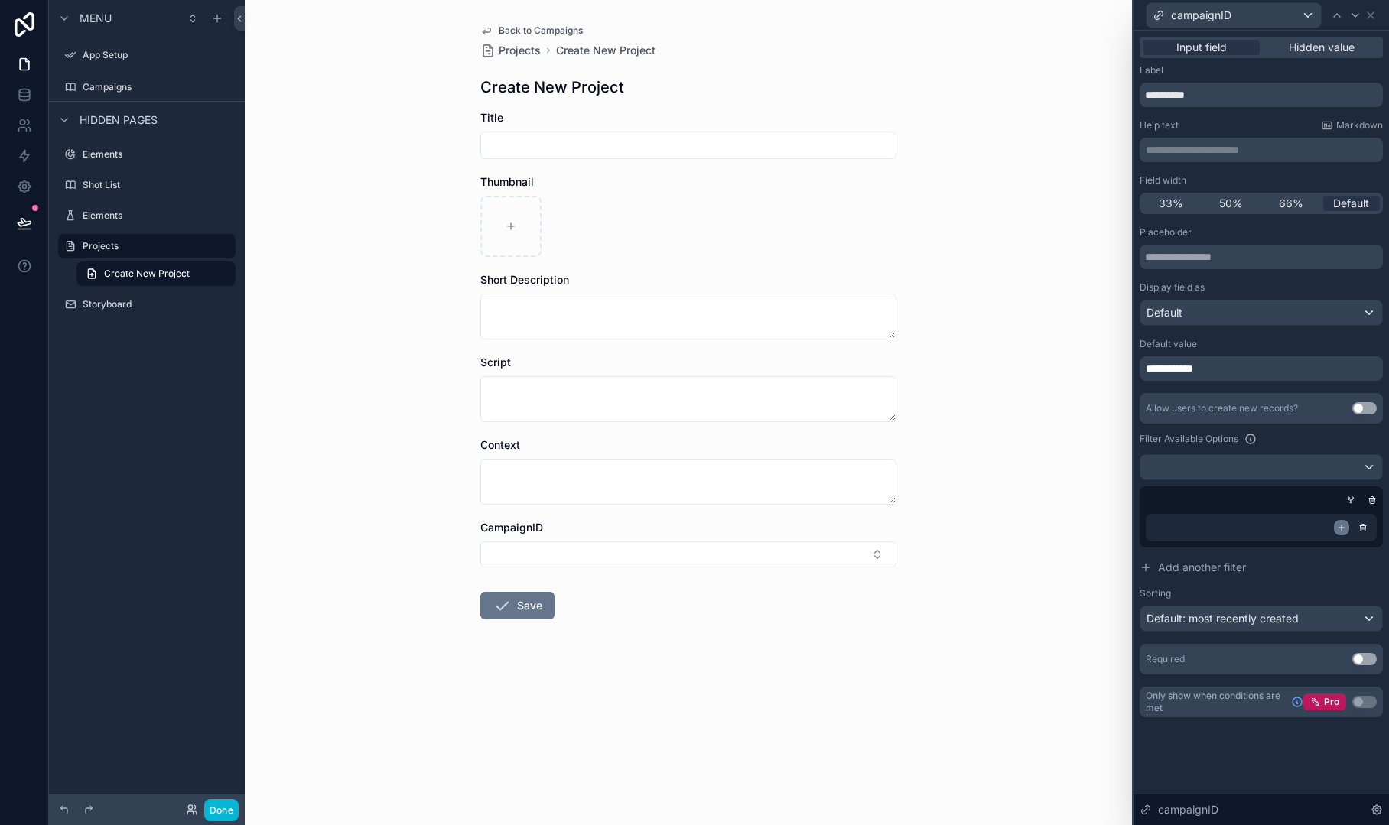
click at [1342, 525] on icon at bounding box center [1341, 527] width 9 height 9
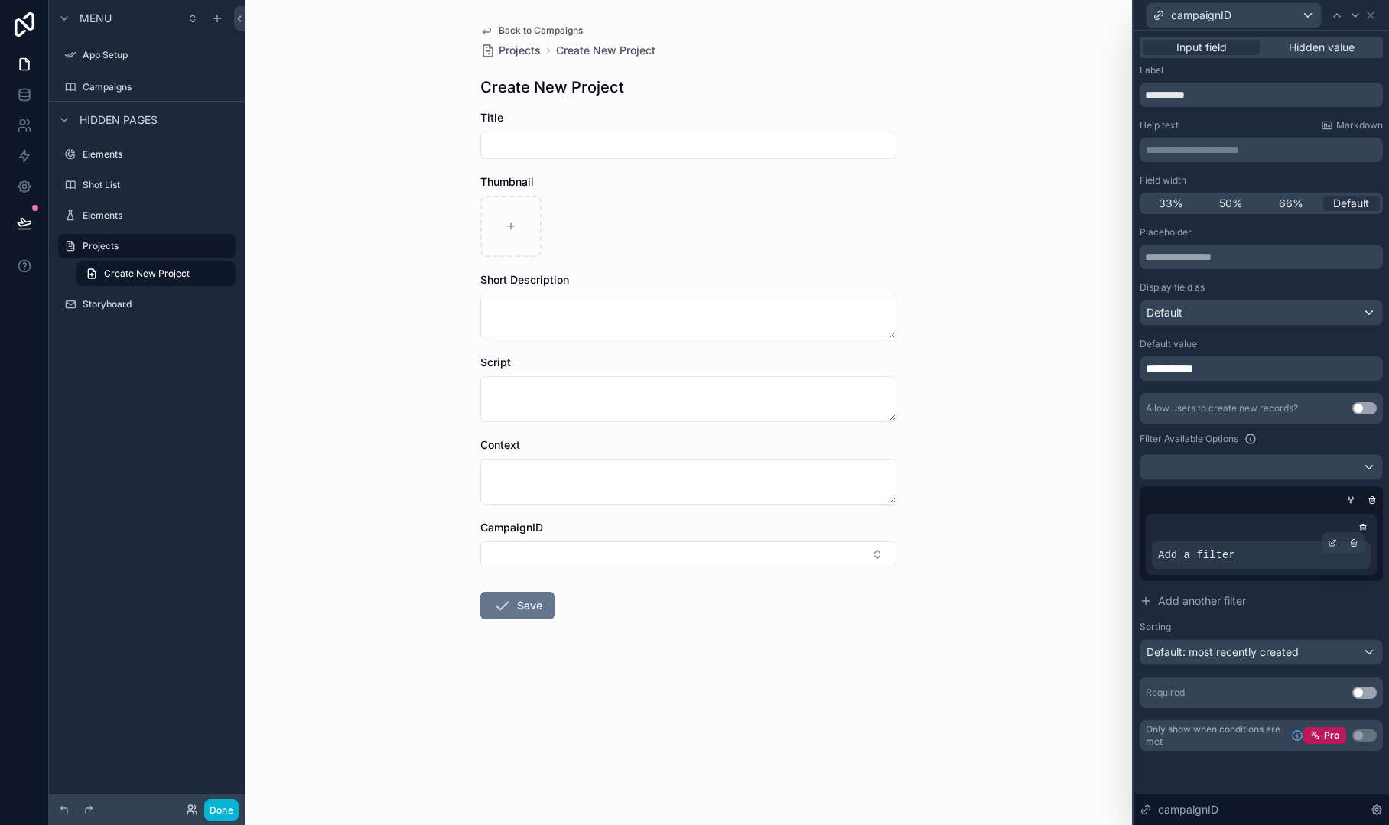
click at [1259, 553] on div "Add a filter" at bounding box center [1261, 556] width 219 height 28
click at [1328, 542] on div at bounding box center [1332, 542] width 21 height 21
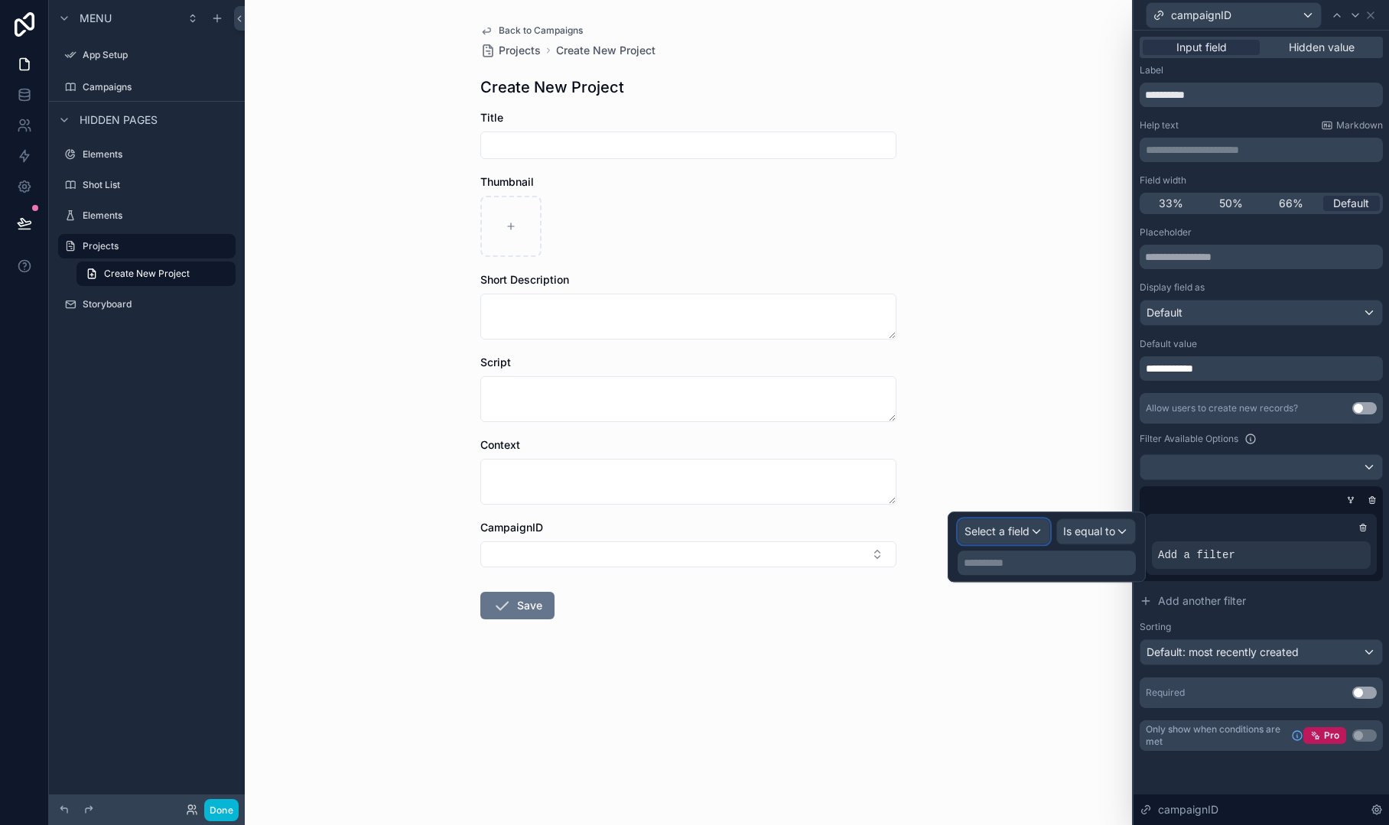
click at [1026, 532] on span "Select a field" at bounding box center [997, 531] width 65 height 13
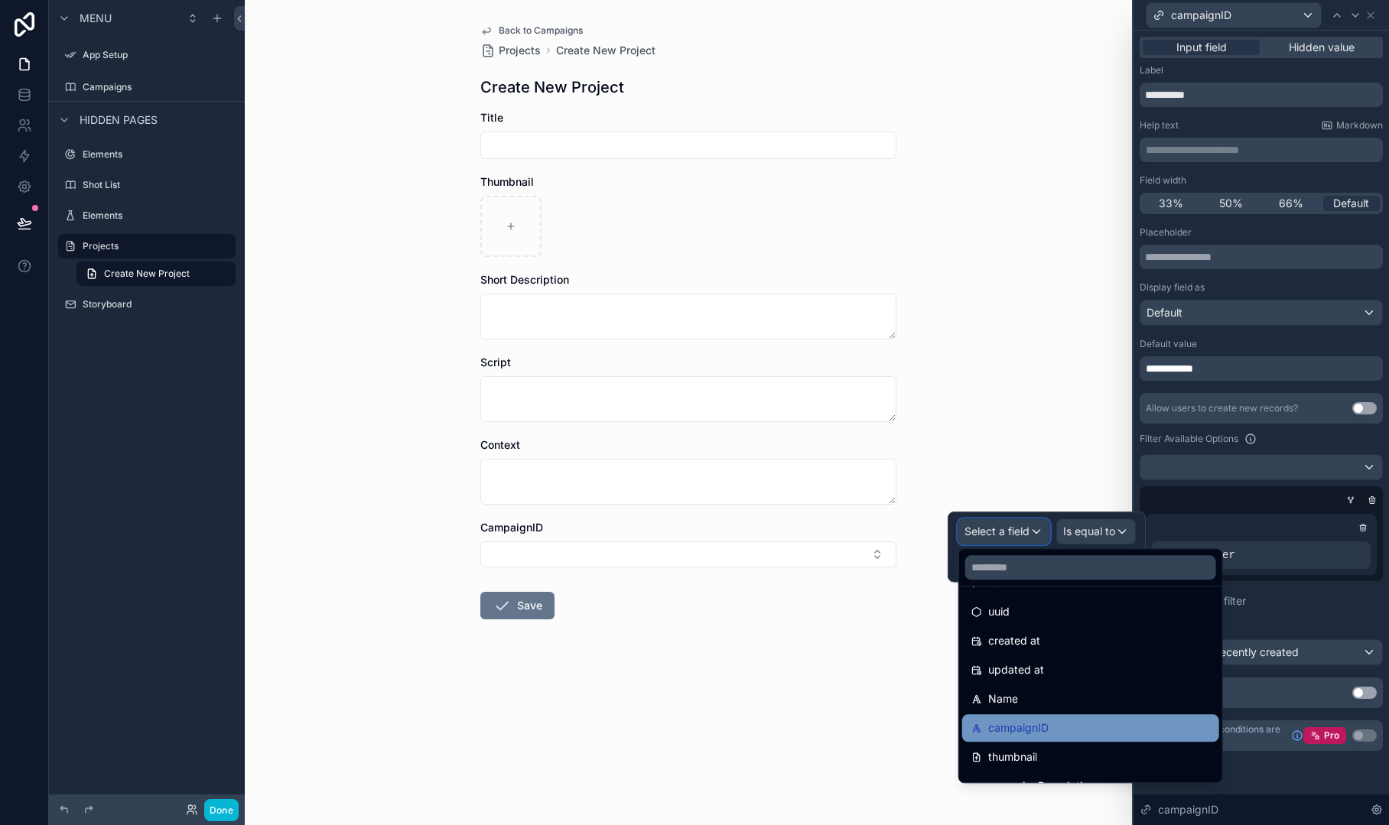
scroll to position [76, 0]
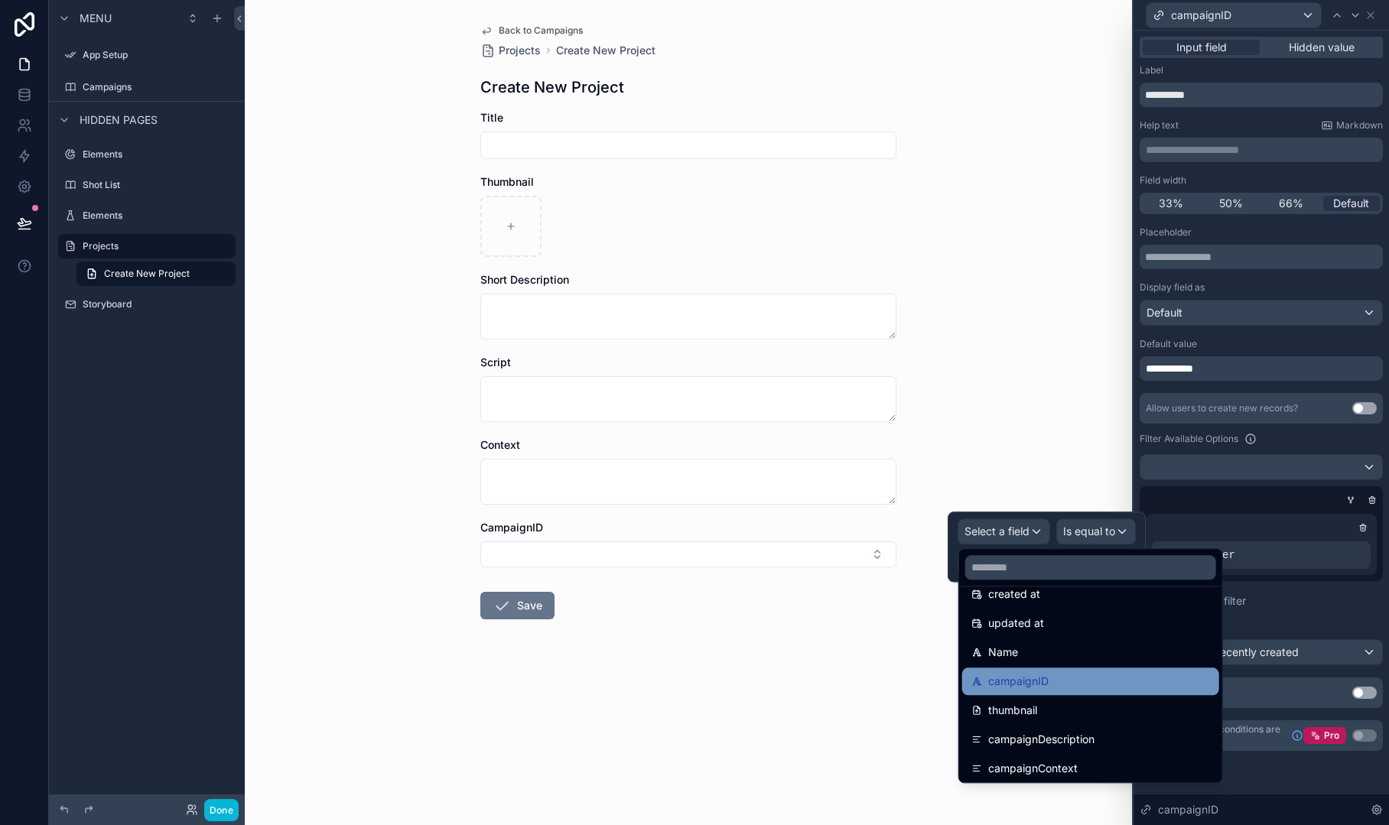
click at [1071, 685] on div "campaignID" at bounding box center [1090, 681] width 239 height 18
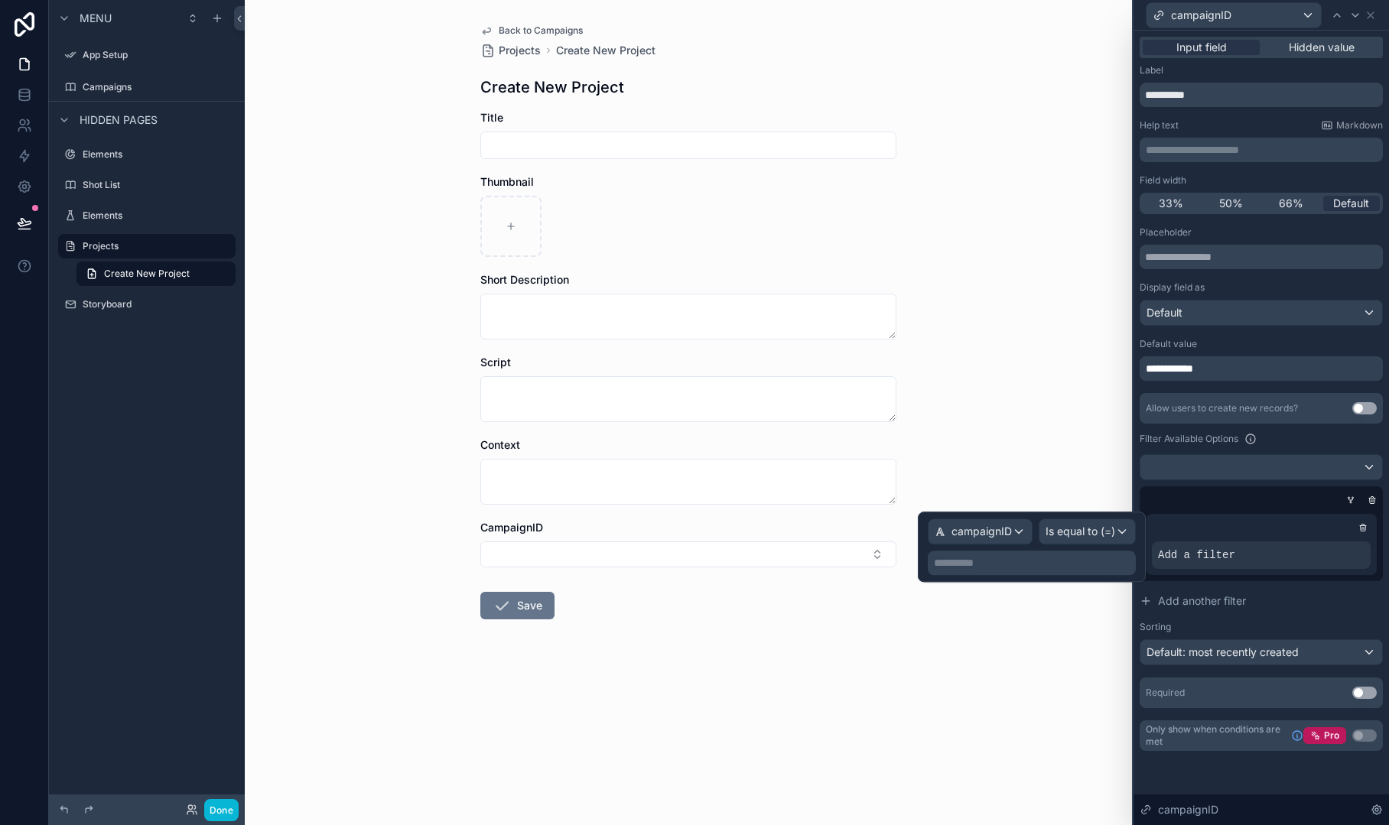
click at [1020, 558] on p "**********" at bounding box center [1033, 562] width 199 height 15
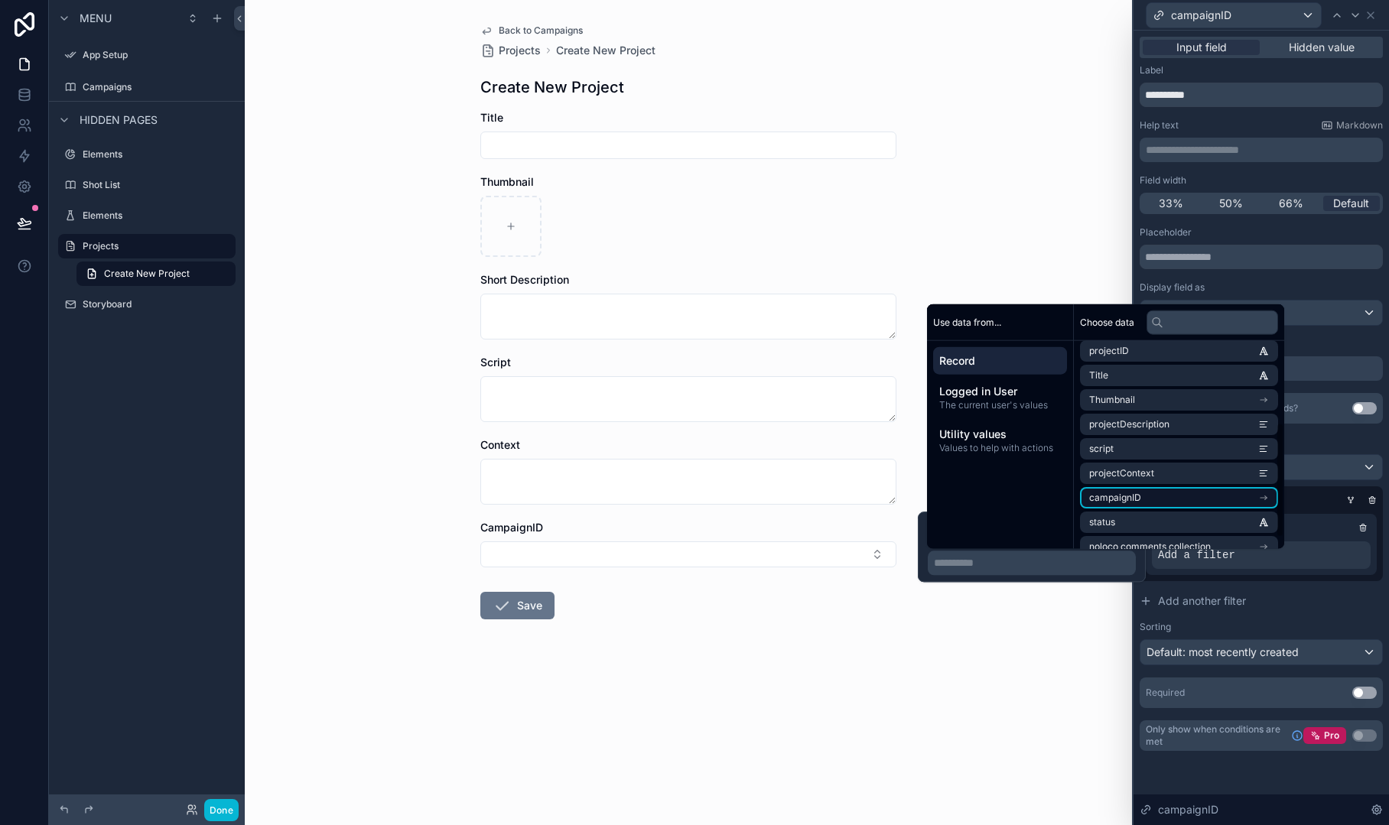
scroll to position [0, 0]
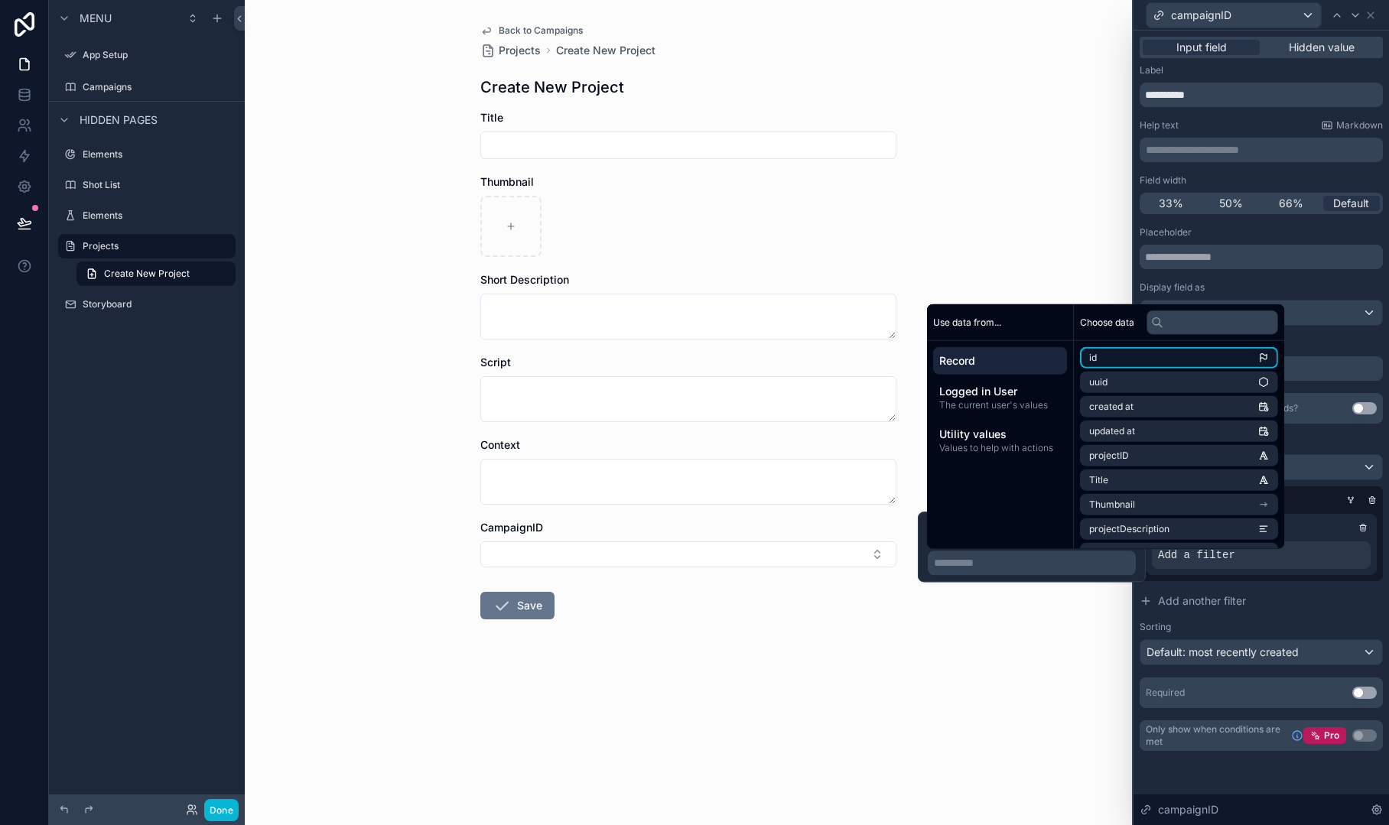
click at [1141, 356] on li "id" at bounding box center [1179, 357] width 198 height 21
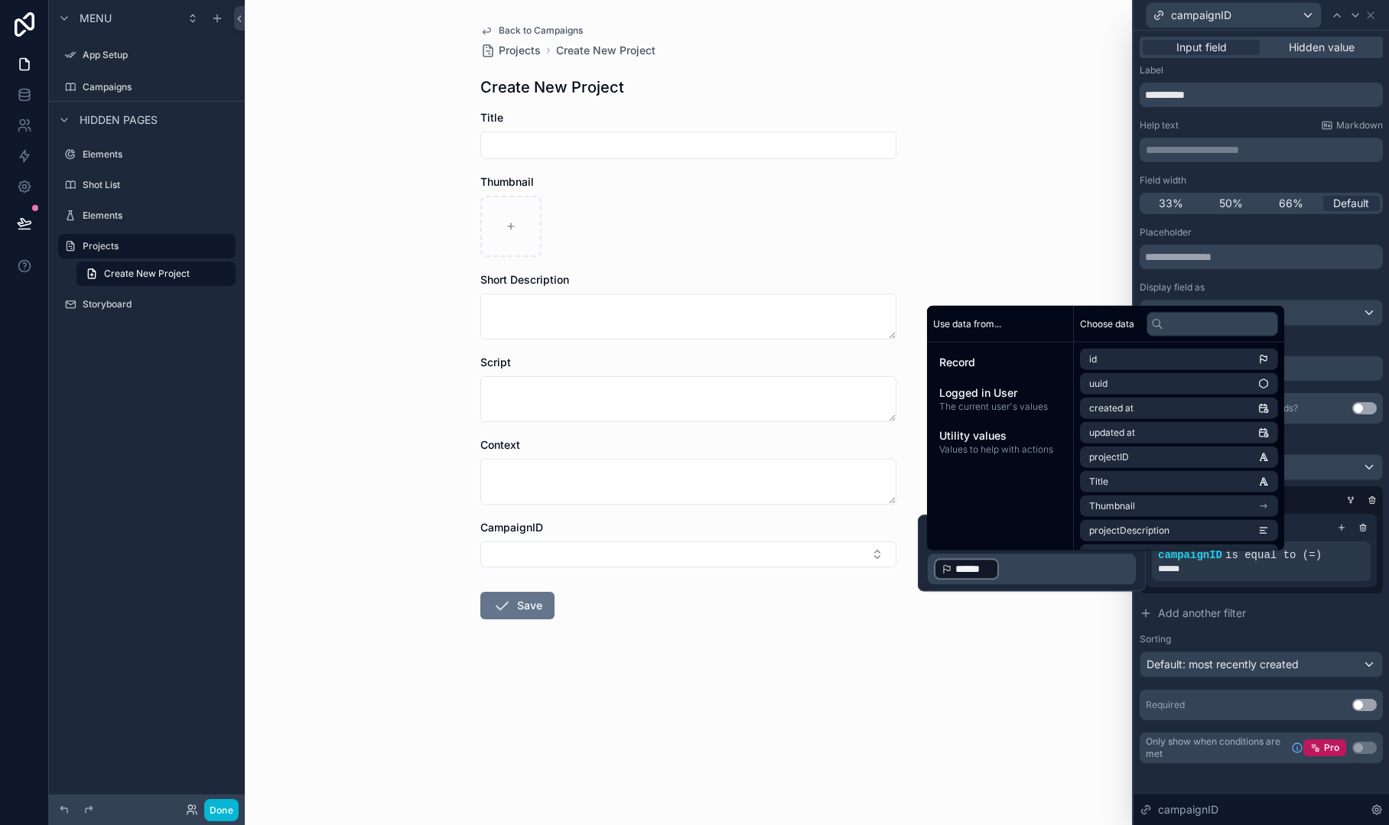
click at [1302, 499] on div at bounding box center [1258, 500] width 243 height 15
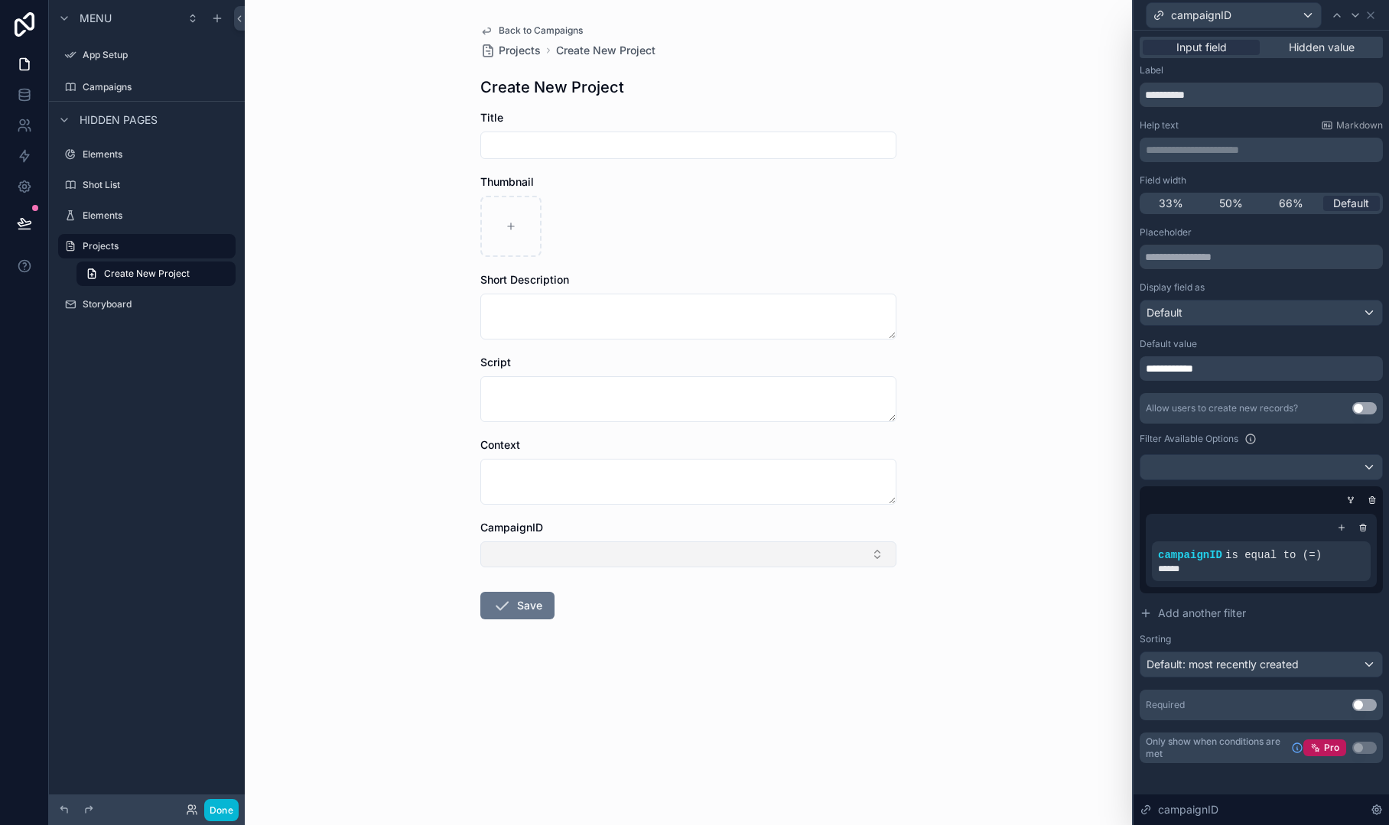
click at [866, 548] on button "Select Button" at bounding box center [688, 555] width 416 height 26
click at [882, 548] on button "Select Button" at bounding box center [688, 555] width 416 height 26
click at [1330, 544] on icon at bounding box center [1332, 542] width 9 height 9
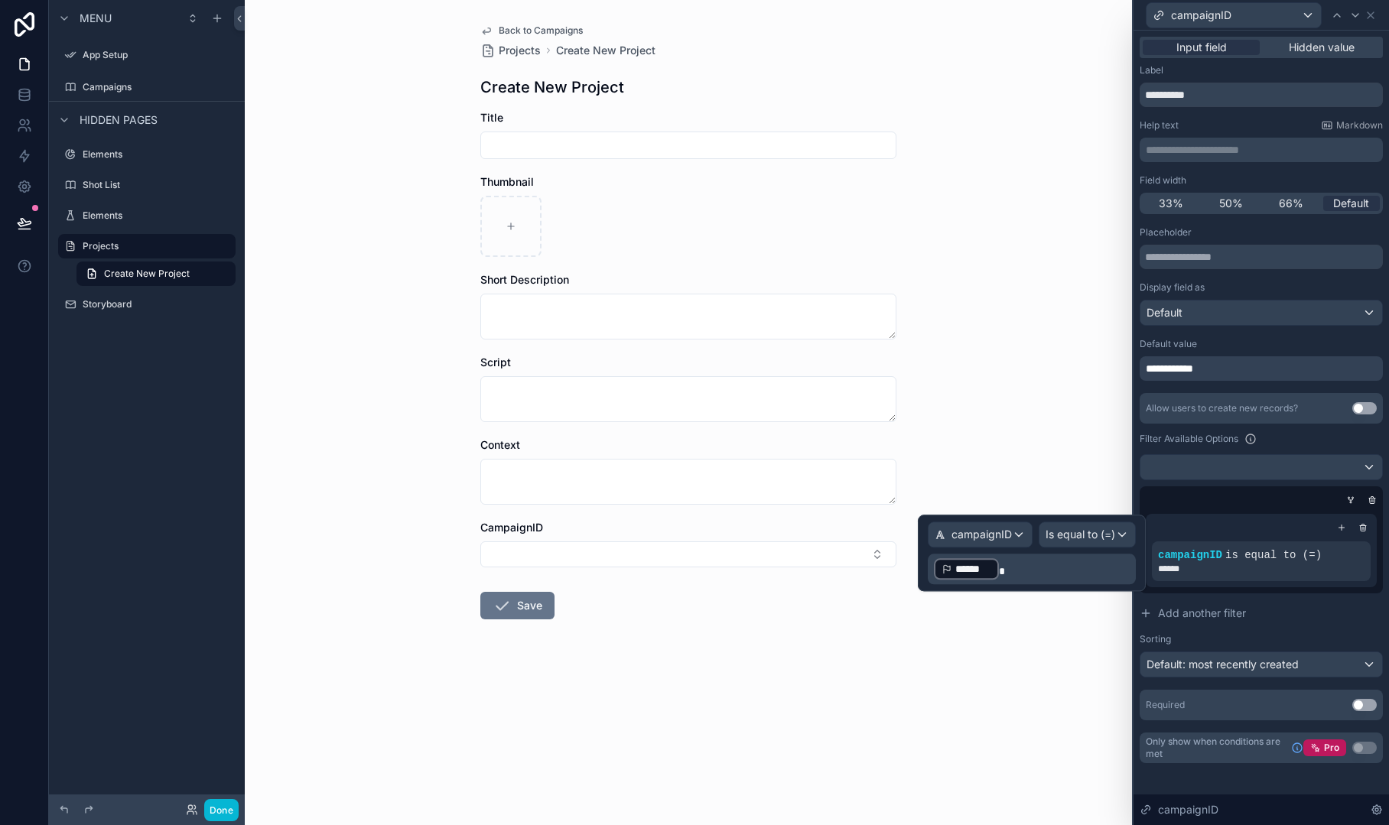
click at [1007, 564] on p "﻿ ****** ﻿" at bounding box center [1033, 569] width 199 height 24
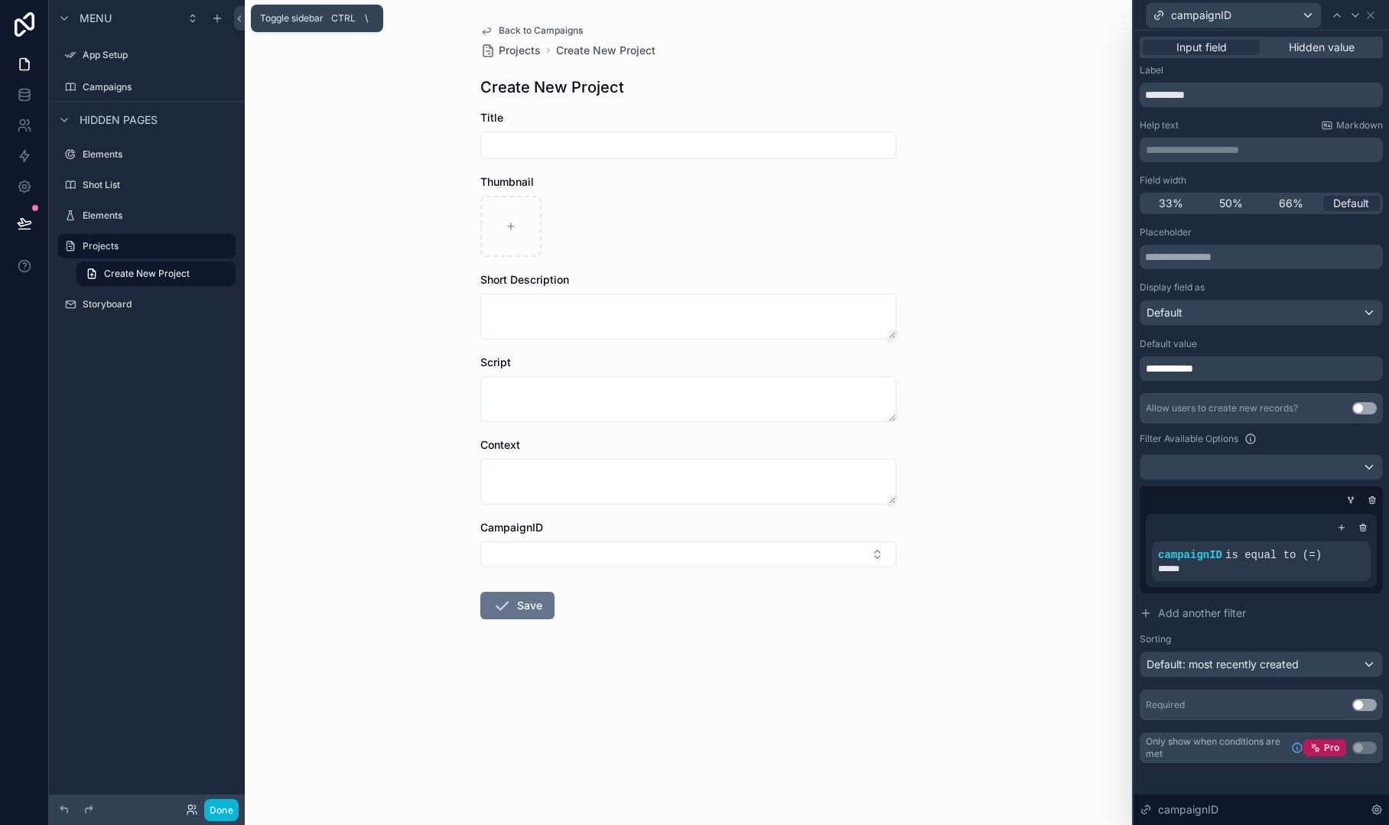
click at [240, 17] on icon at bounding box center [239, 18] width 11 height 11
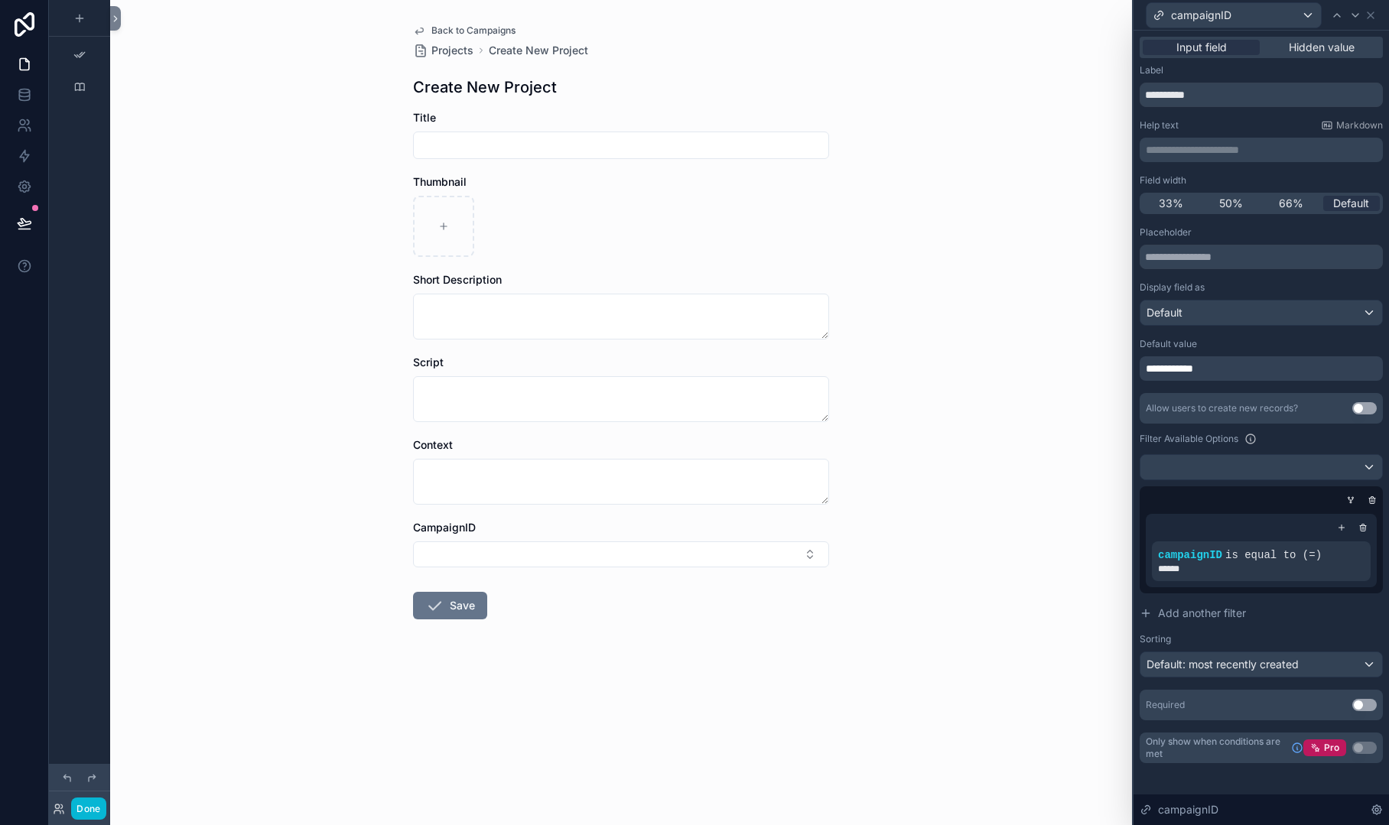
click at [460, 27] on span "Back to Campaigns" at bounding box center [473, 30] width 84 height 12
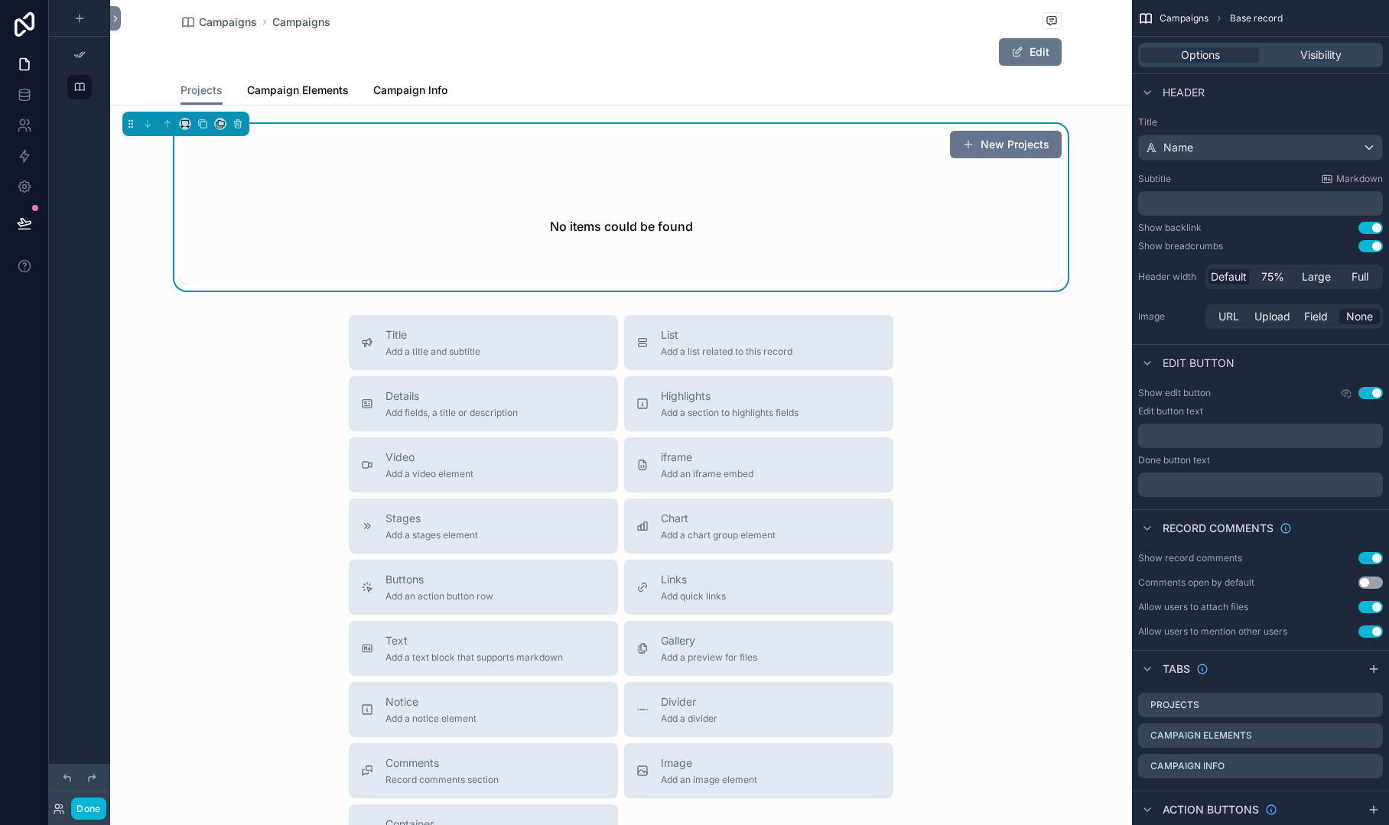
click at [981, 236] on div "No items could be found" at bounding box center [621, 226] width 881 height 116
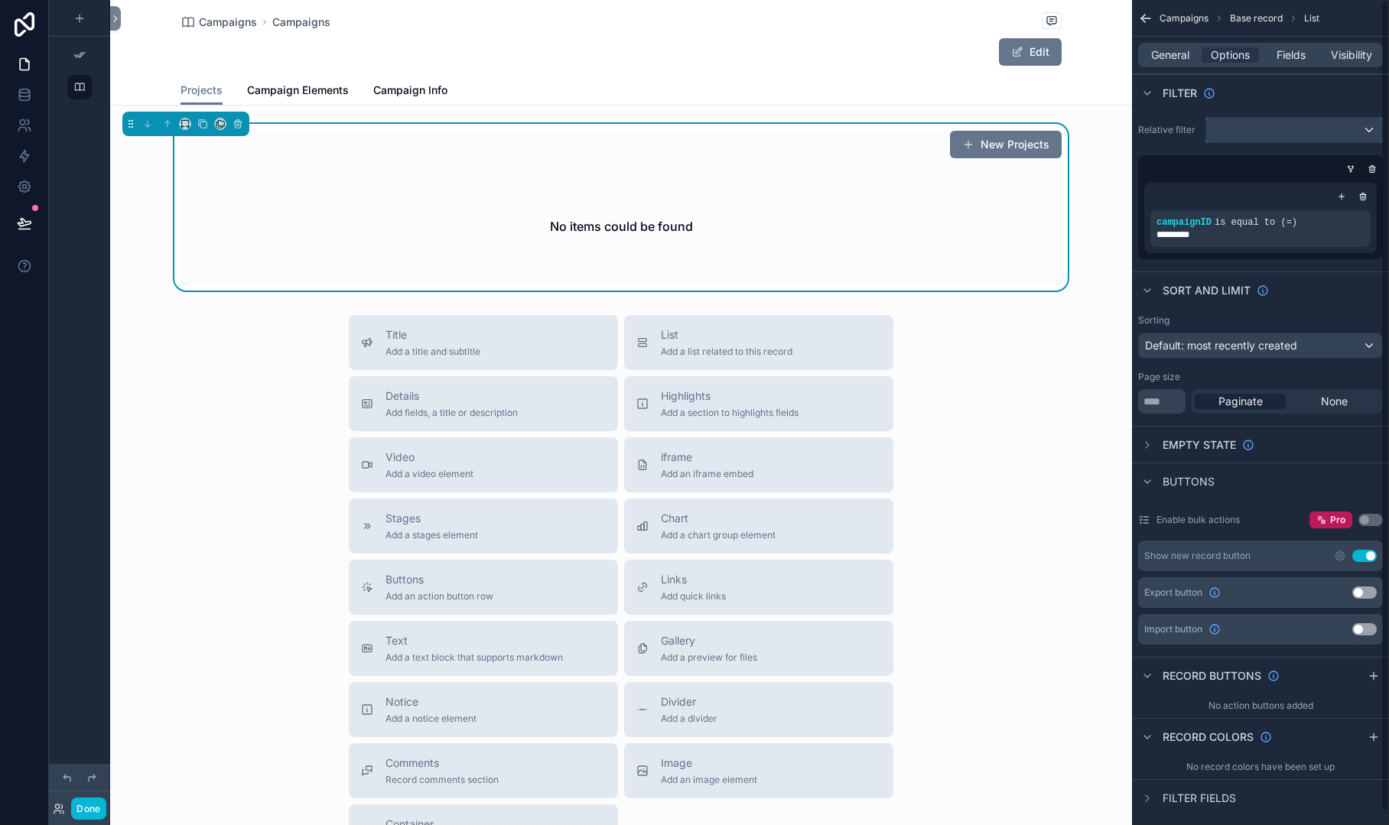
click at [1354, 132] on div "scrollable content" at bounding box center [1294, 130] width 176 height 24
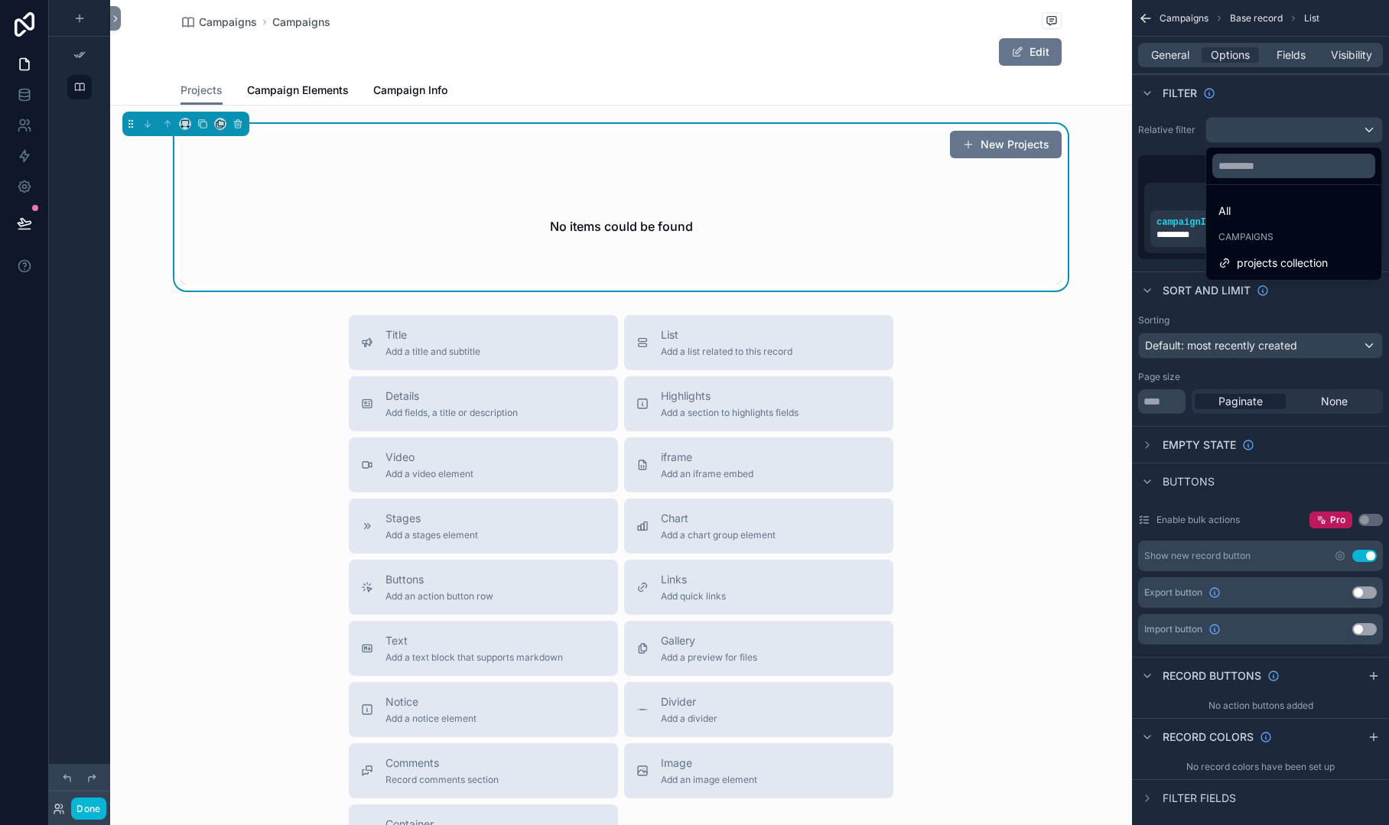
click at [1242, 101] on div "scrollable content" at bounding box center [694, 412] width 1389 height 825
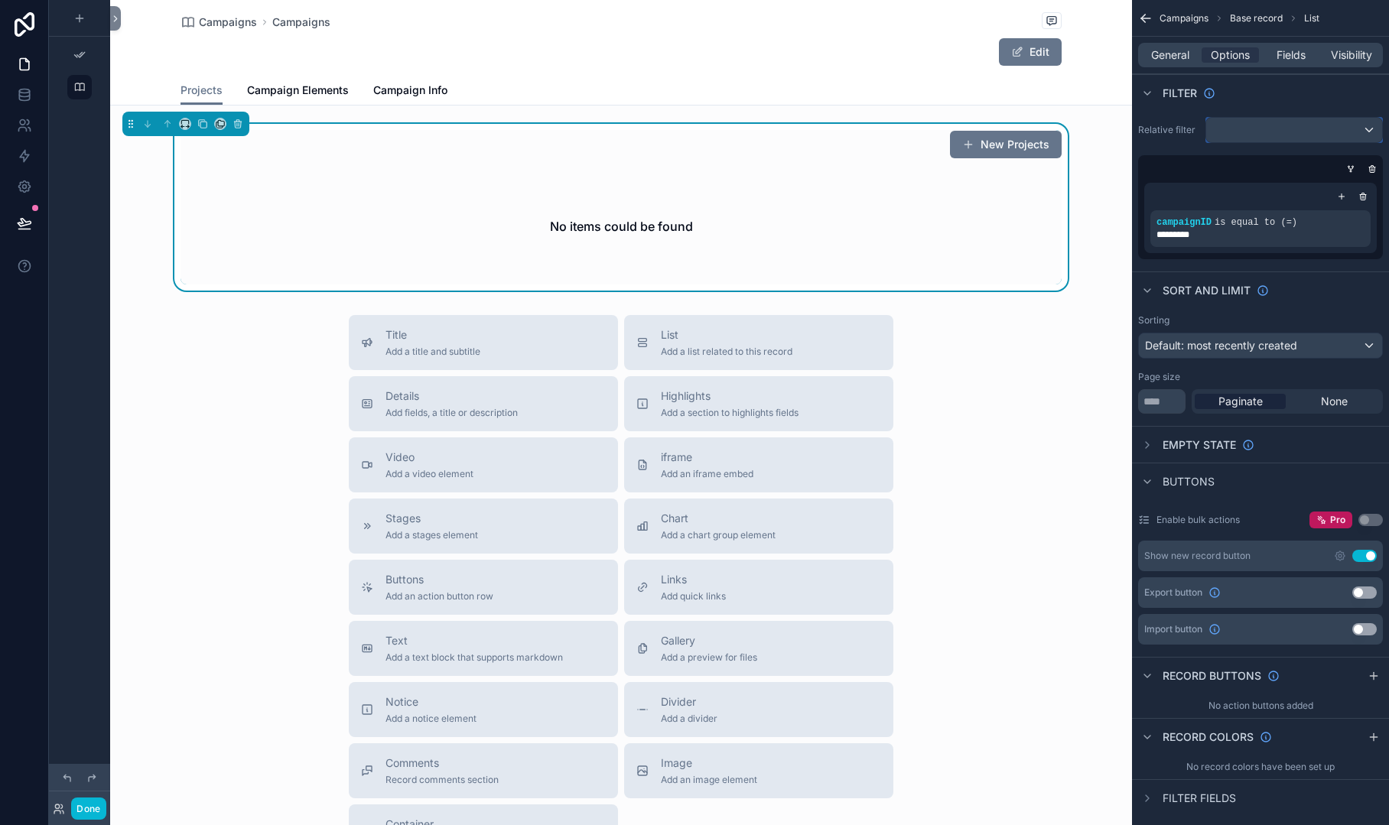
click at [1347, 130] on div "scrollable content" at bounding box center [1294, 130] width 176 height 24
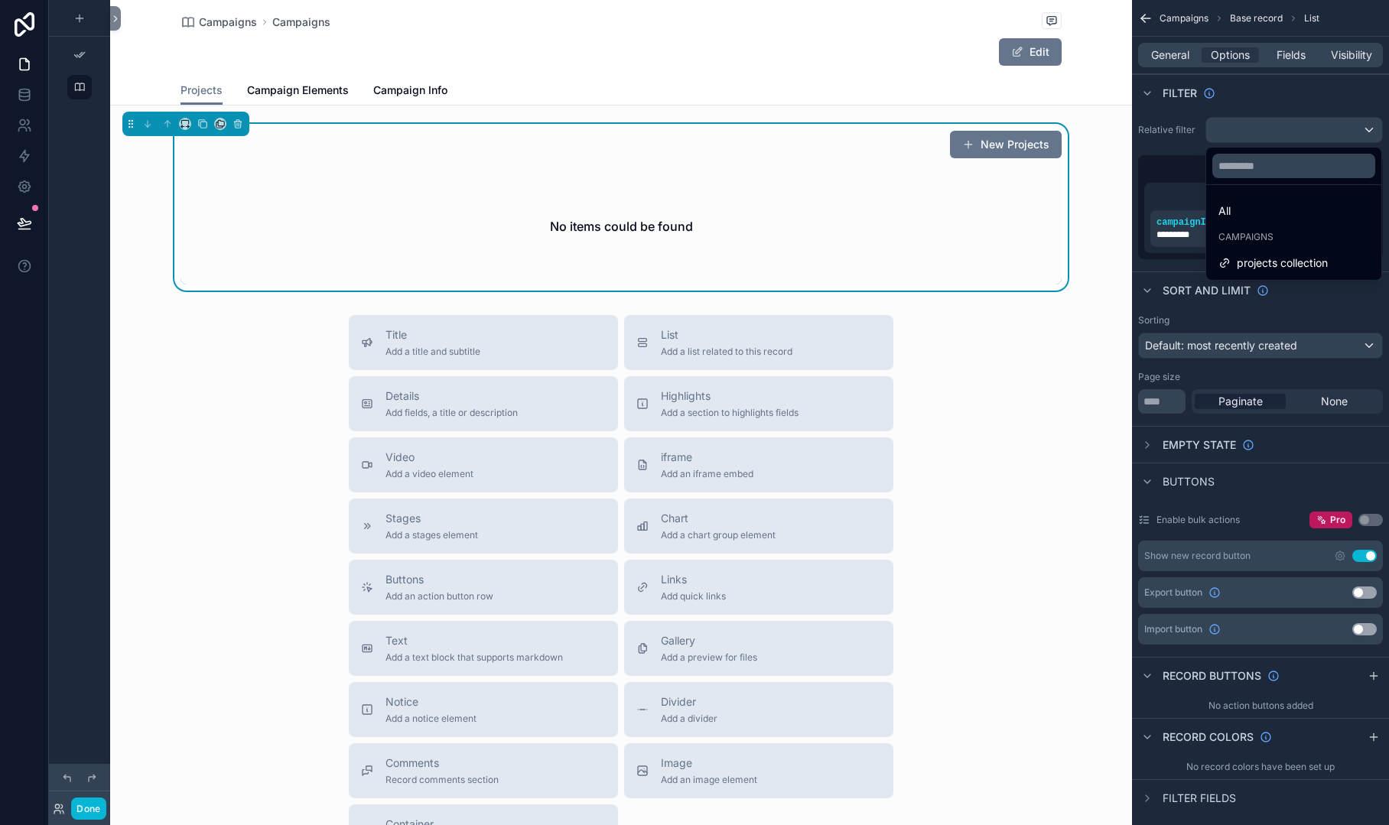
click at [1347, 130] on div "scrollable content" at bounding box center [694, 412] width 1389 height 825
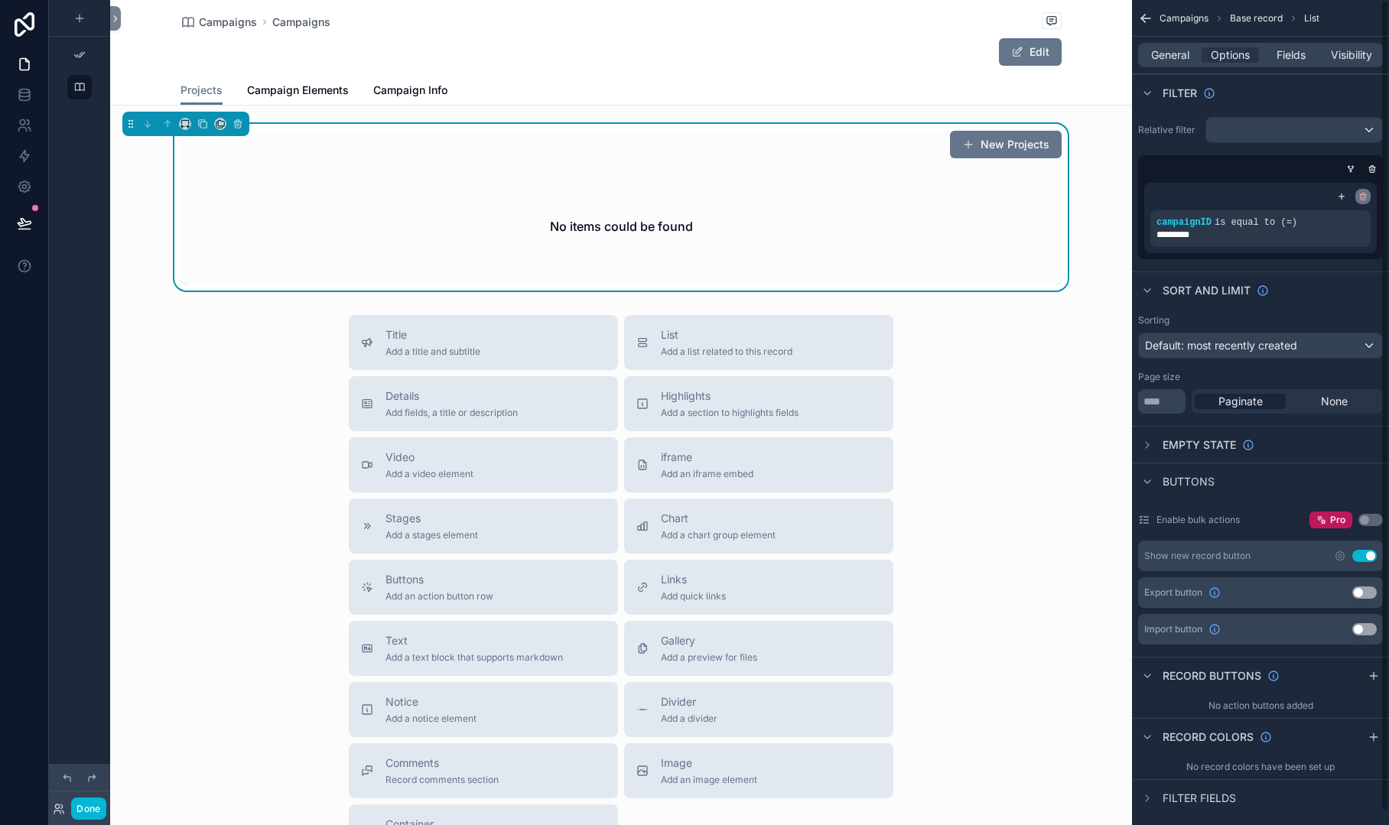
click at [1367, 192] on icon "scrollable content" at bounding box center [1362, 196] width 9 height 9
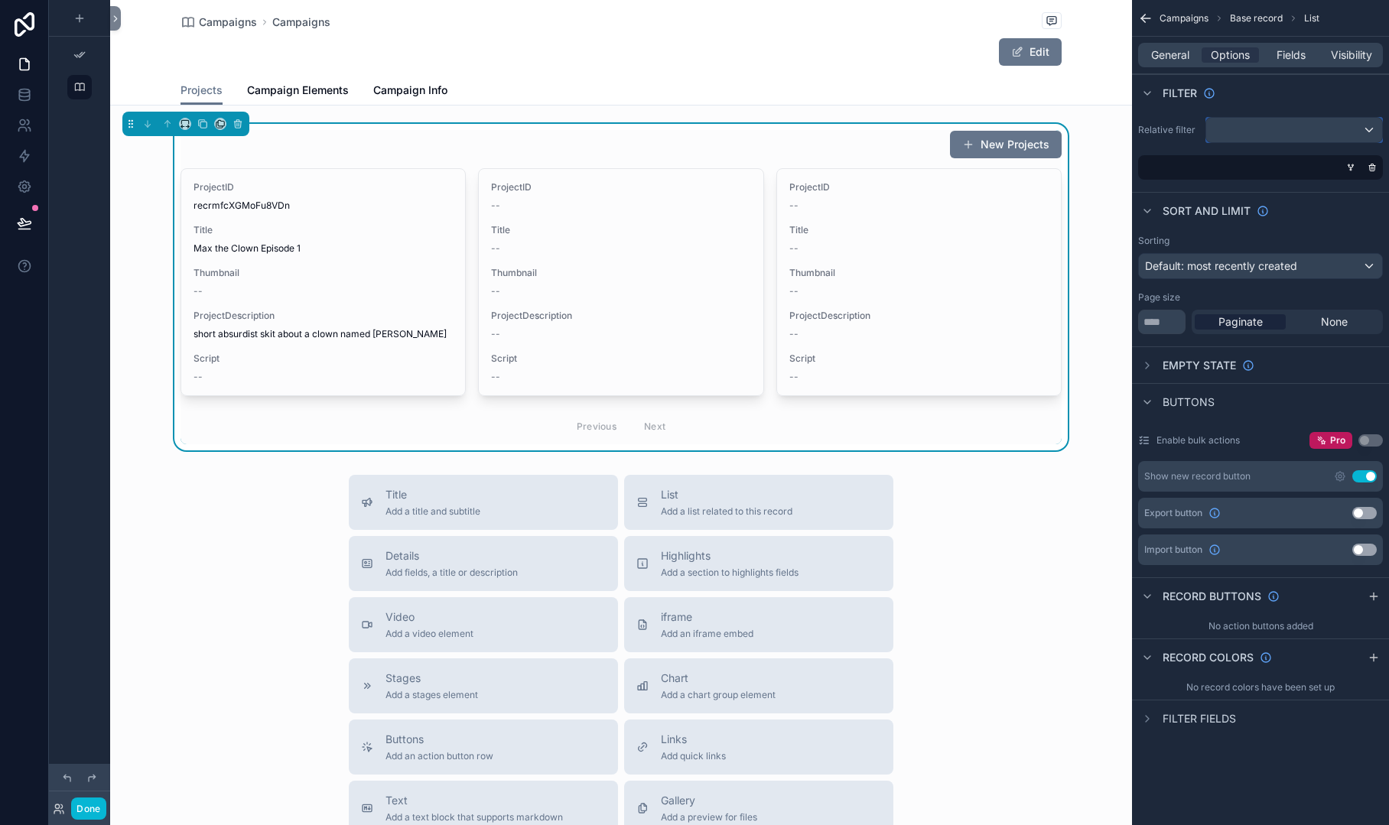
click at [1358, 128] on div "scrollable content" at bounding box center [1294, 130] width 176 height 24
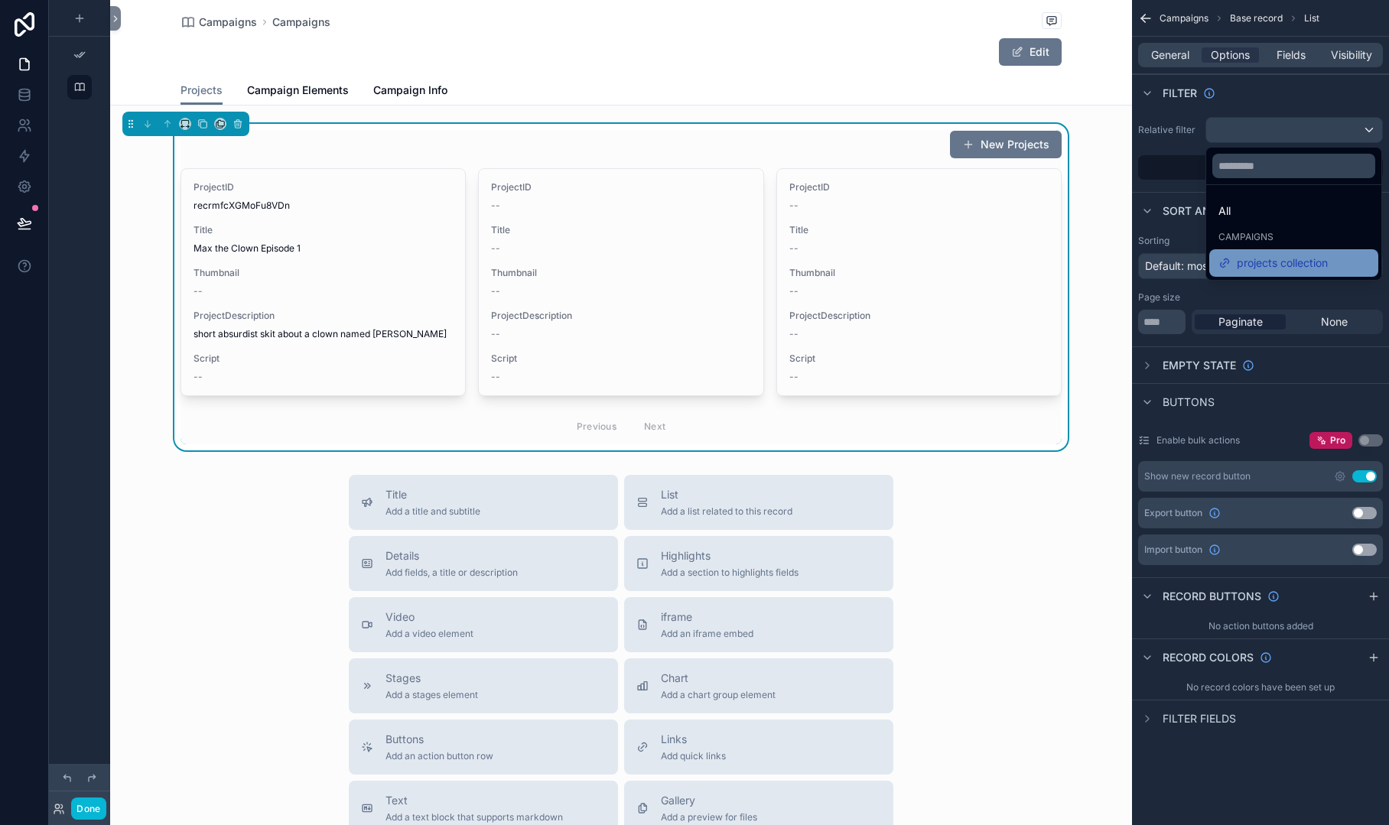
click at [1294, 259] on span "projects collection" at bounding box center [1282, 263] width 91 height 18
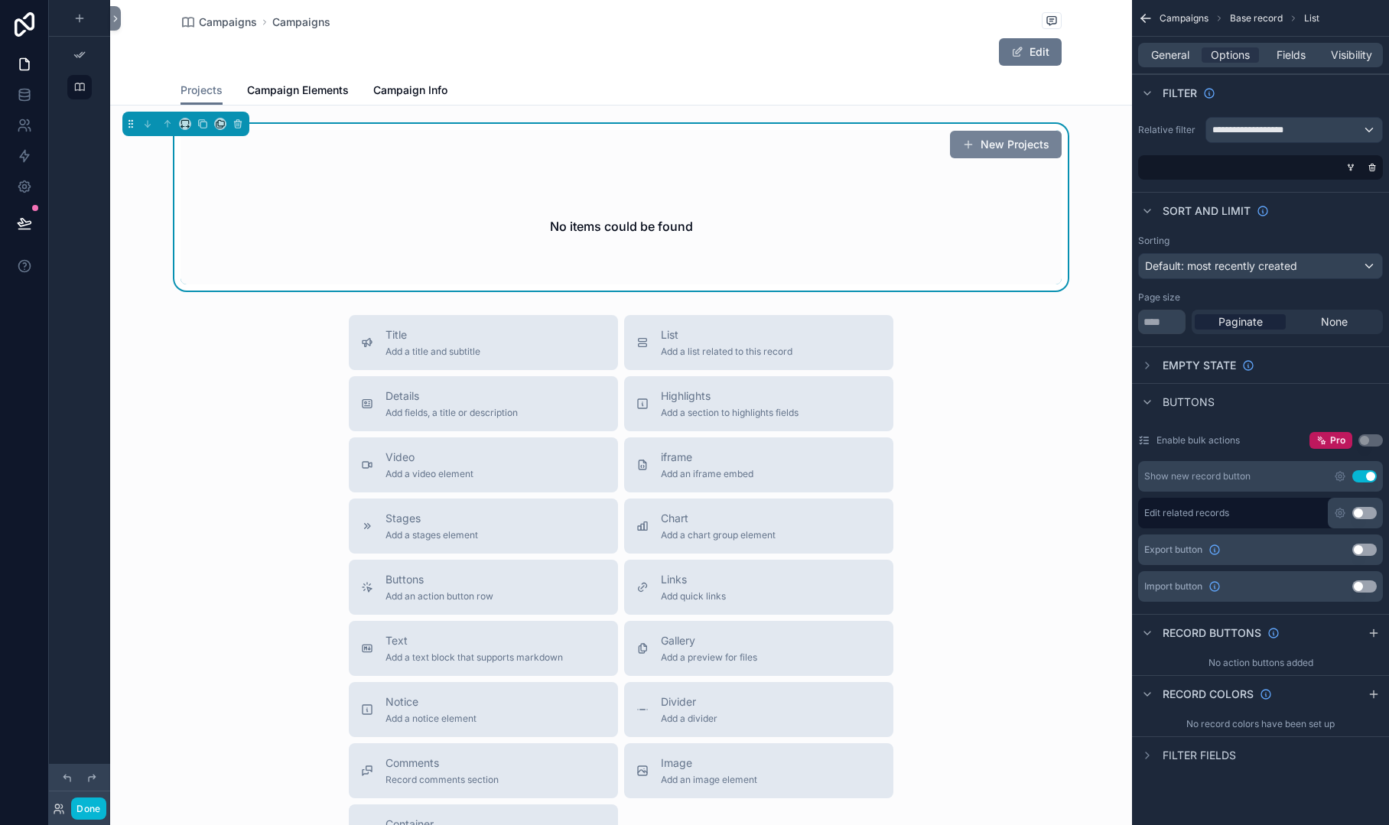
click at [1013, 145] on button "New Projects" at bounding box center [1006, 145] width 112 height 28
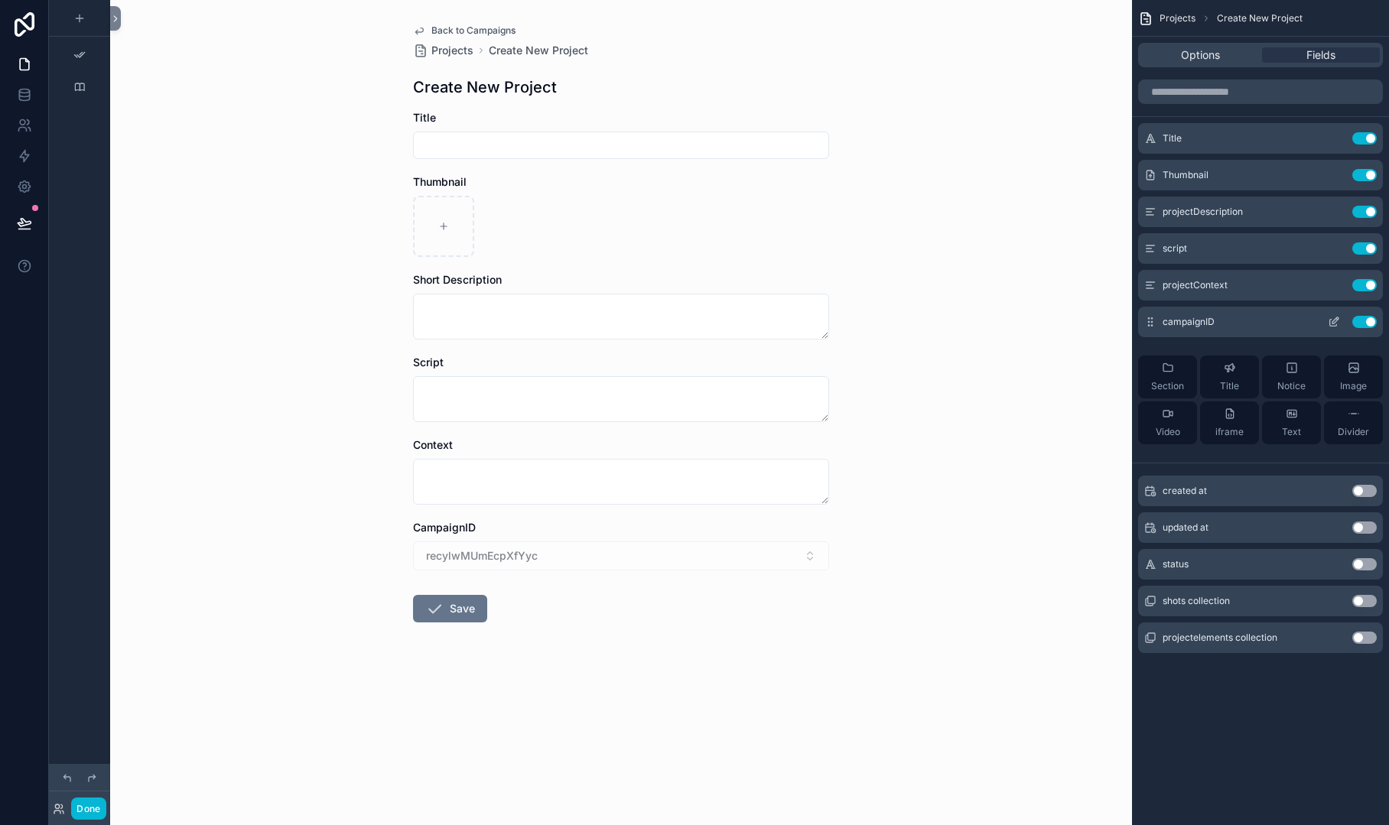
click at [1362, 324] on button "Use setting" at bounding box center [1364, 322] width 24 height 12
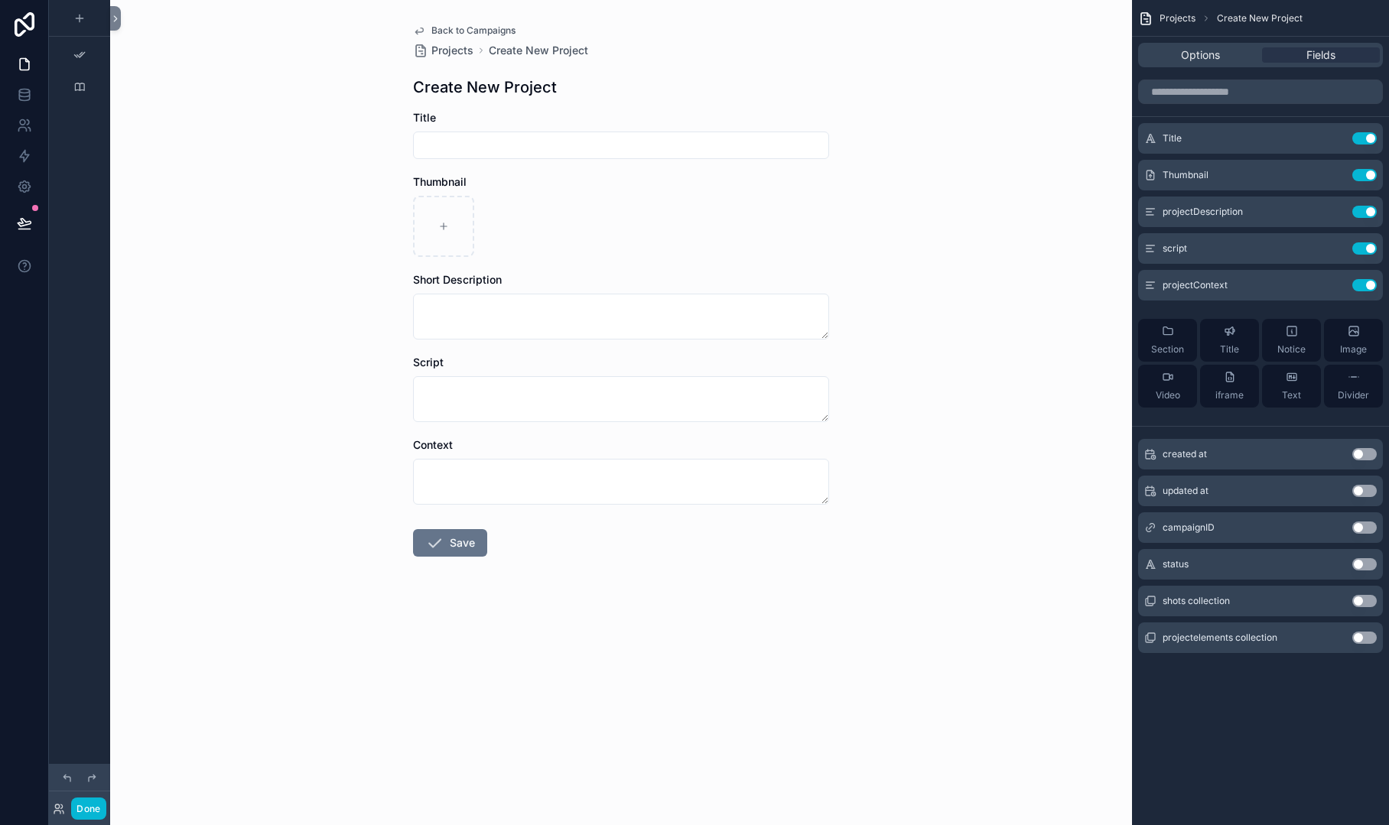
click at [538, 140] on input "scrollable content" at bounding box center [621, 145] width 415 height 21
click at [538, 150] on input "scrollable content" at bounding box center [621, 145] width 415 height 21
type input "**********"
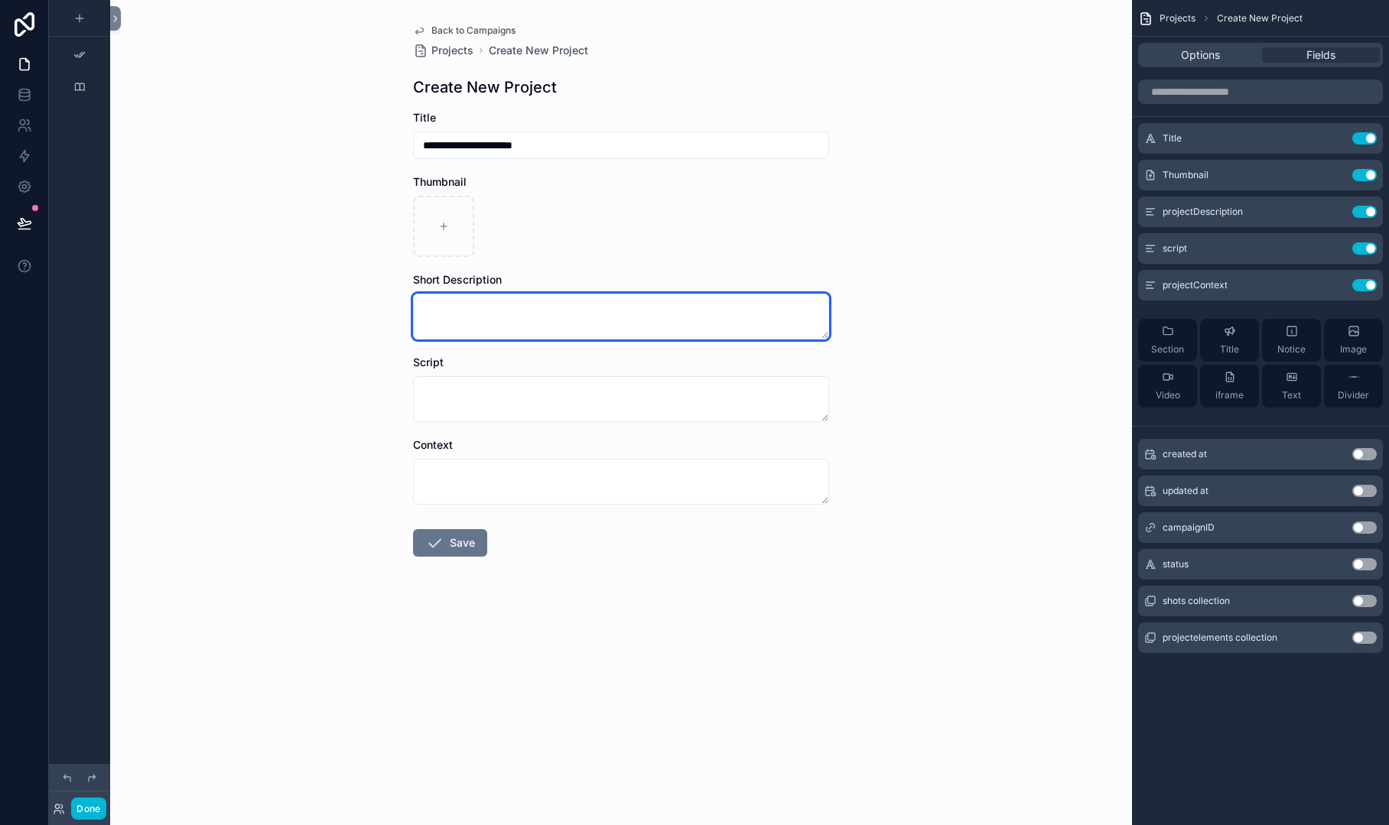
click at [486, 294] on textarea "scrollable content" at bounding box center [621, 317] width 416 height 46
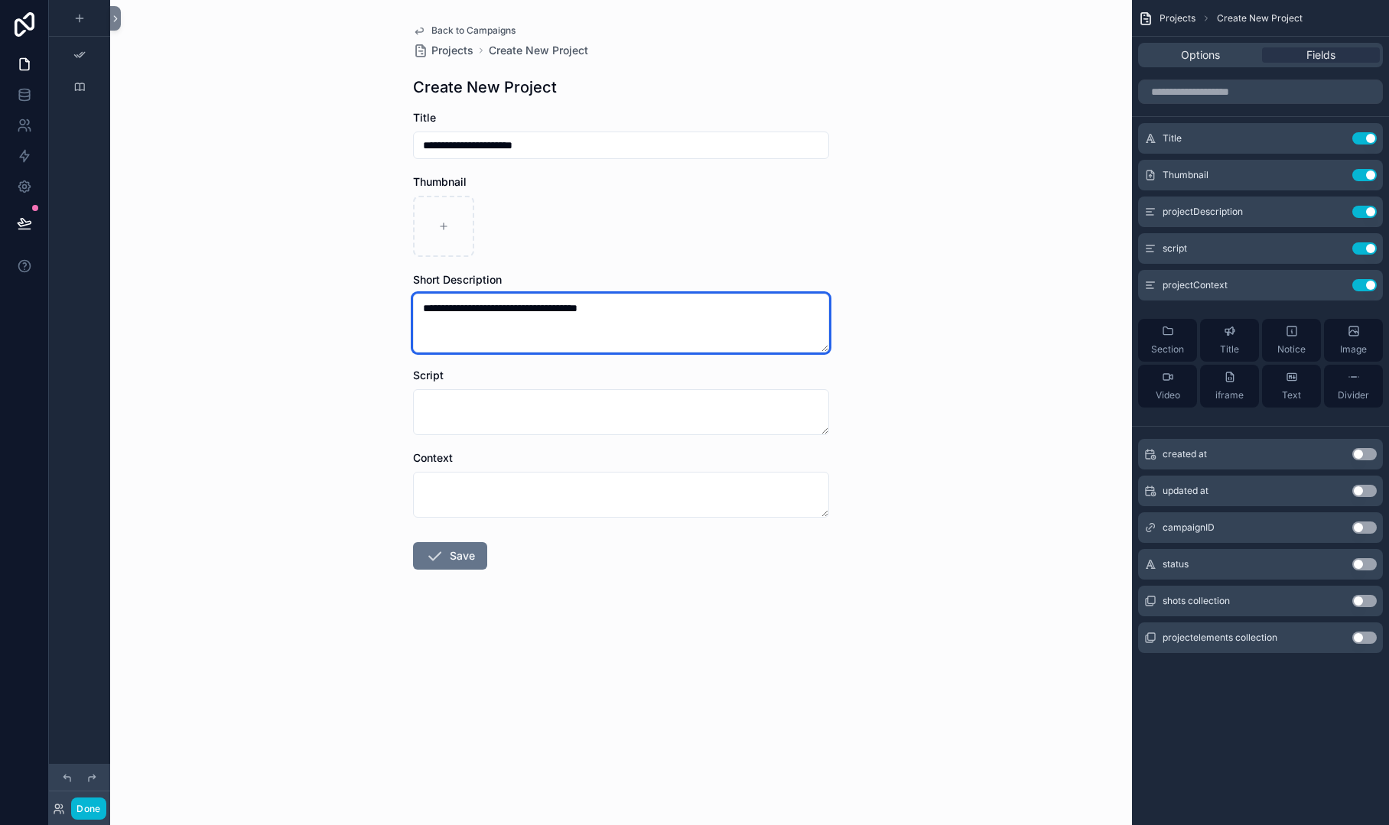
type textarea "**********"
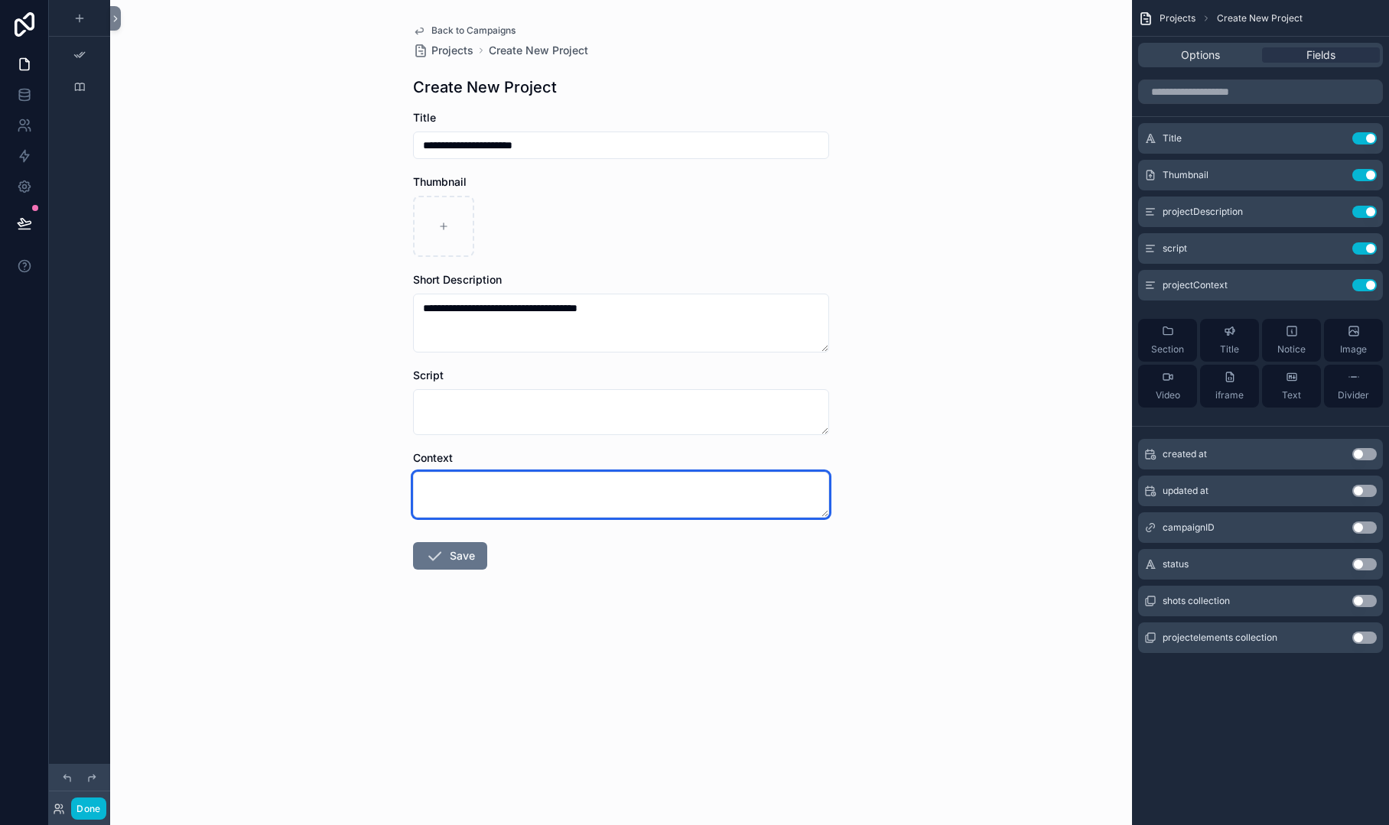
click at [443, 493] on textarea "scrollable content" at bounding box center [621, 495] width 416 height 46
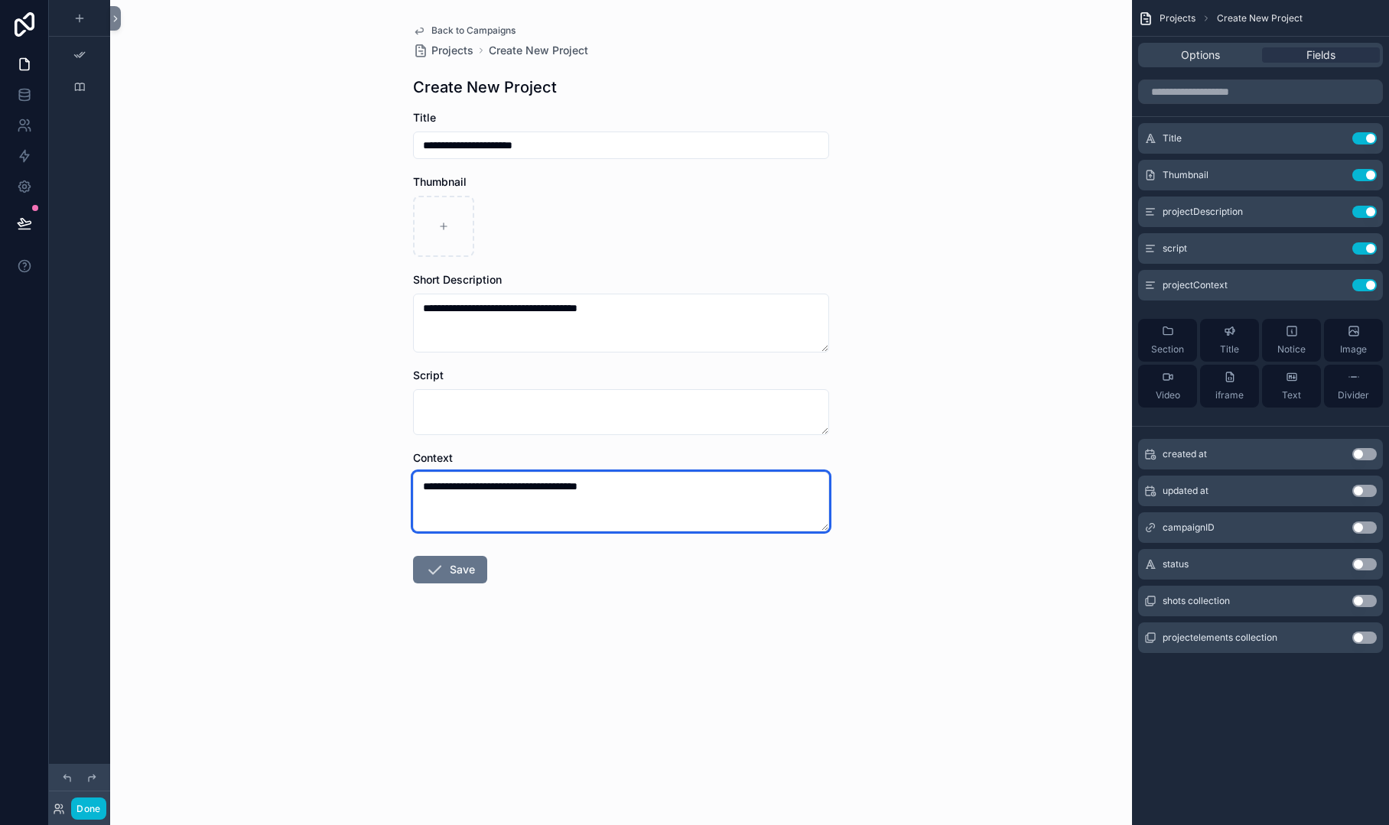
click at [527, 487] on textarea "**********" at bounding box center [621, 501] width 416 height 59
type textarea "**********"
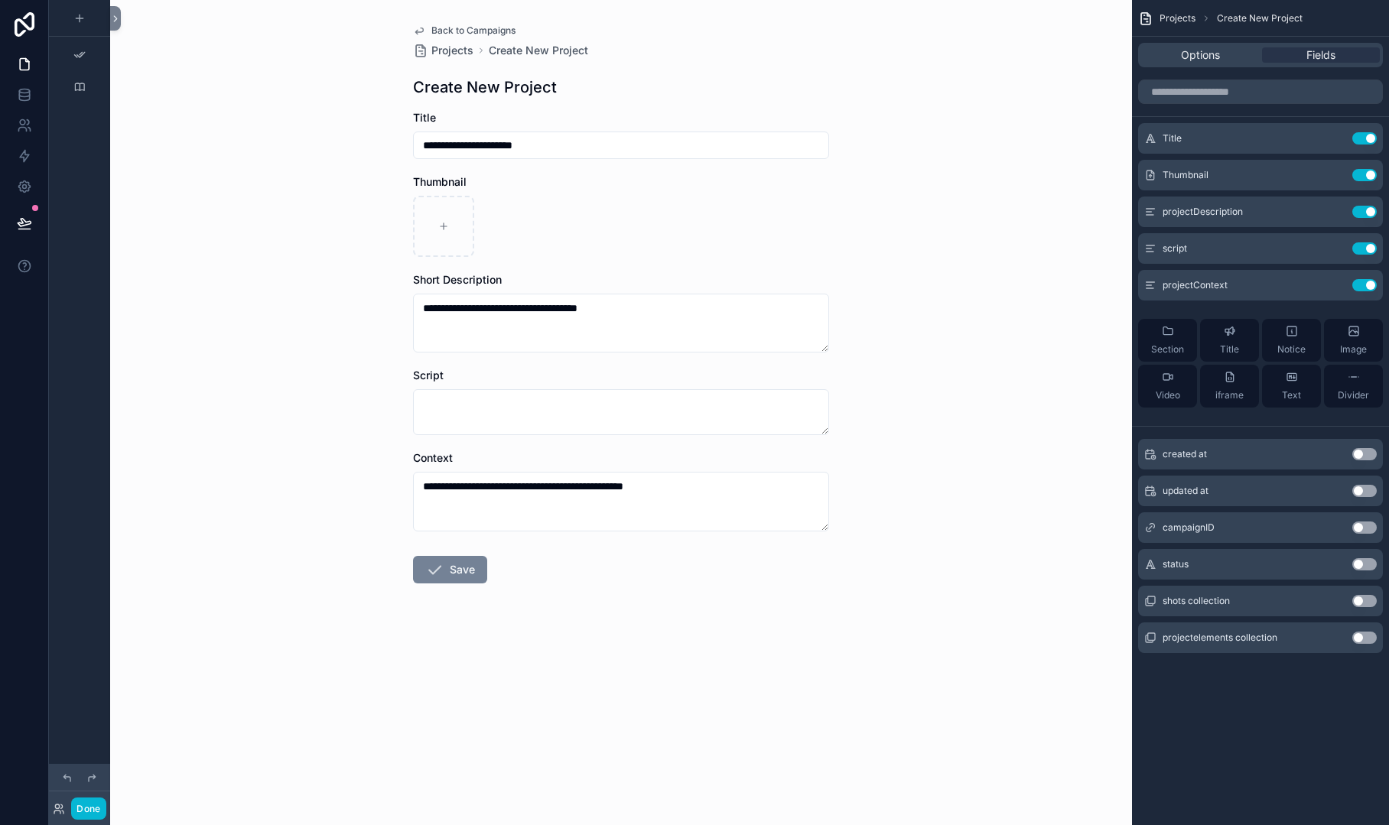
click at [466, 569] on button "Save" at bounding box center [450, 570] width 74 height 28
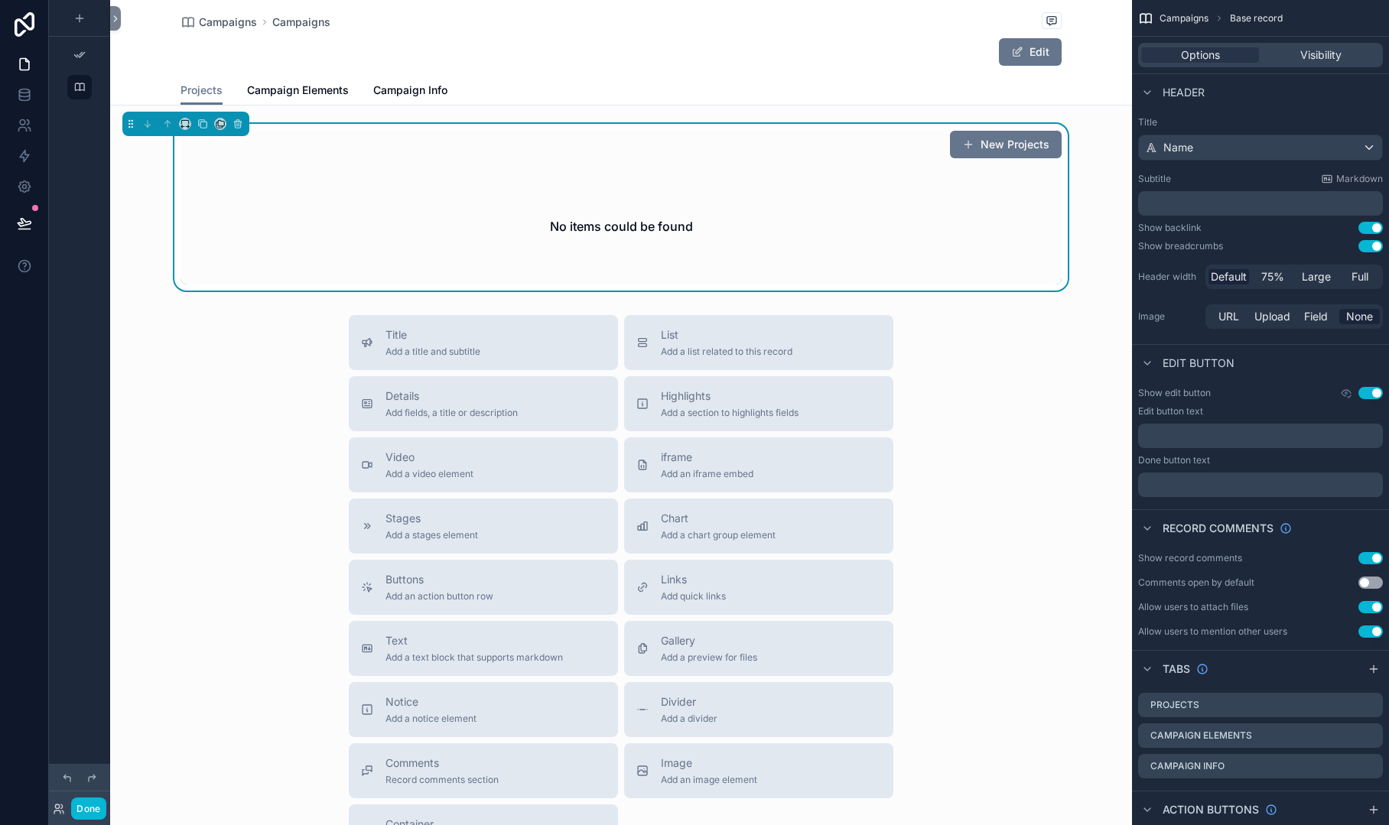
click at [225, 650] on div "Title Add a title and subtitle List Add a list related to this record Details A…" at bounding box center [621, 587] width 1022 height 545
click at [265, 568] on div "Title Add a title and subtitle List Add a list related to this record Details A…" at bounding box center [621, 587] width 1022 height 545
click at [21, 70] on icon at bounding box center [24, 64] width 9 height 11
click at [89, 815] on button "Done" at bounding box center [88, 809] width 34 height 22
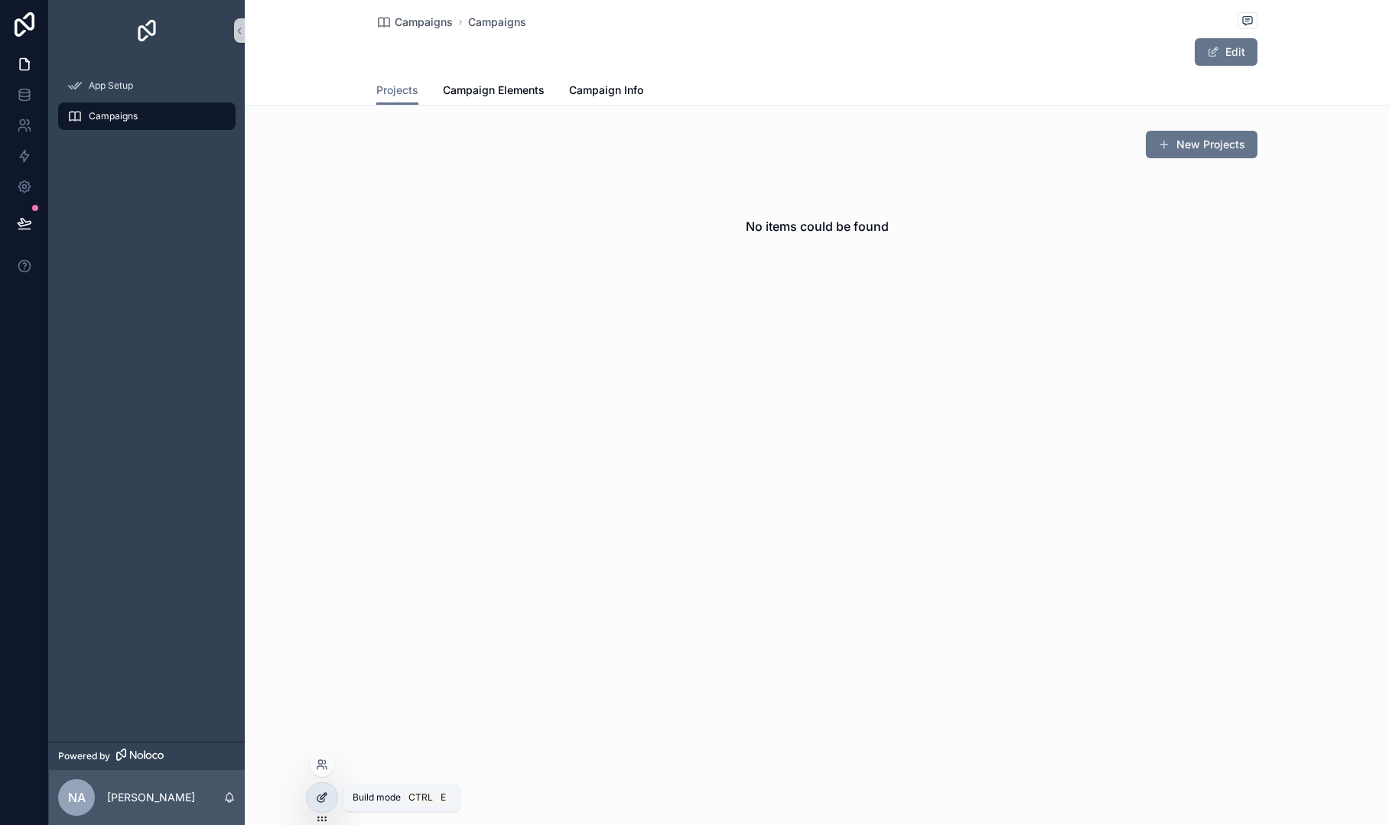
click at [324, 799] on icon at bounding box center [320, 798] width 7 height 7
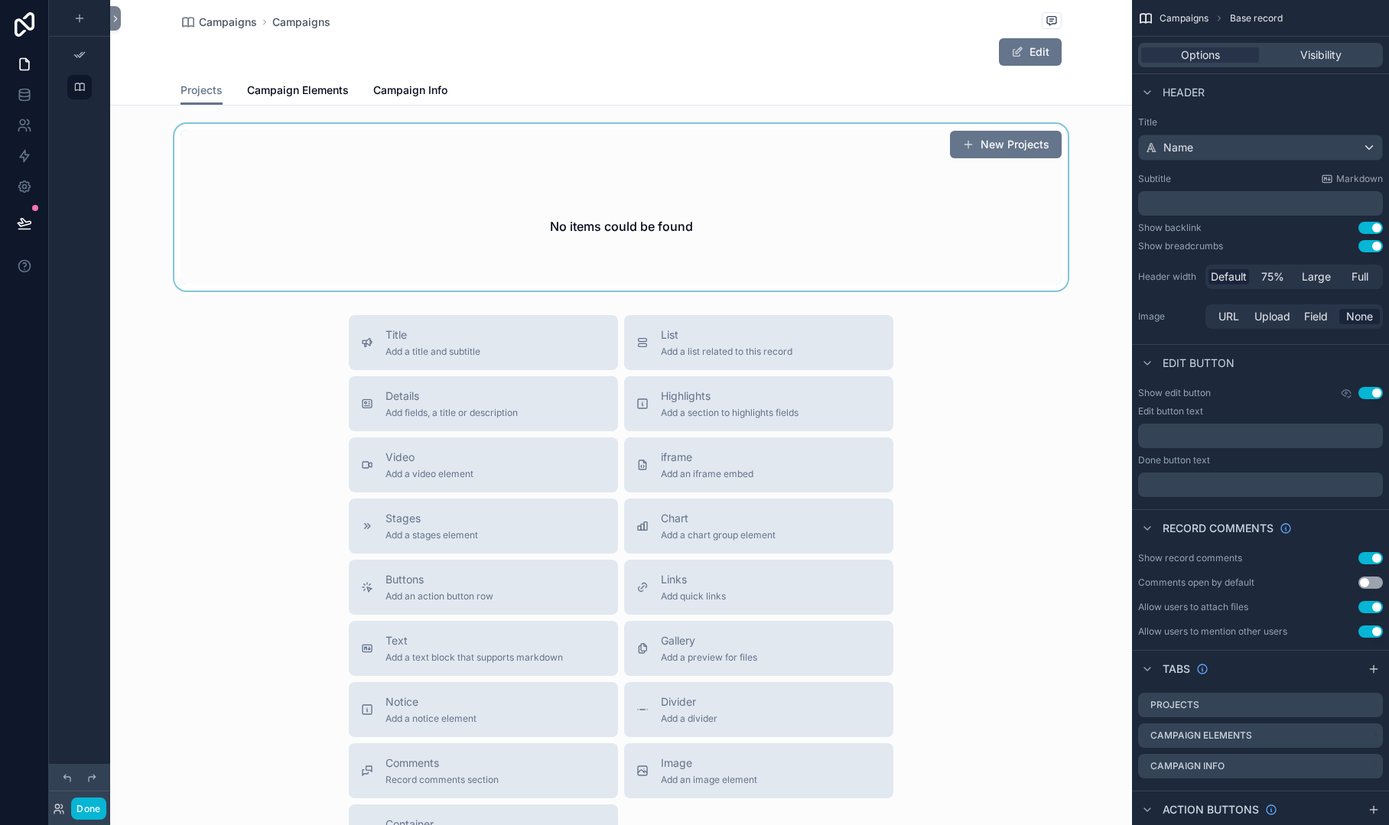
click at [326, 249] on div "scrollable content" at bounding box center [621, 207] width 1022 height 167
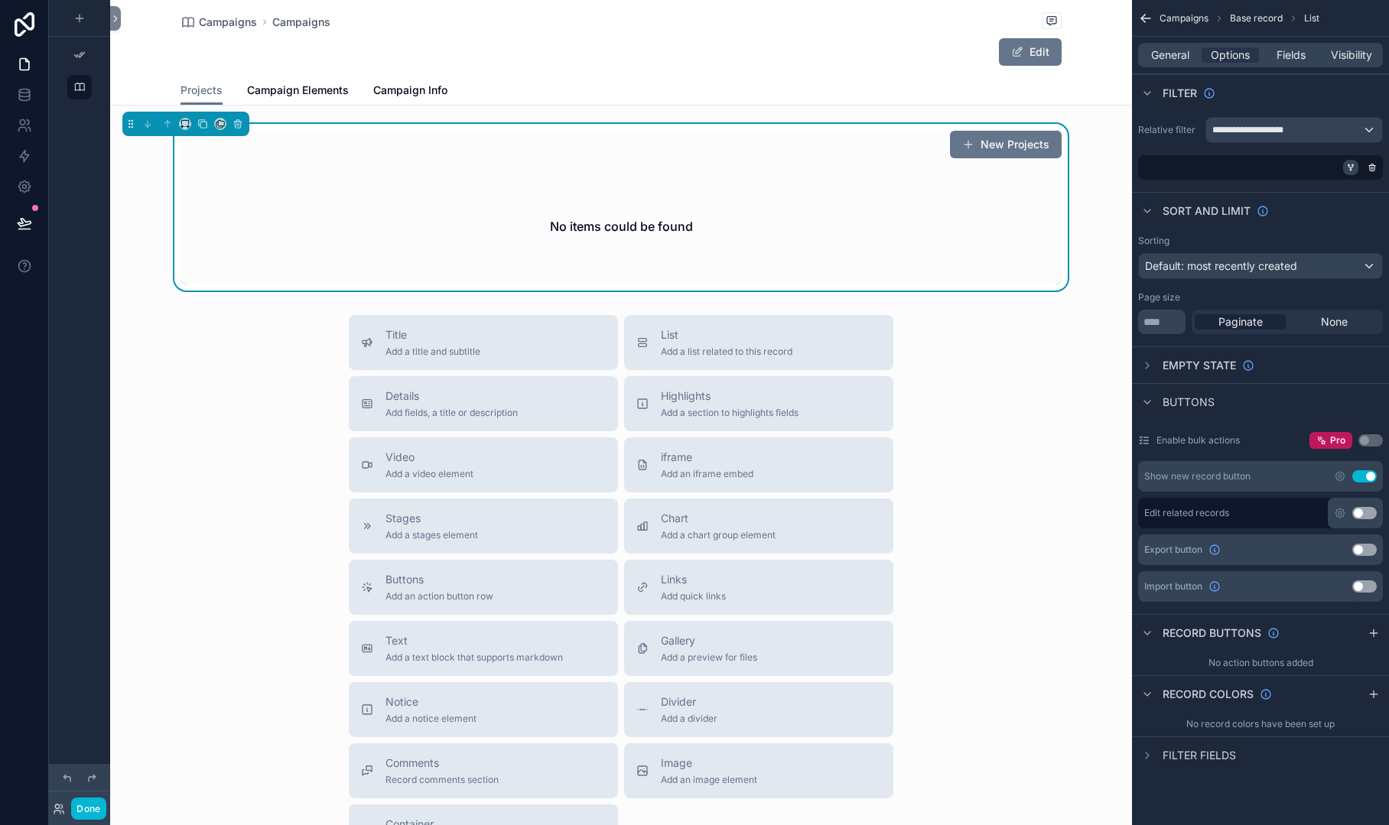
click at [1354, 168] on icon "scrollable content" at bounding box center [1350, 167] width 9 height 9
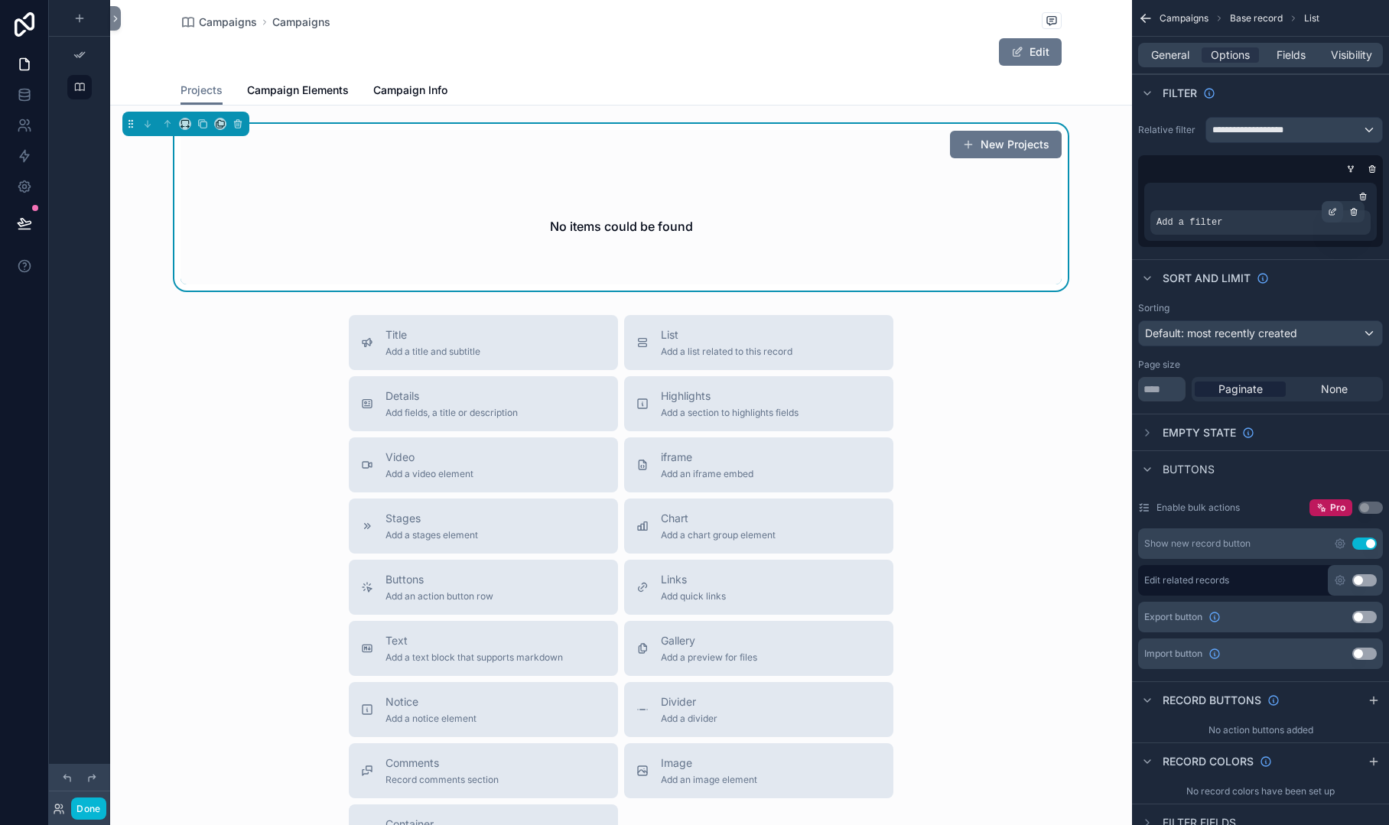
click at [1333, 210] on icon "scrollable content" at bounding box center [1332, 211] width 9 height 9
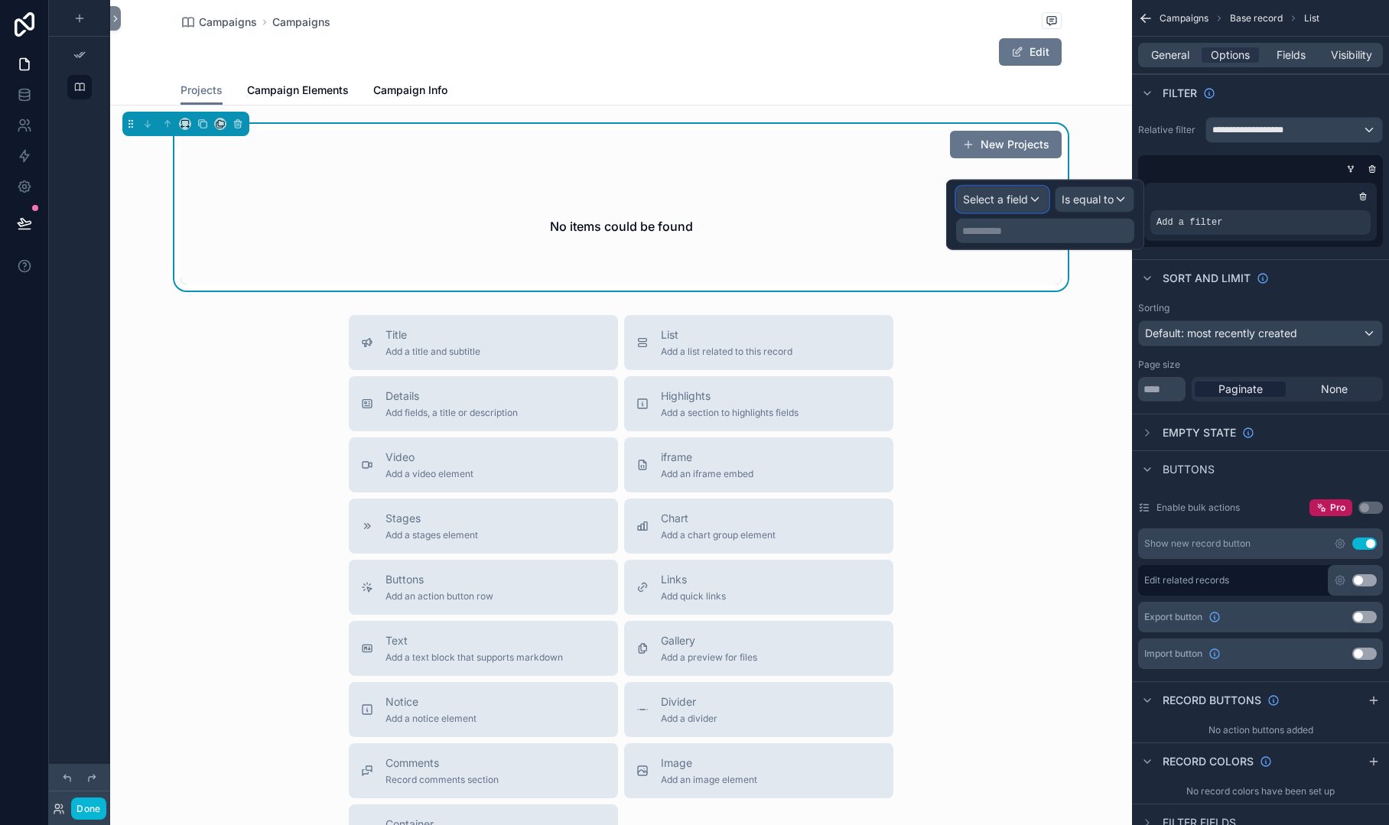
click at [1013, 202] on span "Select a field" at bounding box center [995, 199] width 65 height 13
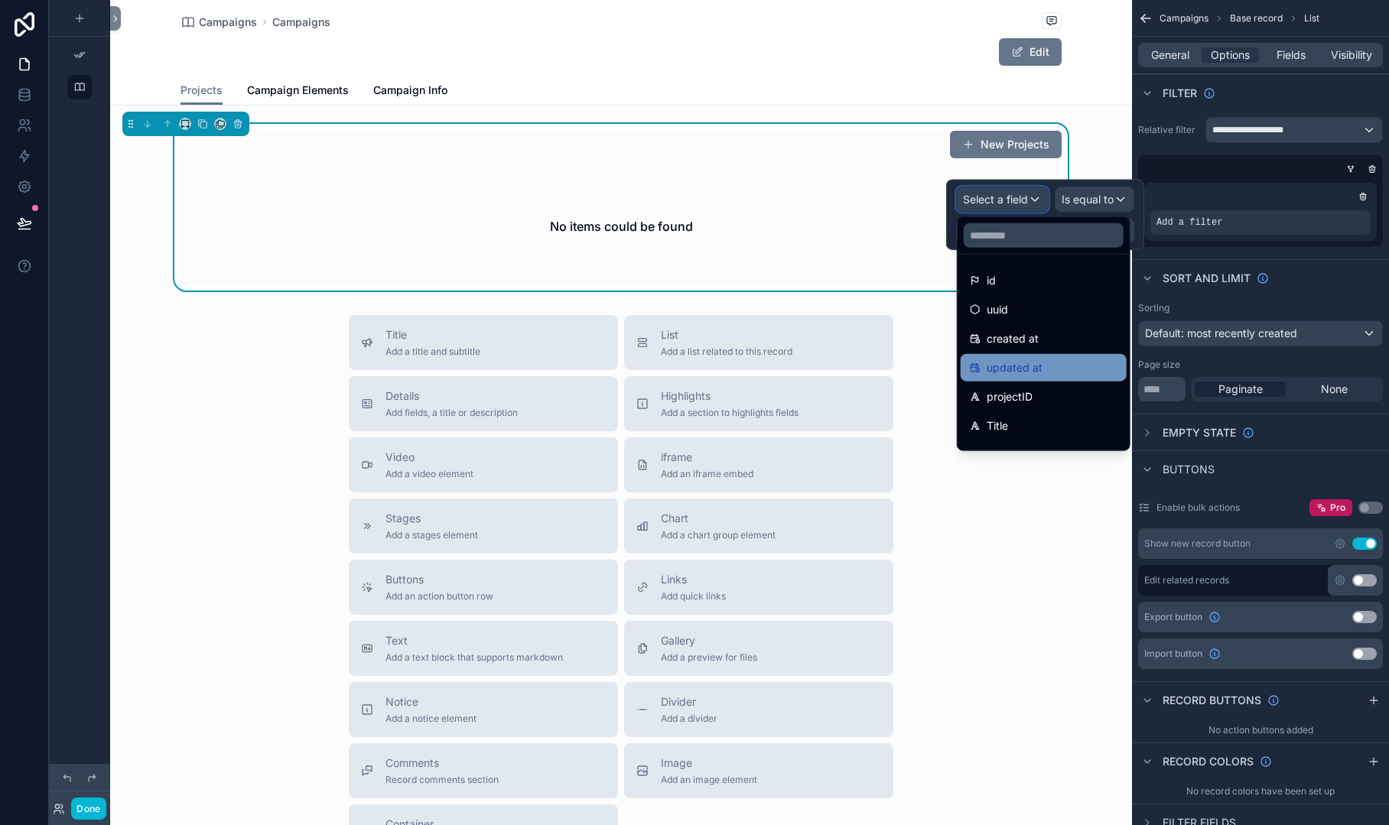
scroll to position [153, 0]
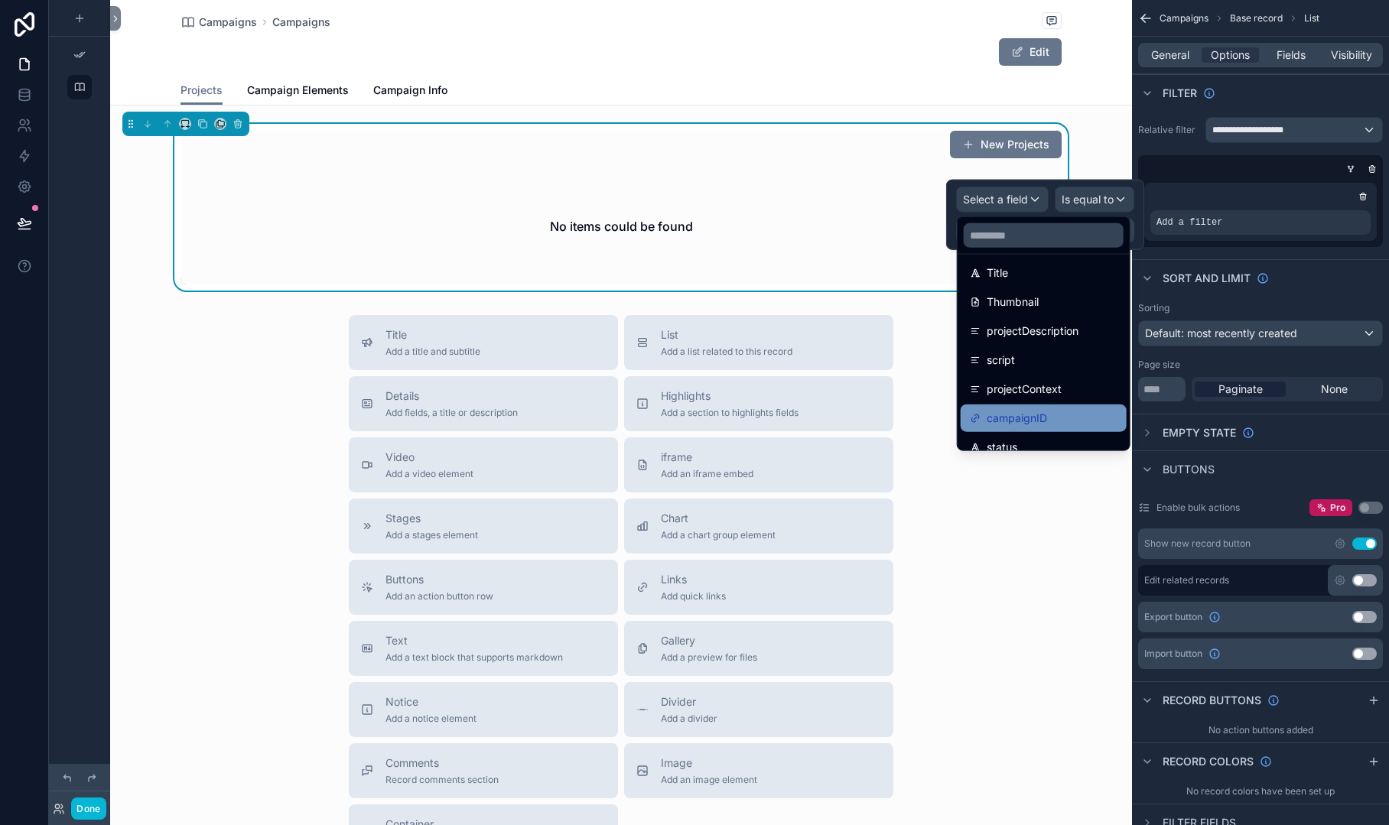
click at [1045, 412] on span "campaignID" at bounding box center [1017, 418] width 60 height 18
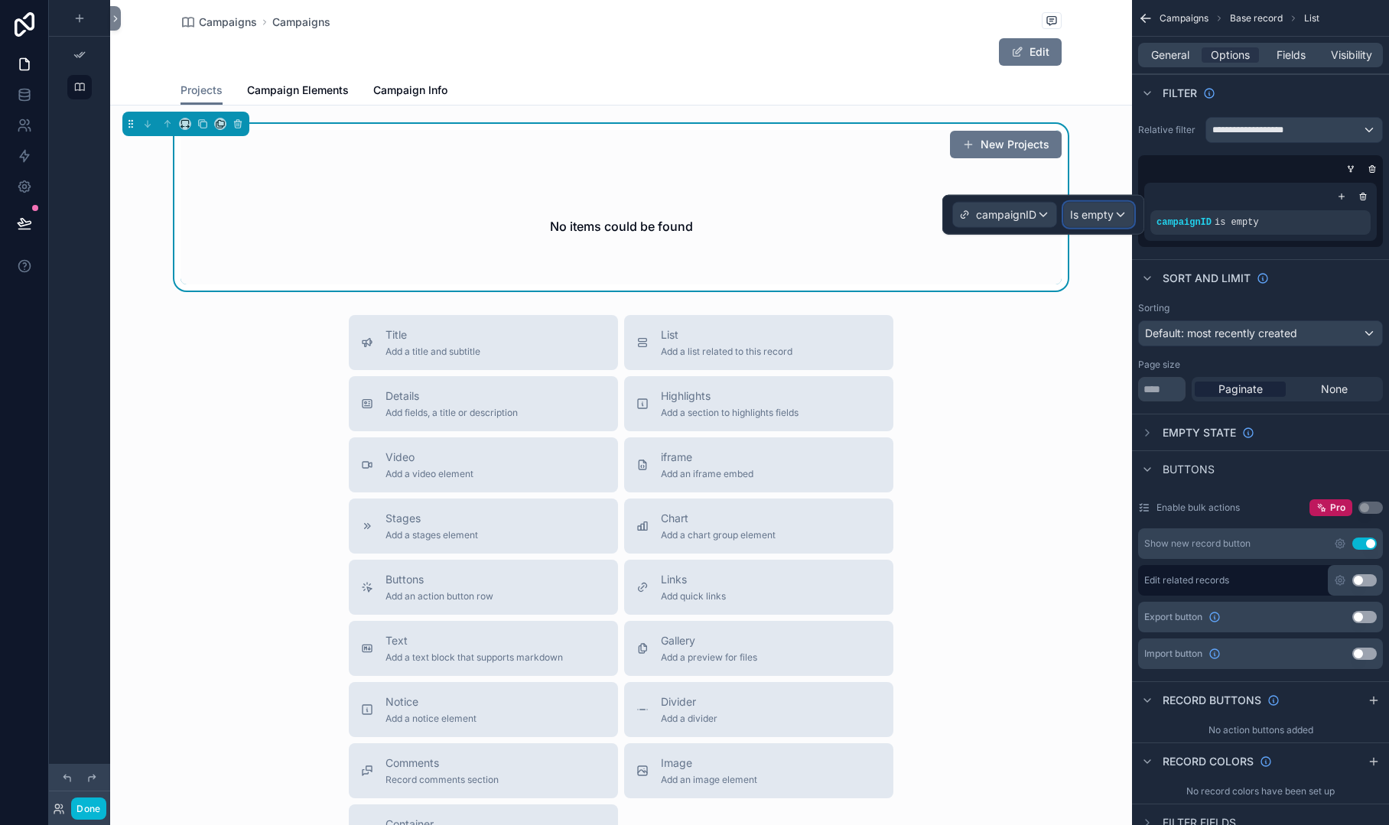
click at [1092, 212] on span "Is empty" at bounding box center [1092, 214] width 44 height 15
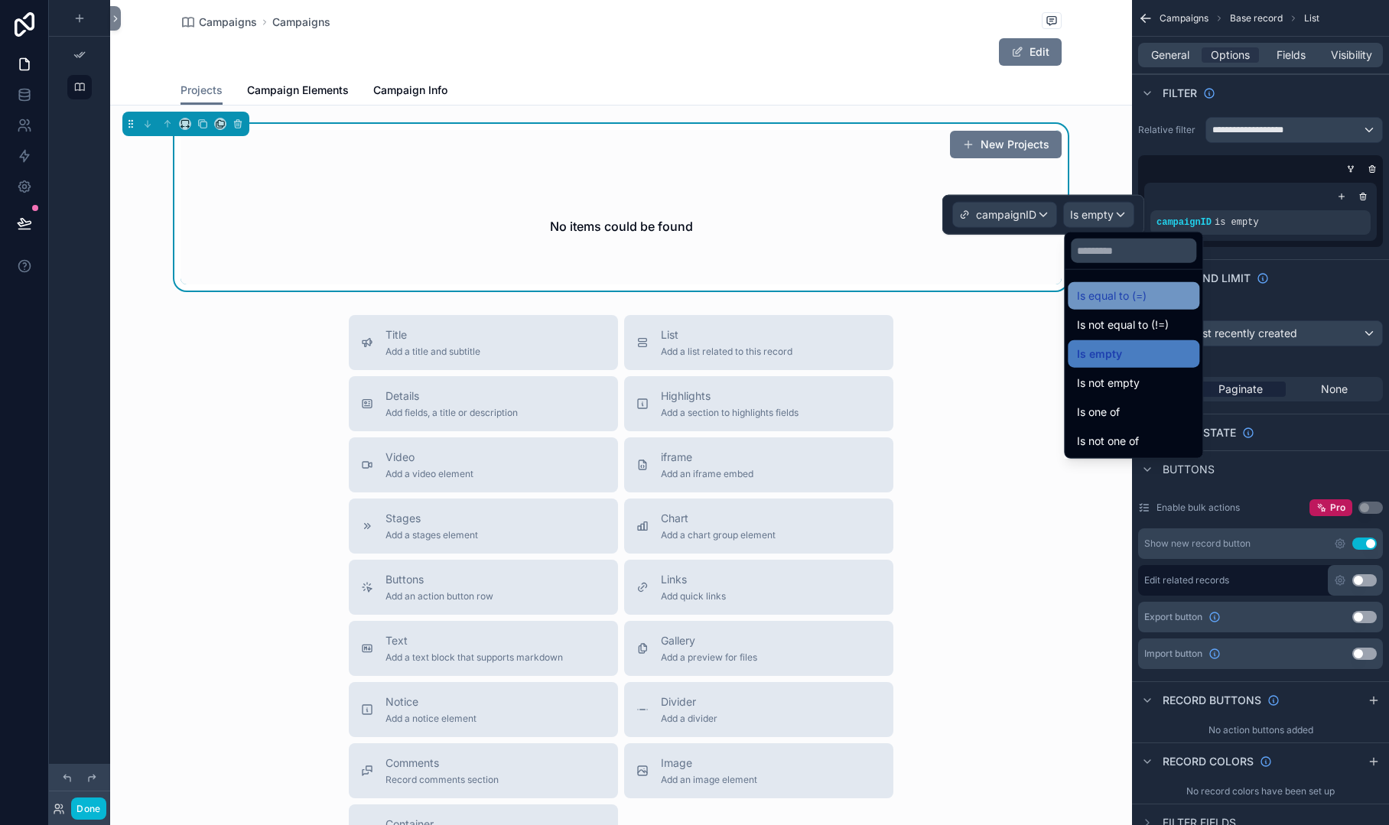
click at [1095, 288] on span "Is equal to (=)" at bounding box center [1112, 296] width 70 height 18
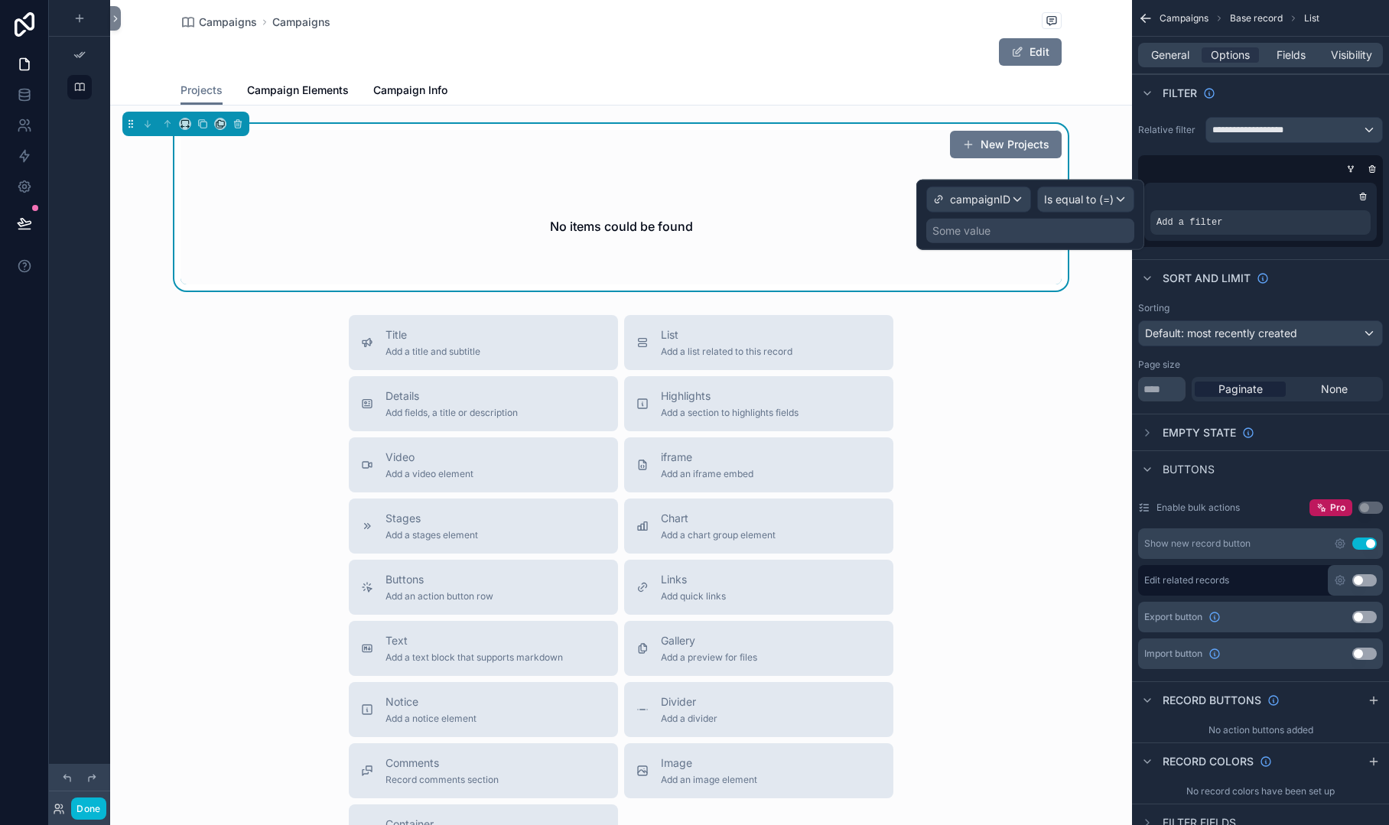
click at [1007, 231] on div "Some value" at bounding box center [1030, 231] width 208 height 24
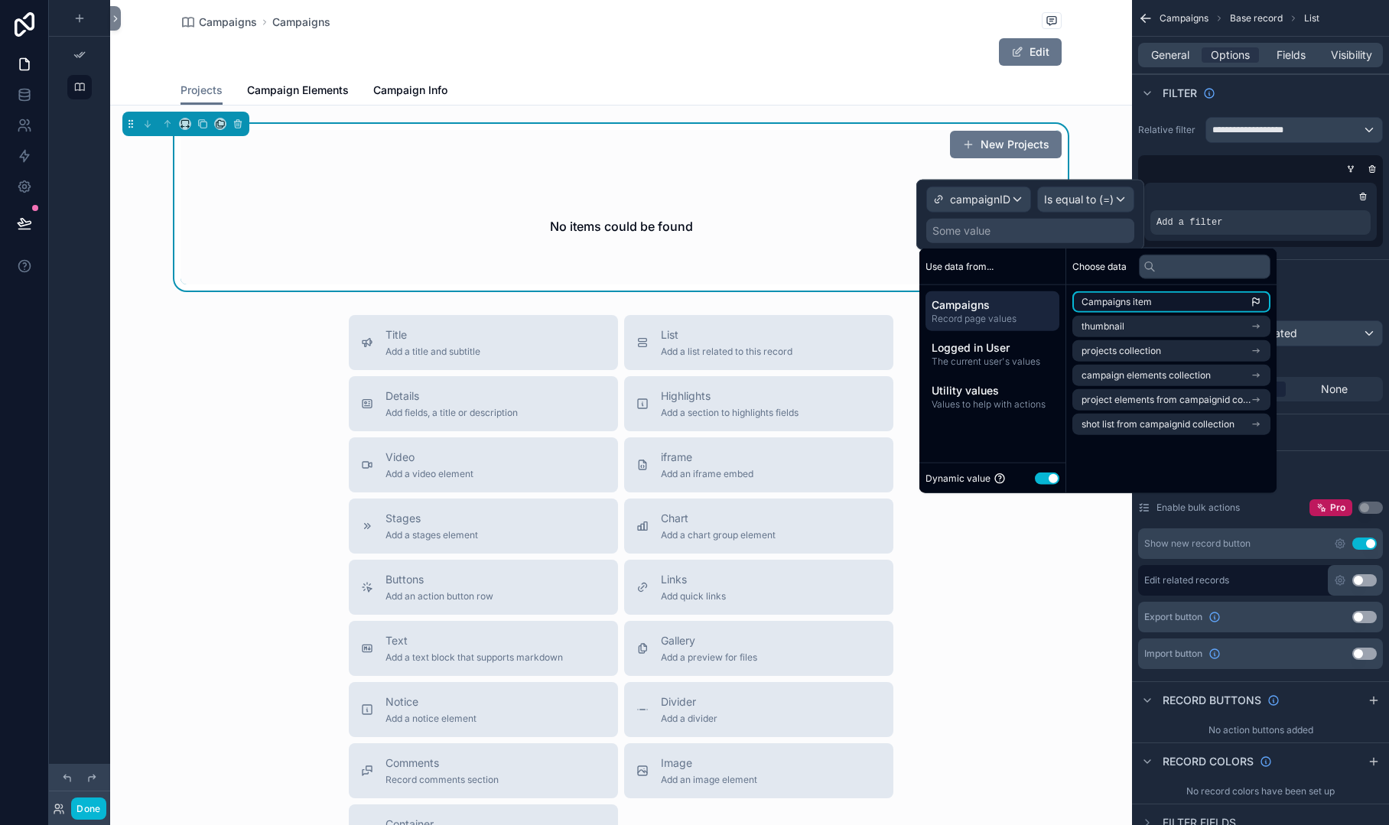
click at [1103, 303] on span "Campaigns item" at bounding box center [1117, 302] width 70 height 12
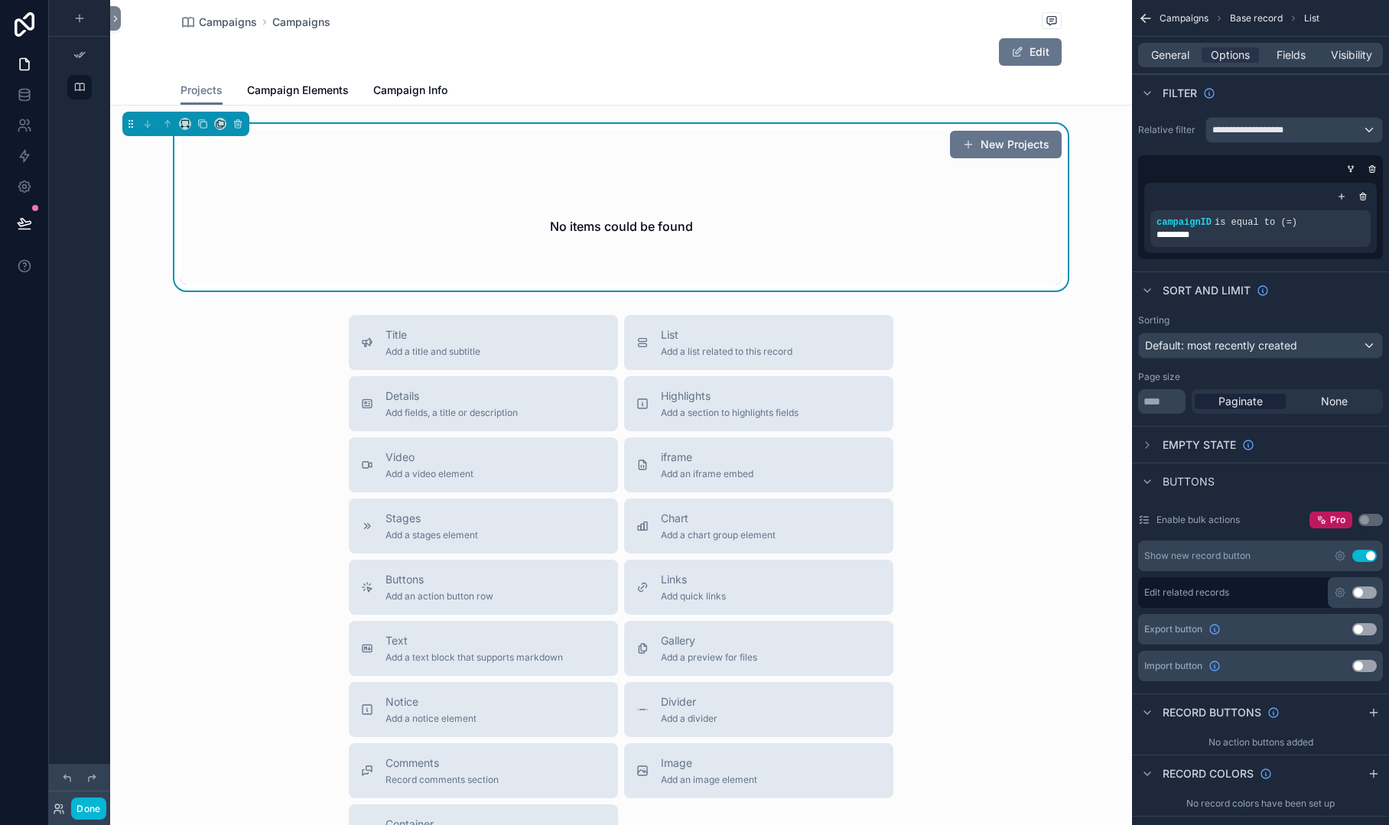
click at [281, 328] on div "Title Add a title and subtitle List Add a list related to this record Details A…" at bounding box center [621, 587] width 1022 height 545
click at [1359, 199] on icon "scrollable content" at bounding box center [1362, 196] width 9 height 9
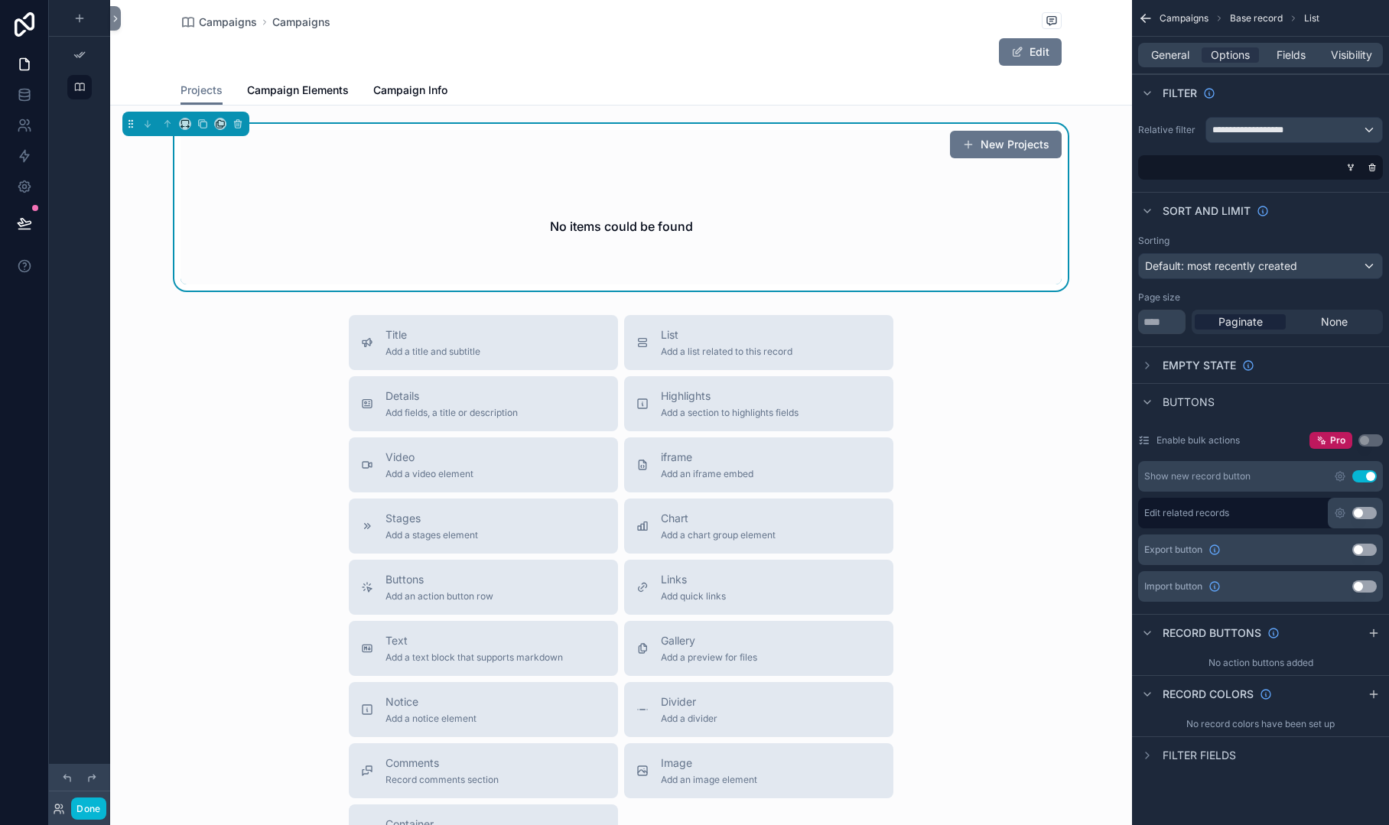
click at [1052, 334] on div "Title Add a title and subtitle List Add a list related to this record Details A…" at bounding box center [621, 587] width 1022 height 545
click at [1033, 143] on button "New Projects" at bounding box center [1006, 145] width 112 height 28
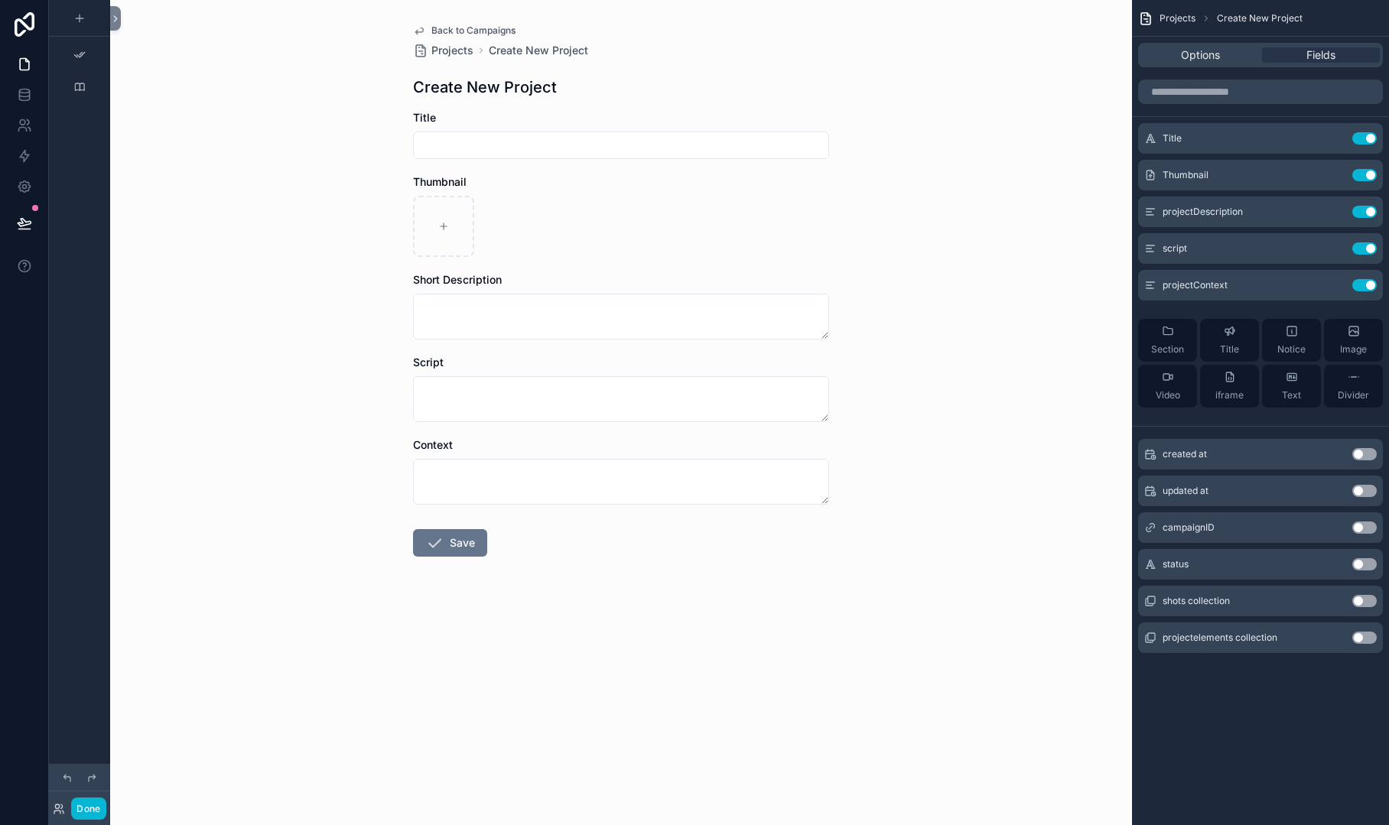
click at [1369, 524] on button "Use setting" at bounding box center [1364, 528] width 24 height 12
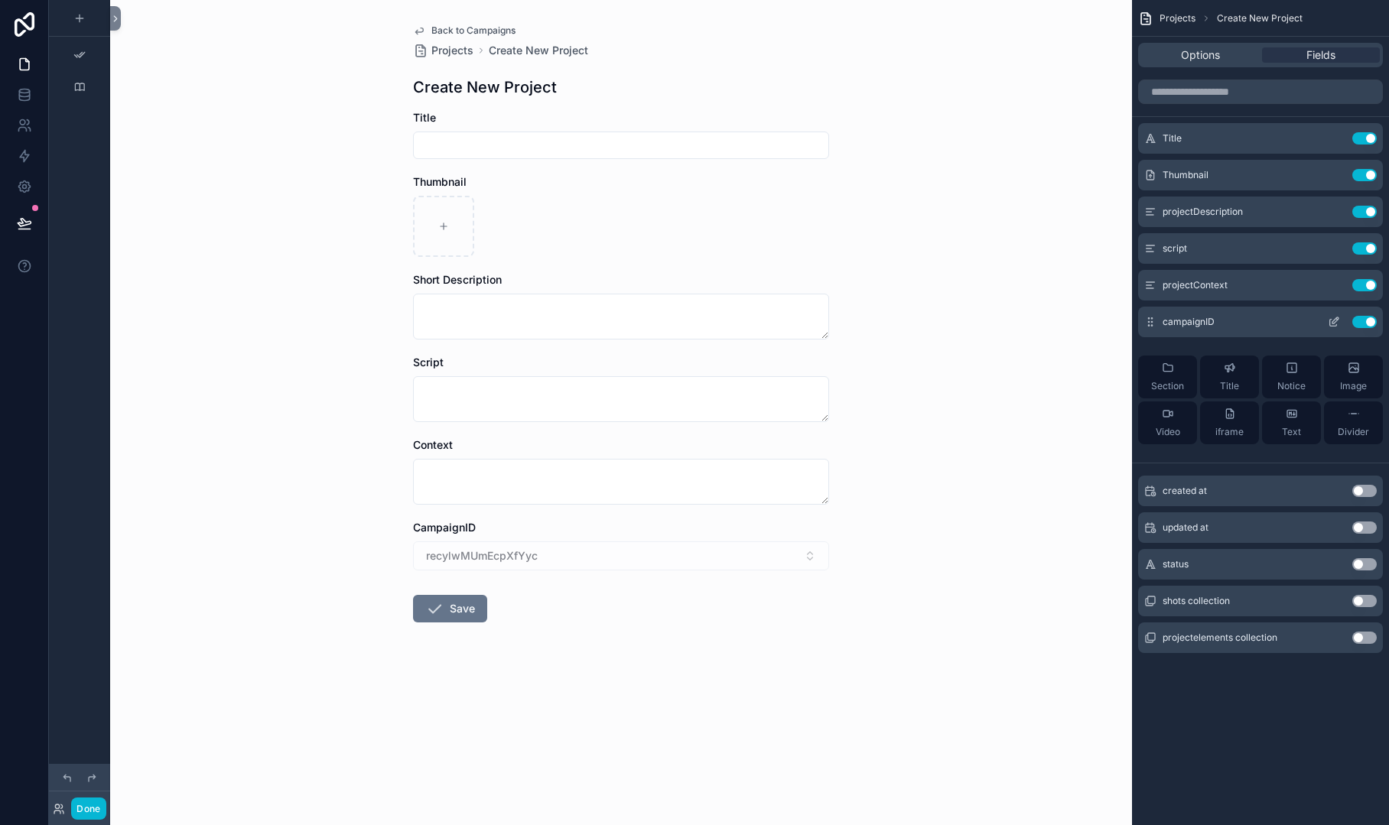
click at [1332, 323] on icon "scrollable content" at bounding box center [1335, 320] width 6 height 6
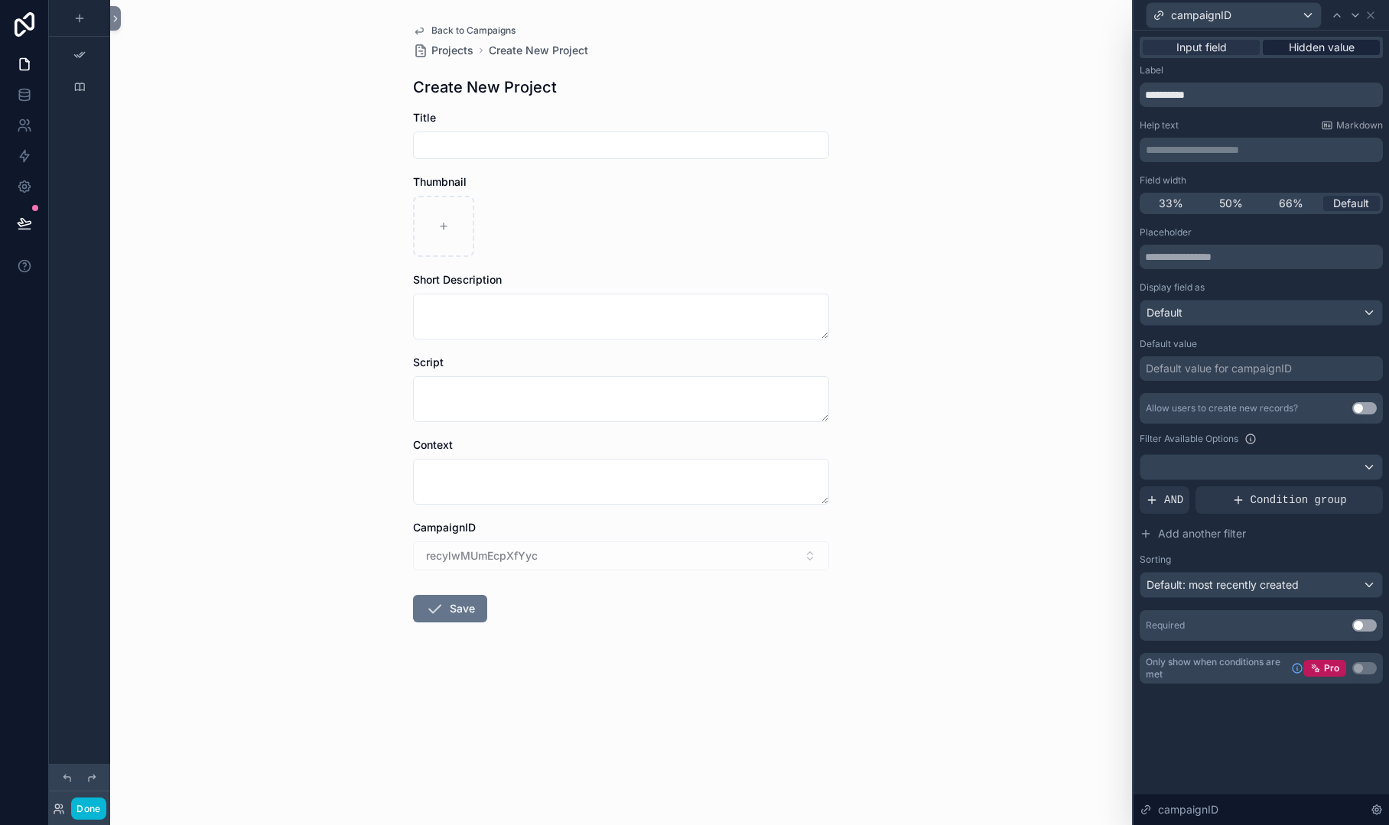
click at [1342, 51] on span "Hidden value" at bounding box center [1322, 47] width 66 height 15
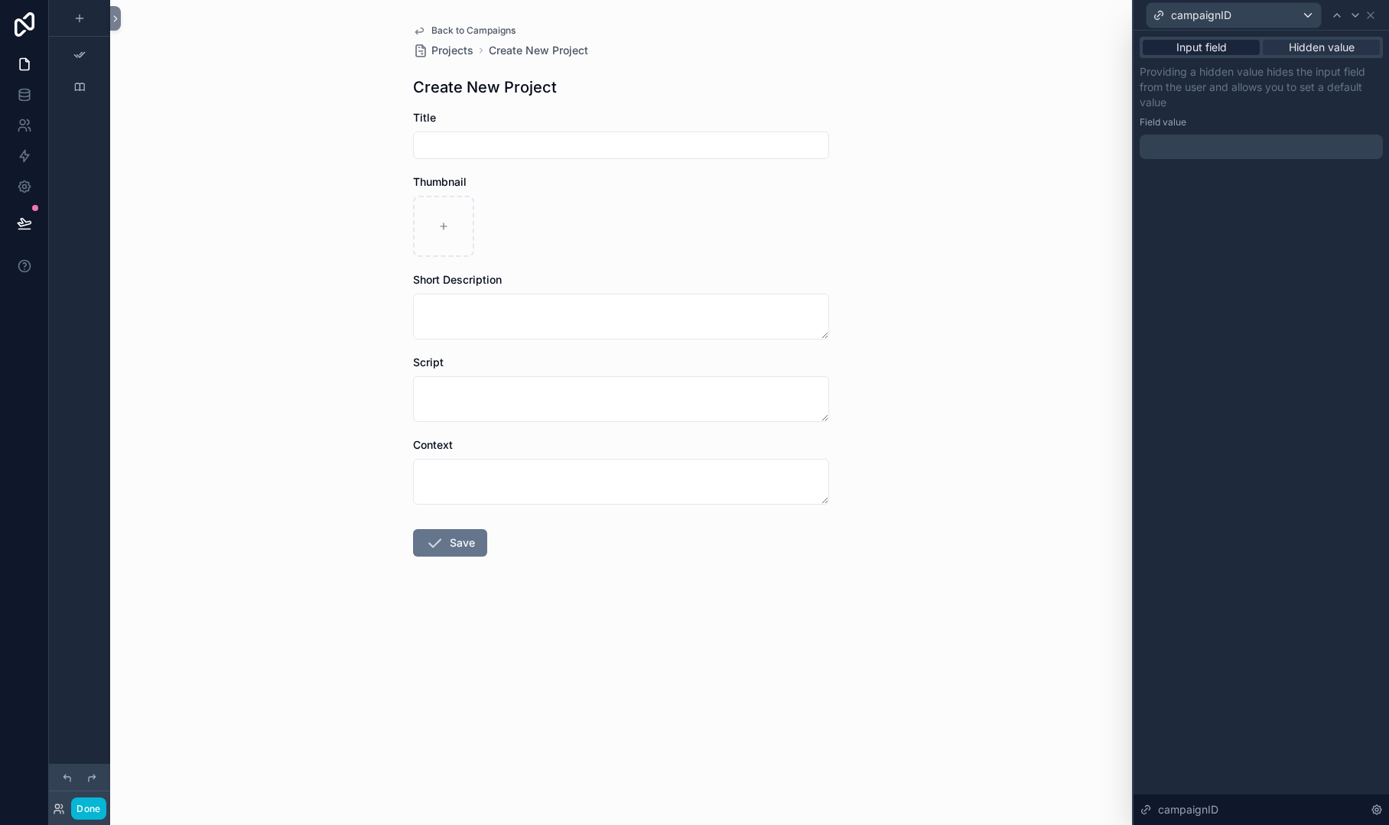
click at [1231, 47] on div "Input field" at bounding box center [1201, 47] width 117 height 15
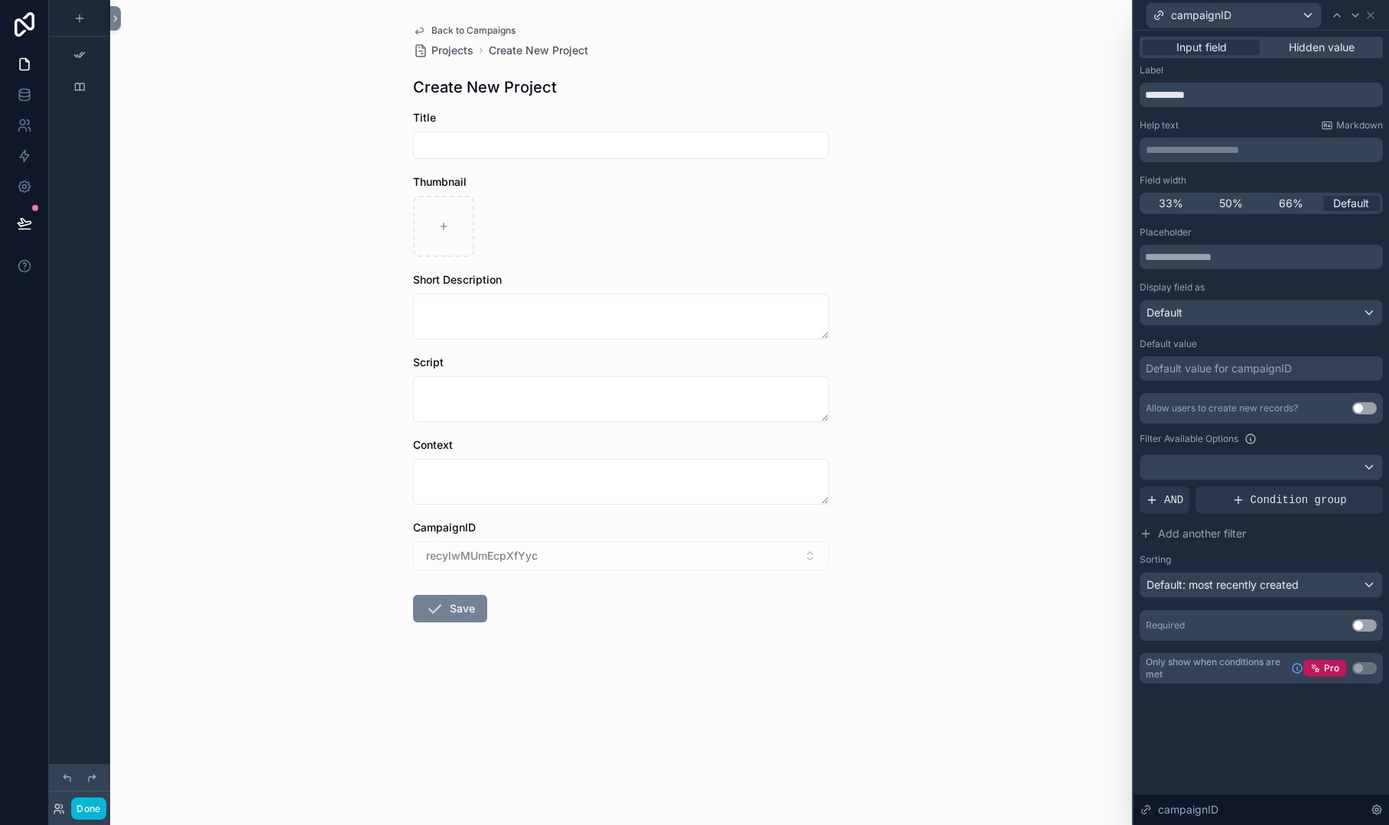
click at [467, 609] on button "Save" at bounding box center [450, 609] width 74 height 28
drag, startPoint x: 485, startPoint y: 164, endPoint x: 493, endPoint y: 142, distance: 23.5
click at [486, 164] on form "Title Thumbnail Short Description Script Context CampaignID recylwMUmEcpXfYyc S…" at bounding box center [621, 415] width 416 height 610
click at [496, 138] on input "scrollable content" at bounding box center [621, 145] width 415 height 21
type input "**********"
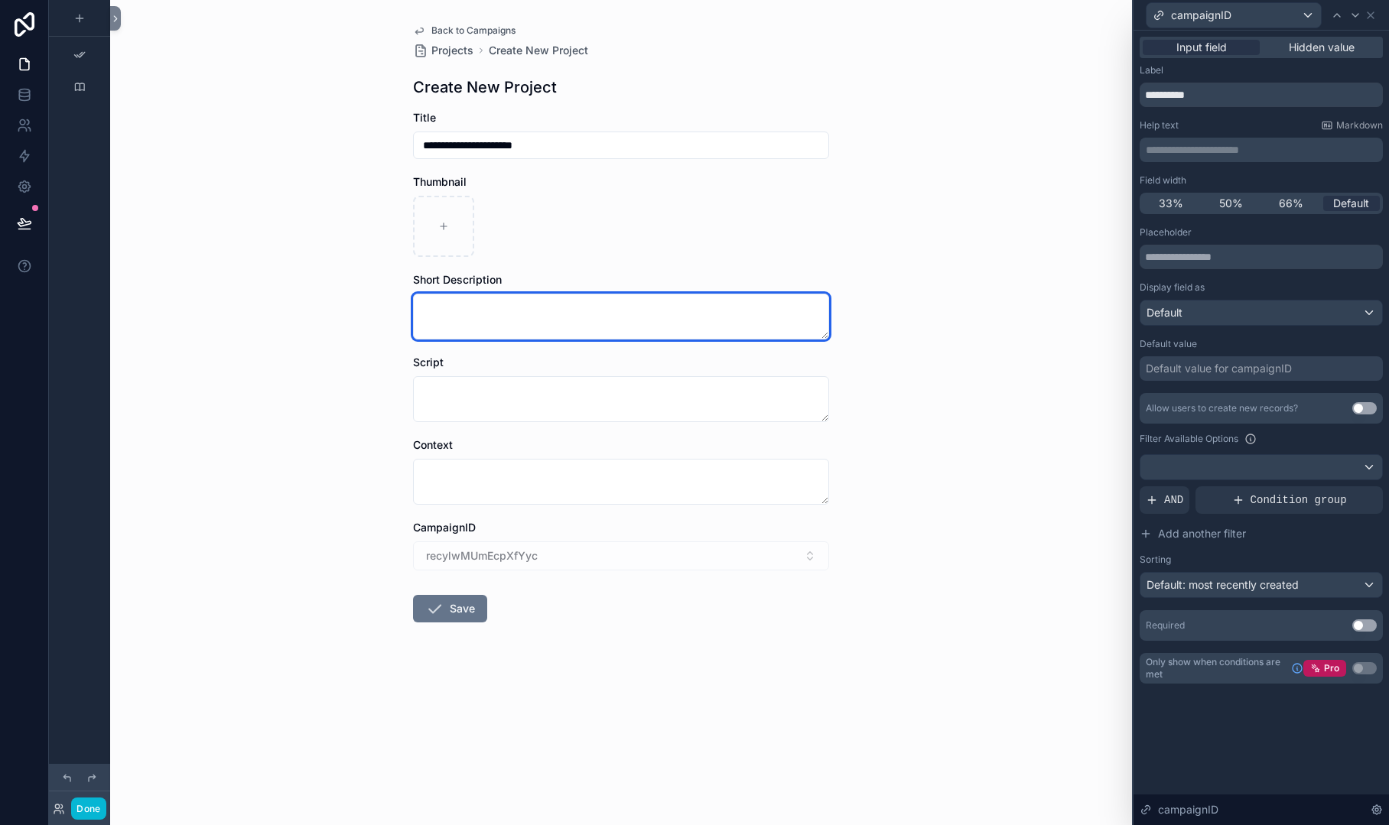
click at [501, 307] on textarea "scrollable content" at bounding box center [621, 317] width 416 height 46
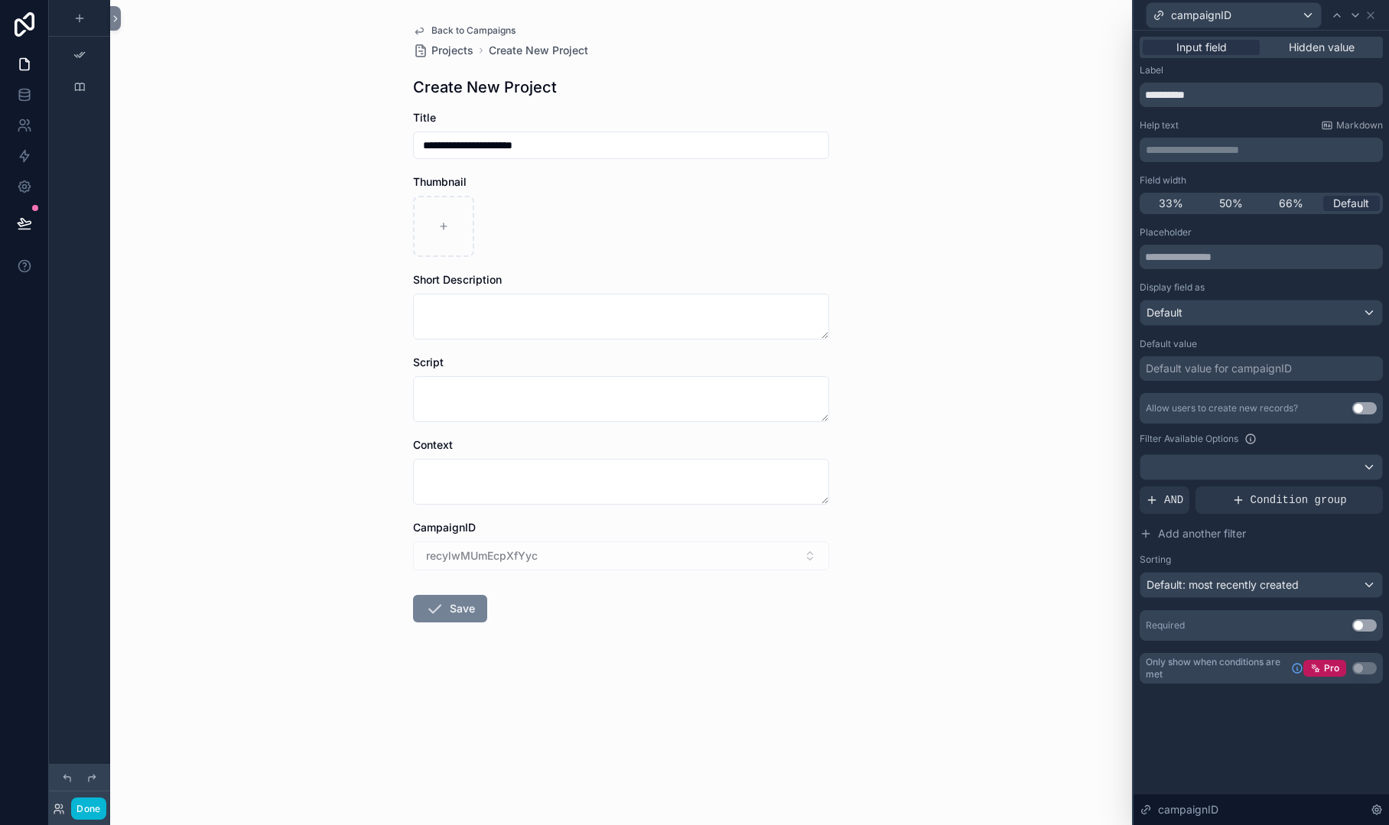
click at [442, 610] on icon "scrollable content" at bounding box center [434, 609] width 18 height 18
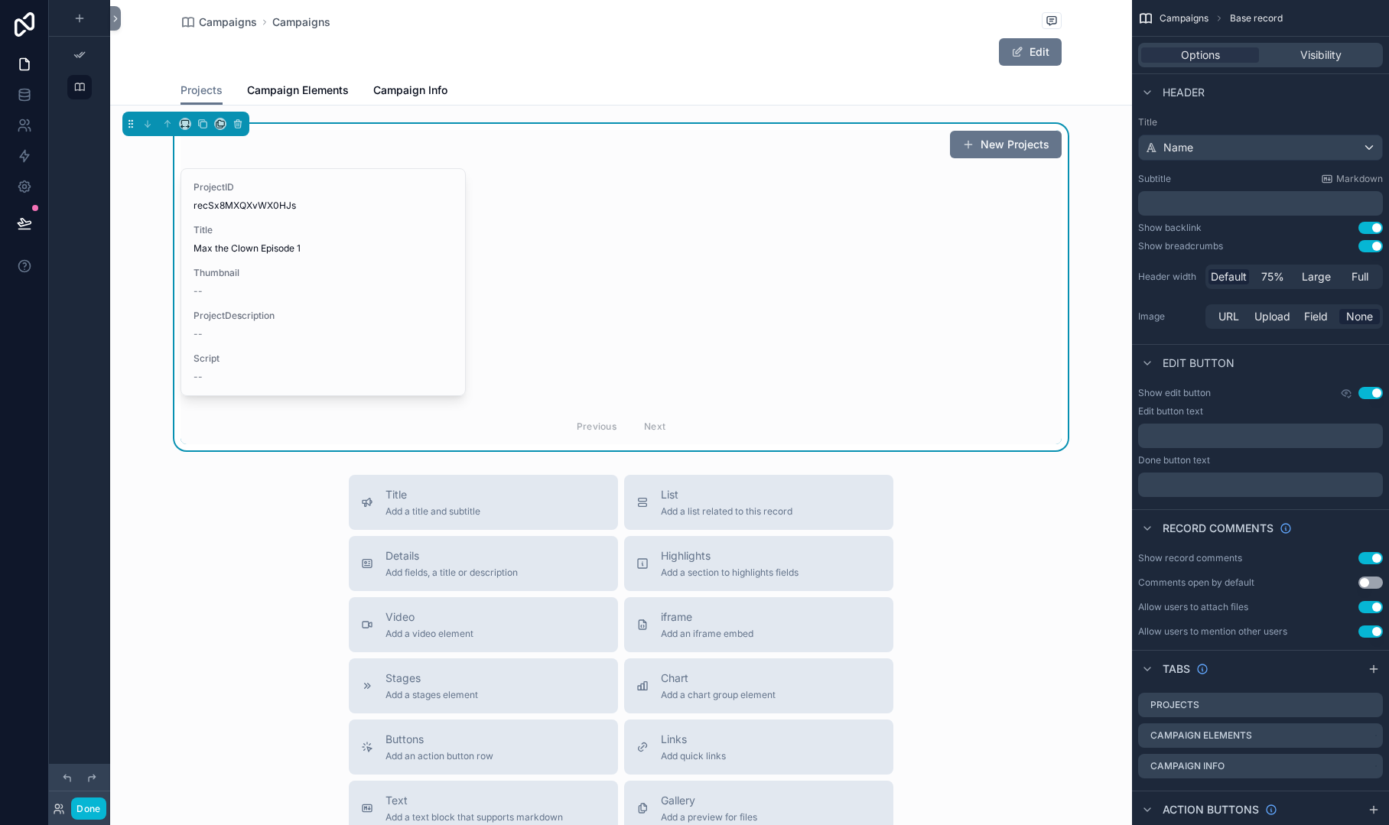
click at [278, 484] on div "Title Add a title and subtitle List Add a list related to this record Details A…" at bounding box center [621, 747] width 1022 height 545
click at [1011, 146] on button "New Projects" at bounding box center [1006, 145] width 112 height 28
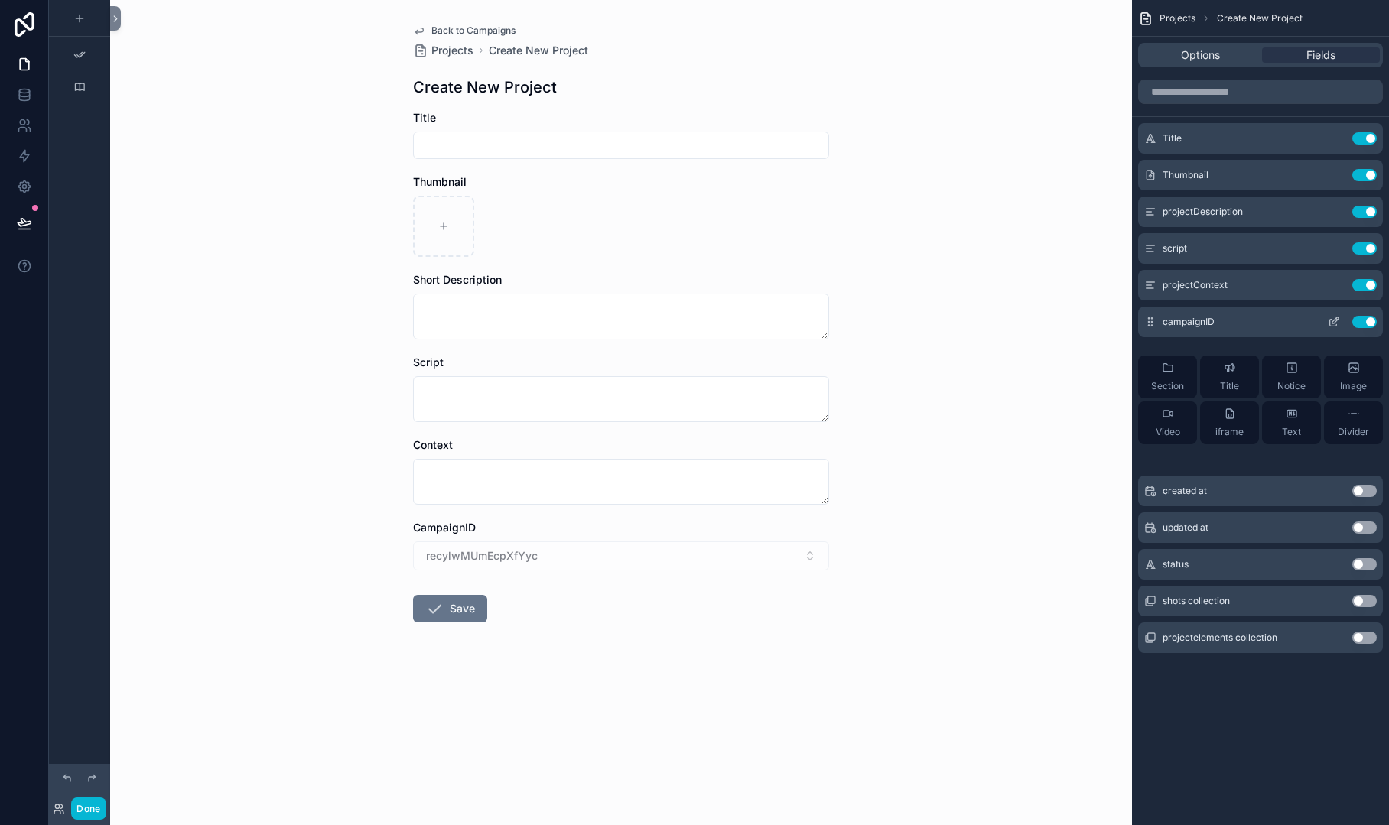
click at [1329, 320] on icon "scrollable content" at bounding box center [1334, 322] width 12 height 12
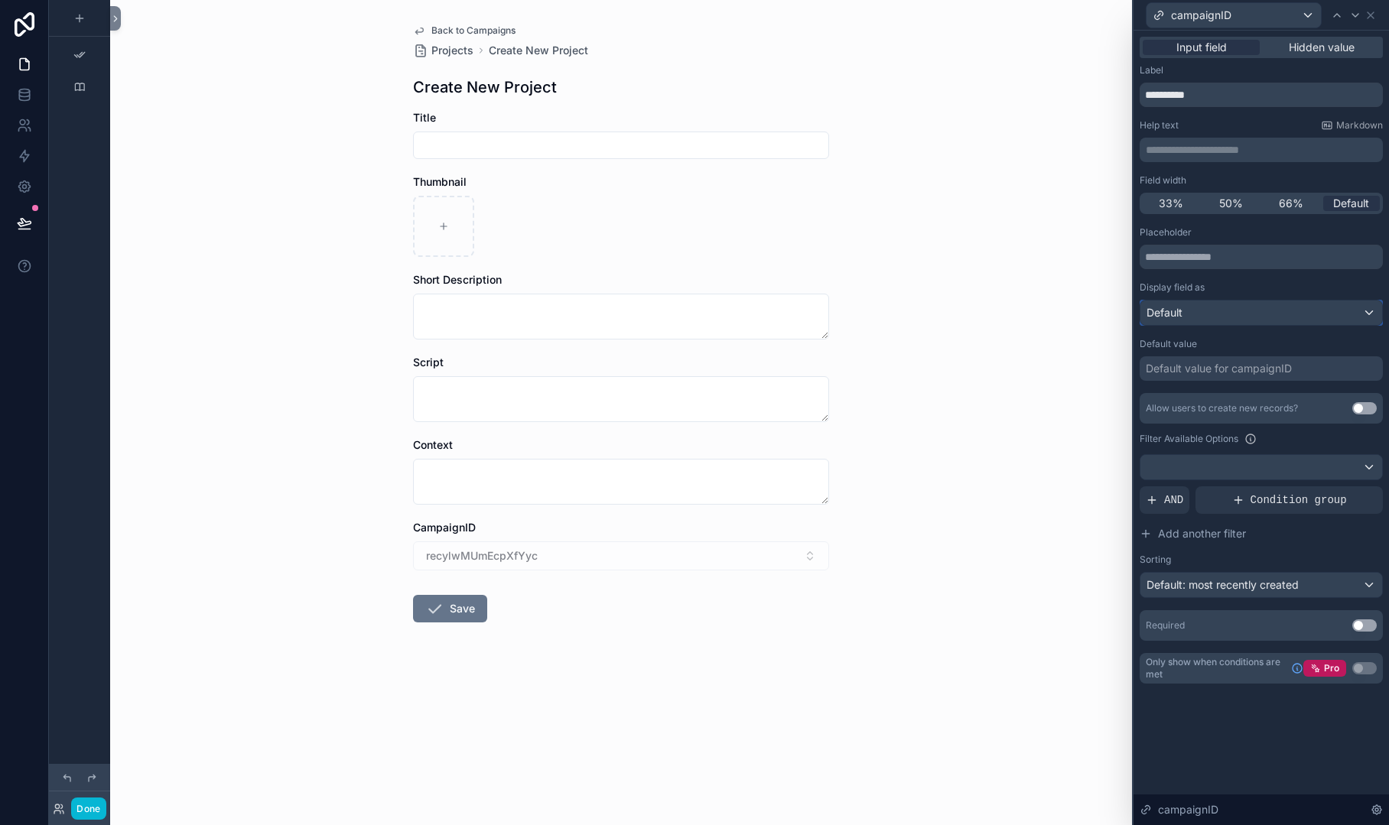
click at [1361, 311] on div "Default" at bounding box center [1261, 313] width 242 height 24
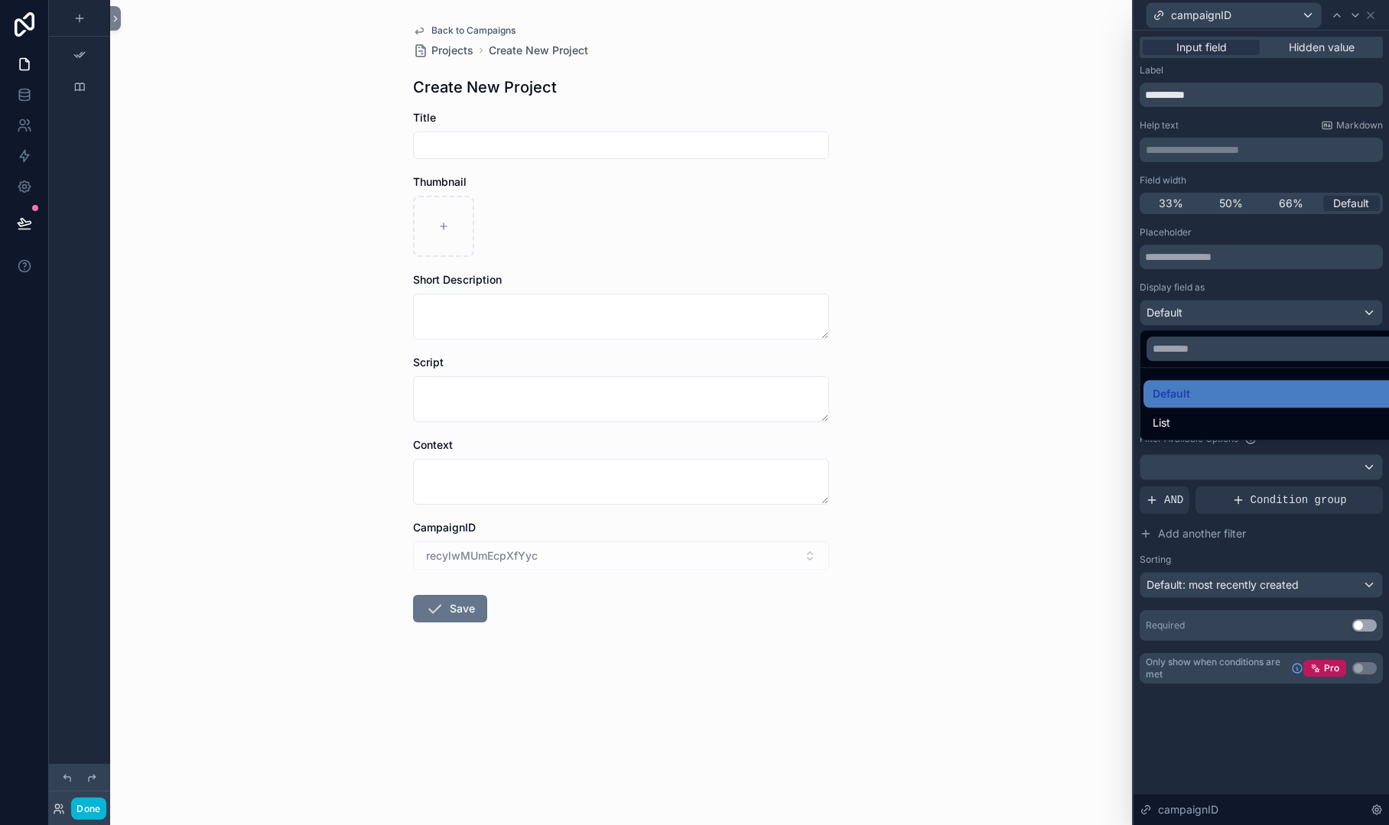
click at [1352, 287] on div at bounding box center [1261, 412] width 255 height 825
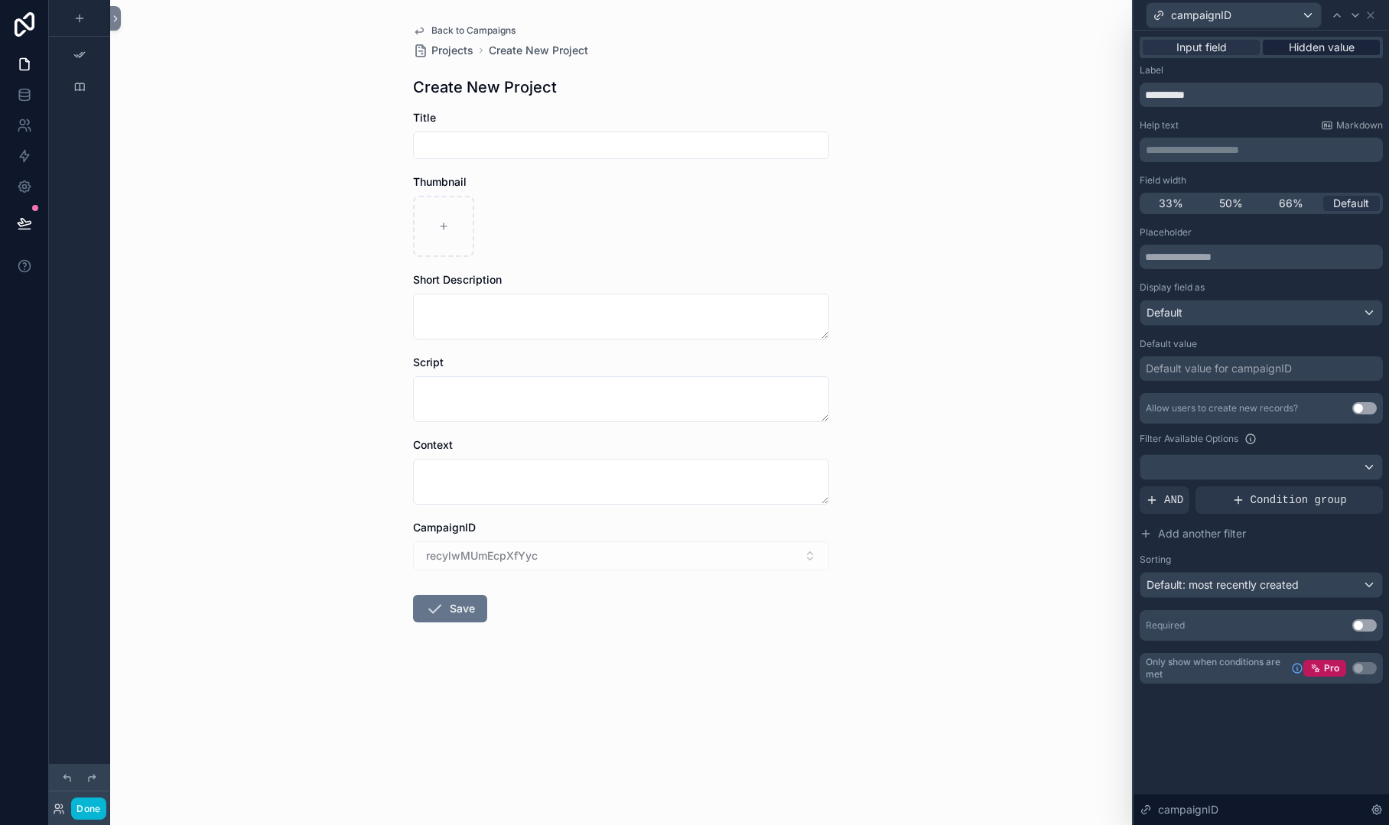
click at [1326, 44] on span "Hidden value" at bounding box center [1322, 47] width 66 height 15
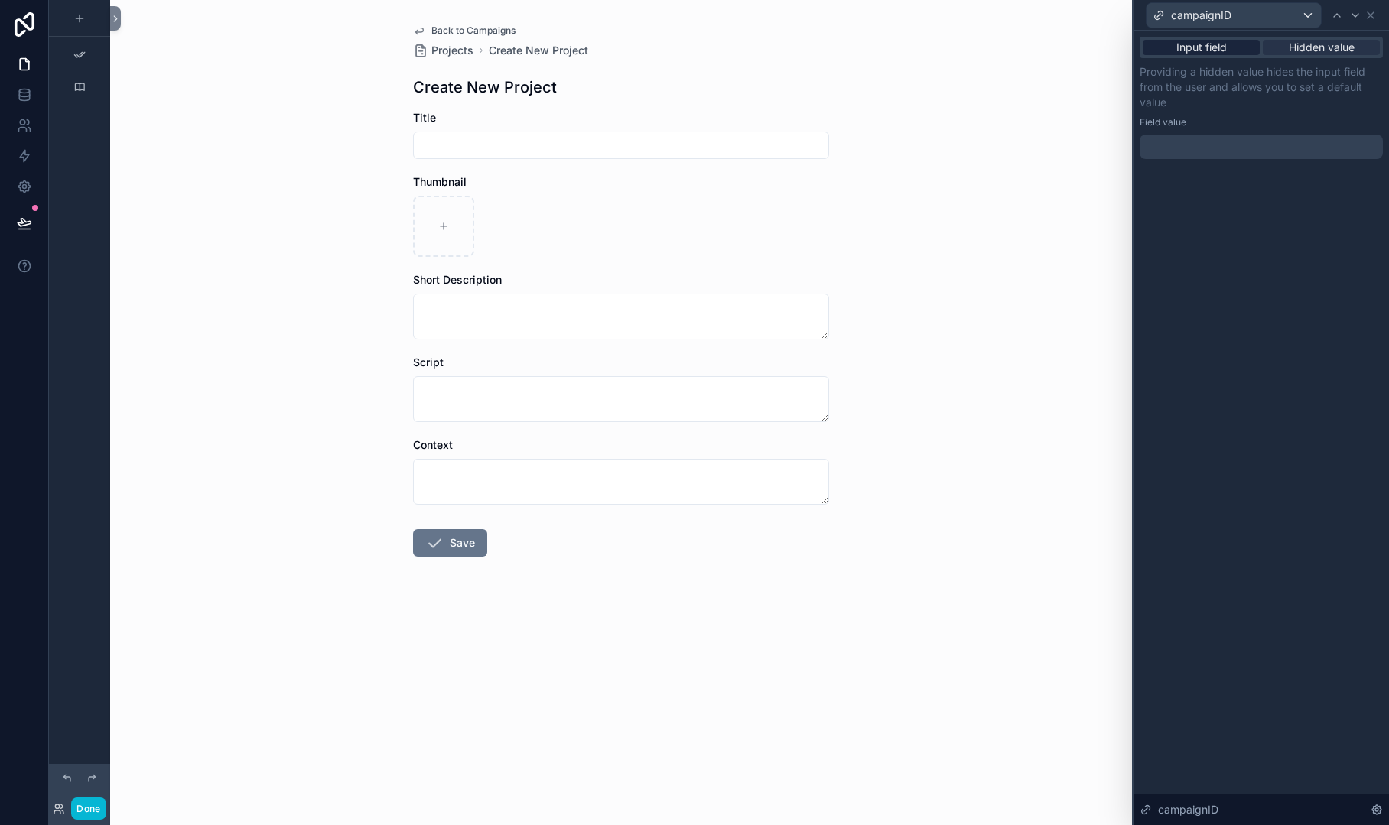
click at [1235, 51] on div "Input field" at bounding box center [1201, 47] width 117 height 15
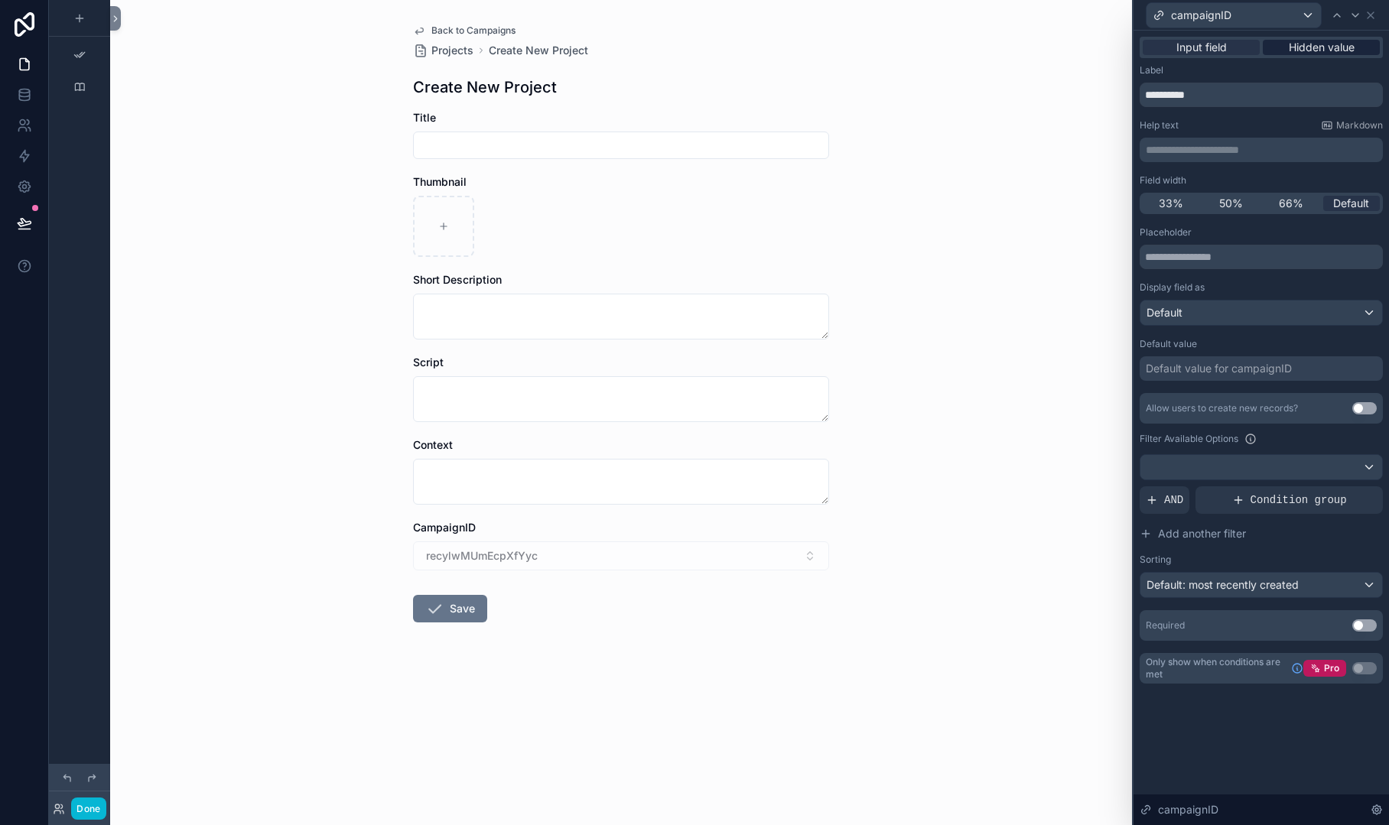
click at [1308, 51] on span "Hidden value" at bounding box center [1322, 47] width 66 height 15
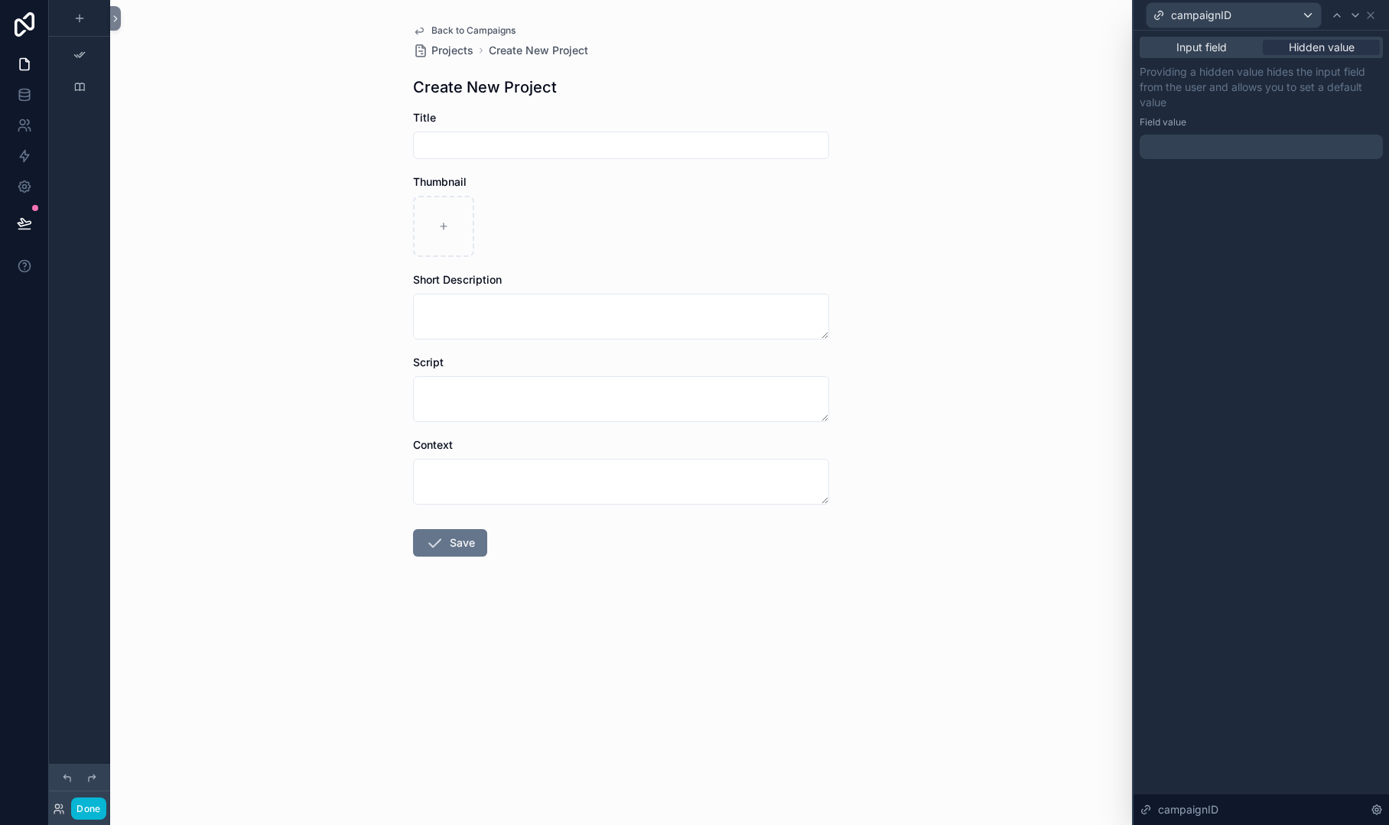
click at [1365, 21] on div "campaignID" at bounding box center [1261, 15] width 243 height 30
click at [477, 146] on input "scrollable content" at bounding box center [621, 145] width 415 height 21
click at [479, 146] on input "scrollable content" at bounding box center [621, 145] width 415 height 21
type input "******"
click at [456, 539] on button "Save" at bounding box center [450, 543] width 74 height 28
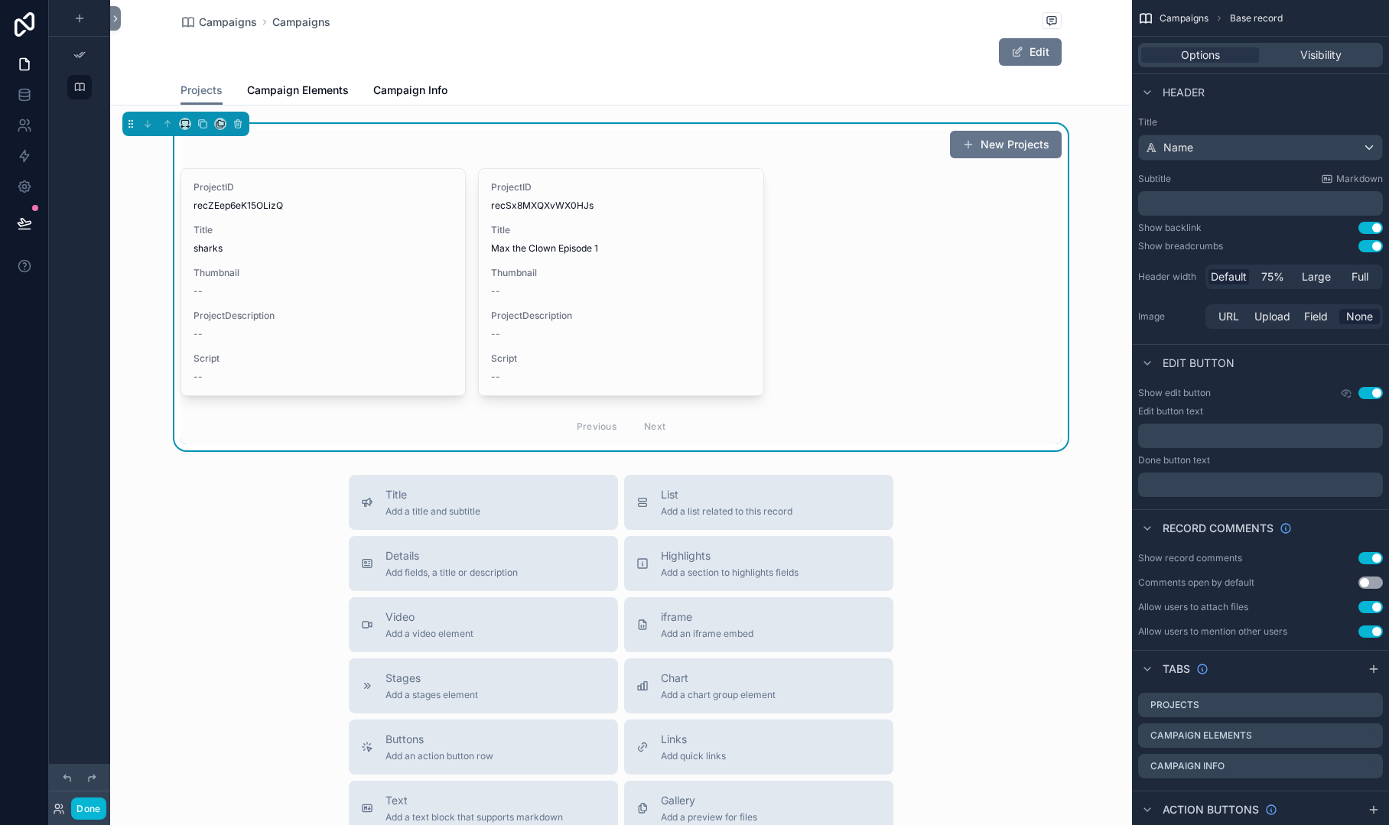
click at [379, 418] on div "Previous Next" at bounding box center [621, 426] width 881 height 36
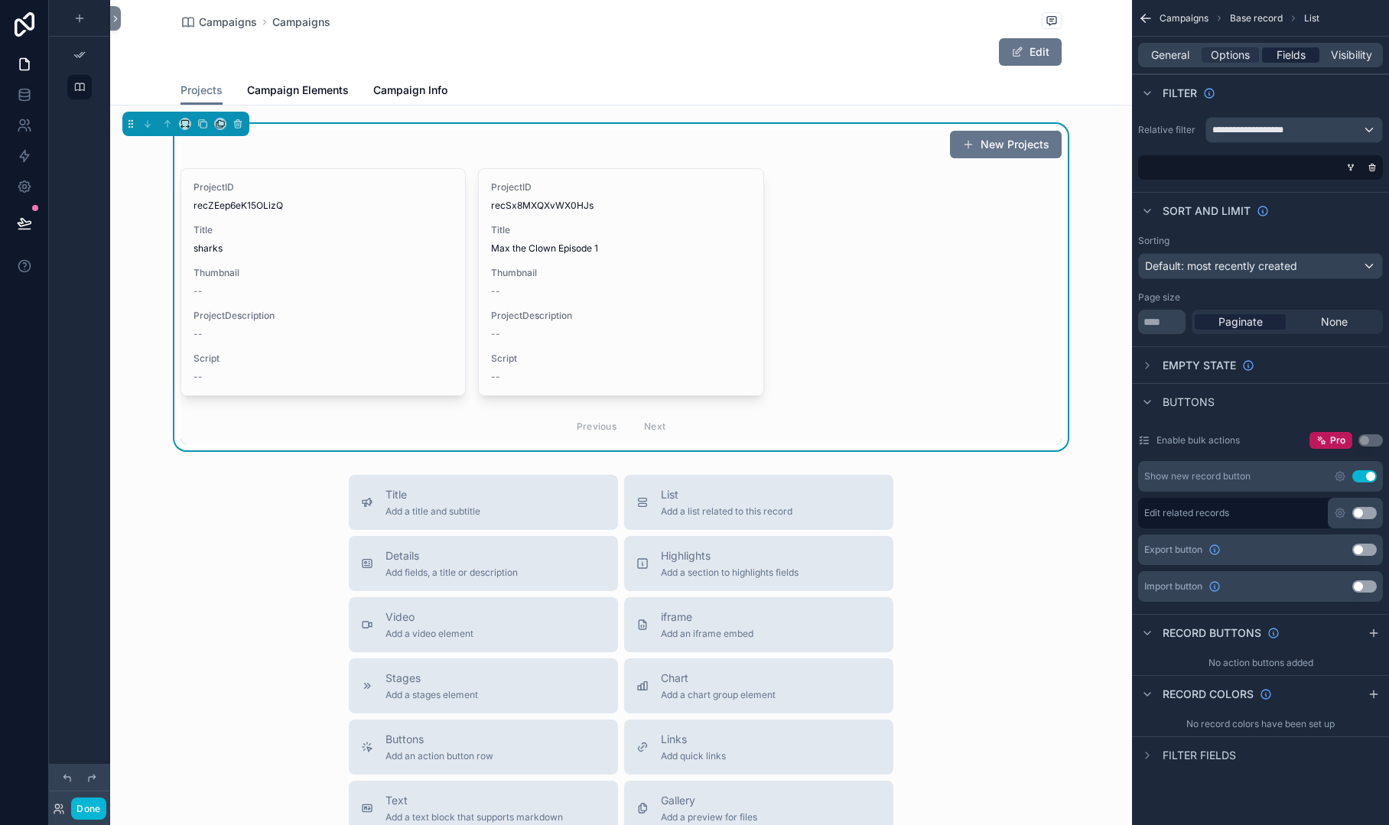
click at [1292, 52] on span "Fields" at bounding box center [1291, 54] width 29 height 15
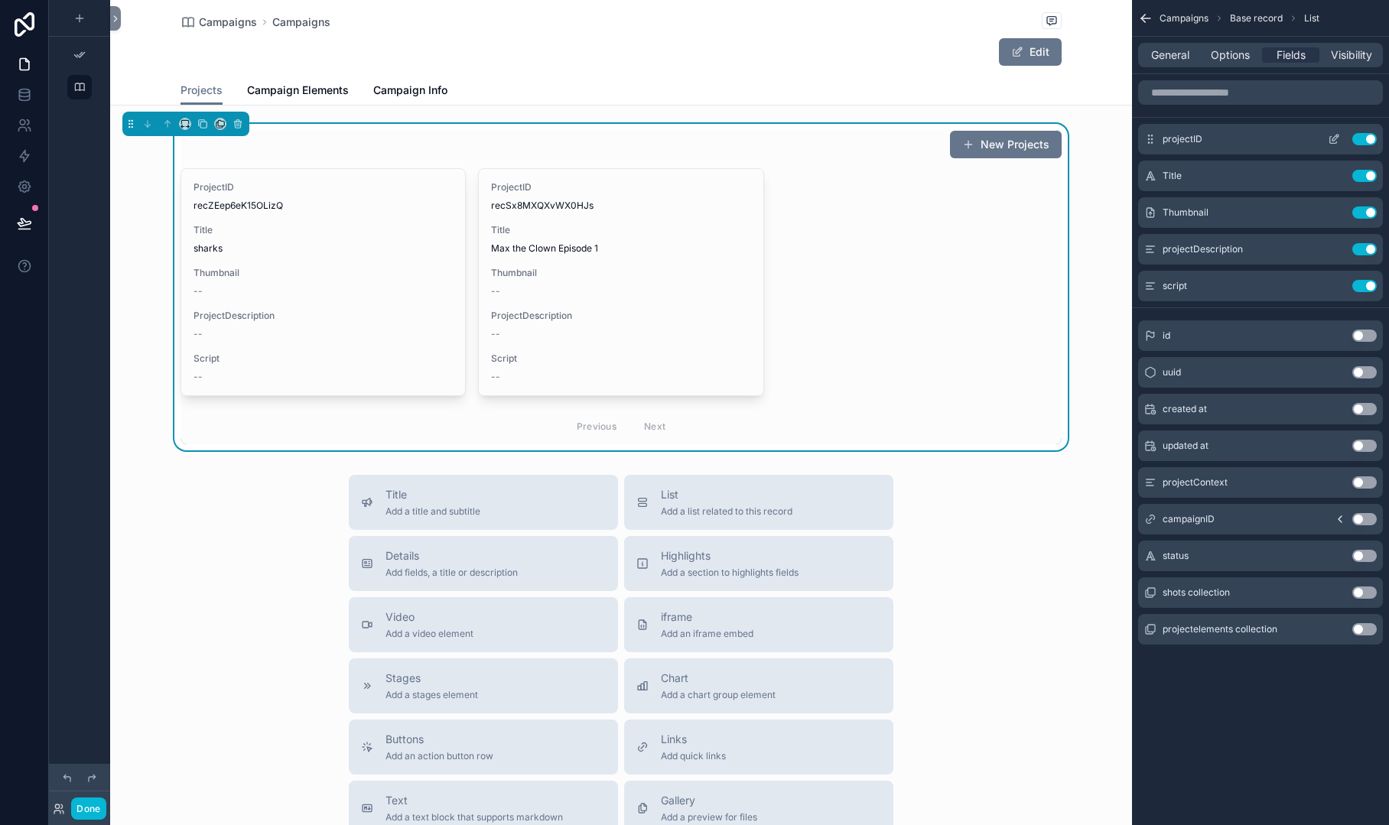
click at [1356, 142] on button "Use setting" at bounding box center [1364, 139] width 24 height 12
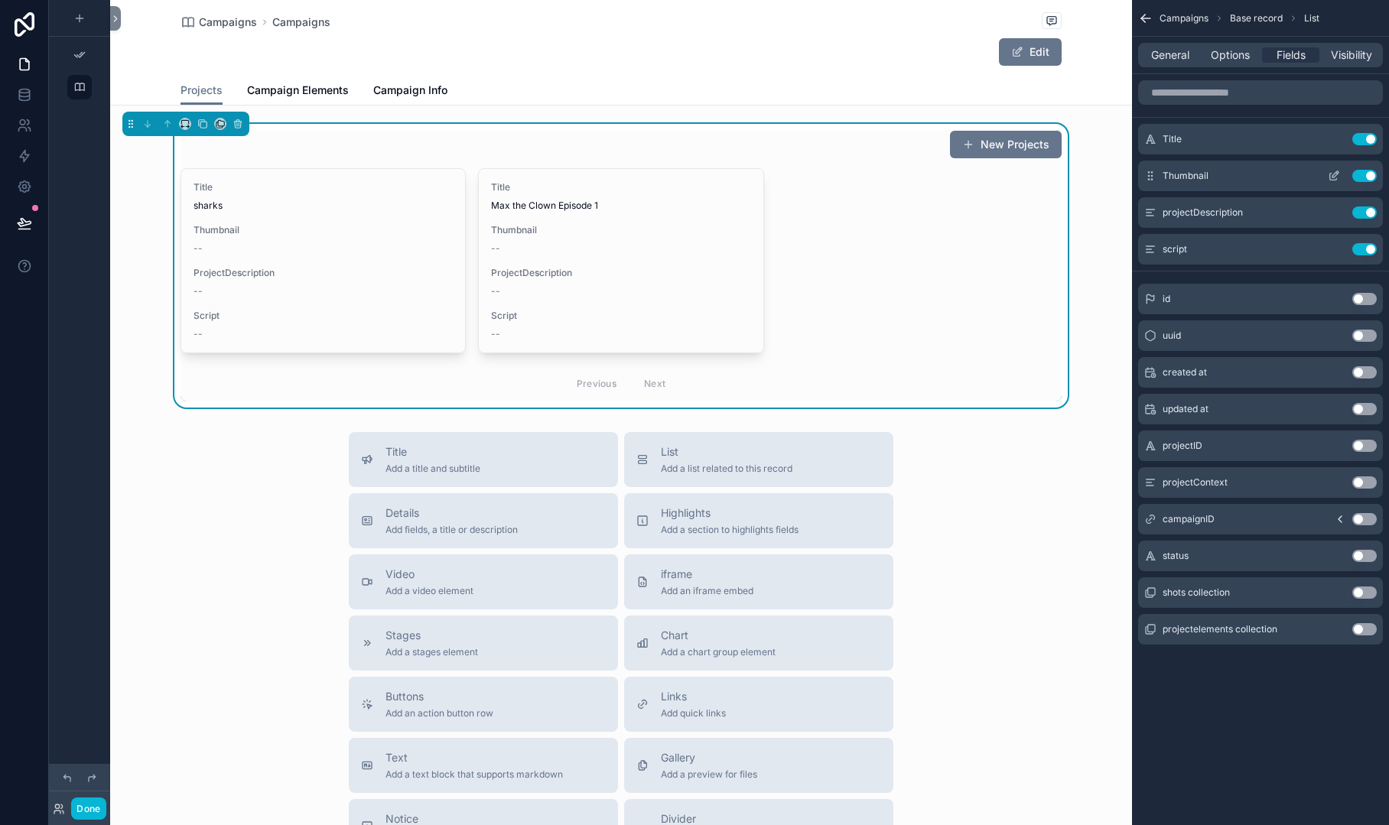
click at [1332, 178] on icon "scrollable content" at bounding box center [1334, 176] width 12 height 12
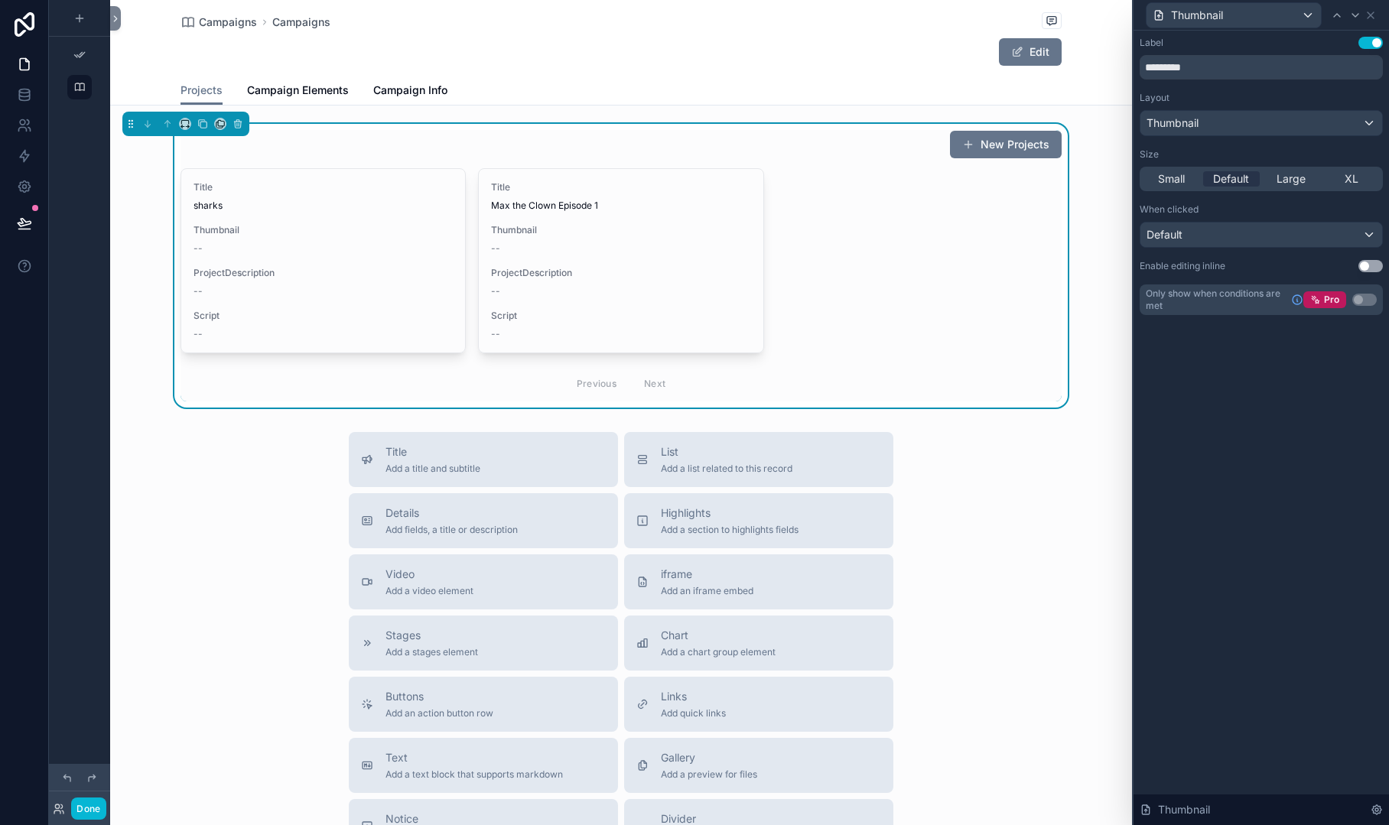
click at [1374, 260] on button "Use setting" at bounding box center [1370, 266] width 24 height 12
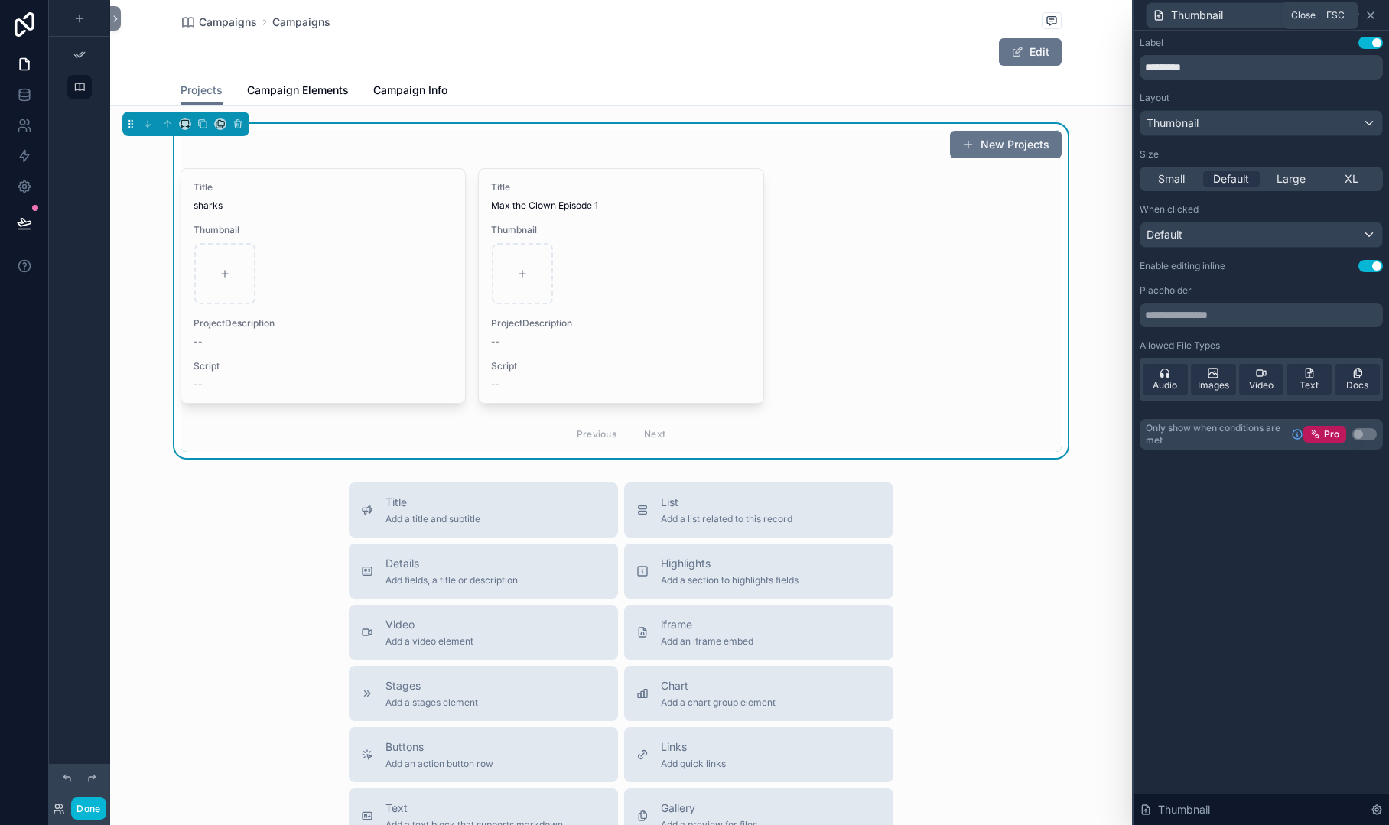
click at [1371, 16] on icon at bounding box center [1371, 15] width 12 height 12
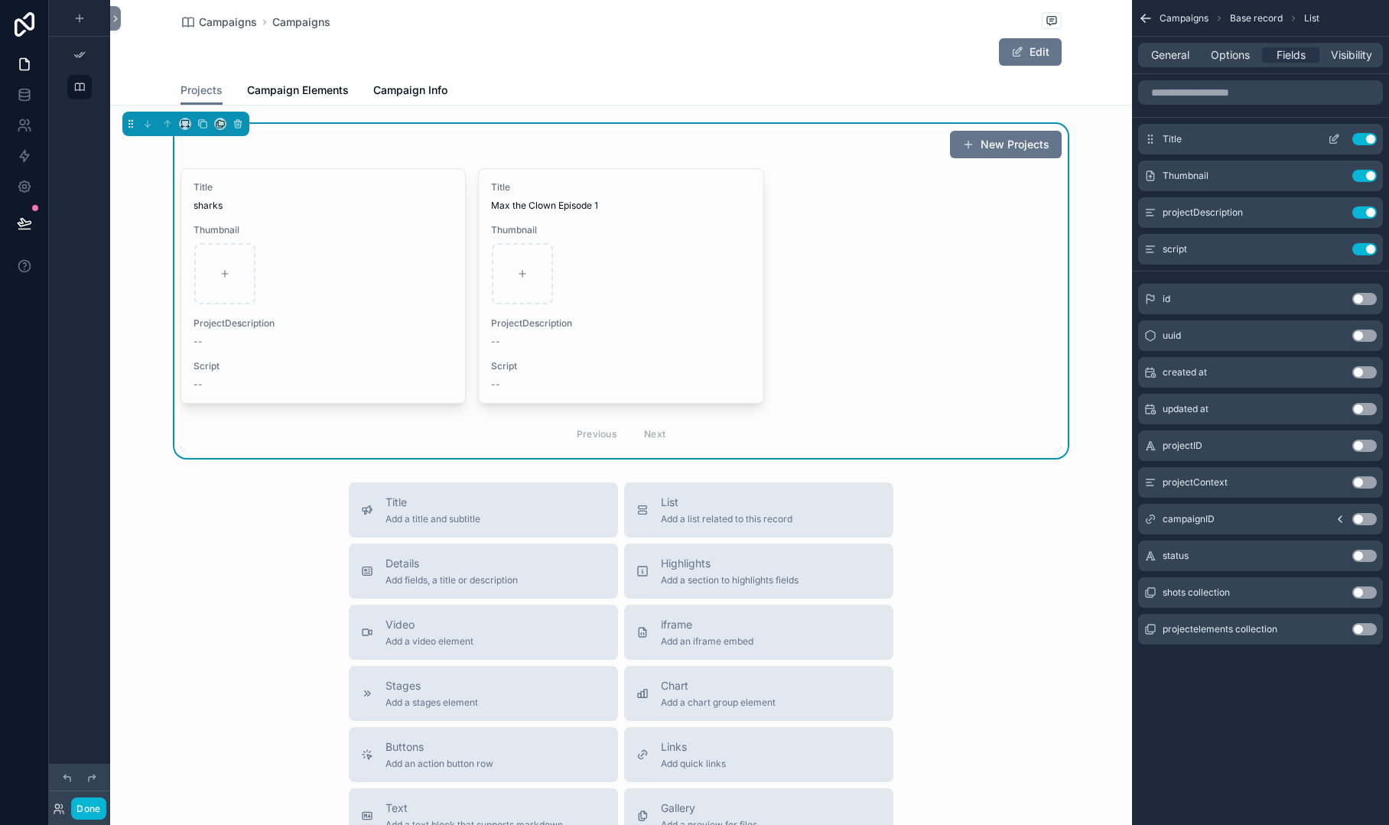
click at [1335, 137] on icon "scrollable content" at bounding box center [1334, 139] width 12 height 12
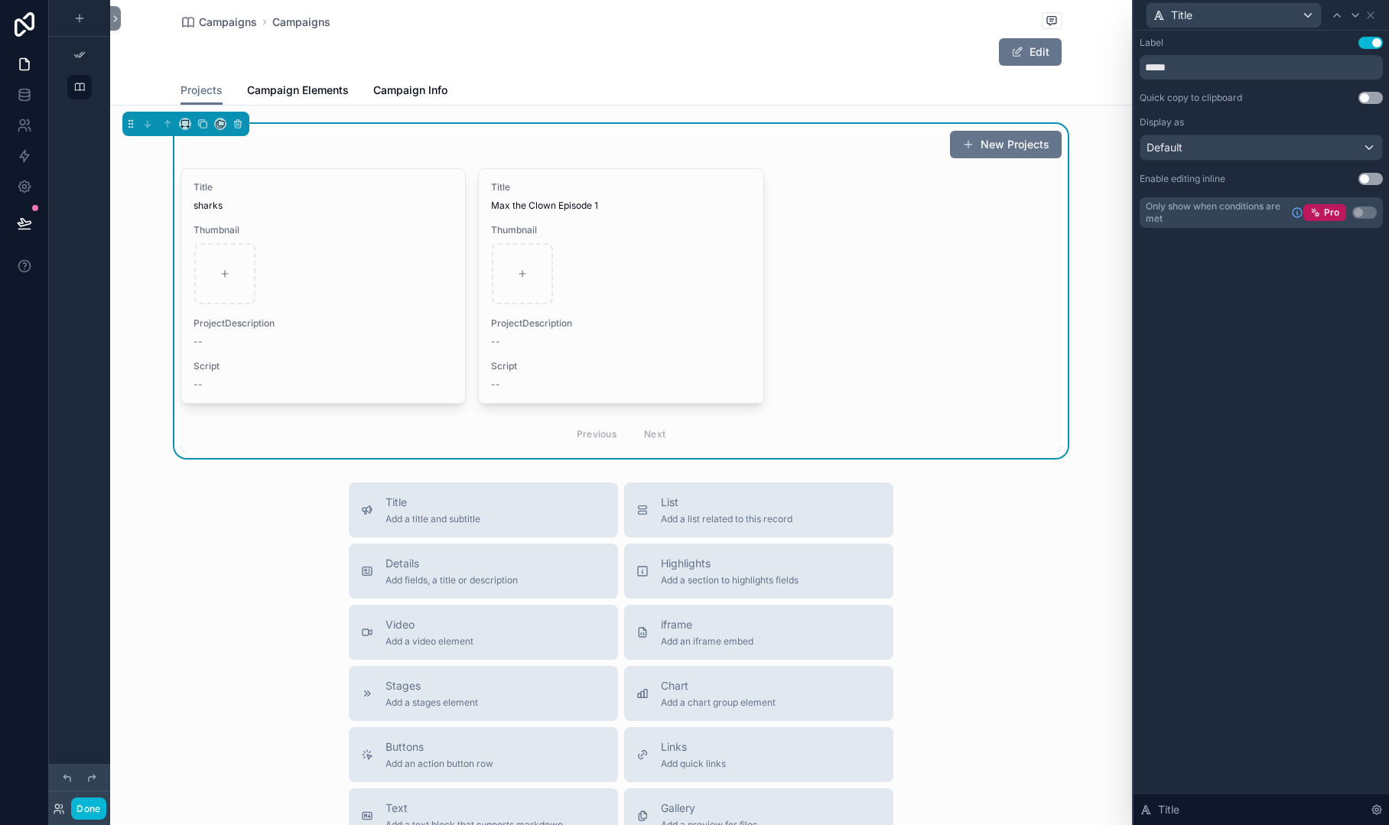
click at [1374, 178] on button "Use setting" at bounding box center [1370, 179] width 24 height 12
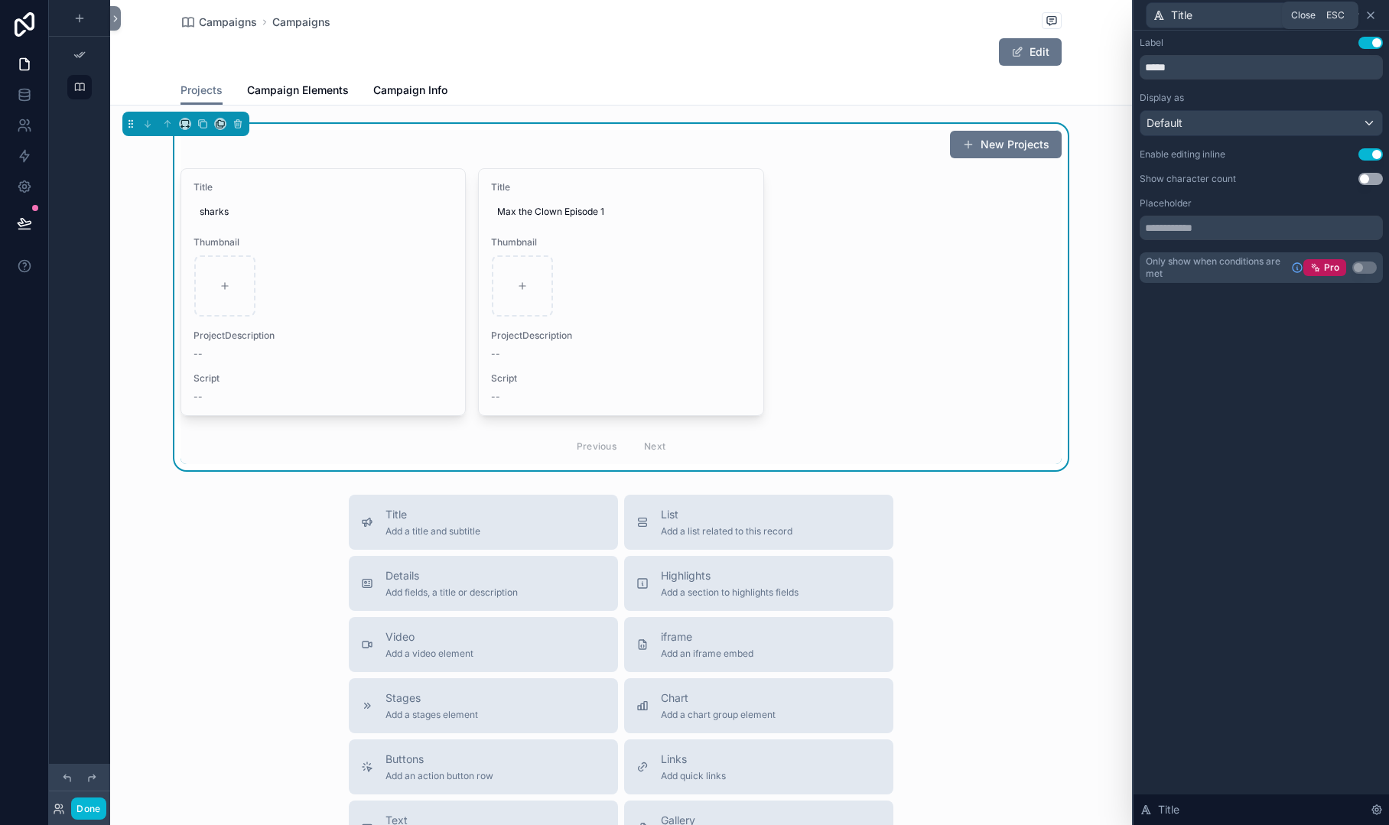
click at [1371, 11] on icon at bounding box center [1371, 15] width 12 height 12
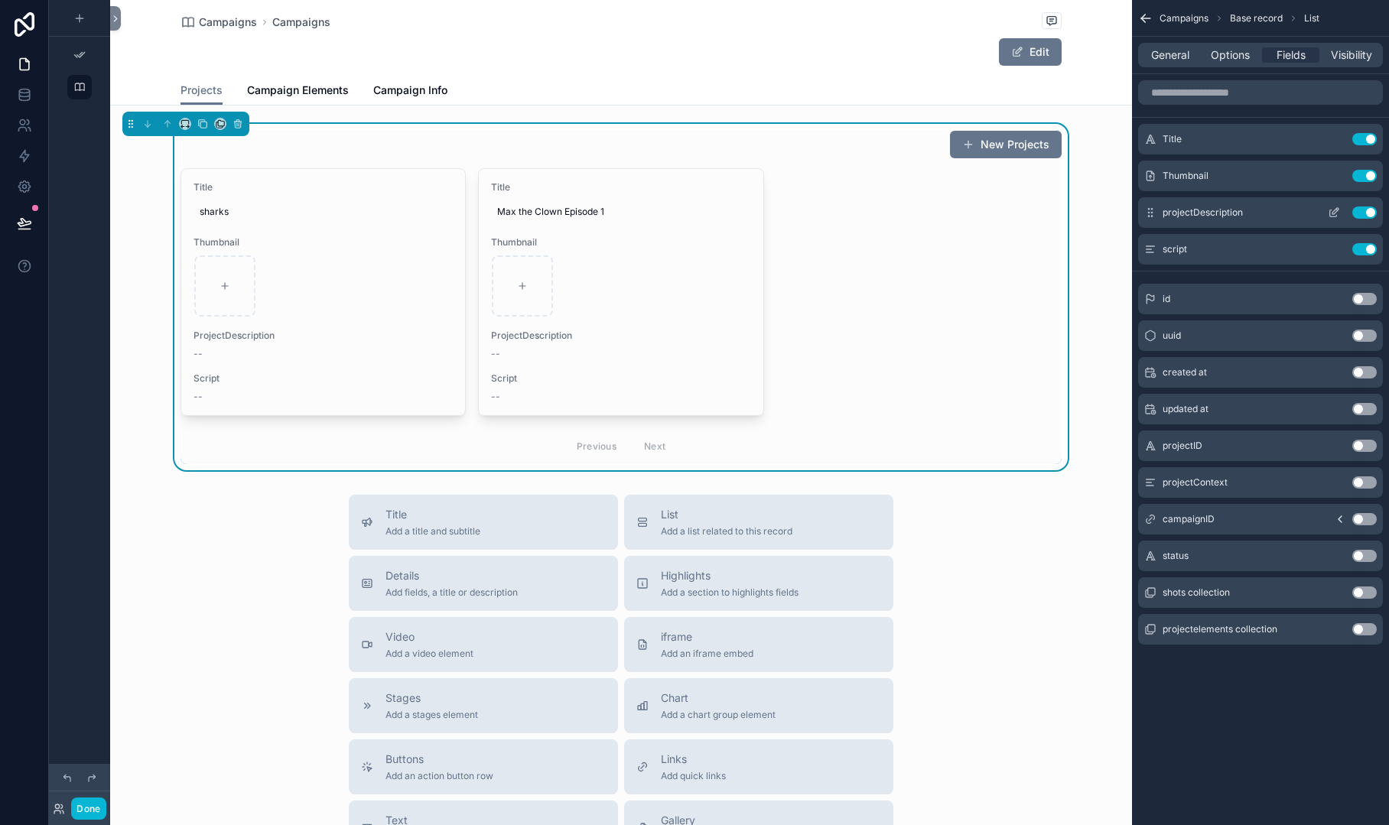
click at [1335, 207] on icon "scrollable content" at bounding box center [1334, 213] width 12 height 12
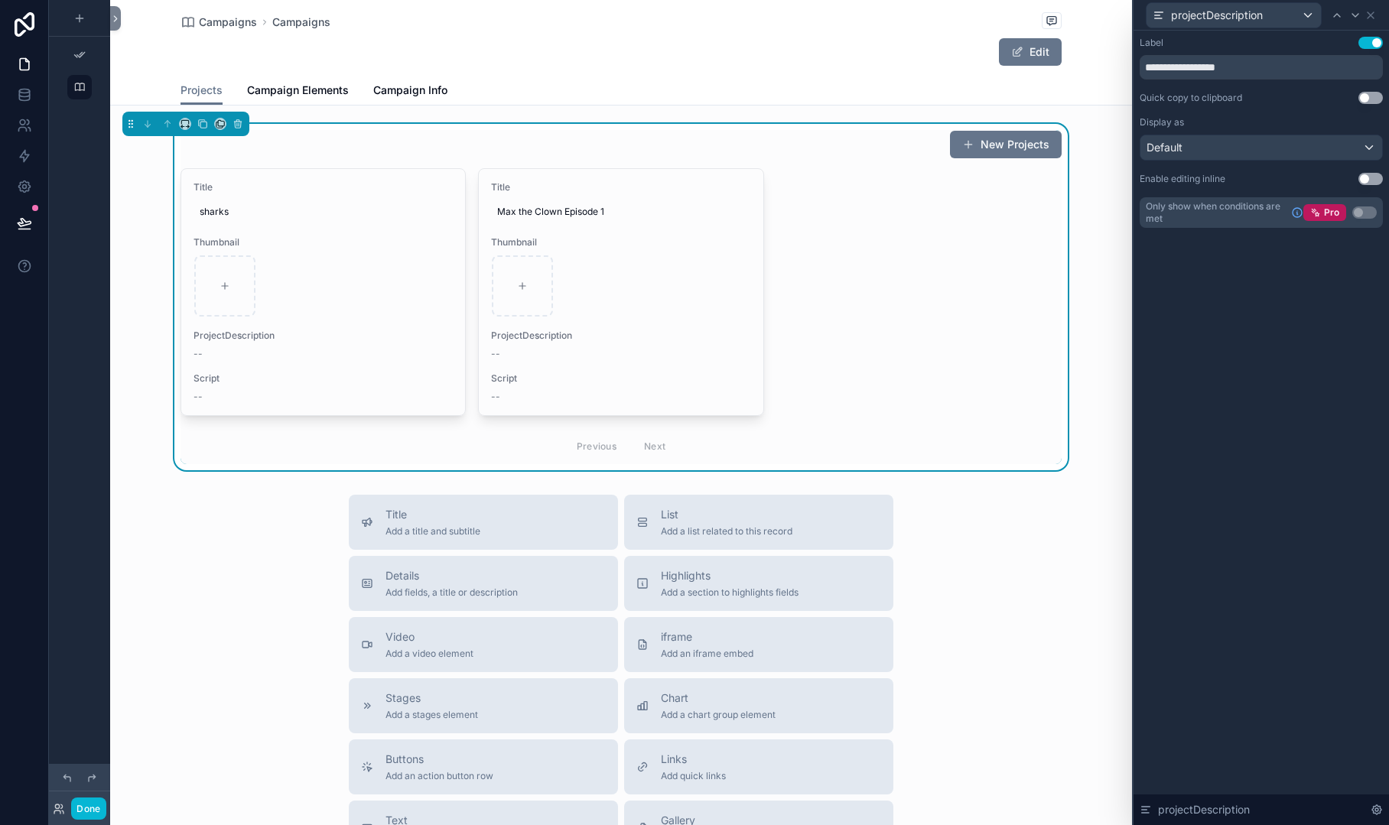
click at [1377, 177] on button "Use setting" at bounding box center [1370, 179] width 24 height 12
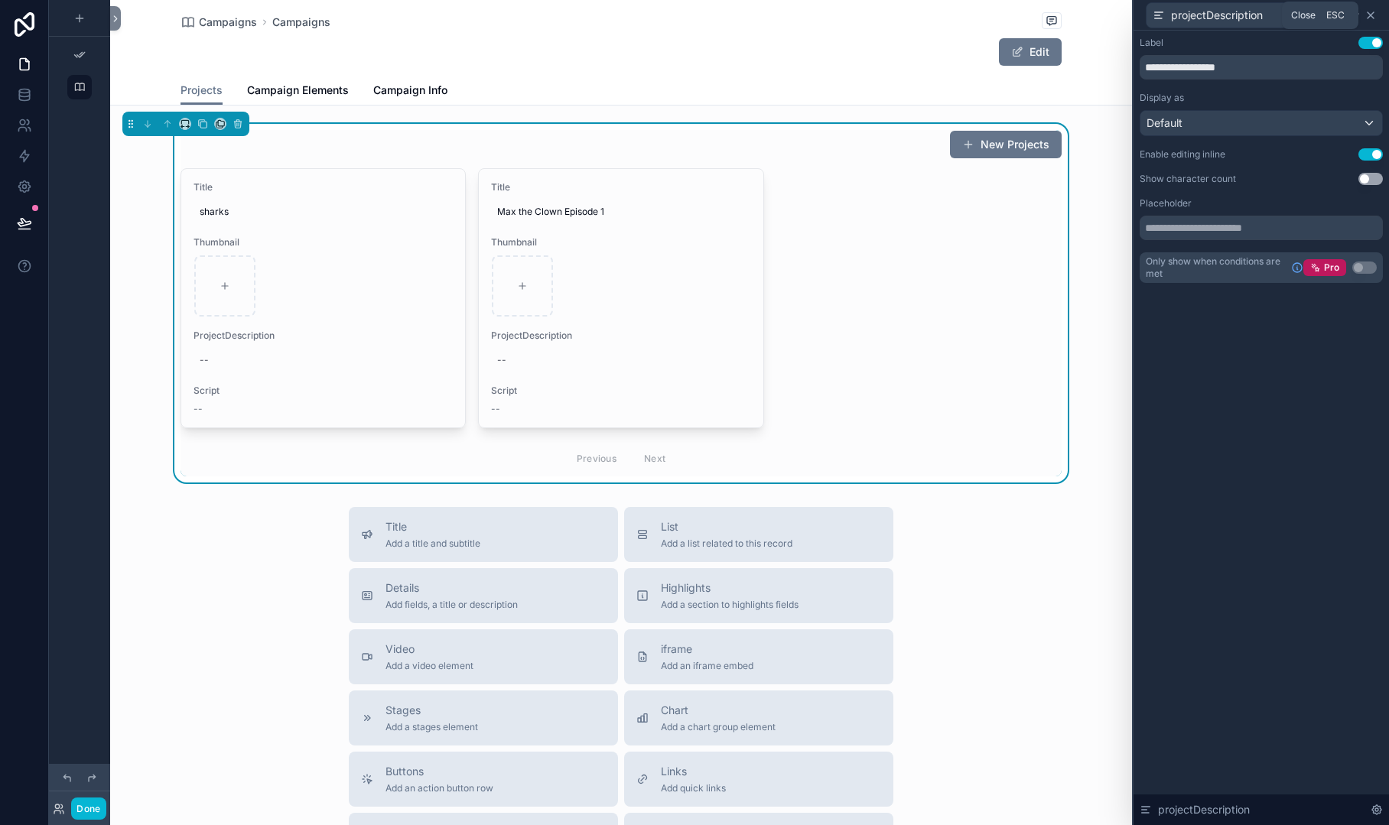
click at [1373, 16] on icon at bounding box center [1371, 15] width 12 height 12
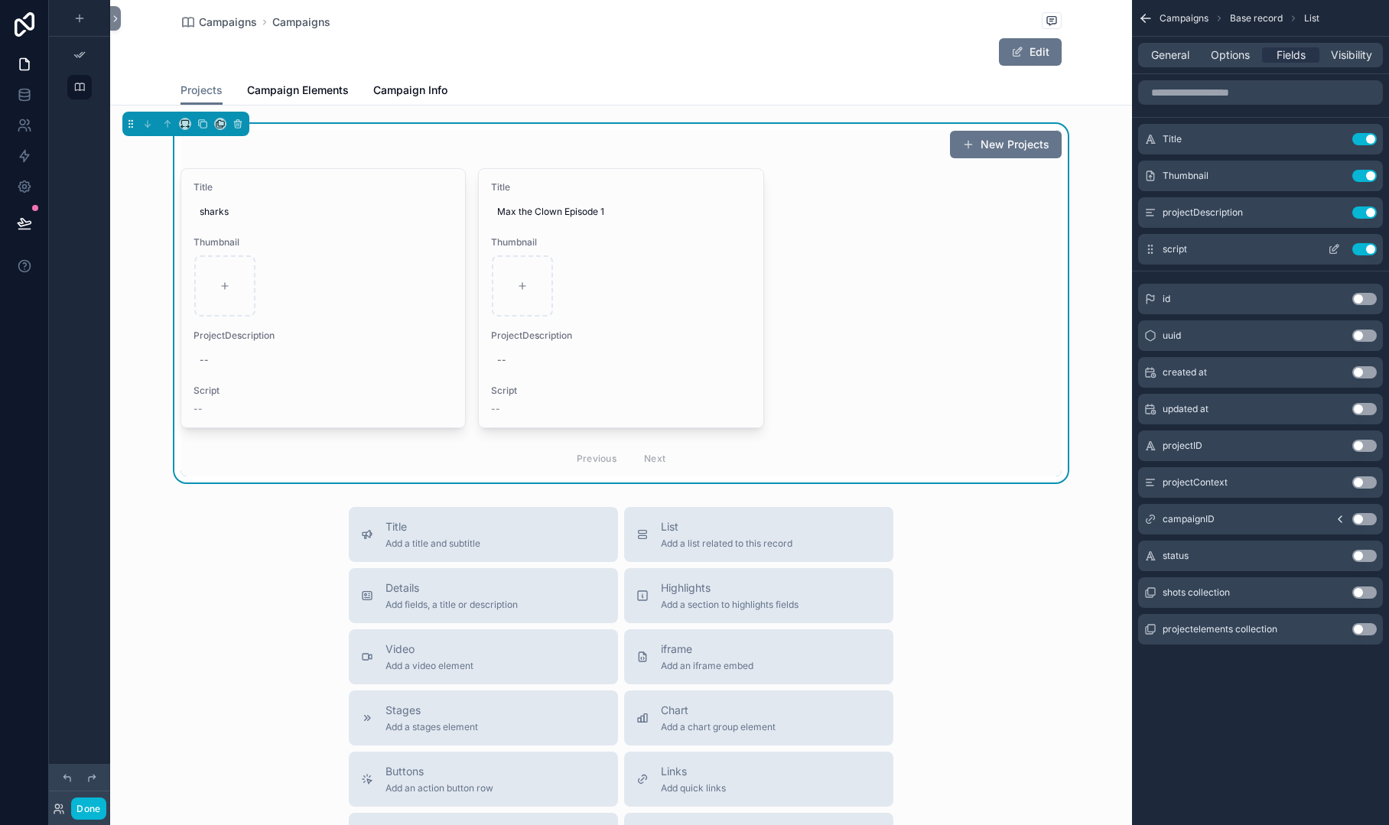
click at [1355, 252] on button "Use setting" at bounding box center [1364, 249] width 24 height 12
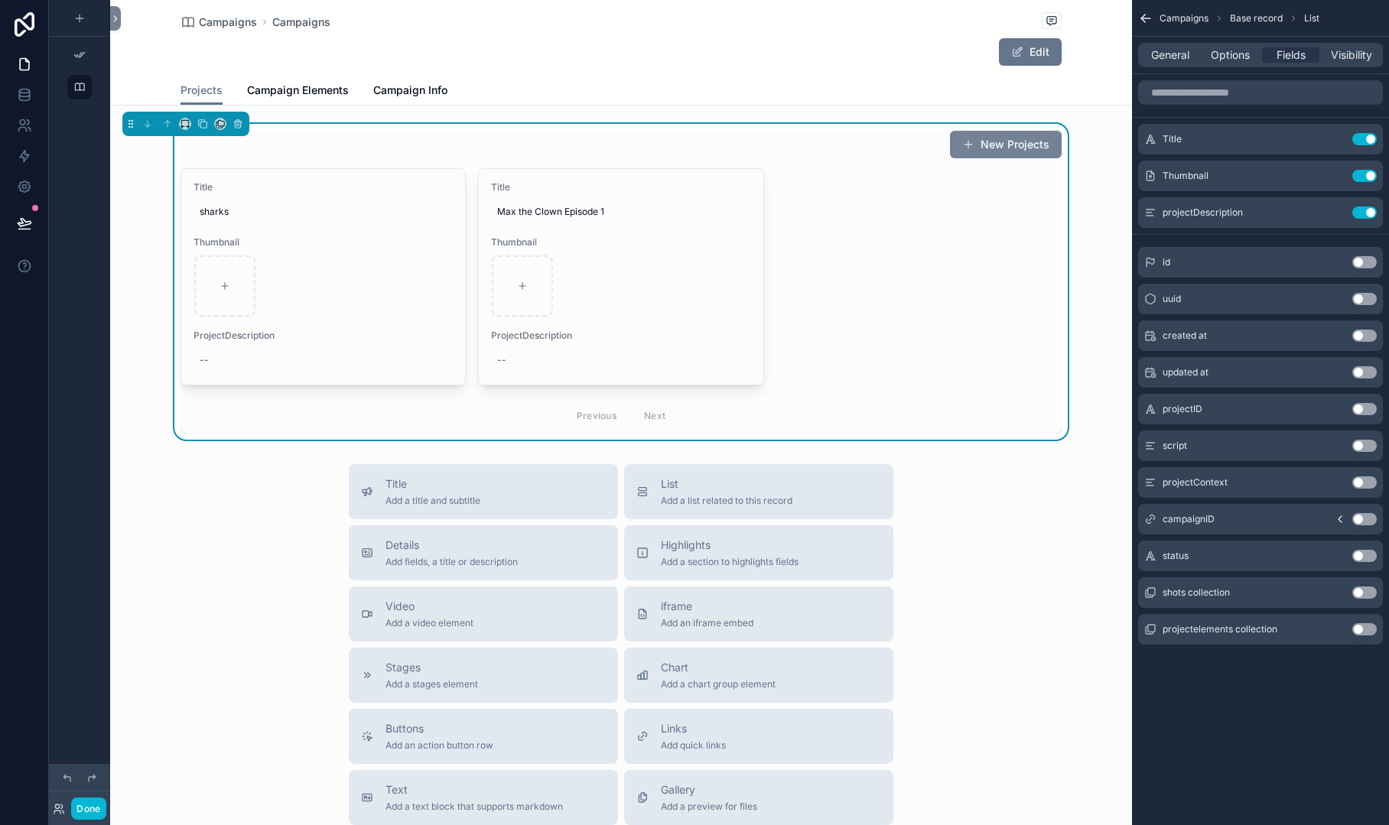
click at [999, 145] on button "New Projects" at bounding box center [1006, 145] width 112 height 28
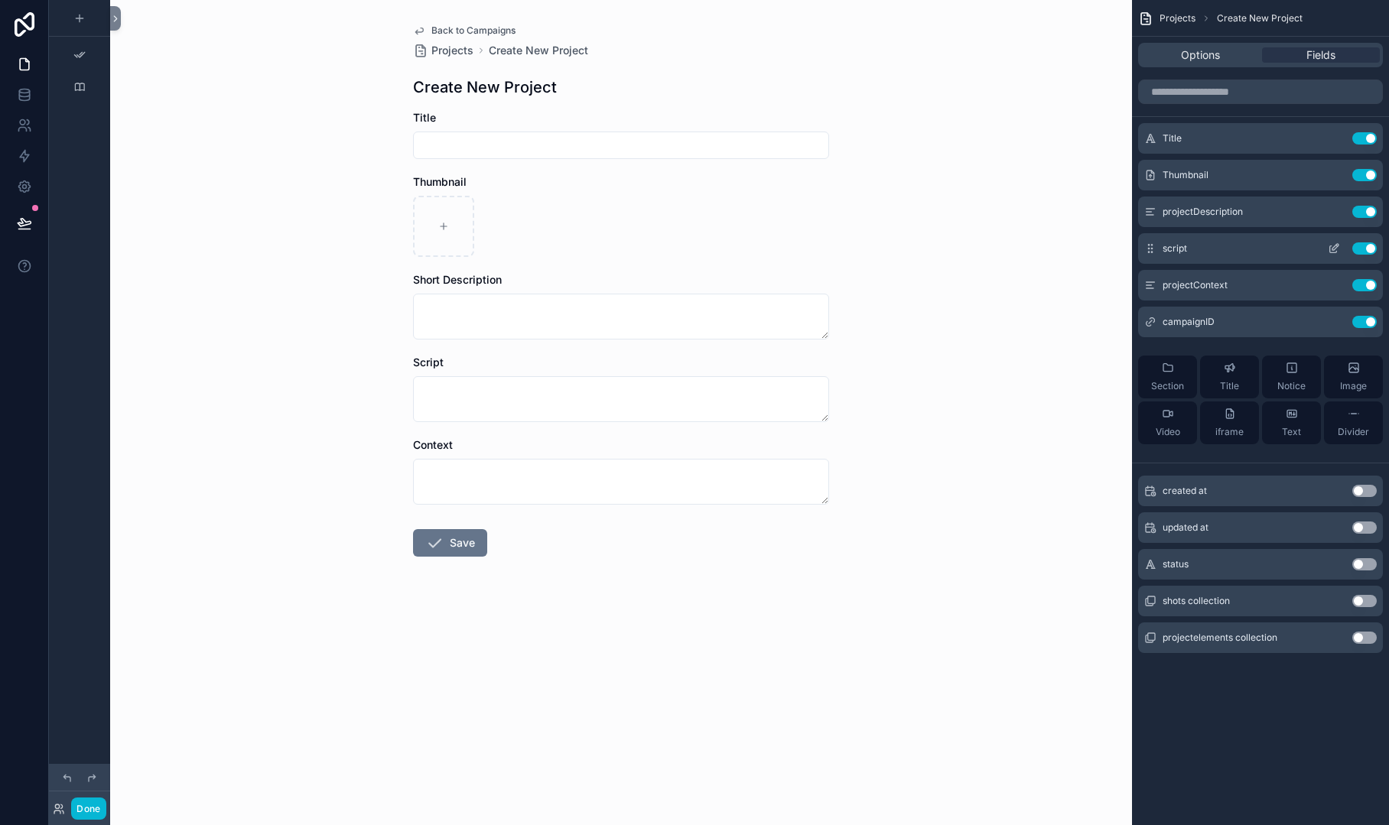
click at [1357, 244] on button "Use setting" at bounding box center [1364, 248] width 24 height 12
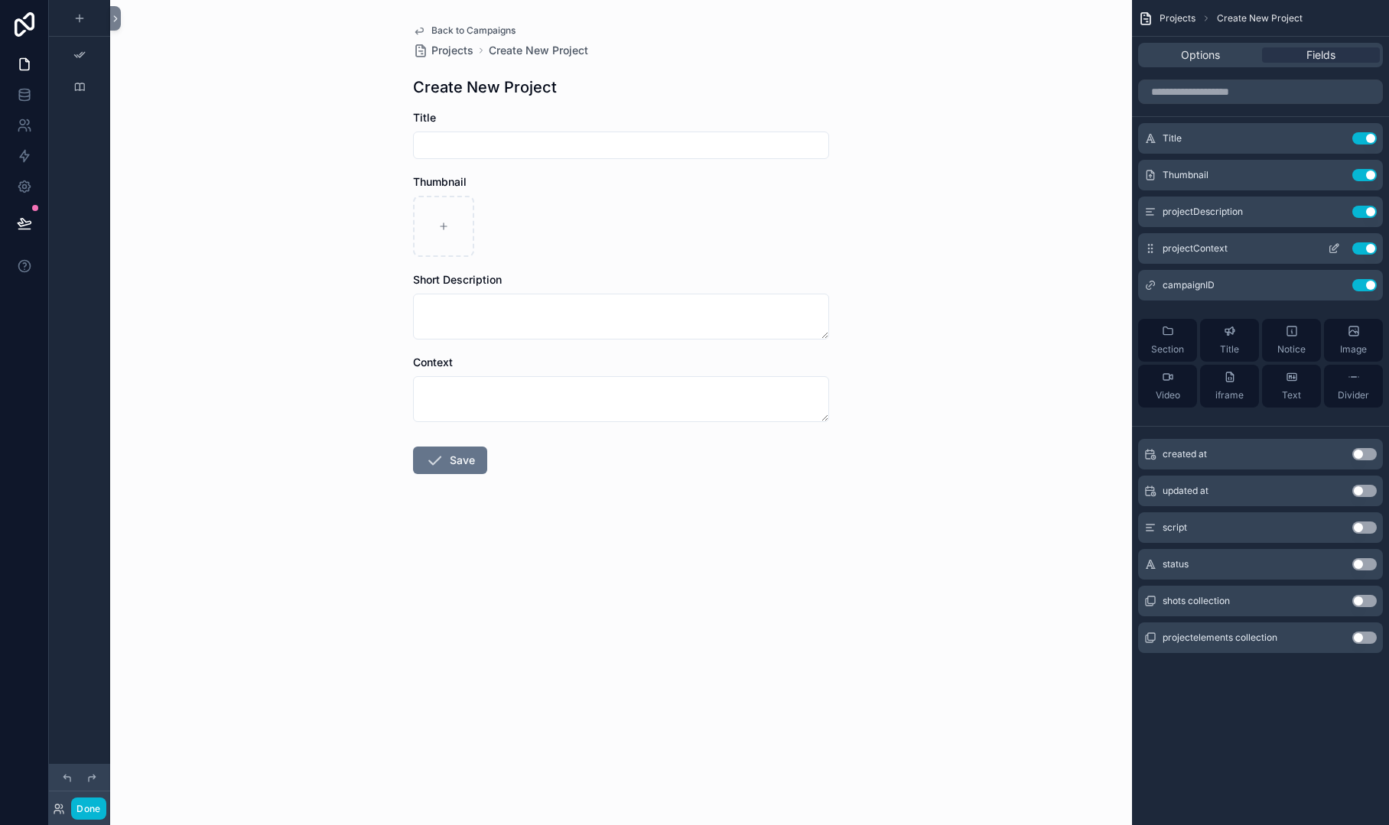
click at [1363, 244] on button "Use setting" at bounding box center [1364, 248] width 24 height 12
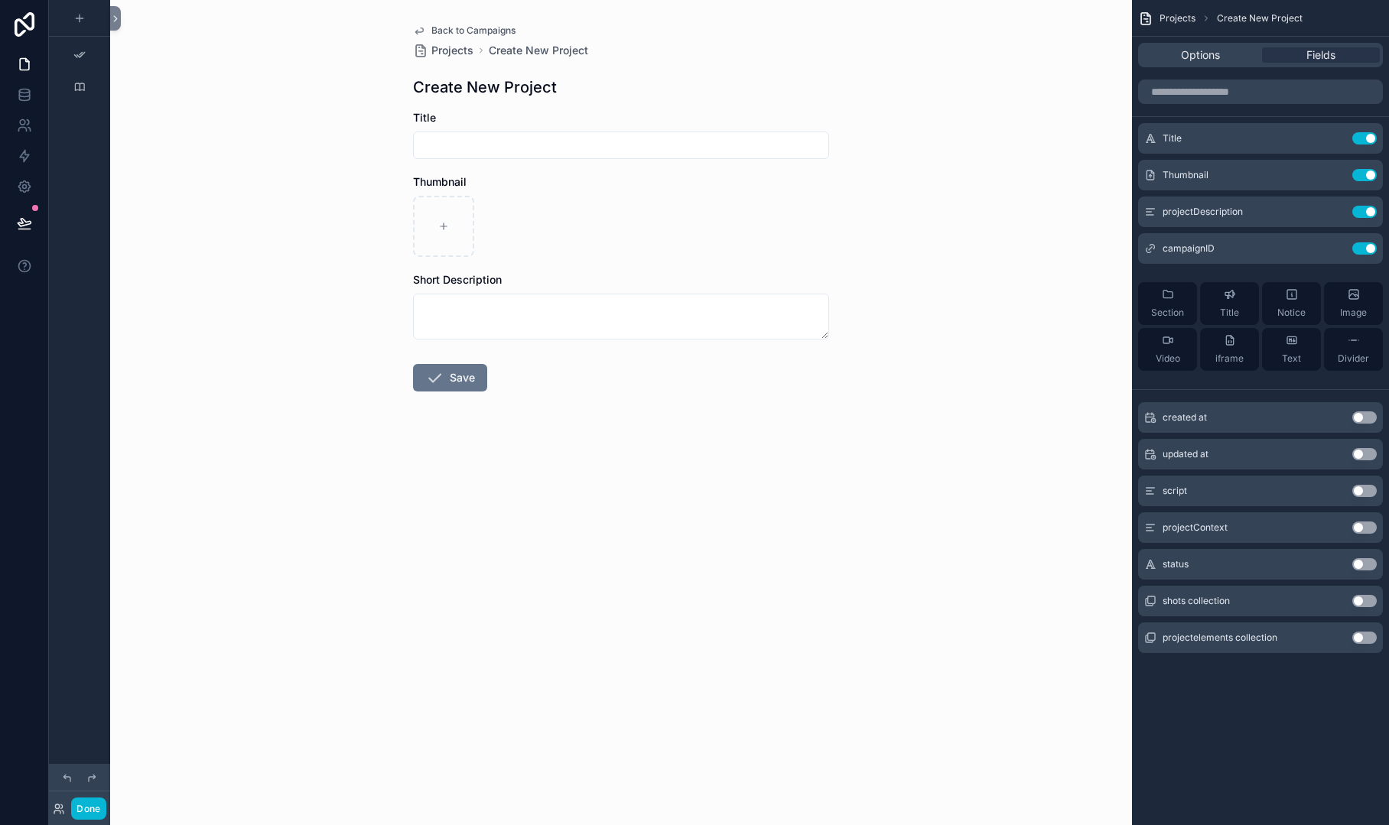
click at [548, 146] on input "scrollable content" at bounding box center [621, 145] width 415 height 21
click at [539, 142] on input "scrollable content" at bounding box center [621, 145] width 415 height 21
type input "*****"
click at [453, 380] on button "Save" at bounding box center [450, 378] width 74 height 28
